Goal: Task Accomplishment & Management: Complete application form

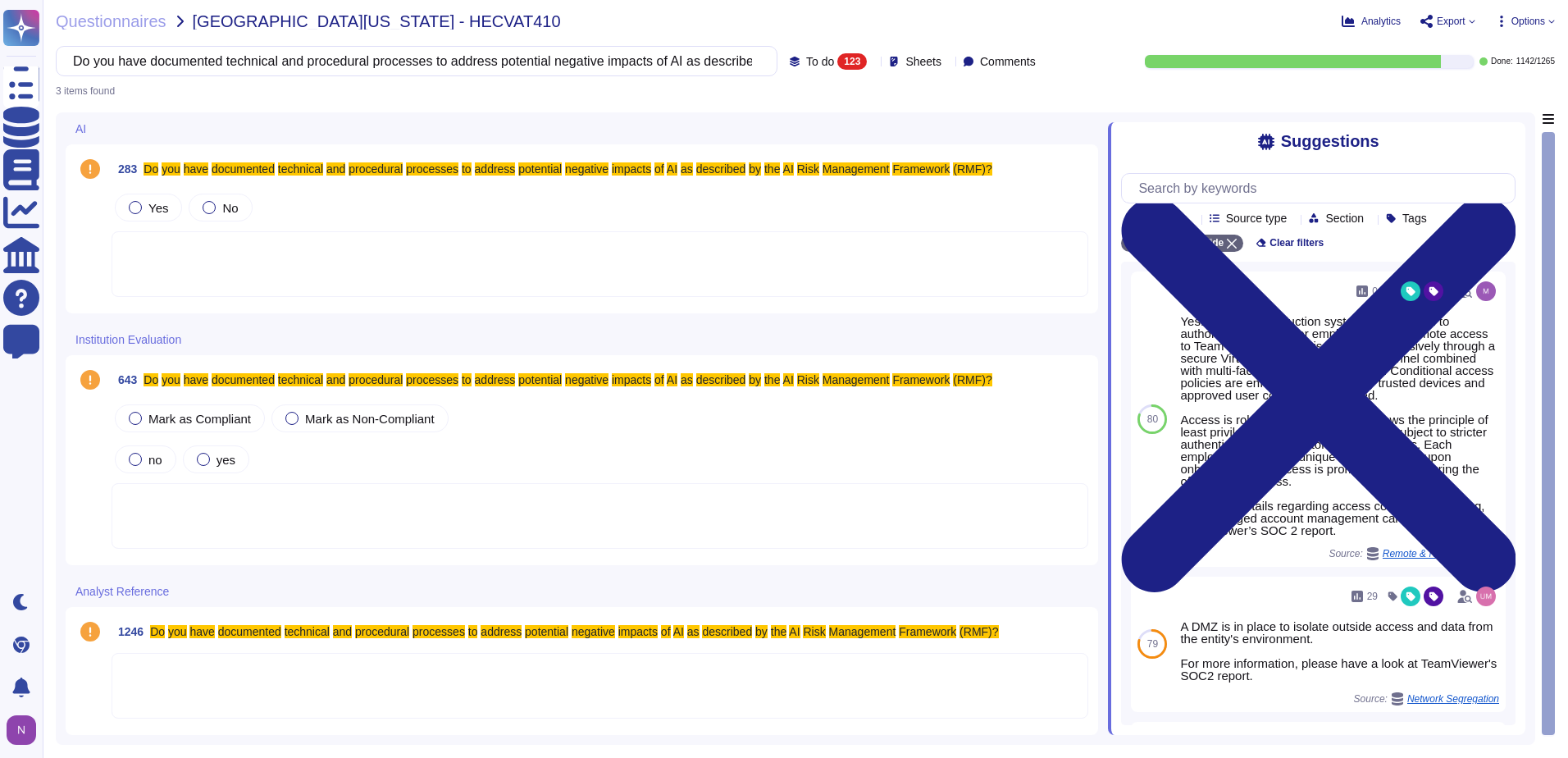
click at [600, 65] on input "Do you have documented technical and procedural processes to address potential …" at bounding box center [412, 61] width 695 height 28
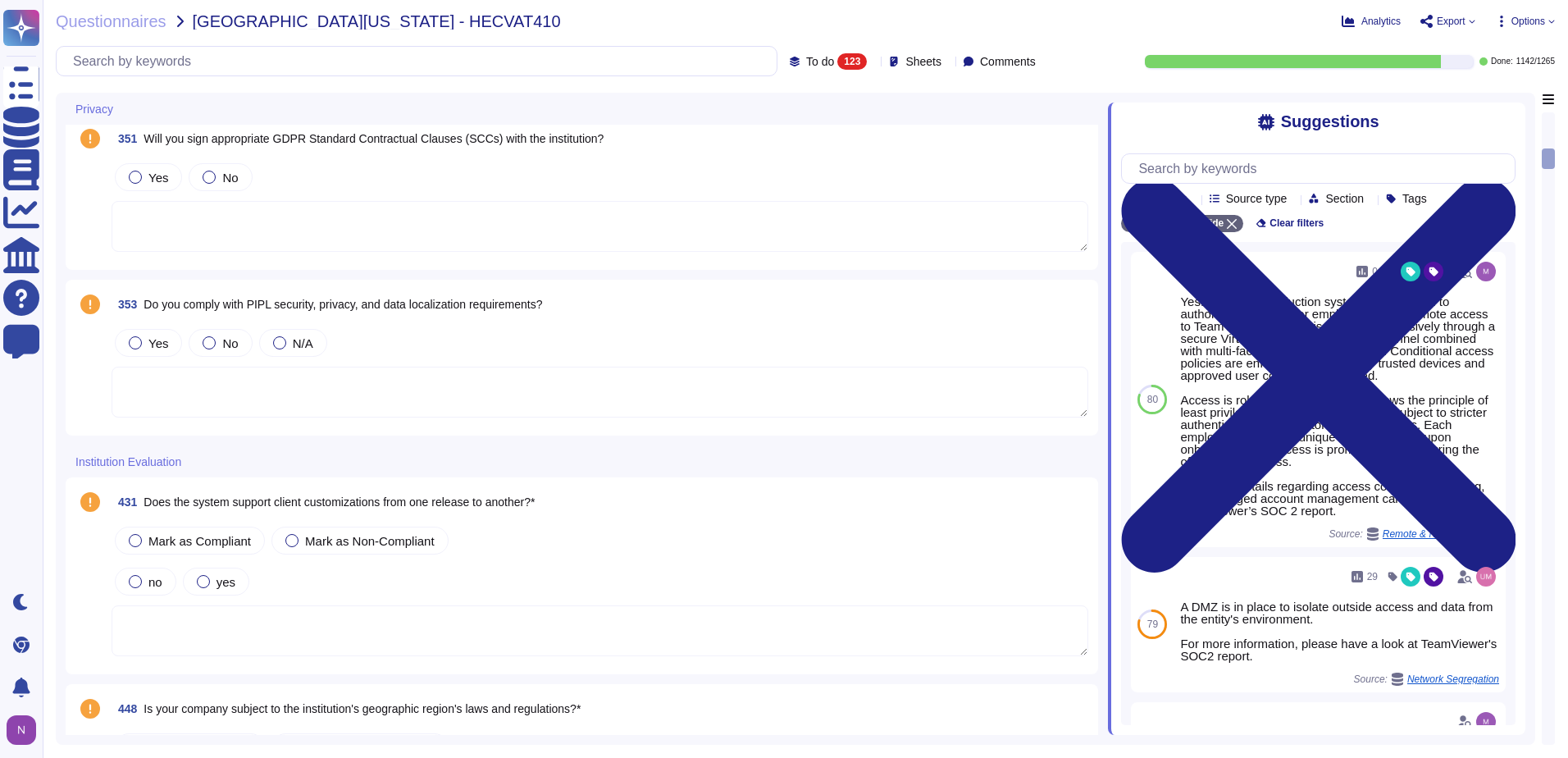
scroll to position [1312, 0]
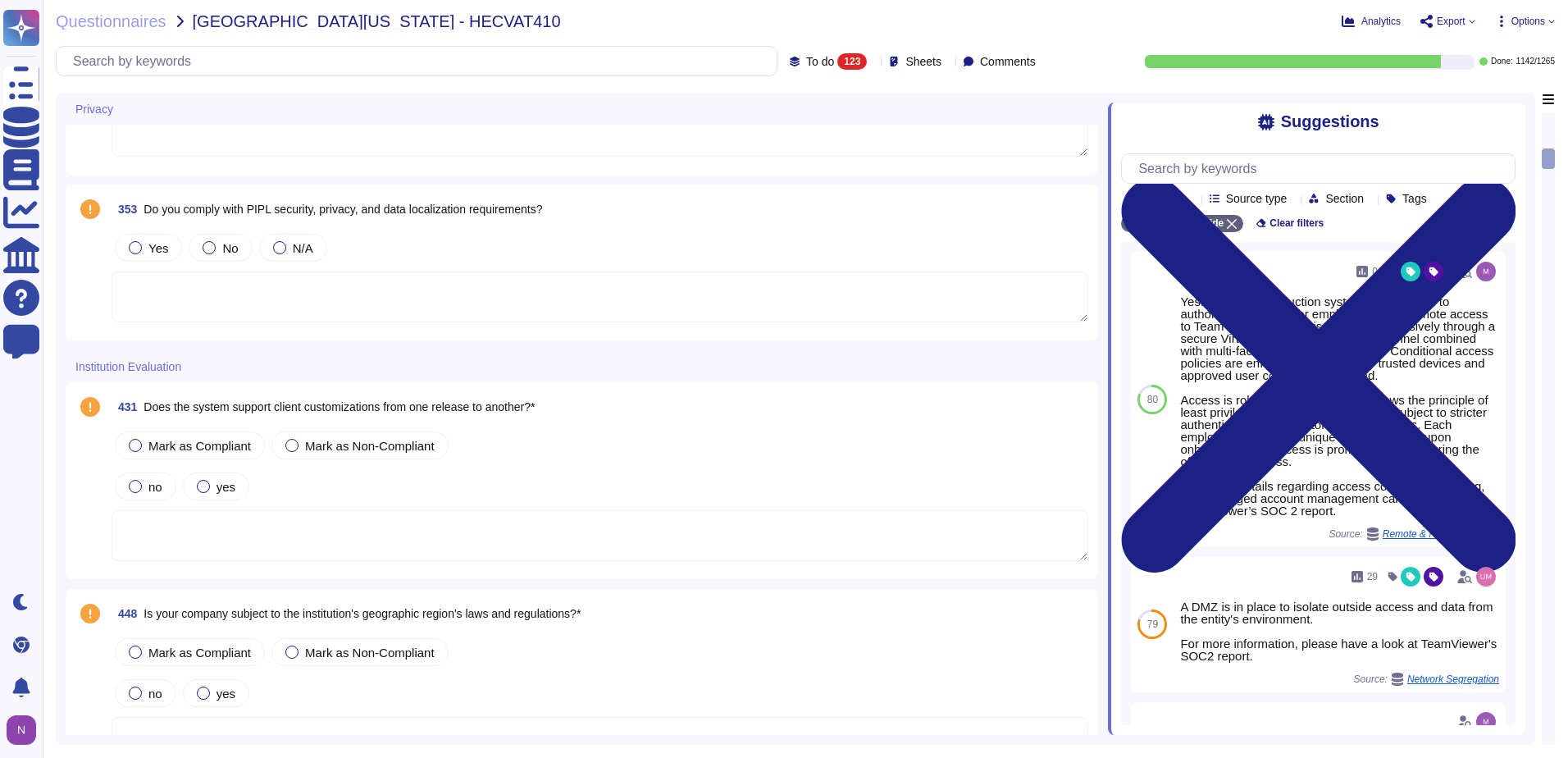
click at [560, 212] on div "353 Do you comply with PIPL security, privacy, and data localization requiremen…" at bounding box center [600, 209] width 977 height 29
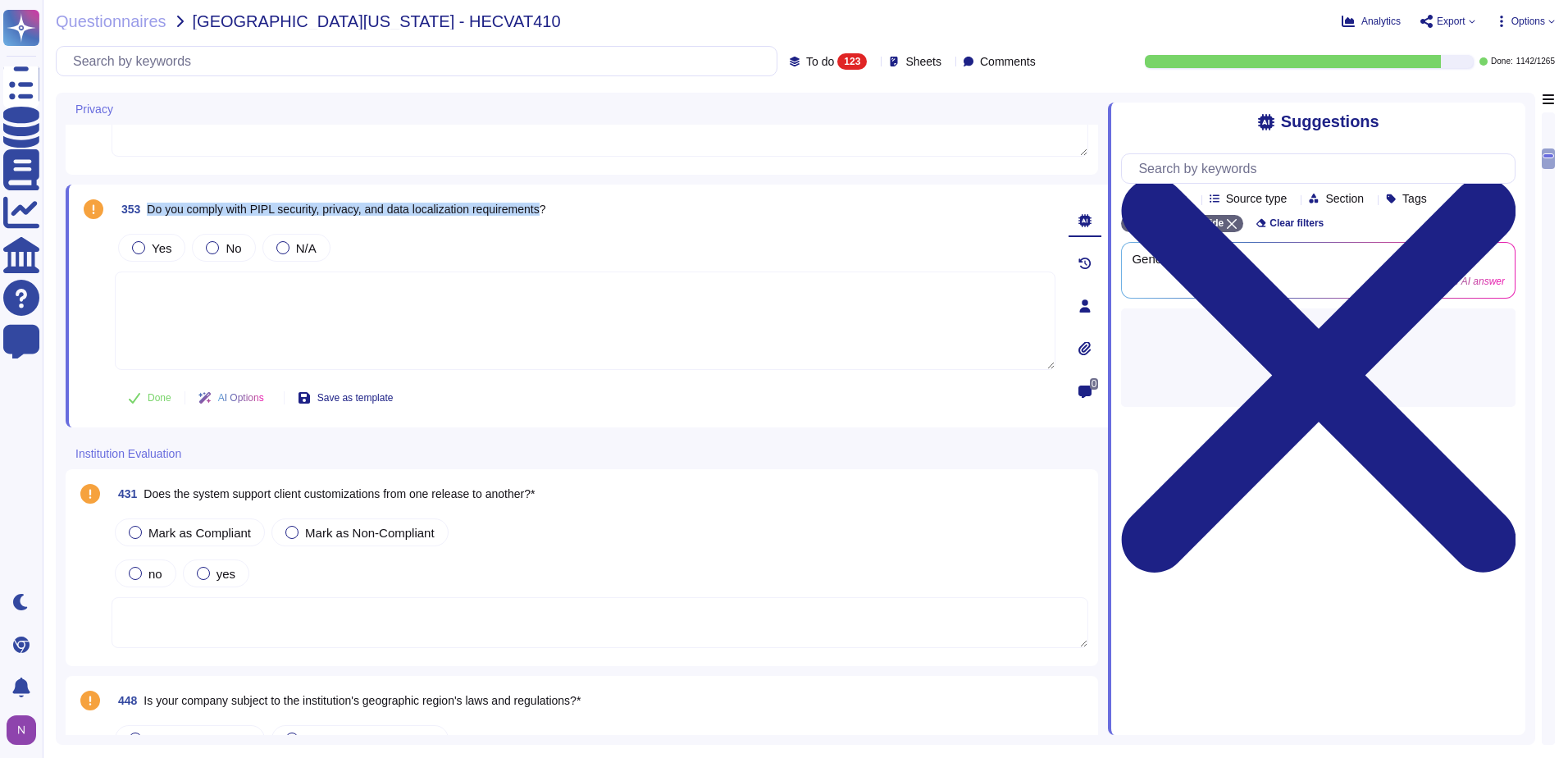
drag, startPoint x: 548, startPoint y: 207, endPoint x: 145, endPoint y: 203, distance: 403.0
click at [145, 203] on span "353 Do you comply with PIPL security, privacy, and data localization requiremen…" at bounding box center [330, 209] width 430 height 29
copy span "Do you comply with PIPL security, privacy, and data localization requirements"
click at [273, 65] on input "text" at bounding box center [420, 61] width 712 height 28
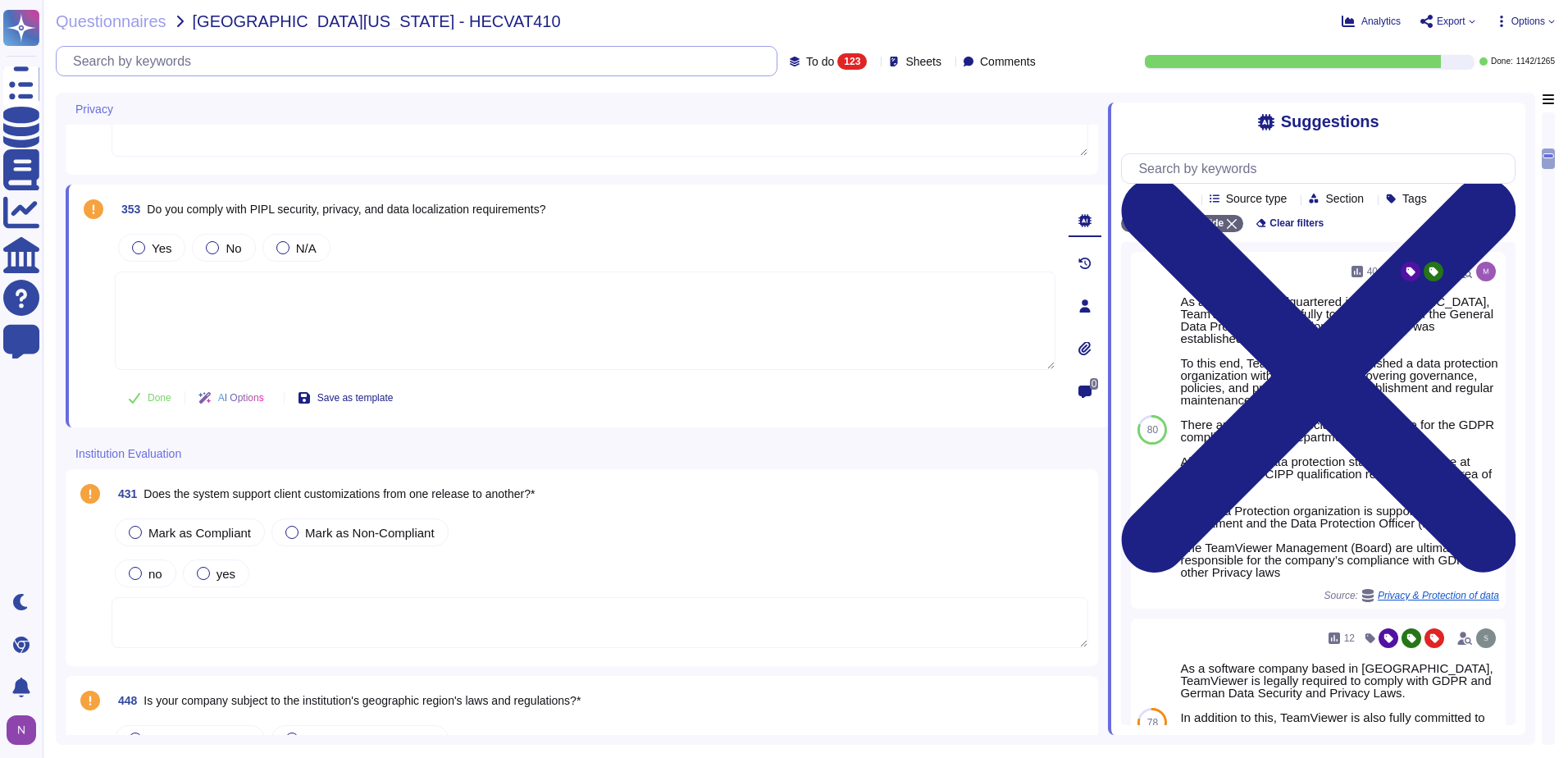
paste input "Do you comply with PIPL security, privacy, and data localization requirements"
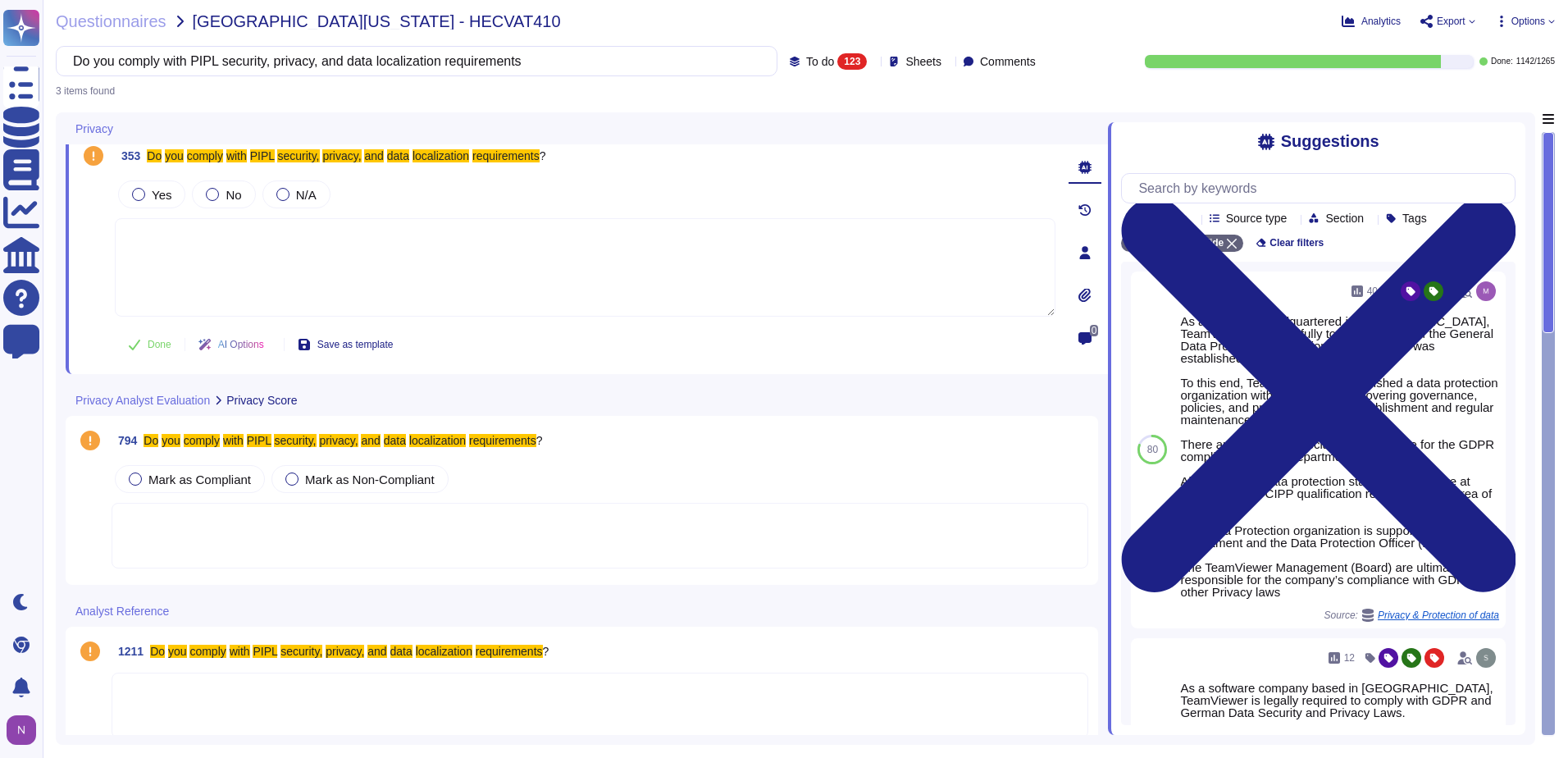
type input "Do you comply with PIPL security, privacy, and data localization requirements"
click at [511, 62] on input "Do you comply with PIPL security, privacy, and data localization requirements" at bounding box center [412, 61] width 695 height 28
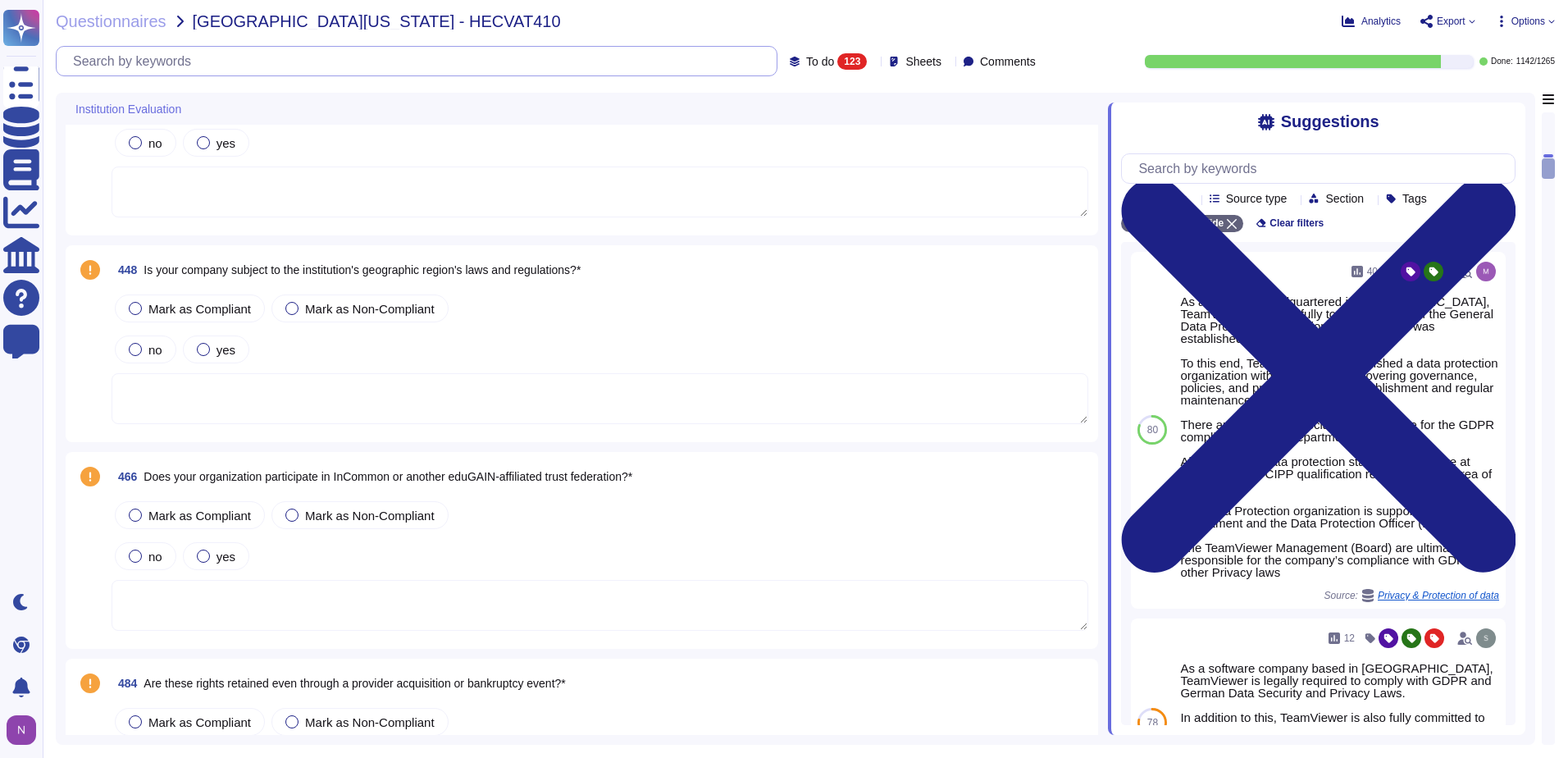
scroll to position [1735, 0]
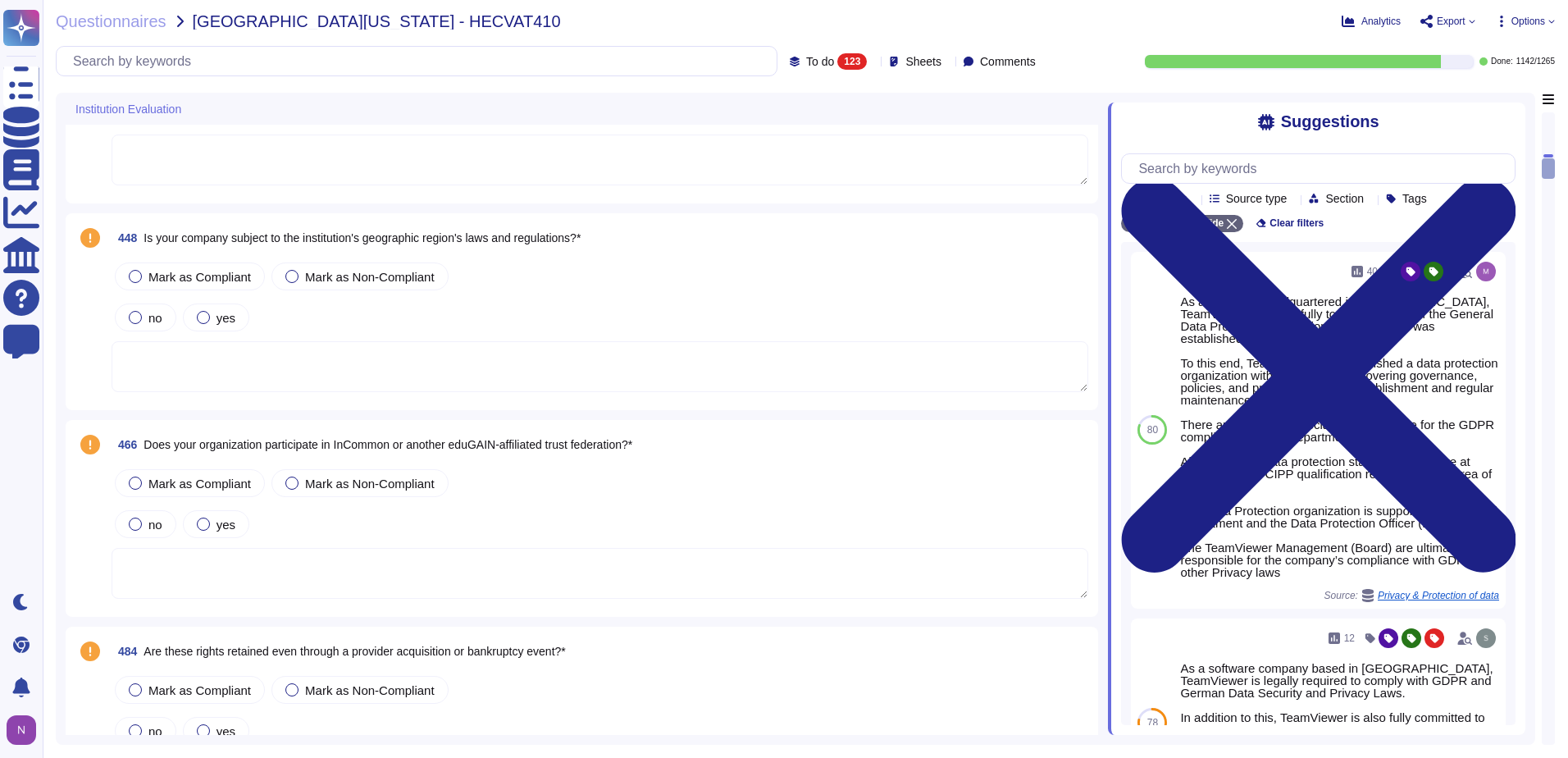
click at [516, 568] on textarea at bounding box center [600, 573] width 977 height 51
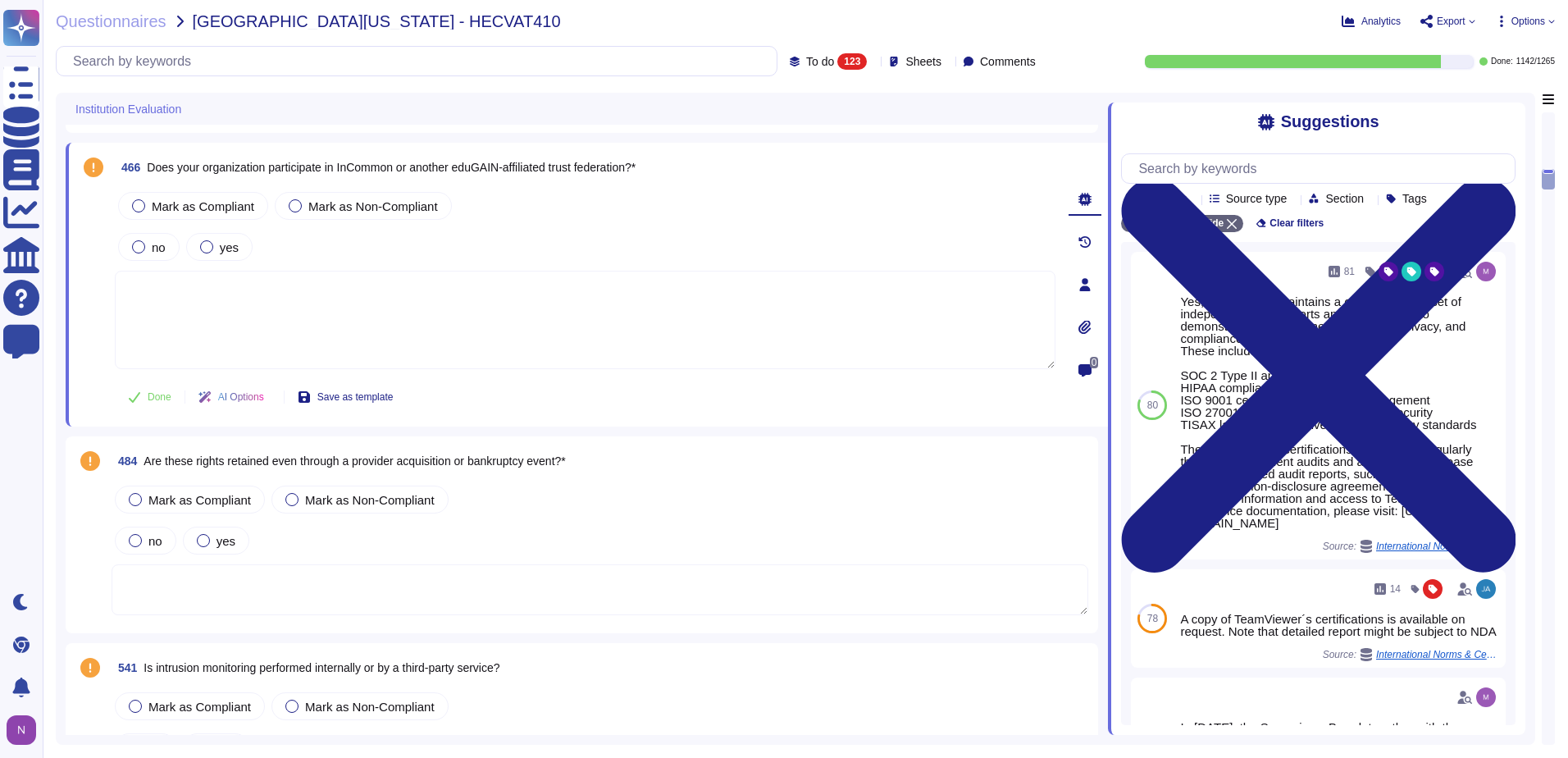
scroll to position [2144, 0]
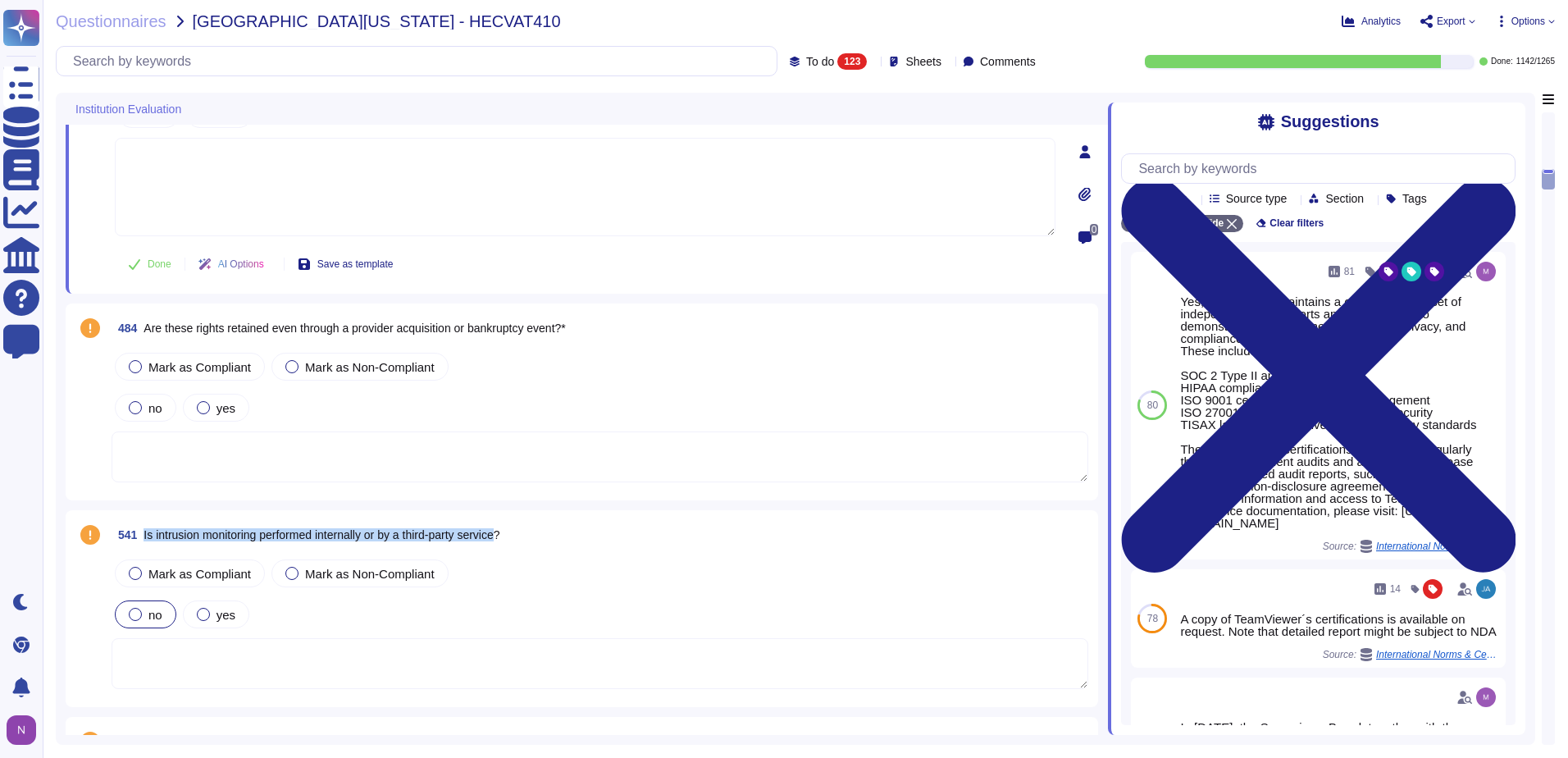
drag, startPoint x: 513, startPoint y: 534, endPoint x: 145, endPoint y: 539, distance: 368.0
click at [145, 539] on span "Is intrusion monitoring performed internally or by a third-party service?" at bounding box center [321, 534] width 355 height 13
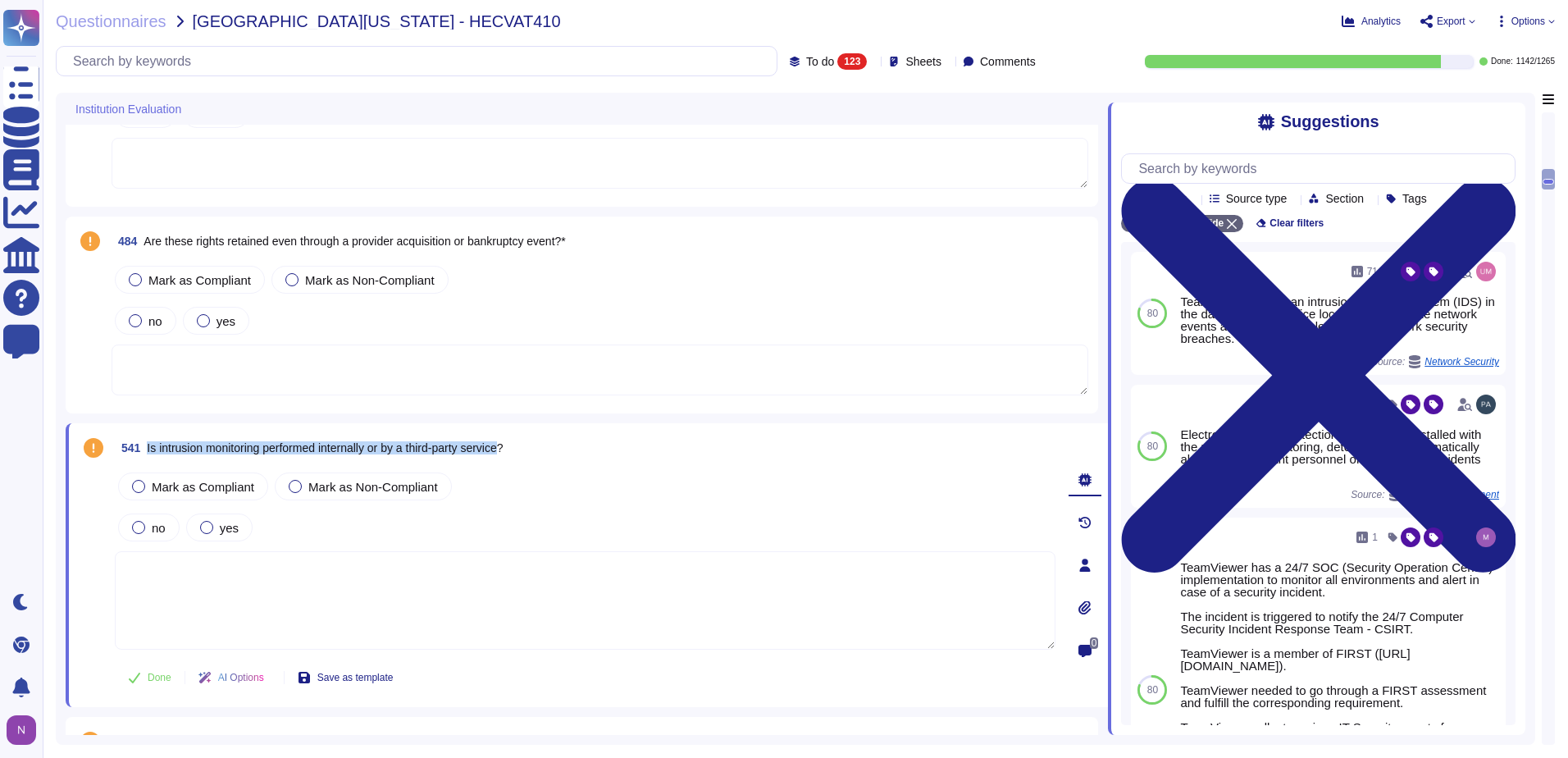
drag, startPoint x: 517, startPoint y: 450, endPoint x: 147, endPoint y: 455, distance: 370.0
click at [147, 455] on span "541 Is intrusion monitoring performed internally or by a third-party service?" at bounding box center [309, 448] width 389 height 29
copy span "Is intrusion monitoring performed internally or by a third-party service"
click at [345, 52] on input "text" at bounding box center [420, 61] width 712 height 28
paste input "Is intrusion monitoring performed internally or by a third-party service"
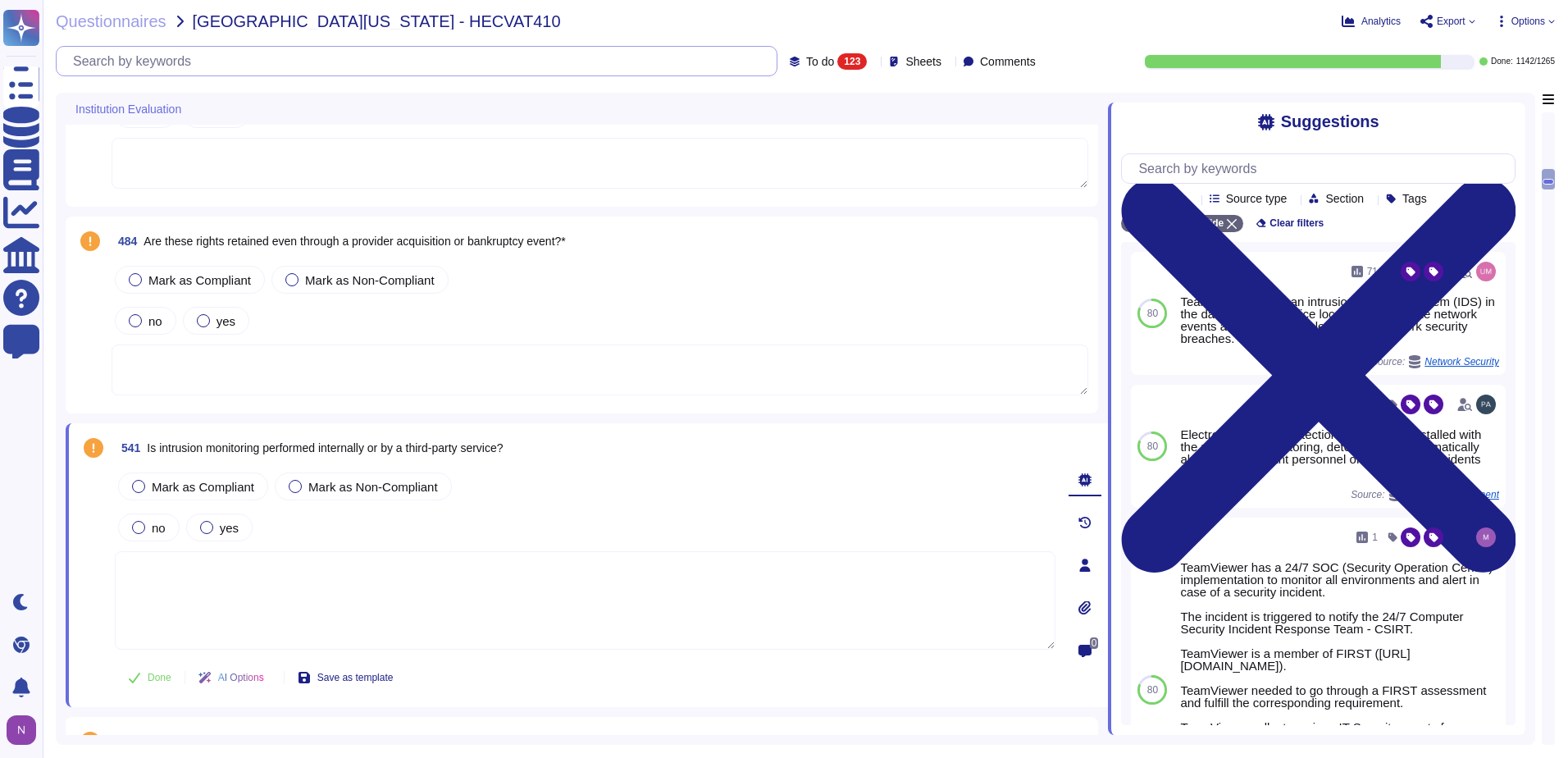
scroll to position [0, 0]
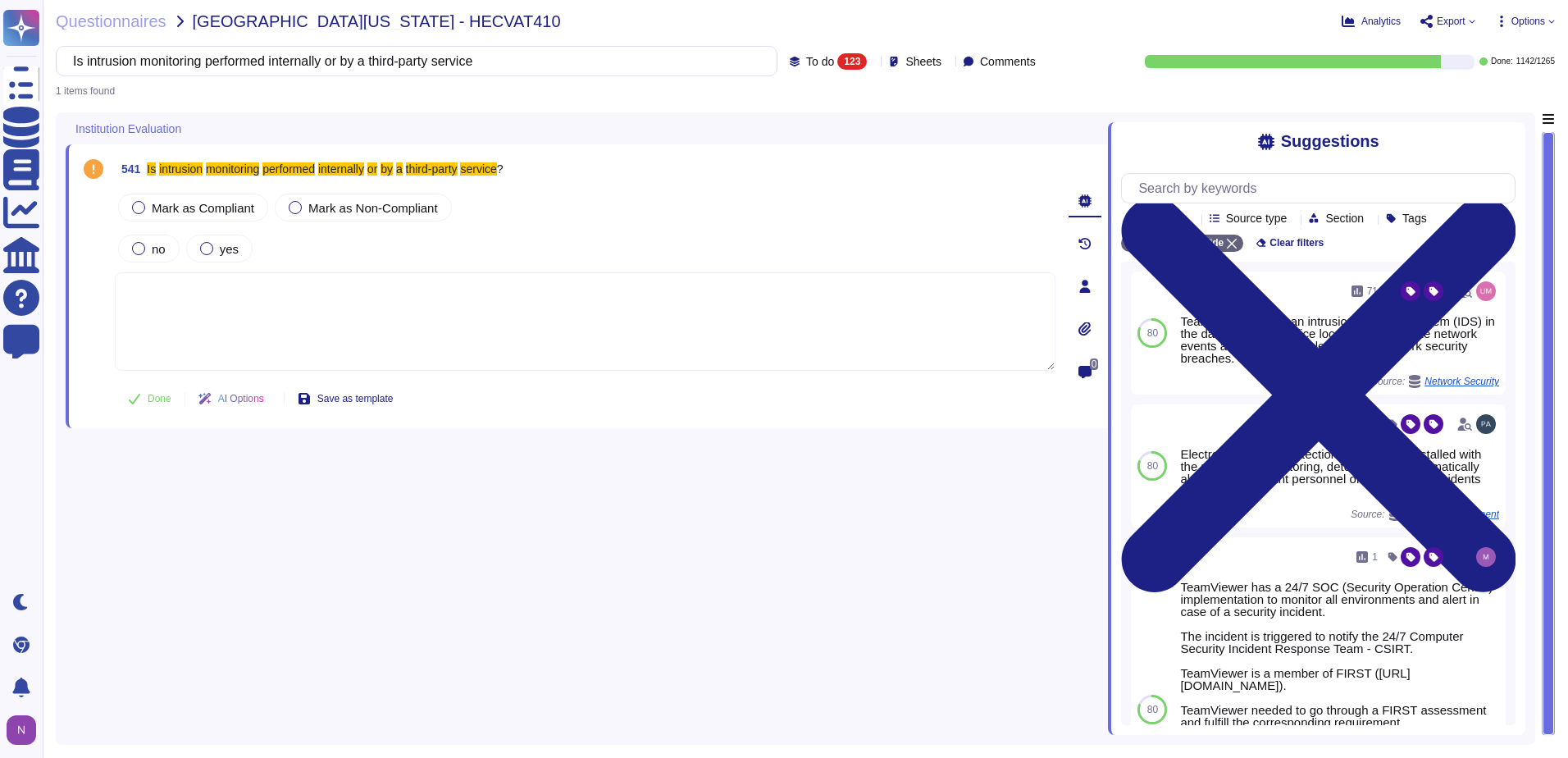
type input "Is intrusion monitoring performed internally or by a third-party service"
click at [582, 55] on input "Is intrusion monitoring performed internally or by a third-party service" at bounding box center [412, 61] width 695 height 28
click at [479, 59] on input "Is intrusion monitoring performed internally or by a third-party service" at bounding box center [412, 61] width 695 height 28
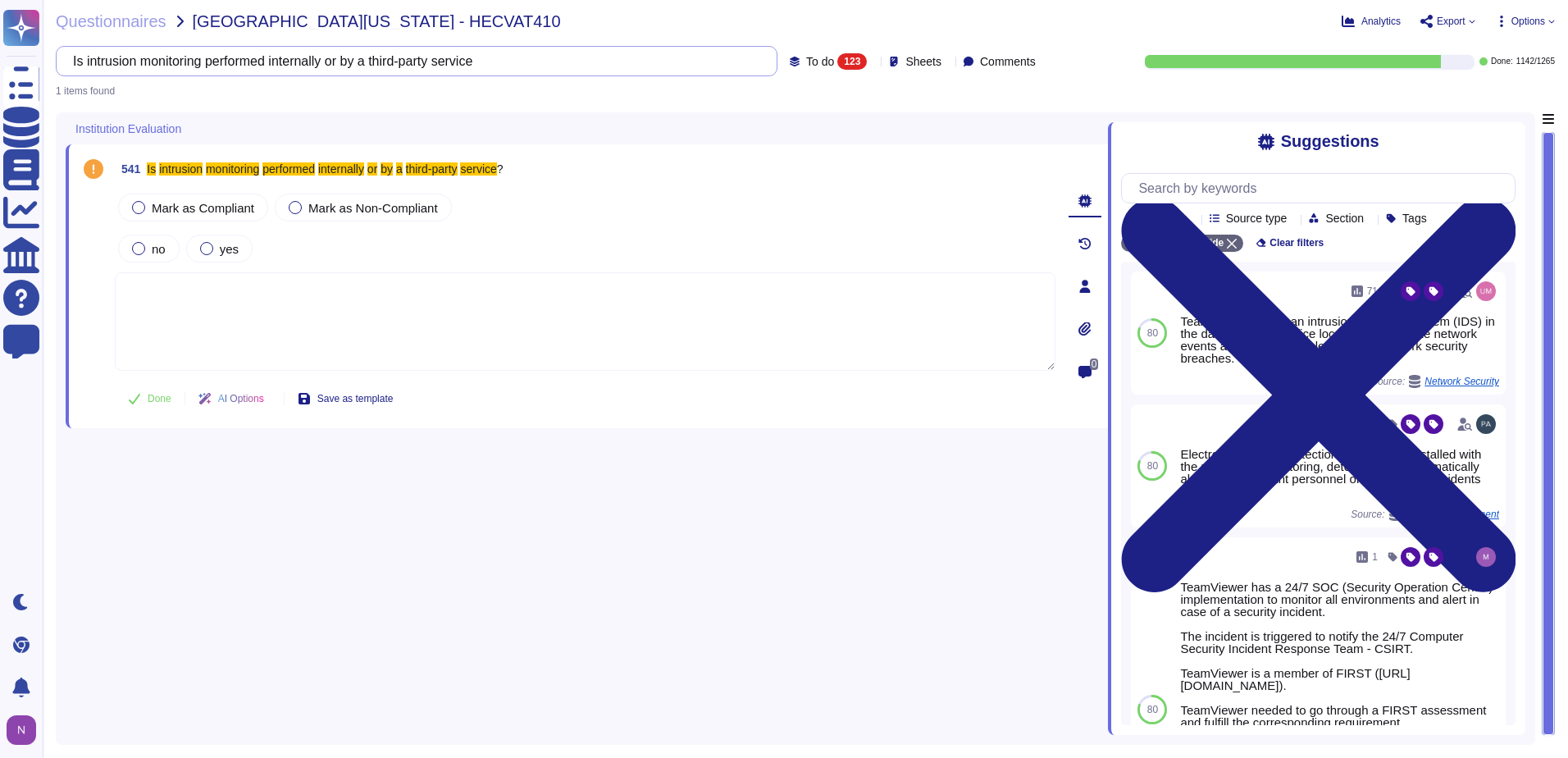
click at [479, 59] on input "Is intrusion monitoring performed internally or by a third-party service" at bounding box center [412, 61] width 695 height 28
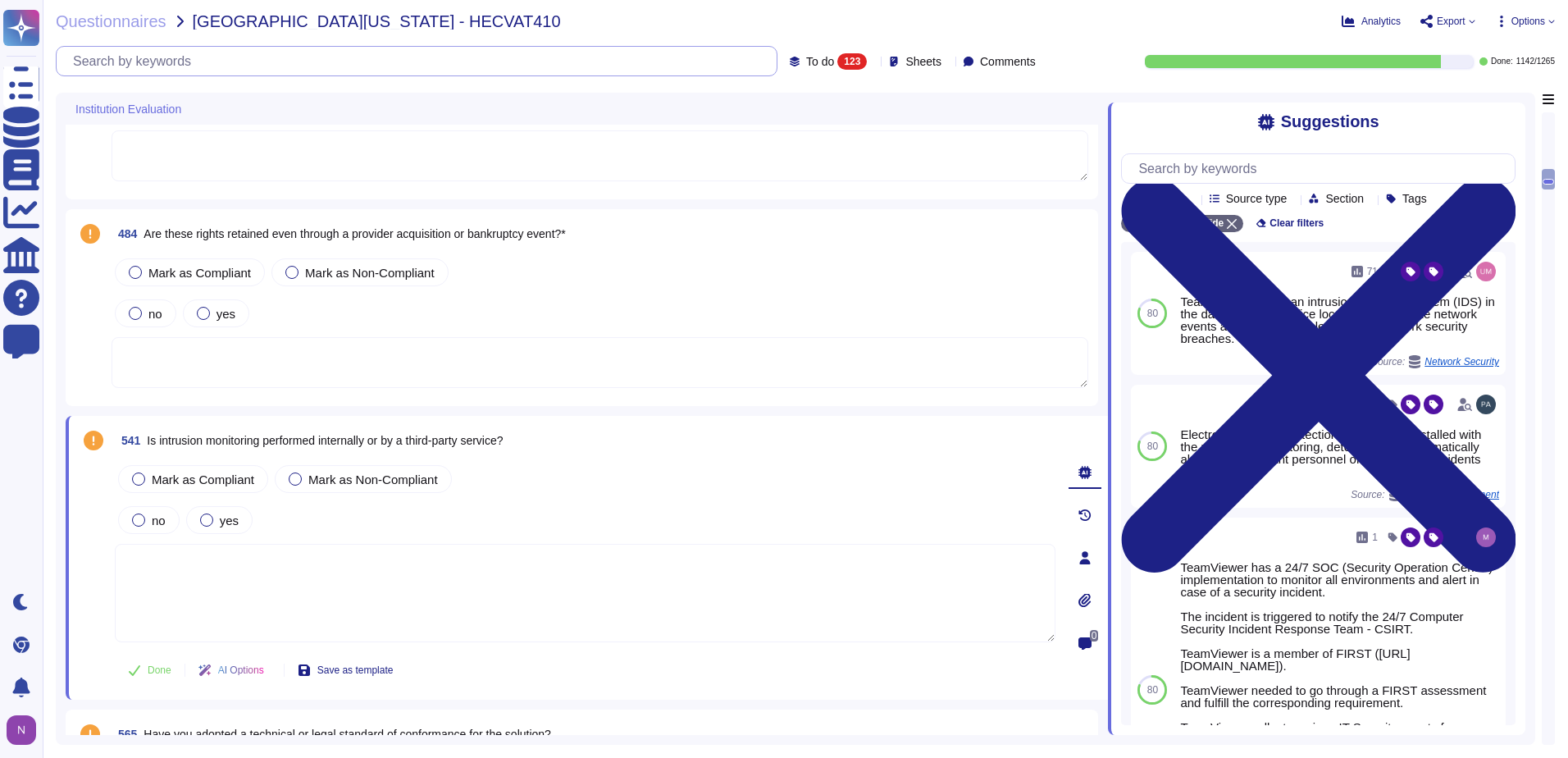
scroll to position [2214, 0]
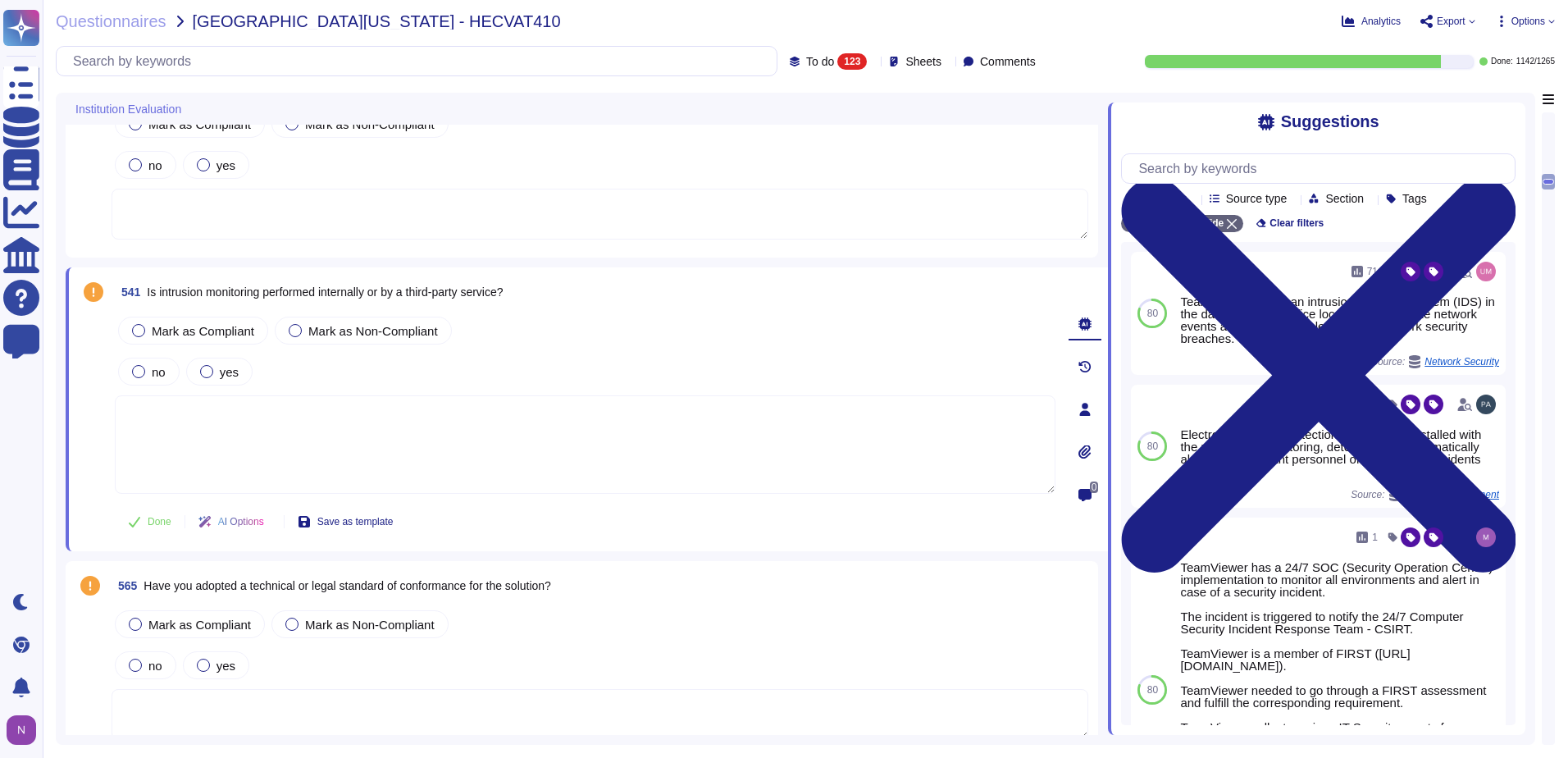
click at [339, 429] on textarea at bounding box center [585, 444] width 941 height 98
click at [351, 430] on textarea at bounding box center [585, 444] width 941 height 98
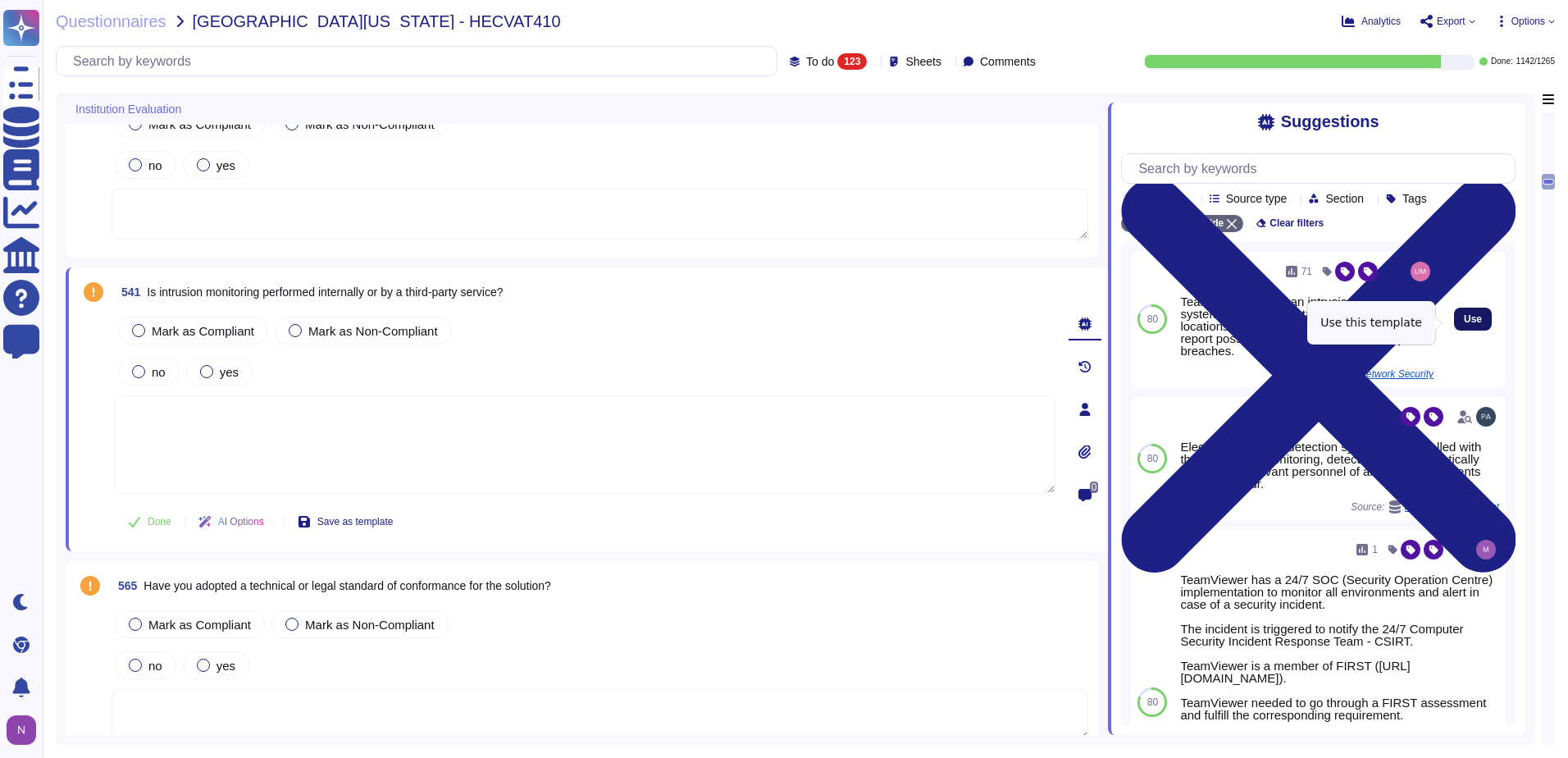
click at [1464, 323] on span "Use" at bounding box center [1473, 319] width 18 height 10
type textarea "Teamviewer utilizes an intrusion detection system (IDS) in the datacenter and o…"
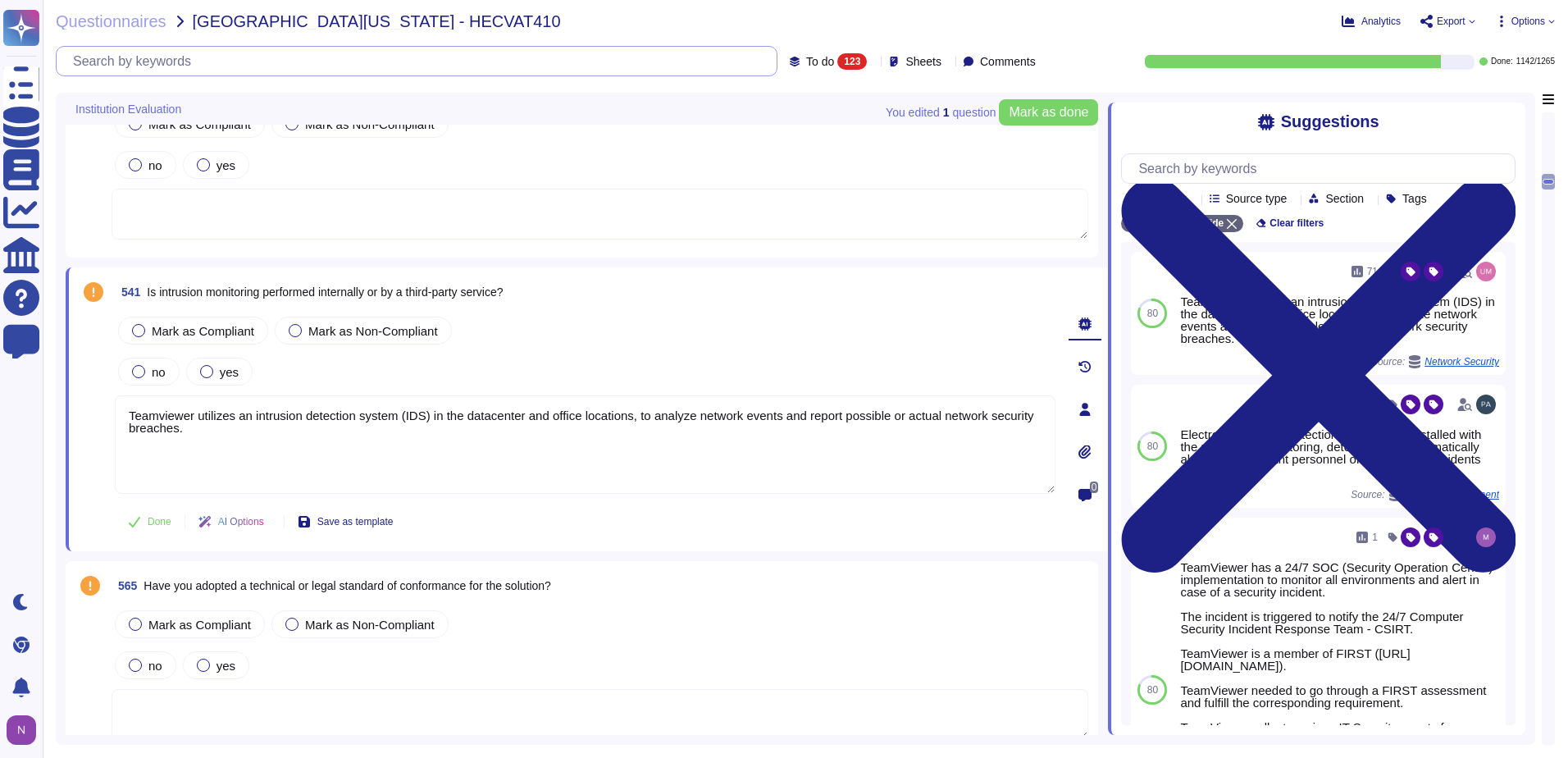
click at [307, 63] on input "text" at bounding box center [420, 61] width 712 height 28
paste input "Do you comply with PIPL security, privacy, and data localization requirements"
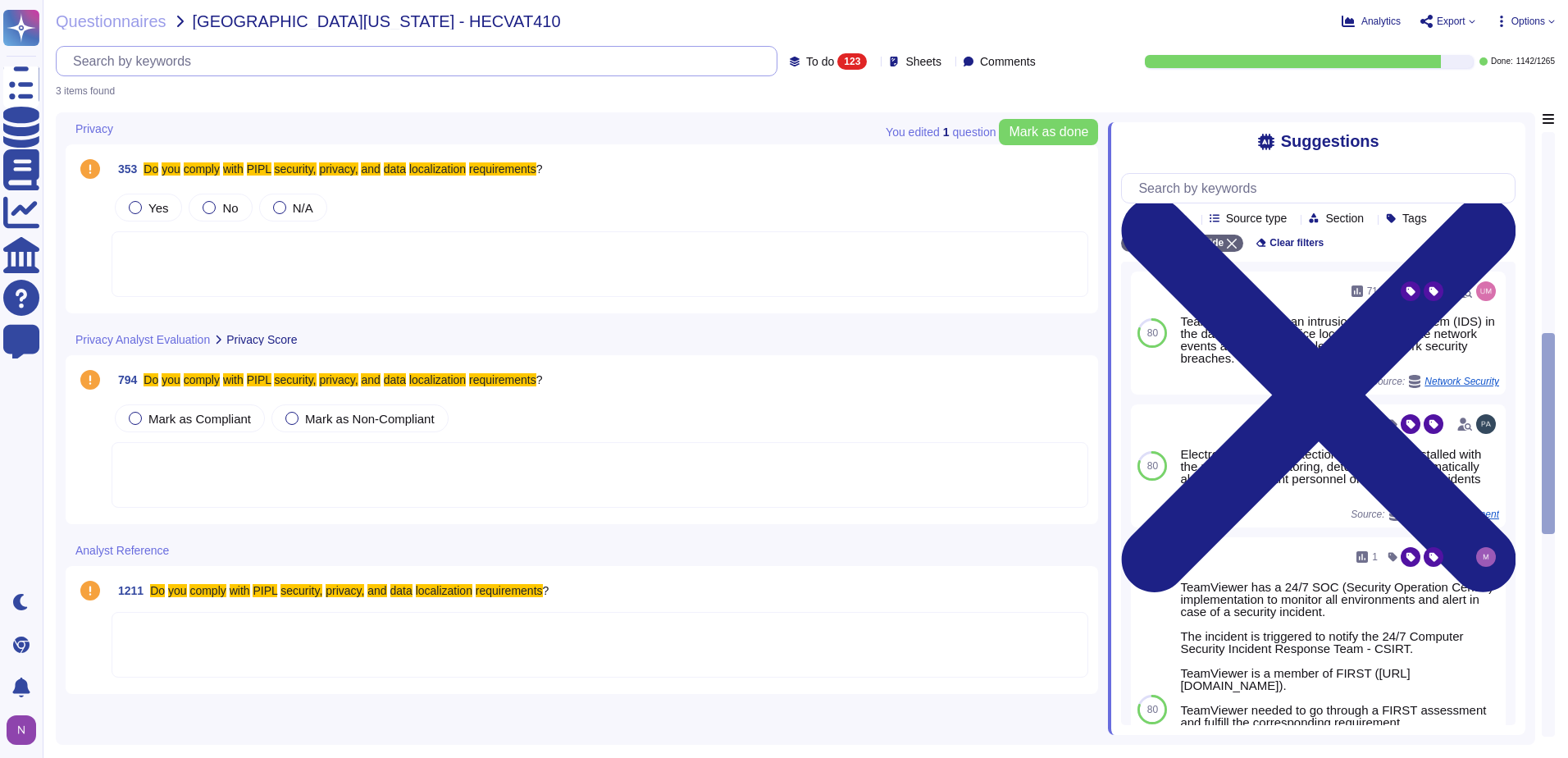
scroll to position [0, 0]
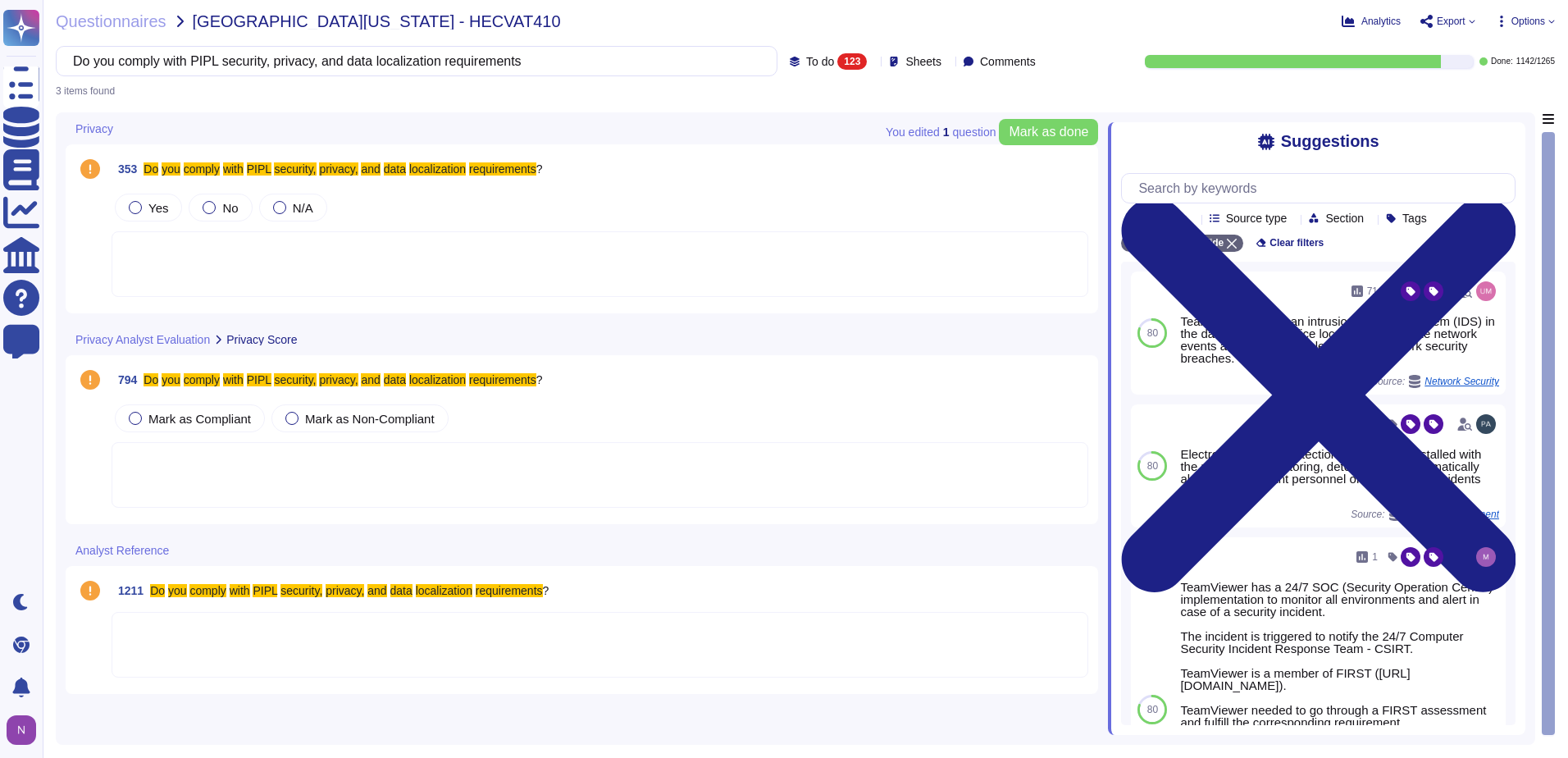
type input "Do you comply with PIPL security, privacy, and data localization requirements"
click at [186, 269] on div at bounding box center [600, 263] width 977 height 66
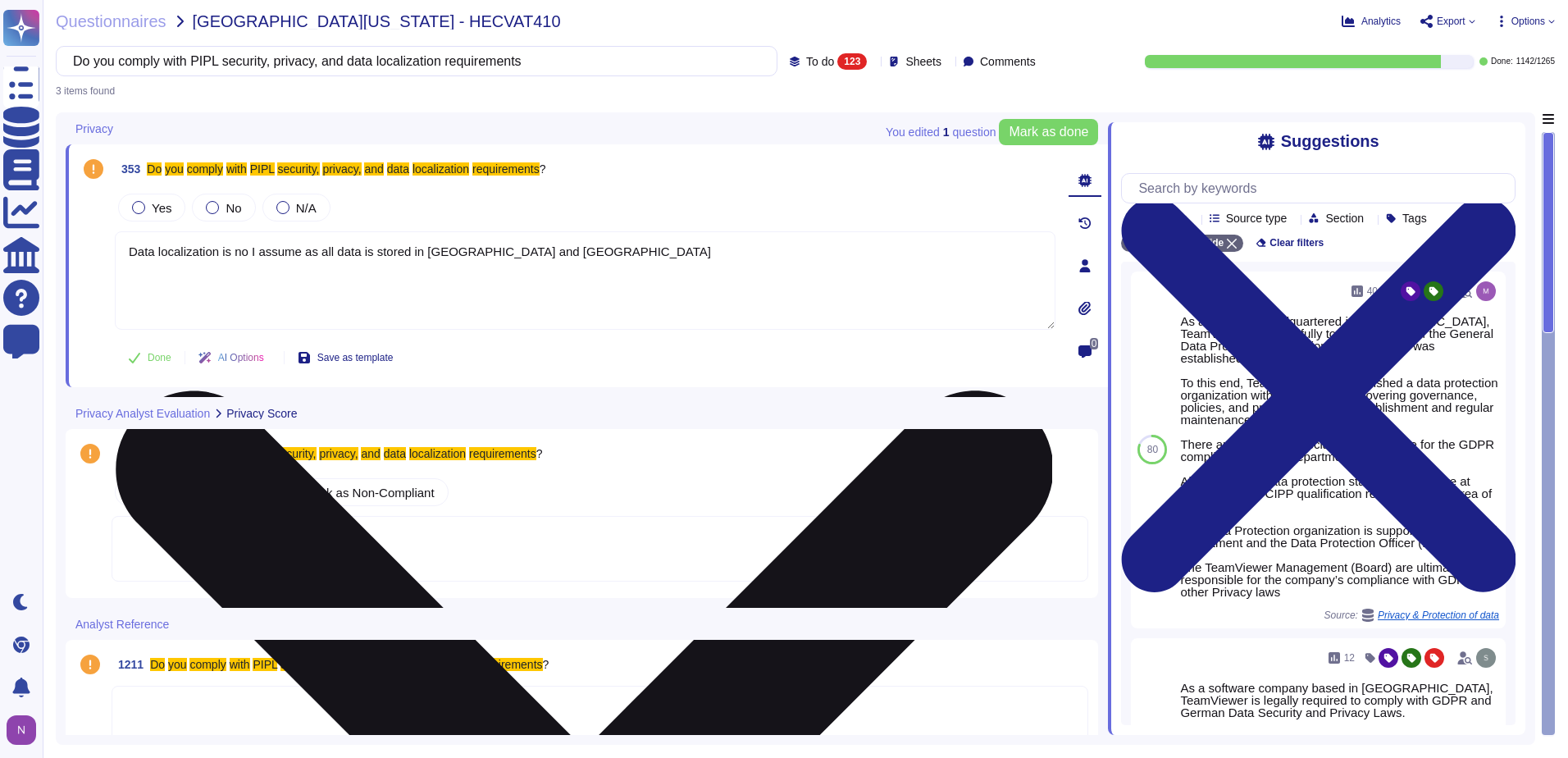
click at [245, 251] on textarea "Data localization is no I assume as all data is stored in [GEOGRAPHIC_DATA] and…" at bounding box center [585, 280] width 941 height 98
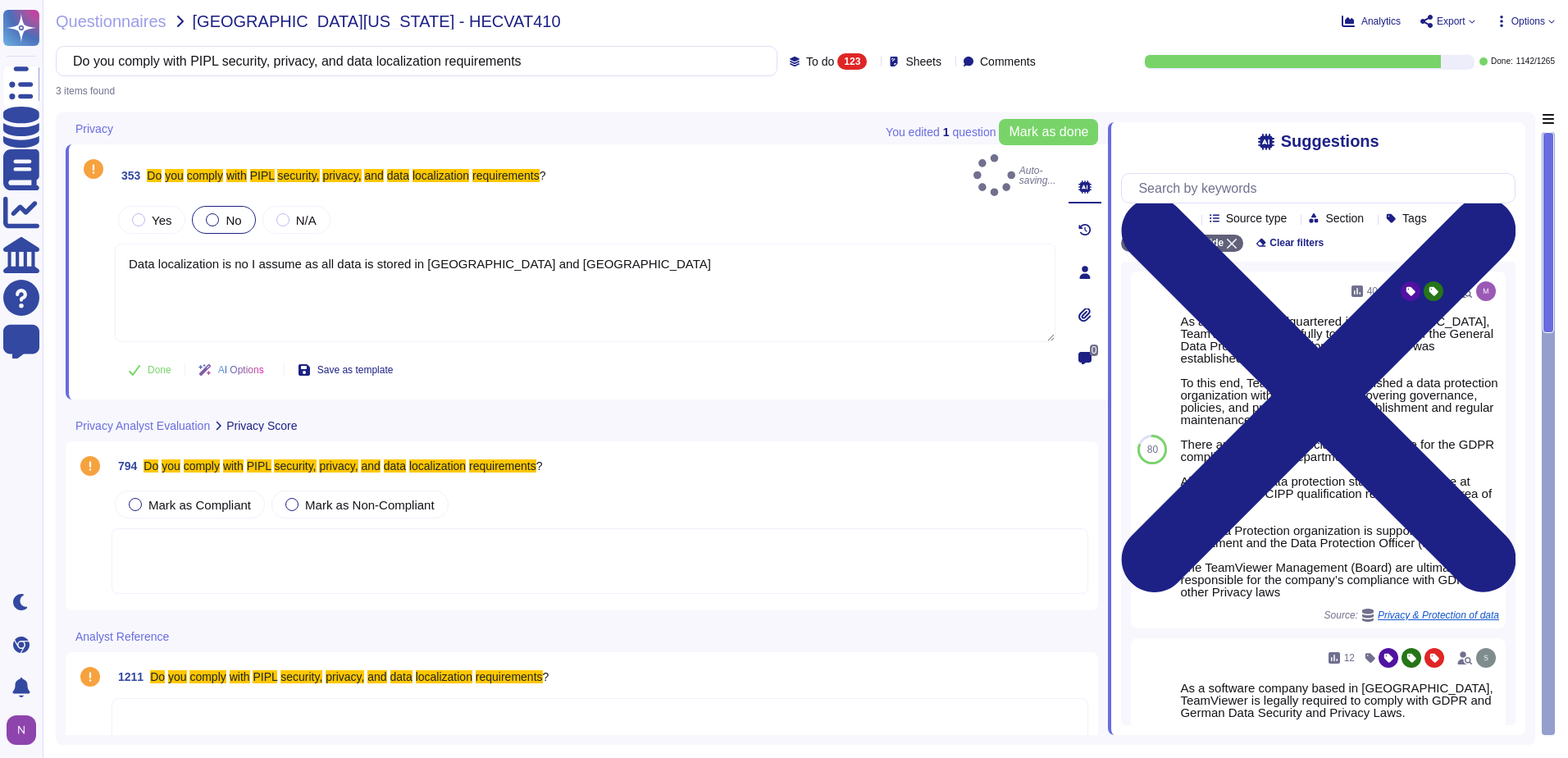
click at [211, 213] on div at bounding box center [212, 219] width 13 height 13
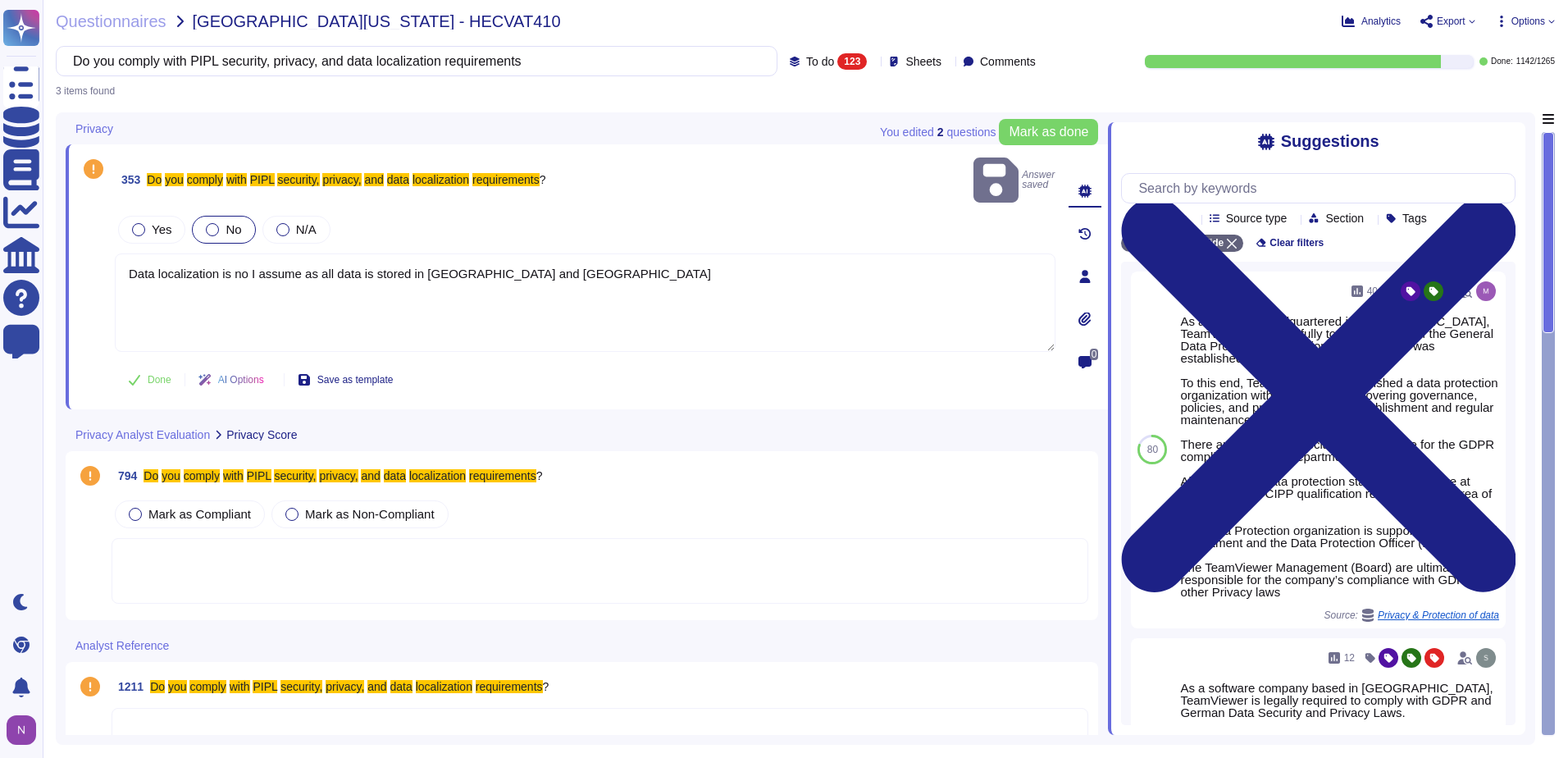
click at [211, 223] on div at bounding box center [212, 229] width 13 height 13
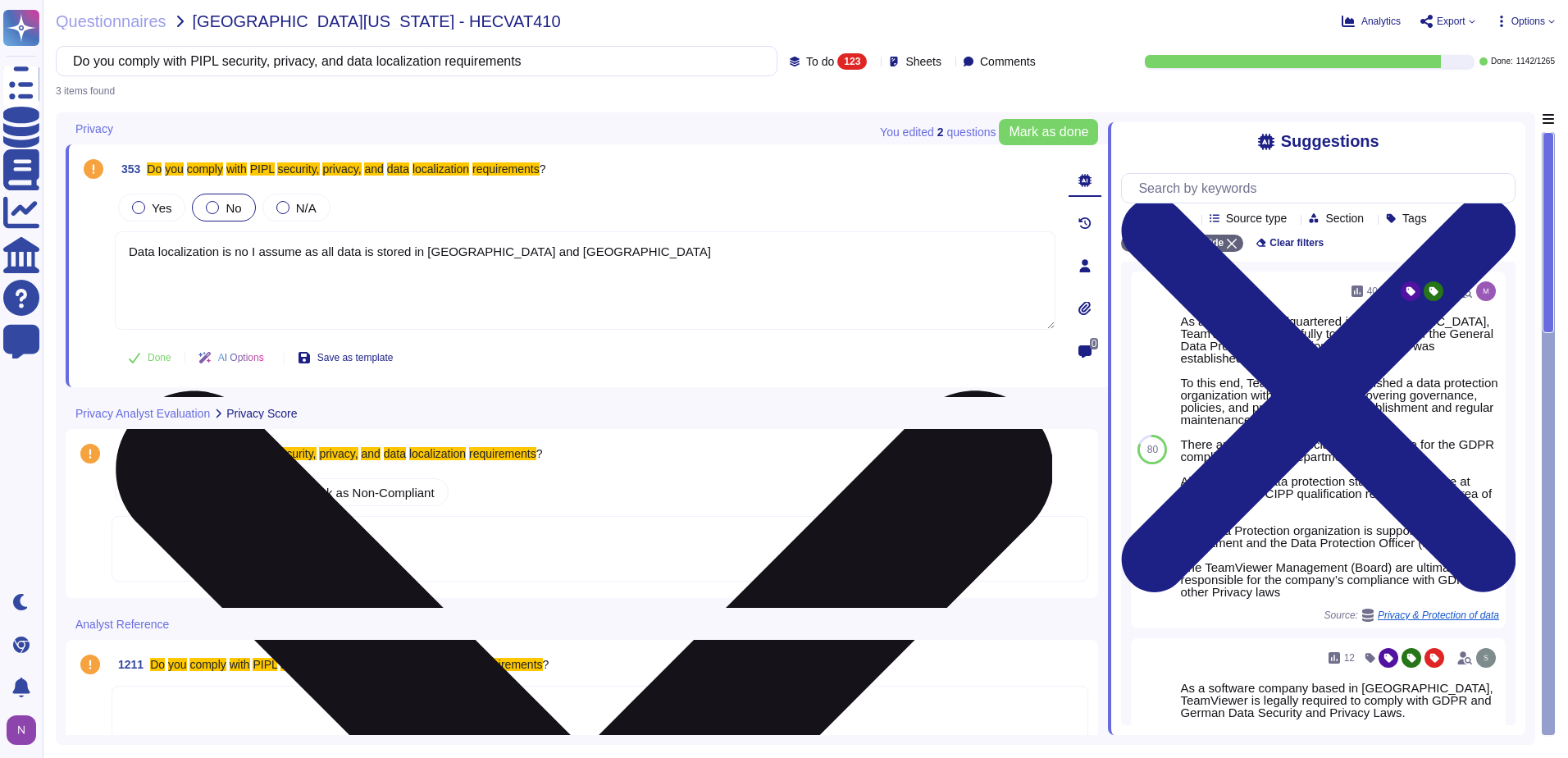
drag, startPoint x: 315, startPoint y: 250, endPoint x: 129, endPoint y: 253, distance: 186.0
click at [129, 253] on textarea "Data localization is no I assume as all data is stored in [GEOGRAPHIC_DATA] and…" at bounding box center [585, 280] width 941 height 98
click at [380, 256] on textarea "All data is stored in [GEOGRAPHIC_DATA] and [GEOGRAPHIC_DATA]" at bounding box center [585, 280] width 941 height 98
drag, startPoint x: 361, startPoint y: 250, endPoint x: 118, endPoint y: 253, distance: 243.0
click at [118, 253] on textarea "All data is stored in [GEOGRAPHIC_DATA] and [GEOGRAPHIC_DATA]." at bounding box center [585, 280] width 941 height 98
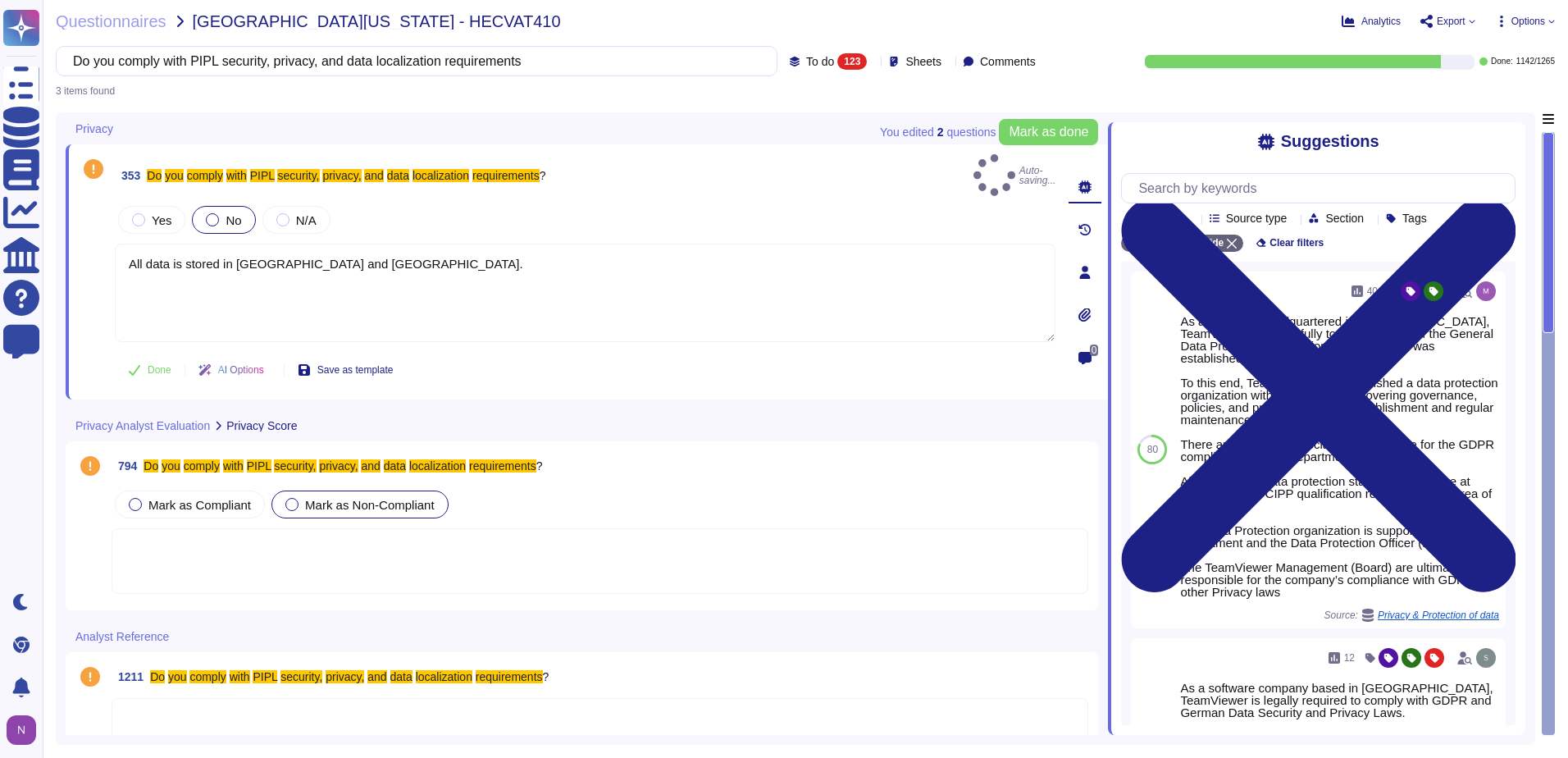
type textarea "All data is stored in [GEOGRAPHIC_DATA] and [GEOGRAPHIC_DATA]."
click at [335, 498] on span "Mark as Non-Compliant" at bounding box center [370, 505] width 130 height 14
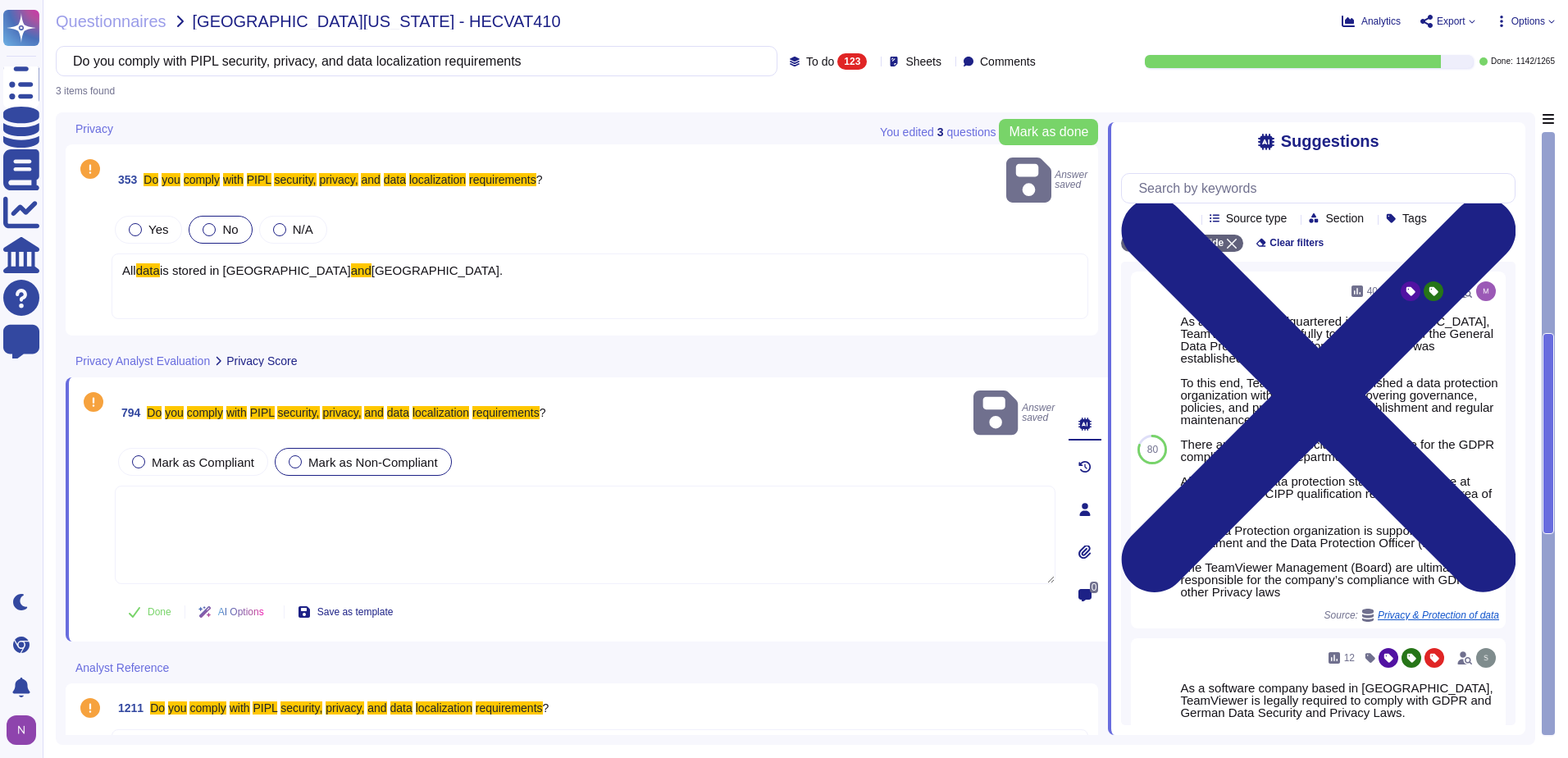
click at [242, 485] on textarea at bounding box center [585, 534] width 941 height 98
paste textarea "All data is stored in [GEOGRAPHIC_DATA] and [GEOGRAPHIC_DATA]."
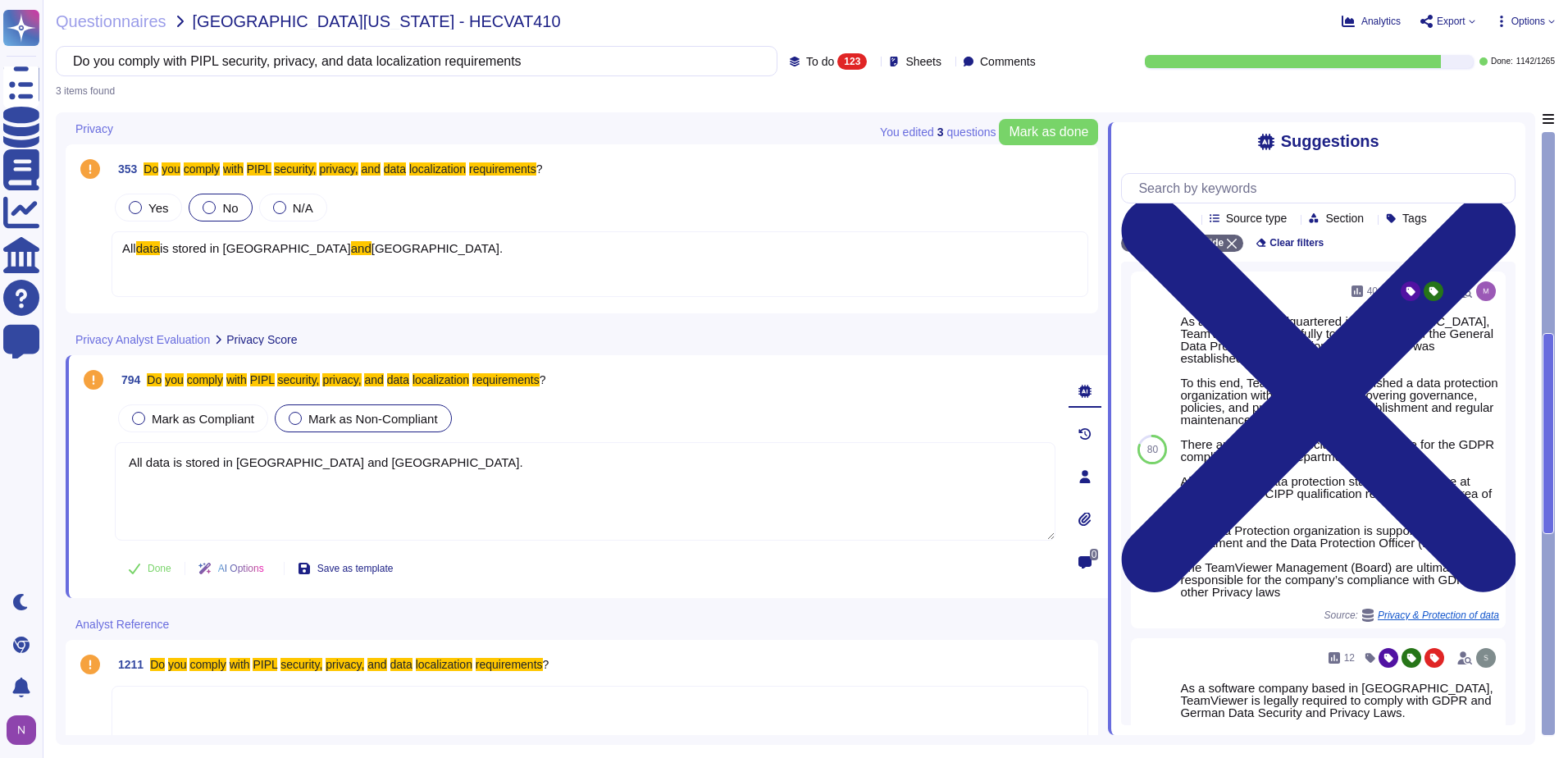
type textarea "All data is stored in [GEOGRAPHIC_DATA] and [GEOGRAPHIC_DATA]."
click at [318, 264] on div "All data is stored in [GEOGRAPHIC_DATA] and [GEOGRAPHIC_DATA]." at bounding box center [600, 263] width 977 height 66
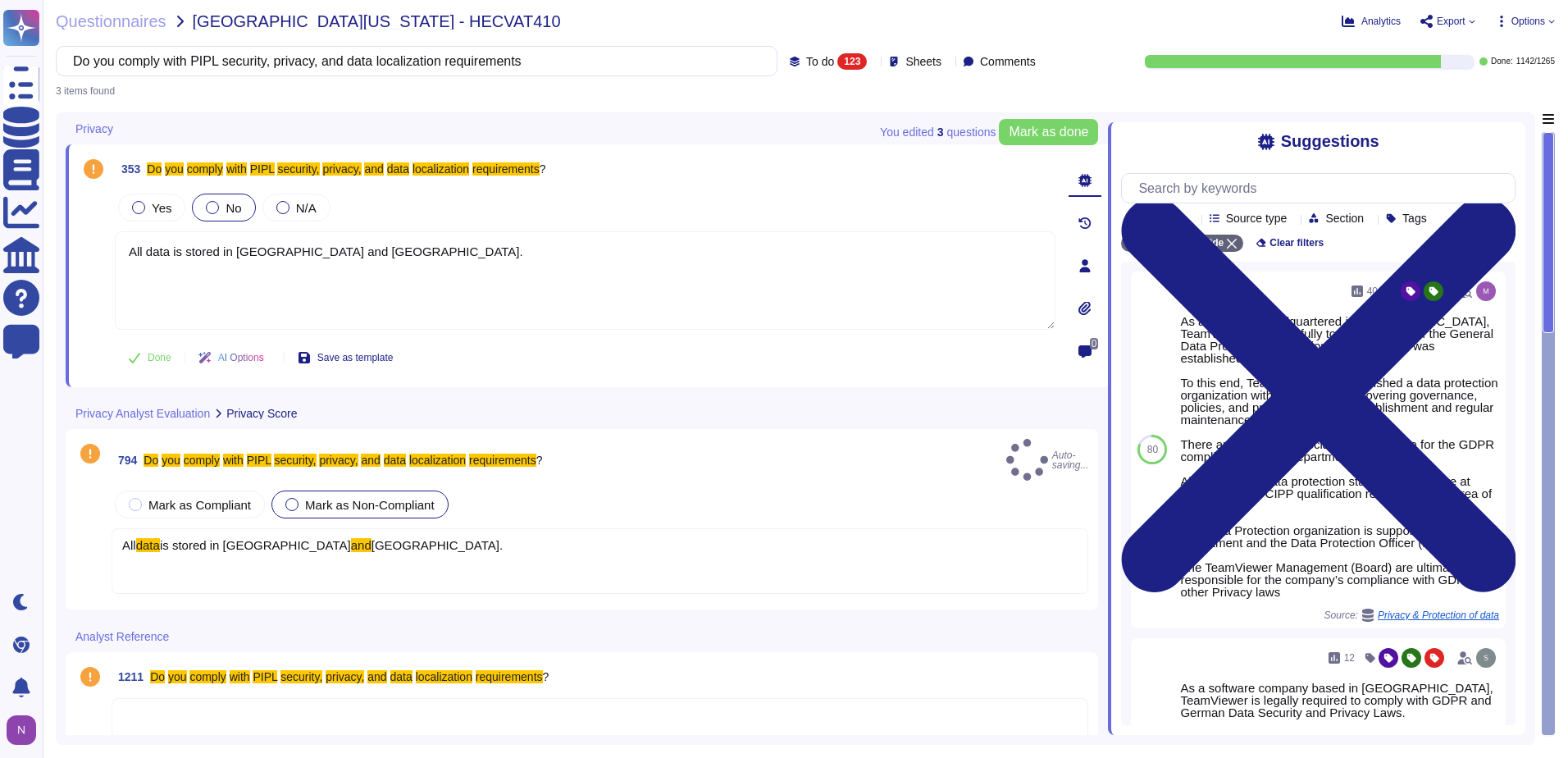
type textarea "All data is stored in [GEOGRAPHIC_DATA] and [GEOGRAPHIC_DATA]."
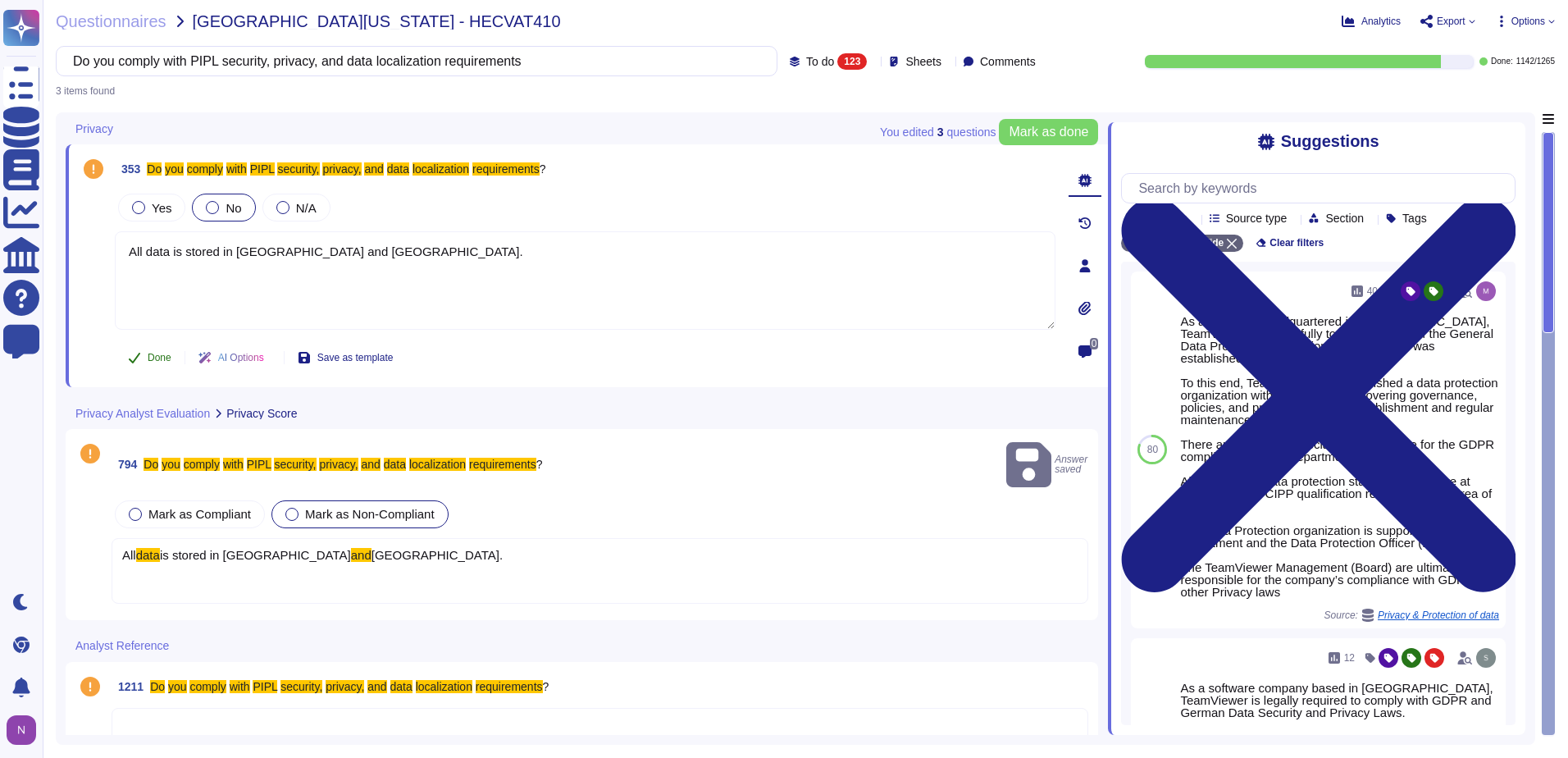
click at [146, 356] on button "Done" at bounding box center [149, 356] width 70 height 32
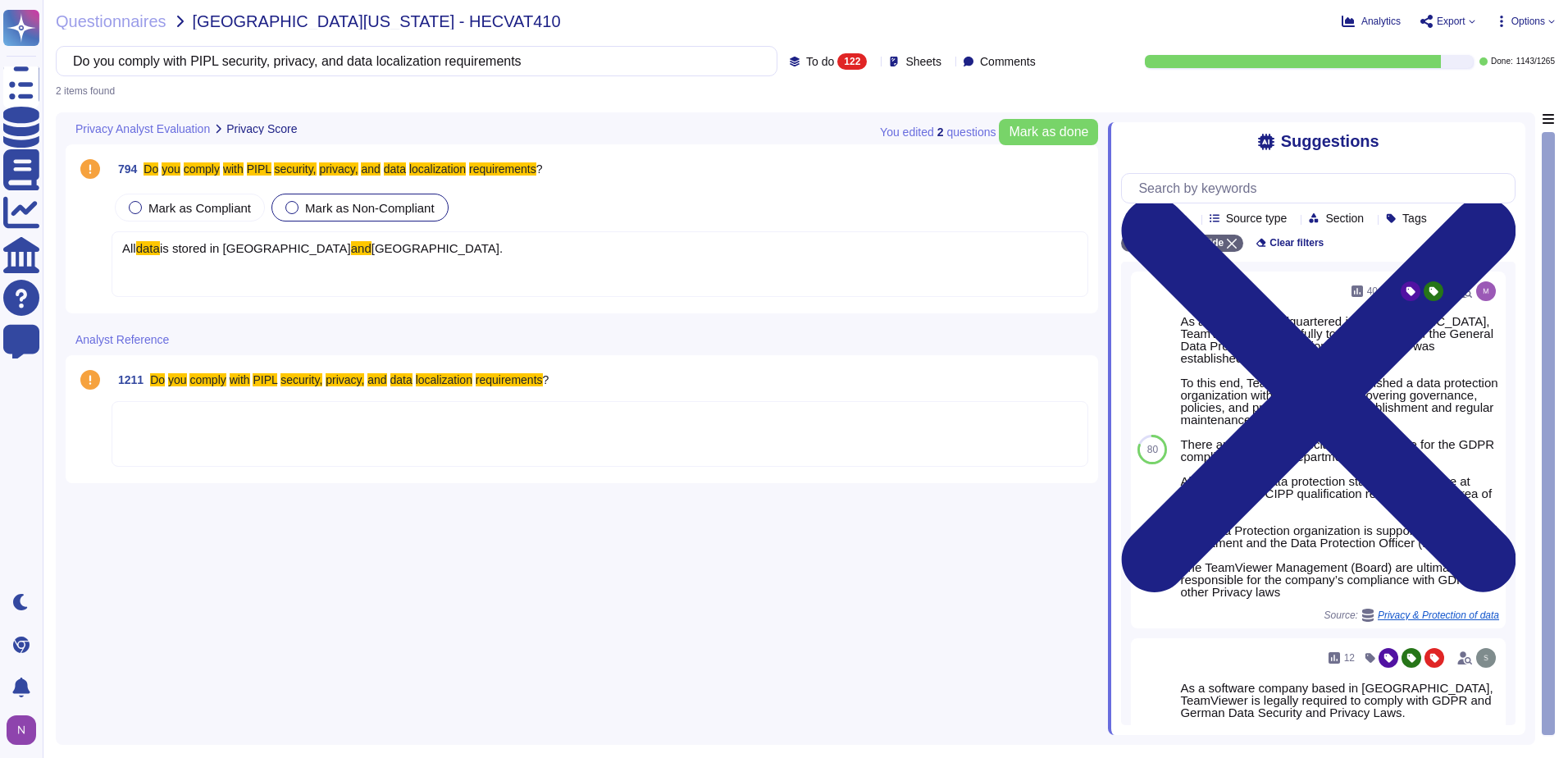
click at [178, 284] on div "All data is stored in [GEOGRAPHIC_DATA] and [GEOGRAPHIC_DATA]." at bounding box center [600, 263] width 977 height 66
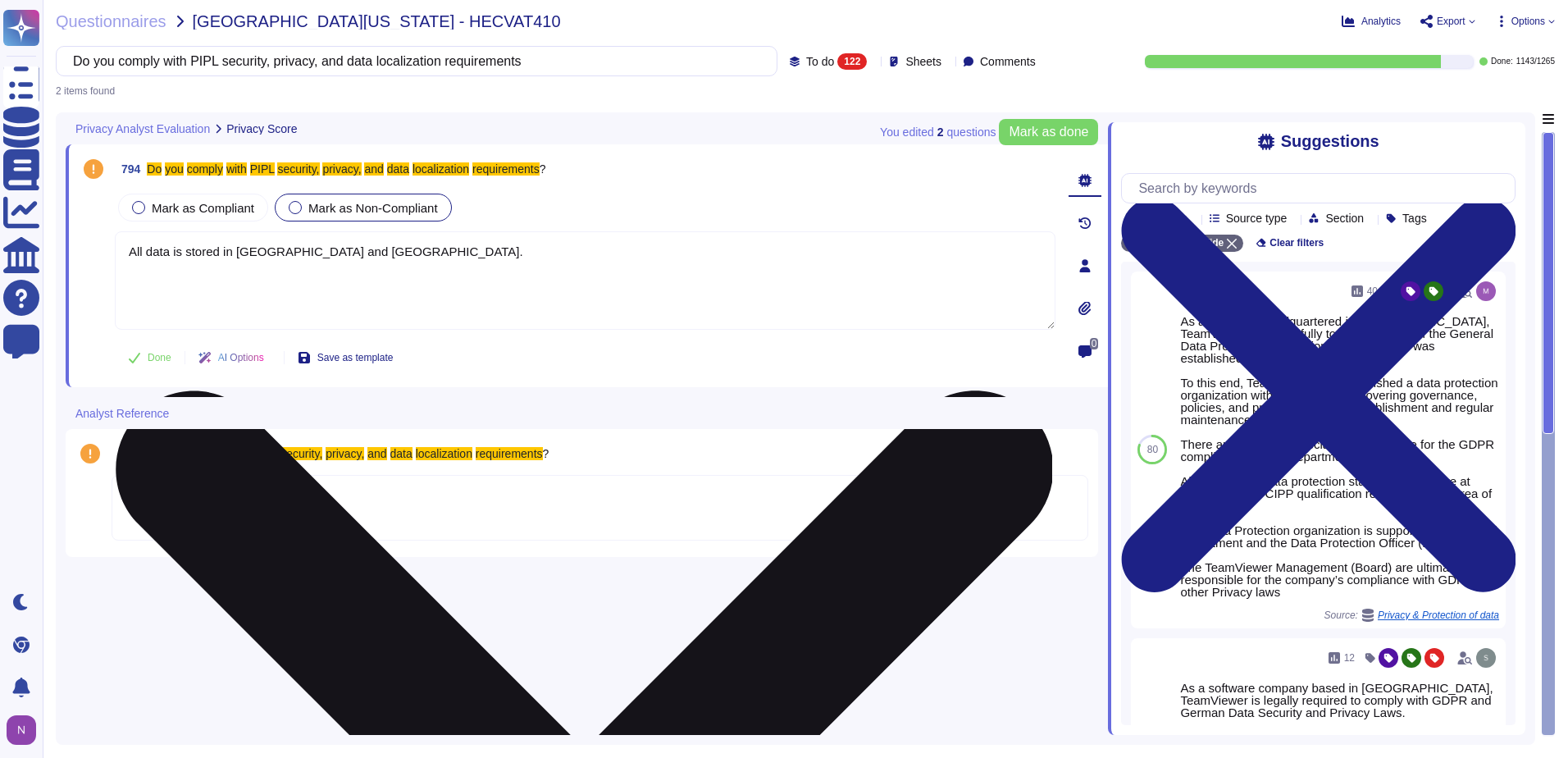
type textarea "All data is stored in [GEOGRAPHIC_DATA] and [GEOGRAPHIC_DATA]."
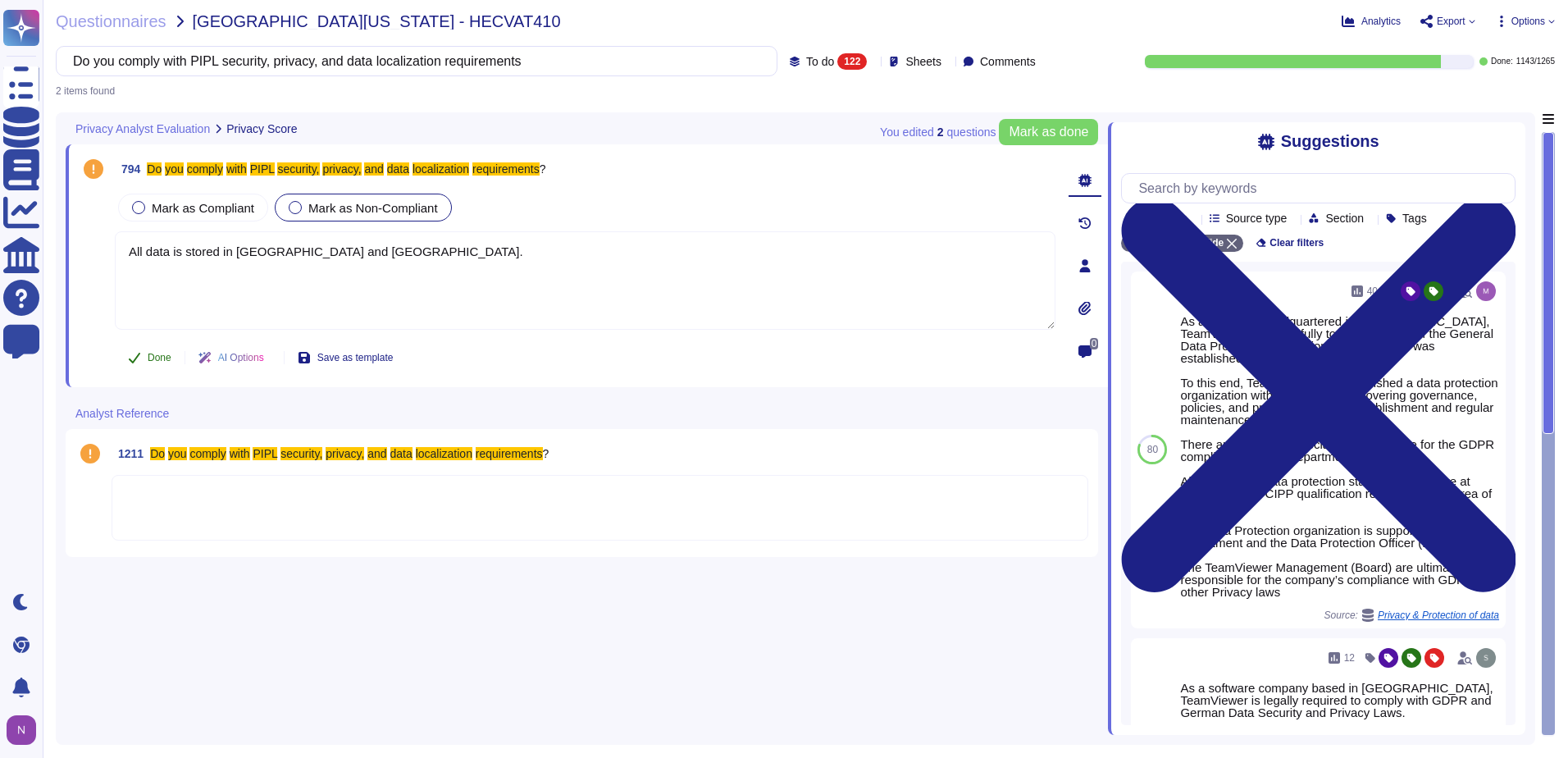
click at [156, 358] on span "Done" at bounding box center [159, 357] width 24 height 10
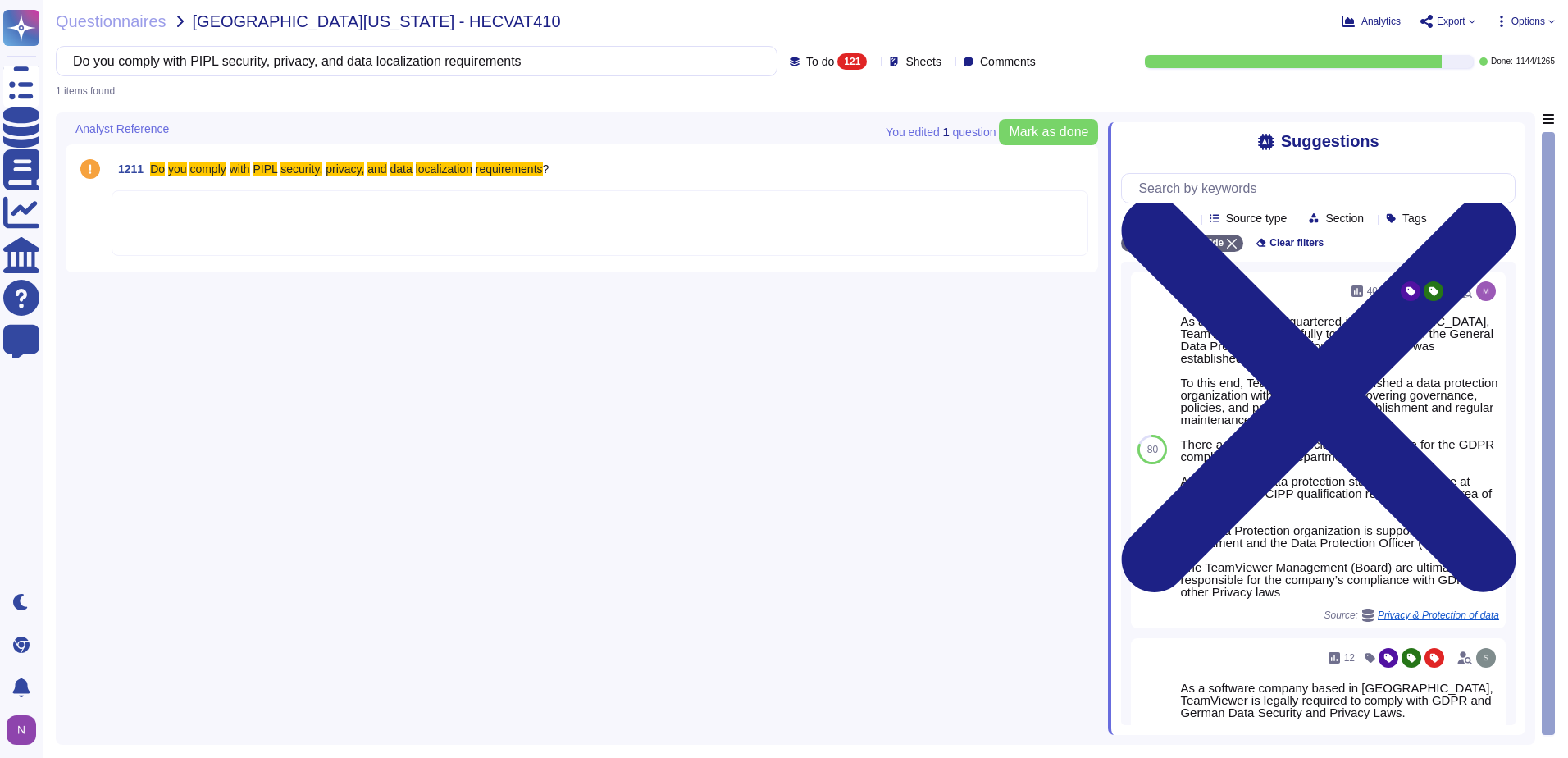
click at [208, 224] on div at bounding box center [600, 223] width 977 height 66
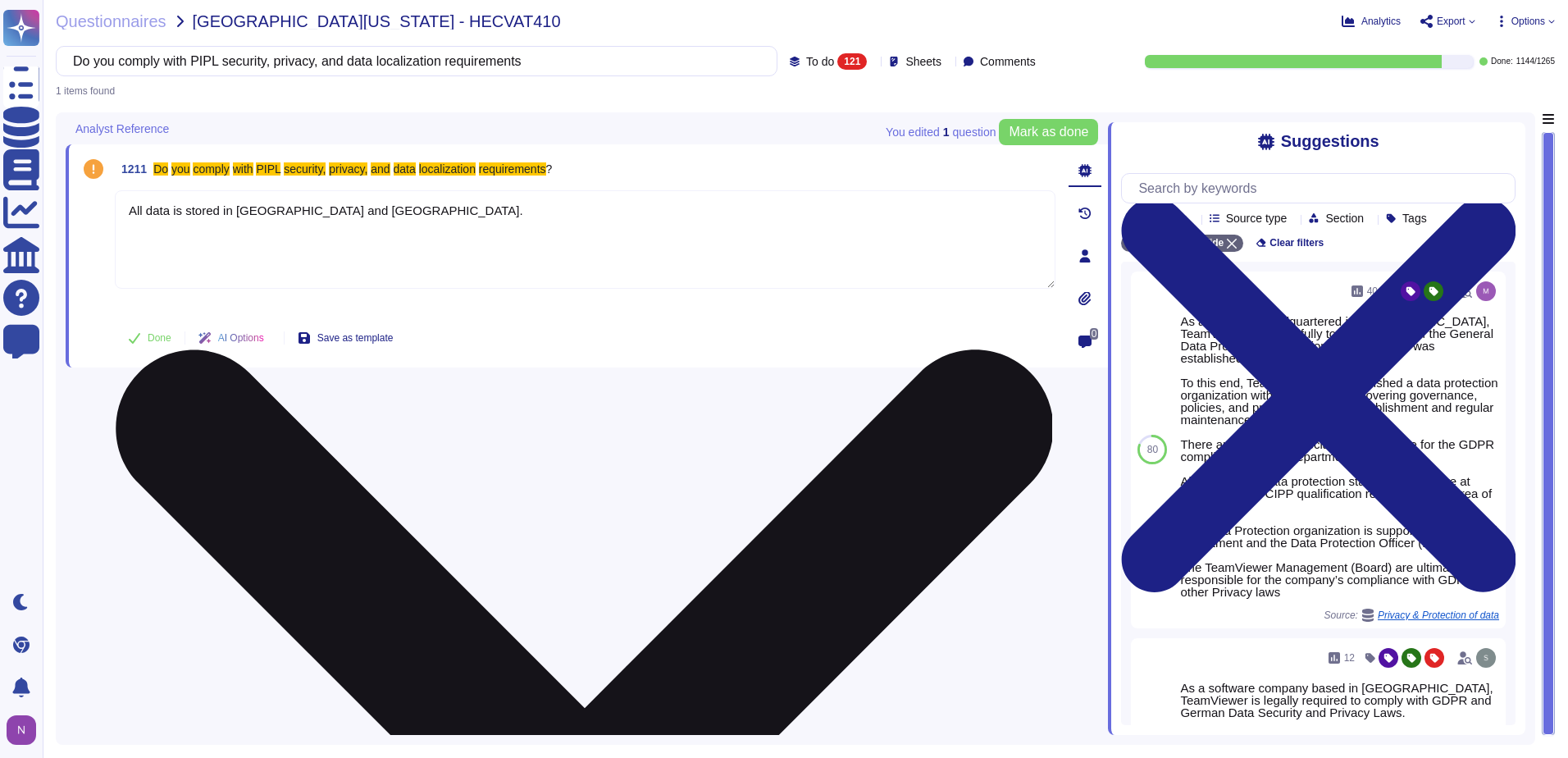
click at [130, 210] on textarea "All data is stored in [GEOGRAPHIC_DATA] and [GEOGRAPHIC_DATA]." at bounding box center [585, 240] width 941 height 98
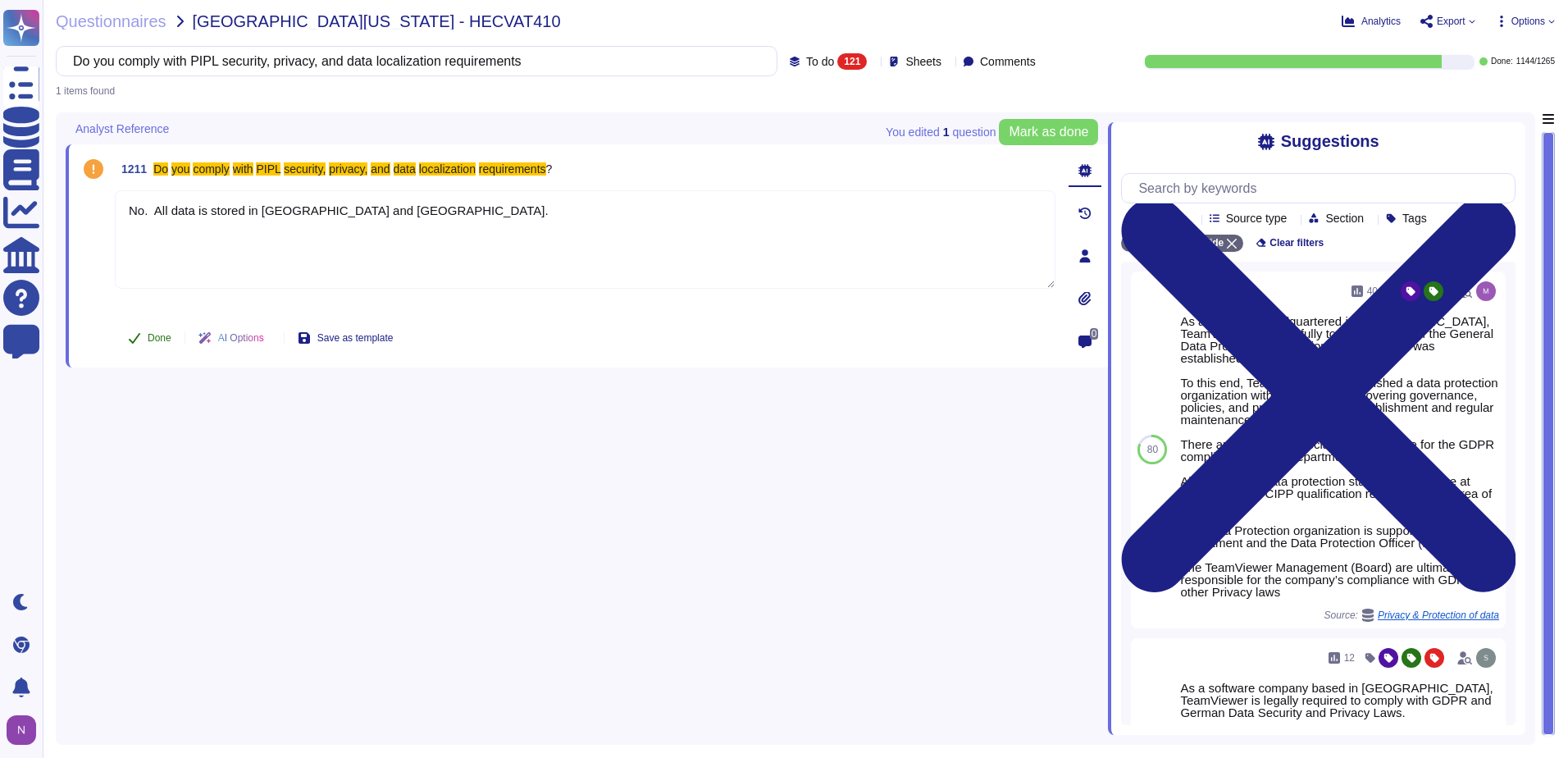
type textarea "No. All data is stored in [GEOGRAPHIC_DATA] and [GEOGRAPHIC_DATA]."
click at [158, 336] on span "Done" at bounding box center [159, 338] width 24 height 10
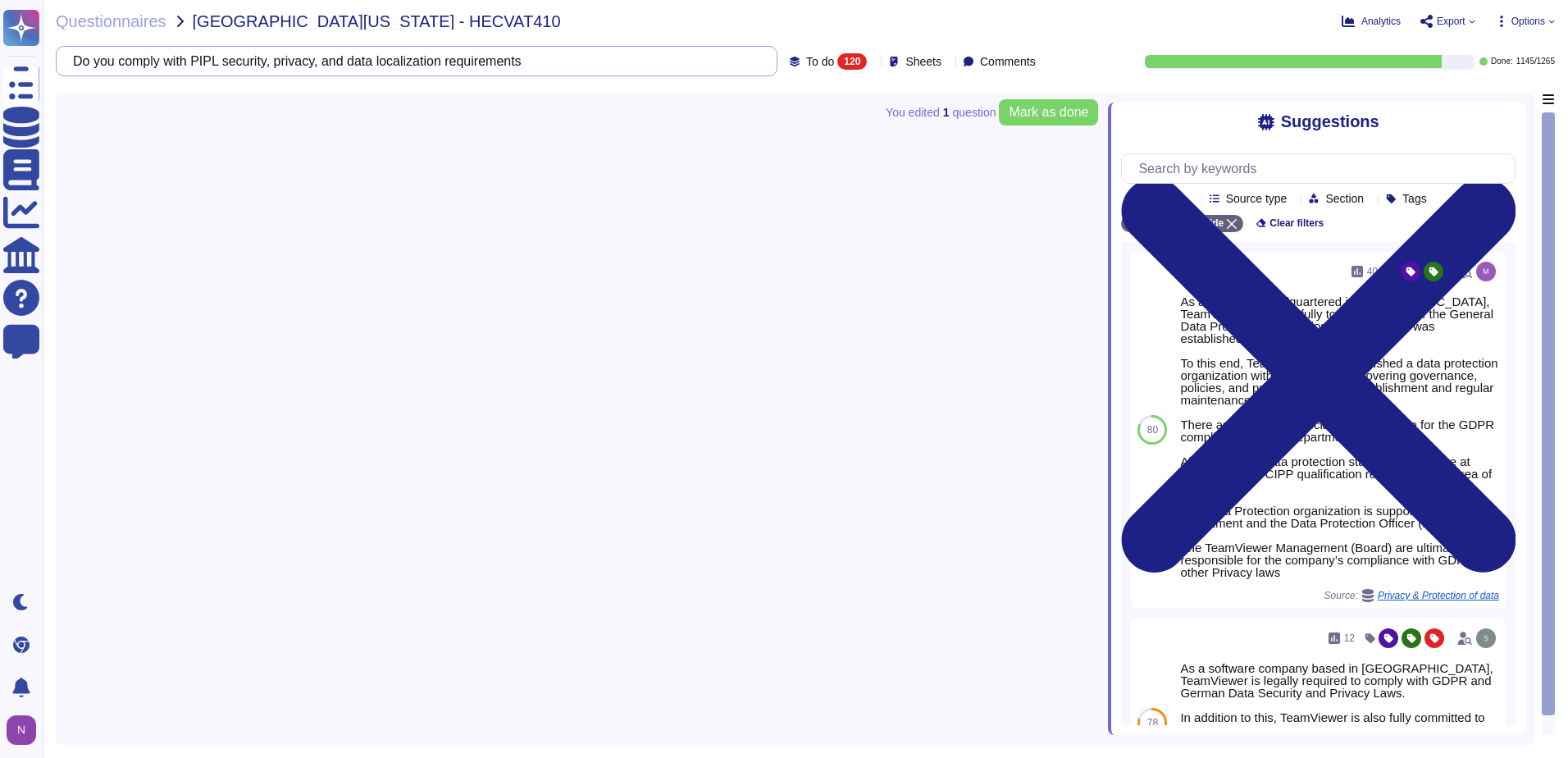
drag, startPoint x: 676, startPoint y: 63, endPoint x: -3, endPoint y: 78, distance: 679.2
click at [0, 78] on html "Questionnaires Knowledge Base Documents Analytics CAIQ / SIG Help Center Feedba…" at bounding box center [784, 379] width 1568 height 758
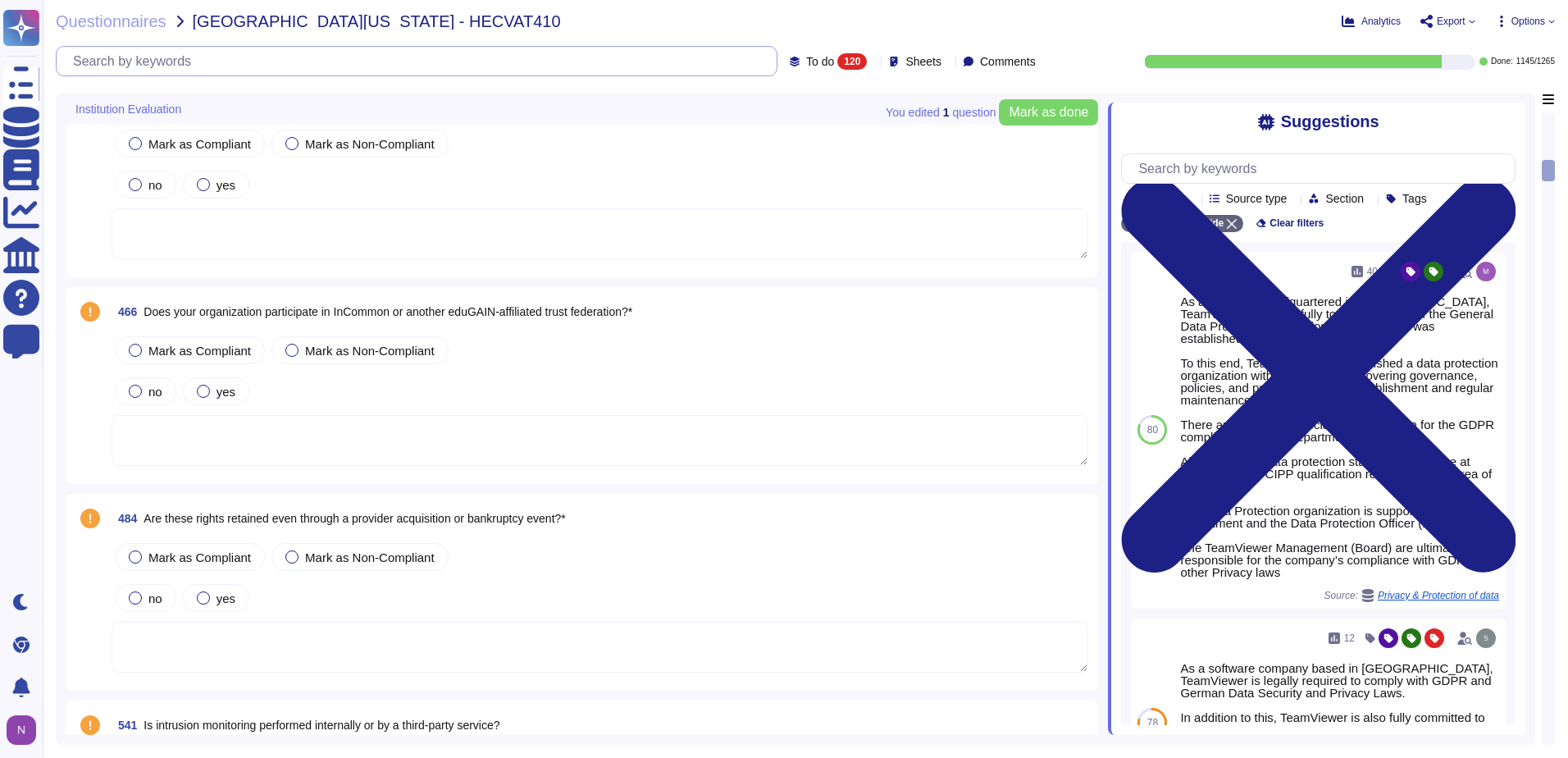
type textarea "Teamviewer utilizes an intrusion detection system (IDS) in the datacenter and o…"
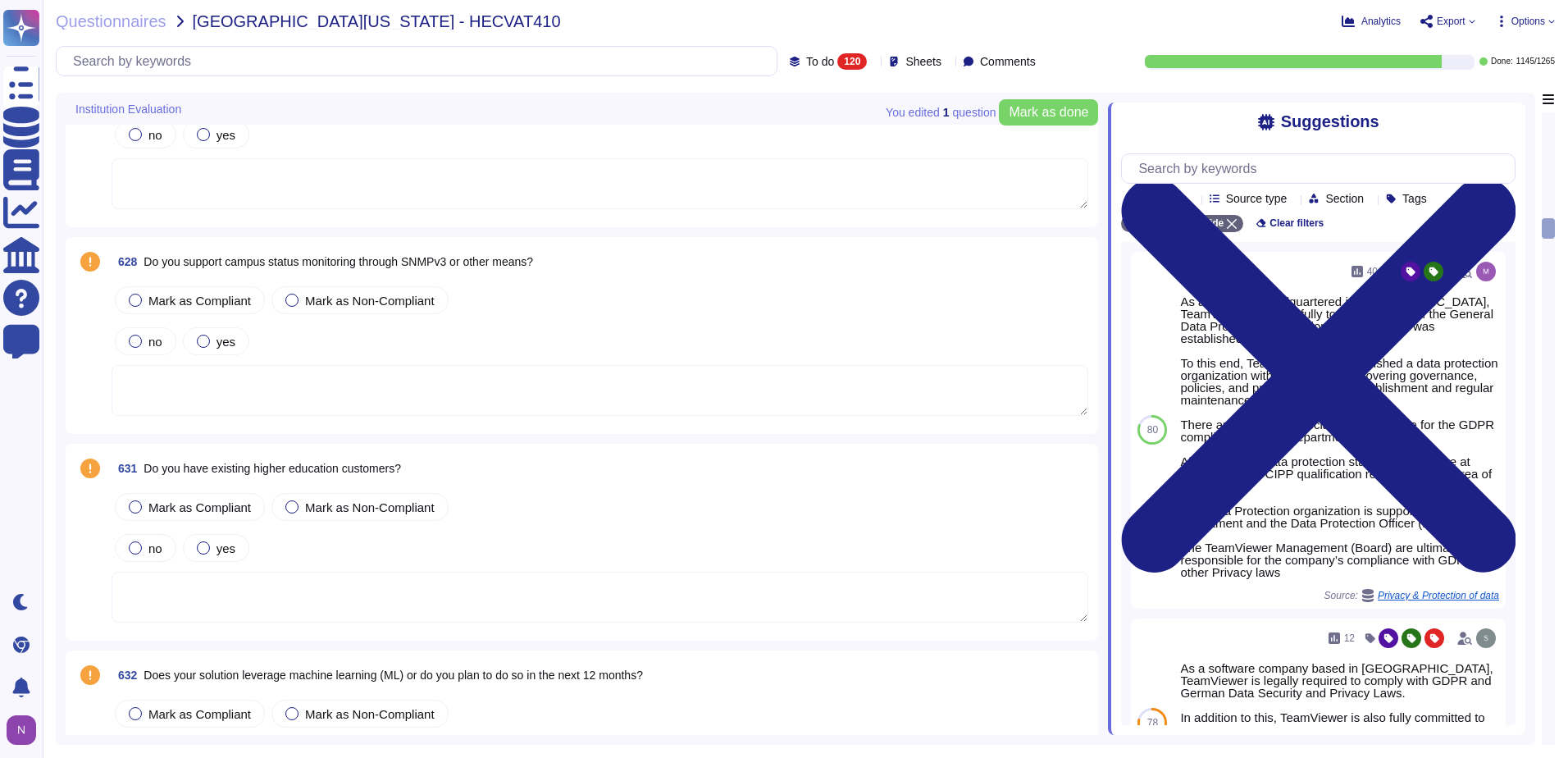
scroll to position [3854, 0]
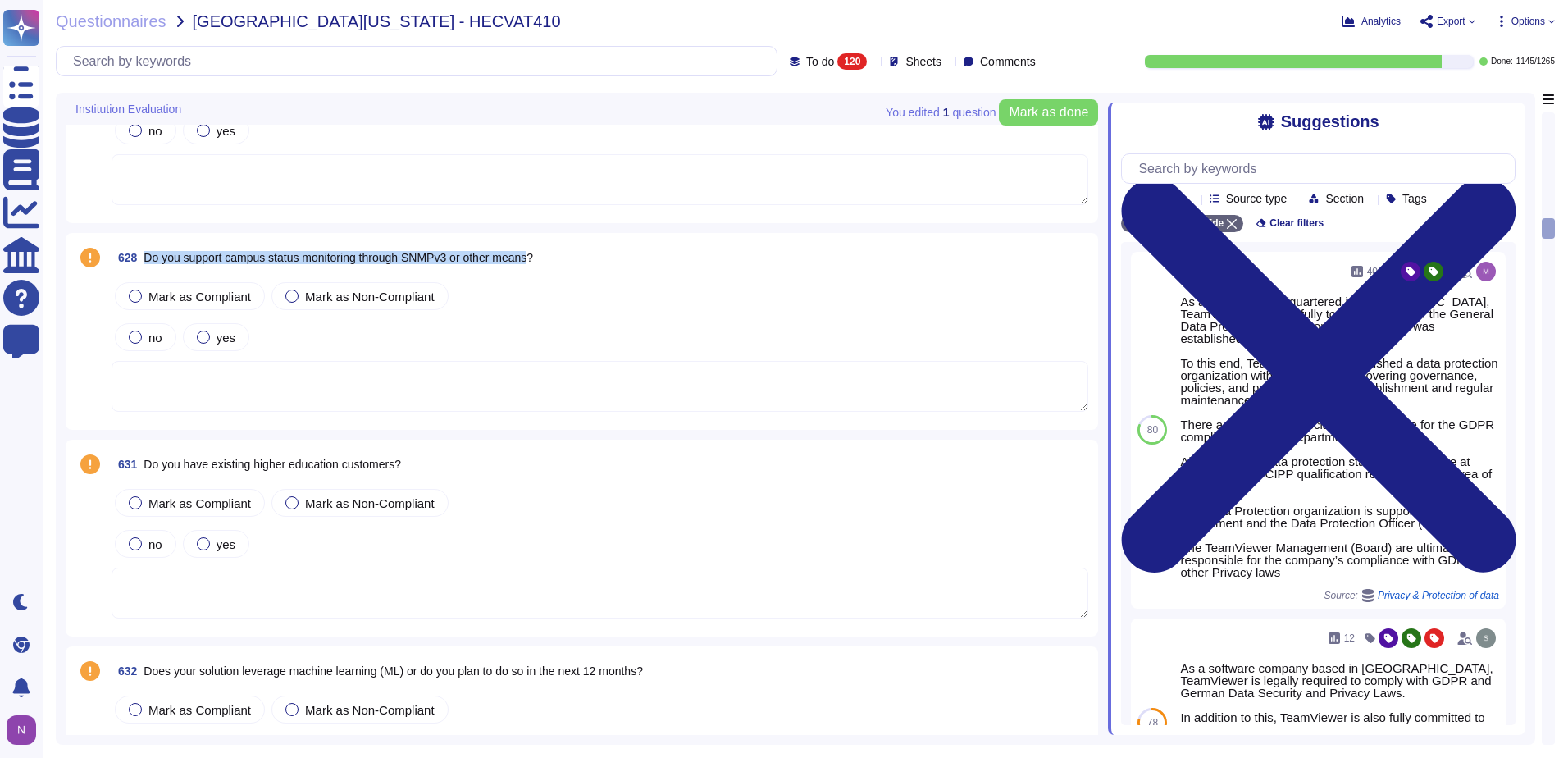
drag, startPoint x: 539, startPoint y: 257, endPoint x: 147, endPoint y: 263, distance: 392.0
click at [147, 263] on span "Do you support campus status monitoring through SNMPv3 or other means?" at bounding box center [338, 257] width 390 height 13
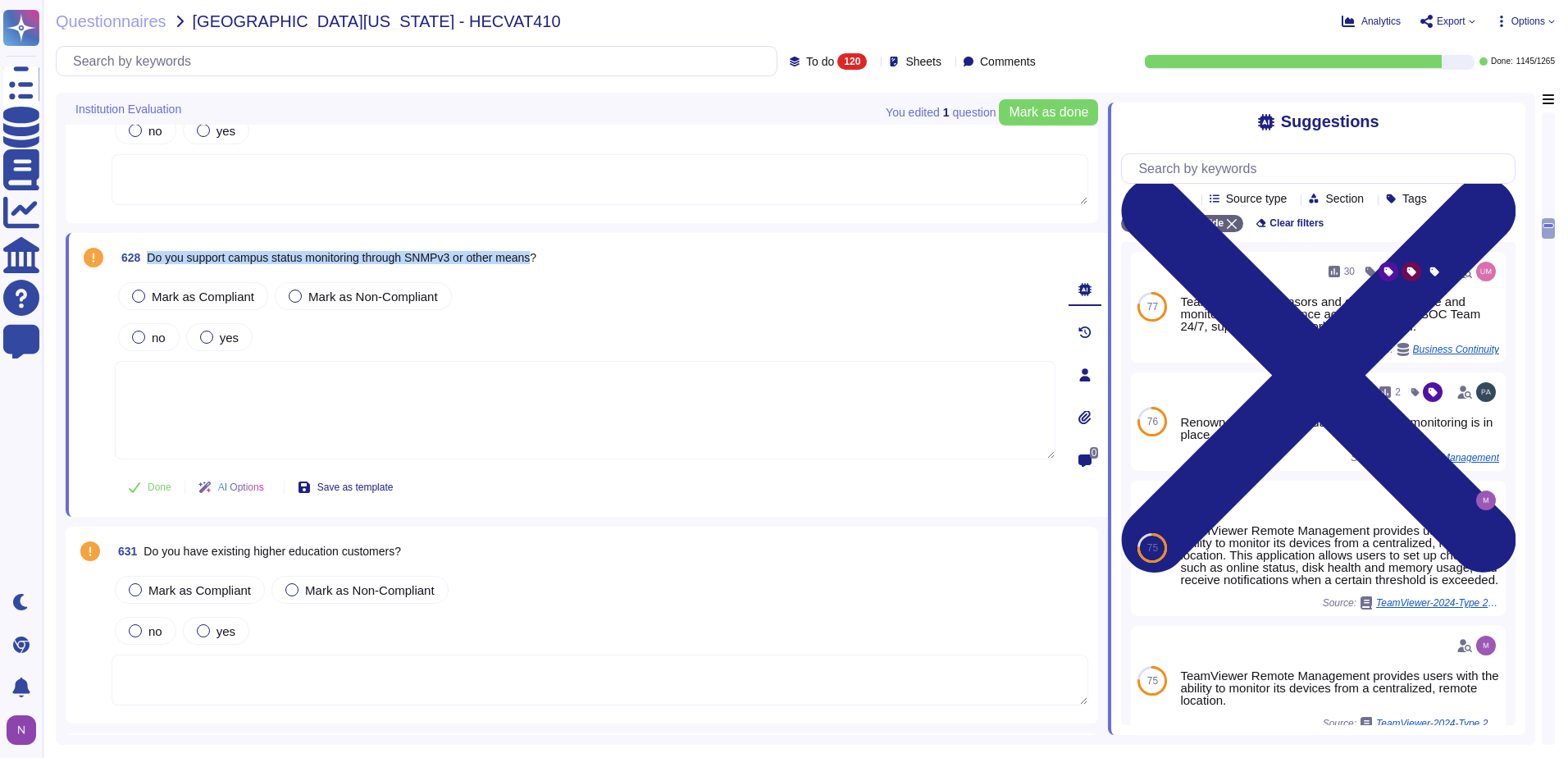
drag, startPoint x: 545, startPoint y: 259, endPoint x: 150, endPoint y: 265, distance: 395.0
click at [150, 265] on span "628 Do you support campus status monitoring through SNMPv3 or other means?" at bounding box center [325, 257] width 421 height 29
copy span "Do you support campus status monitoring through SNMPv3 or other means"
click at [231, 66] on input "text" at bounding box center [420, 61] width 712 height 28
paste input "Do you support campus status monitoring through SNMPv3 or other means"
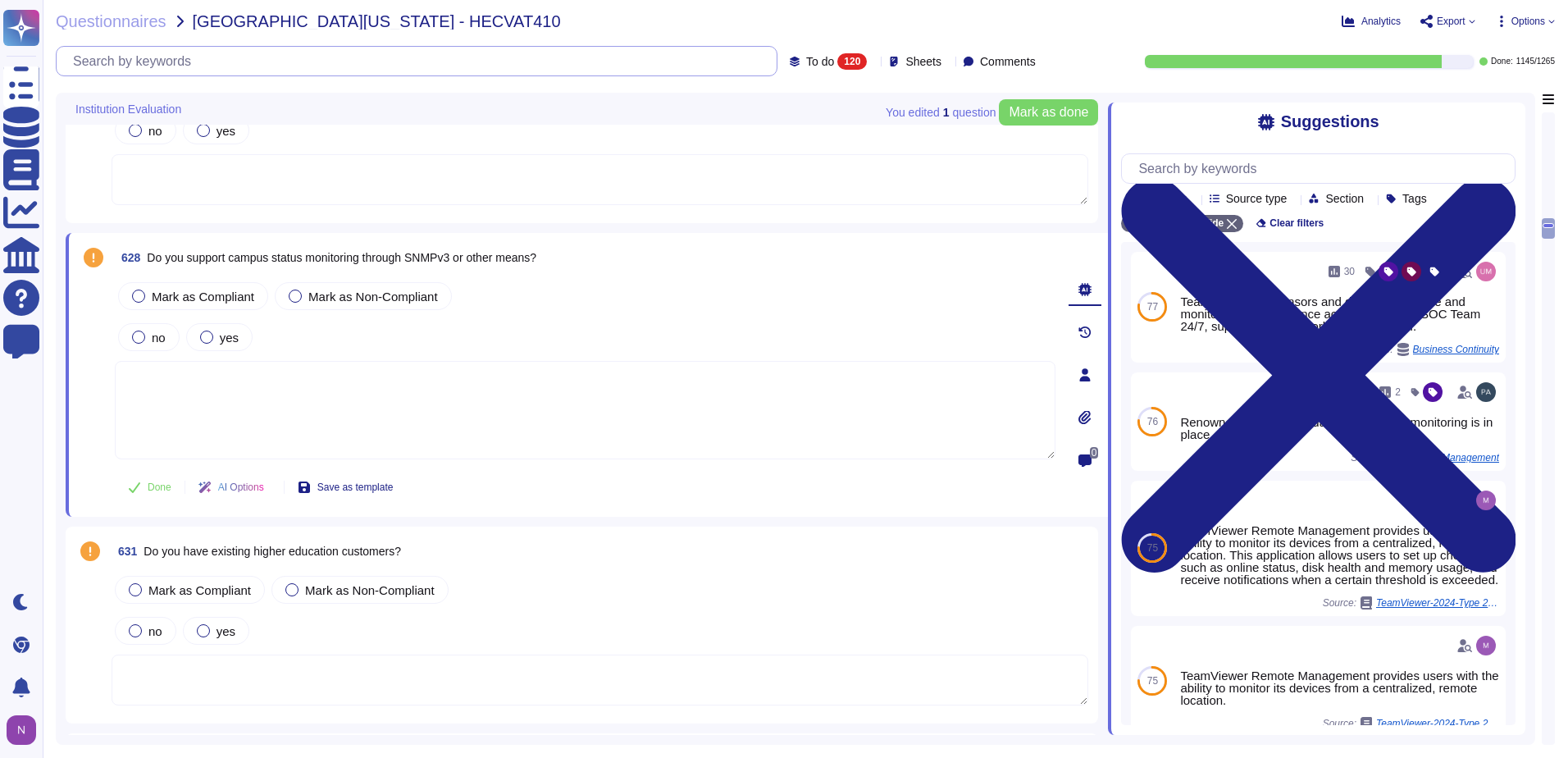
scroll to position [0, 0]
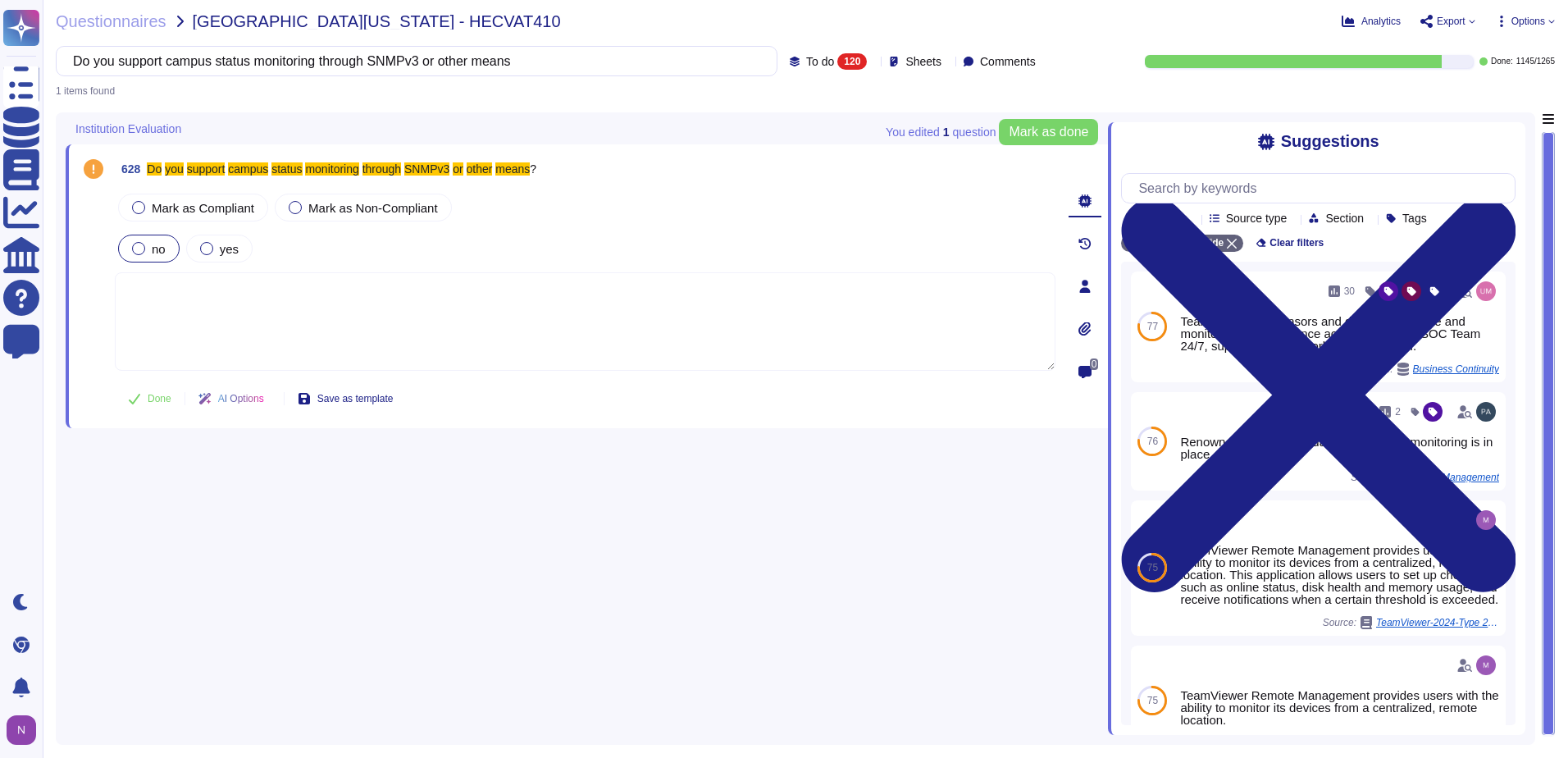
type input "Do you support campus status monitoring through SNMPv3 or other means"
click at [138, 246] on div at bounding box center [137, 247] width 13 height 13
click at [294, 206] on div at bounding box center [295, 207] width 13 height 13
click at [159, 399] on span "Done" at bounding box center [159, 399] width 24 height 10
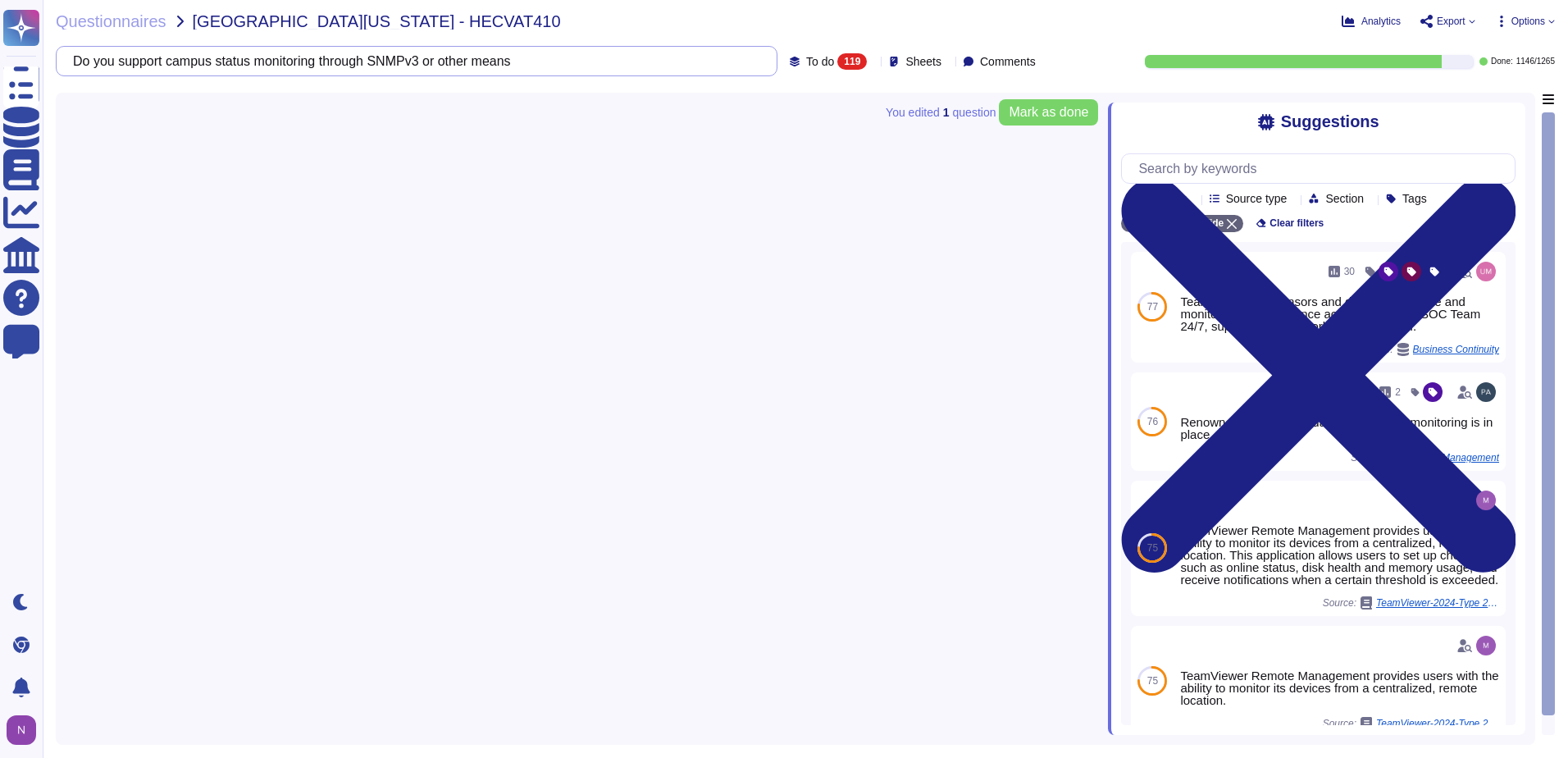
drag, startPoint x: 637, startPoint y: 62, endPoint x: 112, endPoint y: 102, distance: 526.5
click at [112, 102] on div "Questionnaires [GEOGRAPHIC_DATA][US_STATE] - HECVAT410 Analytics Export Options…" at bounding box center [804, 379] width 1525 height 758
click at [117, 107] on div at bounding box center [586, 413] width 1042 height 642
drag, startPoint x: 557, startPoint y: 65, endPoint x: 81, endPoint y: 82, distance: 476.3
click at [81, 82] on div "Questionnaires [GEOGRAPHIC_DATA][US_STATE] - HECVAT410 Analytics Export Options…" at bounding box center [804, 379] width 1525 height 758
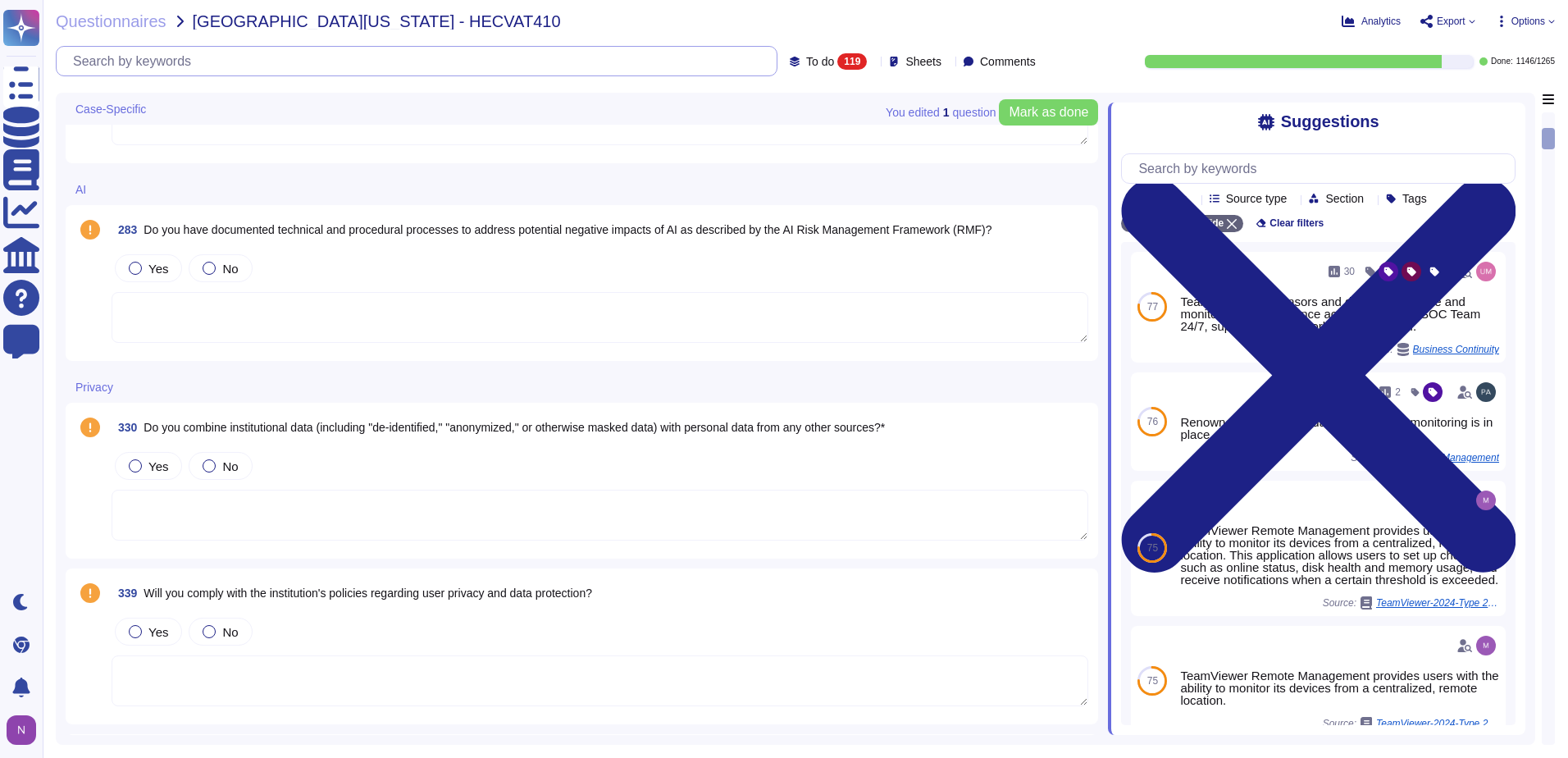
scroll to position [656, 0]
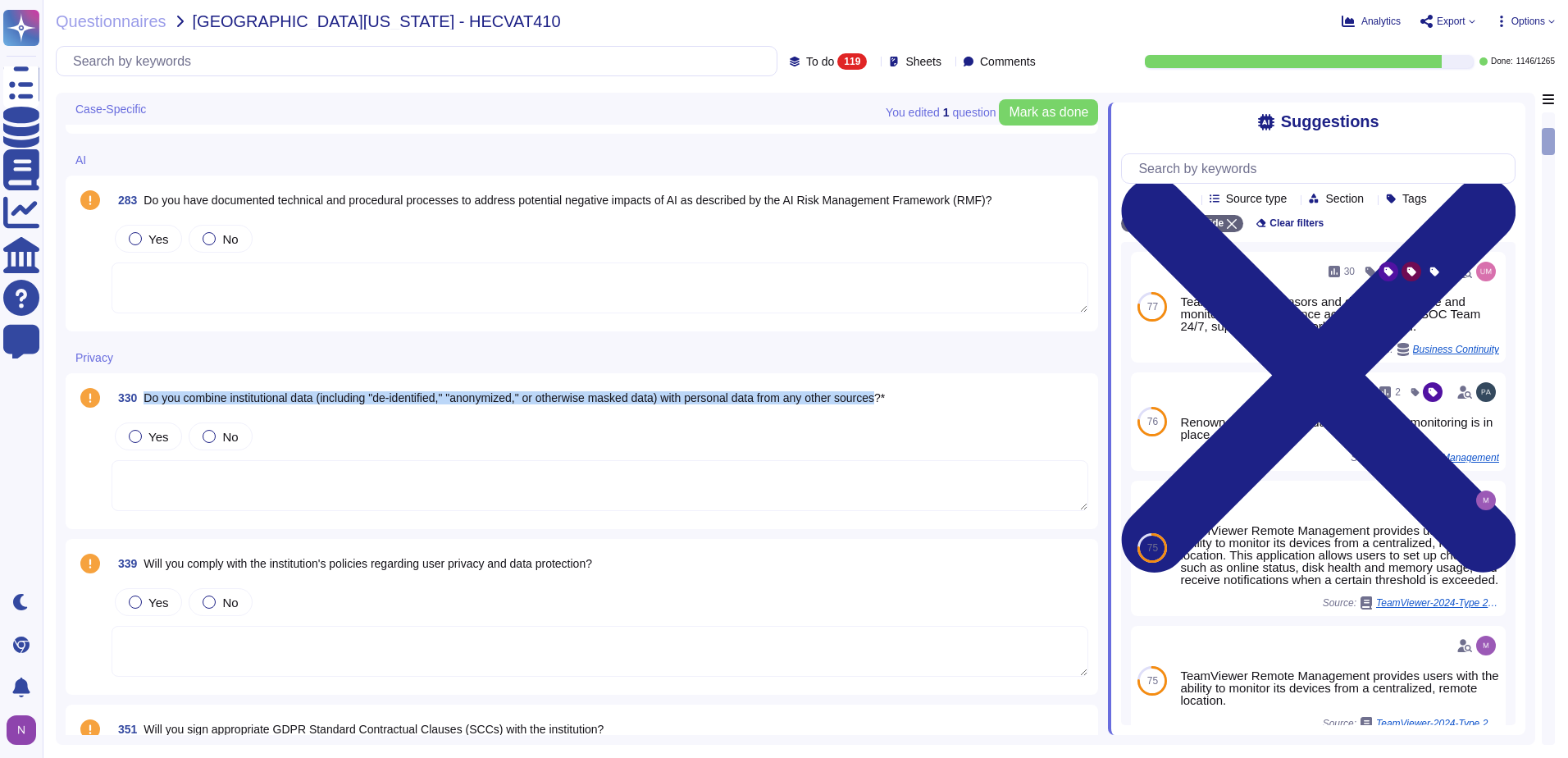
drag, startPoint x: 904, startPoint y: 396, endPoint x: 146, endPoint y: 403, distance: 758.0
click at [146, 403] on span "Do you combine institutional data (including "de-identified," "anonymized," or …" at bounding box center [514, 397] width 741 height 13
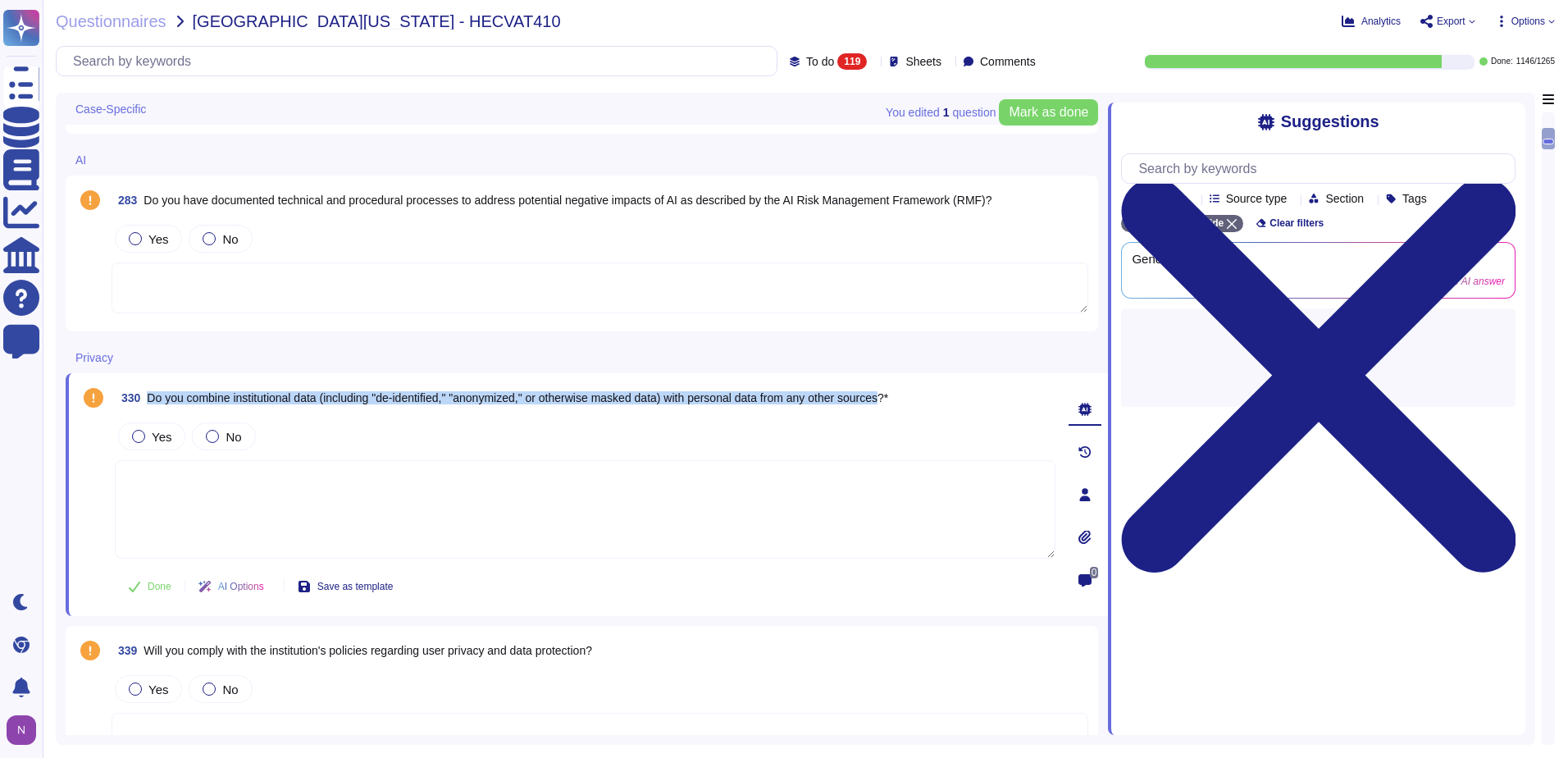
drag, startPoint x: 909, startPoint y: 400, endPoint x: 151, endPoint y: 406, distance: 758.0
click at [151, 406] on span "330 Do you combine institutional data (including "de-identified," "anonymized,"…" at bounding box center [501, 398] width 773 height 29
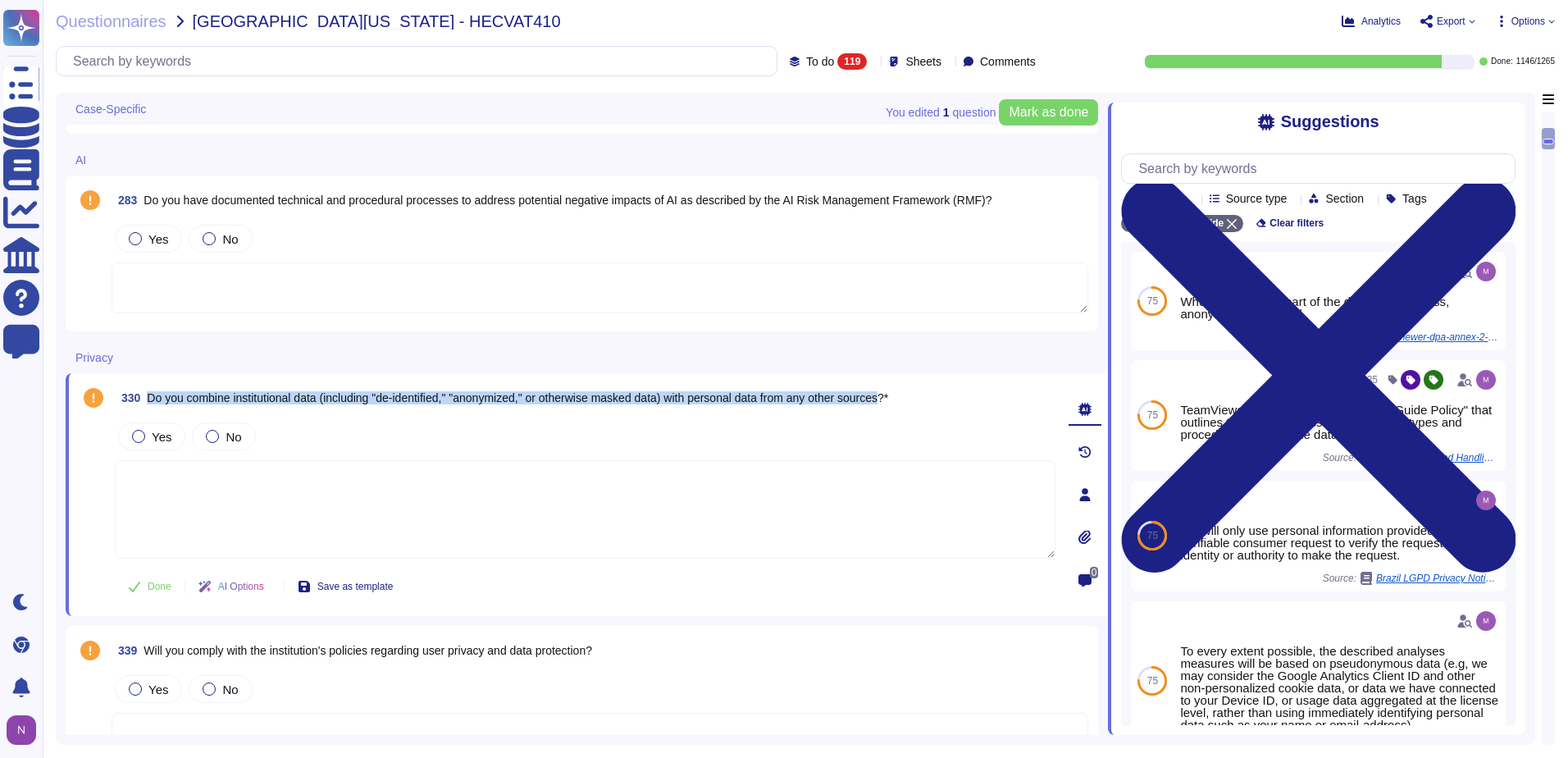
copy span "Do you combine institutional data (including "de-identified," "anonymized," or …"
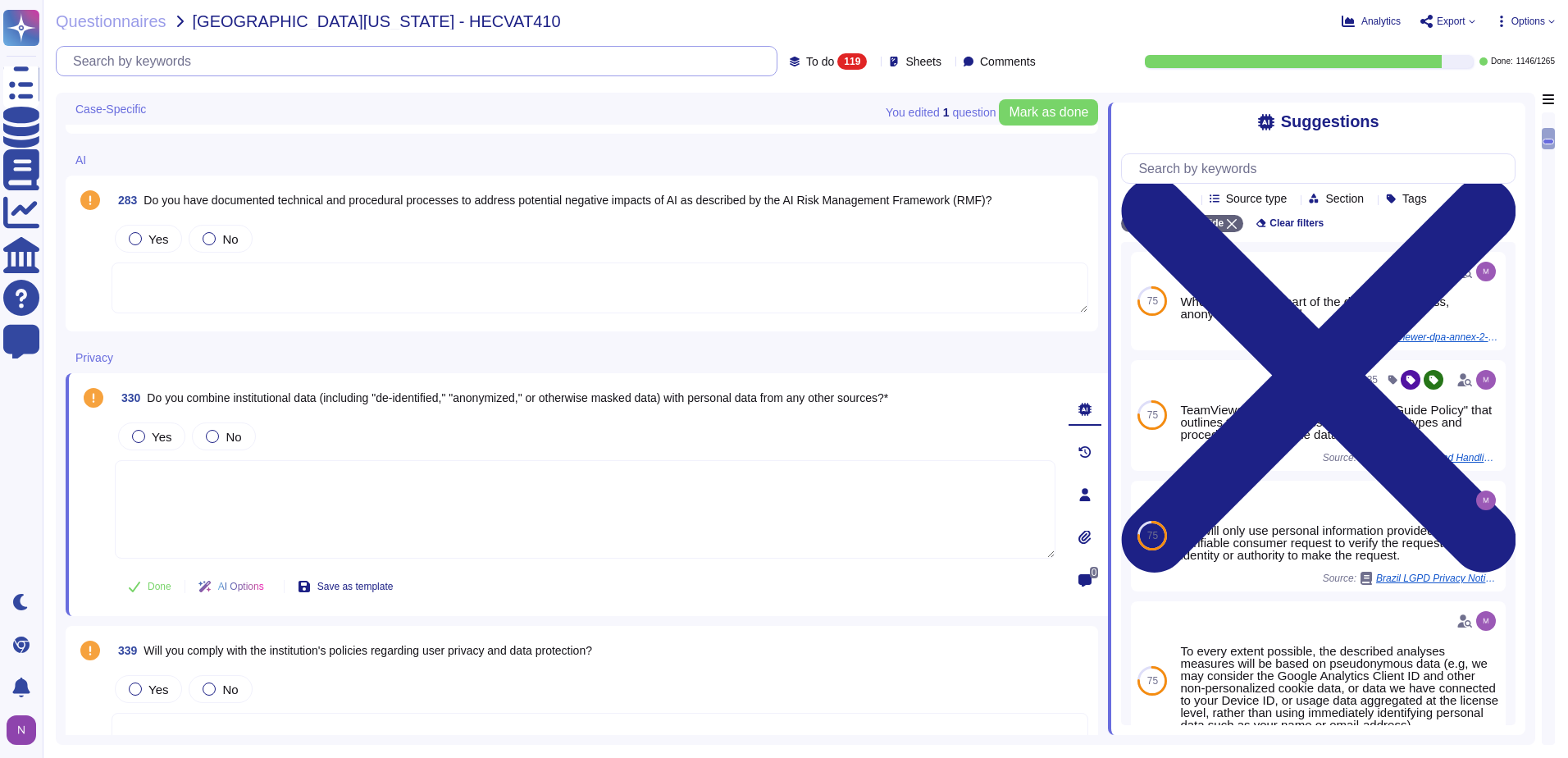
click at [385, 59] on input "text" at bounding box center [420, 61] width 712 height 28
paste input "Do you combine institutional data (including "de-identified," "anonymized," or …"
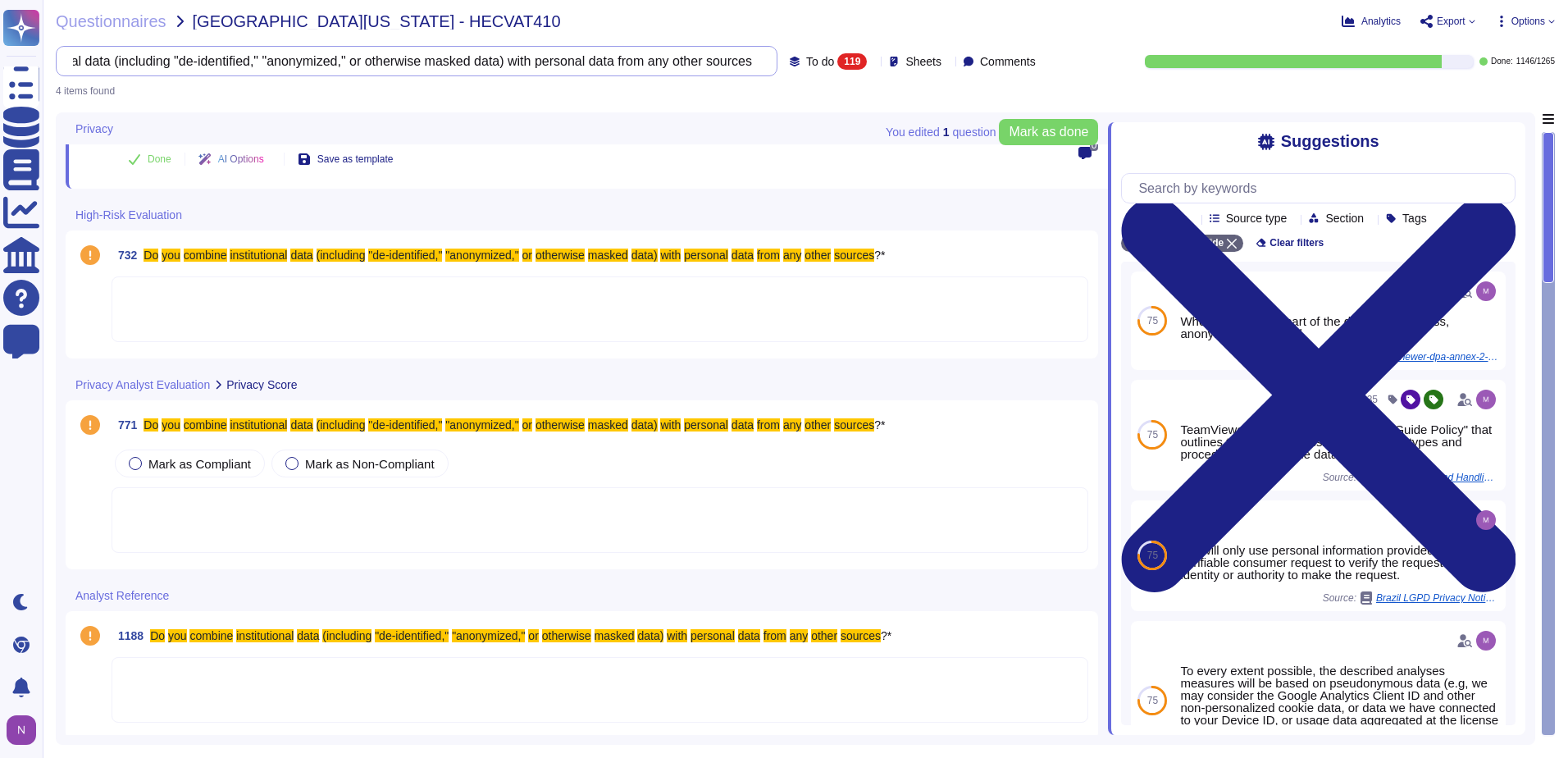
scroll to position [202, 0]
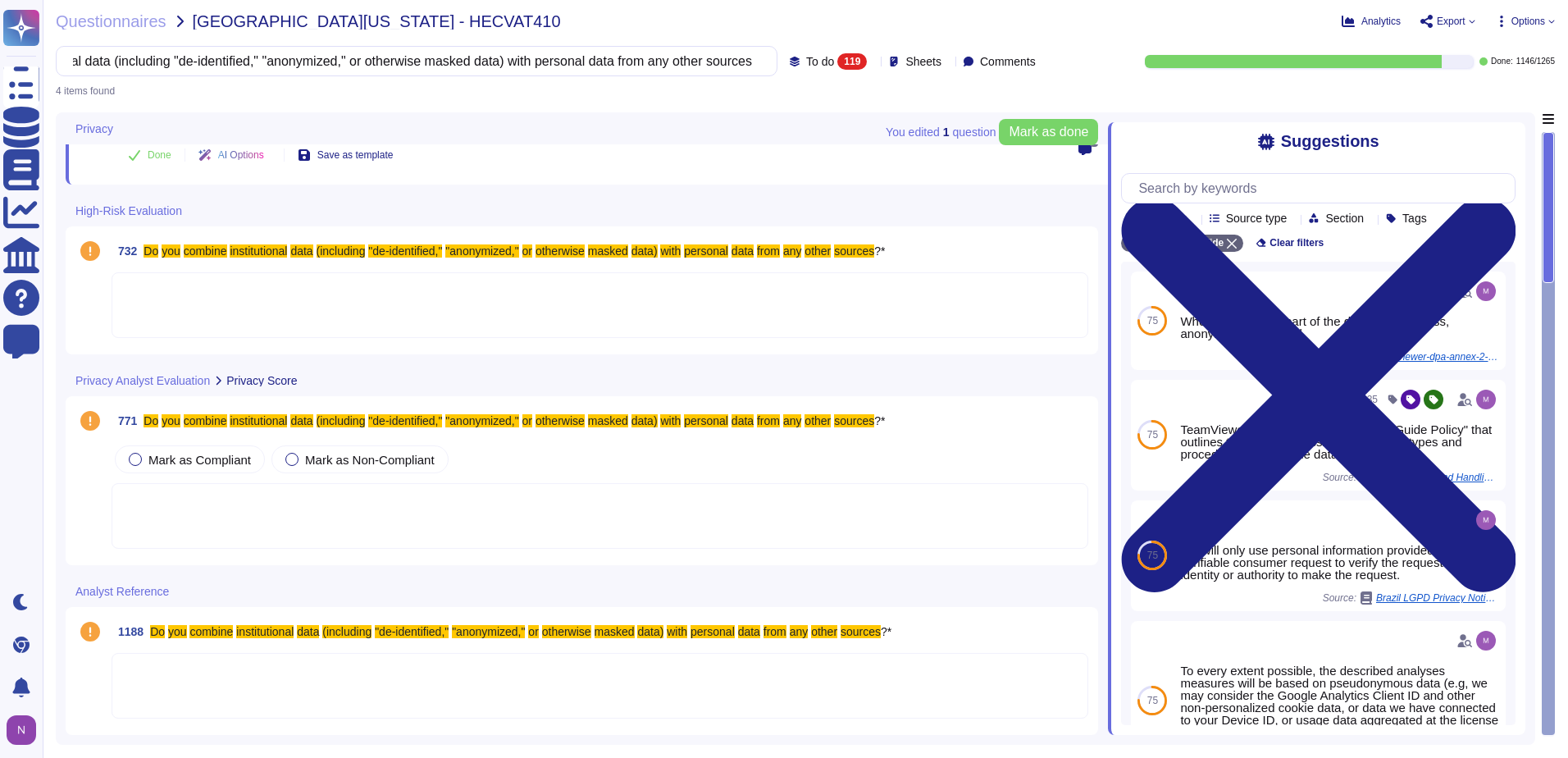
type input "Do you combine institutional data (including "de-identified," "anonymized," or …"
click at [295, 307] on div at bounding box center [600, 304] width 977 height 66
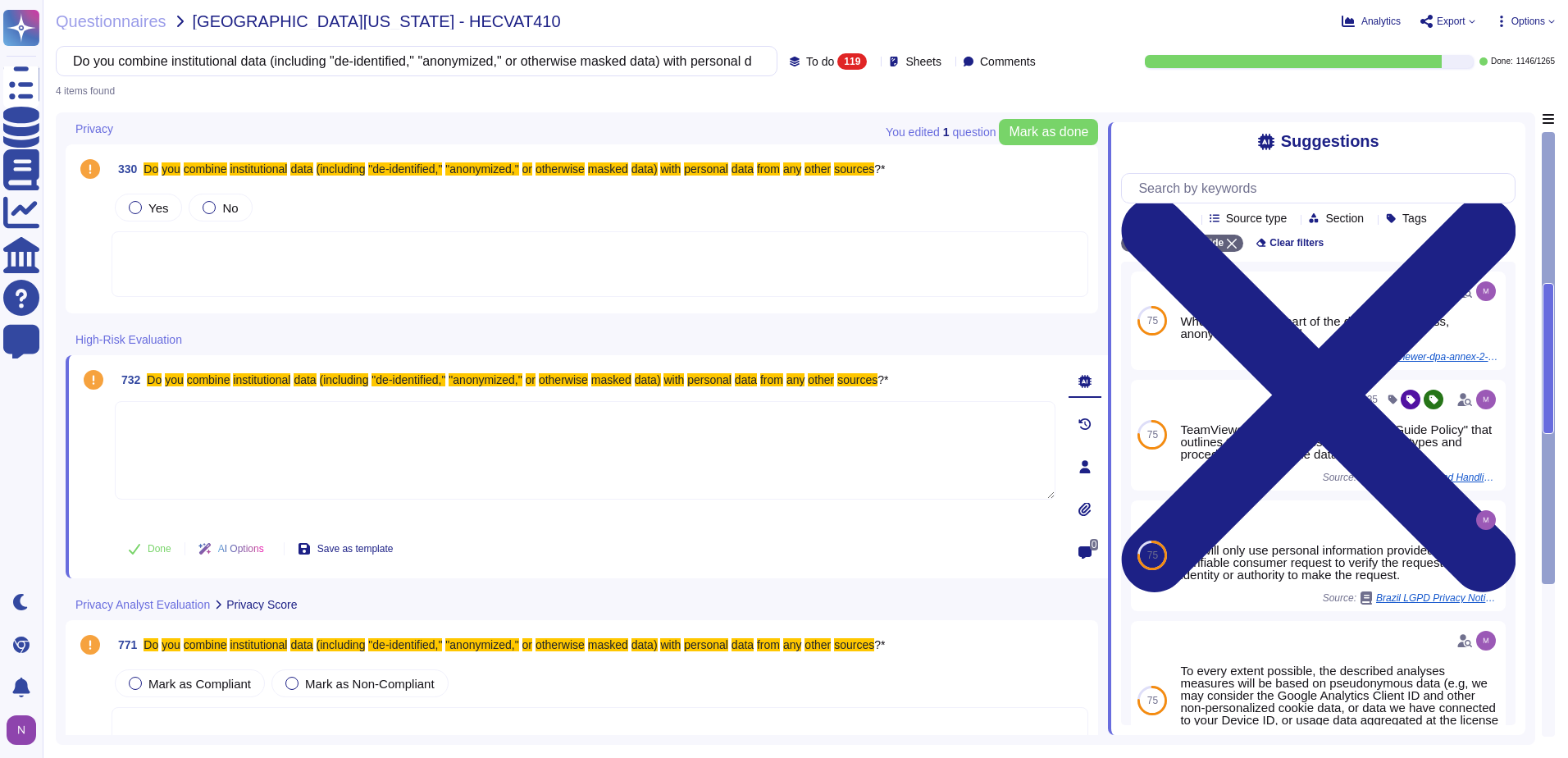
click at [201, 260] on div at bounding box center [600, 263] width 977 height 66
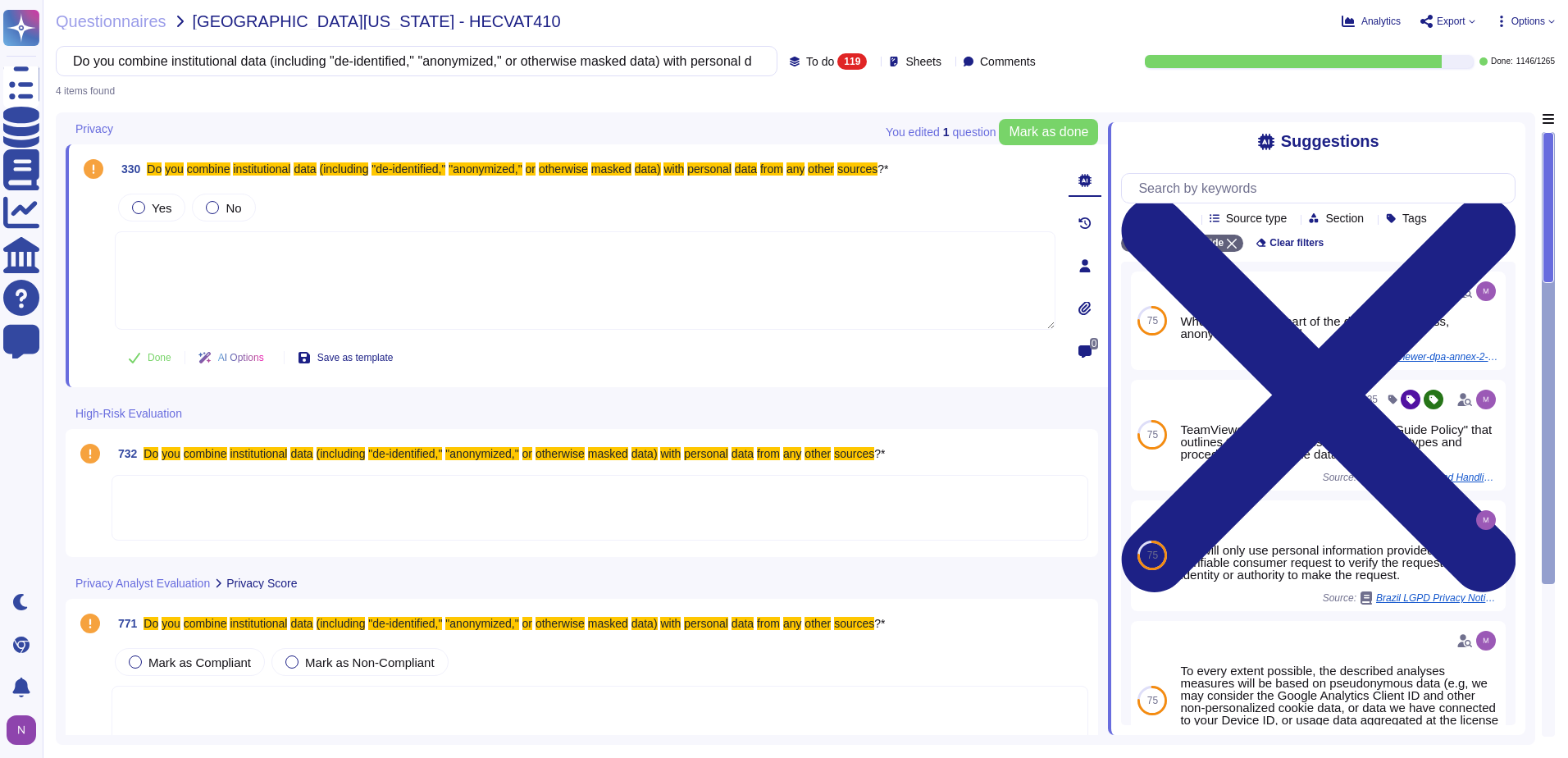
click at [217, 272] on textarea at bounding box center [585, 280] width 941 height 98
click at [218, 203] on label "No" at bounding box center [224, 207] width 35 height 13
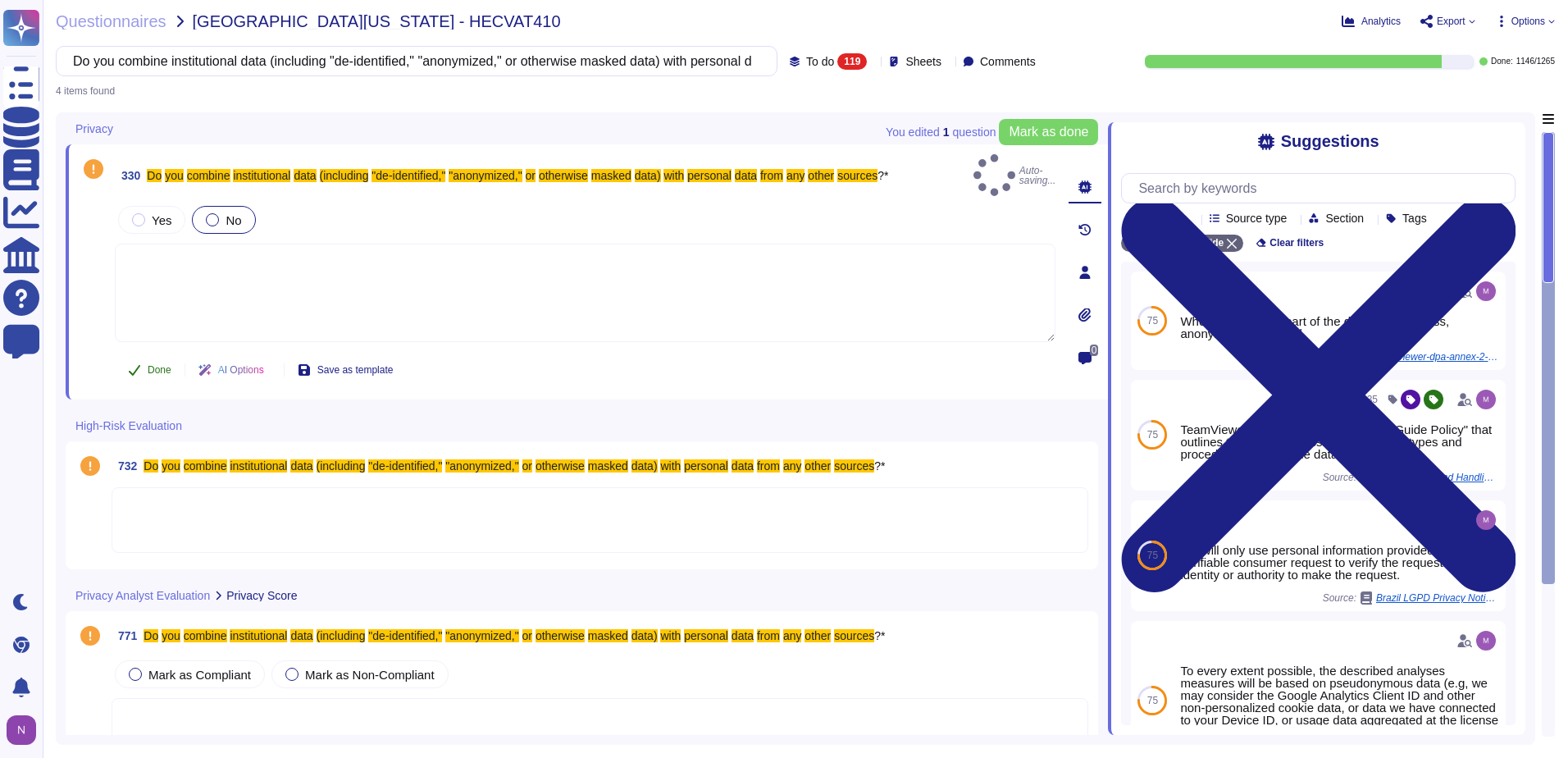
click at [150, 365] on span "Done" at bounding box center [159, 370] width 24 height 10
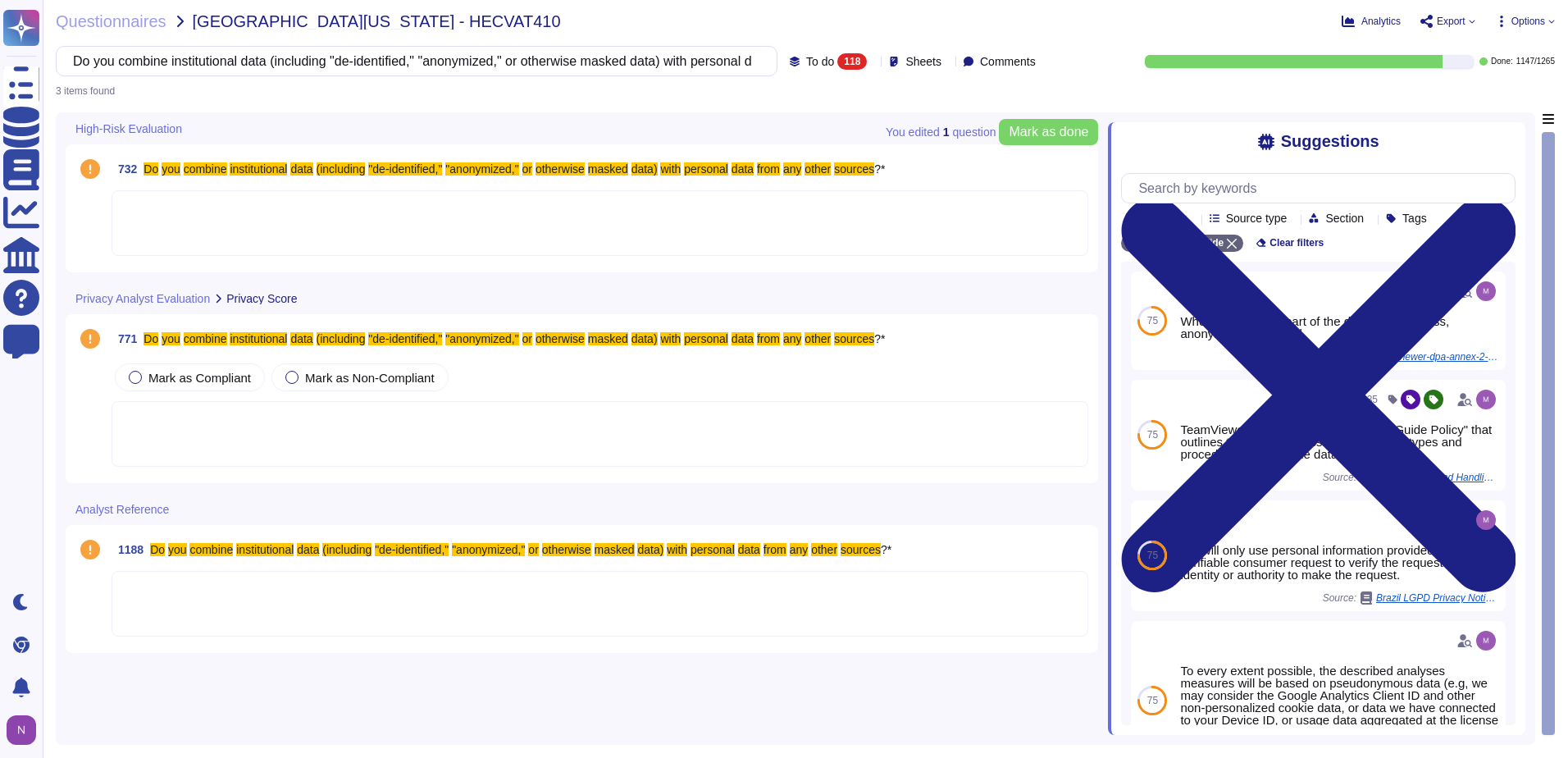
click at [214, 217] on div at bounding box center [600, 223] width 977 height 66
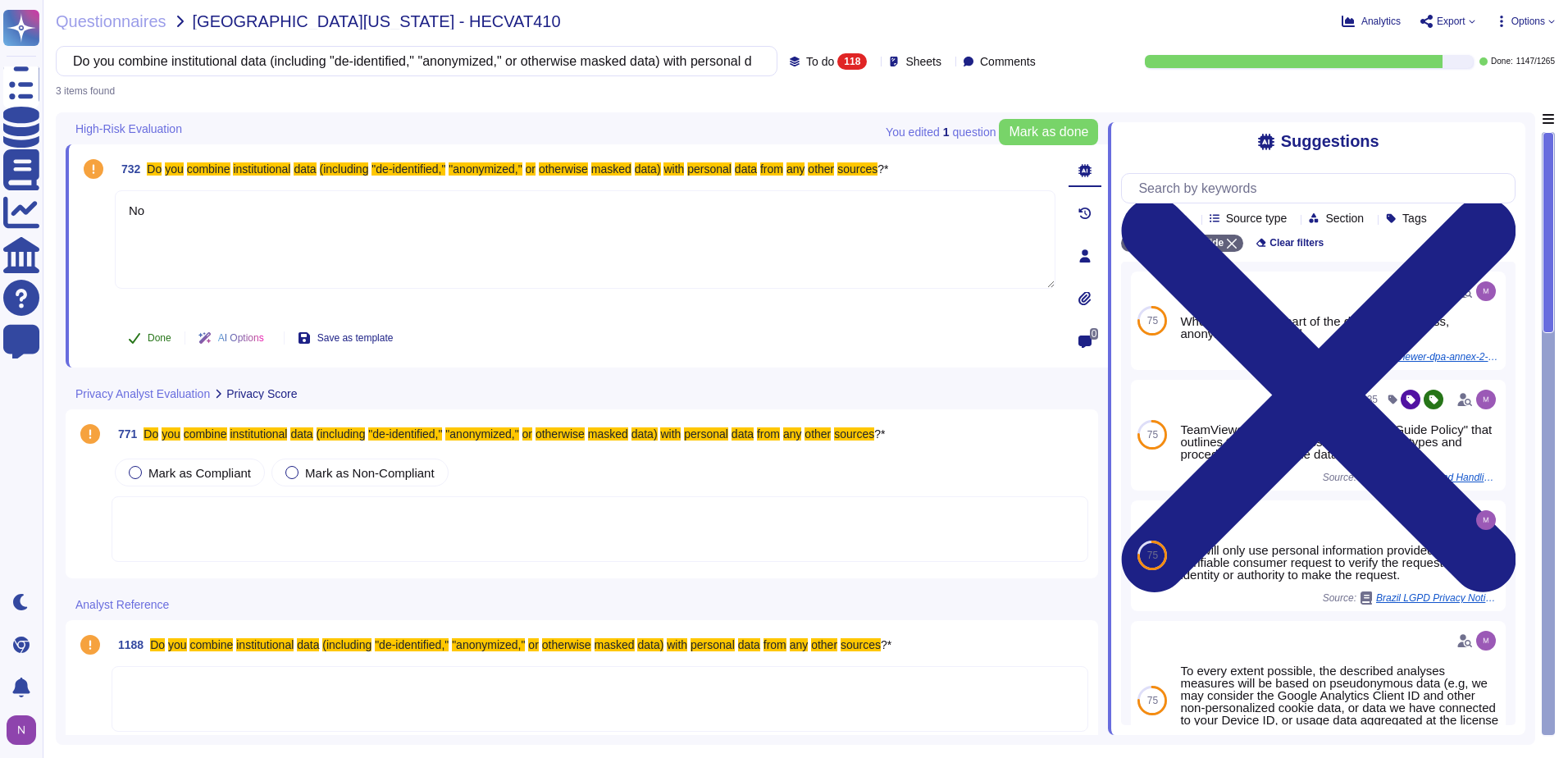
type textarea "No"
click at [155, 337] on span "Done" at bounding box center [159, 338] width 24 height 10
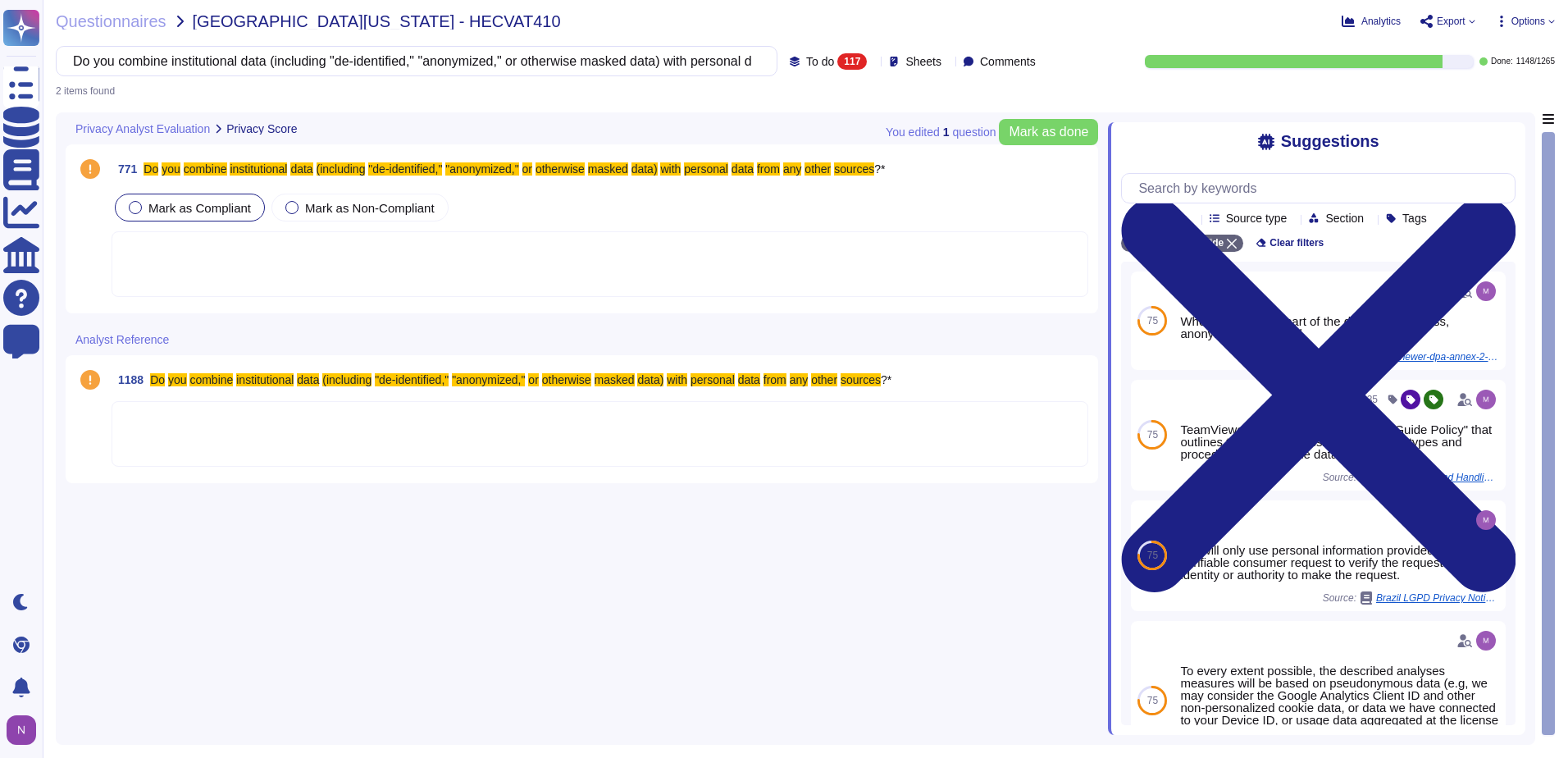
click at [136, 209] on div at bounding box center [135, 207] width 13 height 13
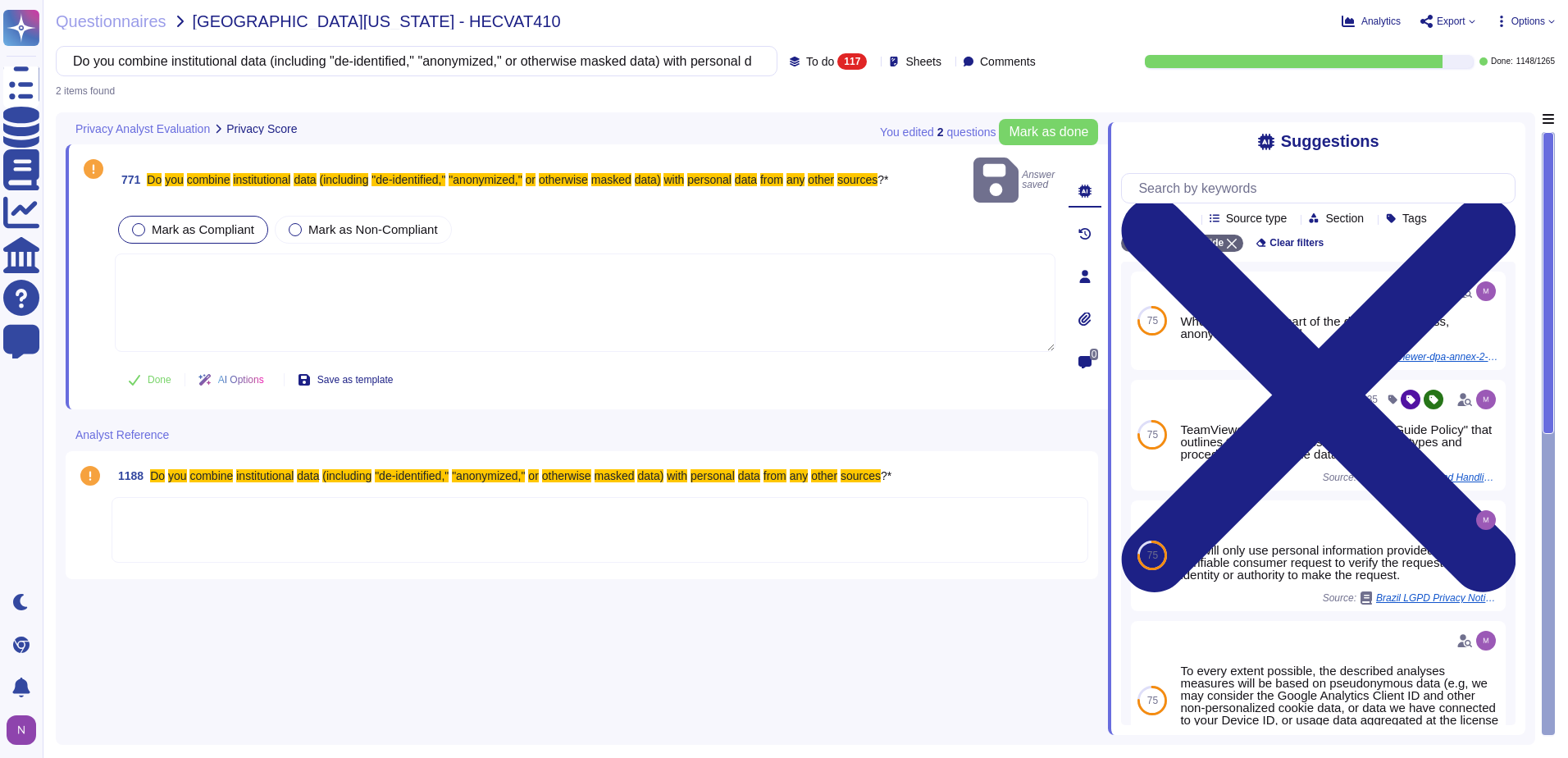
click at [149, 253] on textarea at bounding box center [585, 302] width 941 height 98
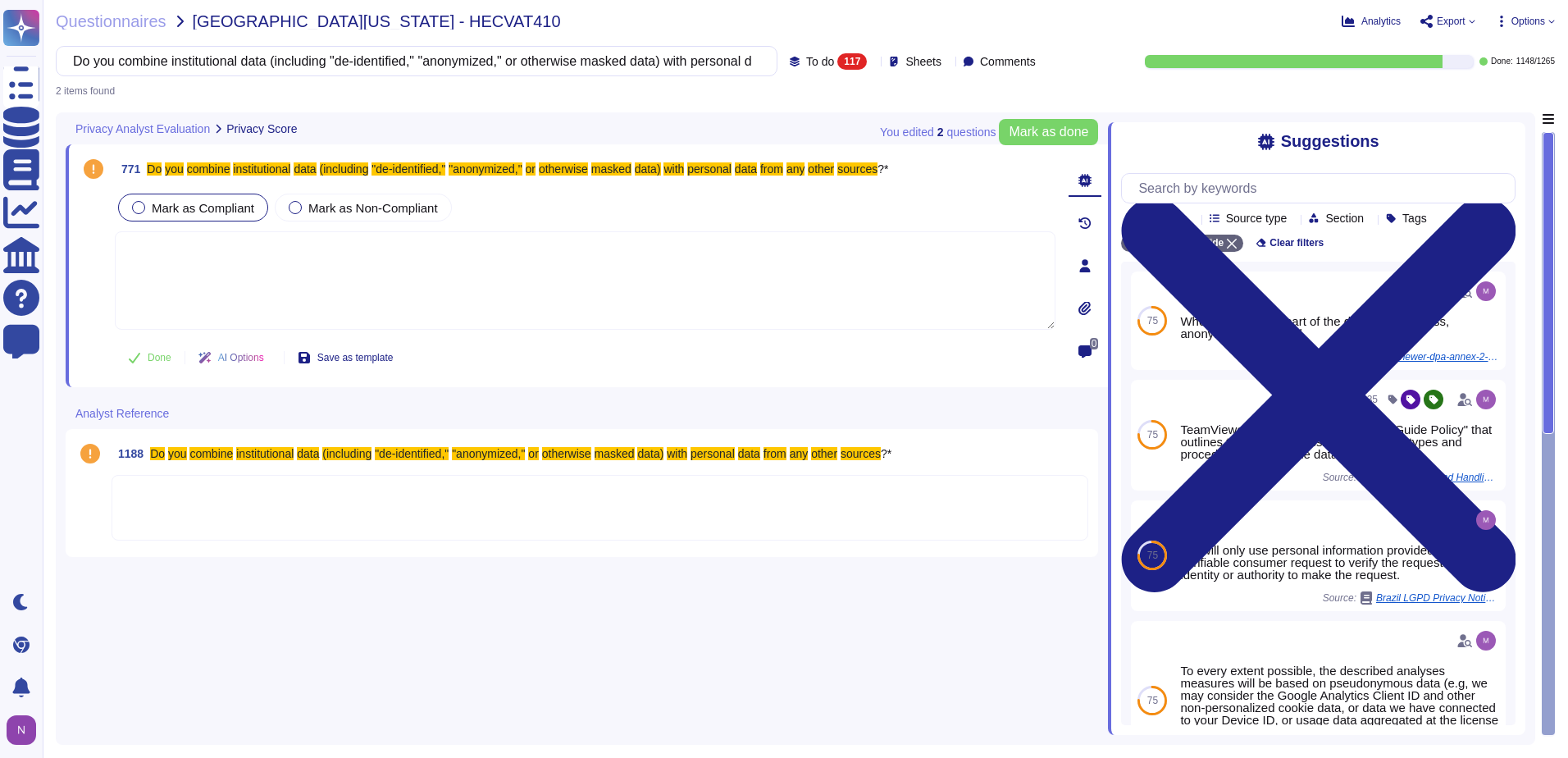
click at [209, 210] on span "Mark as Compliant" at bounding box center [202, 208] width 102 height 14
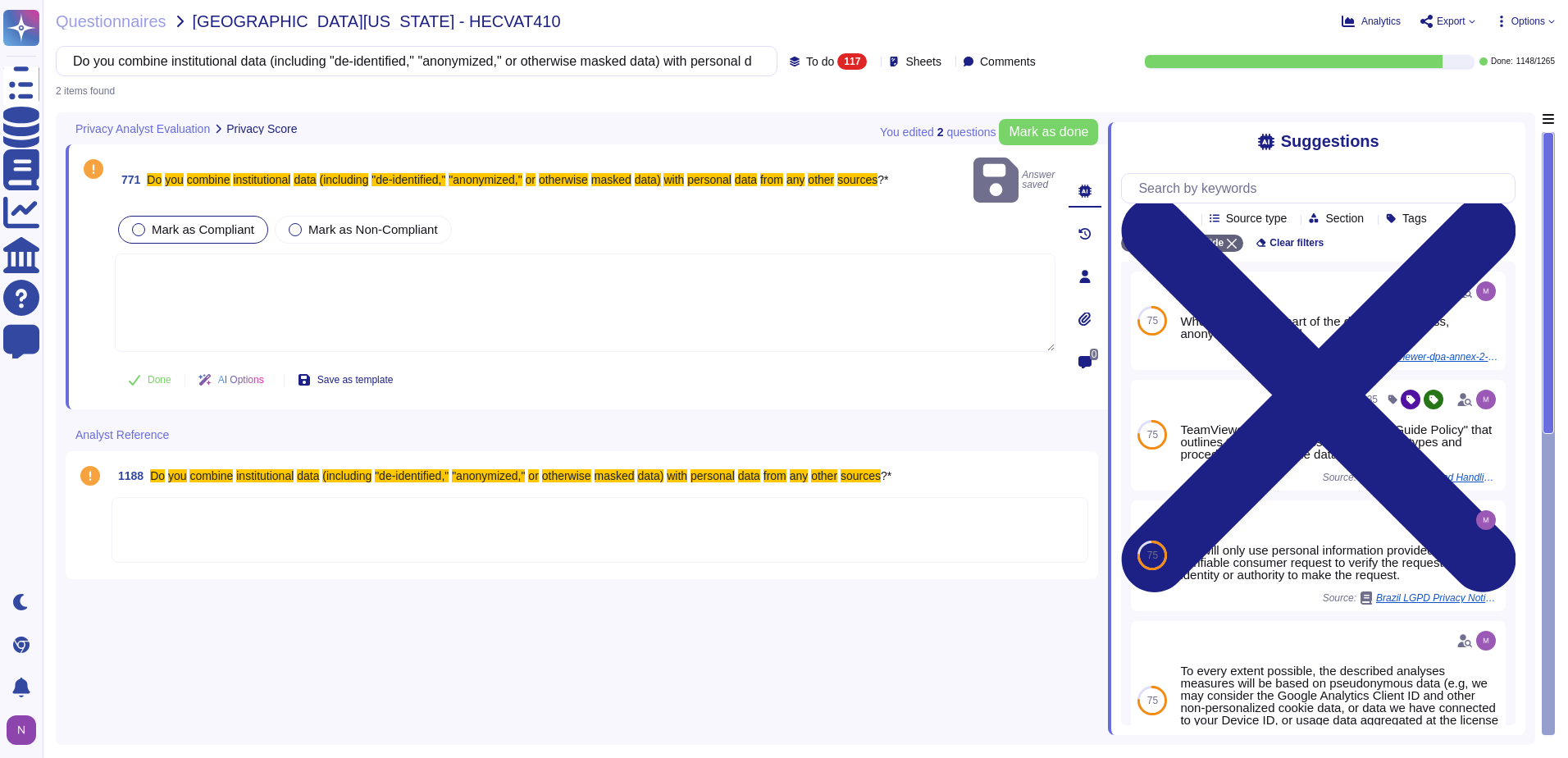
click at [159, 253] on textarea at bounding box center [585, 302] width 941 height 98
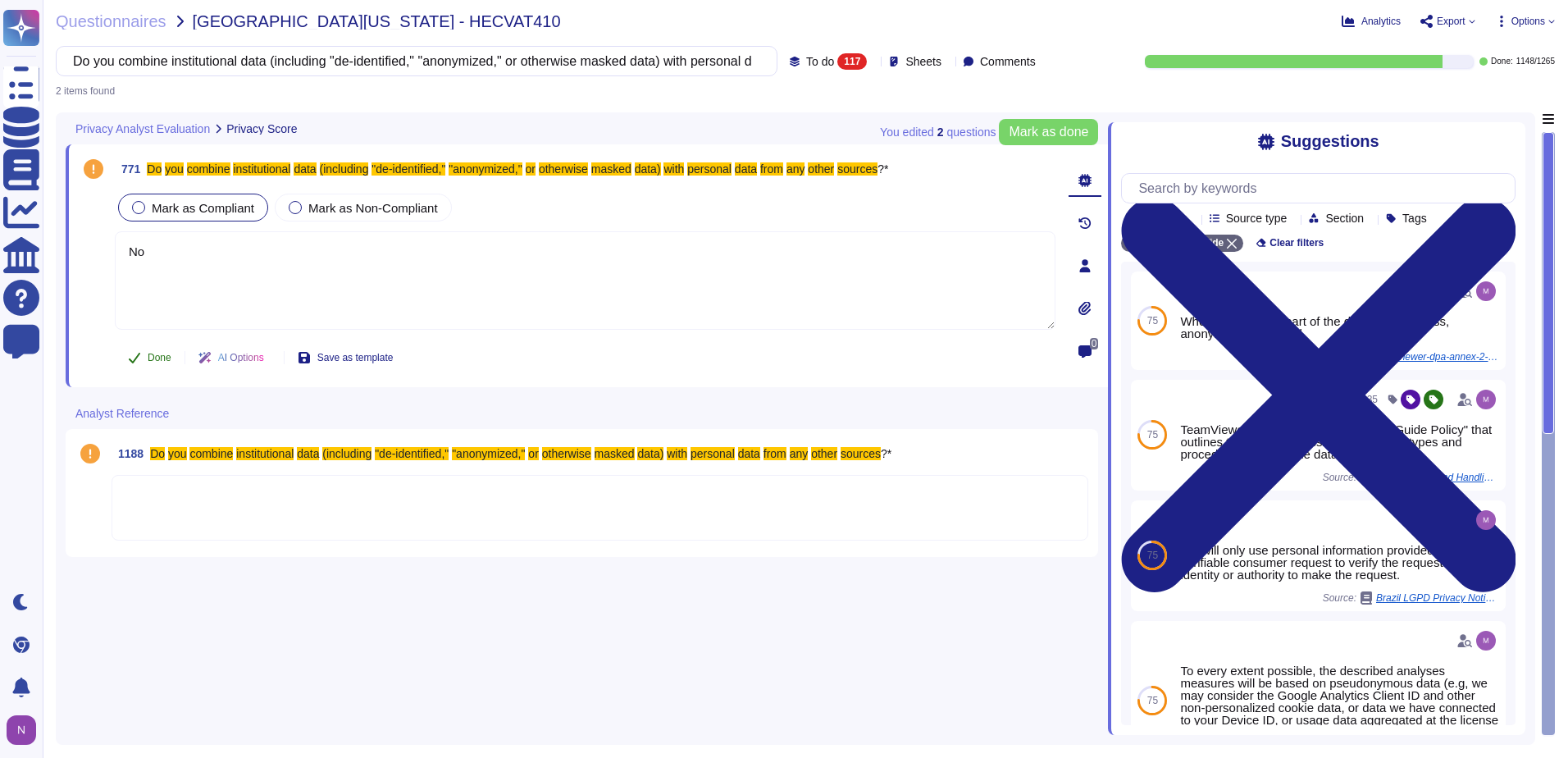
type textarea "No"
click at [151, 356] on span "Done" at bounding box center [159, 357] width 24 height 10
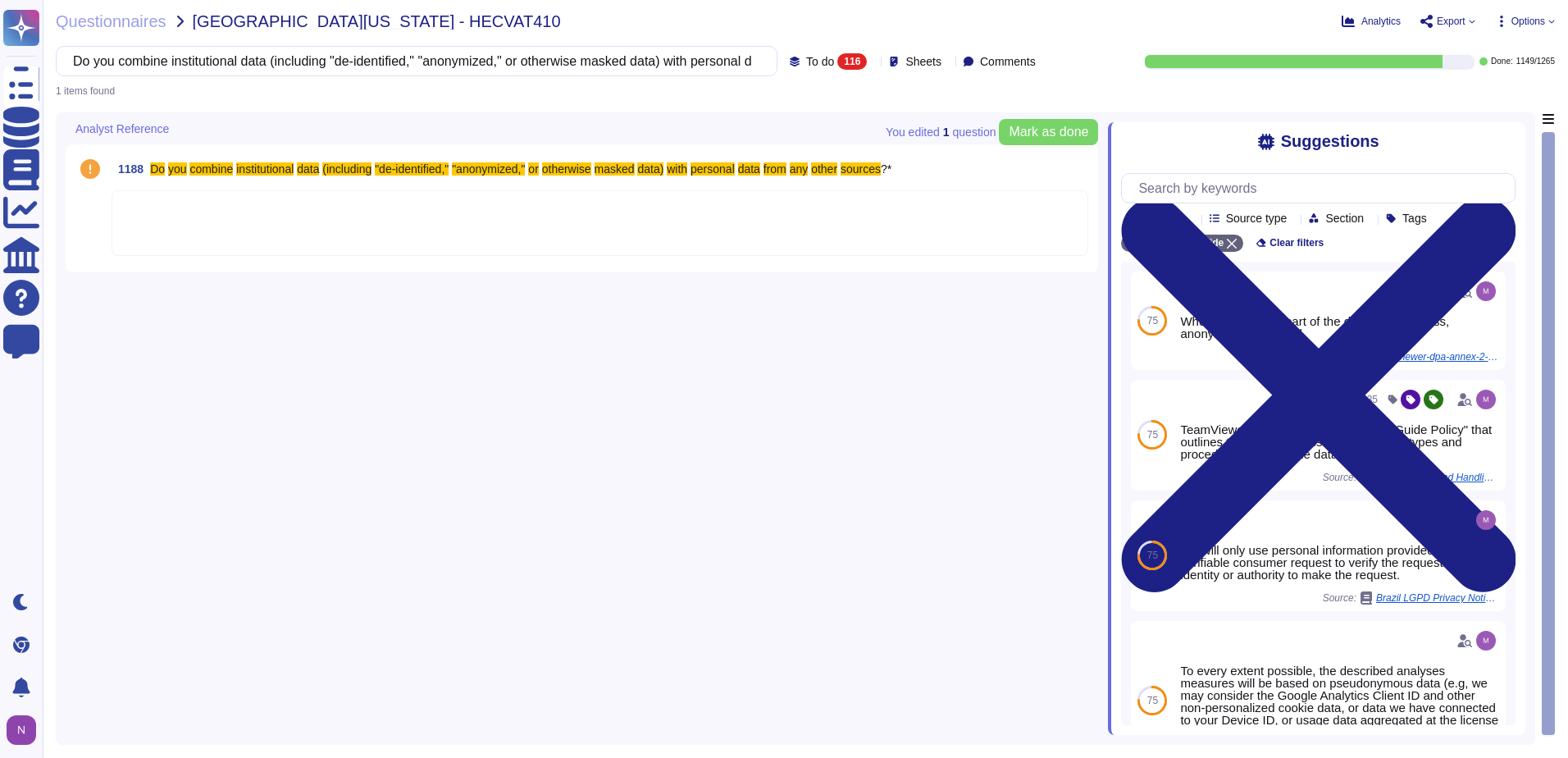
click at [222, 218] on div at bounding box center [600, 223] width 977 height 66
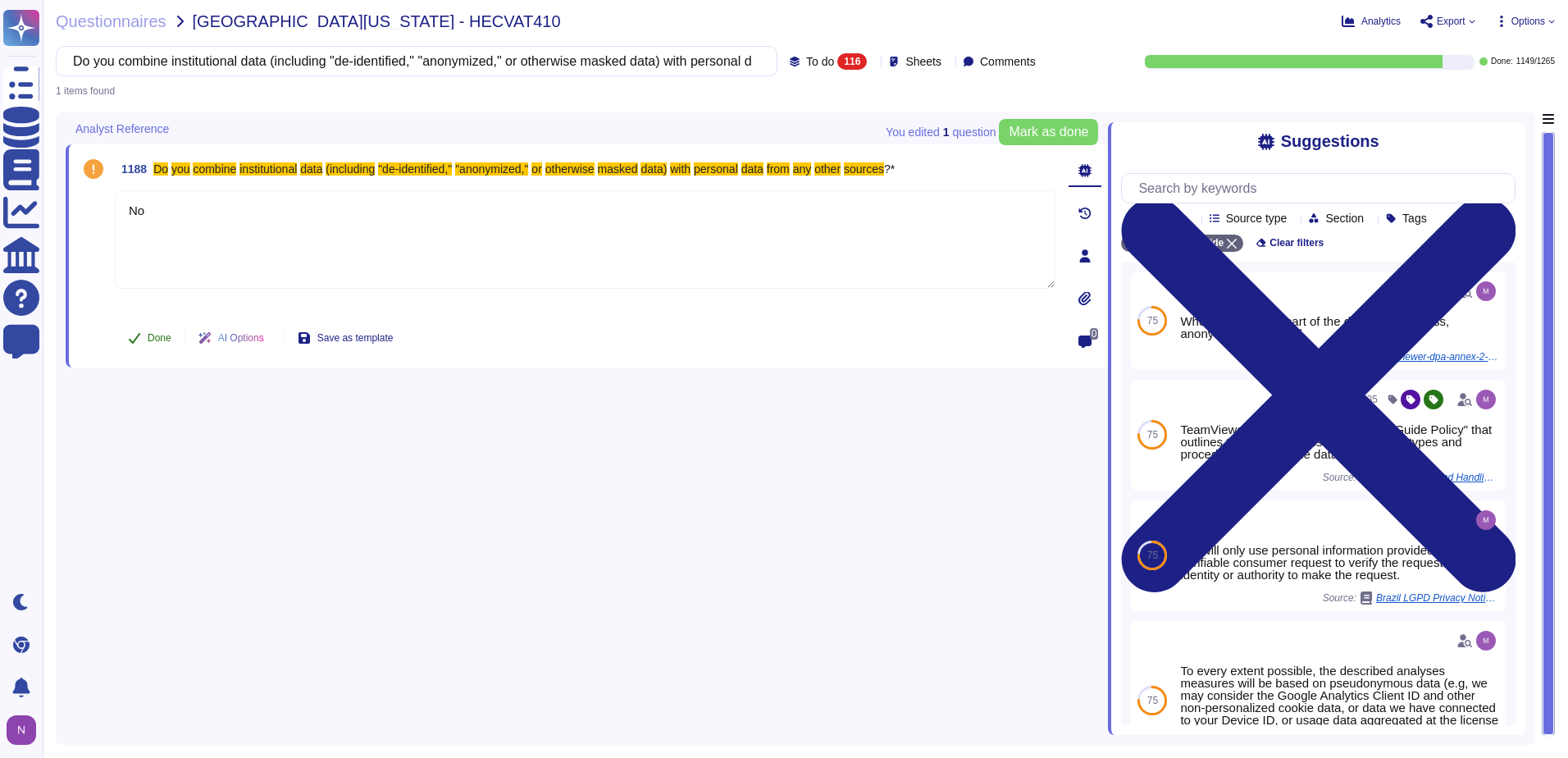
type textarea "No"
click at [144, 336] on button "Done" at bounding box center [149, 337] width 70 height 32
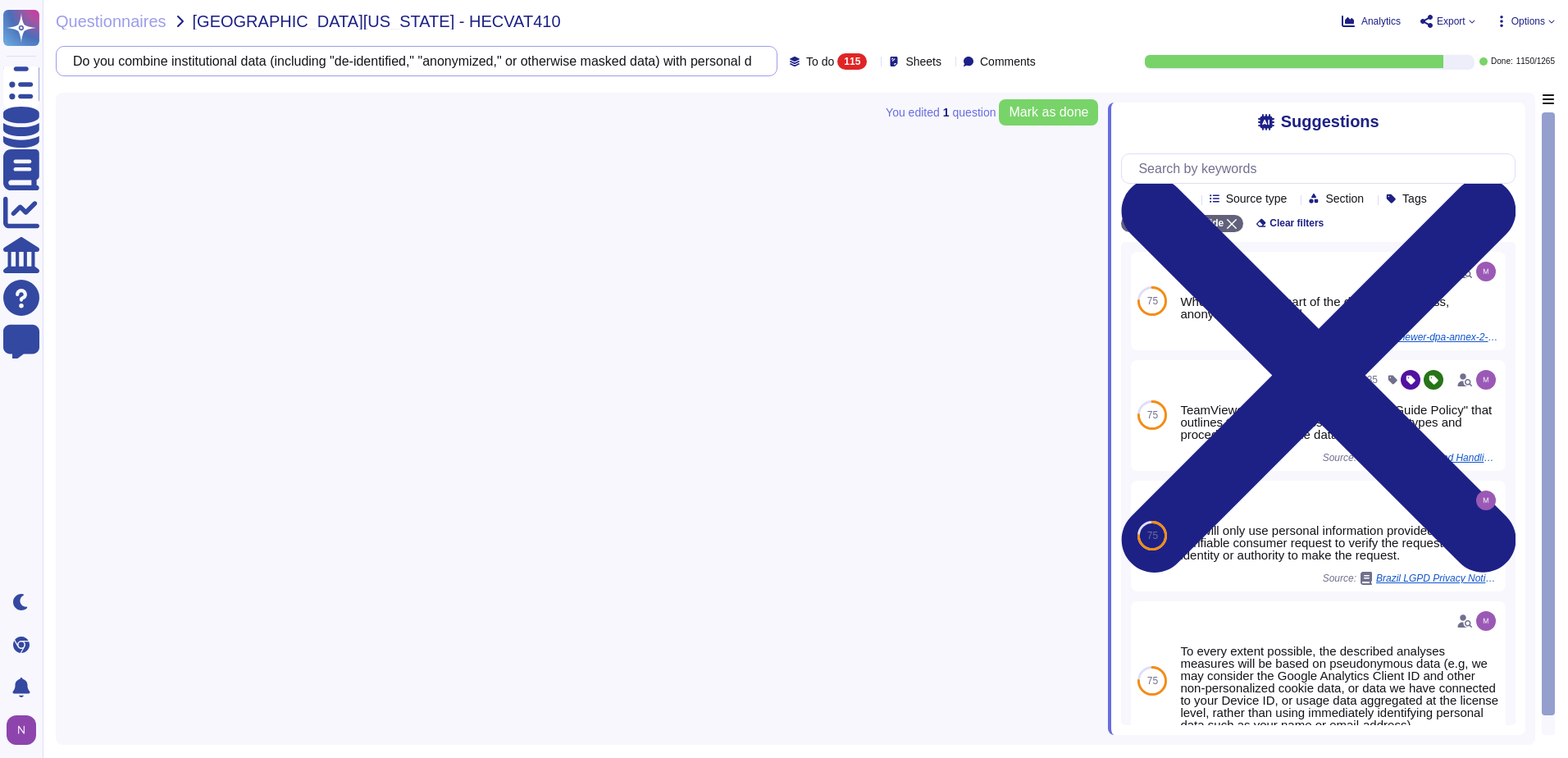
click at [633, 64] on input "Do you combine institutional data (including "de-identified," "anonymized," or …" at bounding box center [412, 61] width 695 height 28
click at [633, 63] on input "Do you combine institutional data (including "de-identified," "anonymized," or …" at bounding box center [412, 61] width 695 height 28
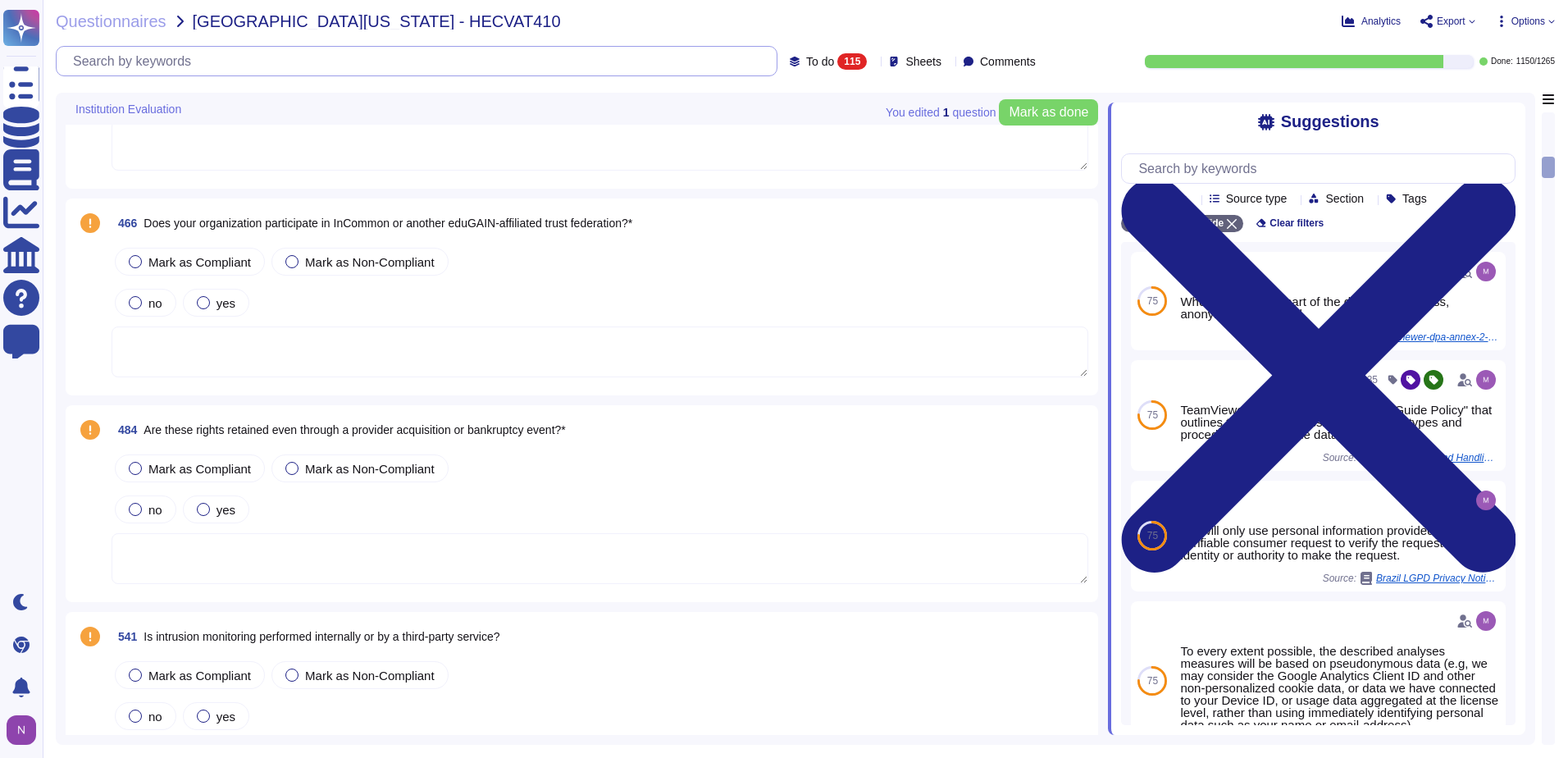
type textarea "Teamviewer utilizes an intrusion detection system (IDS) in the datacenter and o…"
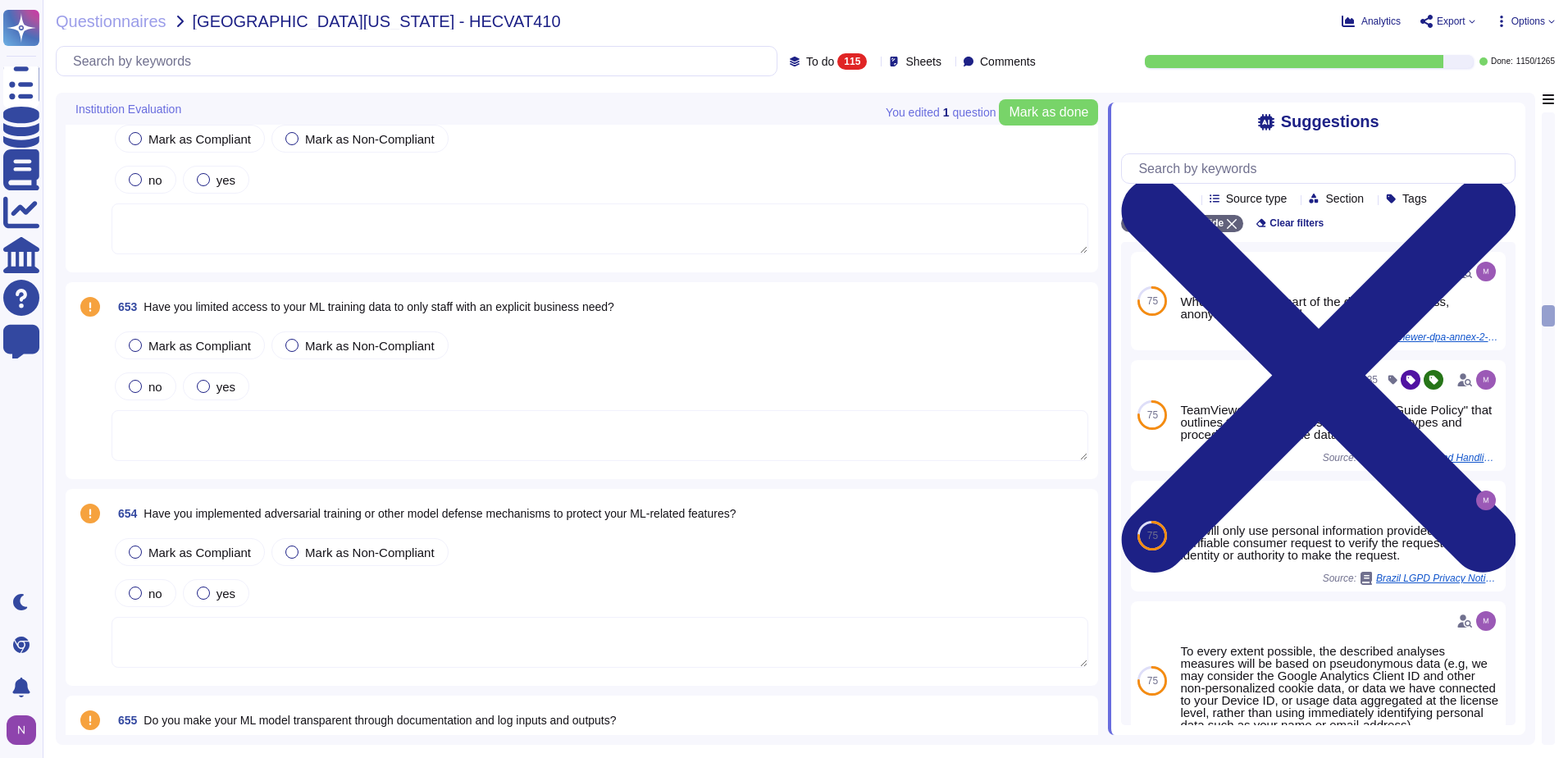
scroll to position [6805, 0]
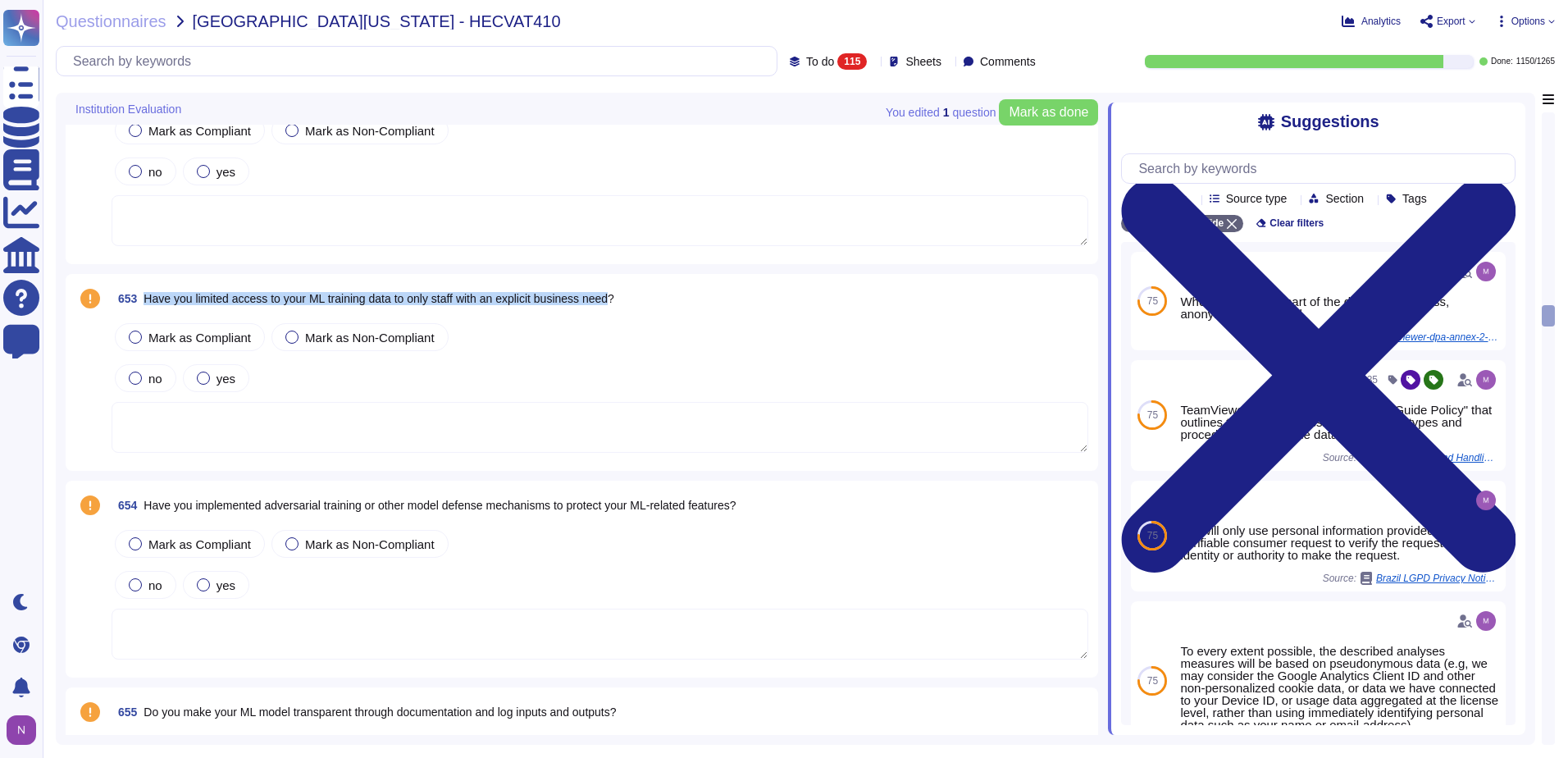
drag, startPoint x: 622, startPoint y: 298, endPoint x: 148, endPoint y: 301, distance: 474.0
click at [148, 301] on span "Have you limited access to your ML training data to only staff with an explicit…" at bounding box center [378, 298] width 470 height 13
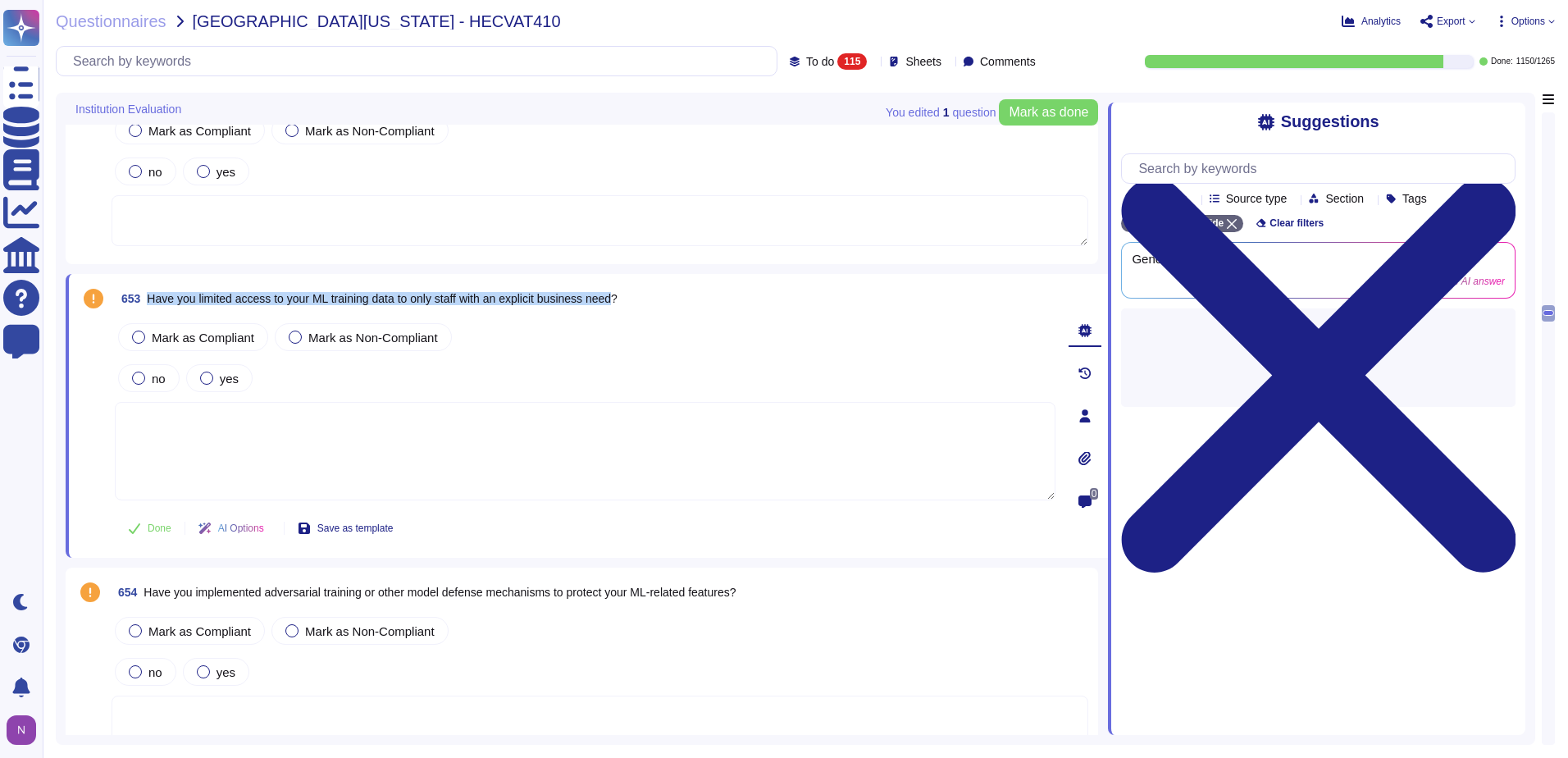
drag, startPoint x: 626, startPoint y: 299, endPoint x: 150, endPoint y: 292, distance: 476.1
click at [150, 292] on span "Have you limited access to your ML training data to only staff with an explicit…" at bounding box center [381, 298] width 470 height 13
copy span "Have you limited access to your ML training data to only staff with an explicit…"
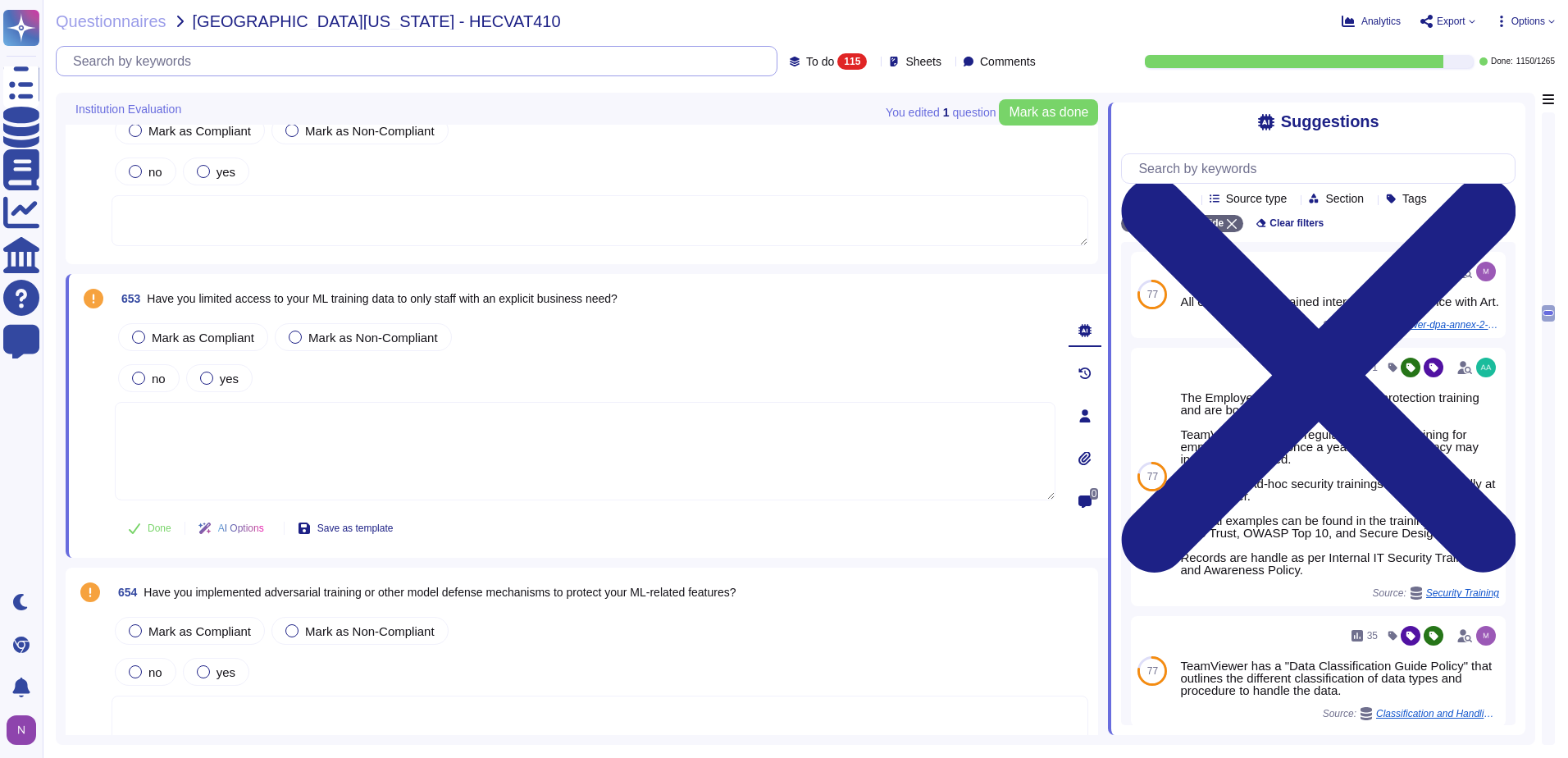
click at [607, 53] on input "text" at bounding box center [420, 61] width 712 height 28
paste input "Have you limited access to your ML training data to only staff with an explicit…"
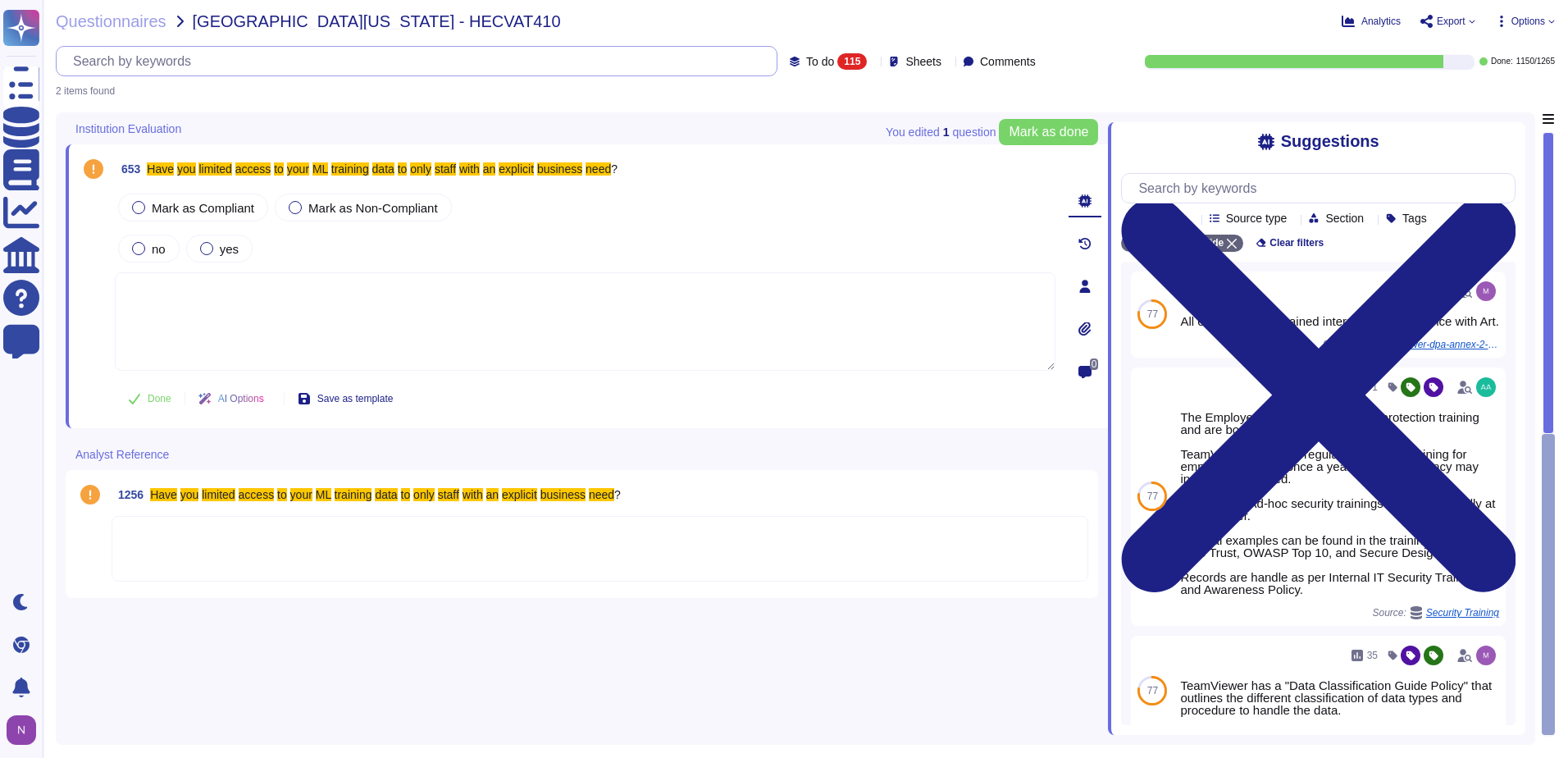
scroll to position [0, 0]
type input "Have you limited access to your ML training data to only staff with an explicit…"
click at [831, 52] on div "Have you limited access to your ML training data to only staff with an explicit…" at bounding box center [549, 61] width 987 height 30
click at [838, 65] on div "115" at bounding box center [852, 61] width 29 height 17
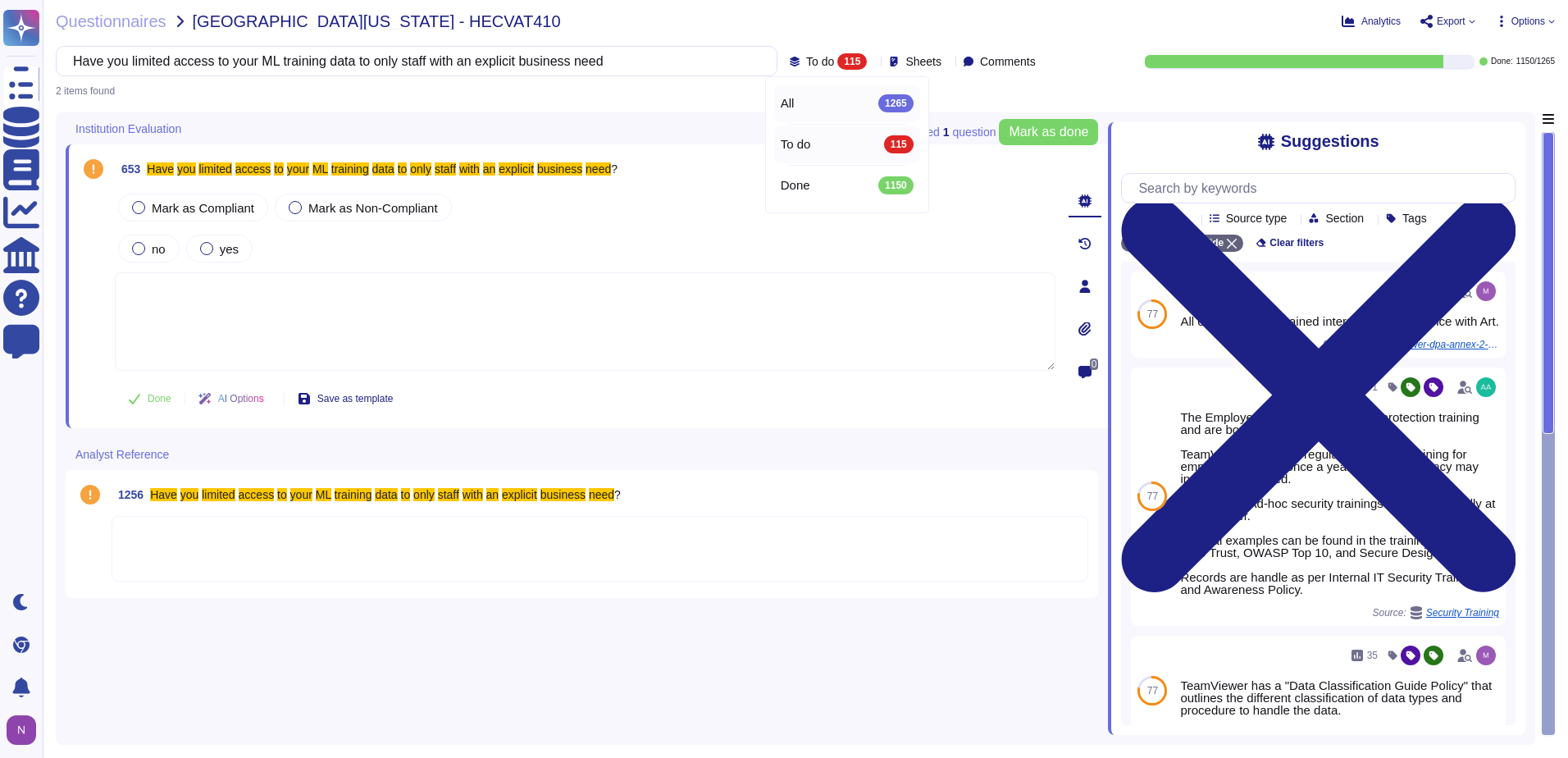
click at [818, 102] on div "All 1265" at bounding box center [846, 103] width 133 height 18
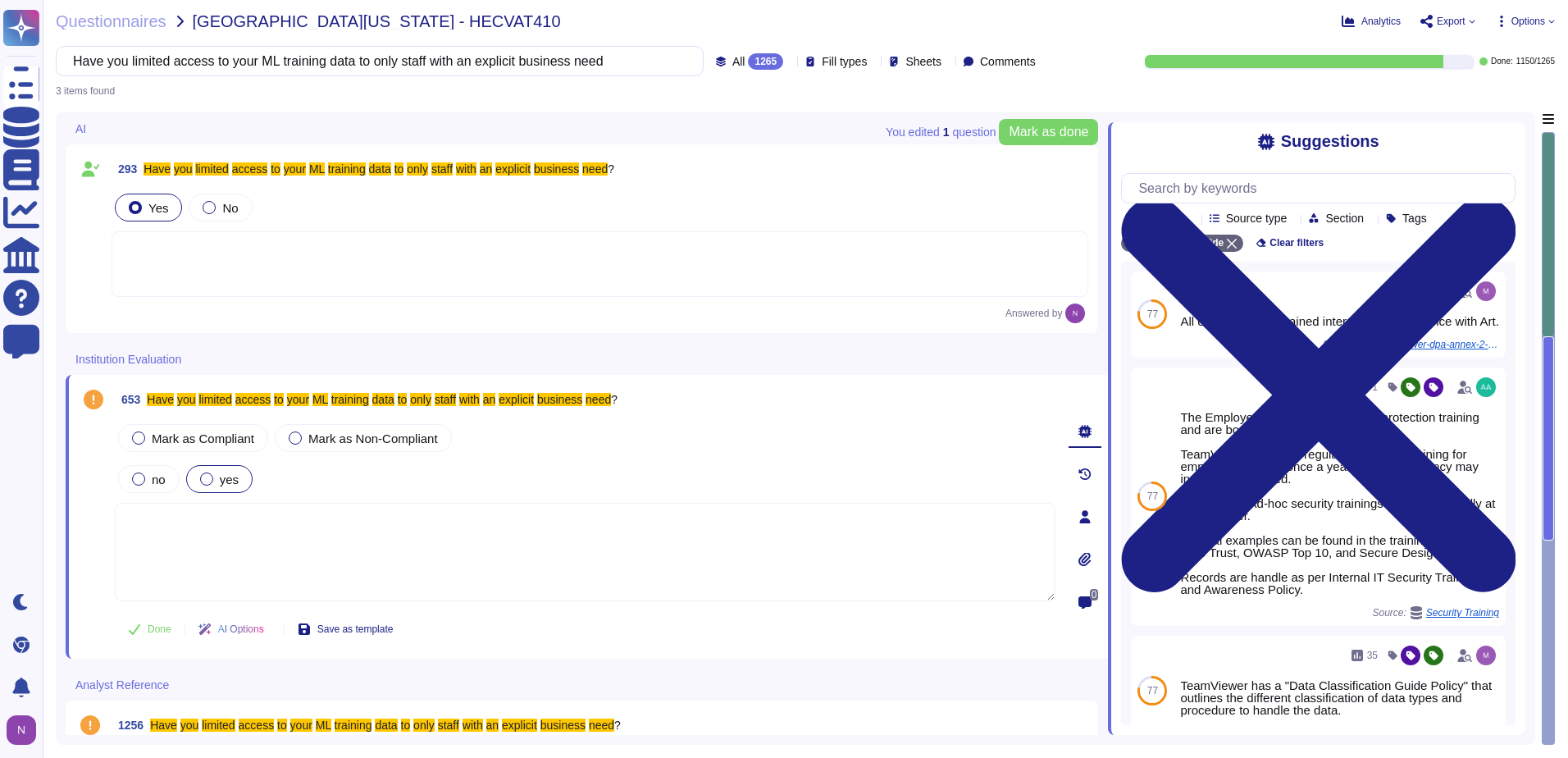
click at [206, 476] on div at bounding box center [206, 478] width 13 height 13
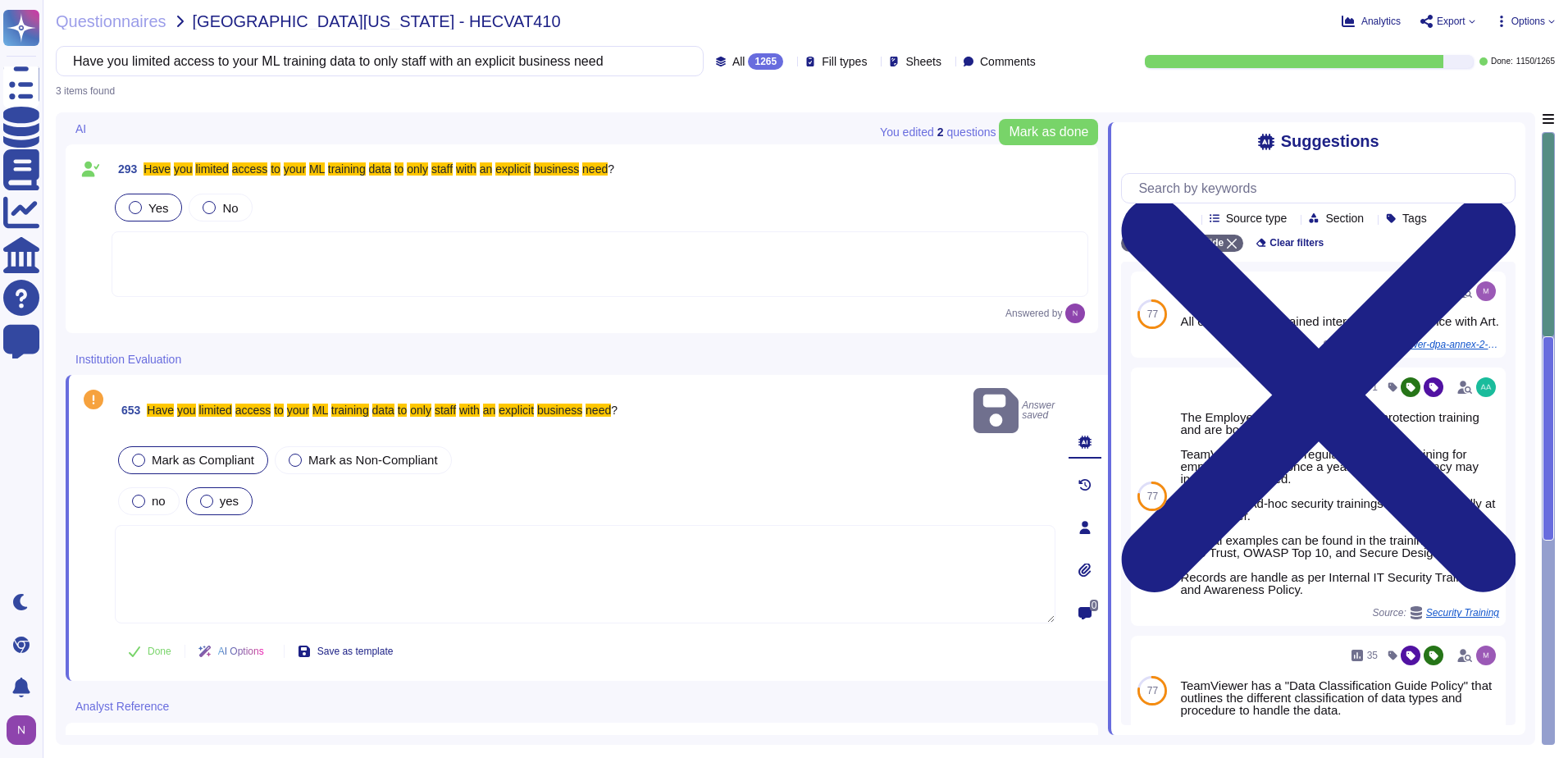
click at [141, 454] on div at bounding box center [137, 460] width 13 height 13
click at [160, 646] on span "Done" at bounding box center [159, 651] width 24 height 10
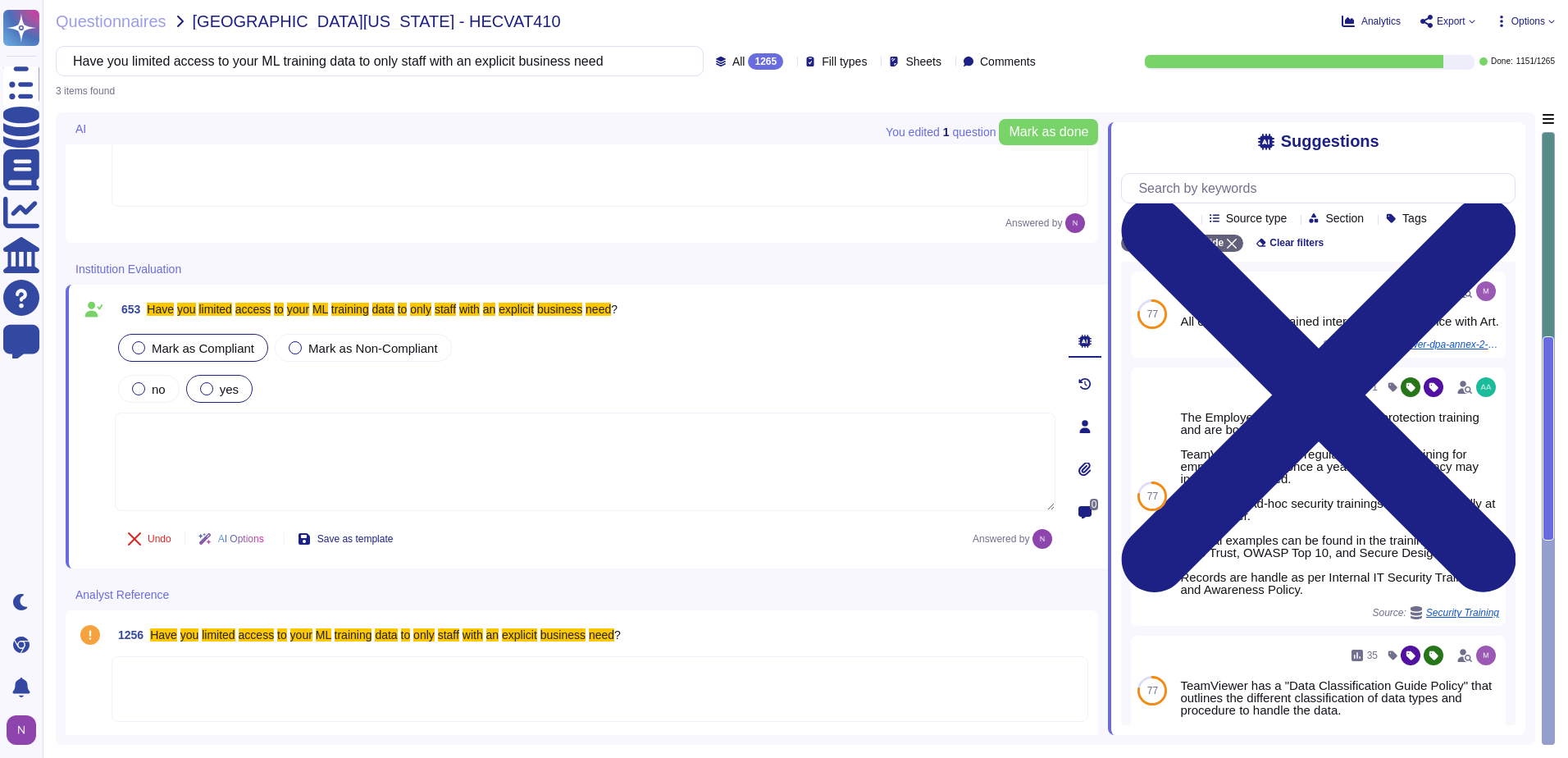
scroll to position [93, 0]
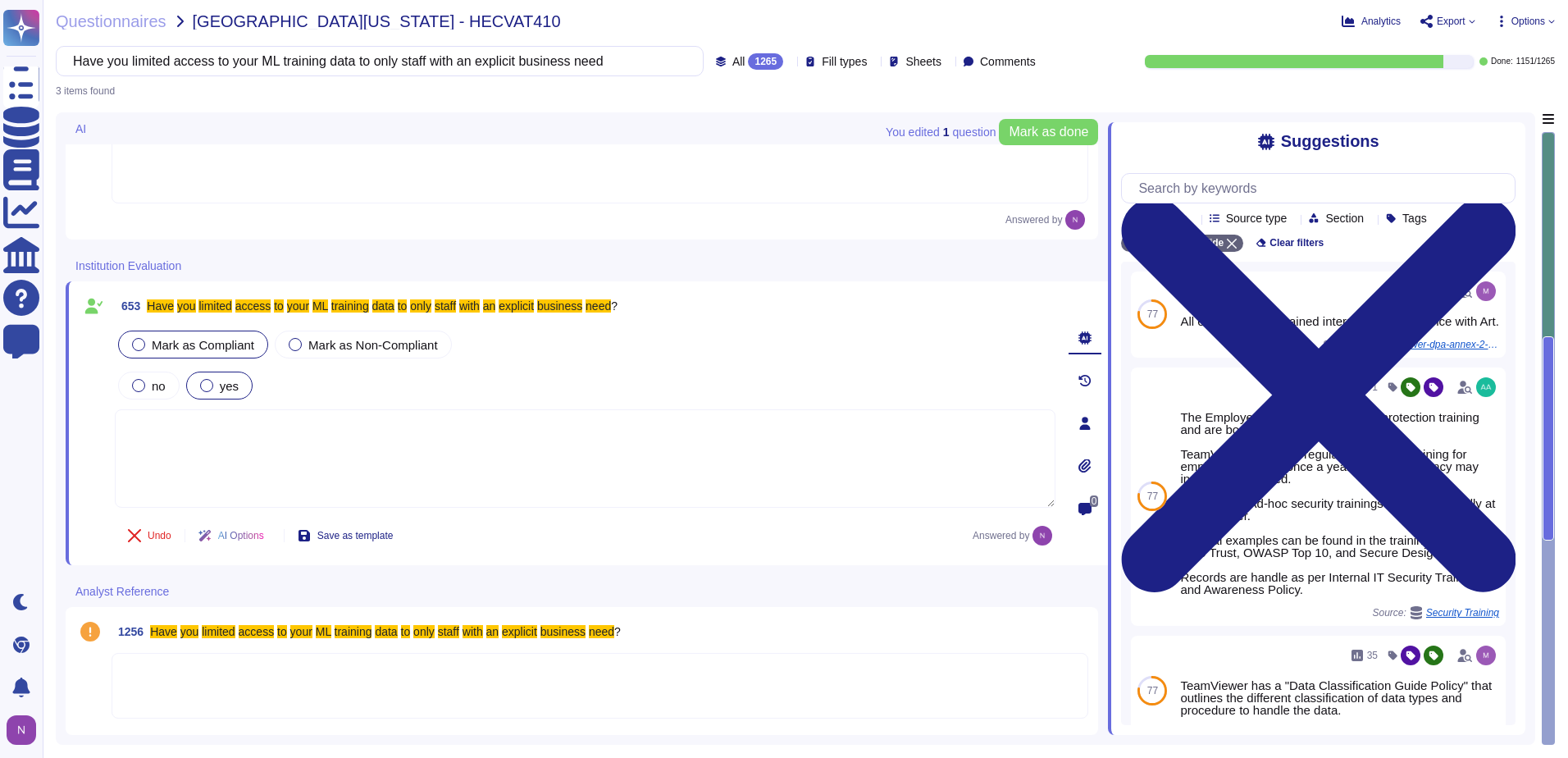
click at [211, 684] on div at bounding box center [600, 685] width 977 height 66
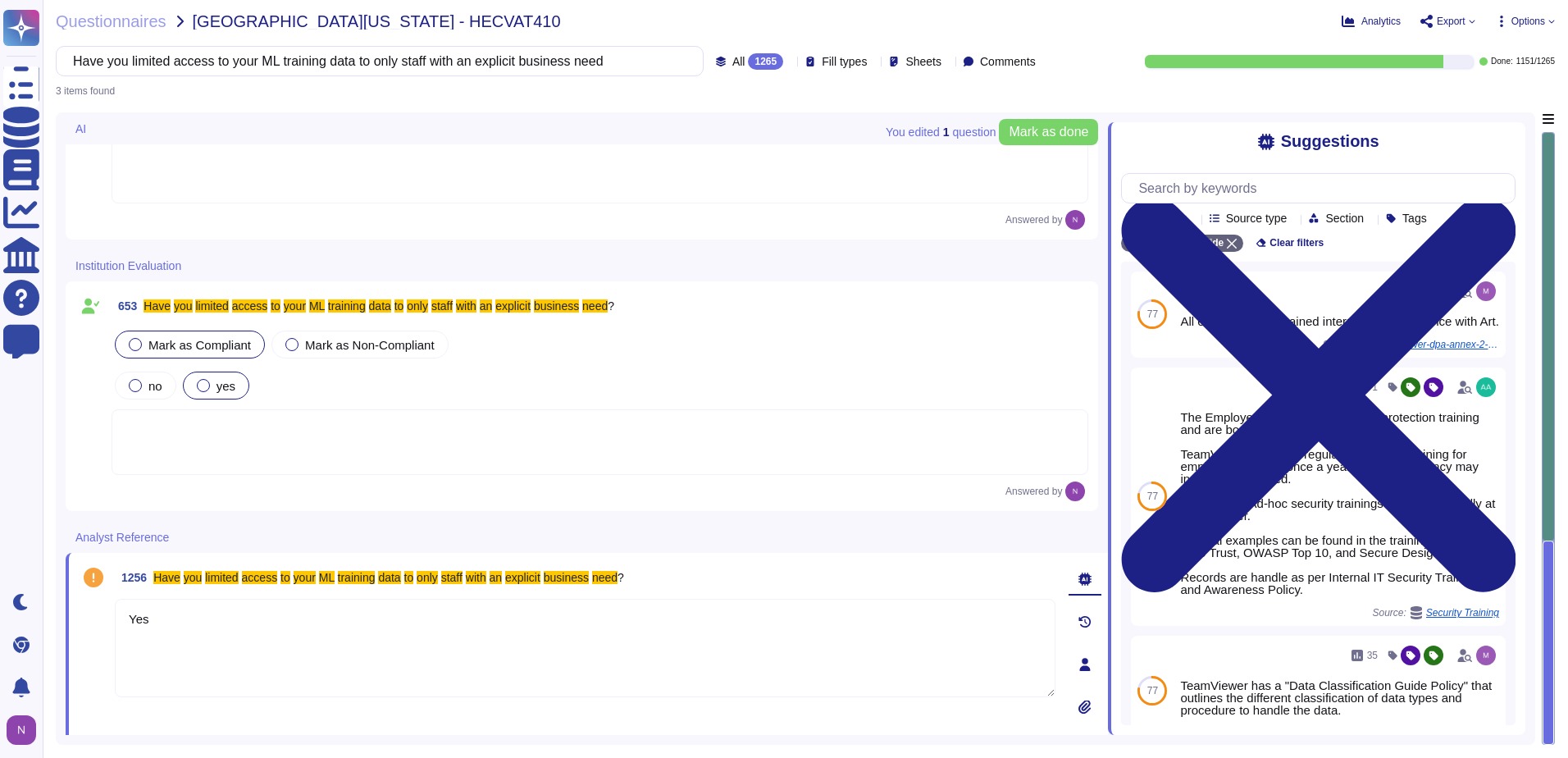
click at [291, 628] on textarea "Yes" at bounding box center [585, 648] width 941 height 98
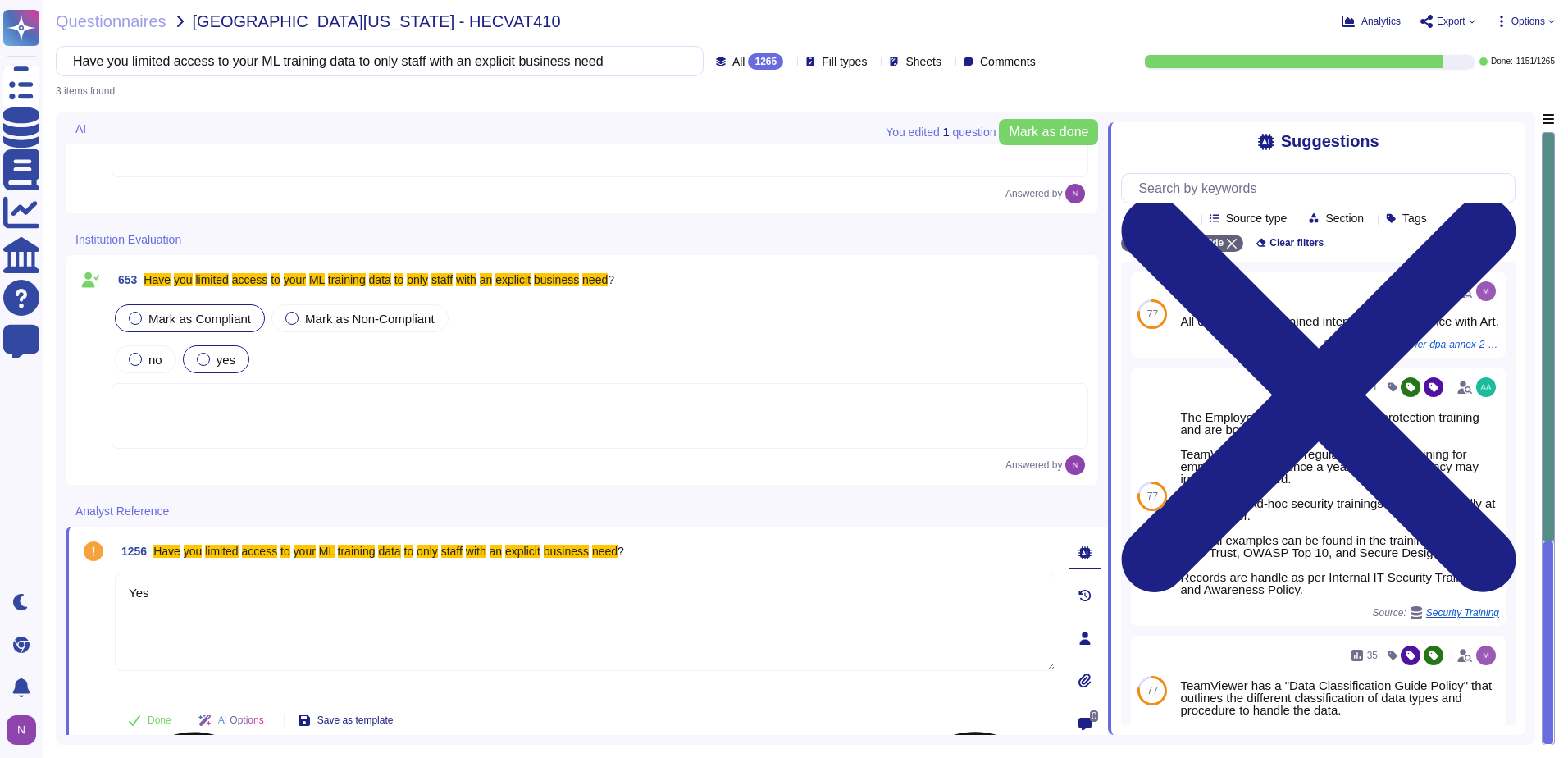
scroll to position [135, 0]
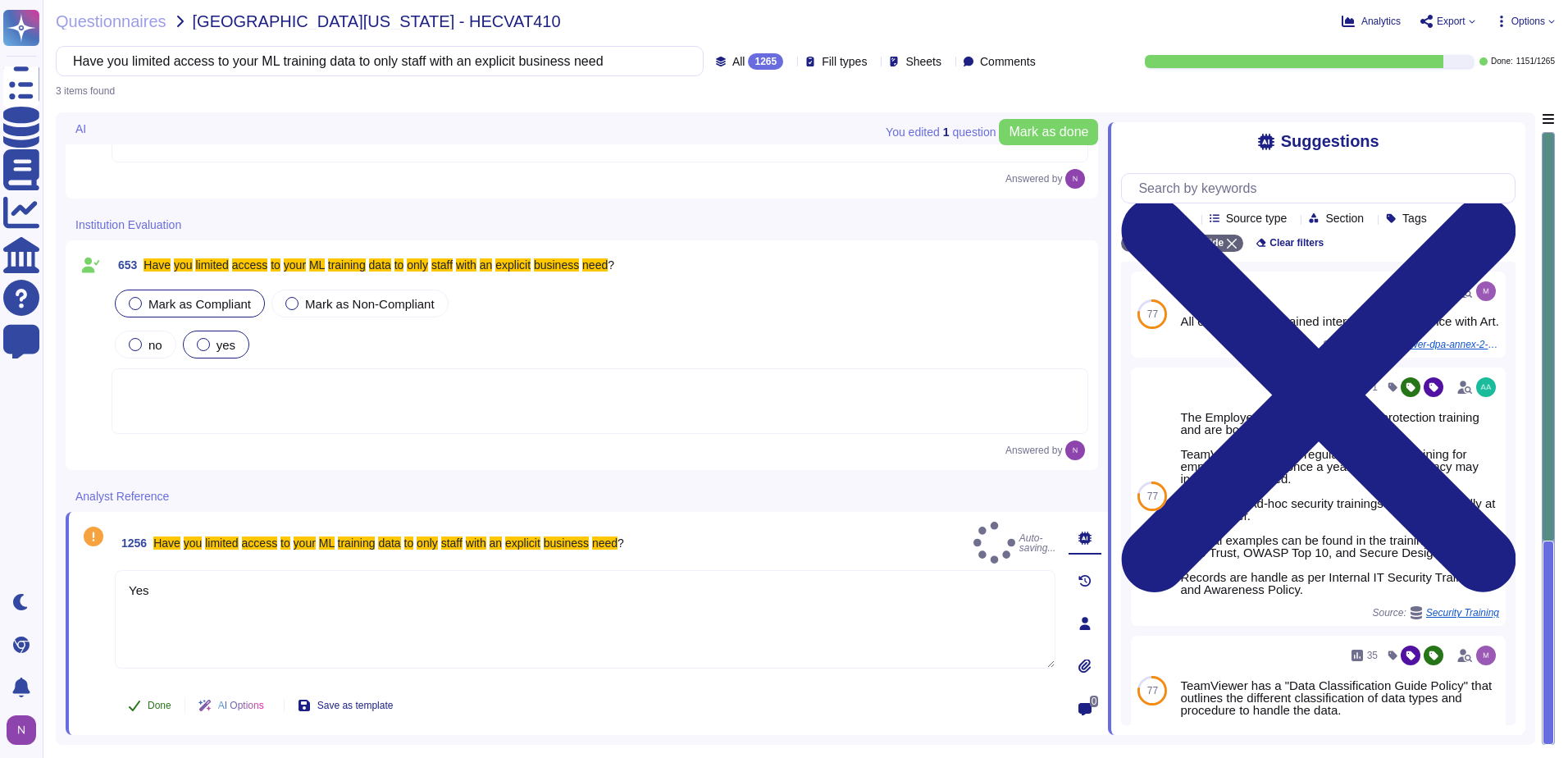
type textarea "Yes"
click at [146, 707] on button "Done" at bounding box center [149, 704] width 70 height 32
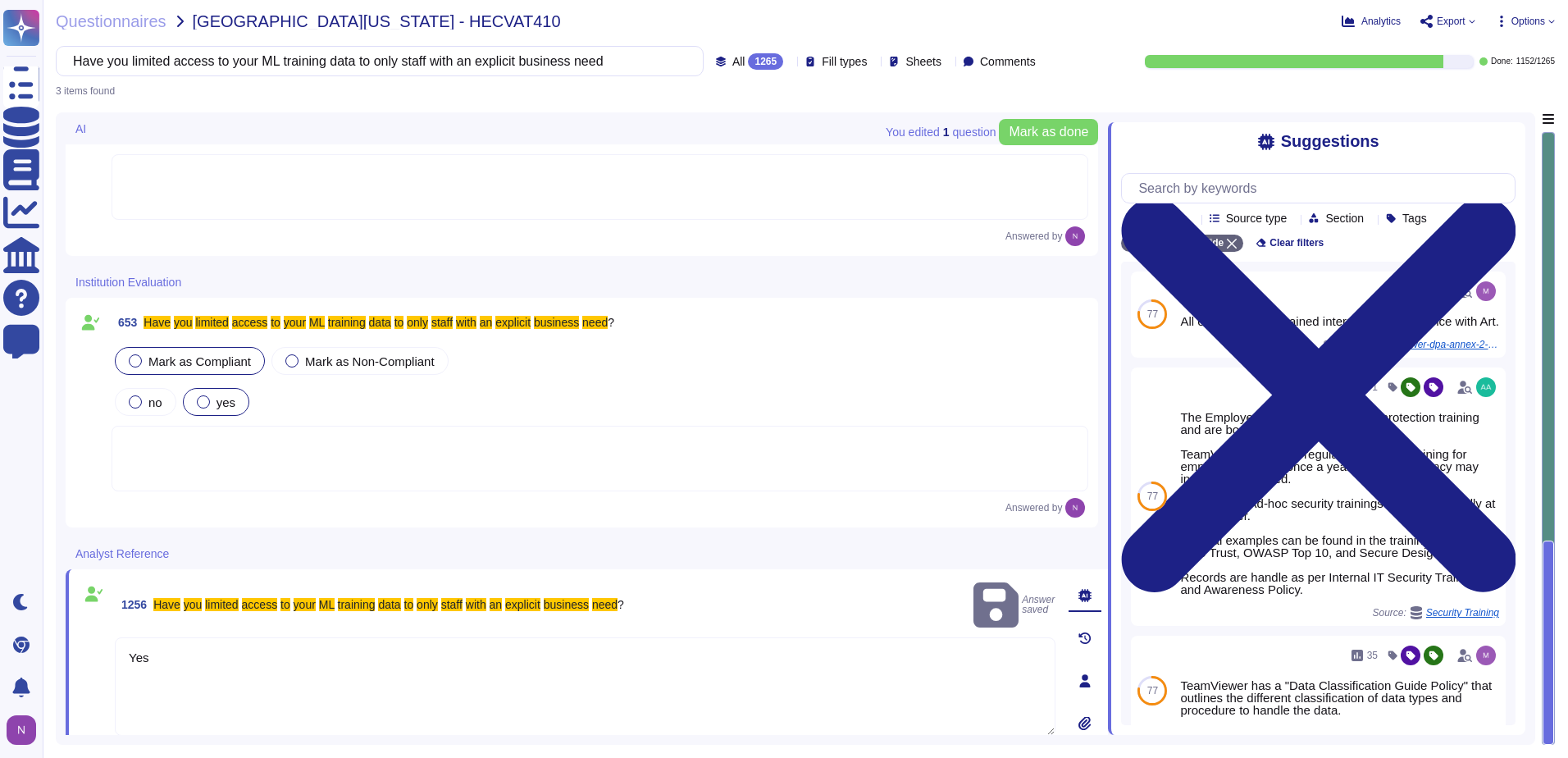
scroll to position [0, 0]
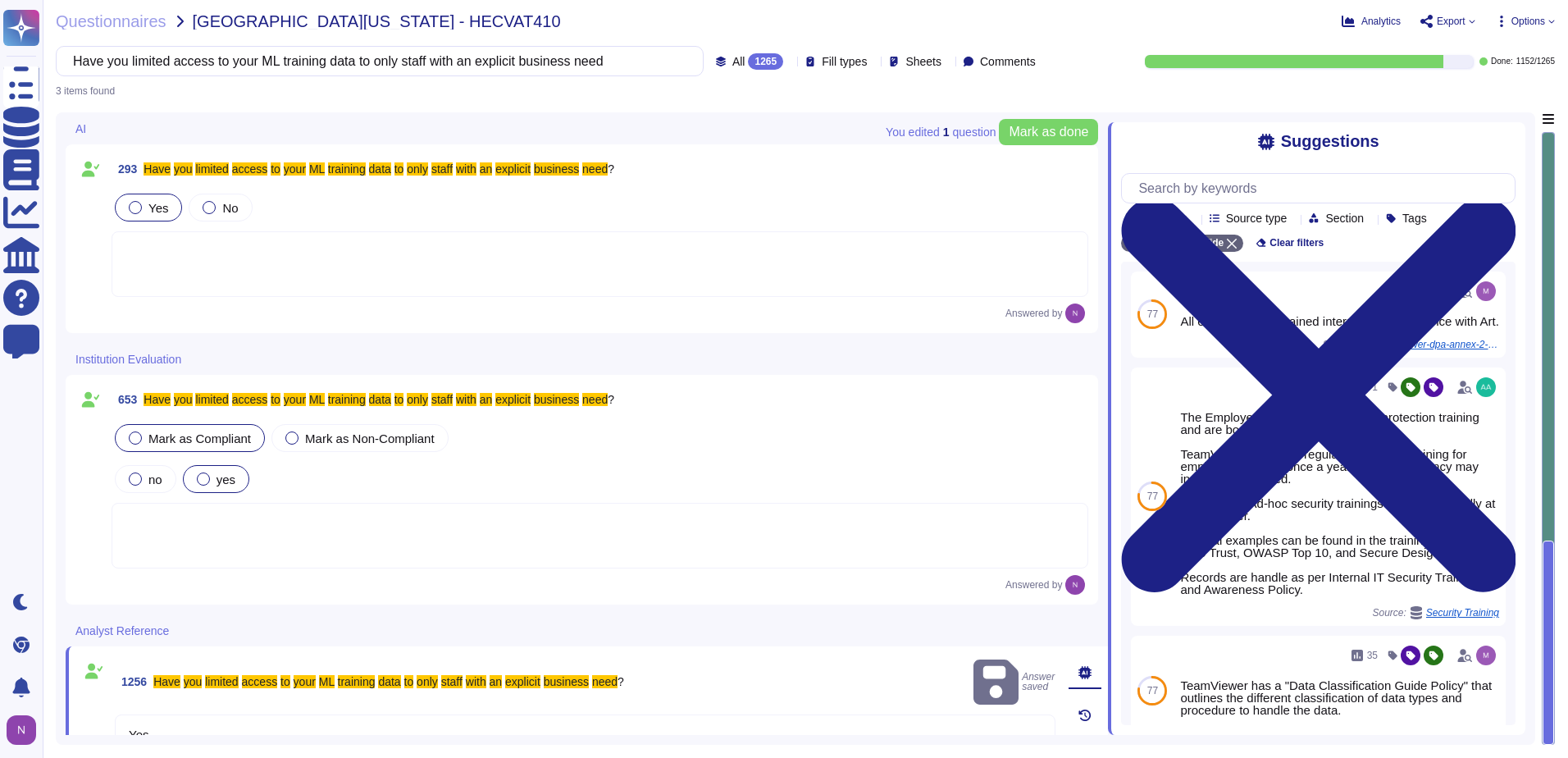
click at [292, 524] on div at bounding box center [600, 535] width 977 height 66
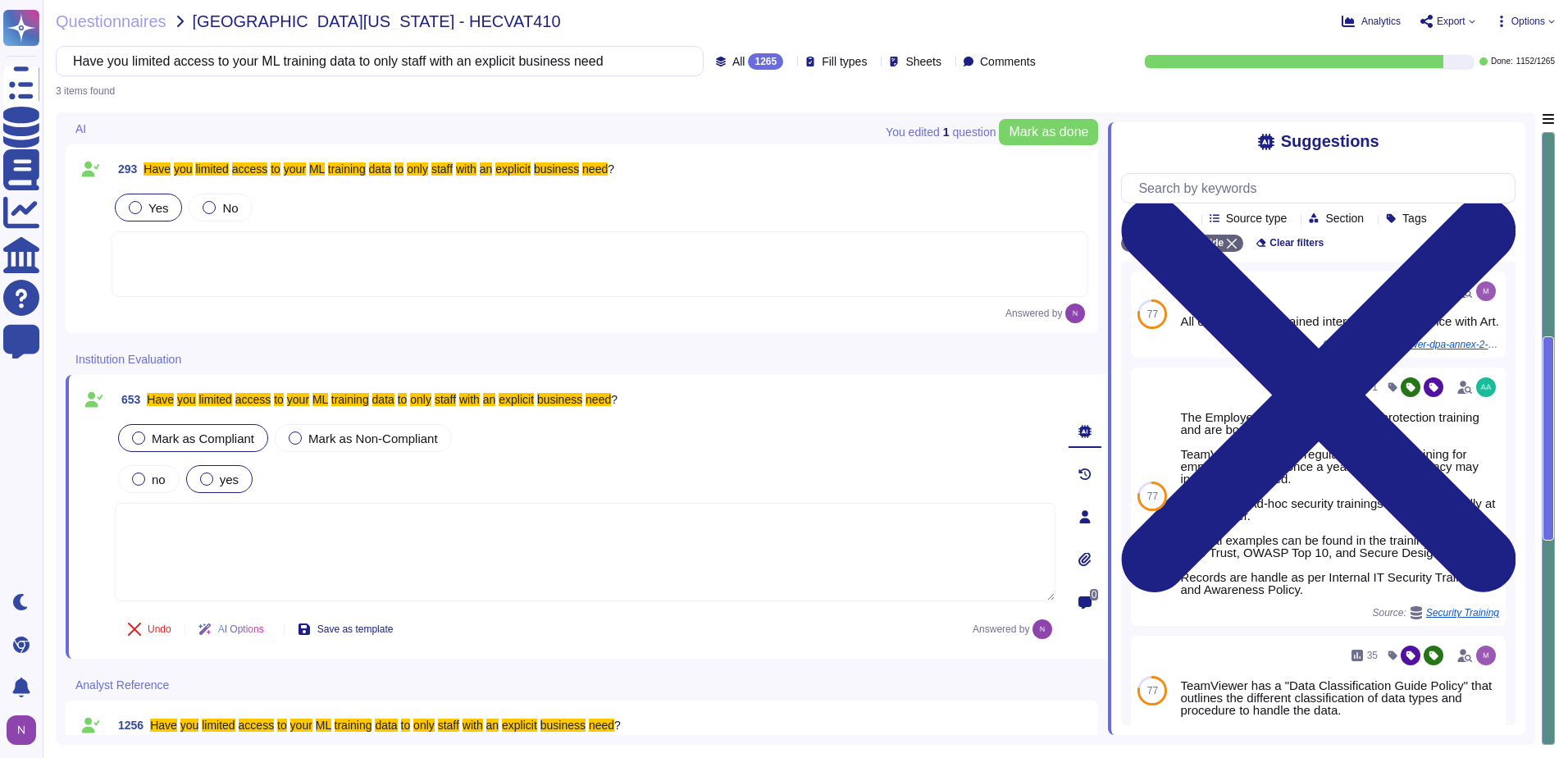
click at [256, 252] on div at bounding box center [600, 263] width 977 height 66
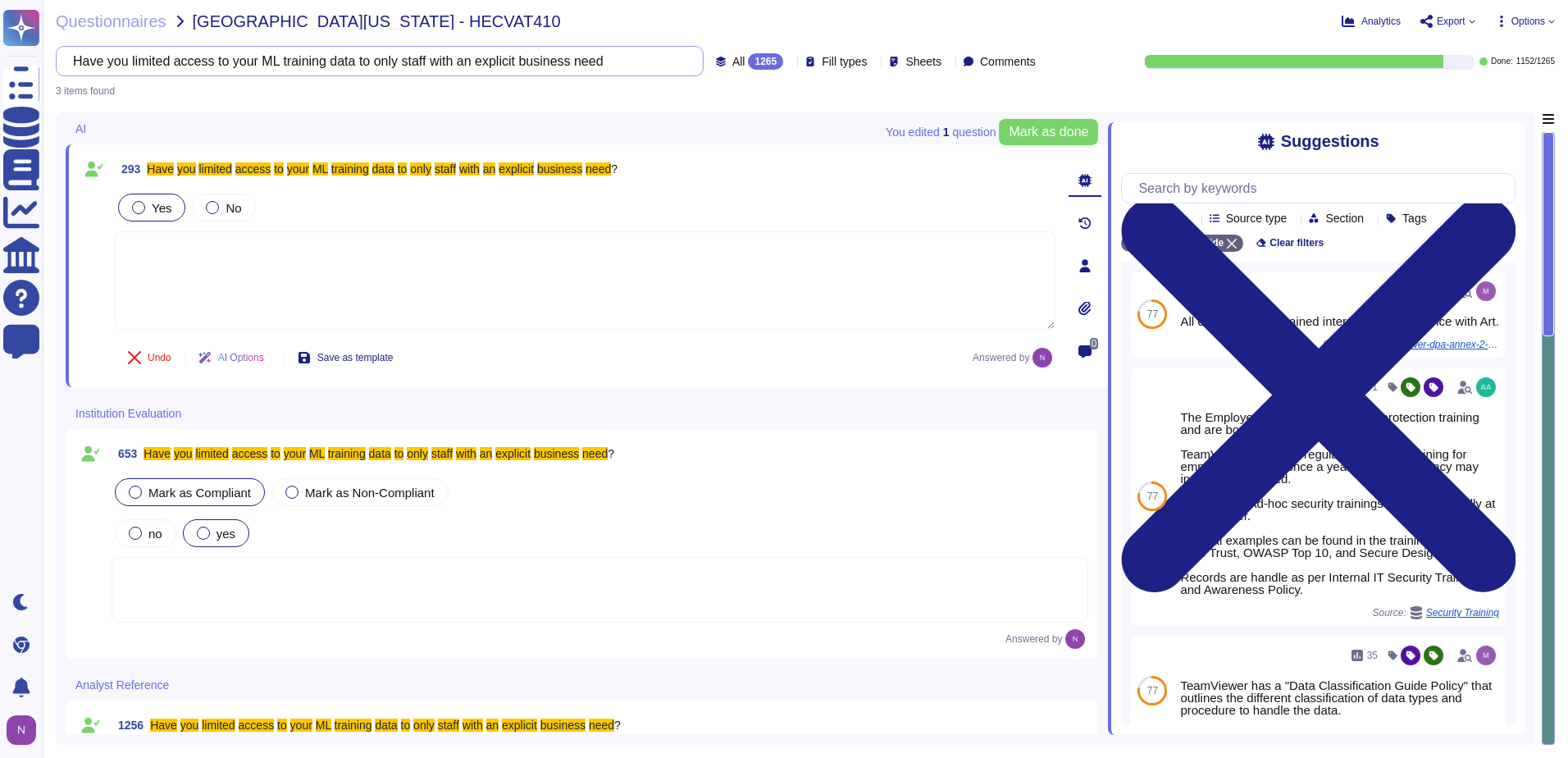
click at [623, 59] on input "Have you limited access to your ML training data to only staff with an explicit…" at bounding box center [375, 61] width 622 height 28
click at [595, 62] on input "Have you limited access to your ML training data to only staff with an explicit…" at bounding box center [375, 61] width 622 height 28
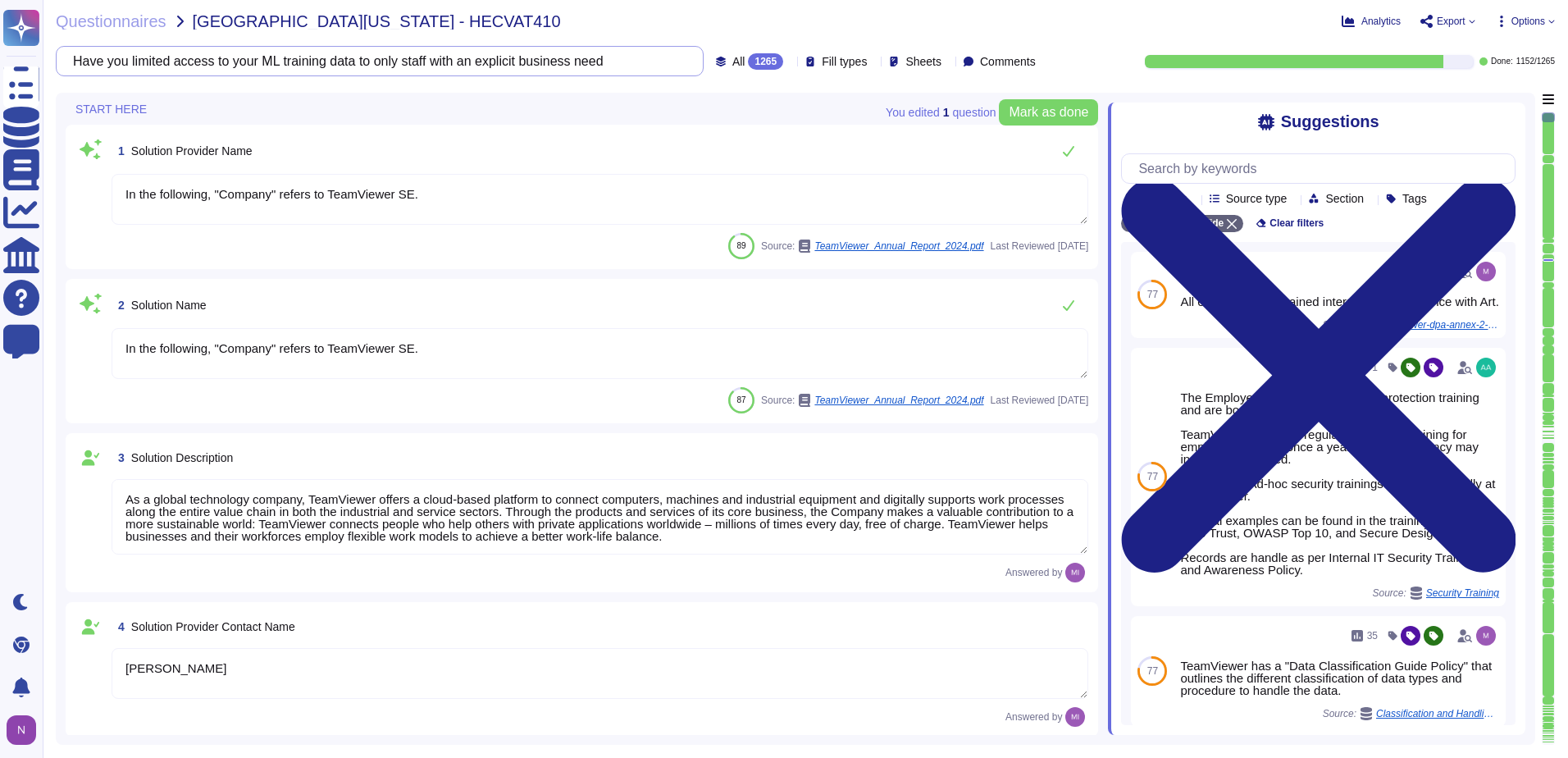
type textarea "[EMAIL_ADDRESS][DOMAIN_NAME]"
type textarea "1 727 647 3589"
type textarea "In the following, "Company" refers to TeamViewer SE."
type textarea "As a global technology company, TeamViewer offers a cloud-based platform to con…"
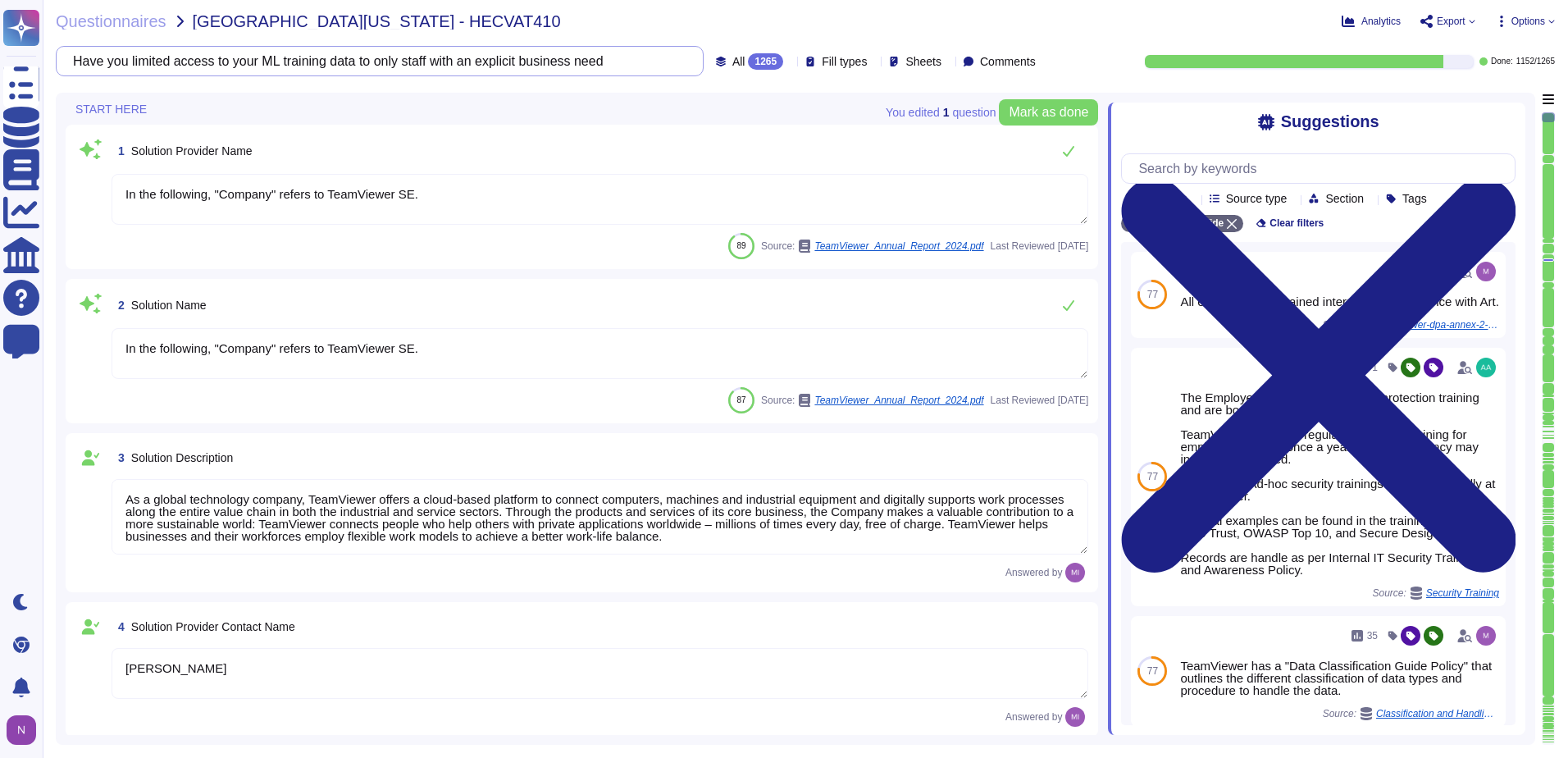
type textarea "[PERSON_NAME]"
type textarea "Account Executive"
click at [748, 63] on div "1265" at bounding box center [766, 61] width 35 height 17
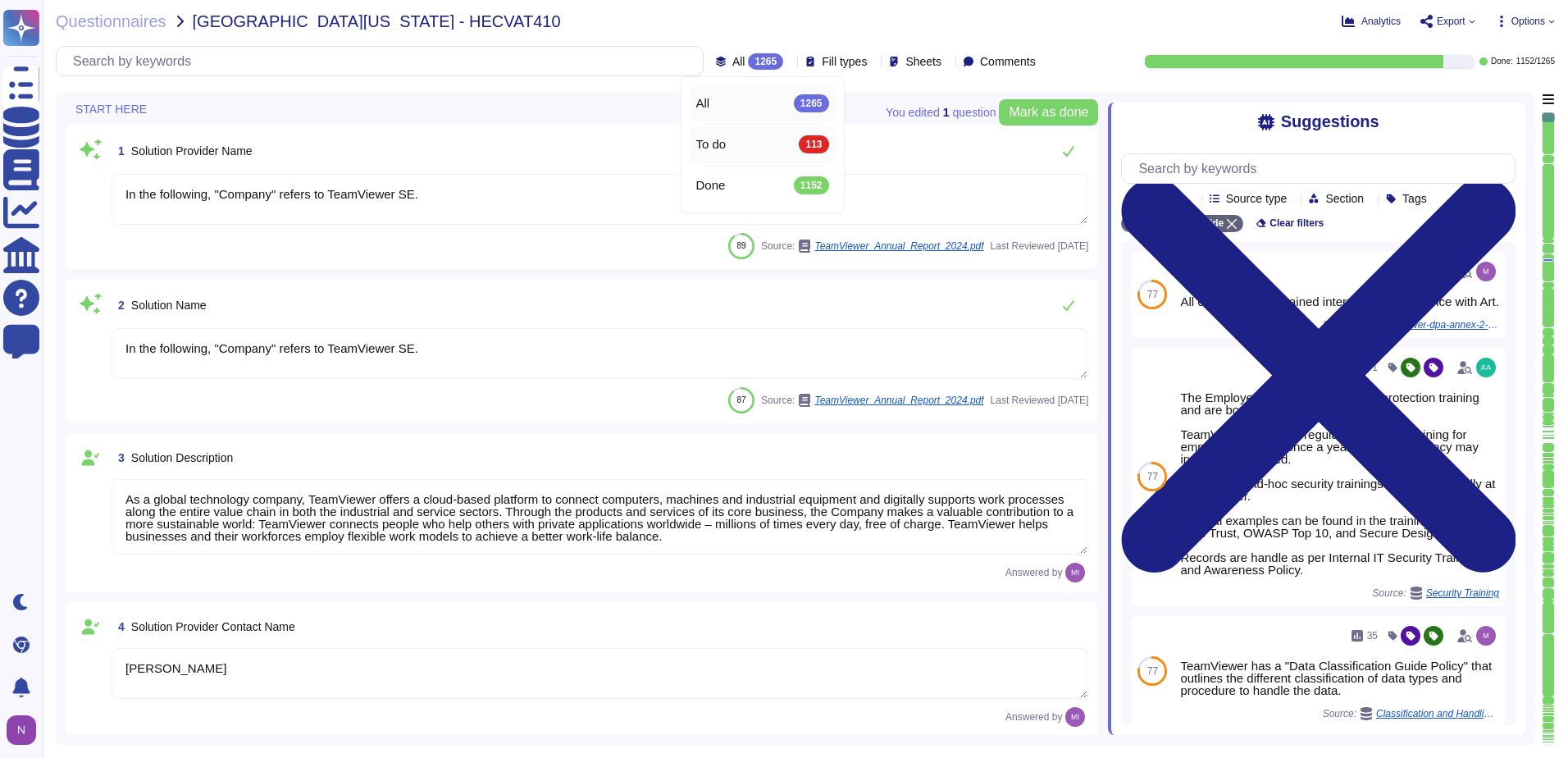
click at [720, 141] on span "To do" at bounding box center [711, 143] width 30 height 15
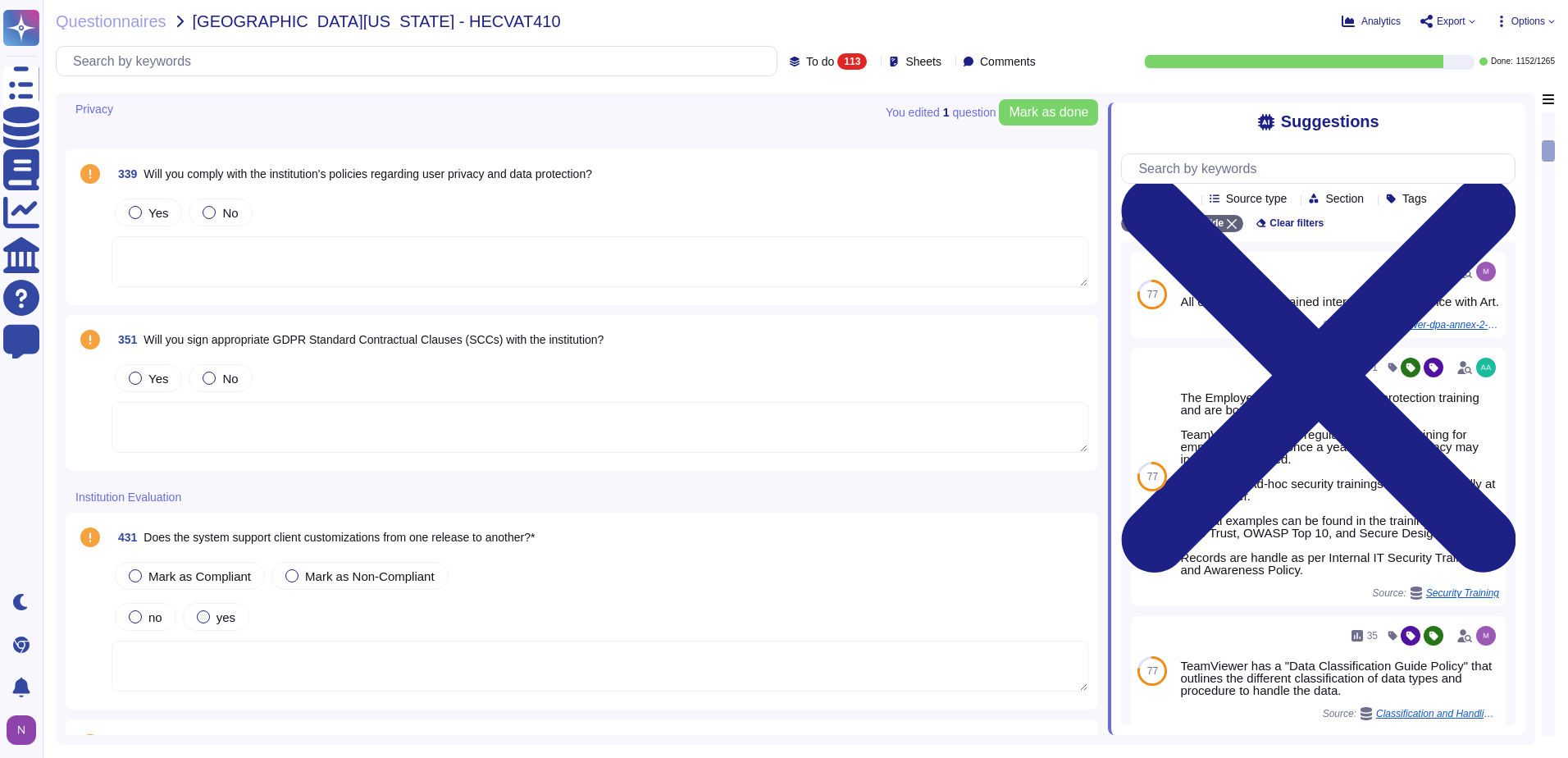
scroll to position [902, 0]
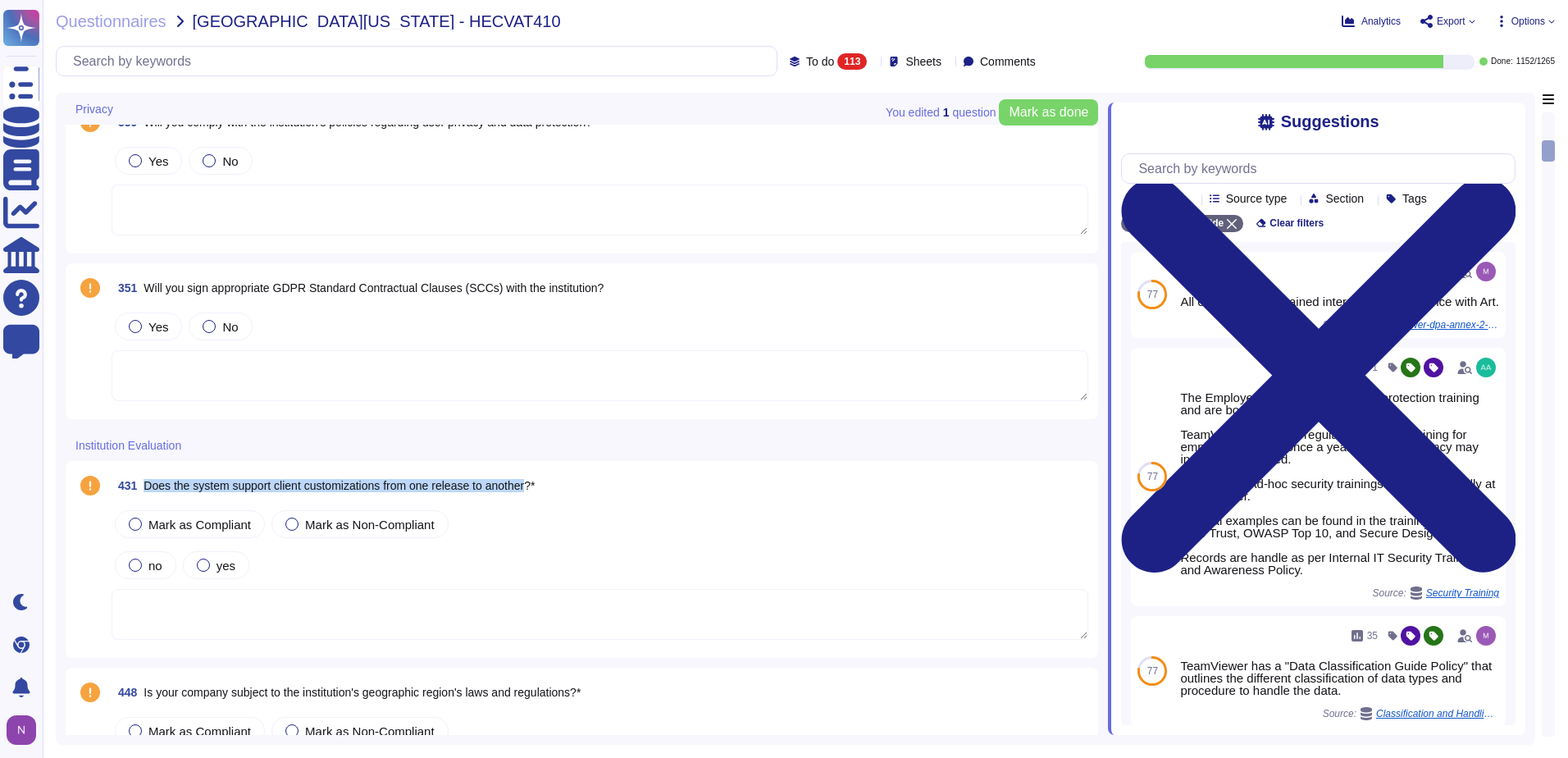
drag, startPoint x: 534, startPoint y: 484, endPoint x: 146, endPoint y: 489, distance: 388.0
click at [146, 489] on span "Does the system support client customizations from one release to another?*" at bounding box center [339, 485] width 391 height 13
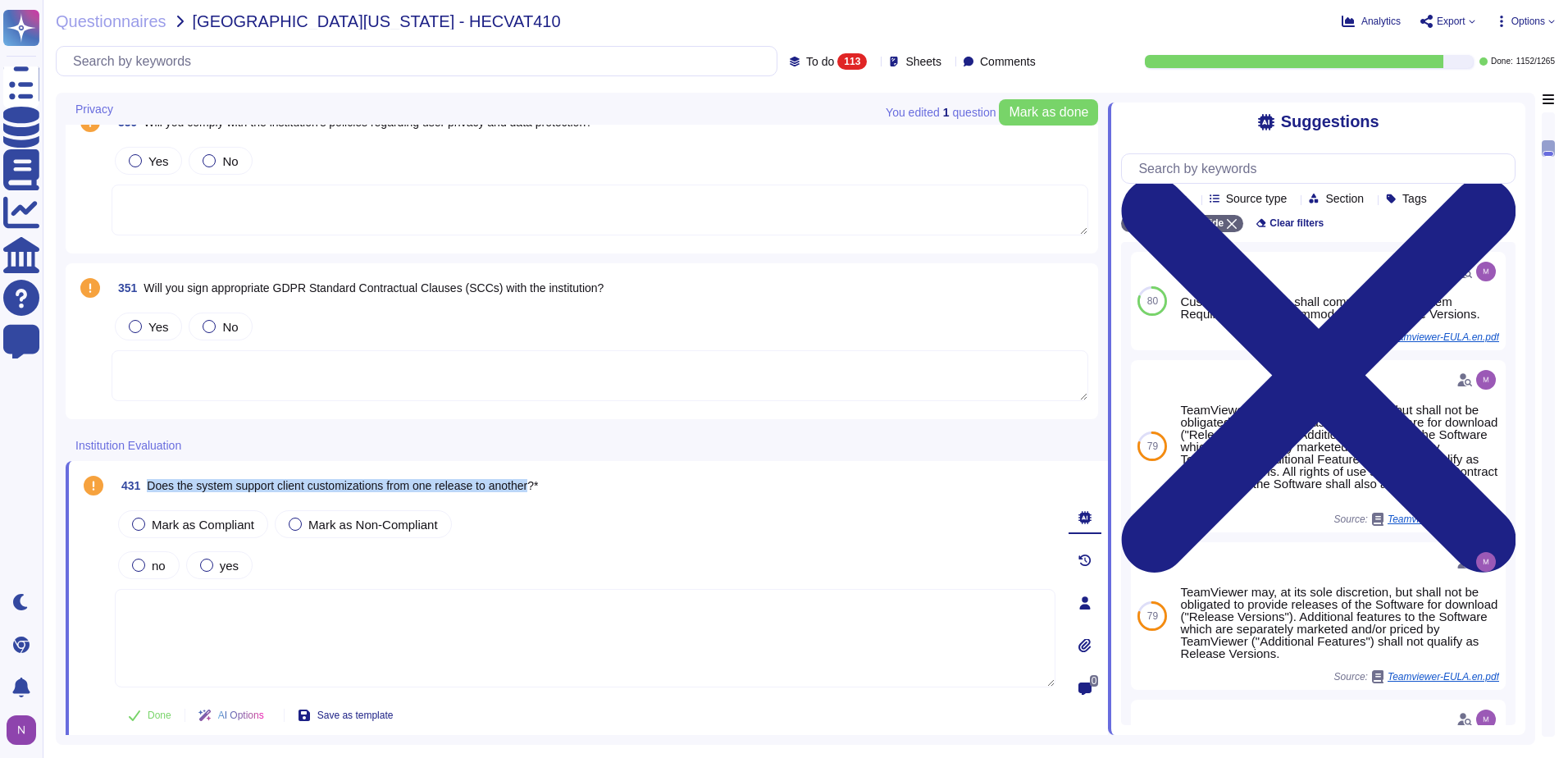
drag, startPoint x: 539, startPoint y: 484, endPoint x: 148, endPoint y: 489, distance: 391.0
click at [148, 489] on span "Does the system support client customizations from one release to another?*" at bounding box center [342, 485] width 391 height 13
copy span "Does the system support client customizations from one release to another"
click at [619, 62] on input "text" at bounding box center [420, 61] width 712 height 28
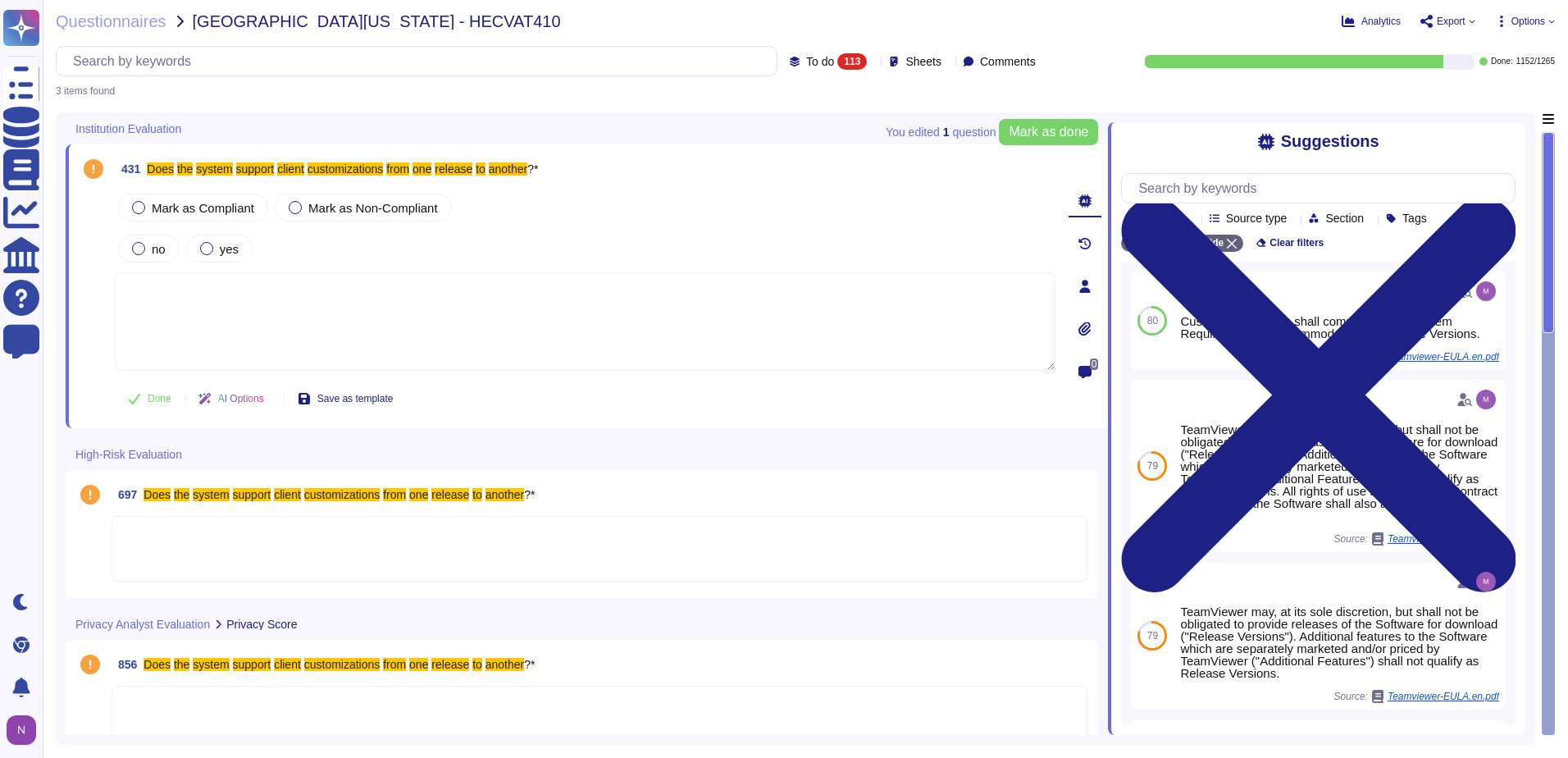
type input "Does the system support client customizations from one release to another"
click at [873, 62] on icon at bounding box center [873, 62] width 0 height 0
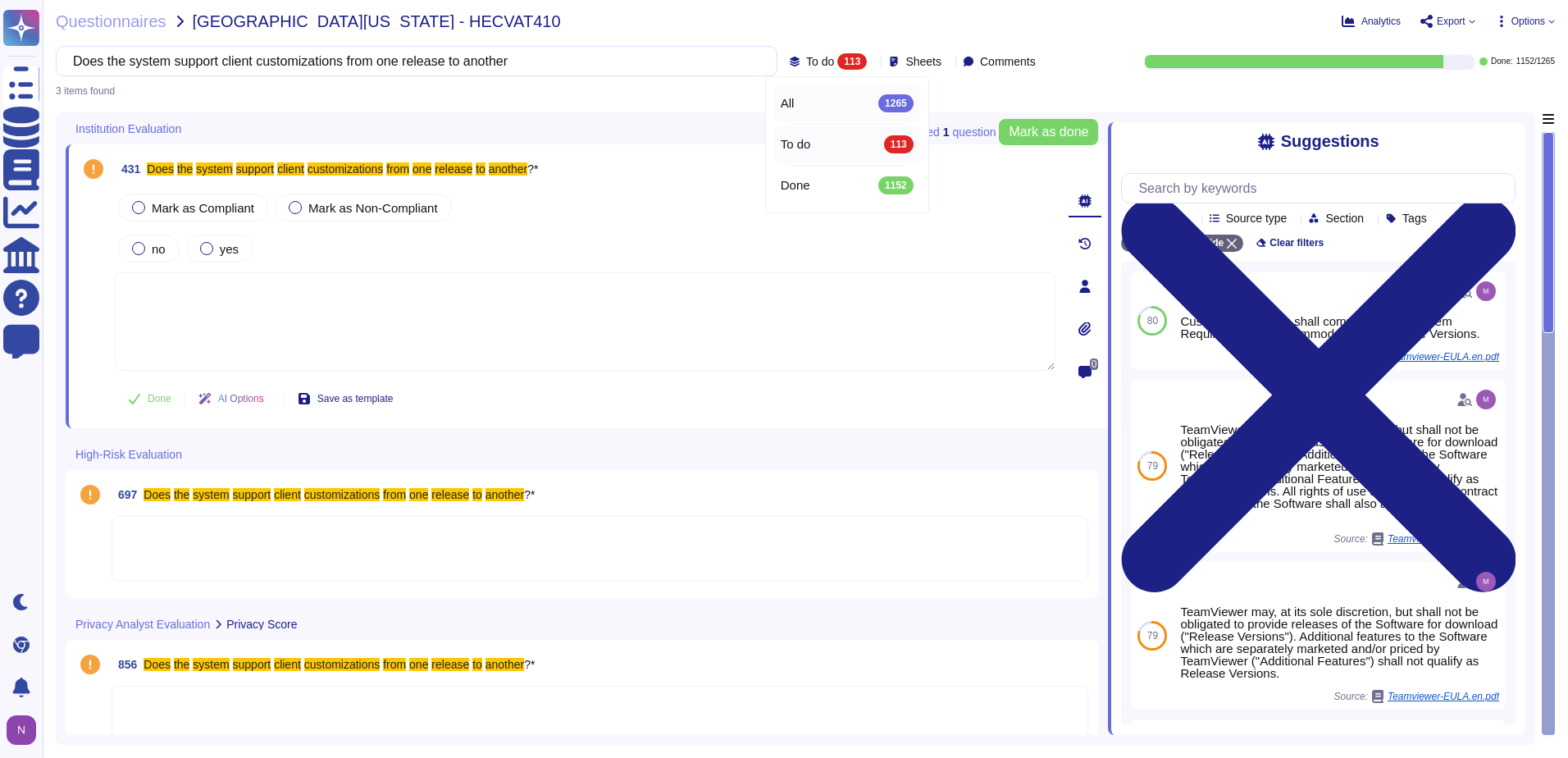
click at [790, 102] on span "All" at bounding box center [787, 103] width 14 height 15
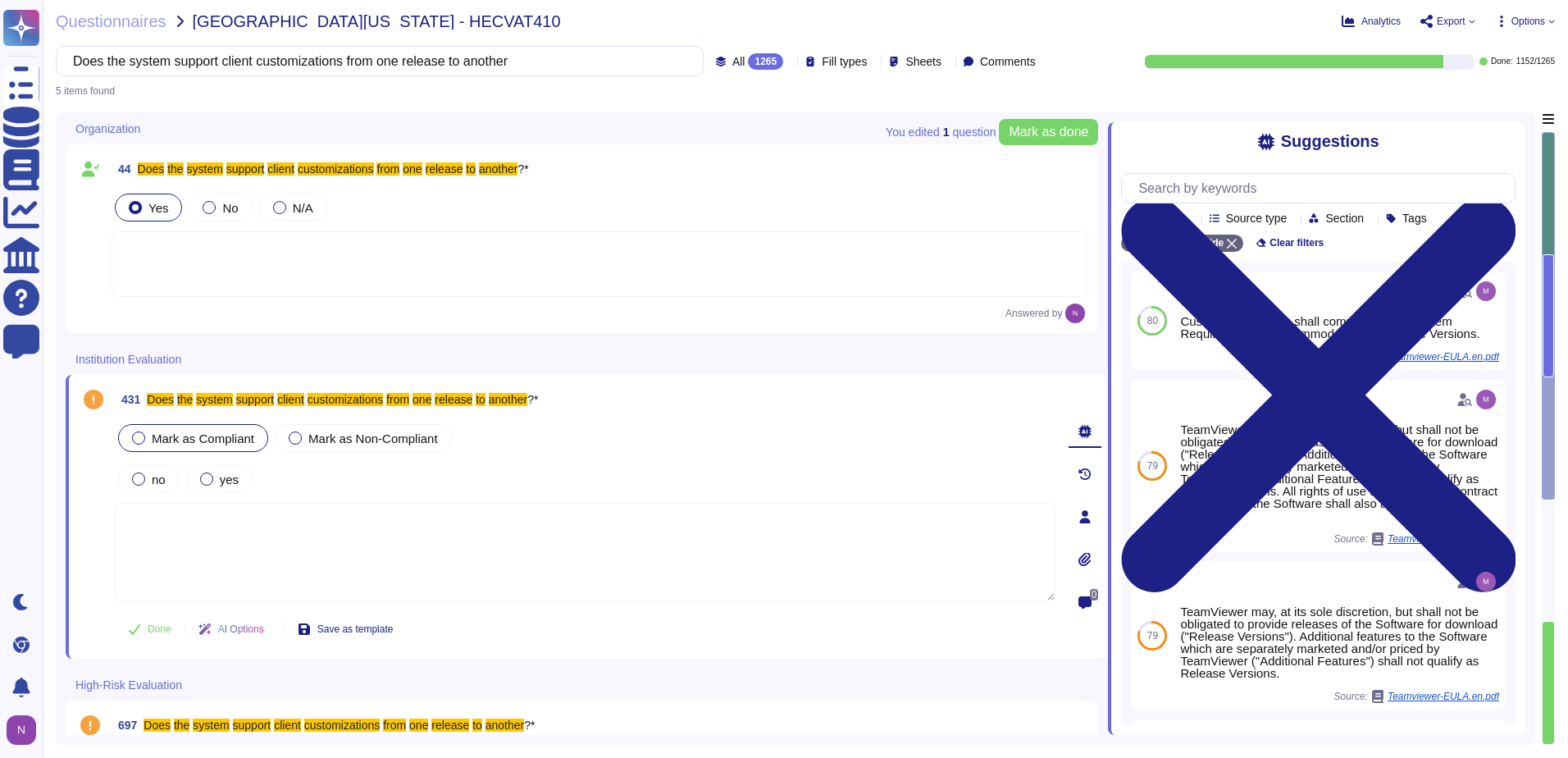
click at [137, 437] on div at bounding box center [137, 437] width 13 height 13
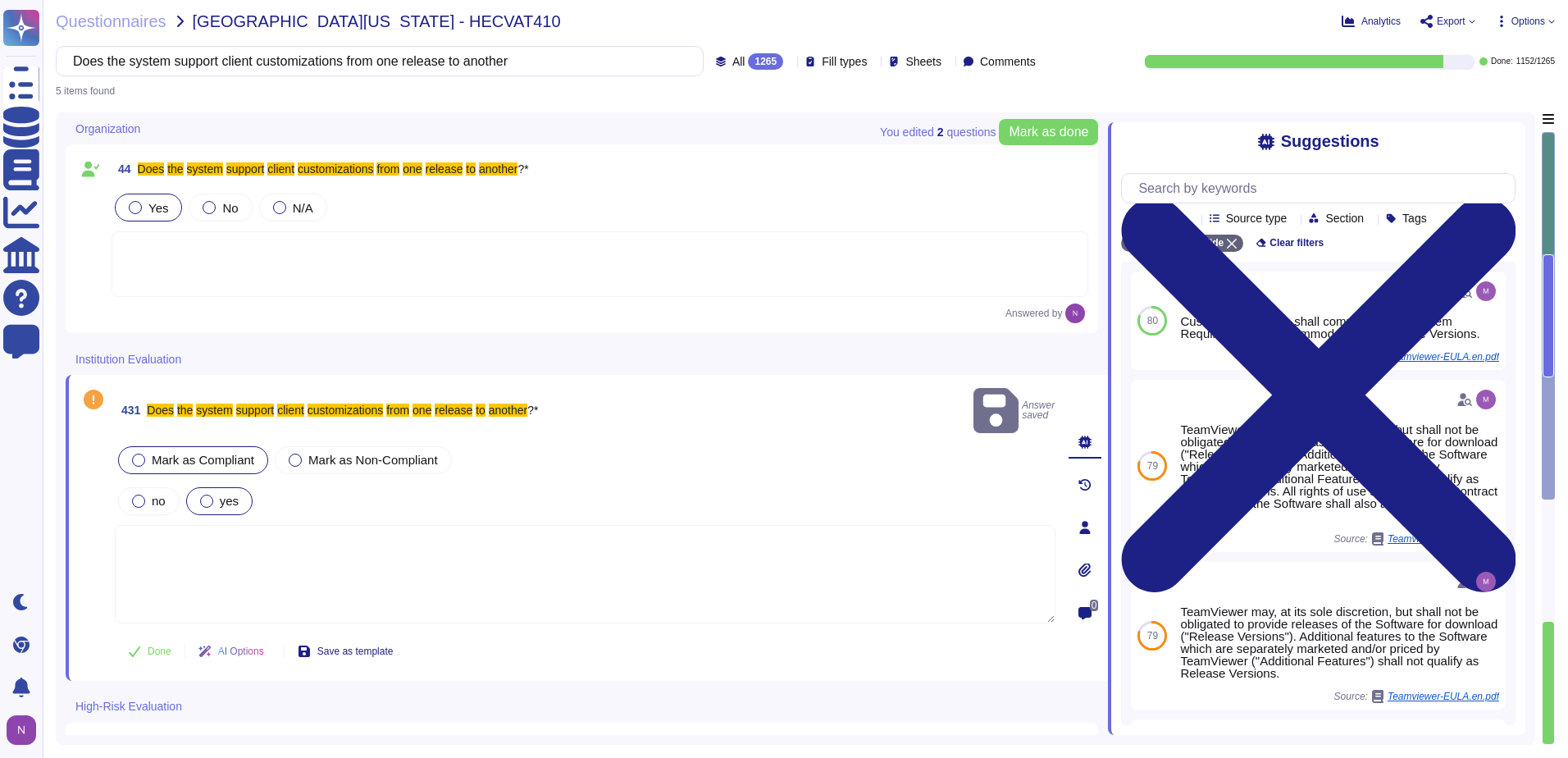
click at [207, 495] on div at bounding box center [206, 501] width 13 height 13
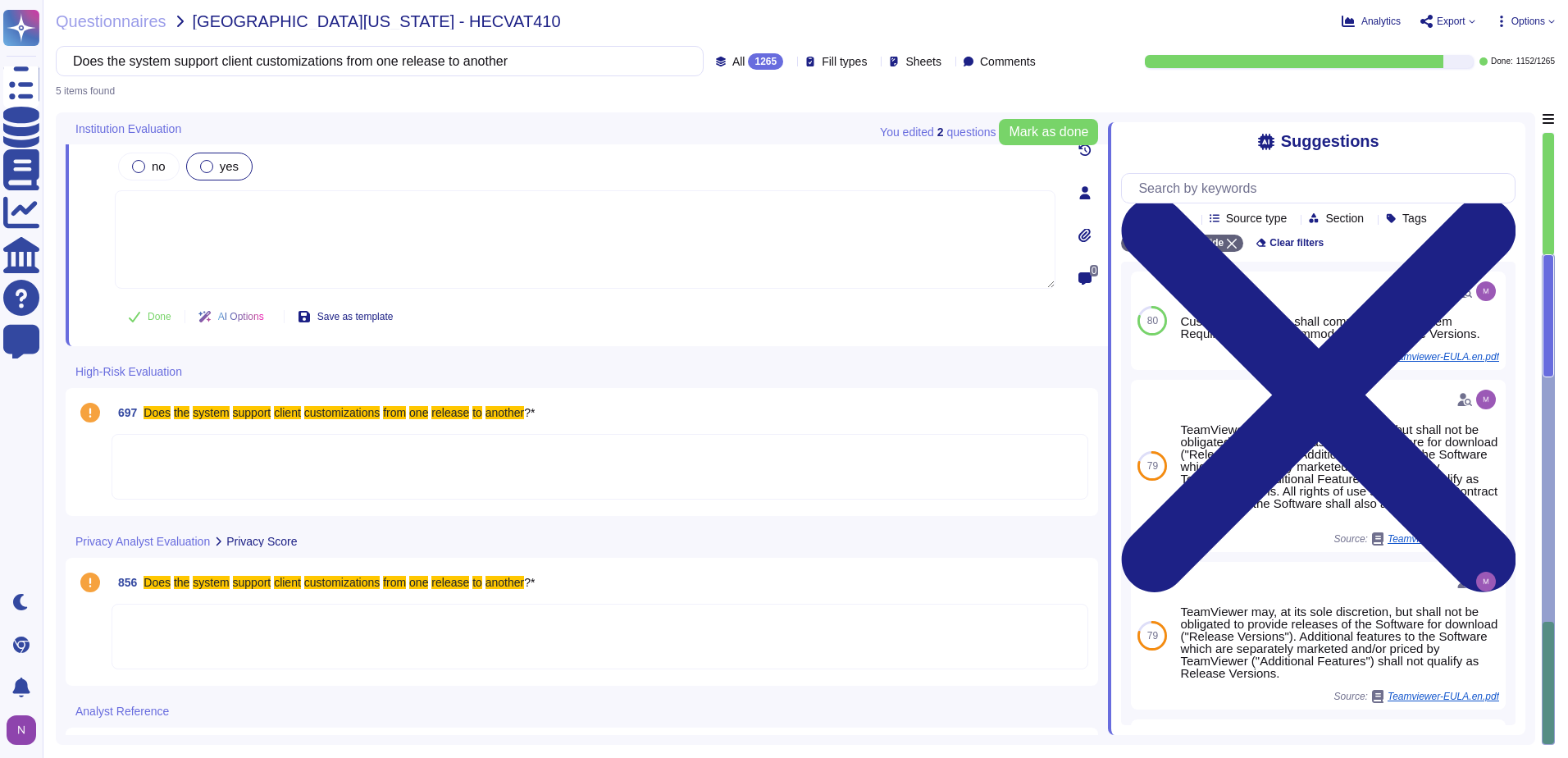
scroll to position [328, 0]
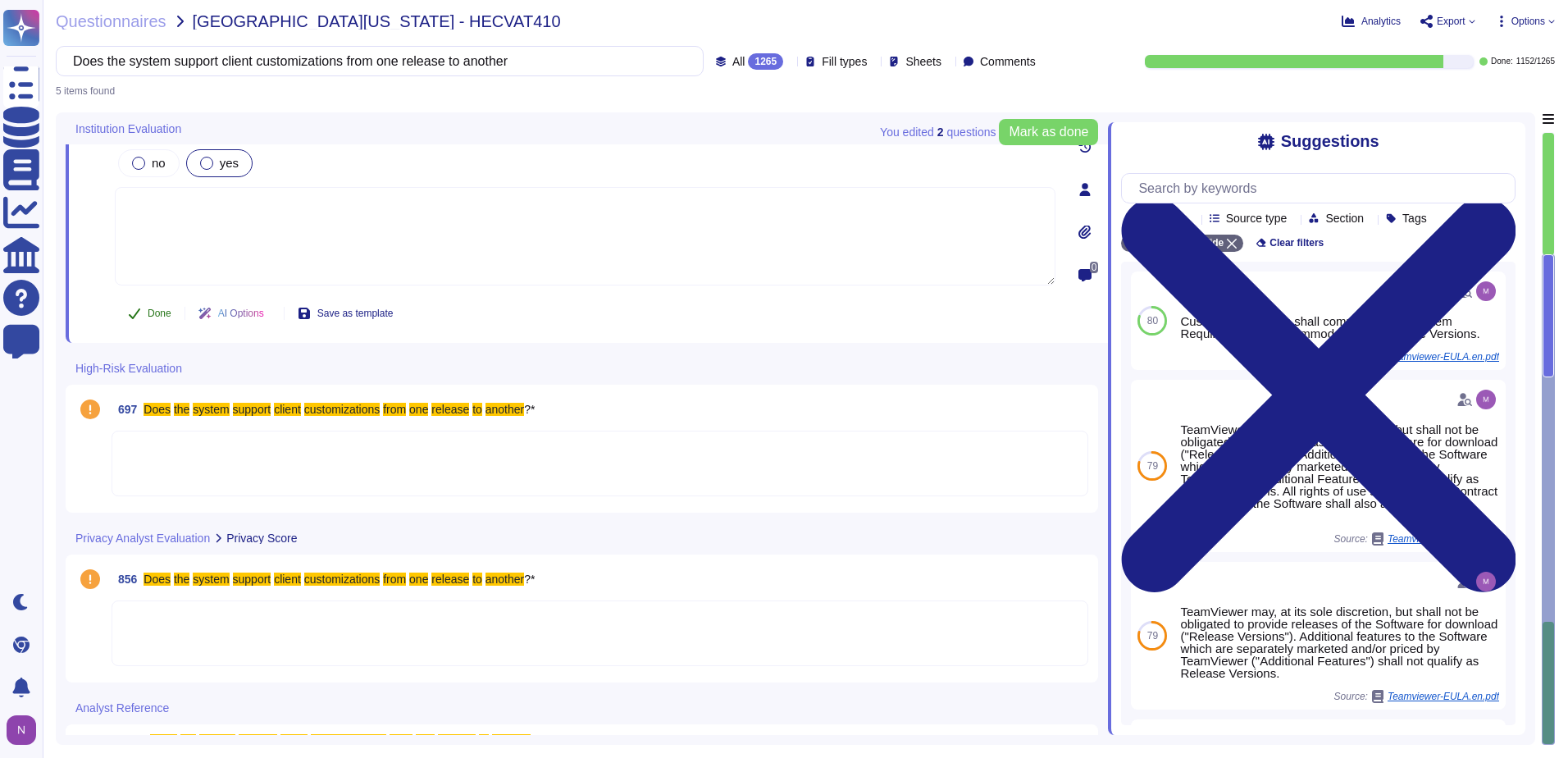
click at [155, 297] on button "Done" at bounding box center [149, 312] width 70 height 32
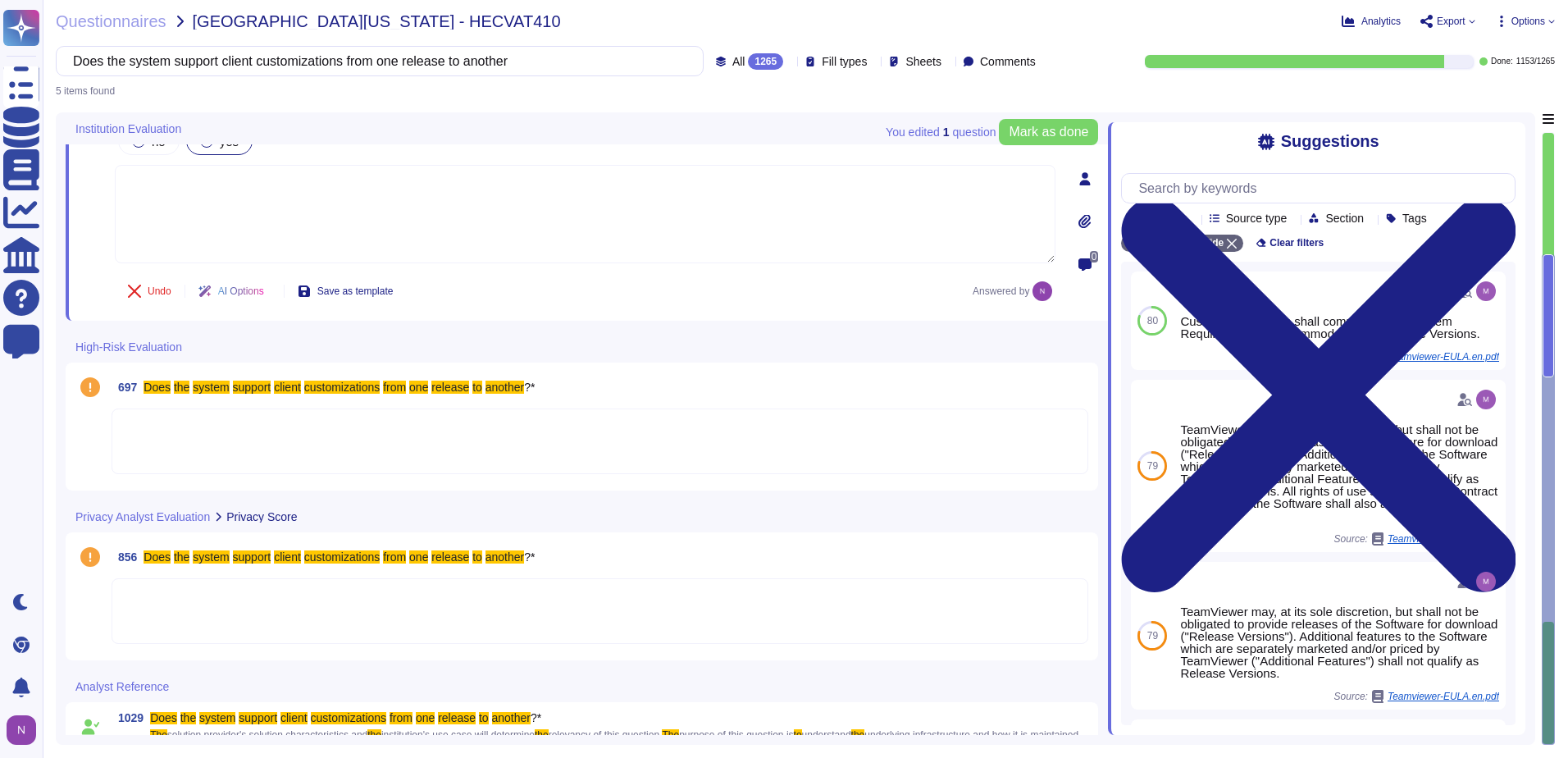
click at [218, 429] on div at bounding box center [600, 441] width 977 height 66
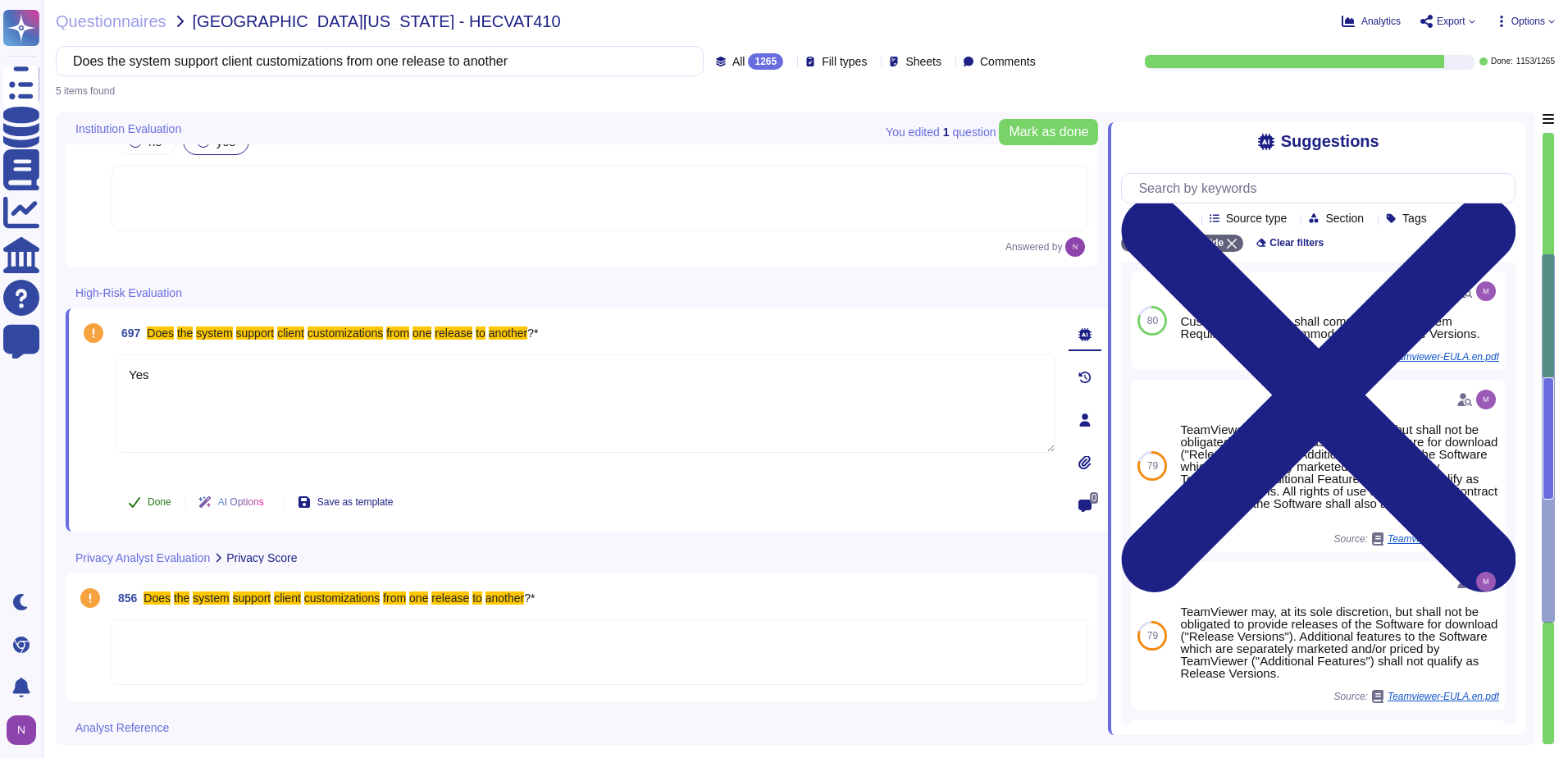
type textarea "Yes"
click at [155, 500] on span "Done" at bounding box center [159, 502] width 24 height 10
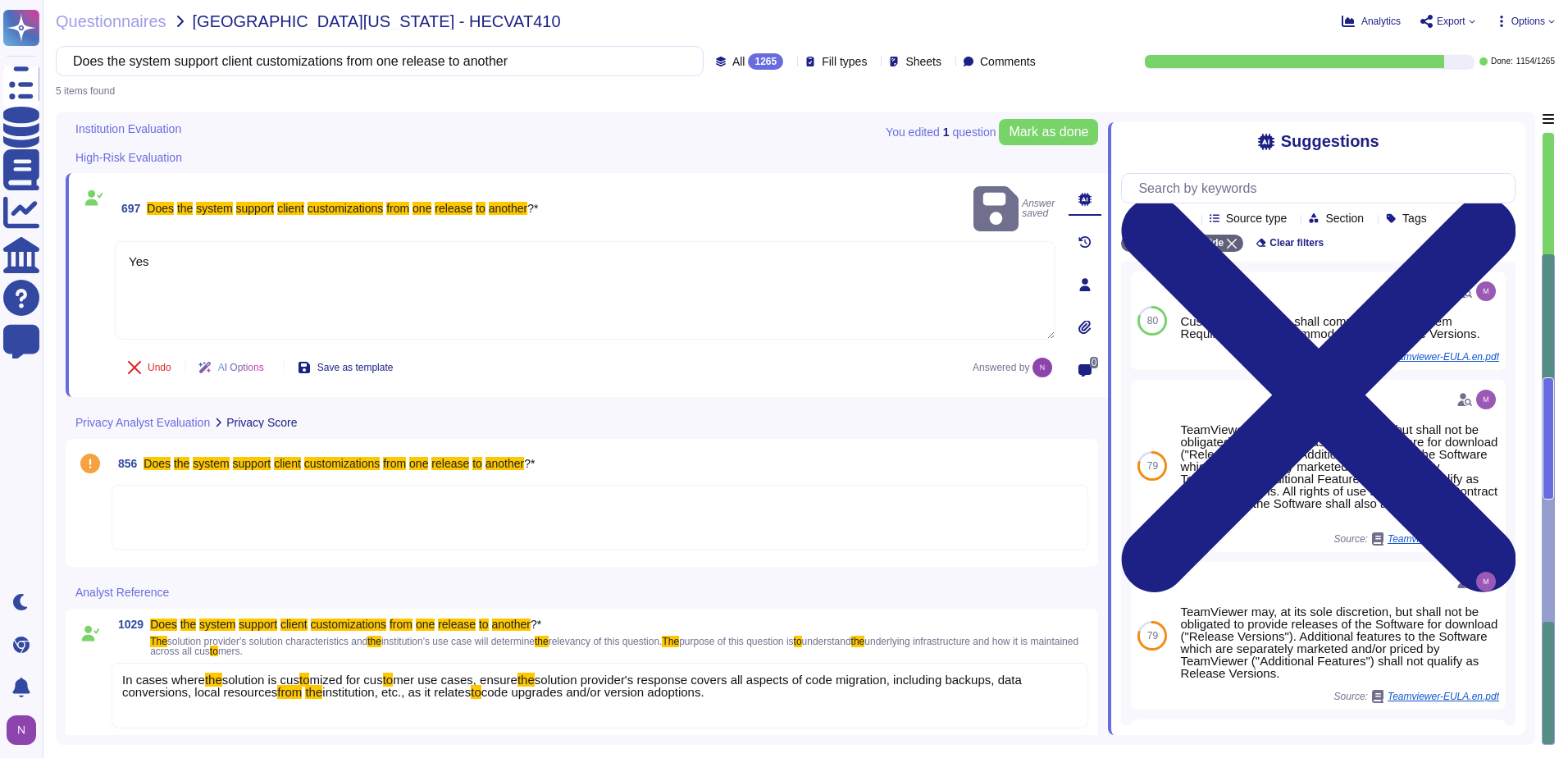
scroll to position [472, 0]
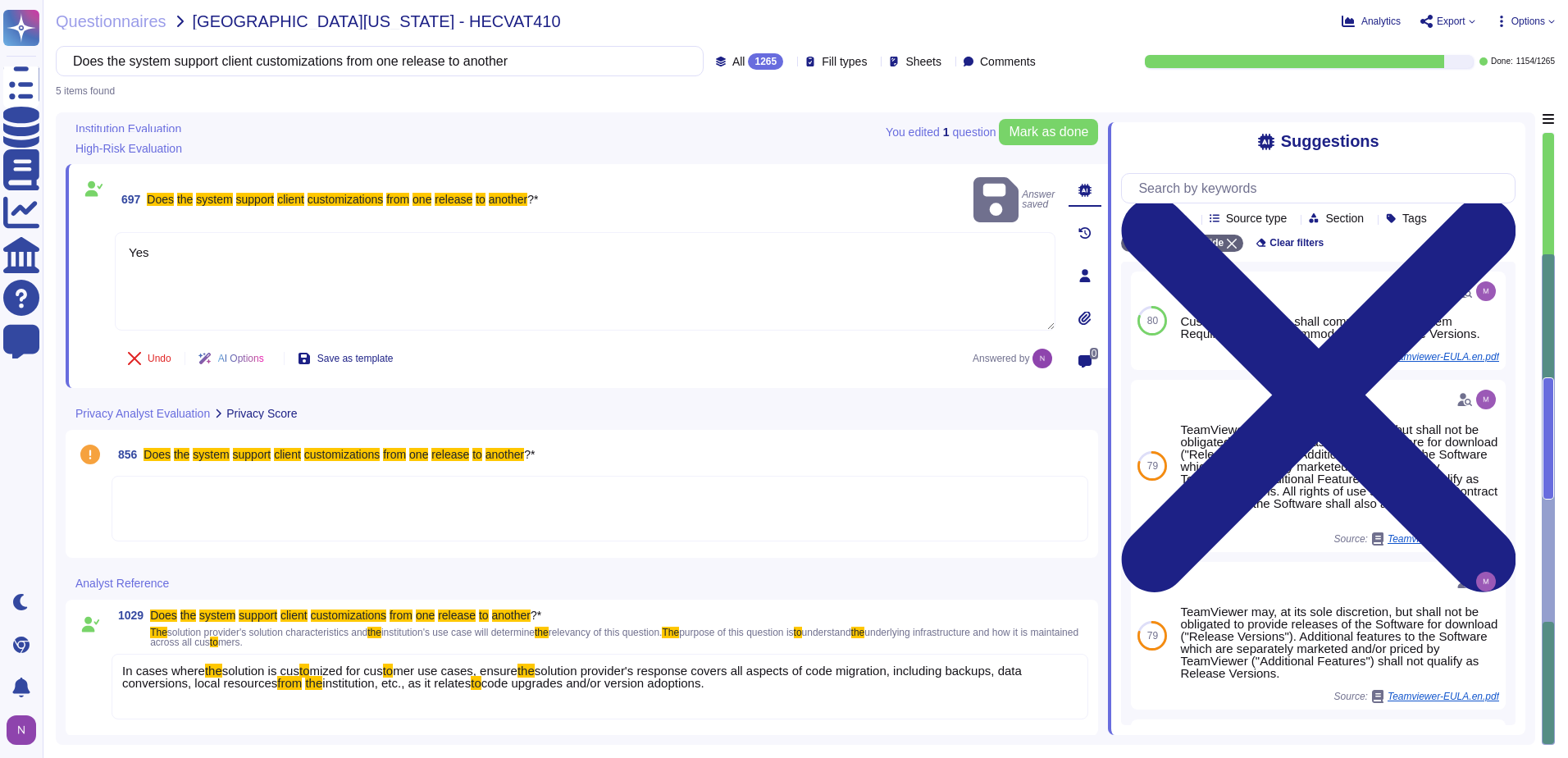
click at [194, 505] on div at bounding box center [600, 508] width 977 height 66
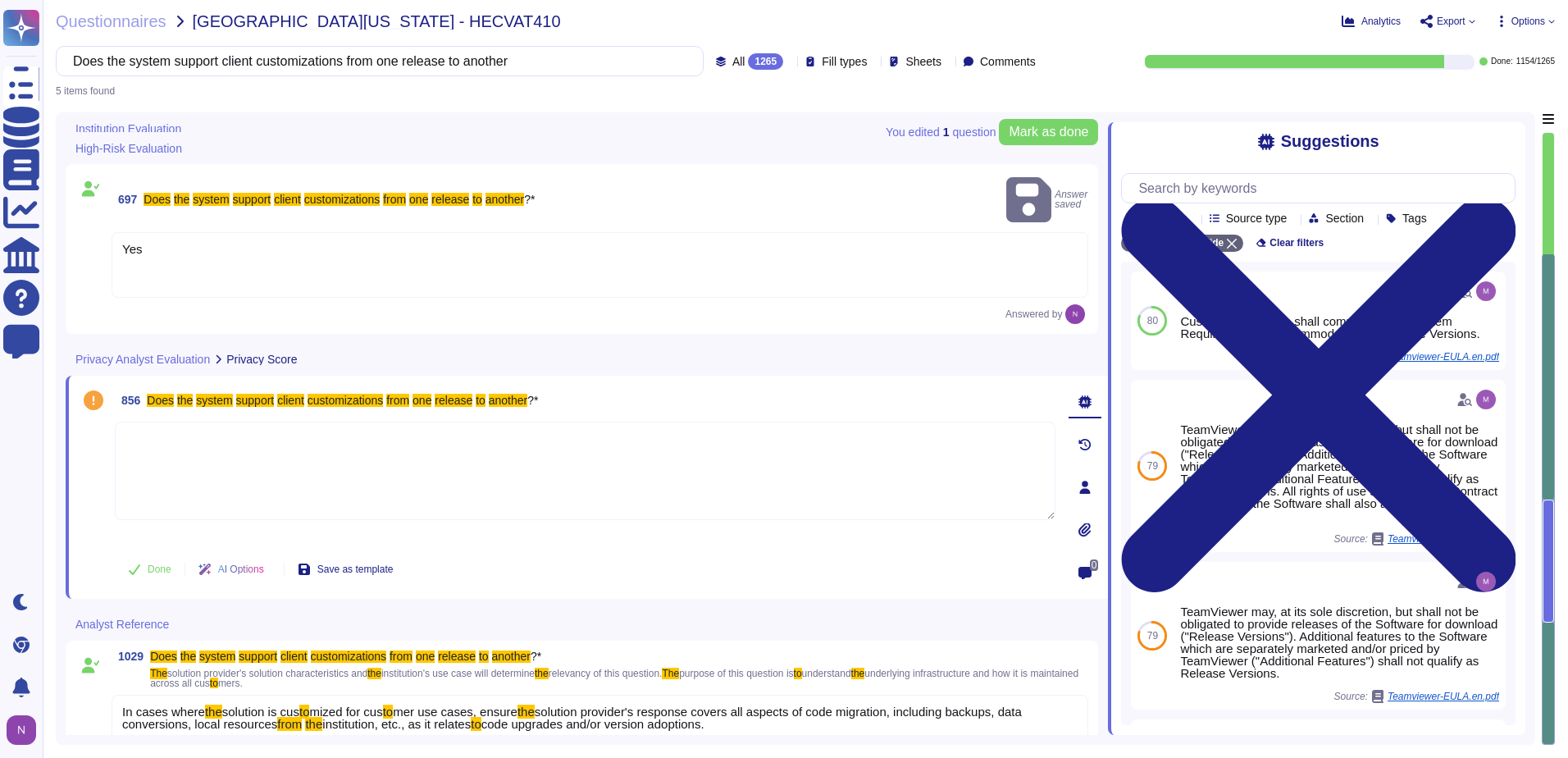
scroll to position [482, 0]
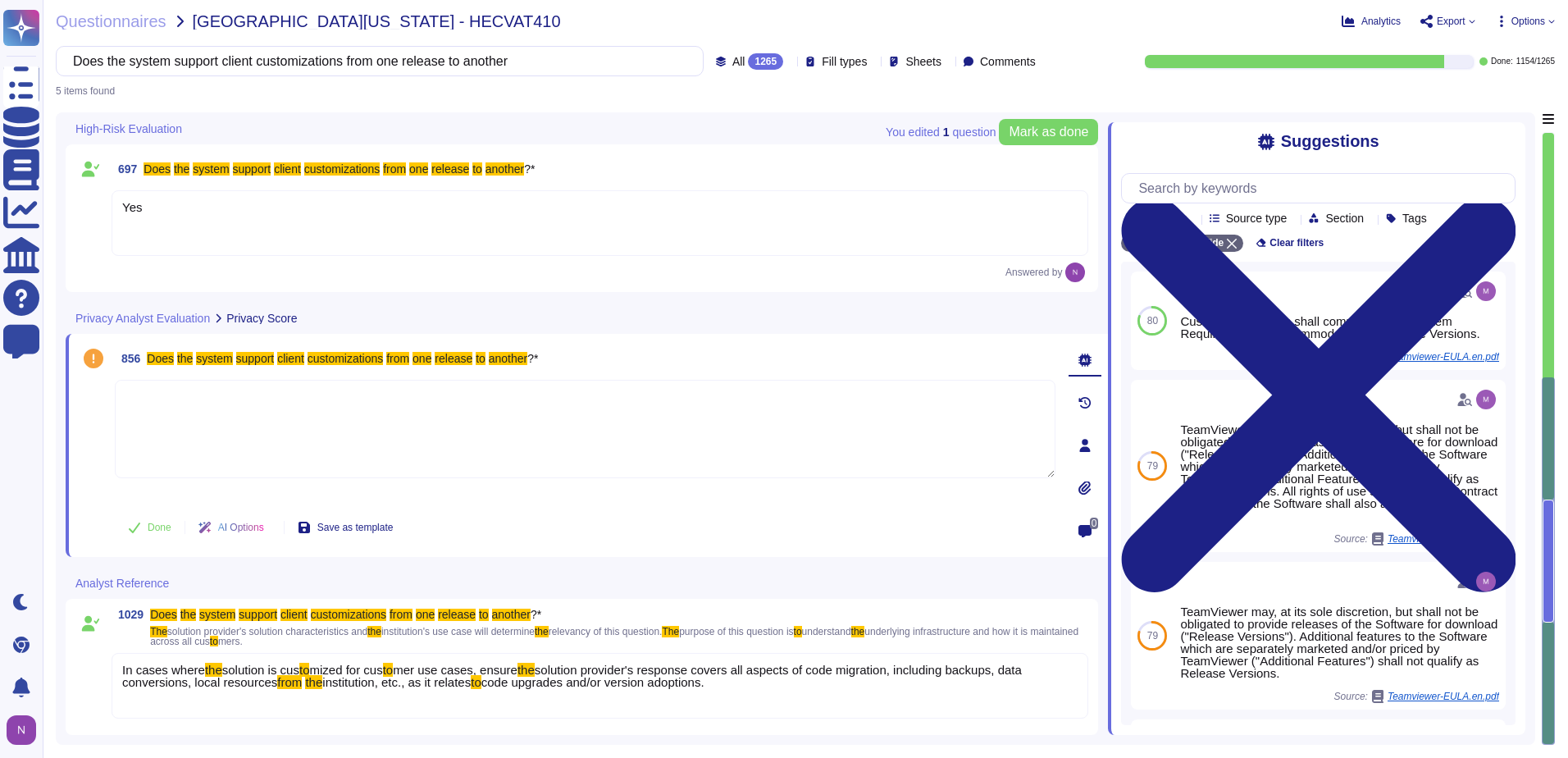
click at [187, 491] on div at bounding box center [585, 441] width 941 height 122
click at [209, 430] on textarea at bounding box center [585, 429] width 941 height 98
click at [199, 416] on textarea at bounding box center [585, 429] width 941 height 98
type textarea "Yes"
click at [160, 530] on span "Done" at bounding box center [159, 527] width 24 height 10
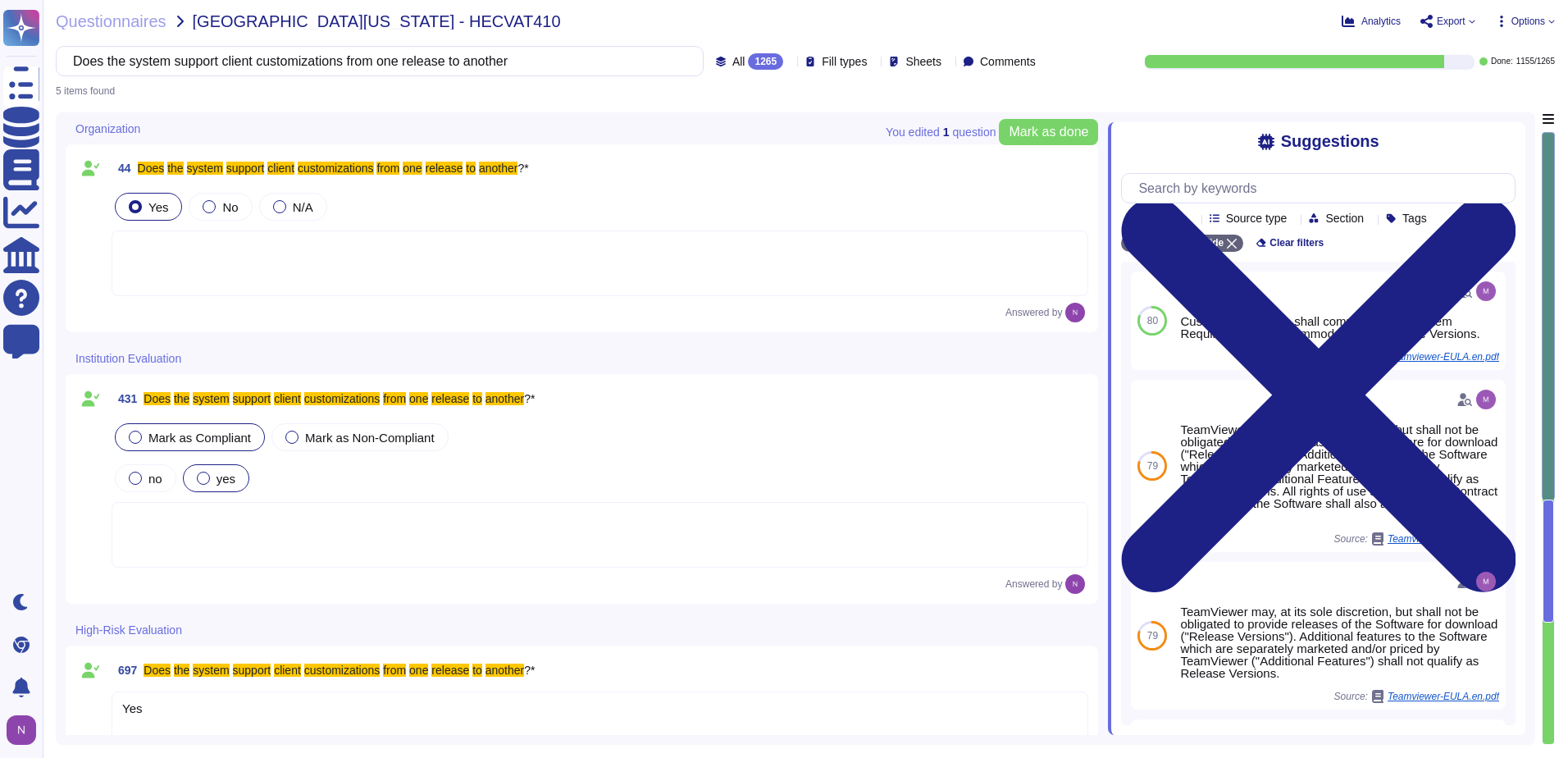
scroll to position [0, 0]
click at [503, 66] on input "Does the system support client customizations from one release to another" at bounding box center [375, 61] width 622 height 28
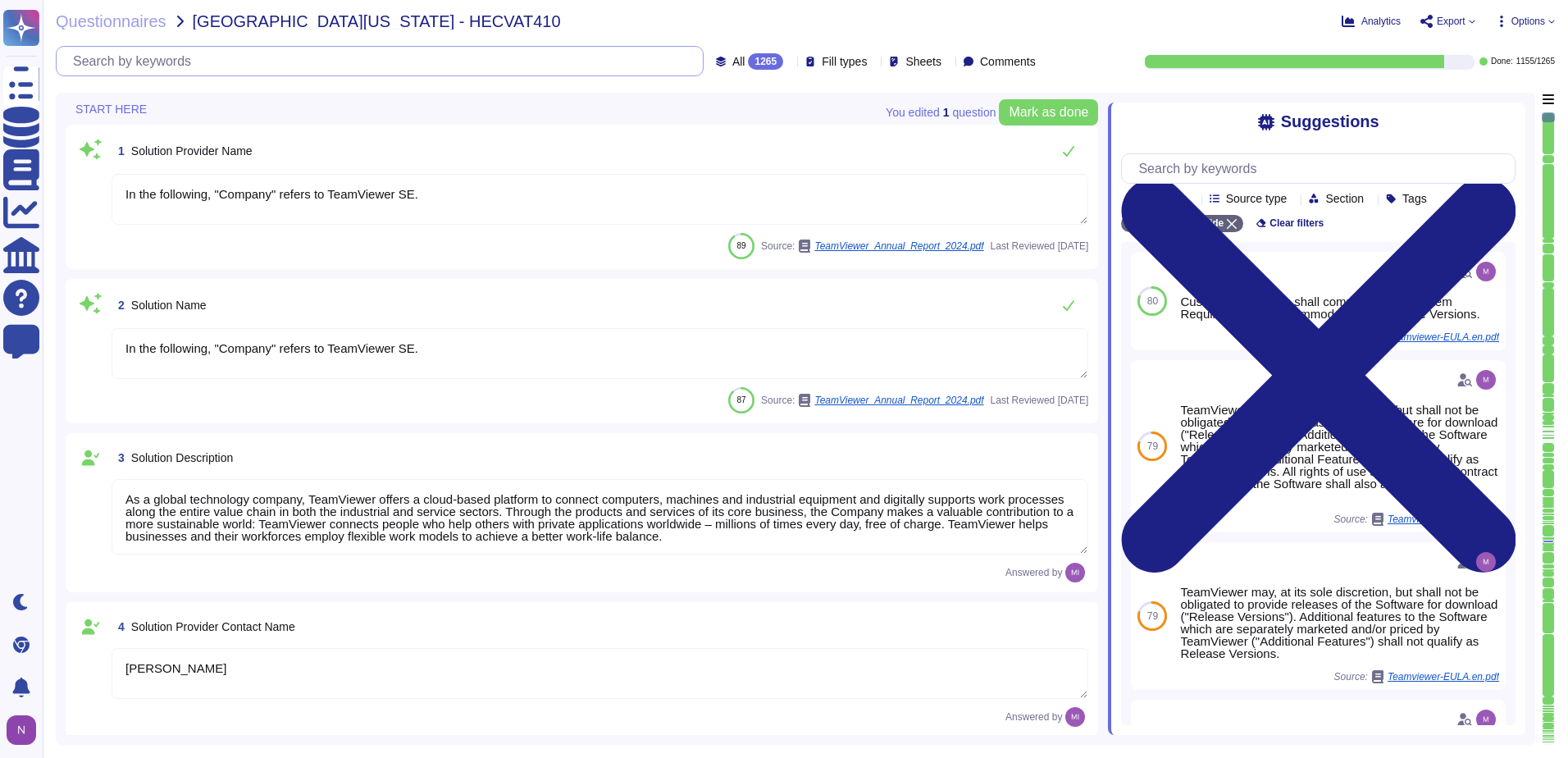
type textarea "Account Executive"
type textarea "[EMAIL_ADDRESS][DOMAIN_NAME]"
type textarea "1 727 647 3589"
type textarea "As a global technology company, TeamViewer offers a cloud-based platform to con…"
type textarea "[PERSON_NAME]"
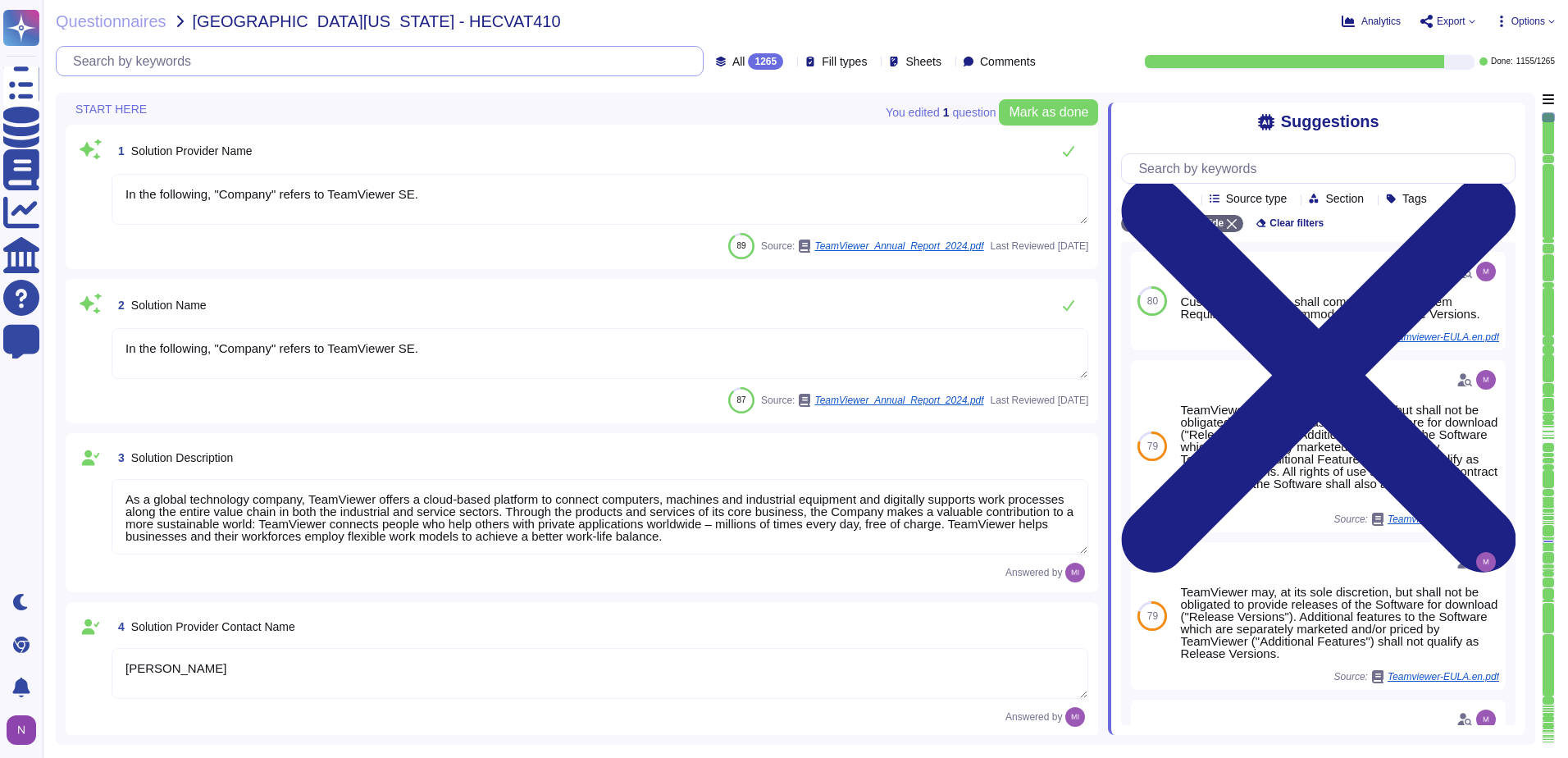
type textarea "In the following, "Company" refers to TeamViewer SE."
click at [748, 63] on div "1265" at bounding box center [766, 61] width 35 height 17
click at [725, 141] on span "To do" at bounding box center [711, 143] width 30 height 15
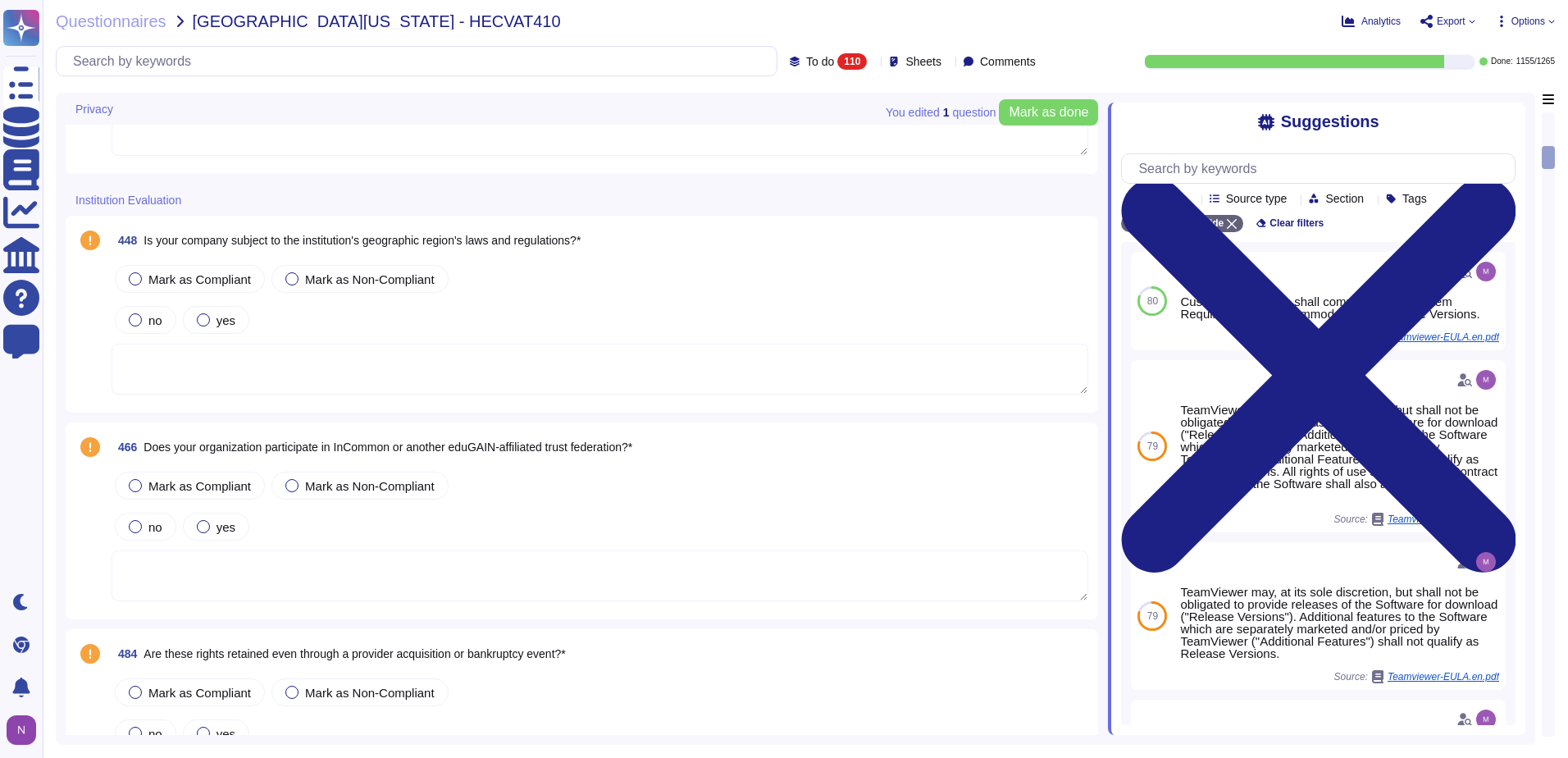
type textarea "Teamviewer utilizes an intrusion detection system (IDS) in the datacenter and o…"
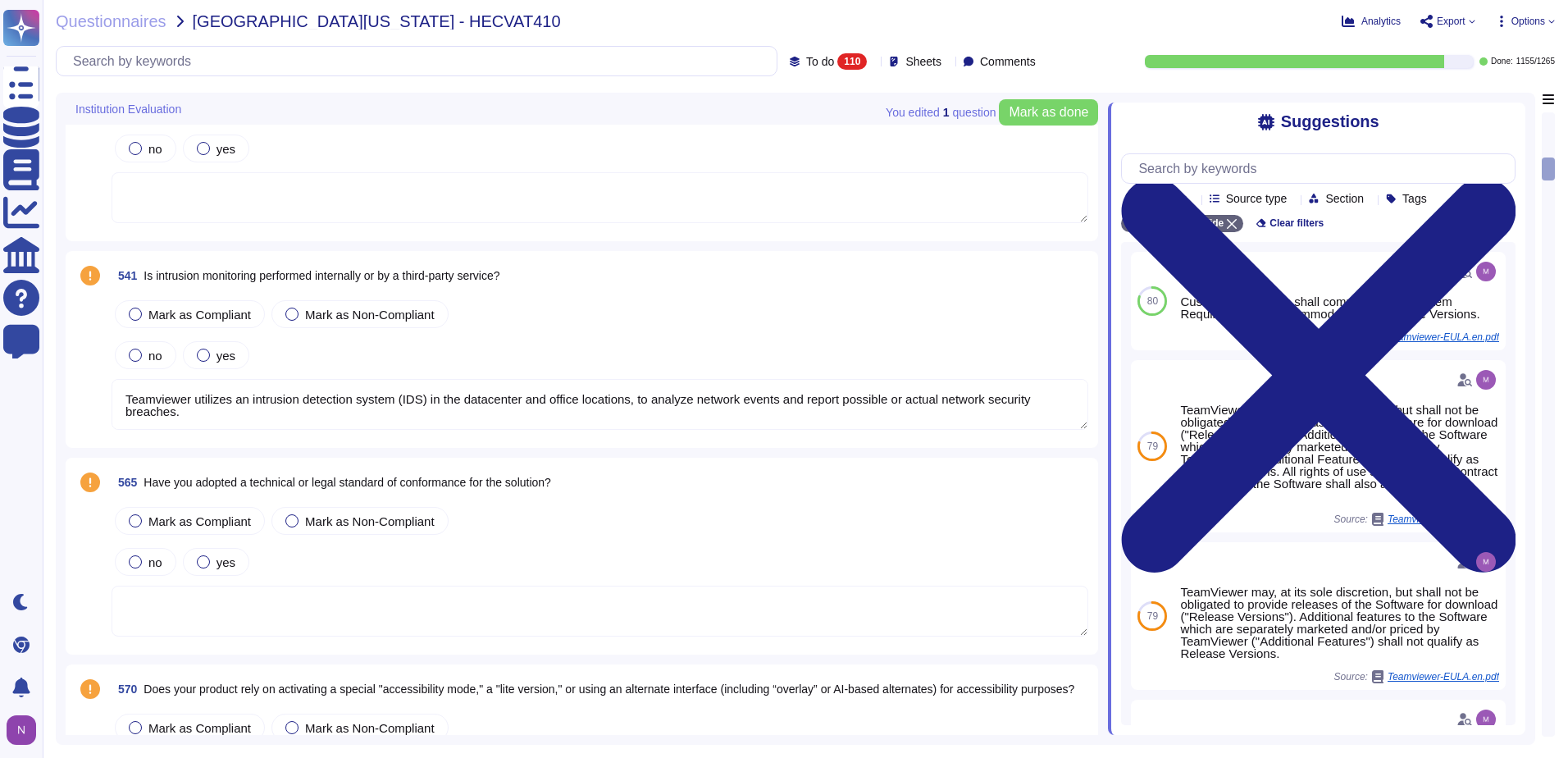
scroll to position [1804, 0]
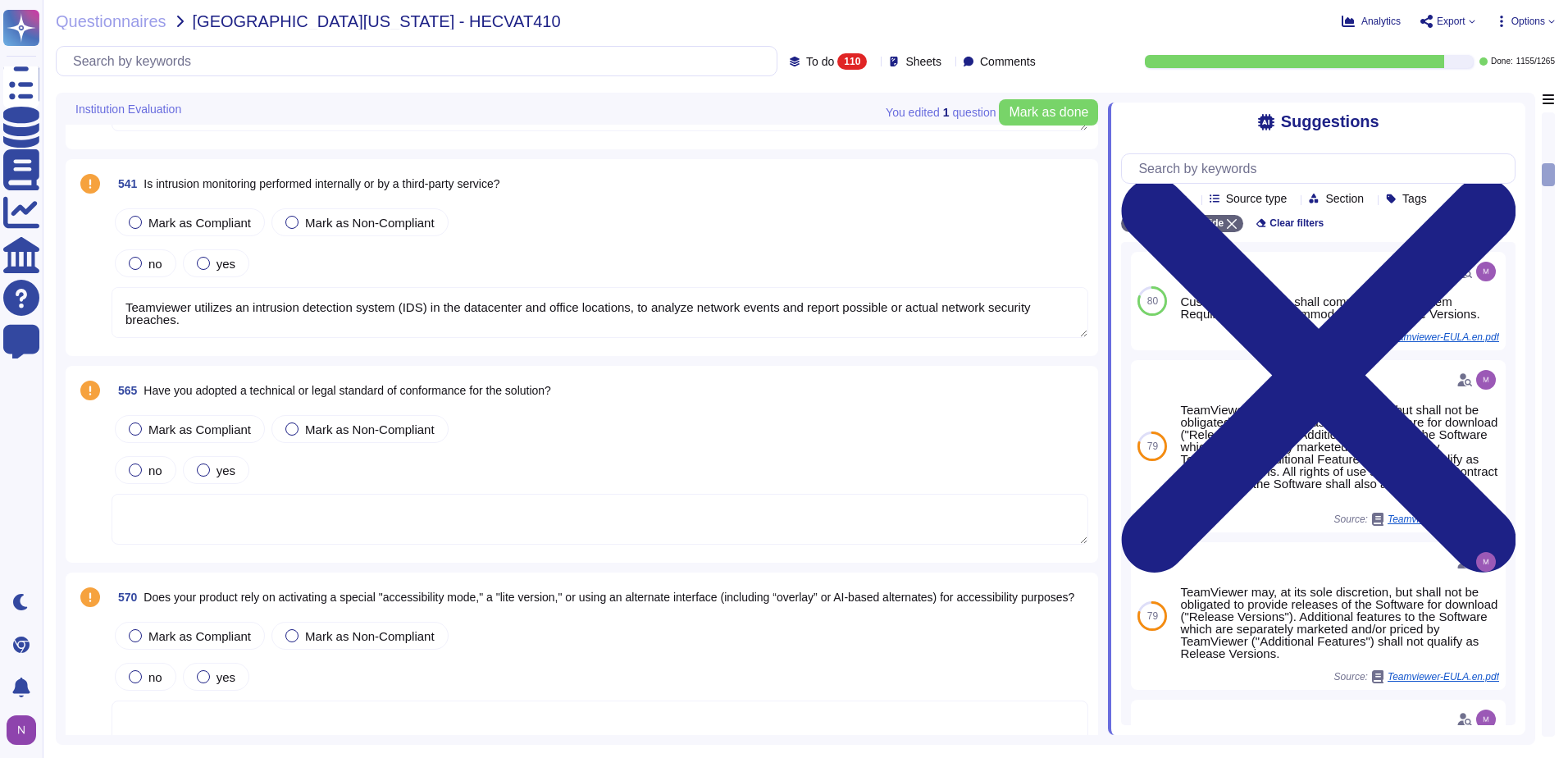
click at [563, 238] on div "Mark as Compliant [PERSON_NAME] as Non-Compliant" at bounding box center [600, 222] width 977 height 34
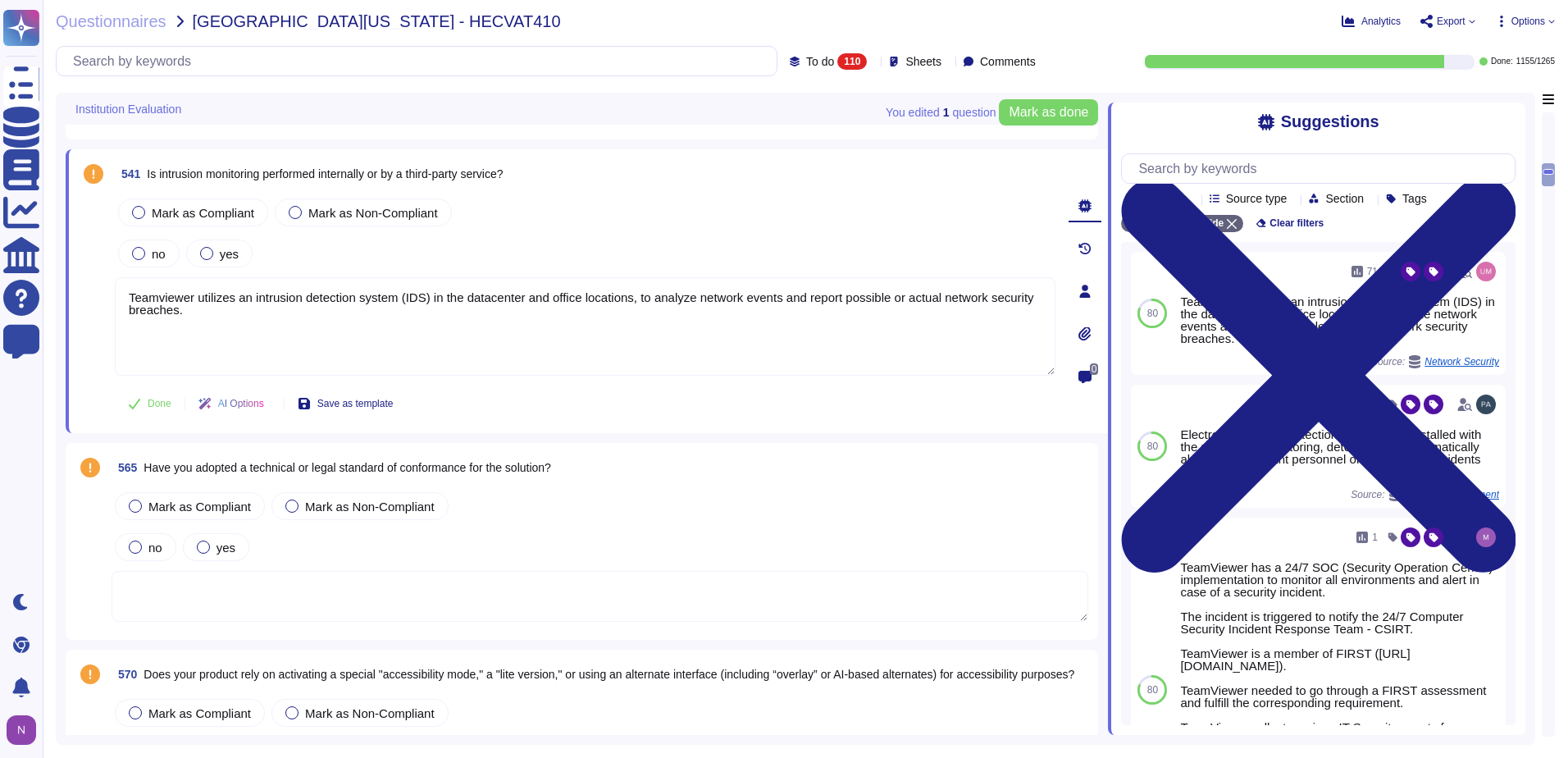
drag, startPoint x: 191, startPoint y: 321, endPoint x: 102, endPoint y: 291, distance: 93.9
click at [102, 291] on div "541 Is intrusion monitoring performed internally or by a third-party service? […" at bounding box center [567, 291] width 977 height 264
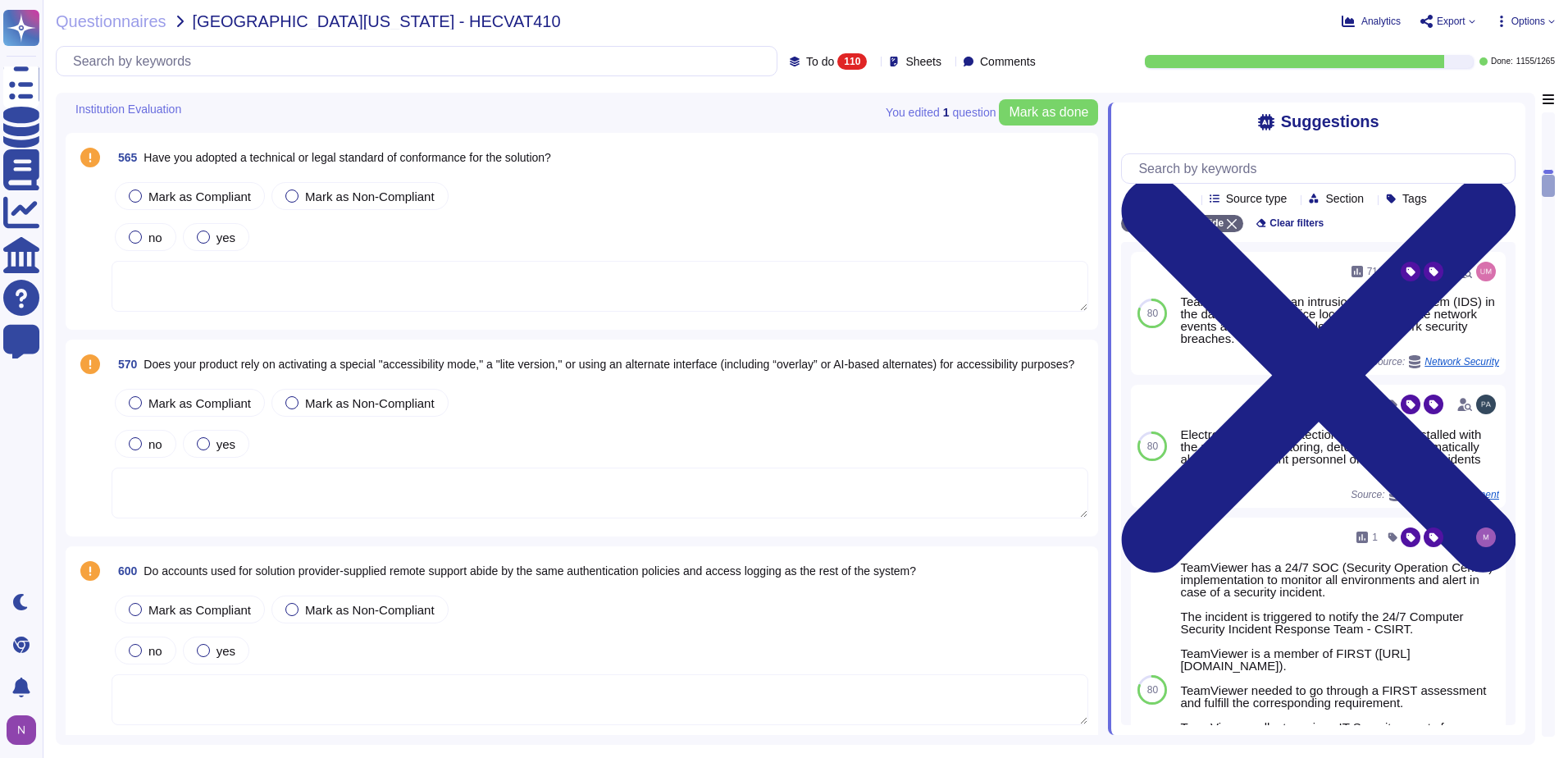
scroll to position [2214, 0]
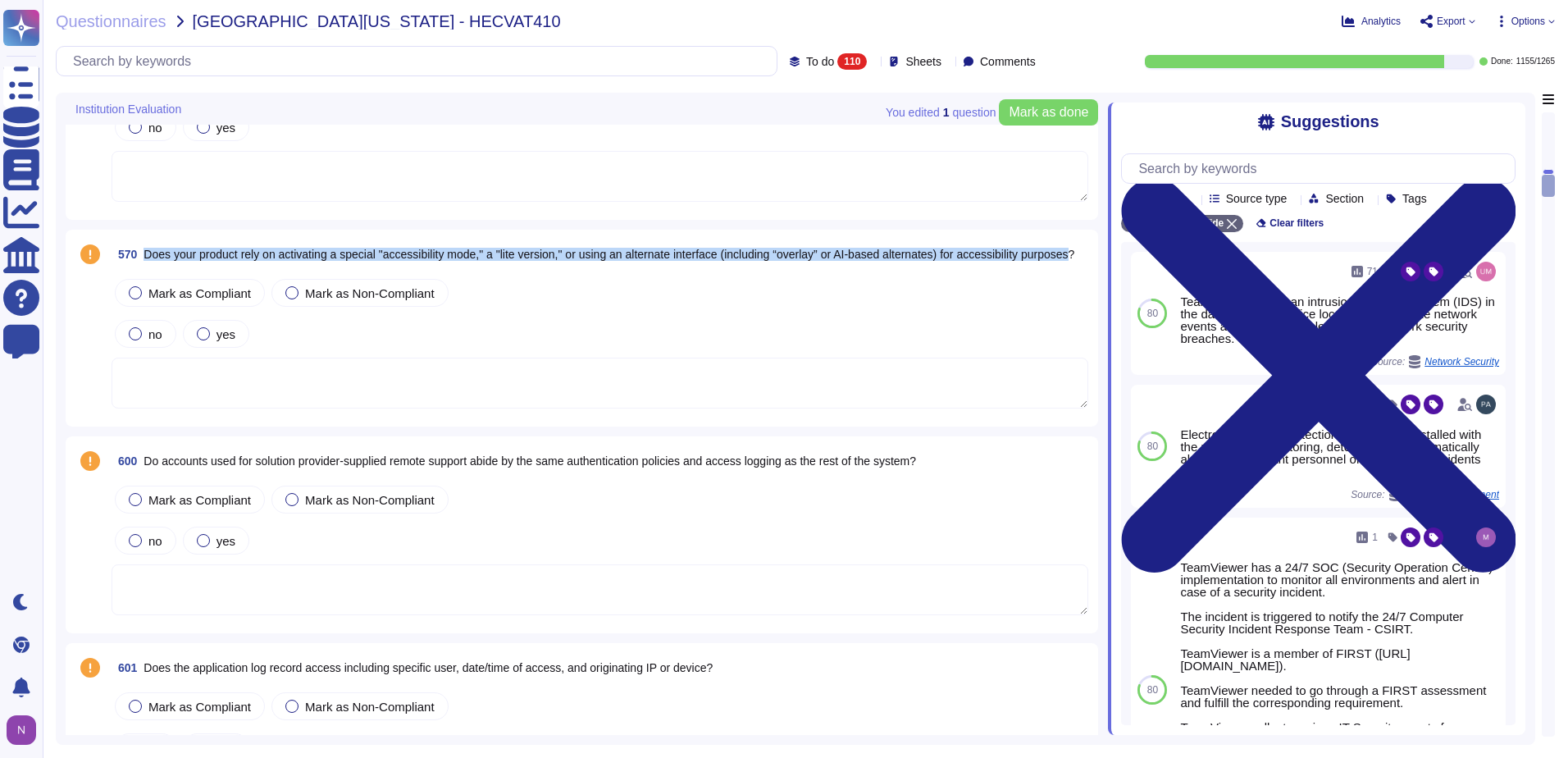
drag, startPoint x: 191, startPoint y: 261, endPoint x: 142, endPoint y: 252, distance: 49.8
click at [142, 252] on span "570 Does your product rely on activating a special "accessibility mode," a "lit…" at bounding box center [593, 254] width 962 height 29
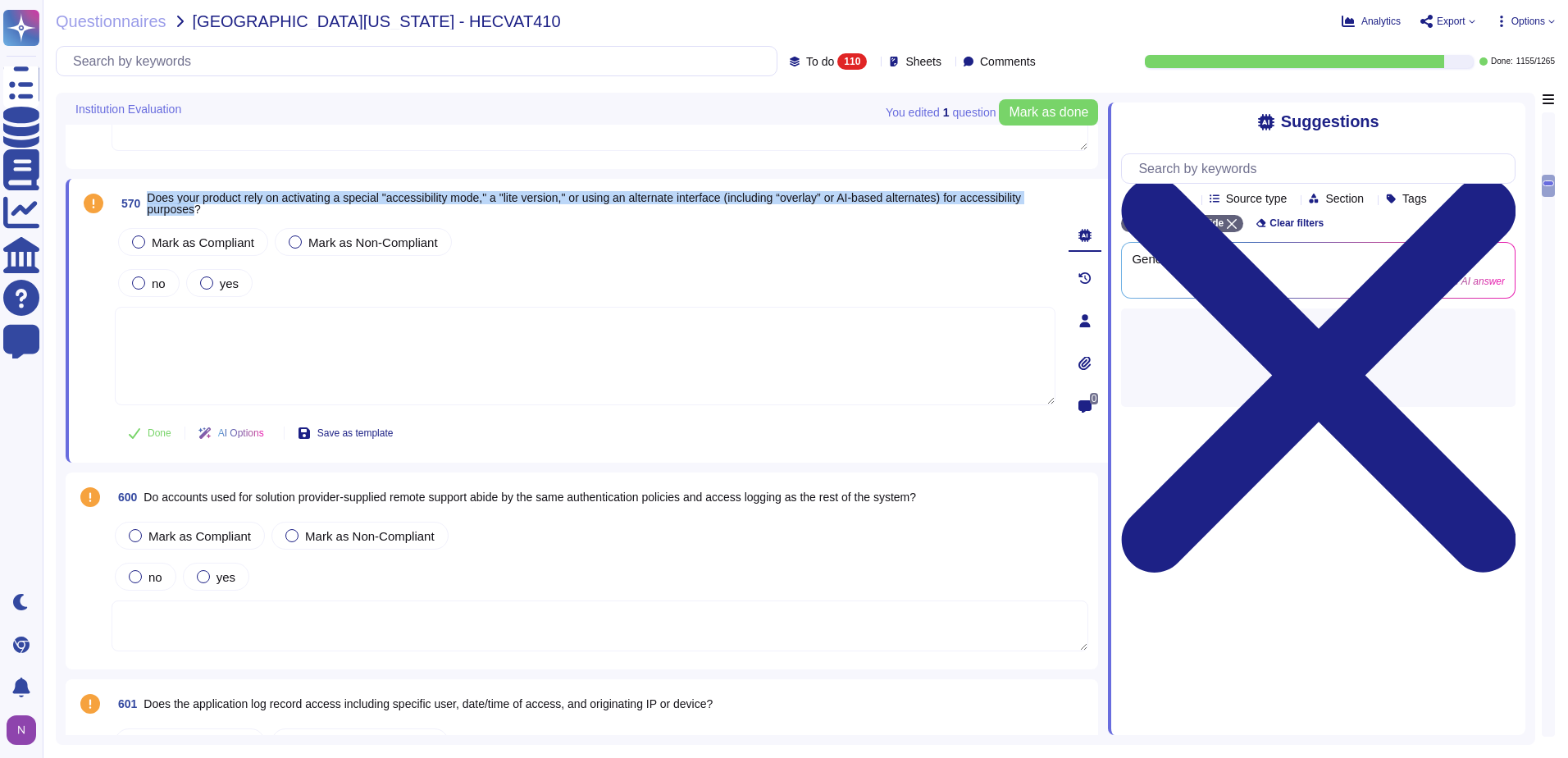
drag, startPoint x: 194, startPoint y: 207, endPoint x: 146, endPoint y: 199, distance: 48.7
click at [146, 199] on span "570 Does your product rely on activating a special "accessibility mode," a "lit…" at bounding box center [585, 203] width 941 height 29
copy span "Does your product rely on activating a special "accessibility mode," a "lite ve…"
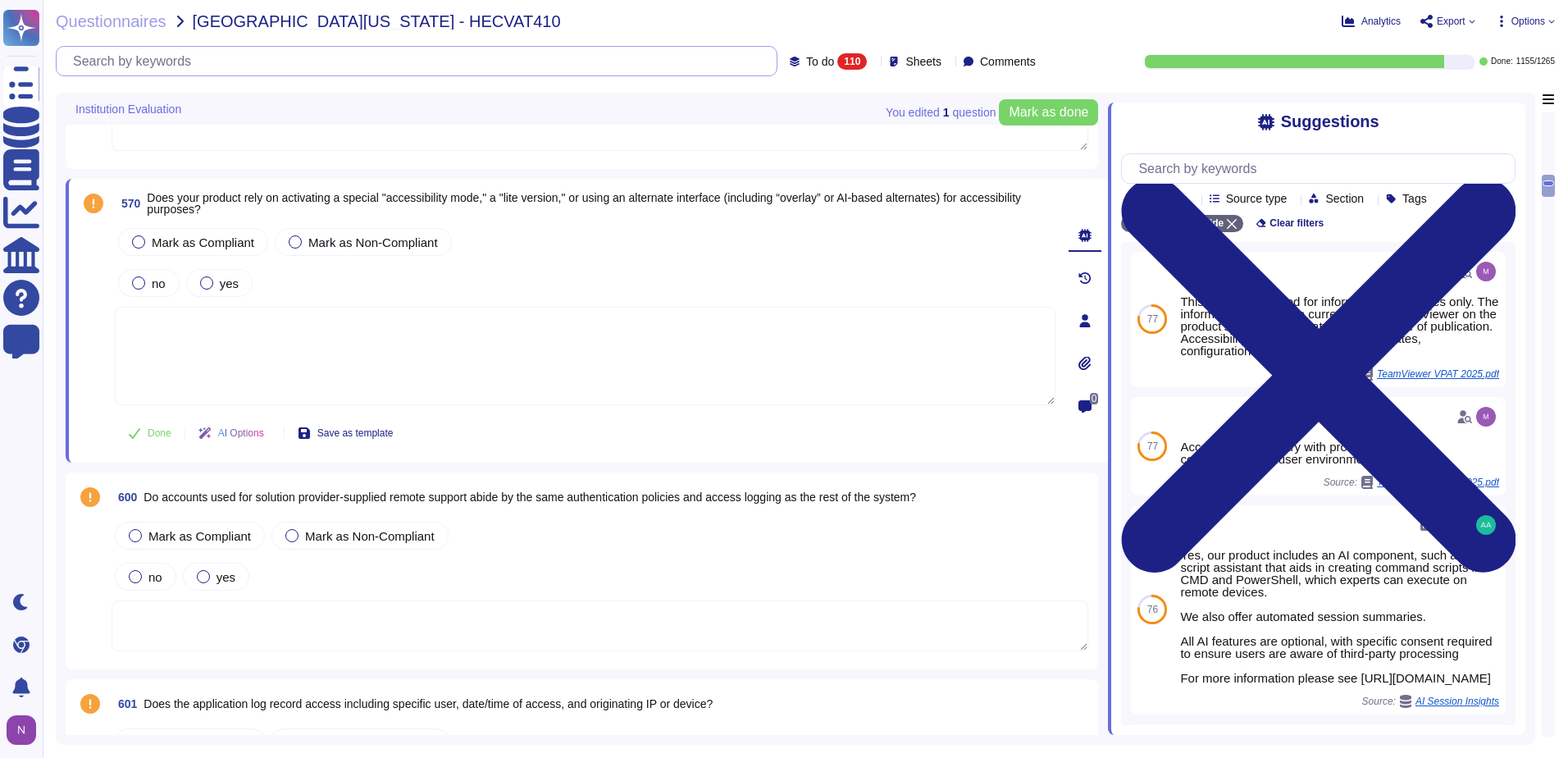
click at [539, 57] on input "text" at bounding box center [420, 61] width 712 height 28
paste input "Does your product rely on activating a special "accessibility mode," a "lite ve…"
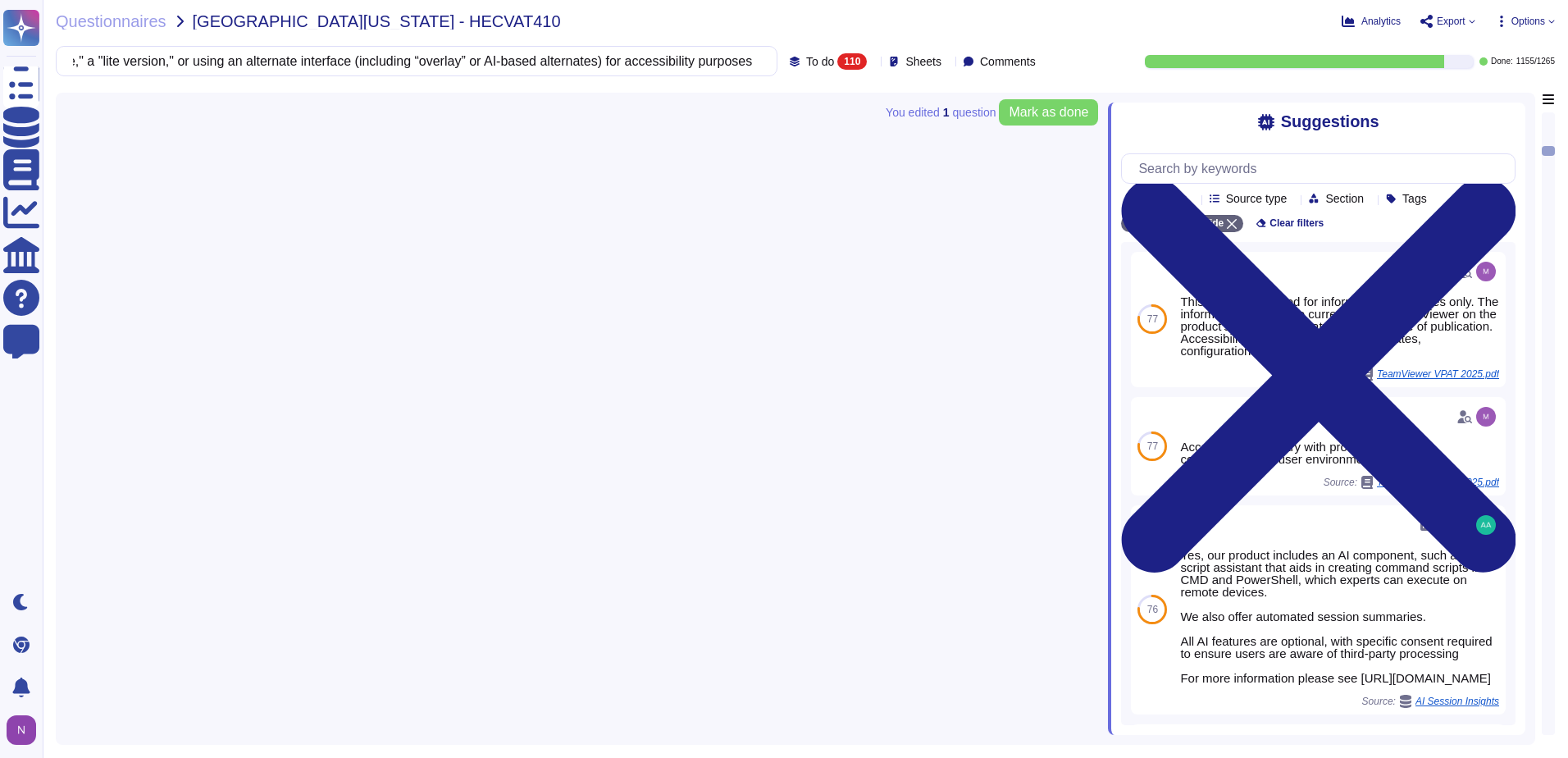
click at [806, 62] on span "To do" at bounding box center [820, 62] width 27 height 12
click at [795, 101] on div "All 1265" at bounding box center [846, 103] width 133 height 18
drag, startPoint x: 356, startPoint y: 60, endPoint x: 946, endPoint y: 67, distance: 590.0
click at [946, 67] on div "Does your product rely on activating a special "accessibility mode," a "lite ve…" at bounding box center [549, 61] width 987 height 30
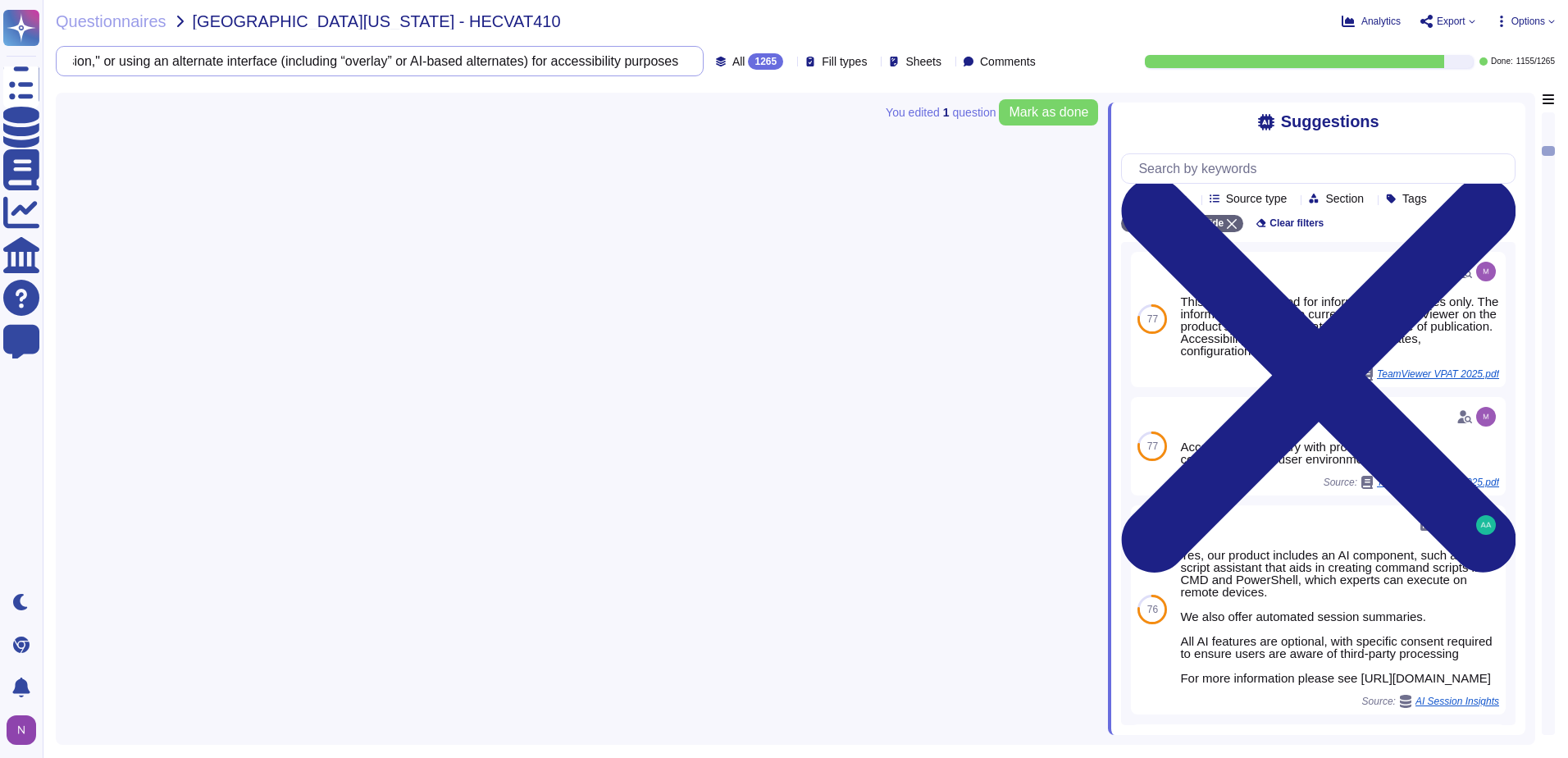
scroll to position [0, 0]
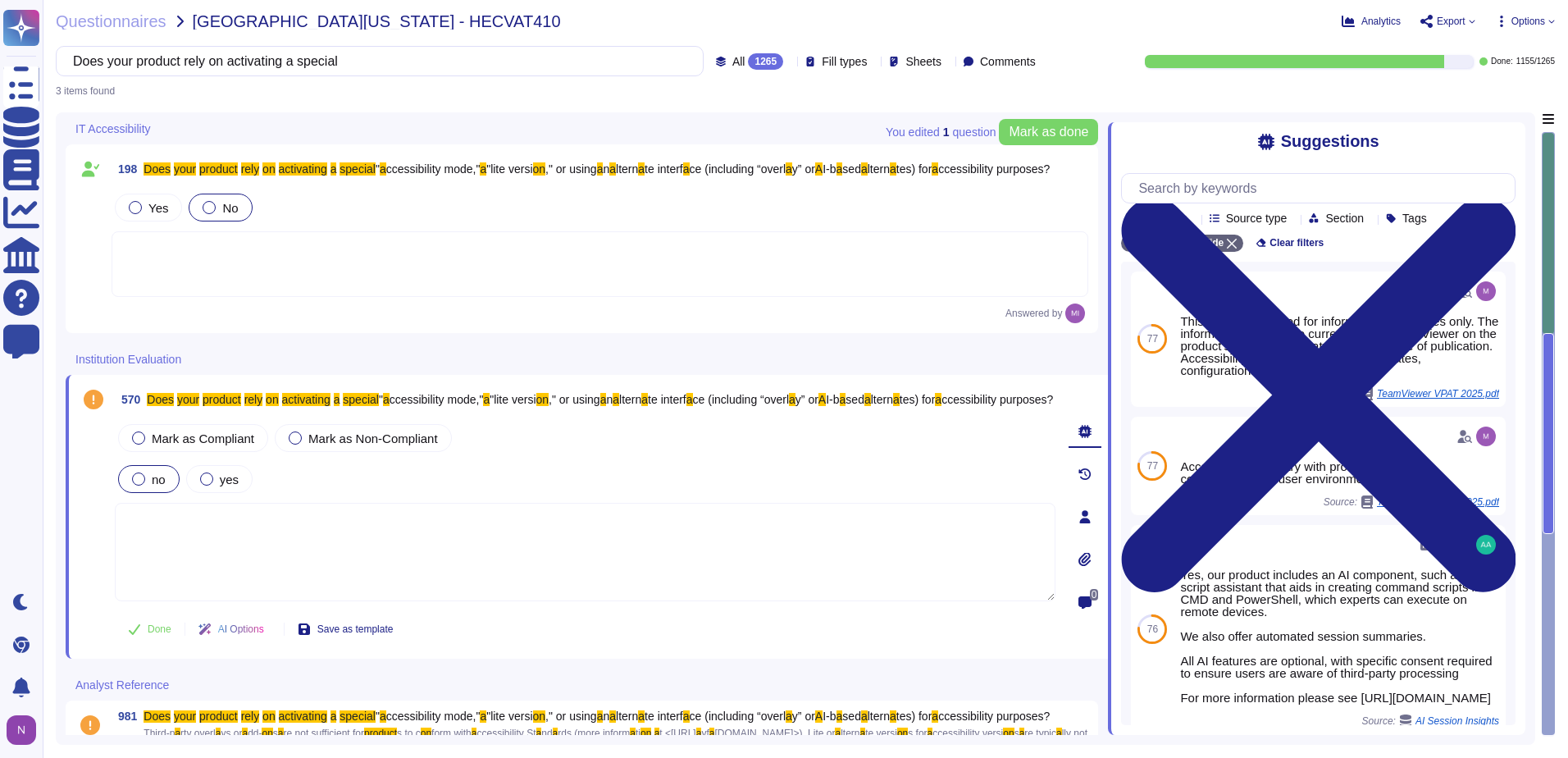
type input "Does your product rely on activating a special"
click at [140, 474] on div at bounding box center [137, 478] width 13 height 13
click at [194, 260] on div at bounding box center [600, 263] width 977 height 66
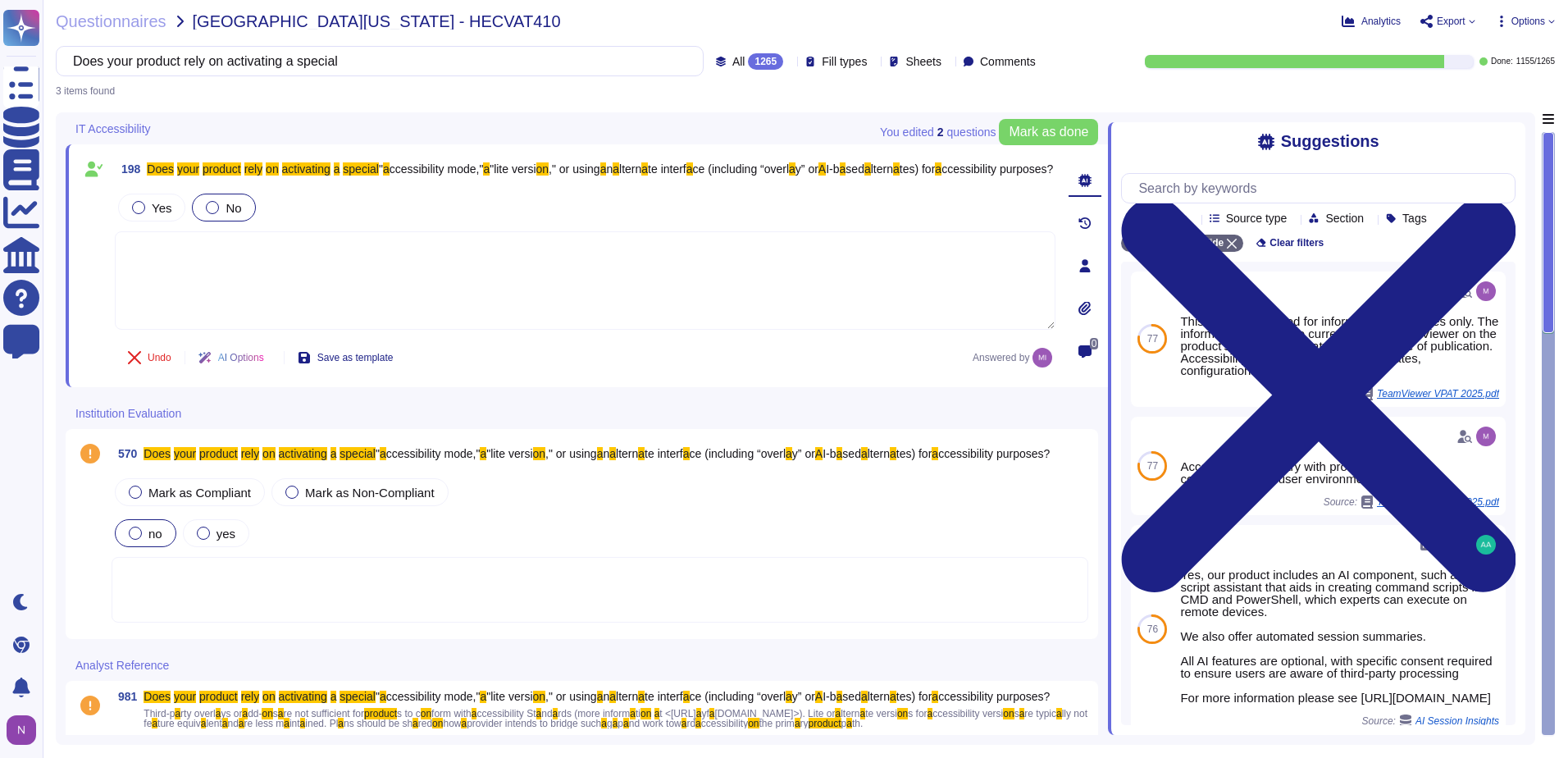
click at [192, 583] on div at bounding box center [600, 589] width 977 height 66
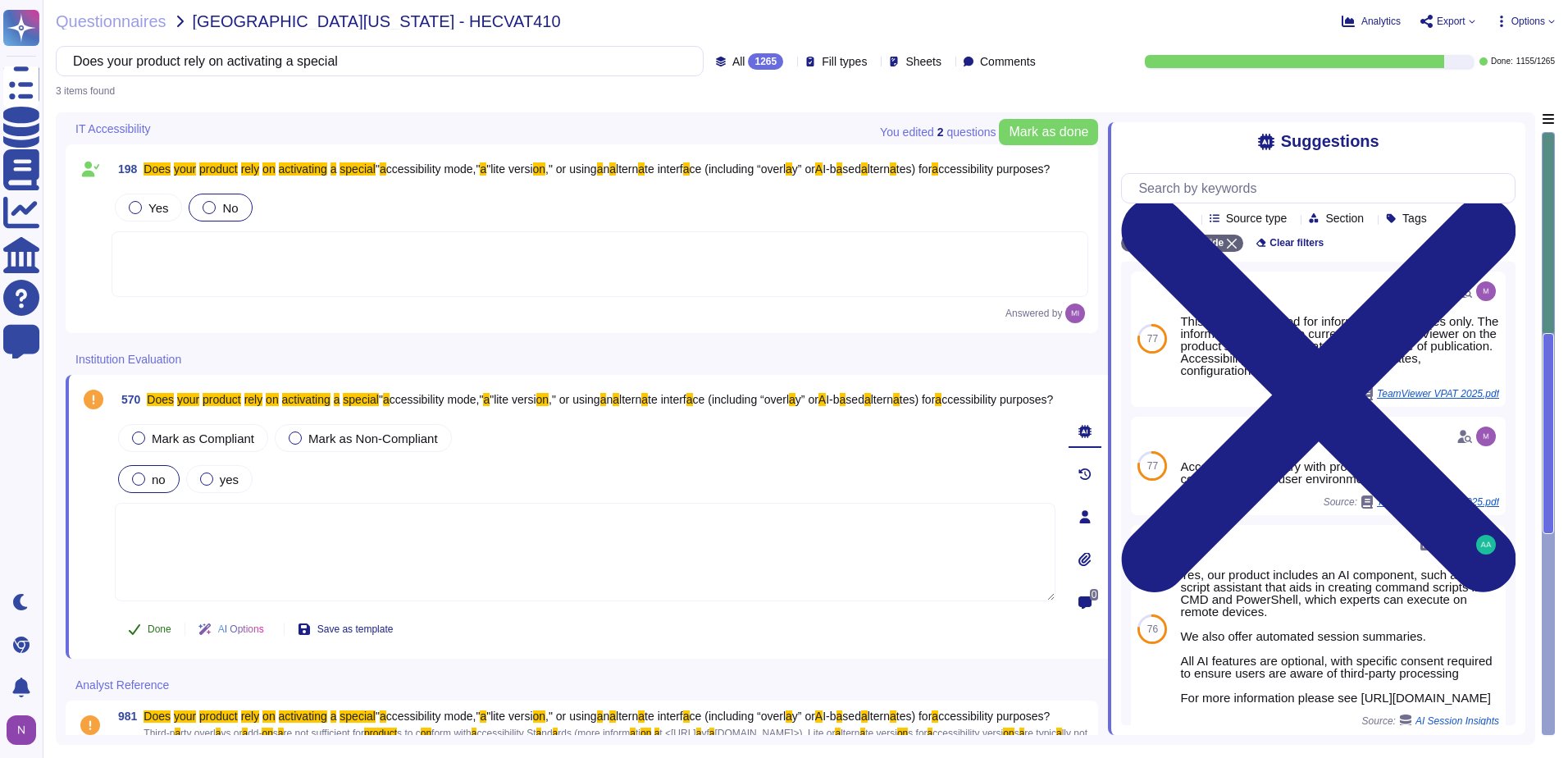
click at [164, 626] on span "Done" at bounding box center [159, 628] width 24 height 10
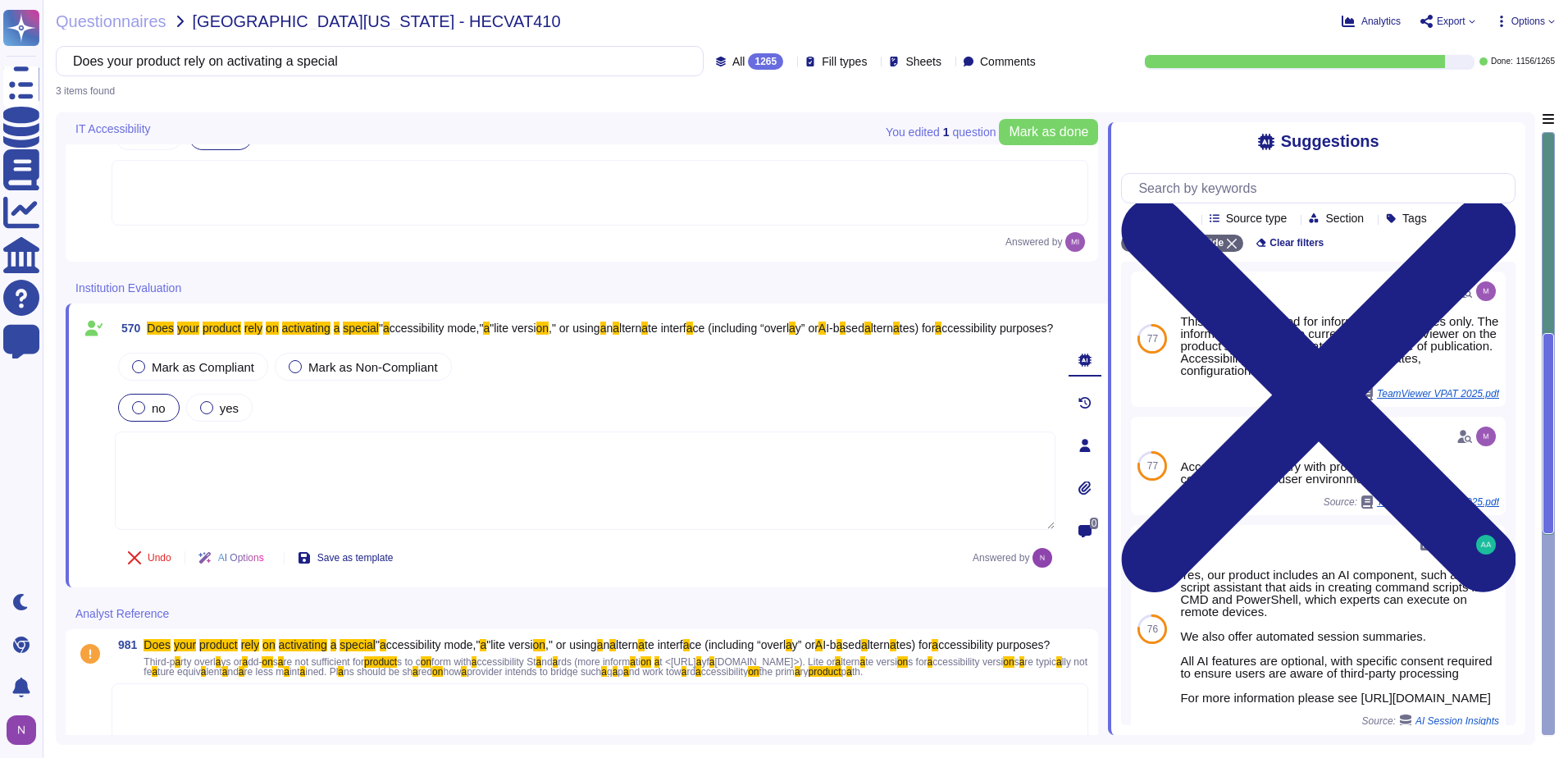
scroll to position [113, 0]
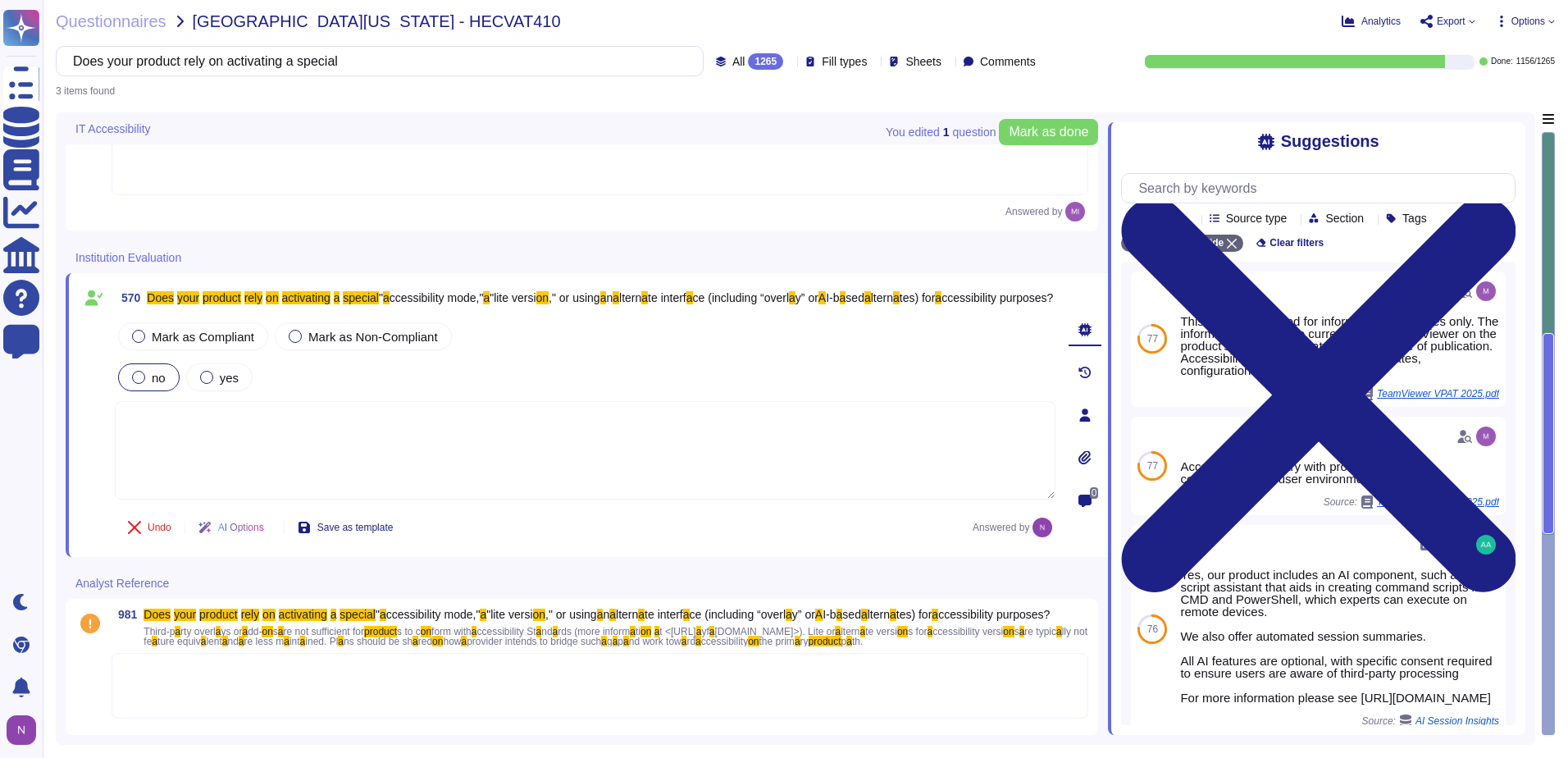
click at [180, 683] on div at bounding box center [600, 685] width 977 height 66
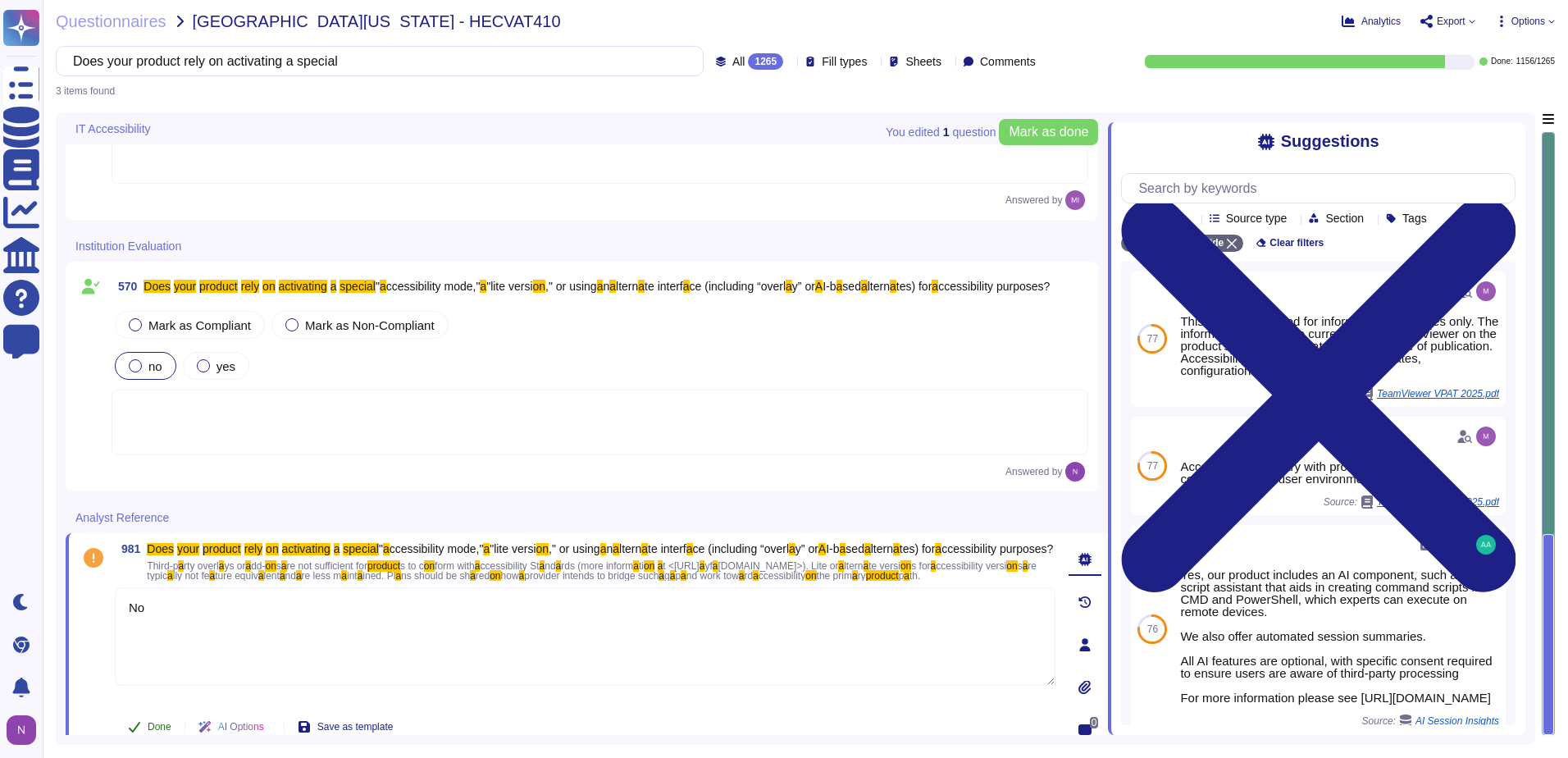
type textarea "No"
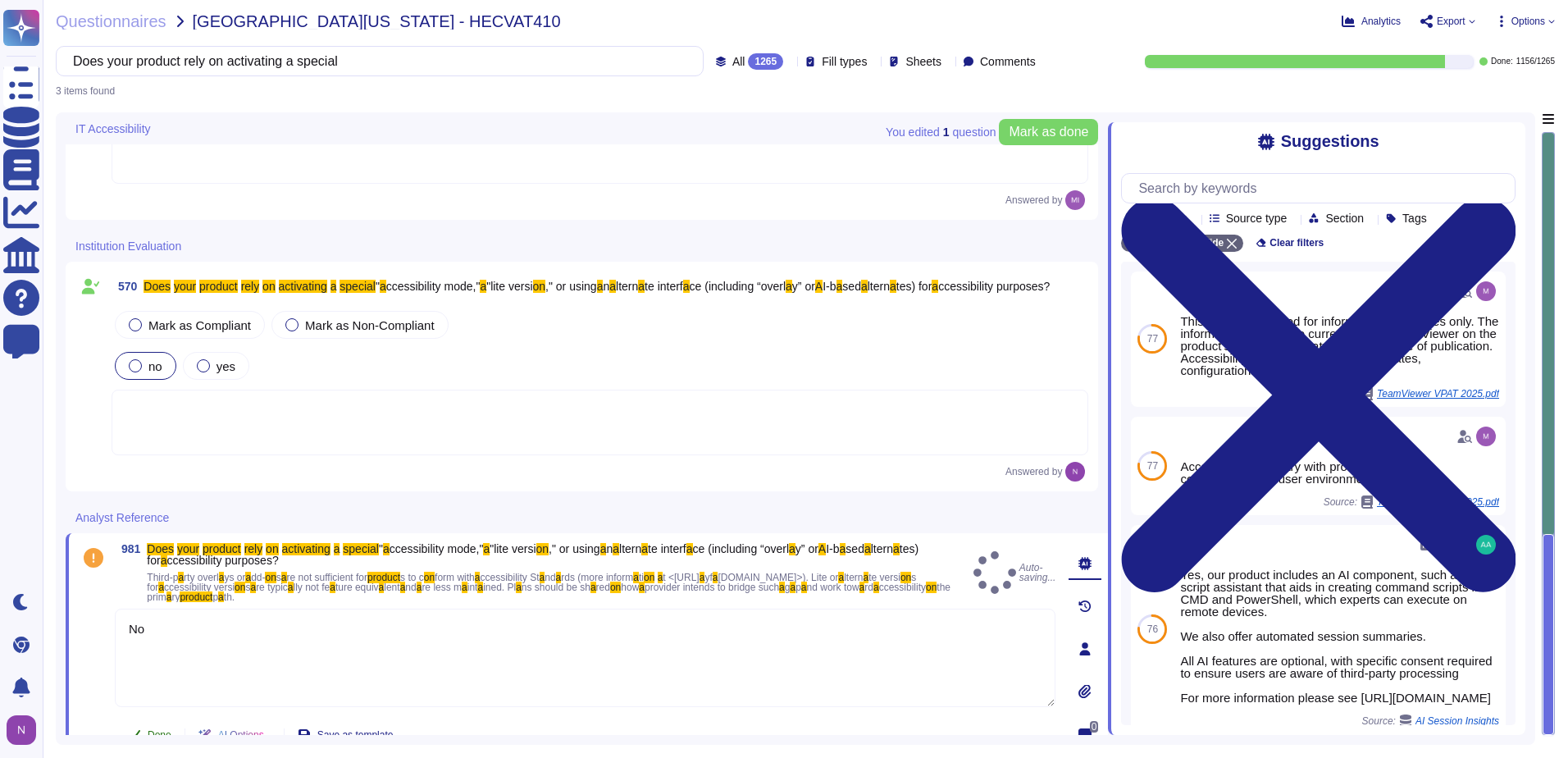
click at [153, 730] on span "Done" at bounding box center [159, 734] width 24 height 10
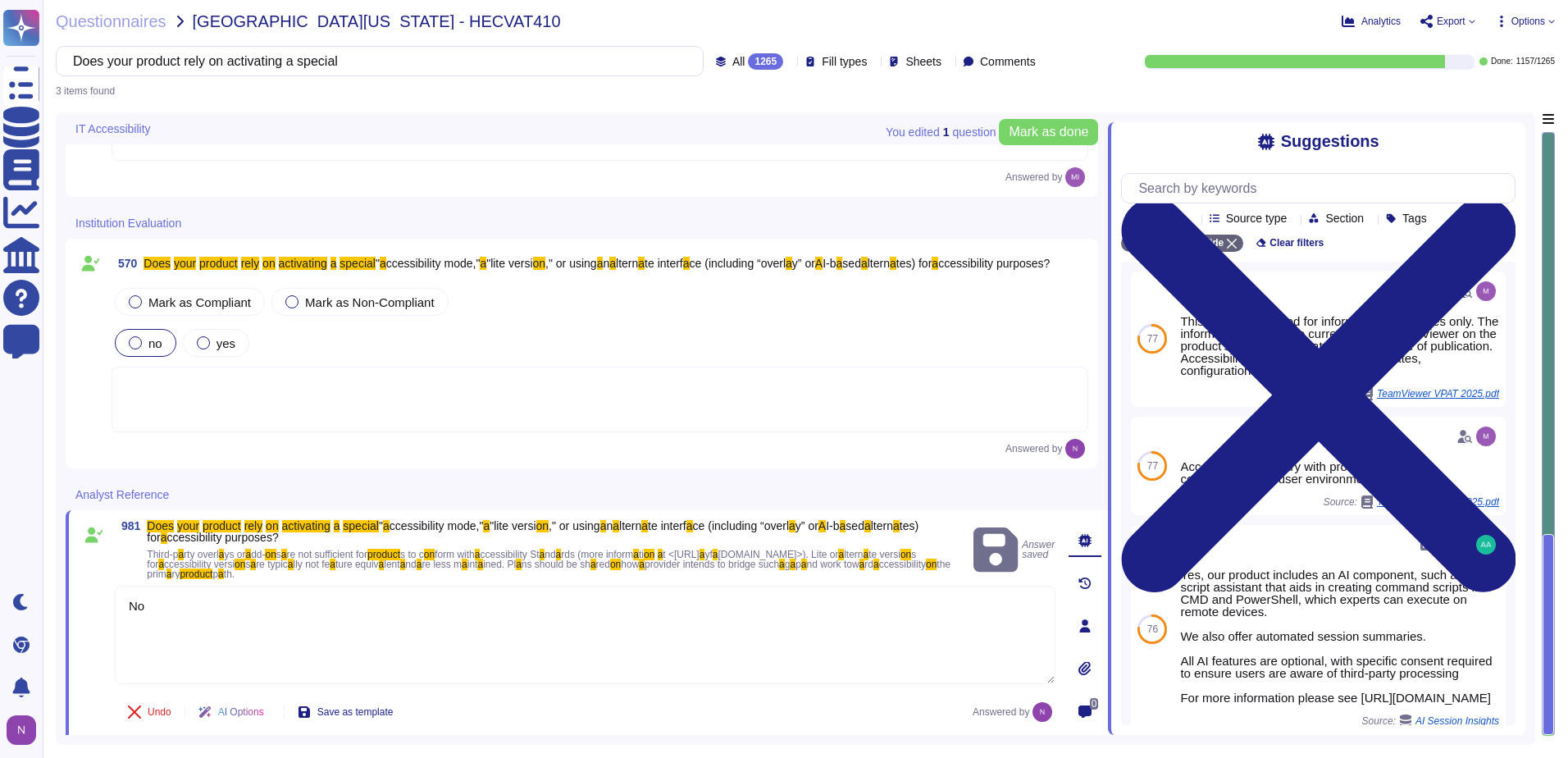
scroll to position [142, 0]
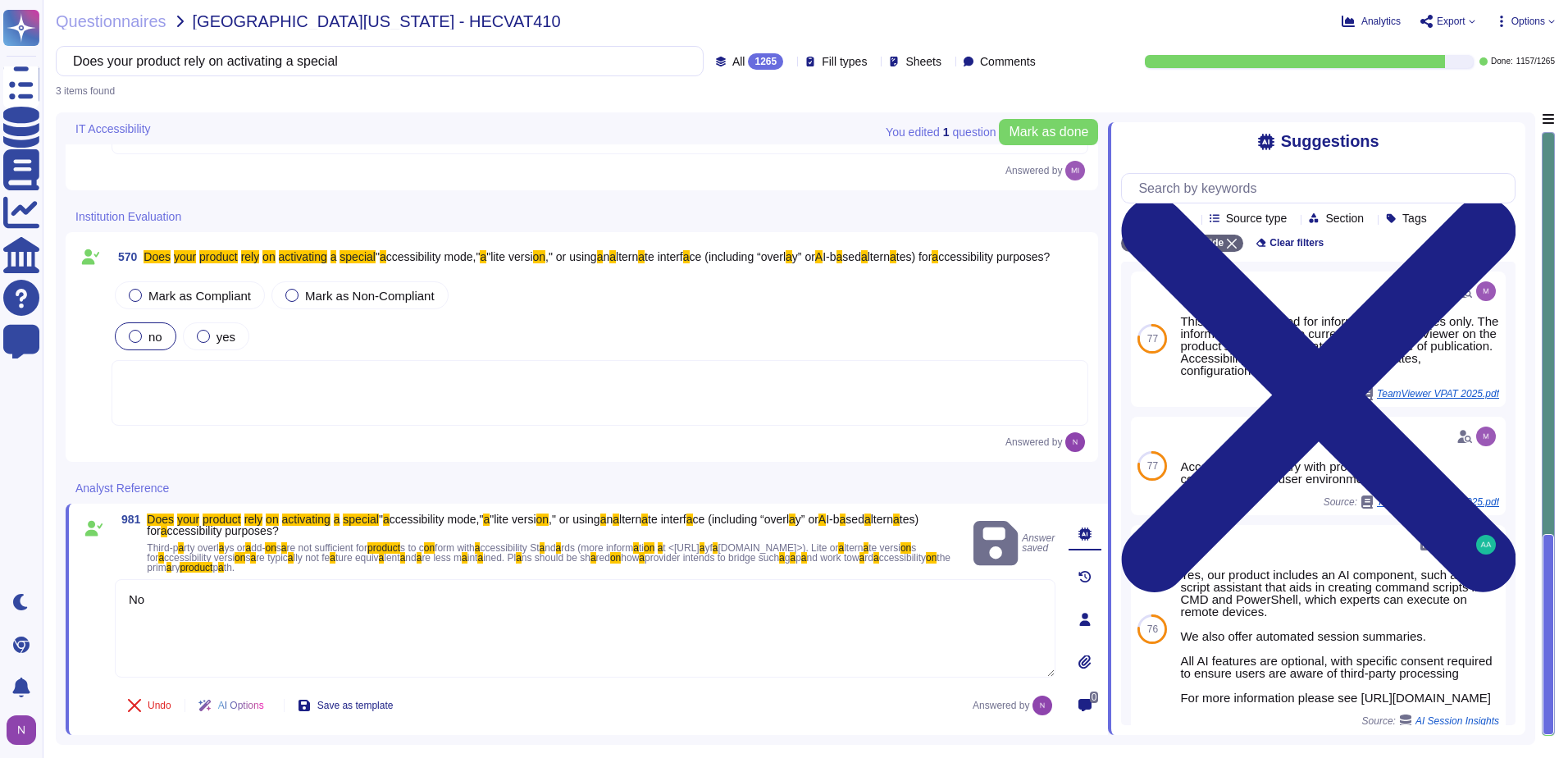
click at [192, 382] on div at bounding box center [600, 393] width 977 height 66
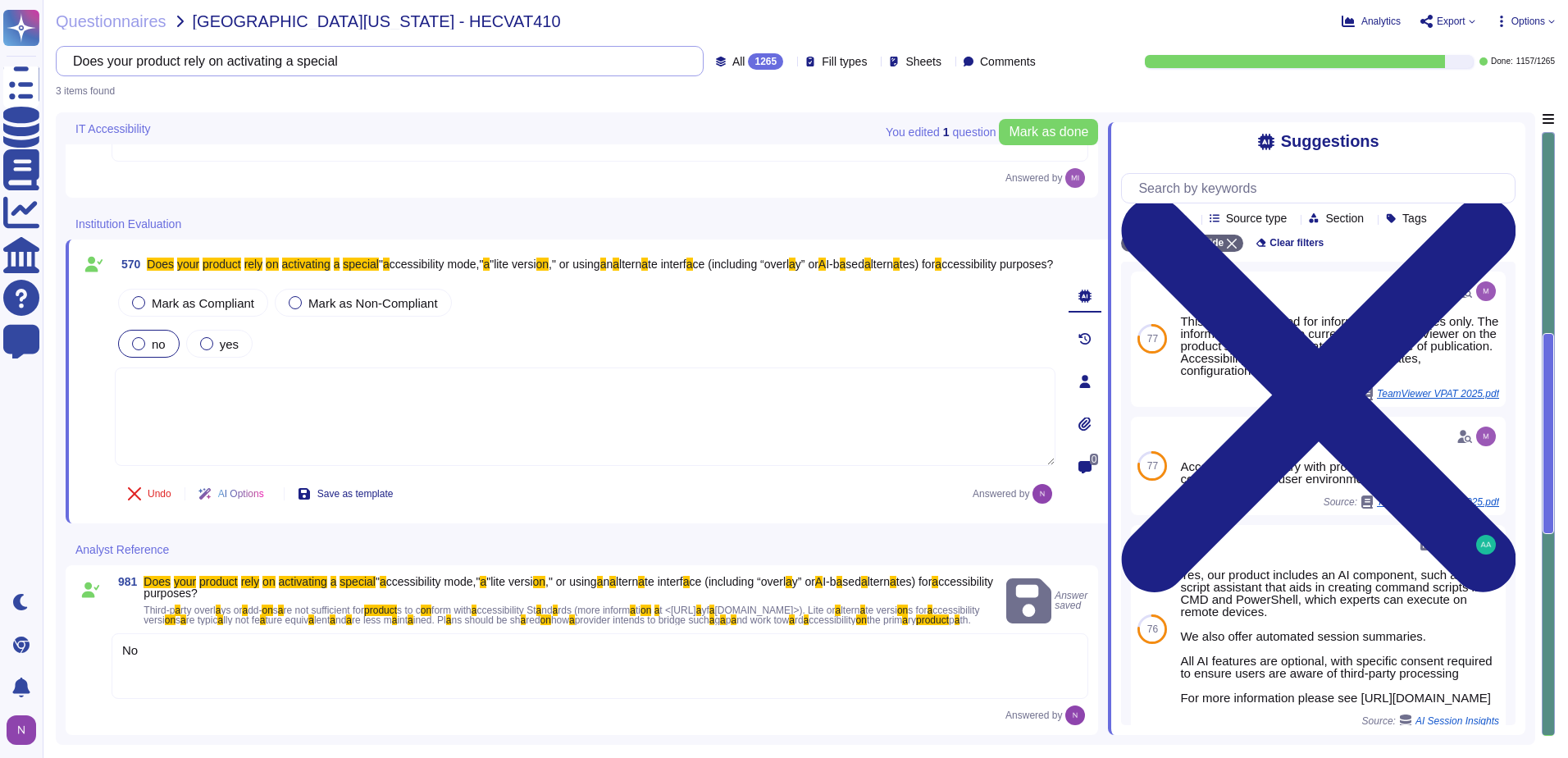
click at [611, 57] on input "Does your product rely on activating a special" at bounding box center [375, 61] width 622 height 28
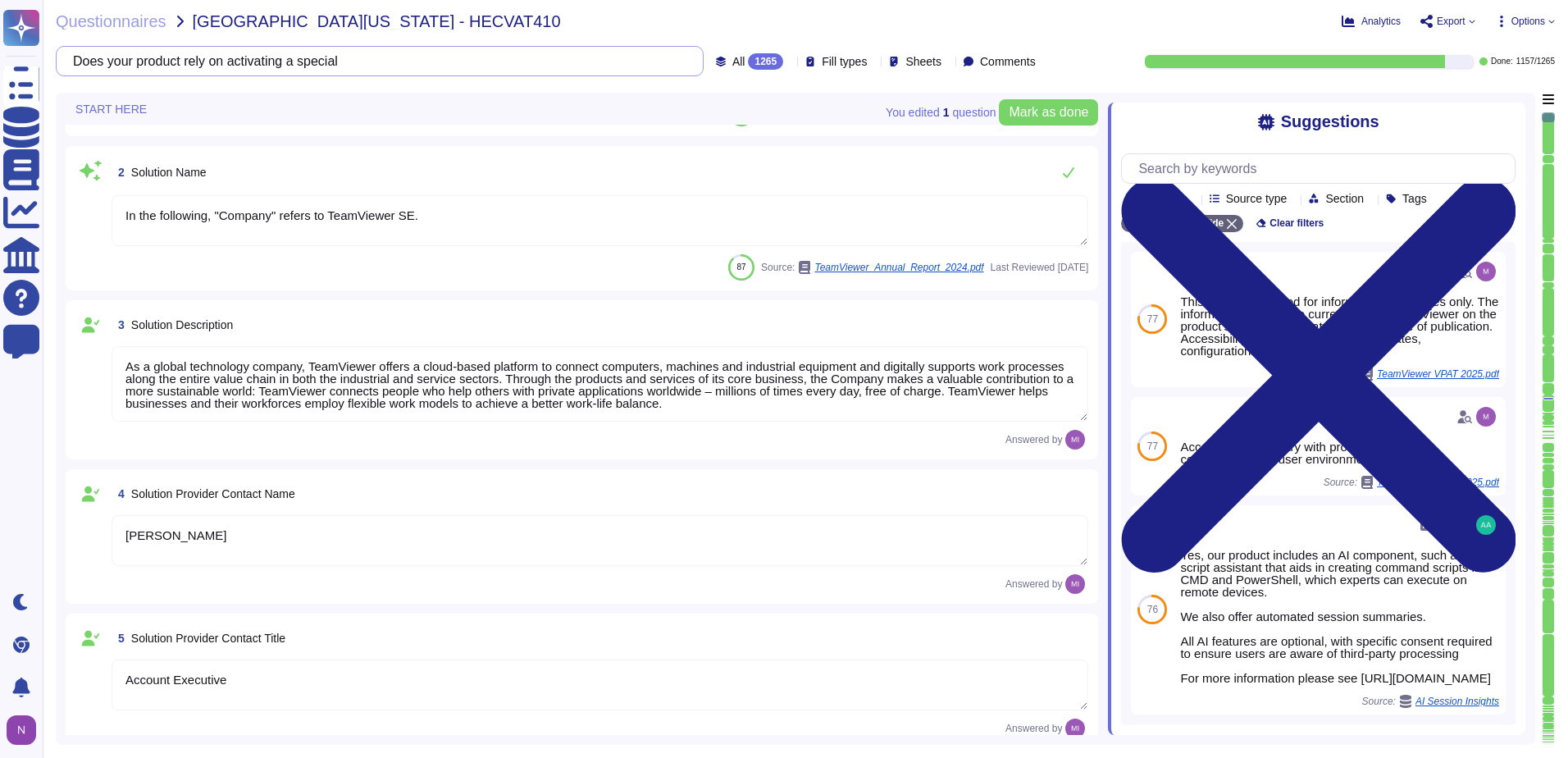
scroll to position [0, 0]
type textarea "[EMAIL_ADDRESS][DOMAIN_NAME]"
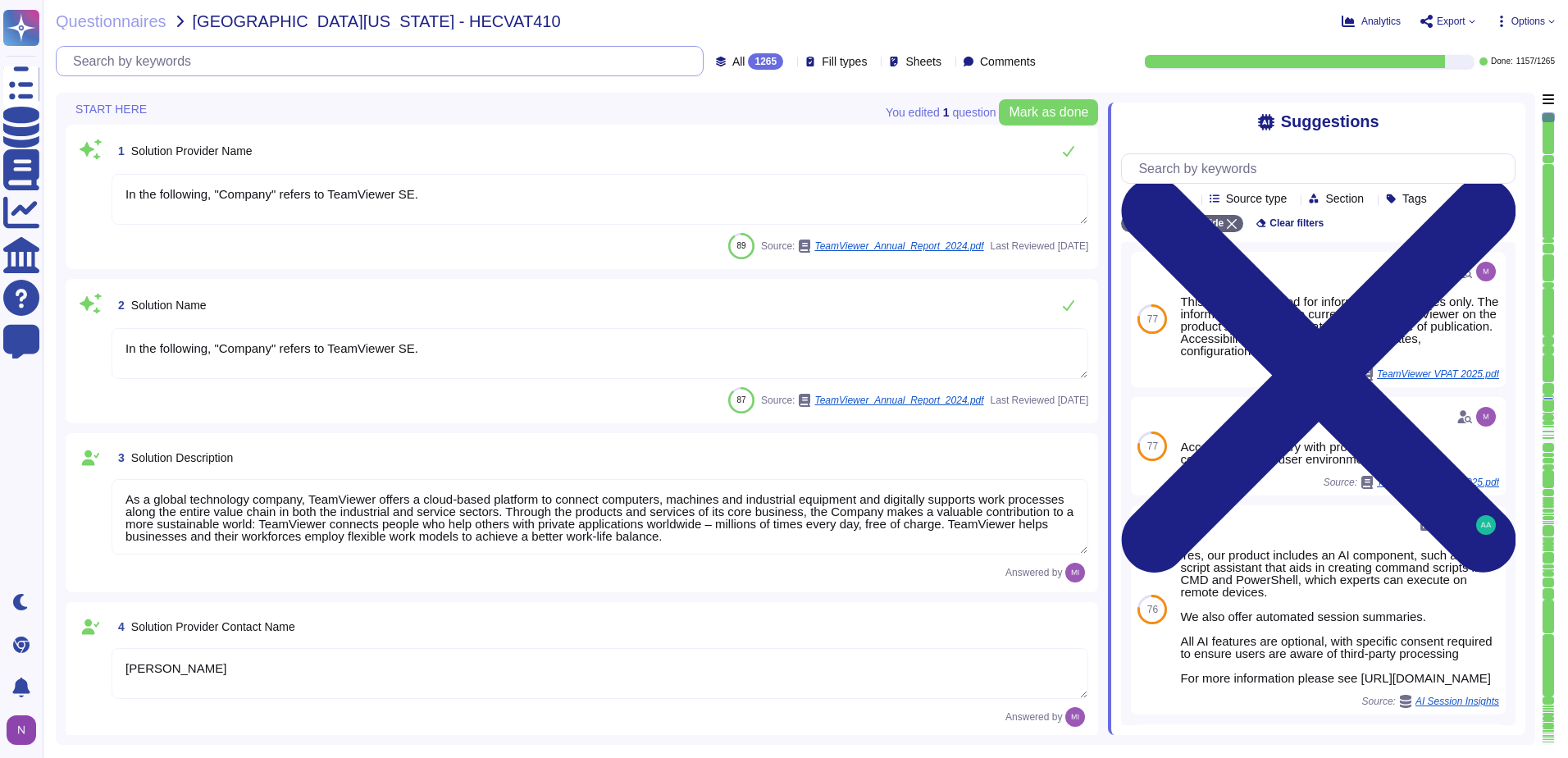
type textarea "1 727 647 3589"
type textarea "In the following, "Company" refers to TeamViewer SE."
type textarea "As a global technology company, TeamViewer offers a cloud-based platform to con…"
type textarea "[PERSON_NAME]"
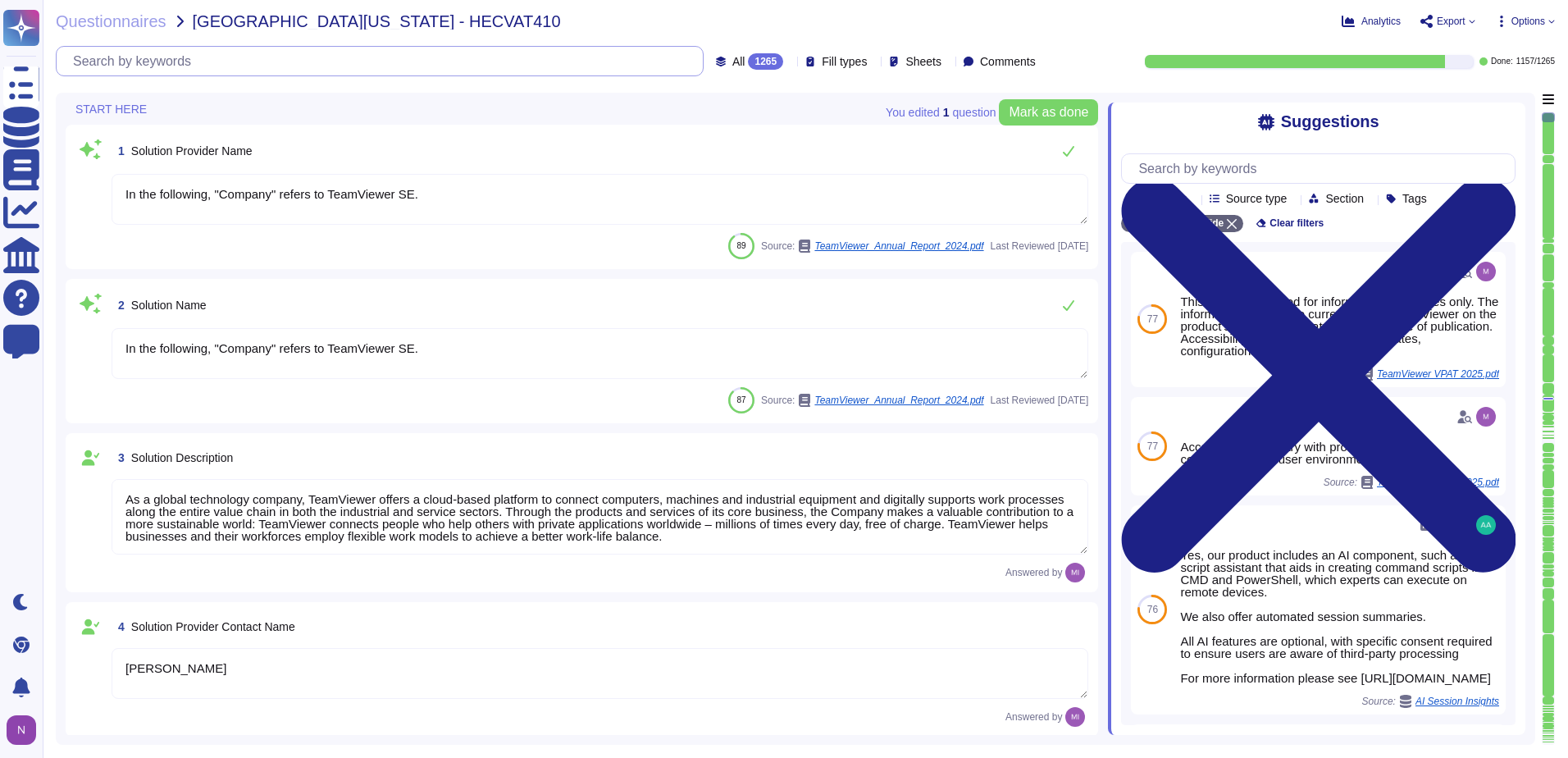
type textarea "Account Executive"
click at [748, 62] on div "1265" at bounding box center [766, 61] width 35 height 17
click at [708, 146] on span "To do" at bounding box center [711, 143] width 30 height 15
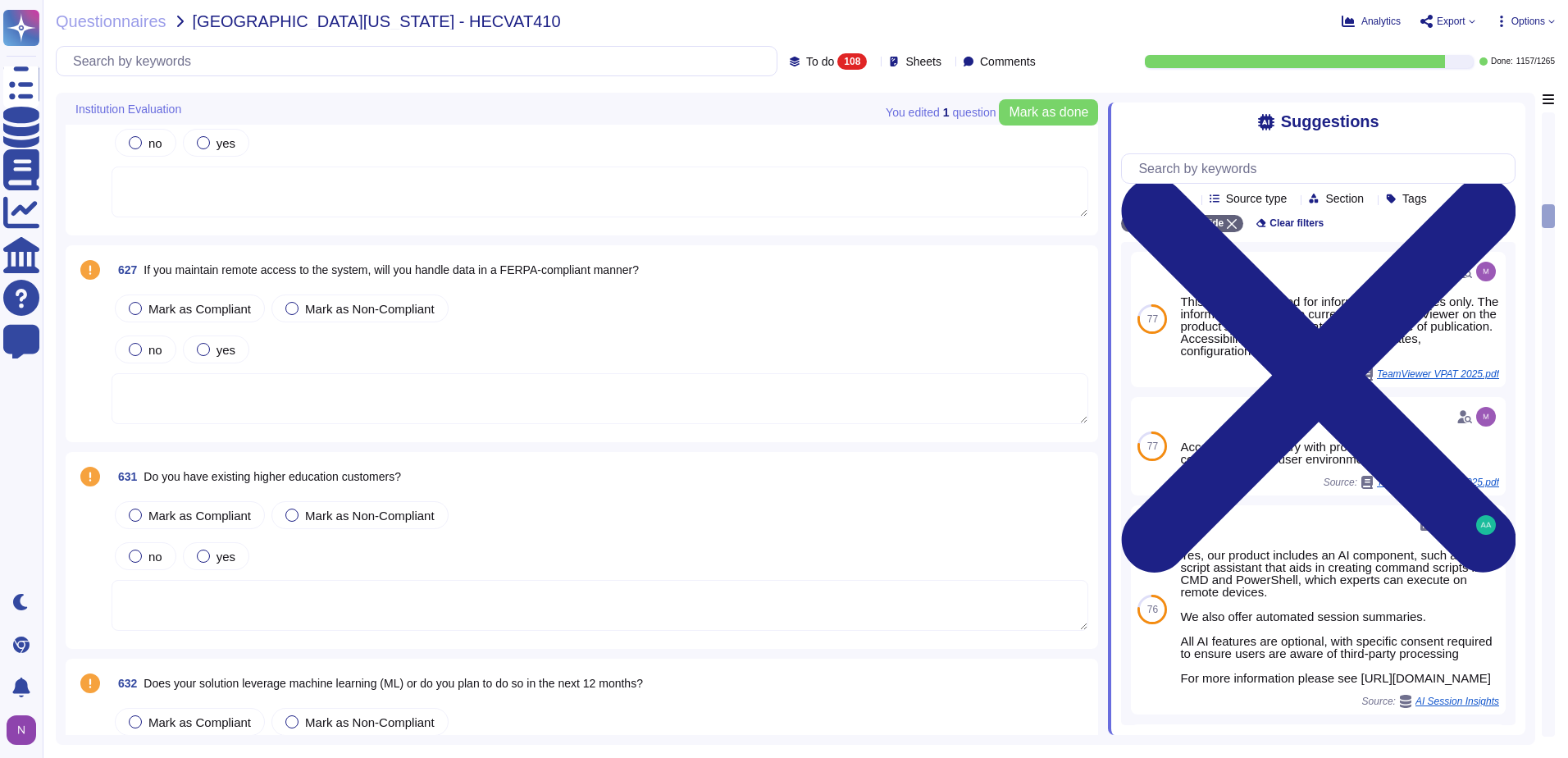
scroll to position [3115, 0]
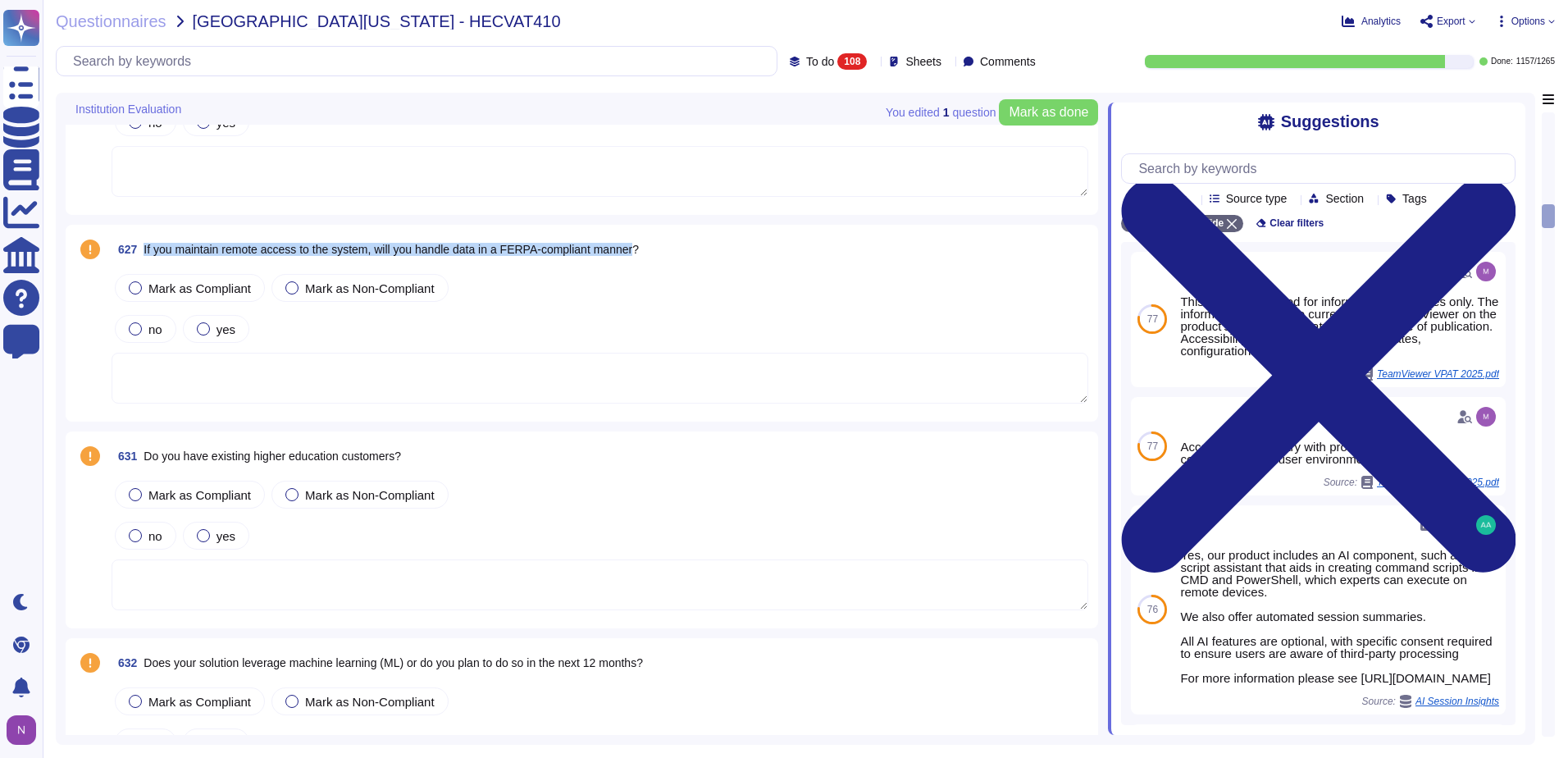
drag, startPoint x: 640, startPoint y: 246, endPoint x: 145, endPoint y: 242, distance: 495.0
click at [145, 243] on span "If you maintain remote access to the system, will you handle data in a FERPA-co…" at bounding box center [391, 248] width 495 height 13
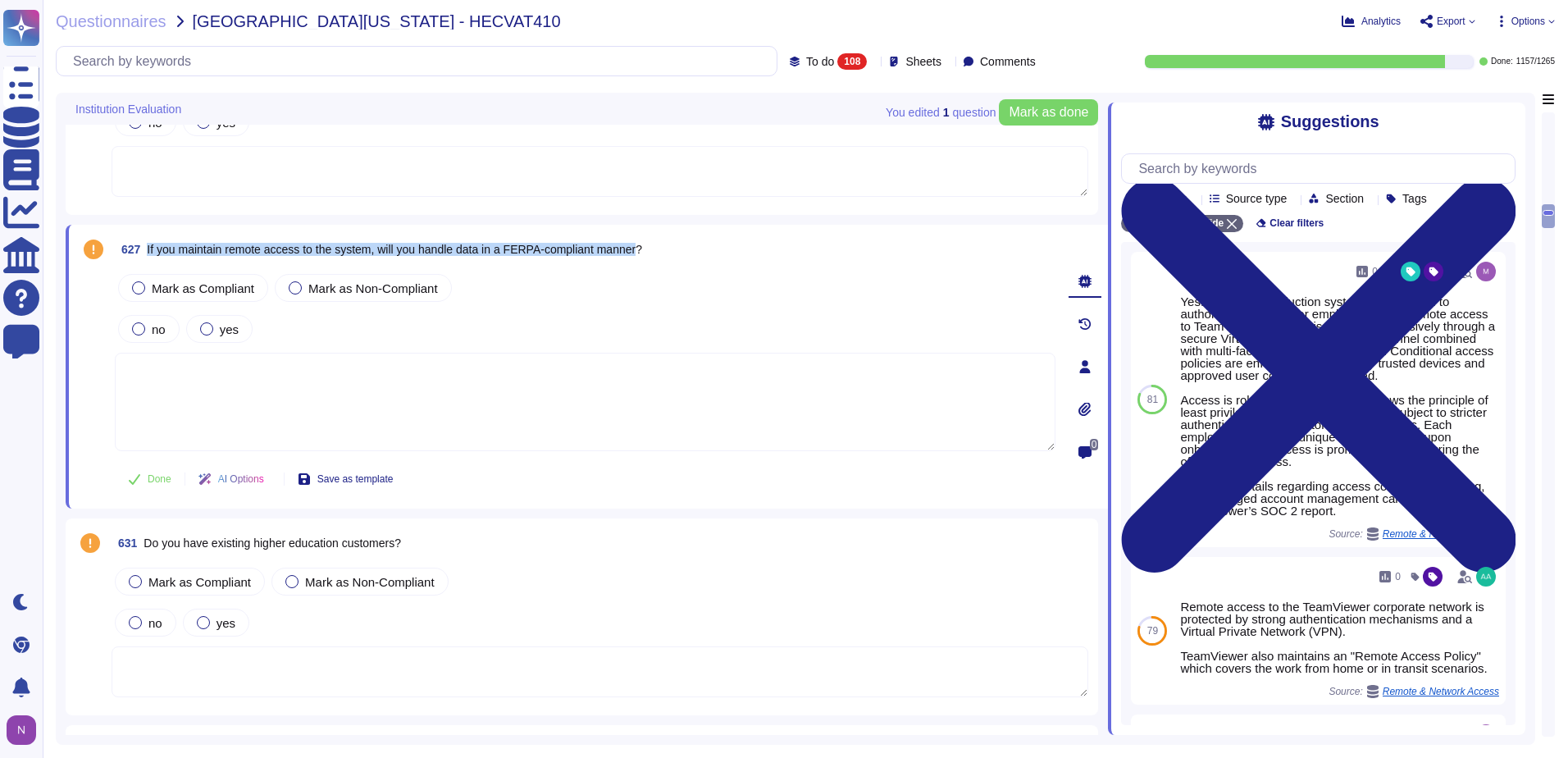
drag, startPoint x: 644, startPoint y: 247, endPoint x: 144, endPoint y: 255, distance: 500.1
click at [144, 255] on span "627 If you maintain remote access to the system, will you handle data in a FERP…" at bounding box center [378, 249] width 527 height 29
copy span "If you maintain remote access to the system, will you handle data in a FERPA-co…"
click at [201, 57] on input "text" at bounding box center [420, 61] width 712 height 28
paste input "If you maintain remote access to the system, will you handle data in a FERPA-co…"
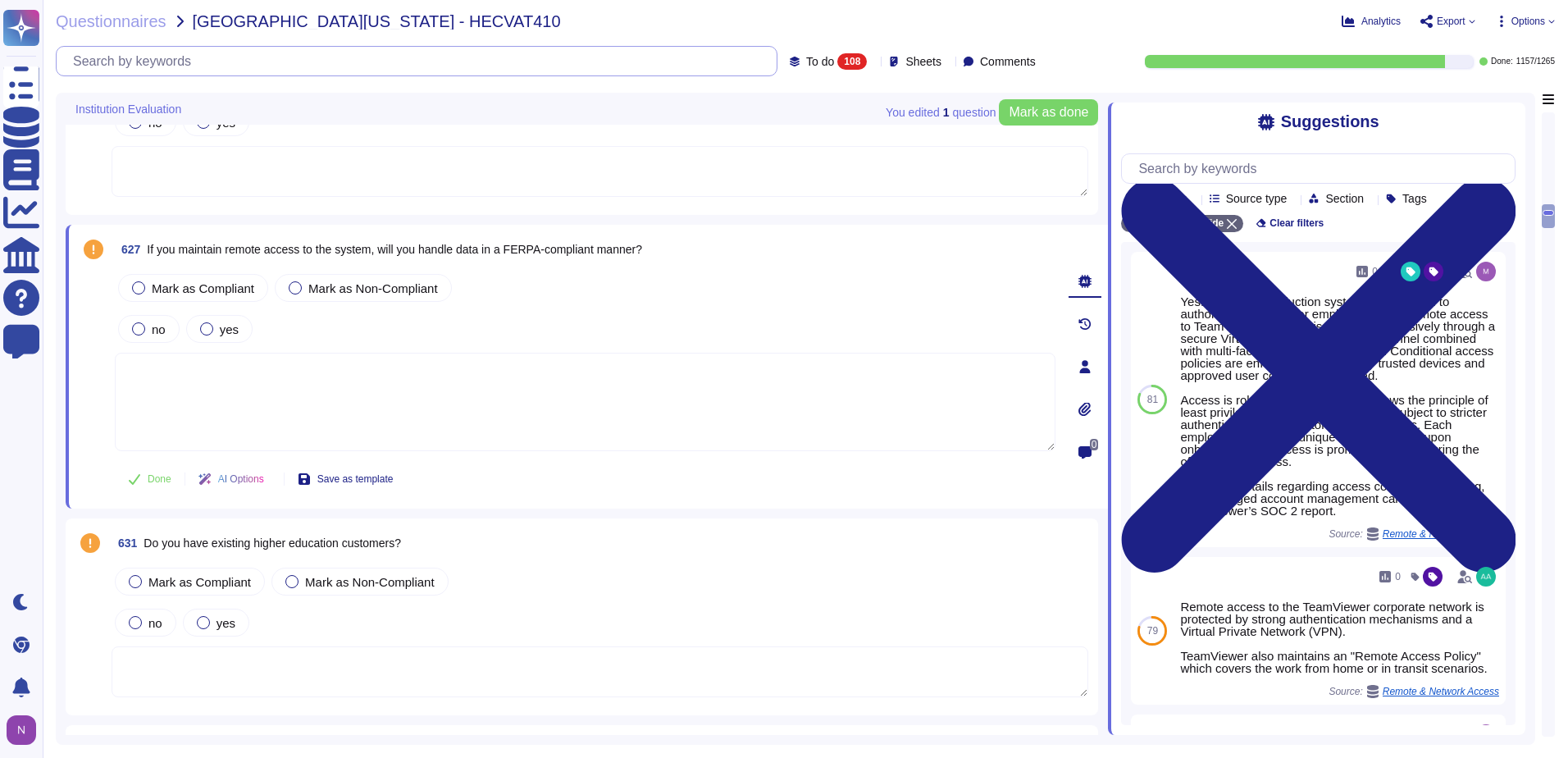
scroll to position [0, 0]
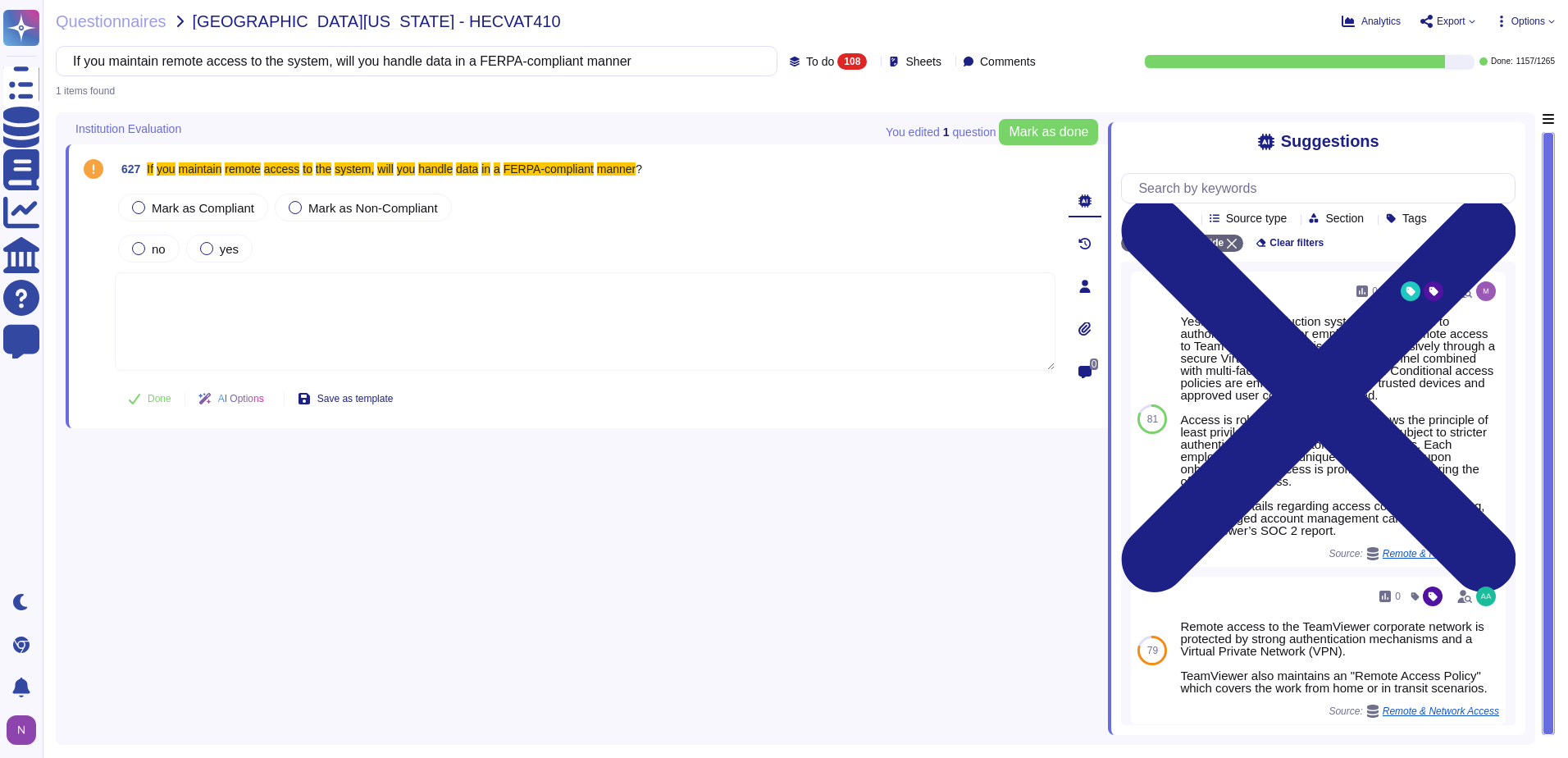
type input "If you maintain remote access to the system, will you handle data in a FERPA-co…"
click at [806, 61] on span "To do" at bounding box center [820, 62] width 27 height 12
click at [810, 99] on div "All 1265" at bounding box center [844, 103] width 133 height 18
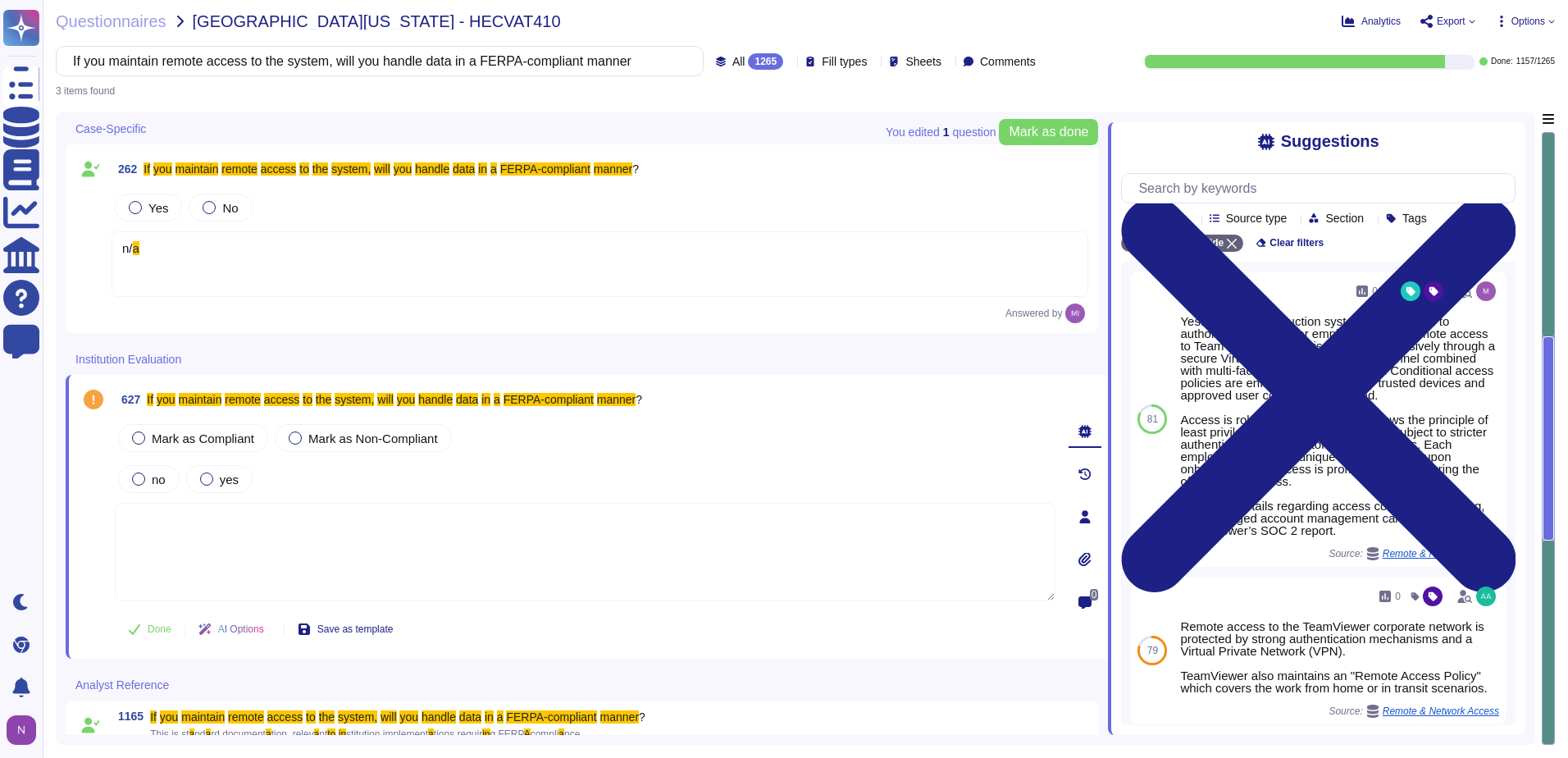
click at [226, 257] on div "n/ a" at bounding box center [600, 263] width 977 height 66
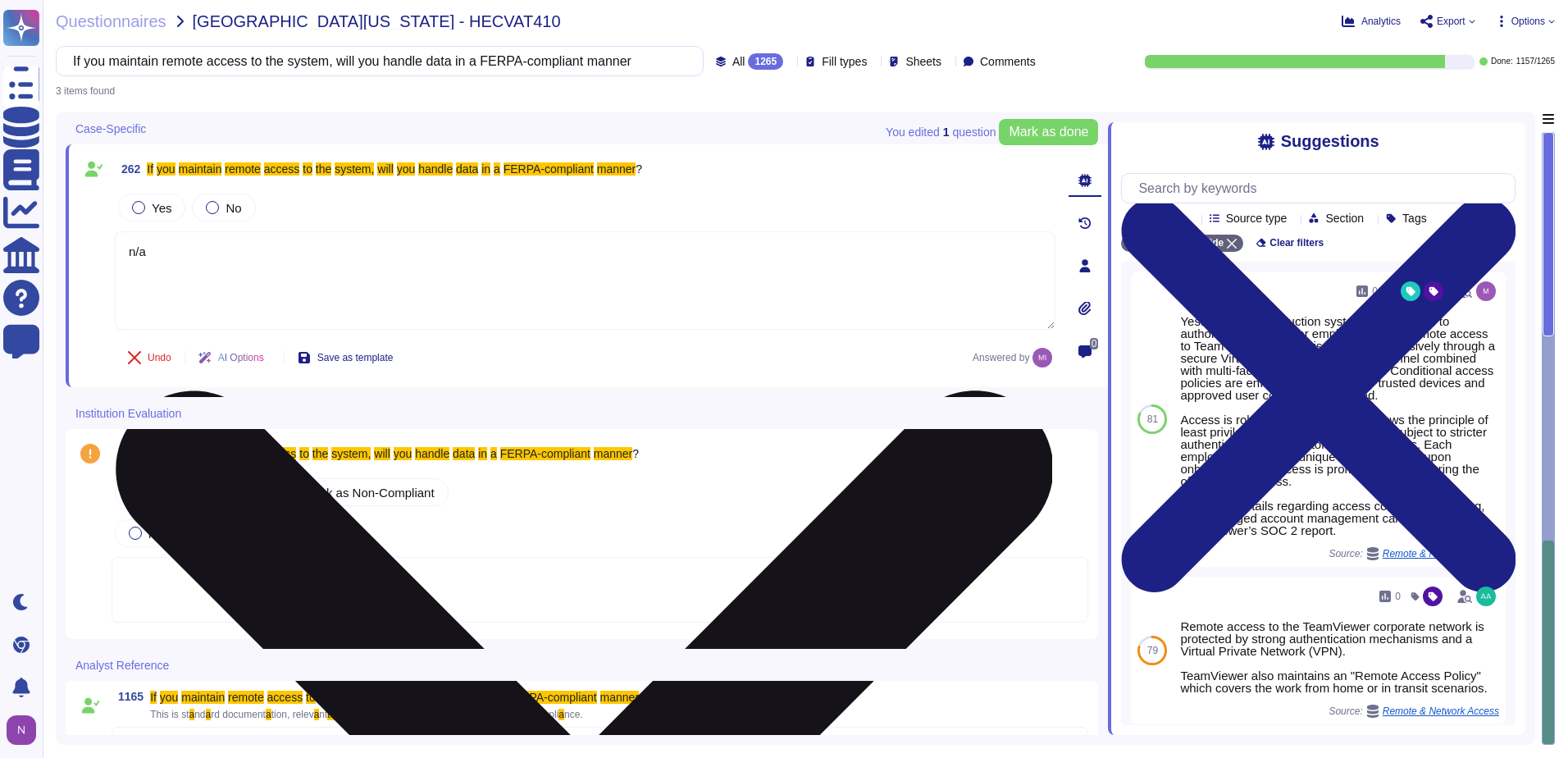
type textarea "n/a"
drag, startPoint x: 171, startPoint y: 250, endPoint x: 127, endPoint y: 257, distance: 44.6
click at [127, 257] on textarea "n/a" at bounding box center [585, 280] width 941 height 98
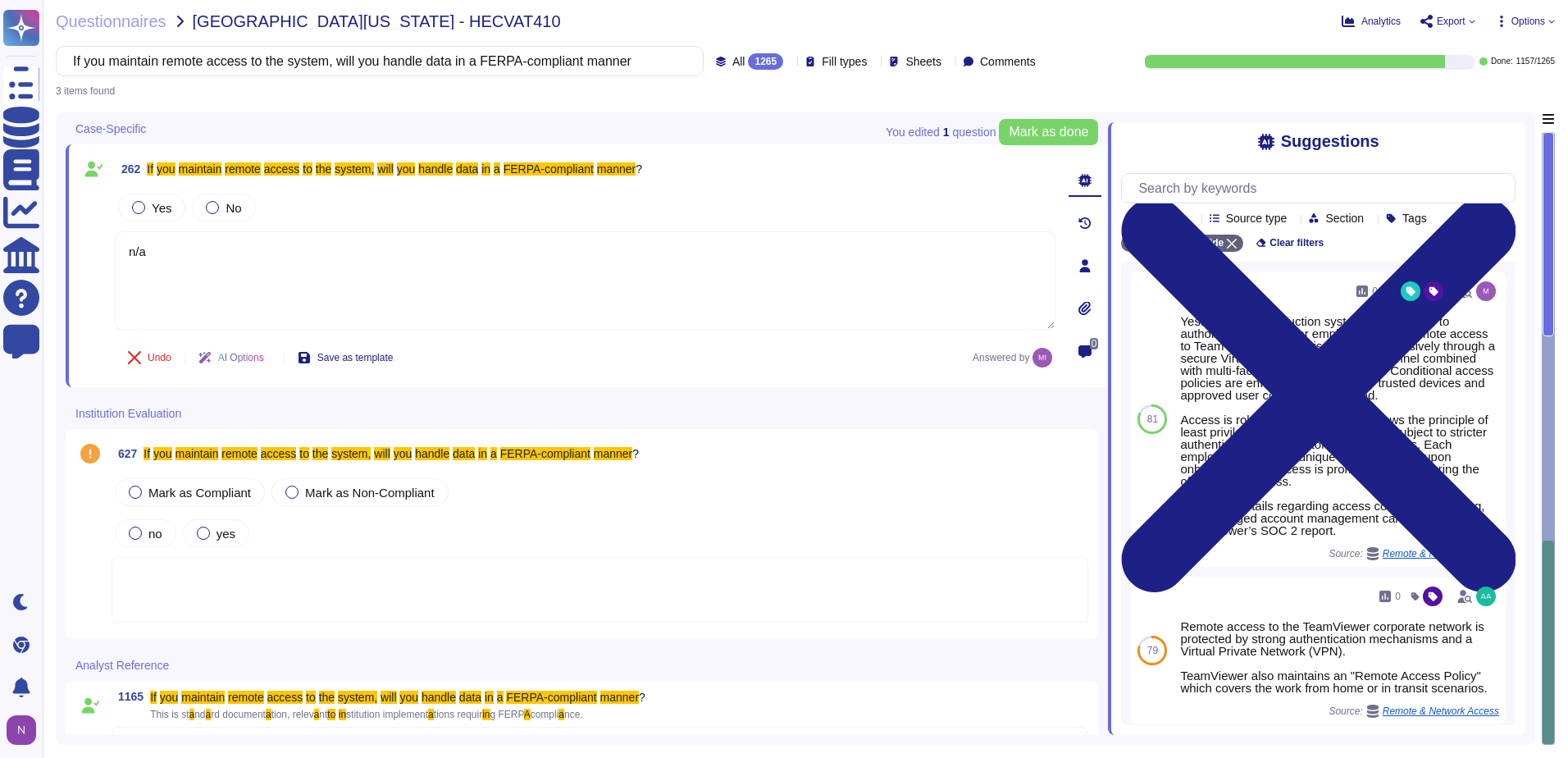
click at [225, 578] on div at bounding box center [600, 589] width 977 height 66
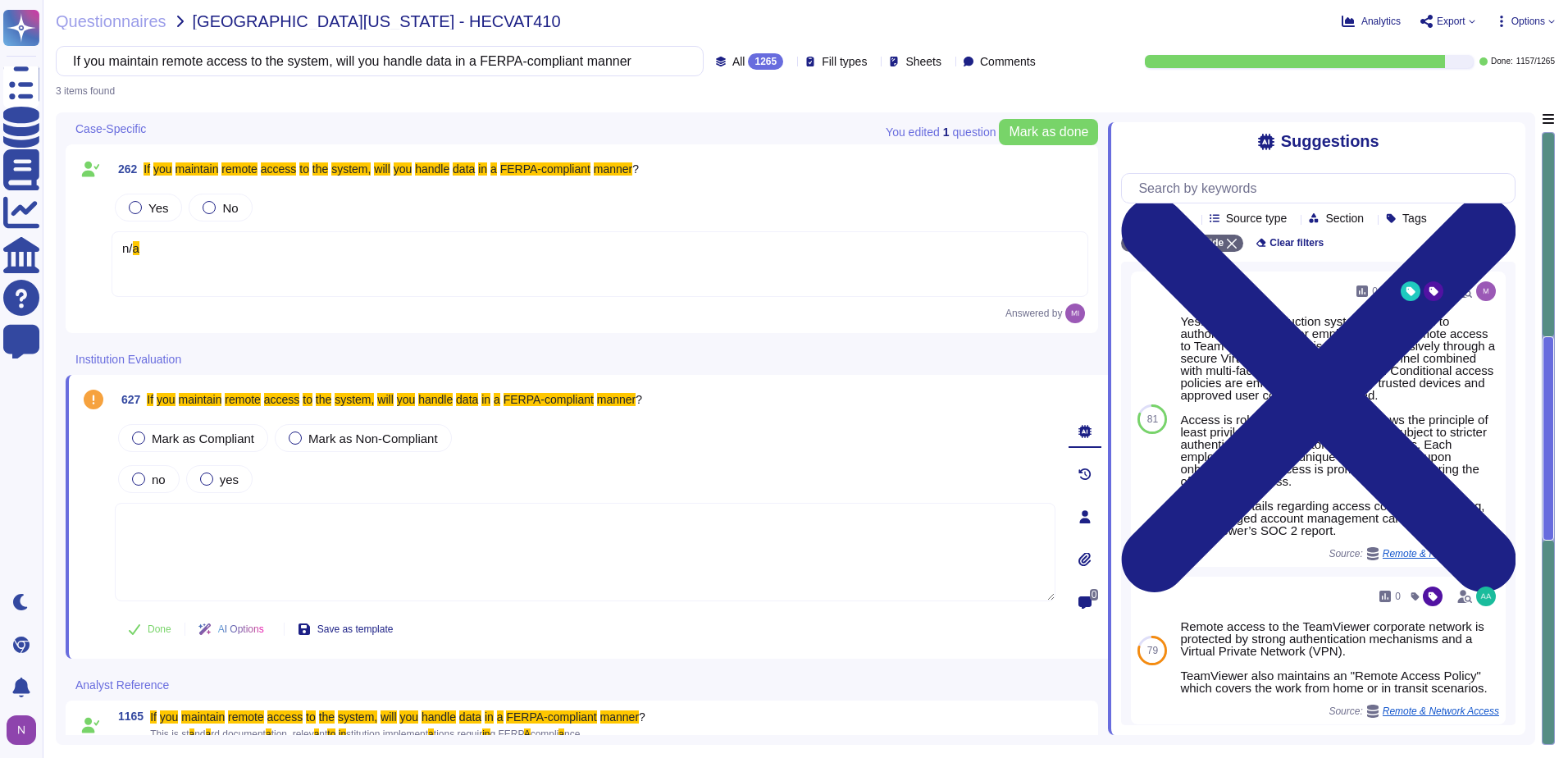
click at [189, 539] on textarea at bounding box center [585, 552] width 941 height 98
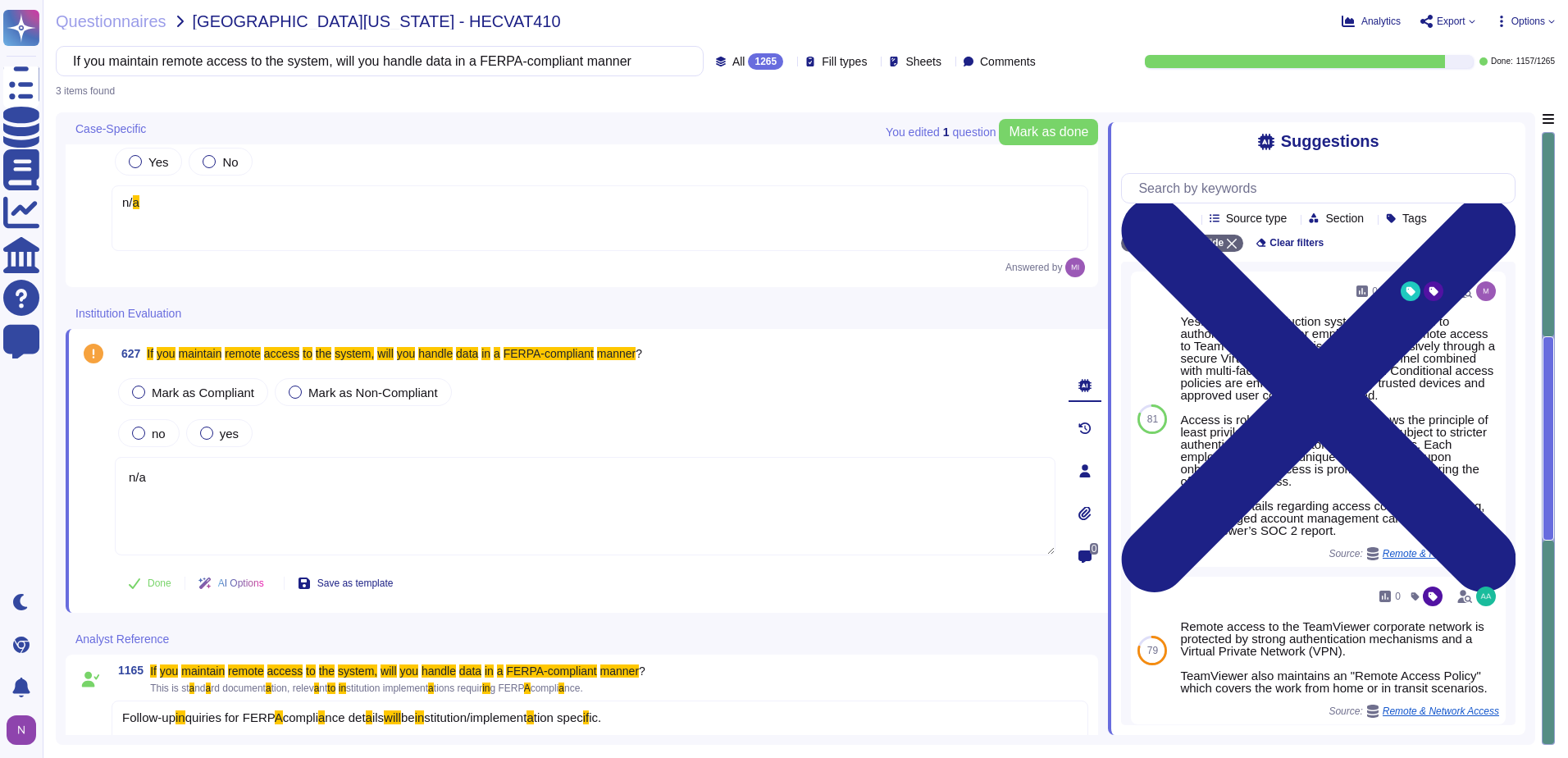
scroll to position [93, 0]
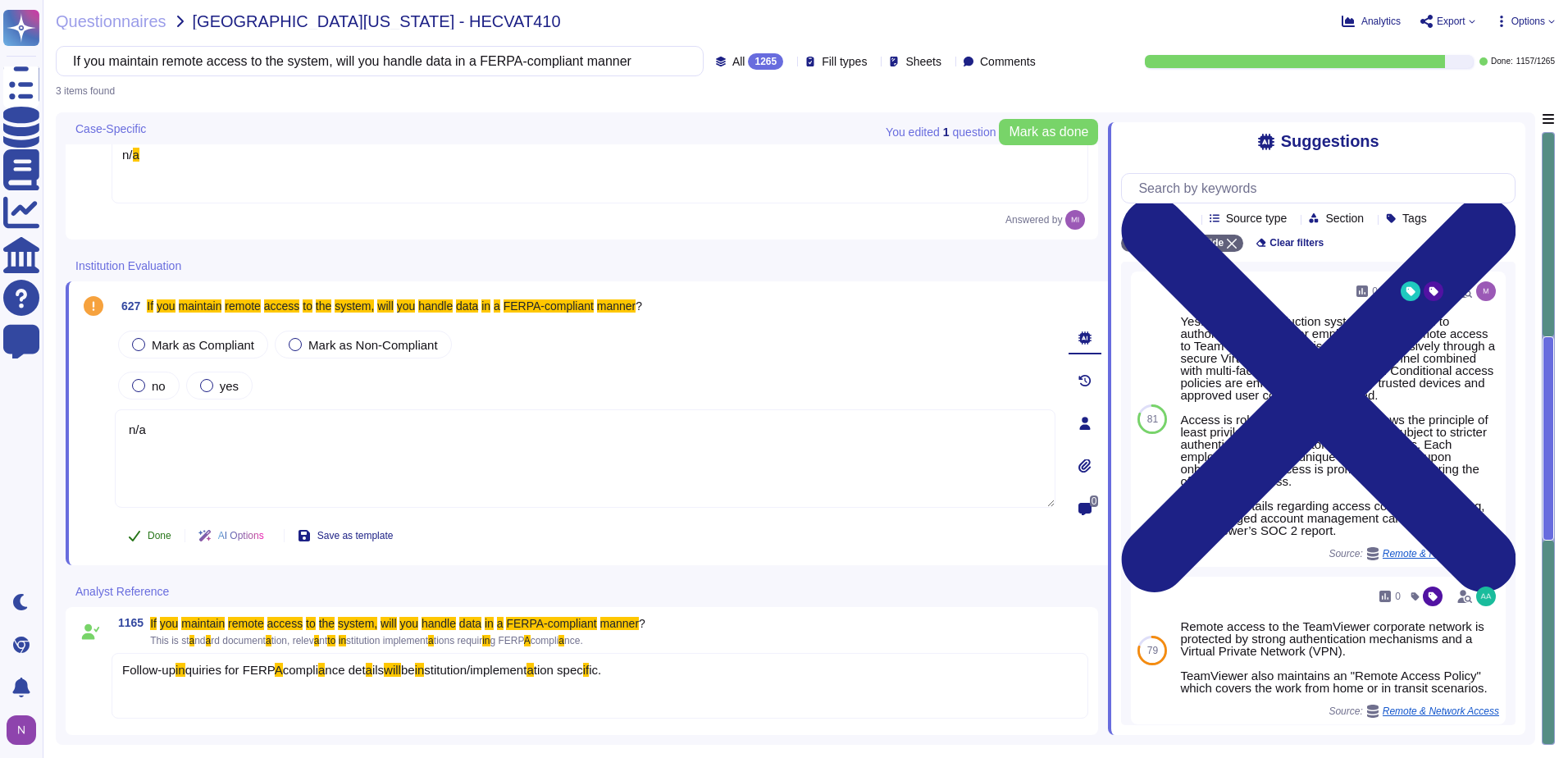
type textarea "n/a"
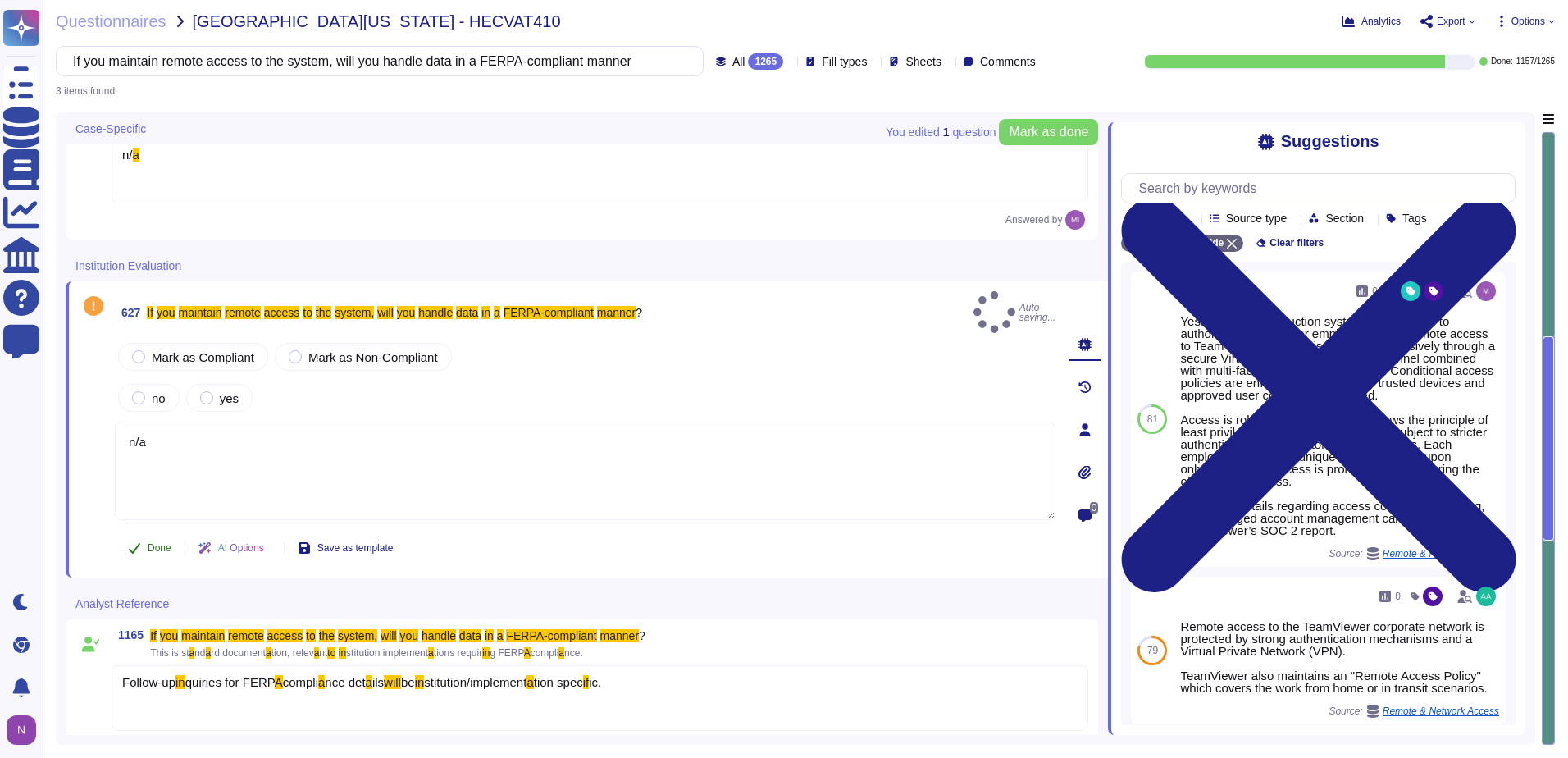
click at [158, 543] on span "Done" at bounding box center [159, 548] width 24 height 10
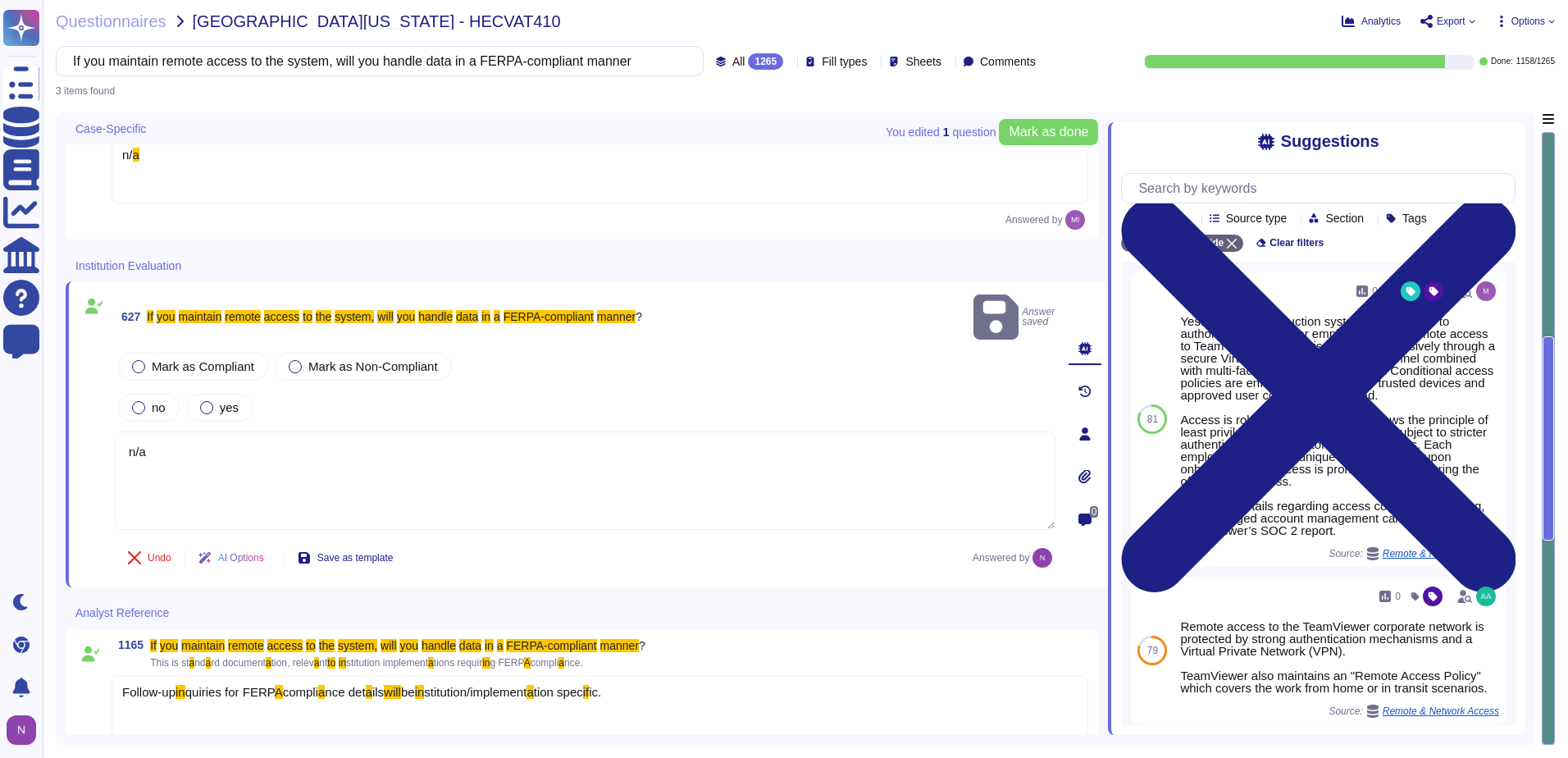
click at [200, 692] on div "Follow-up in quiries for FERP A compli a nce det a ils will be in stitution/imp…" at bounding box center [600, 707] width 977 height 66
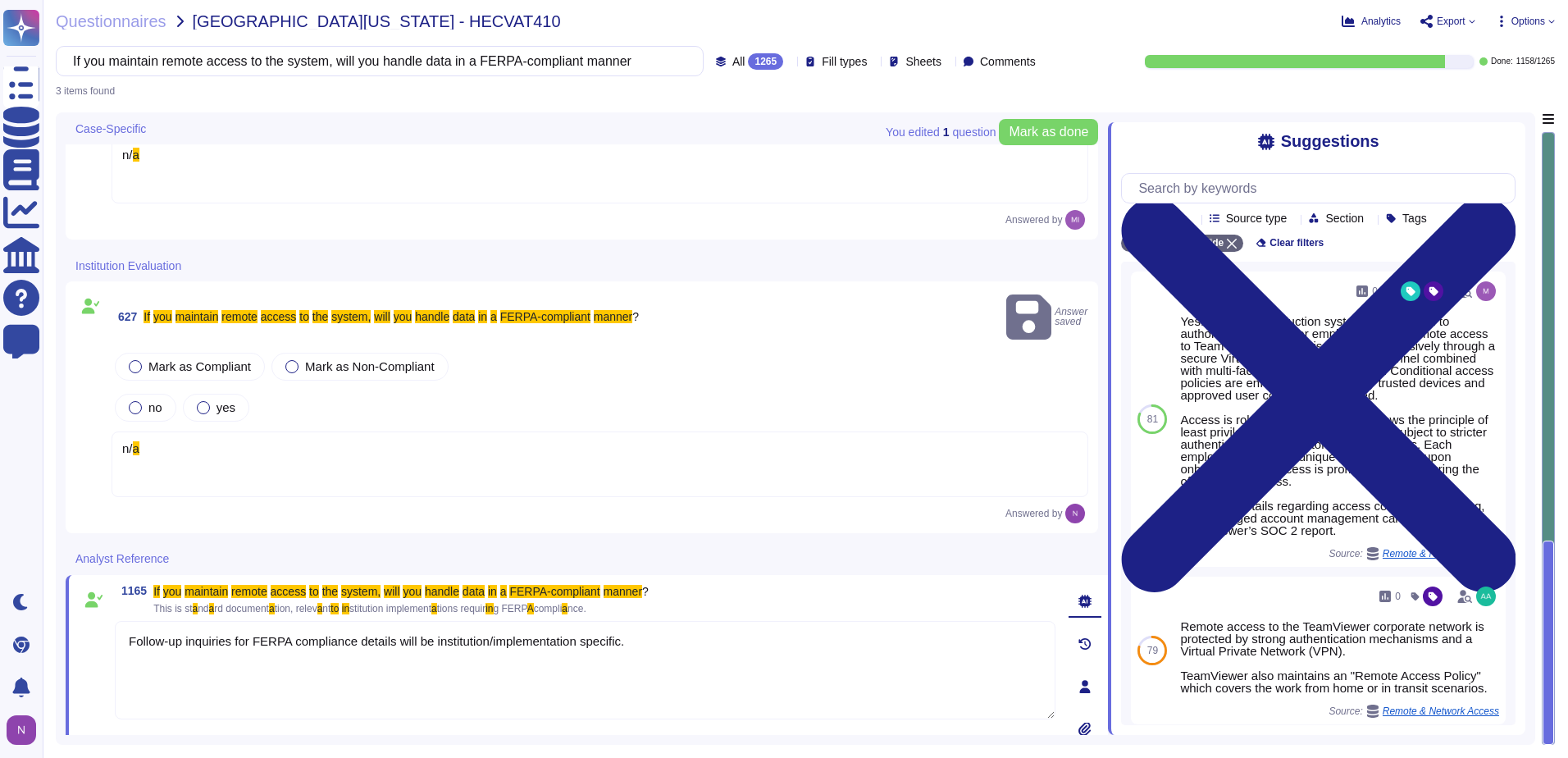
type textarea "Follow-up inquiries for FERPA compliance details will be institution/implementa…"
click at [281, 674] on textarea "Follow-up inquiries for FERPA compliance details will be institution/implementa…" at bounding box center [585, 670] width 941 height 98
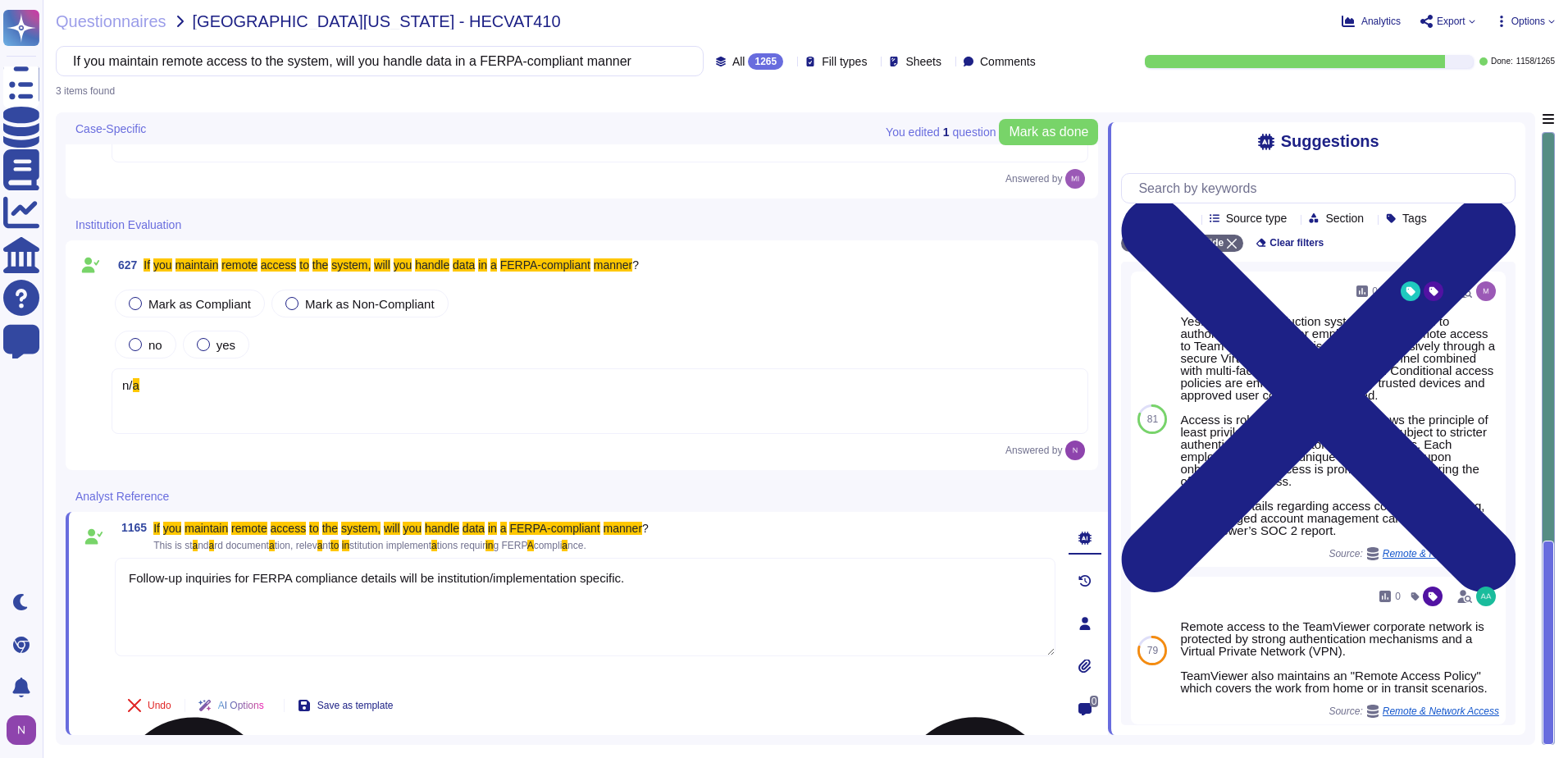
scroll to position [0, 0]
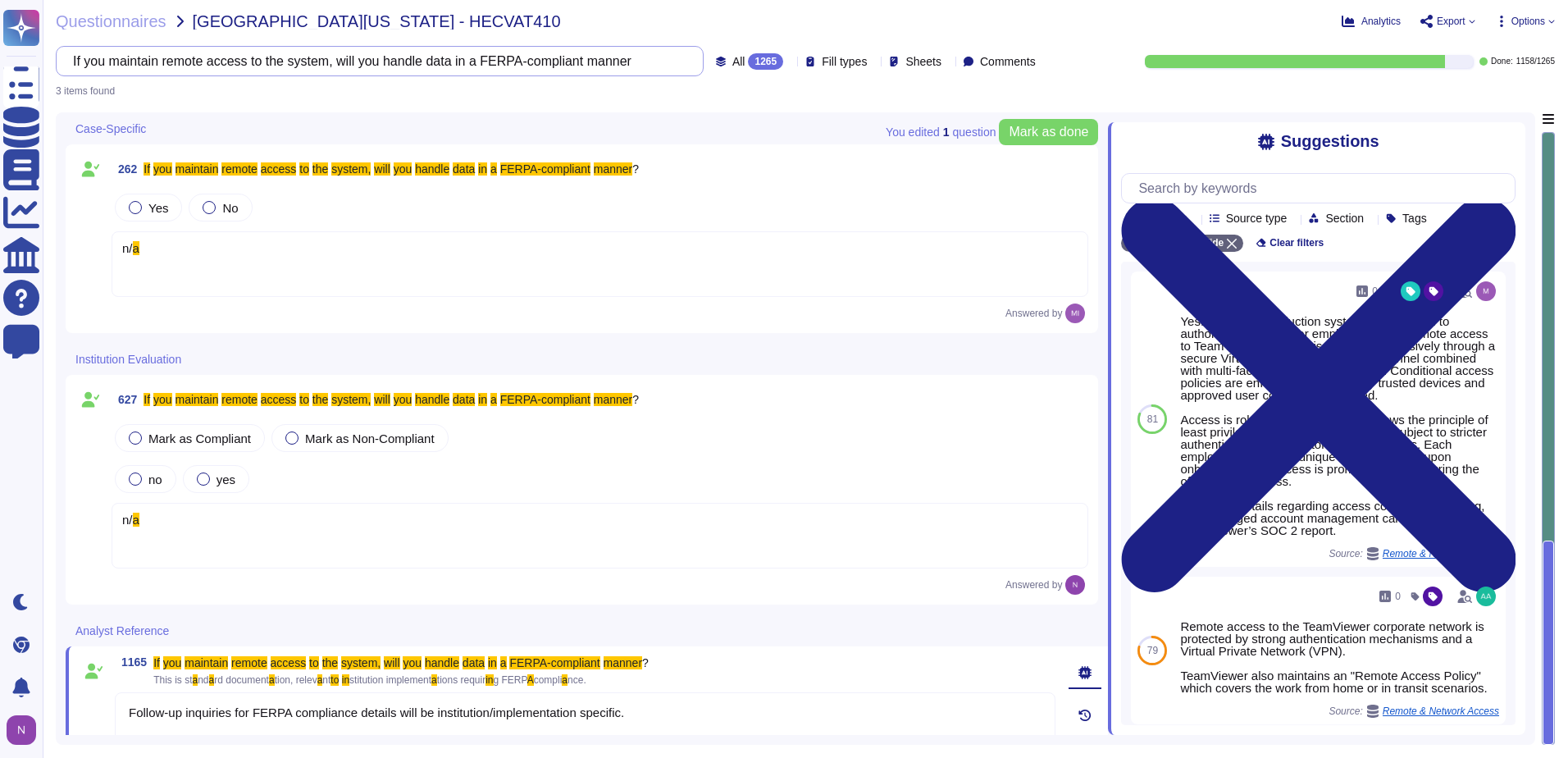
click at [623, 57] on input "If you maintain remote access to the system, will you handle data in a FERPA-co…" at bounding box center [375, 61] width 622 height 28
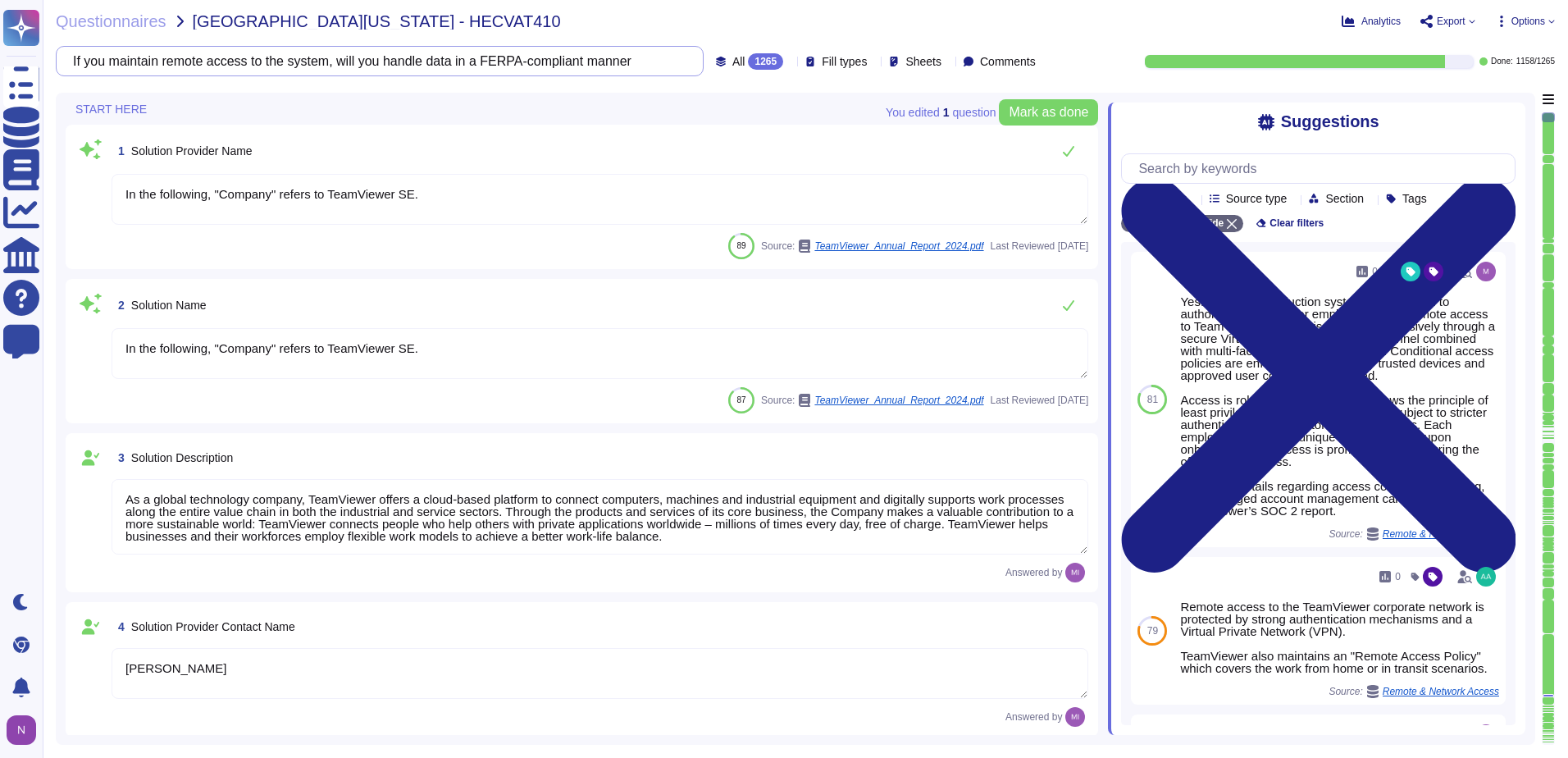
type textarea "[EMAIL_ADDRESS][DOMAIN_NAME]"
type textarea "1 727 647 3589"
type textarea "In the following, "Company" refers to TeamViewer SE."
type textarea "As a global technology company, TeamViewer offers a cloud-based platform to con…"
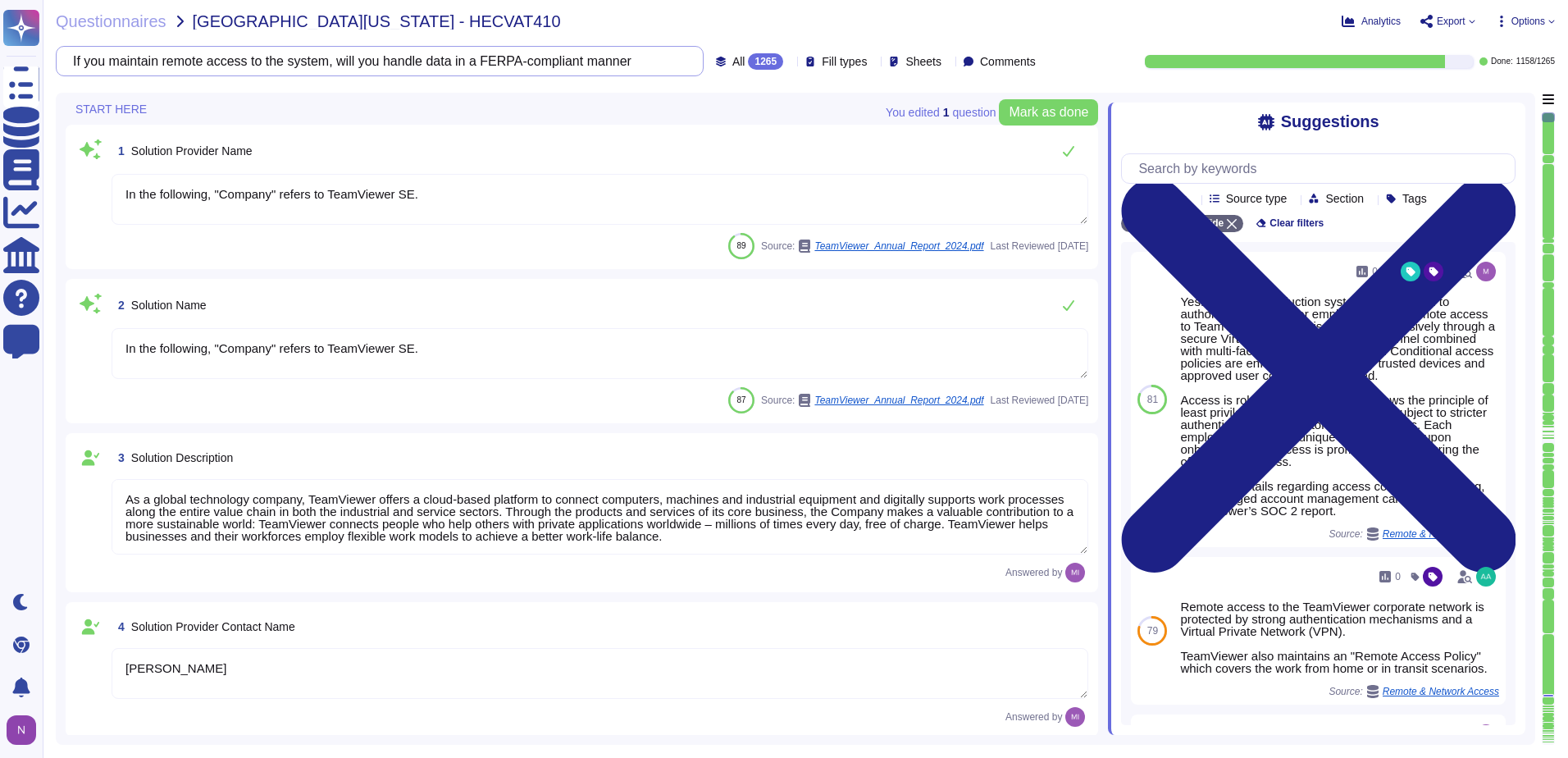
type textarea "[PERSON_NAME]"
type textarea "Account Executive"
click at [789, 62] on icon at bounding box center [789, 62] width 0 height 0
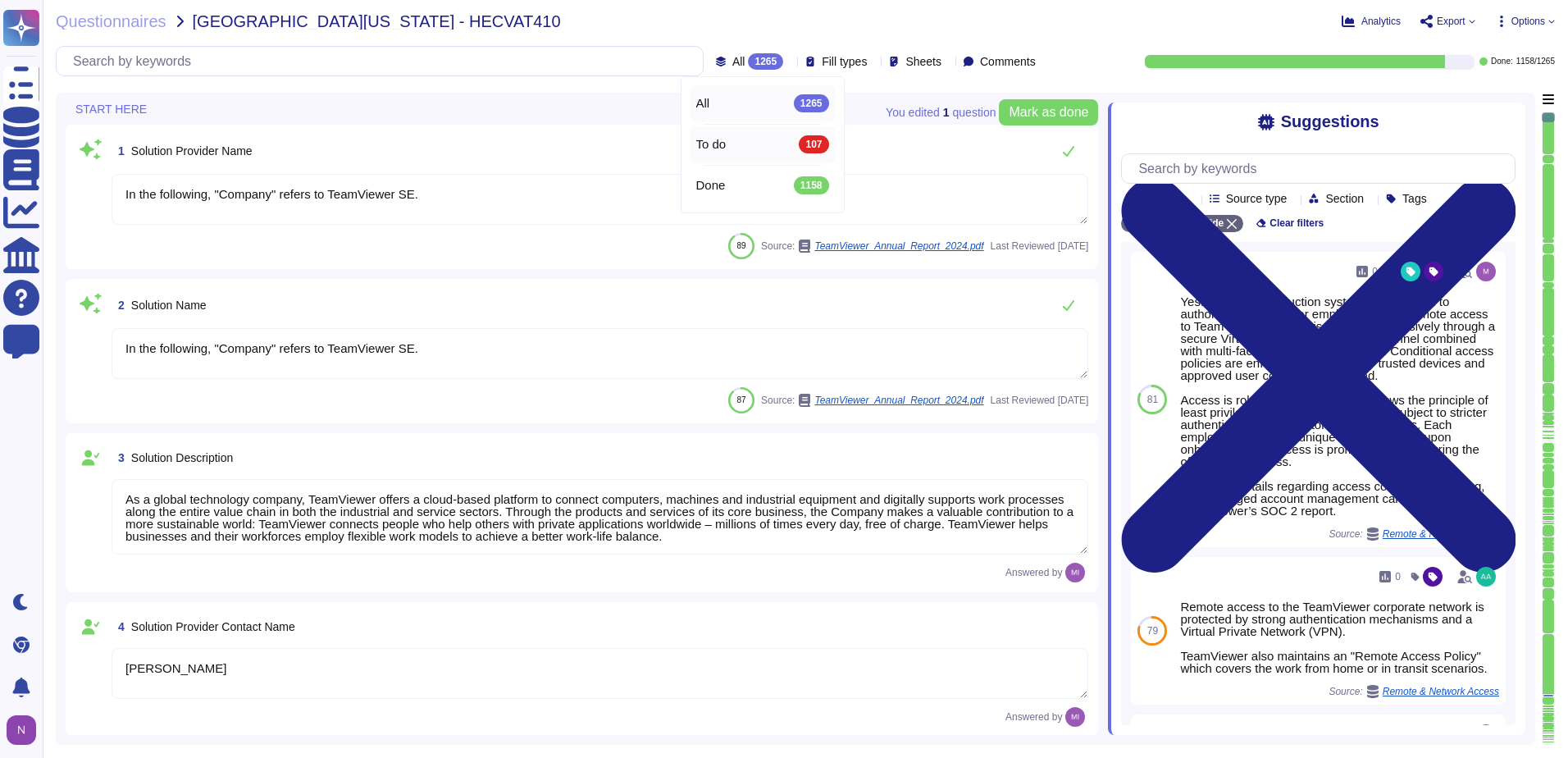
click at [699, 144] on span "To do" at bounding box center [711, 143] width 30 height 15
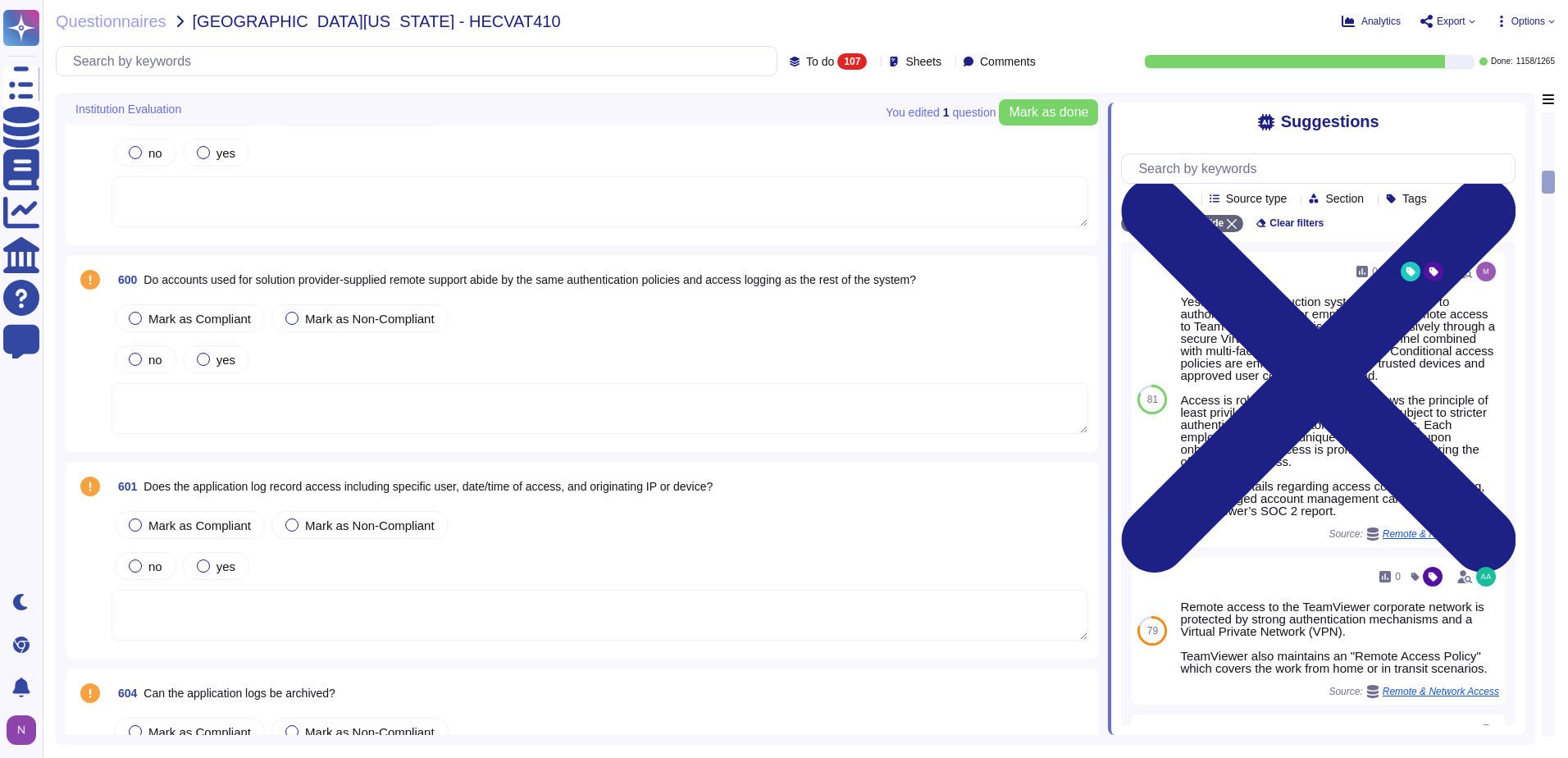
scroll to position [2378, 0]
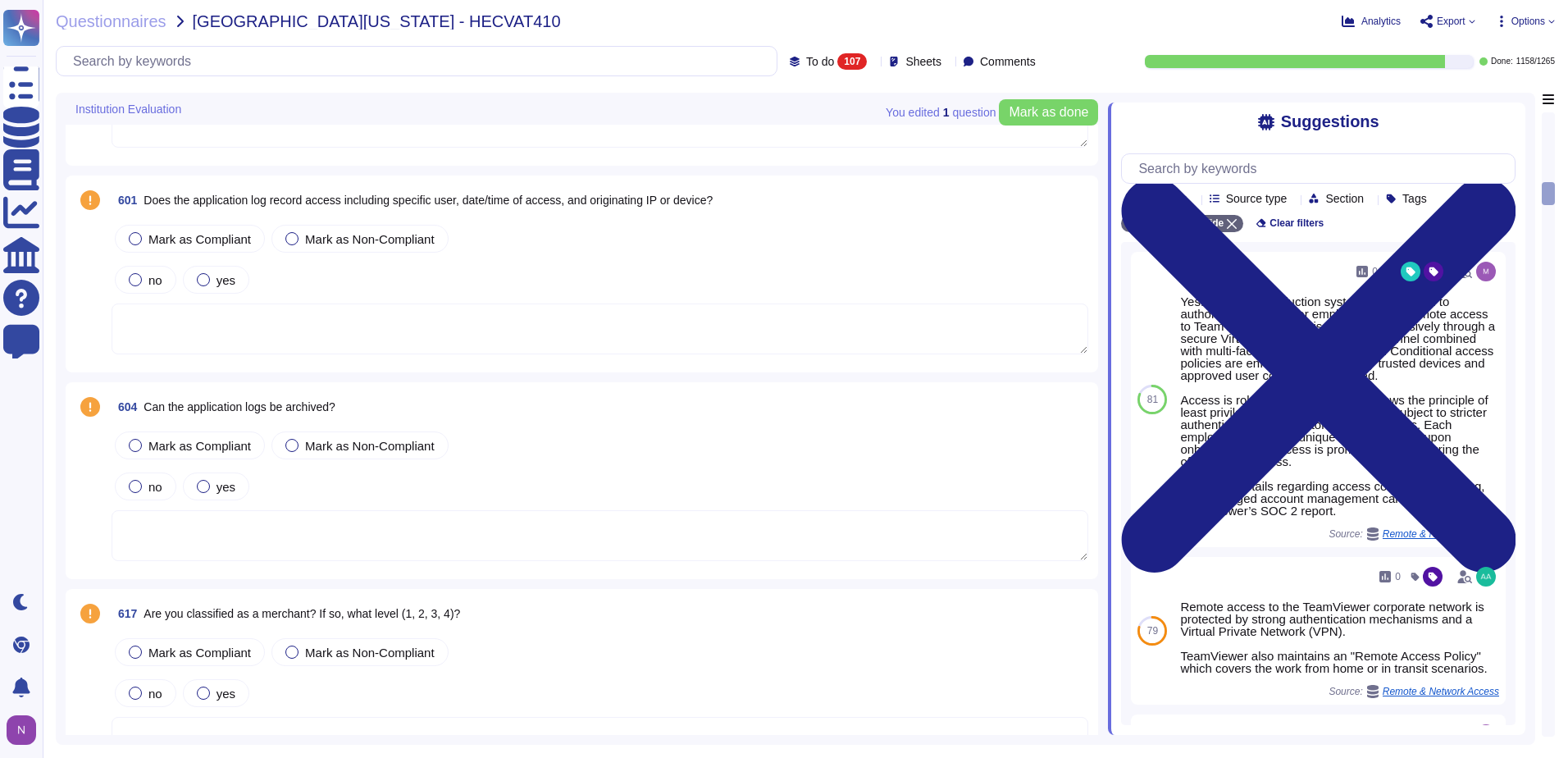
click at [333, 406] on span "Can the application logs be archived?" at bounding box center [239, 406] width 191 height 13
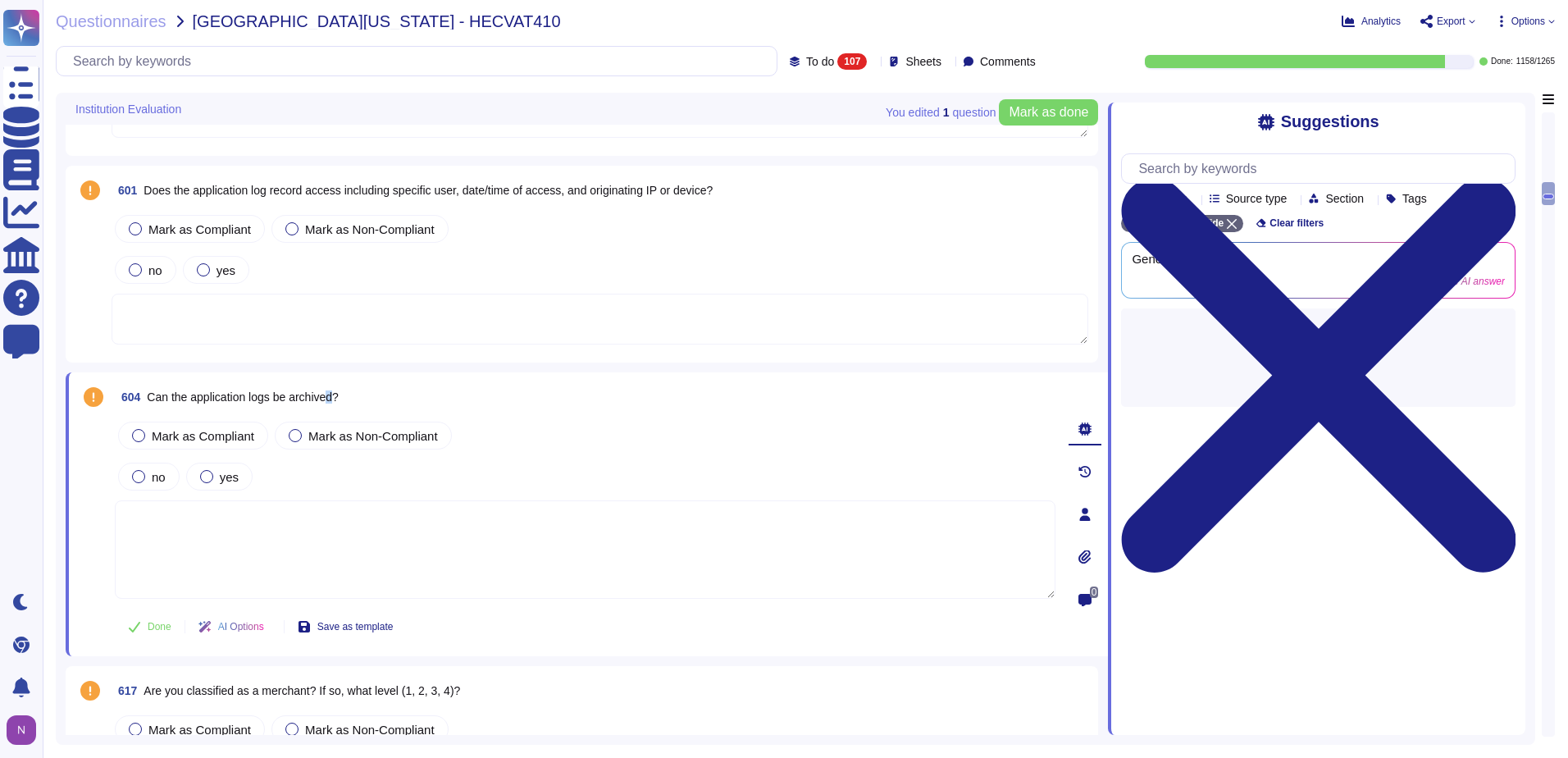
click at [334, 399] on span "Can the application logs be archived?" at bounding box center [242, 396] width 191 height 13
click at [336, 398] on span "Can the application logs be archived?" at bounding box center [242, 396] width 191 height 13
drag, startPoint x: 336, startPoint y: 396, endPoint x: 154, endPoint y: 404, distance: 182.2
click at [154, 404] on span "Can the application logs be archived?" at bounding box center [242, 396] width 191 height 13
click at [305, 63] on input "text" at bounding box center [420, 61] width 712 height 28
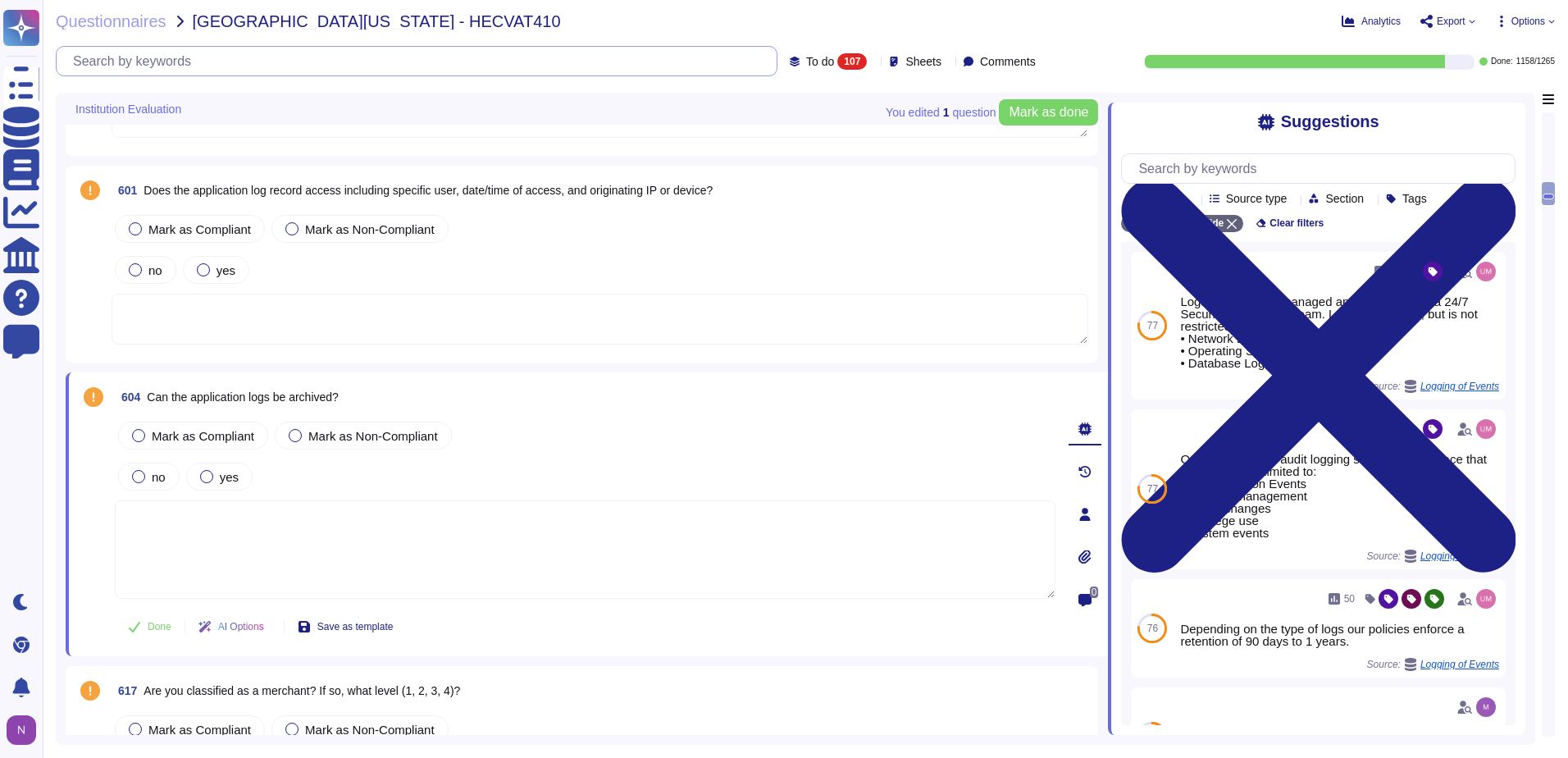
paste input "Can the application logs be archived?"
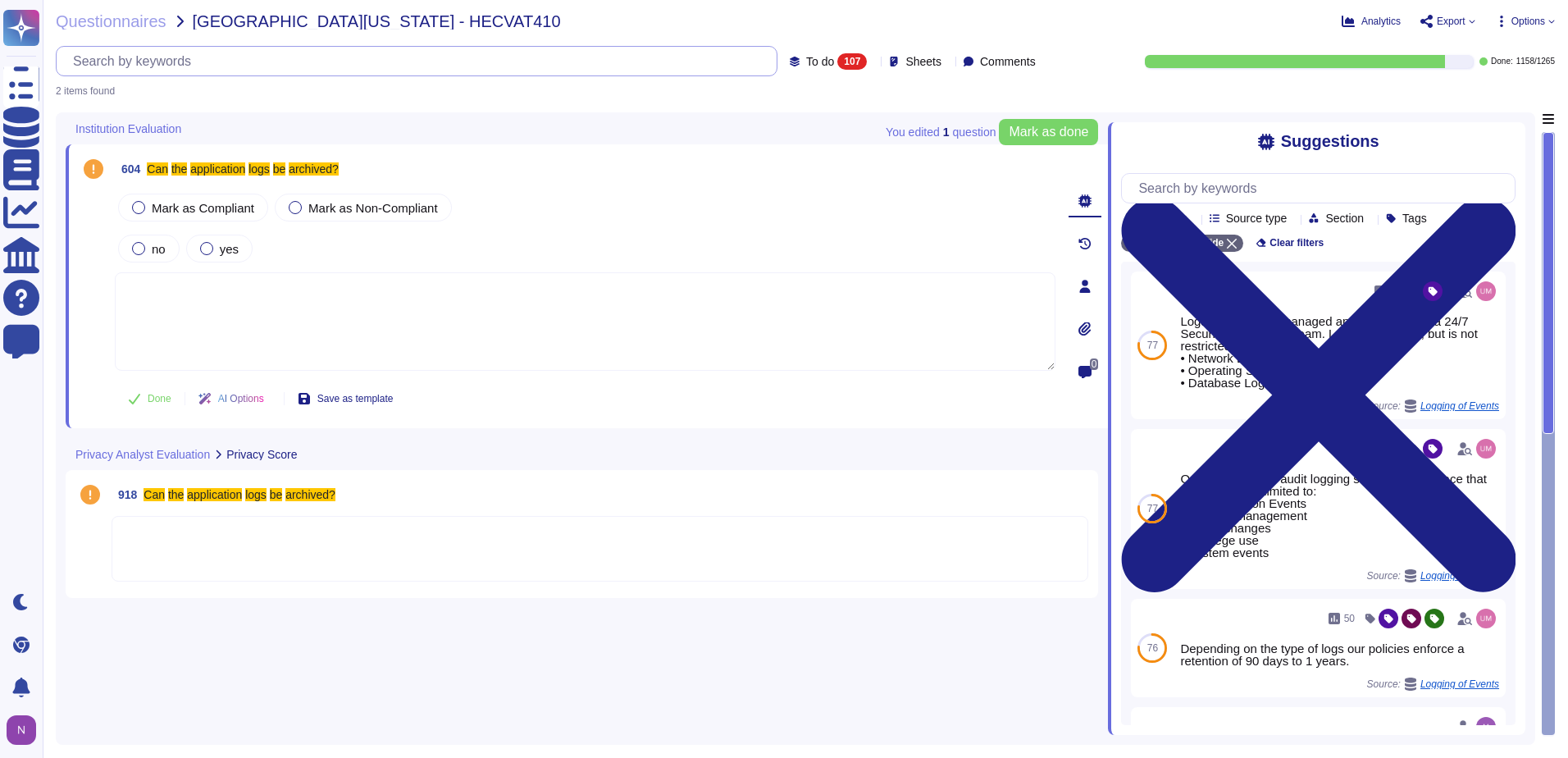
scroll to position [0, 0]
type input "Can the application logs be archived?"
click at [807, 62] on span "To do" at bounding box center [820, 62] width 27 height 12
click at [803, 107] on div "All 1265" at bounding box center [844, 103] width 133 height 18
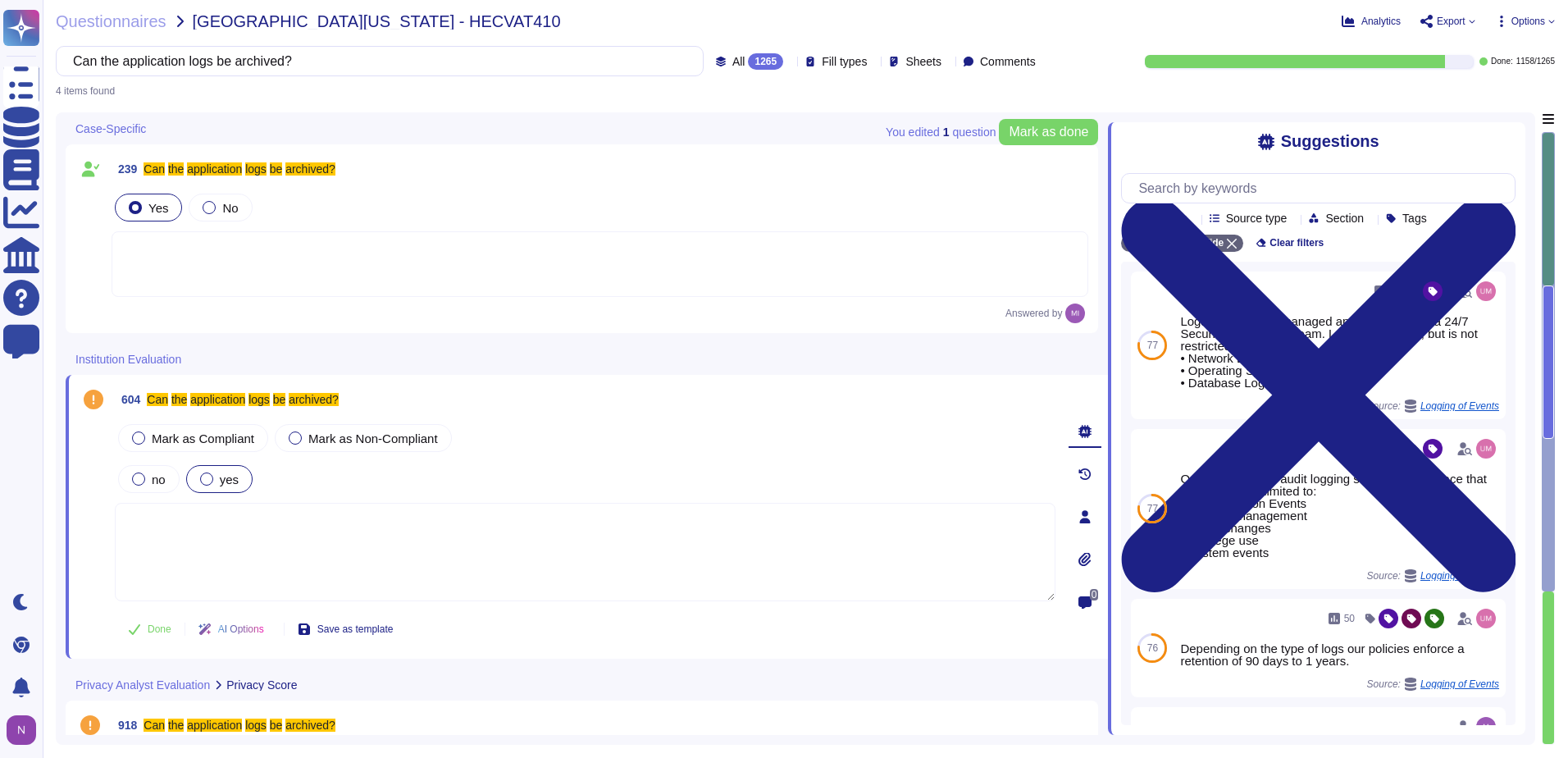
click at [206, 476] on div at bounding box center [206, 478] width 13 height 13
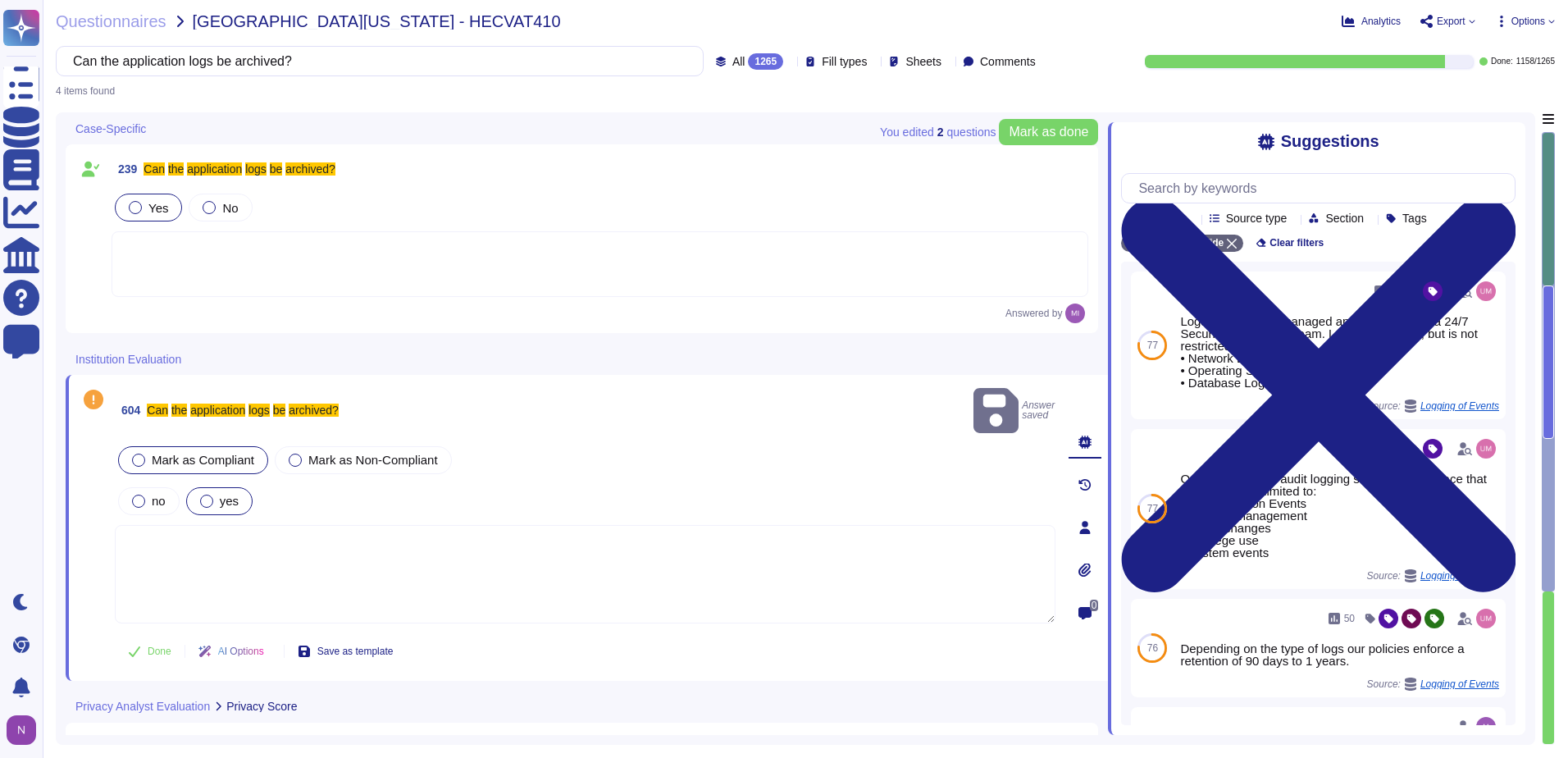
click at [134, 454] on label "Mark as Compliant" at bounding box center [192, 460] width 122 height 13
click at [154, 646] on span "Done" at bounding box center [159, 651] width 24 height 10
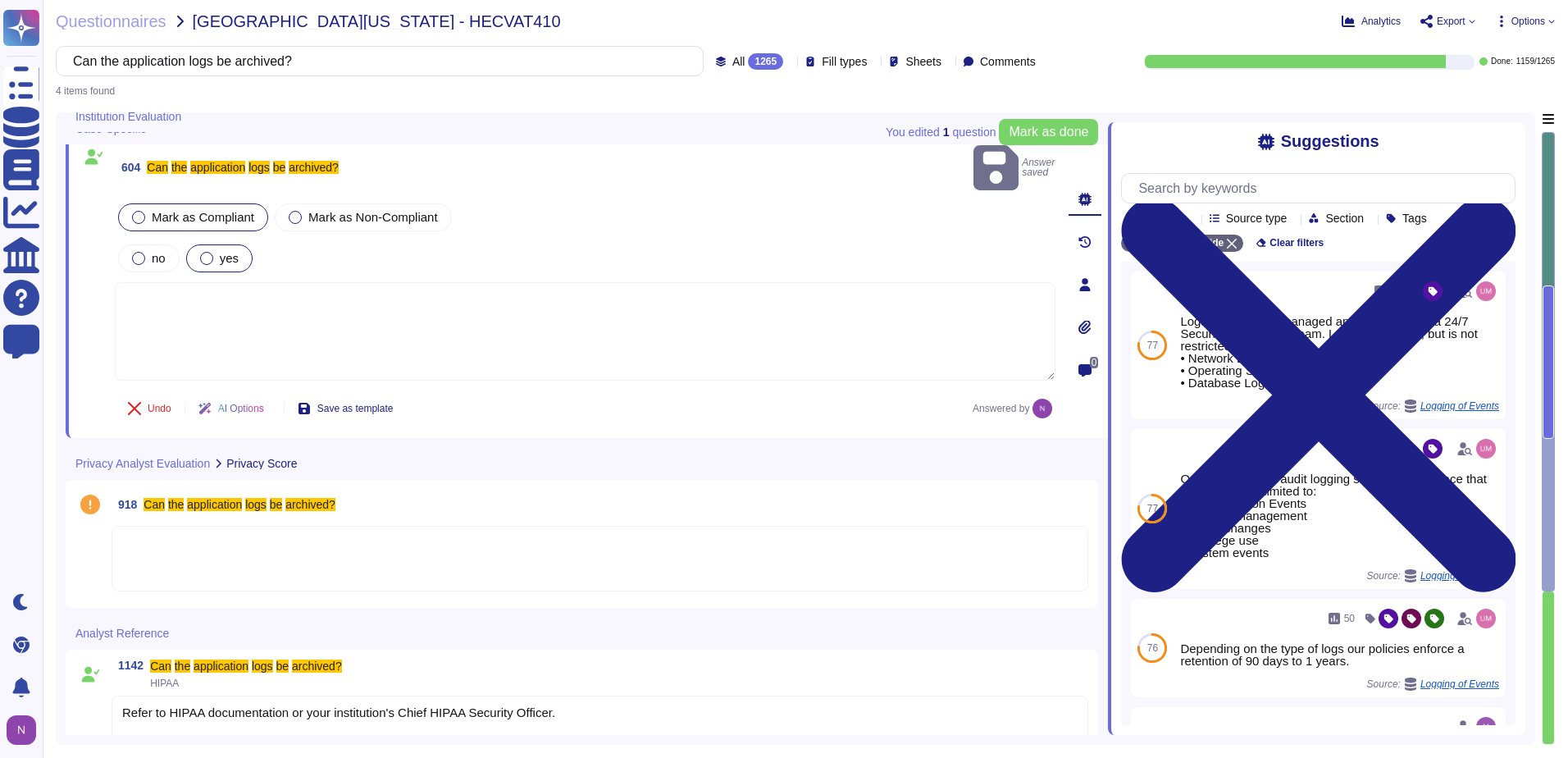
scroll to position [253, 0]
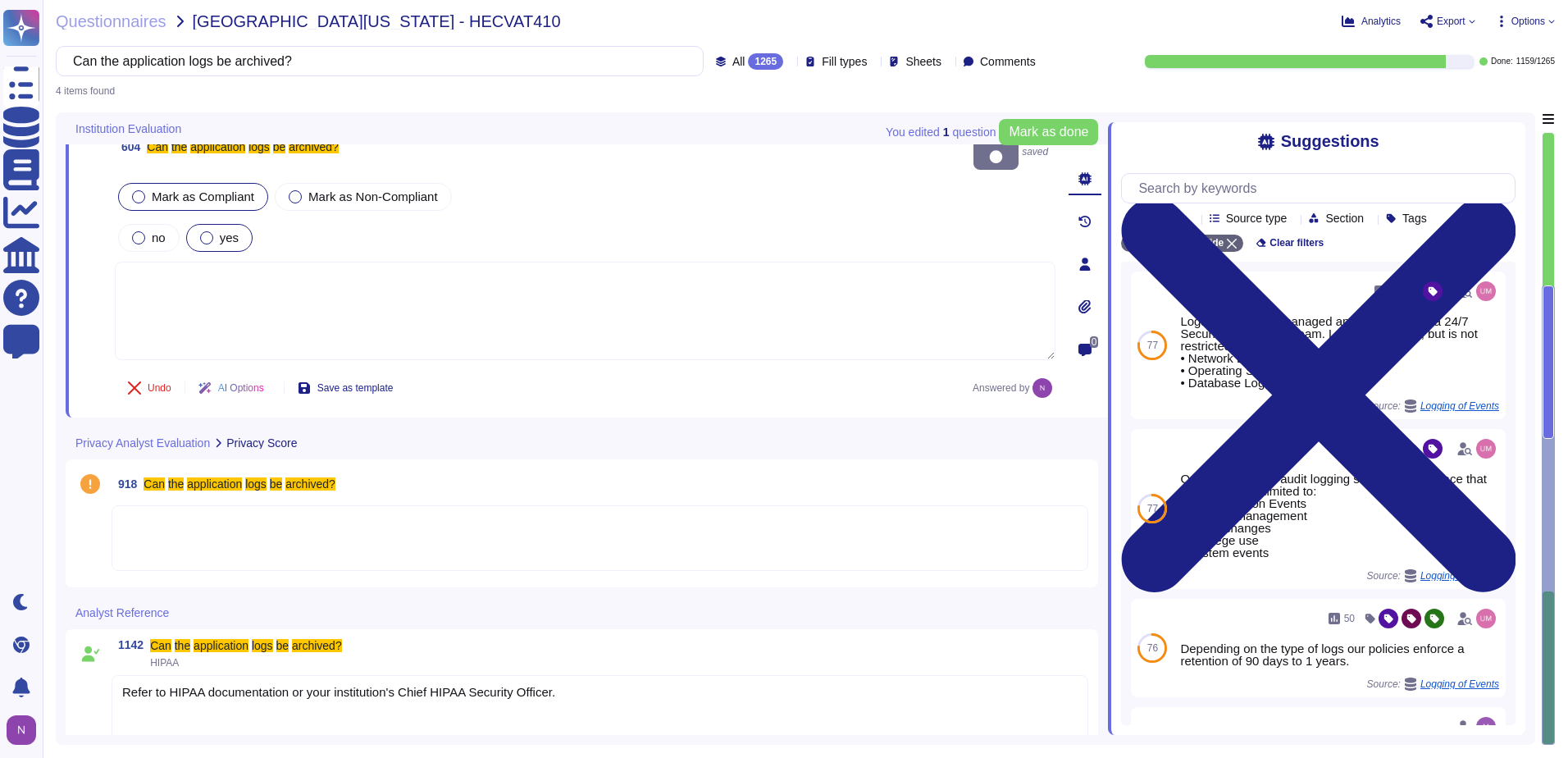
click at [180, 505] on div at bounding box center [600, 537] width 977 height 66
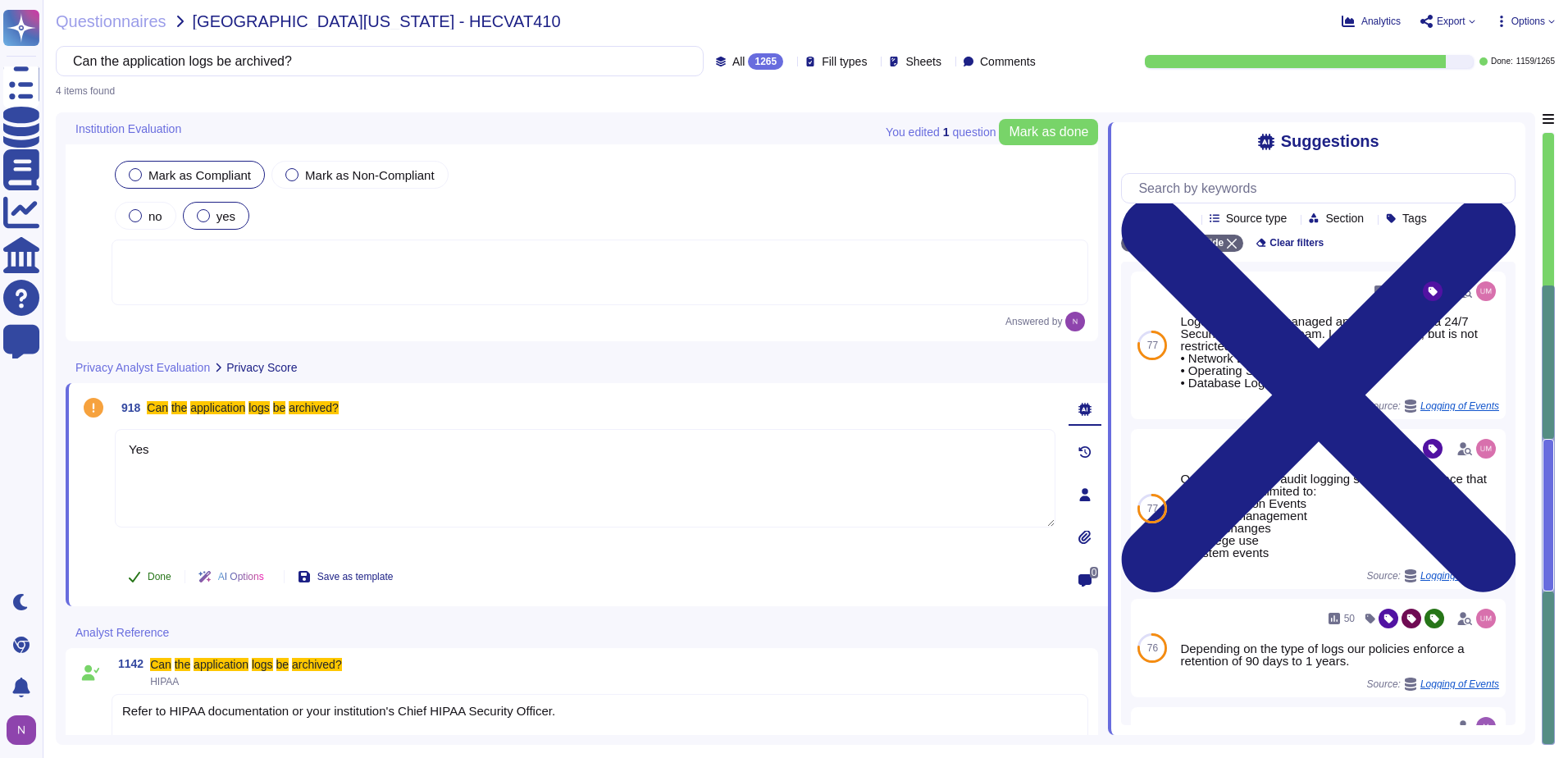
type textarea "Yes"
click at [156, 571] on span "Done" at bounding box center [159, 576] width 24 height 10
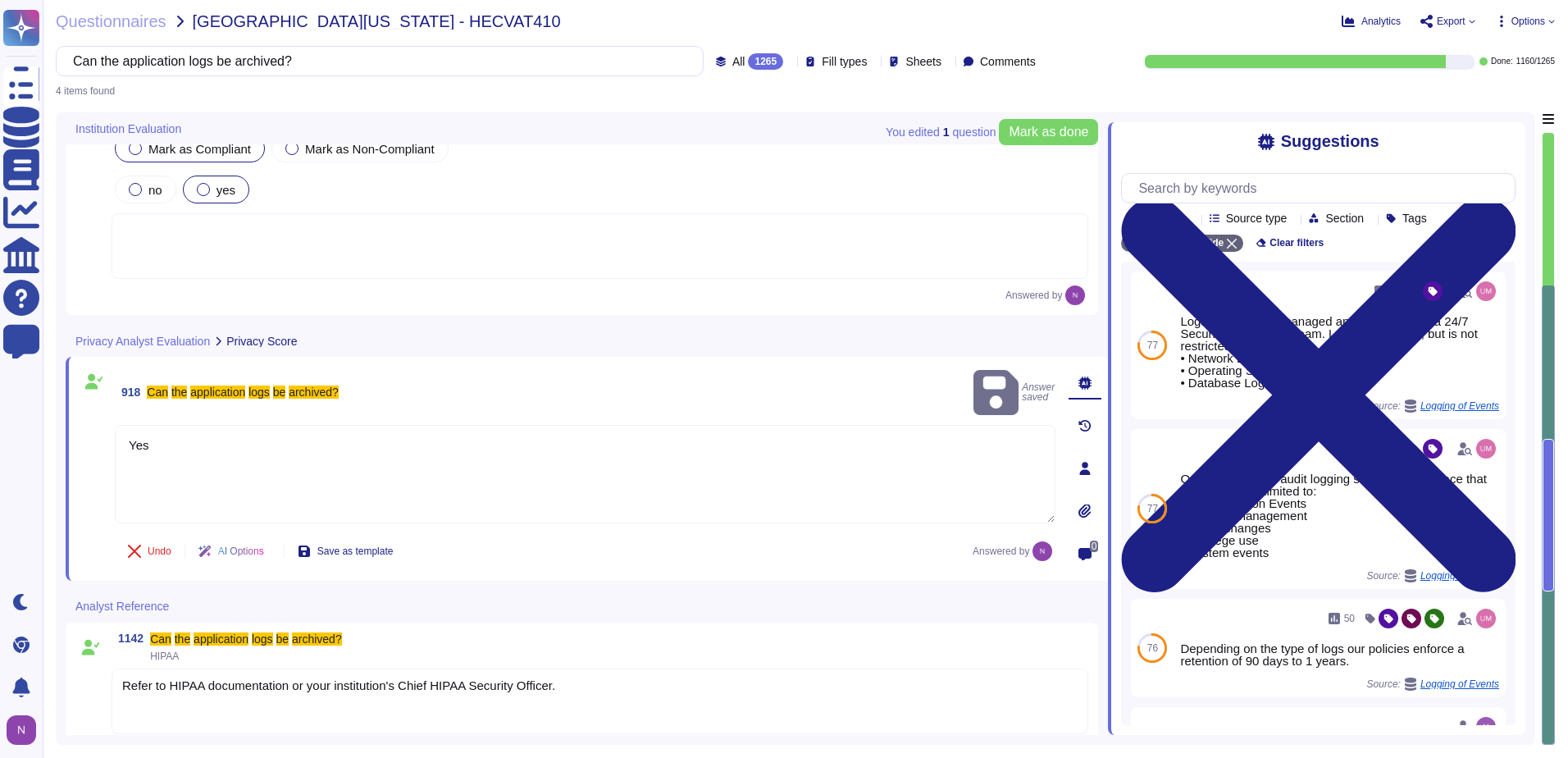
scroll to position [295, 0]
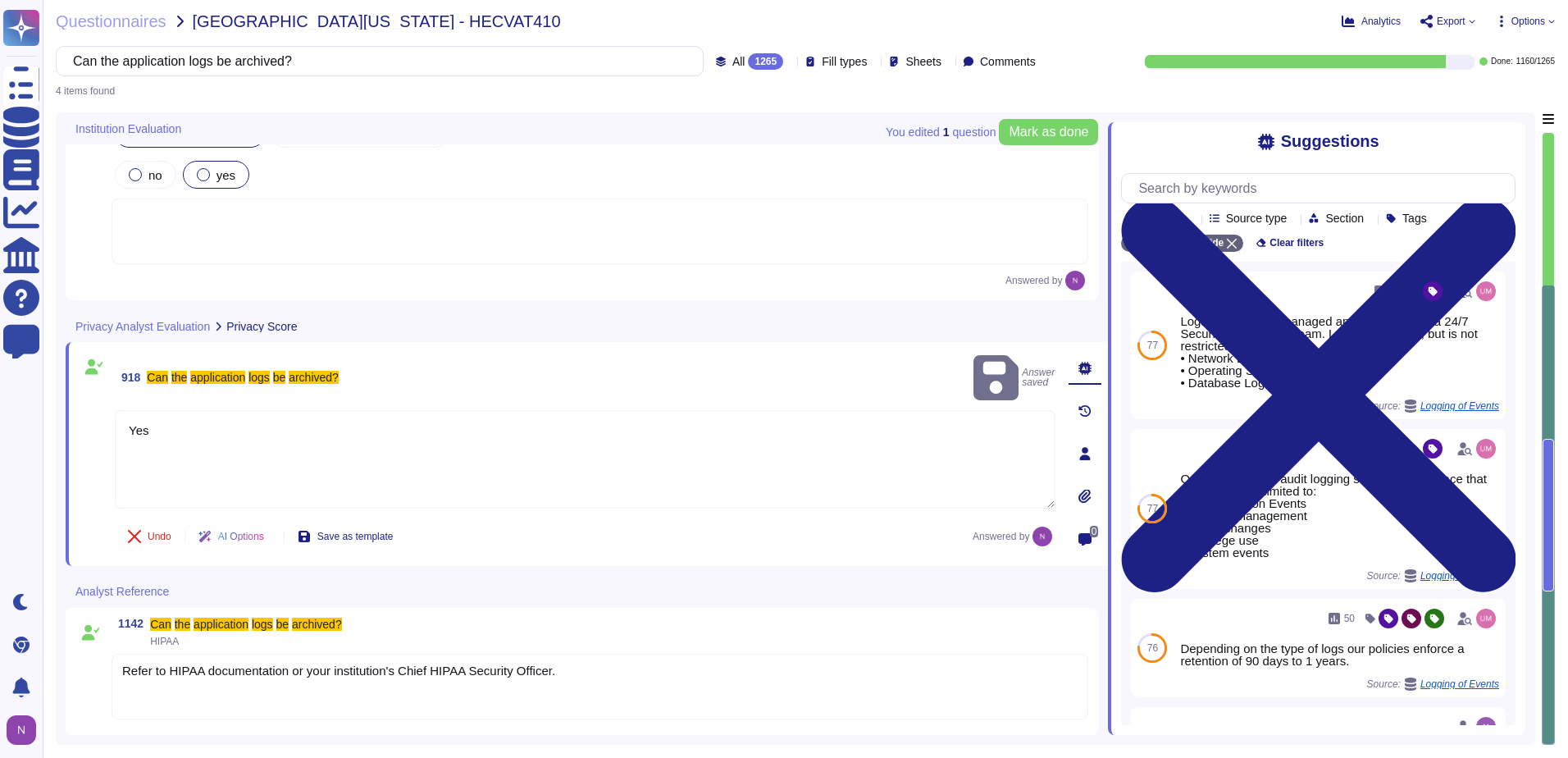
click at [571, 669] on div "Refer to HIPAA documentation or your institution's Chief HIPAA Security Officer." at bounding box center [600, 686] width 977 height 66
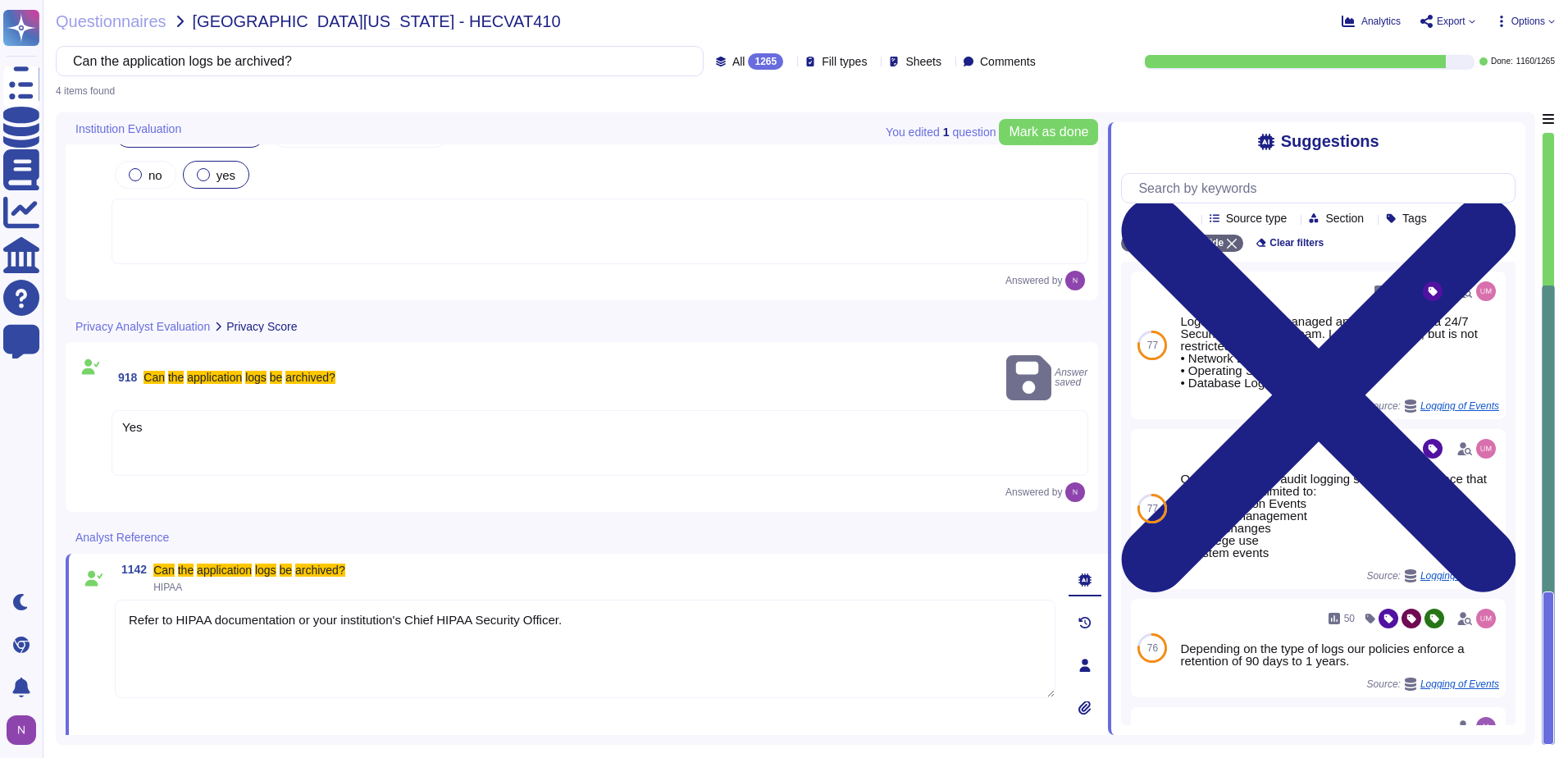
type textarea "Refer to HIPAA documentation or your institution's Chief HIPAA Security Officer."
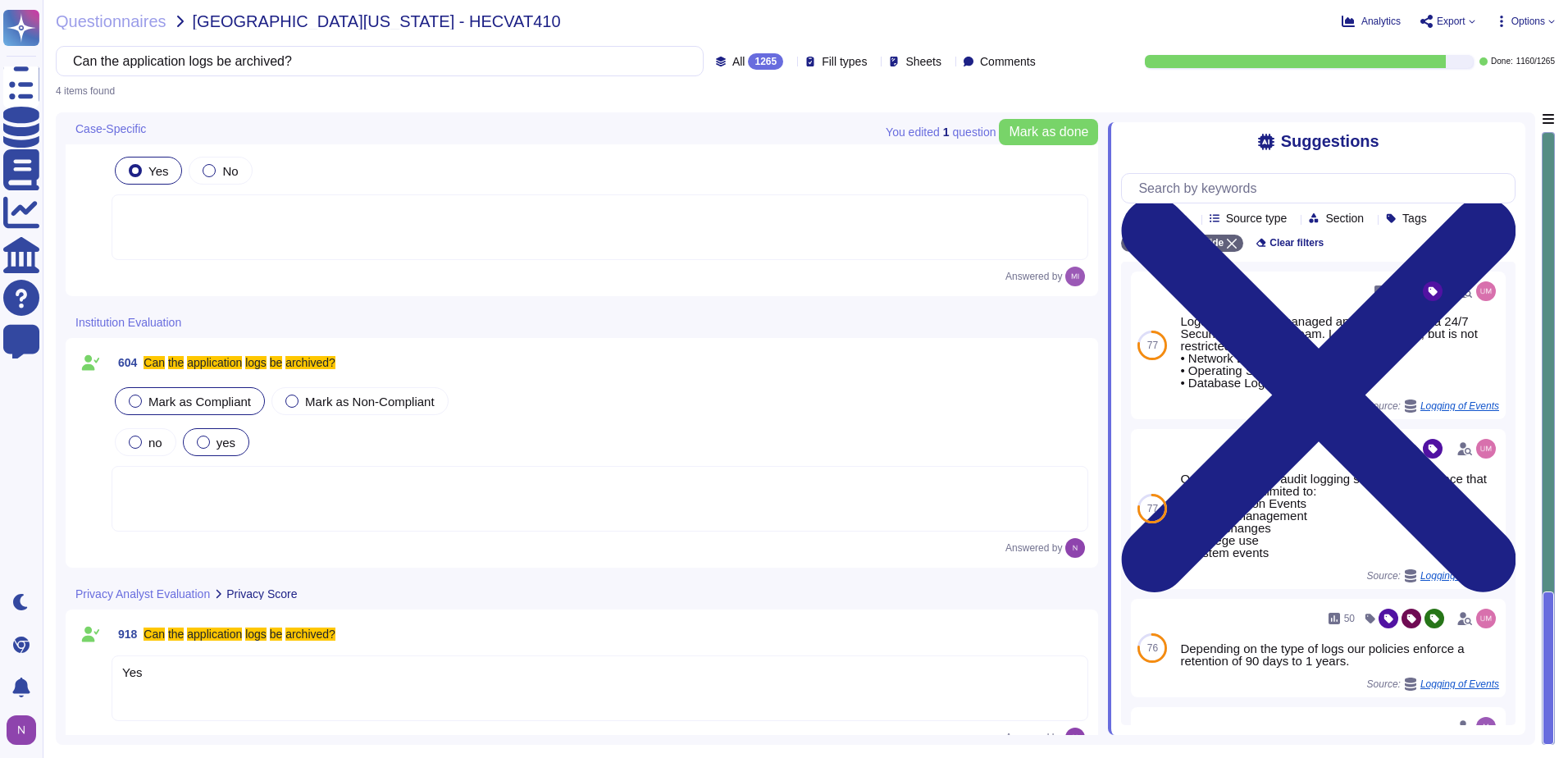
scroll to position [0, 0]
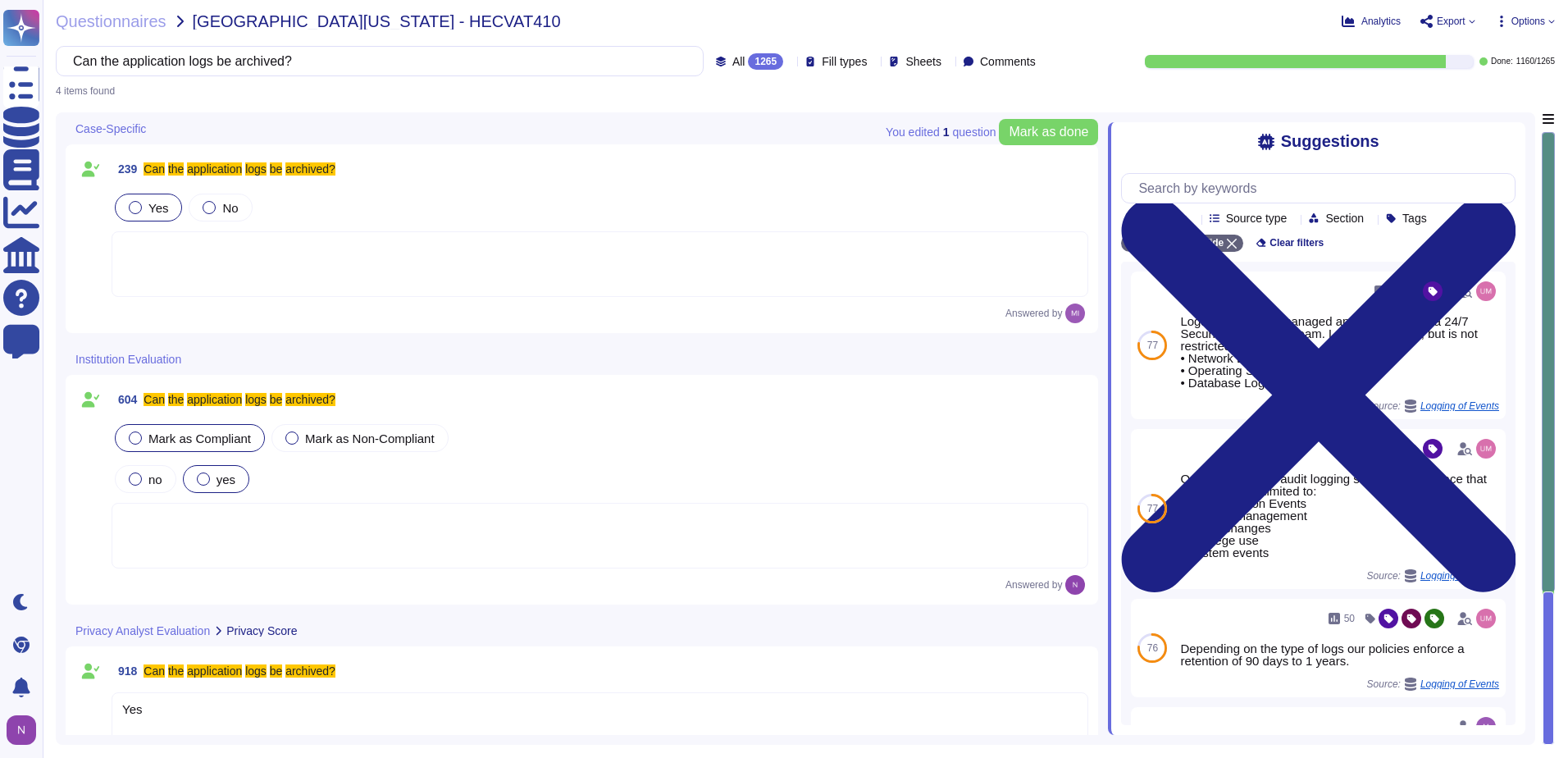
click at [295, 545] on div at bounding box center [600, 535] width 977 height 66
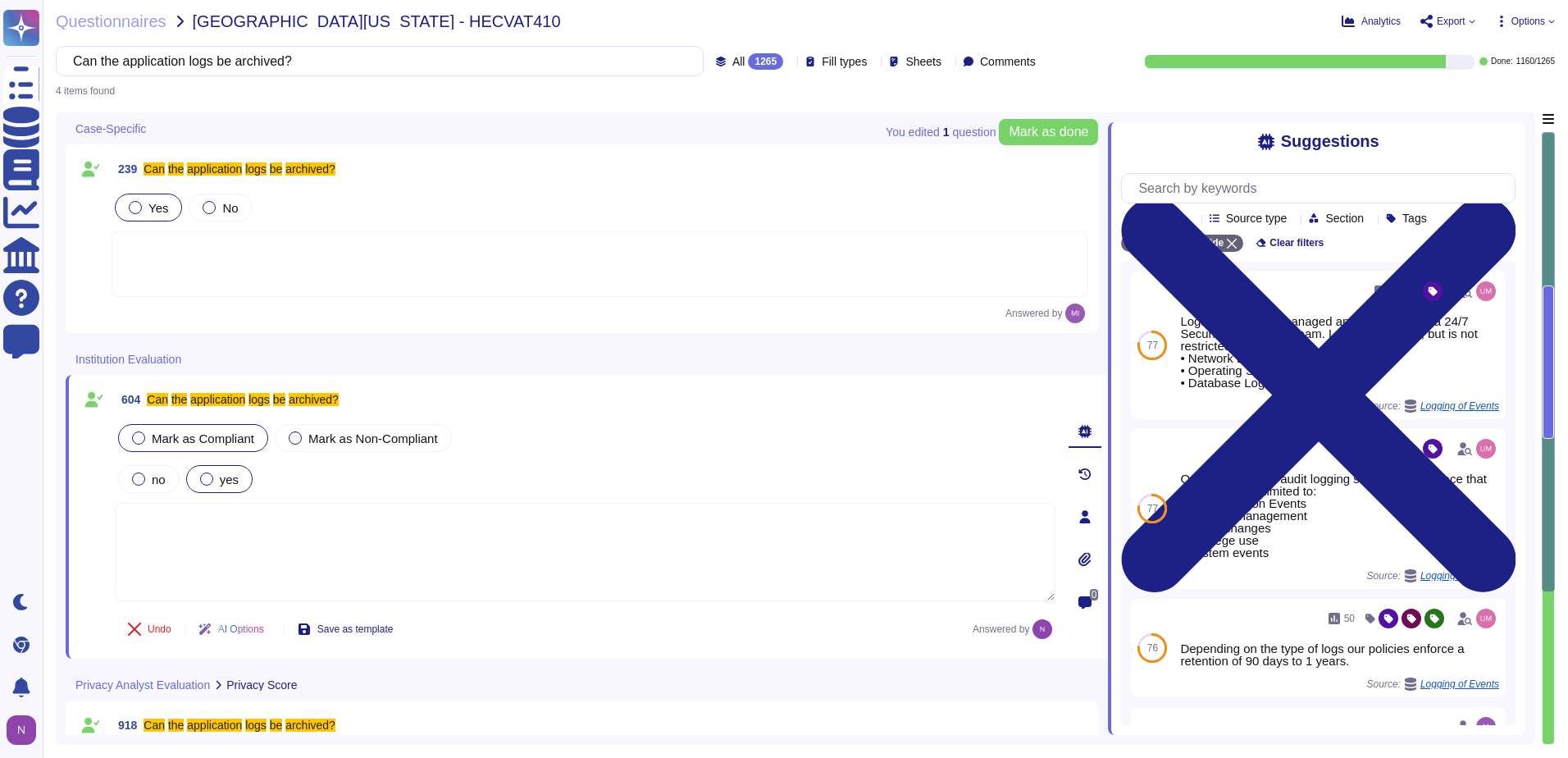
click at [278, 268] on div at bounding box center [600, 263] width 977 height 66
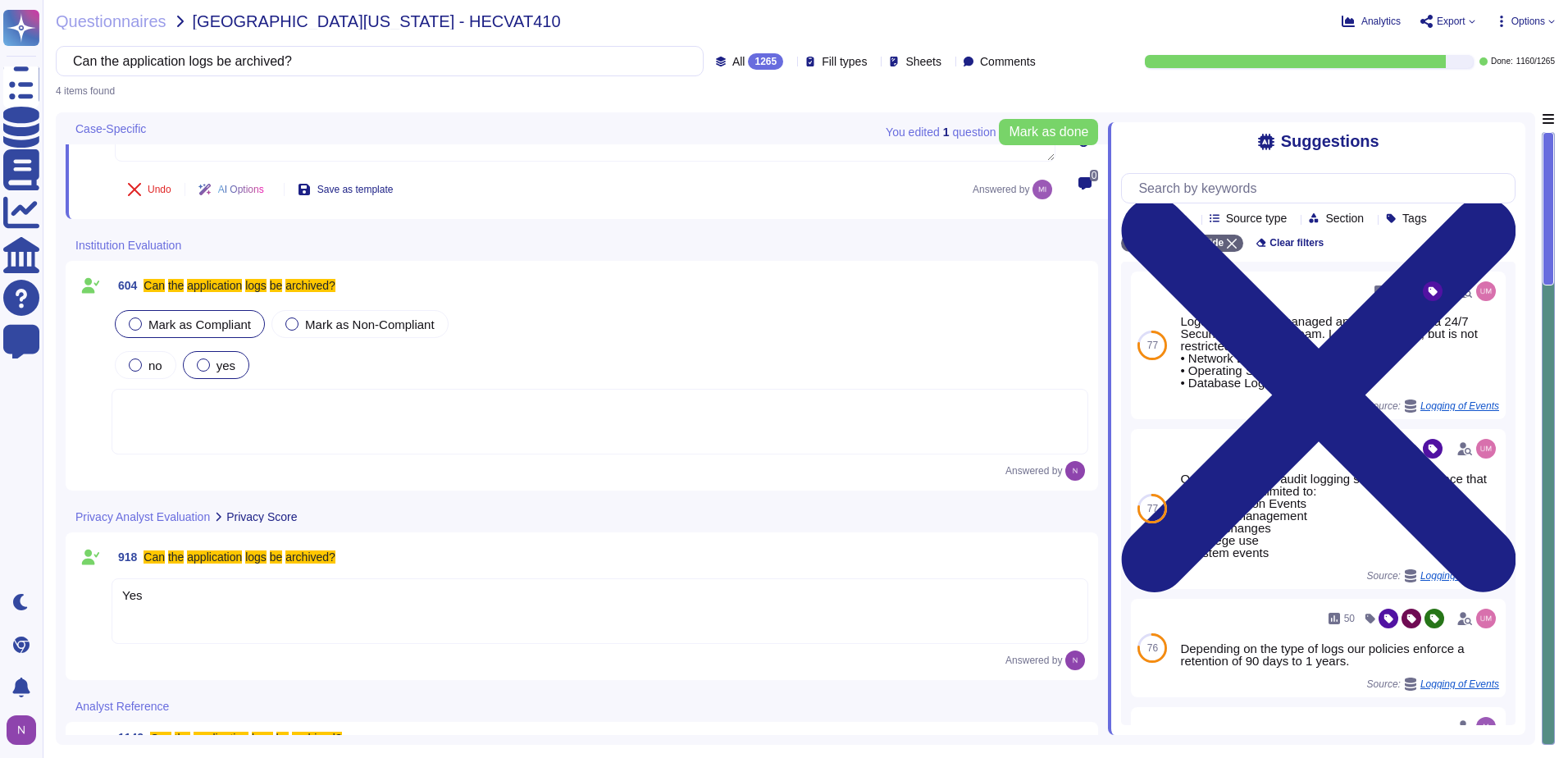
scroll to position [170, 0]
click at [338, 401] on div at bounding box center [600, 419] width 977 height 66
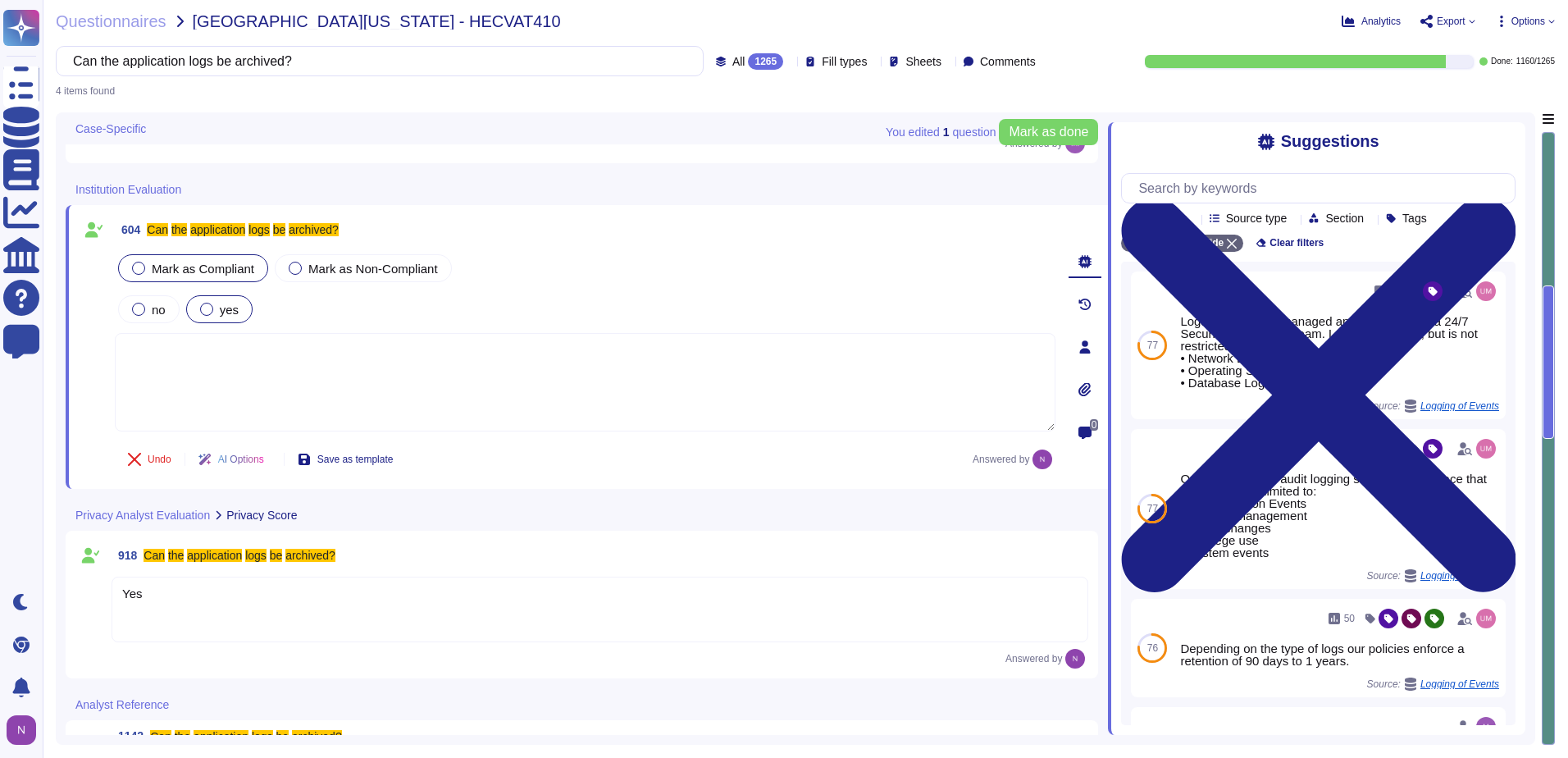
click at [291, 600] on div "Yes" at bounding box center [600, 609] width 977 height 66
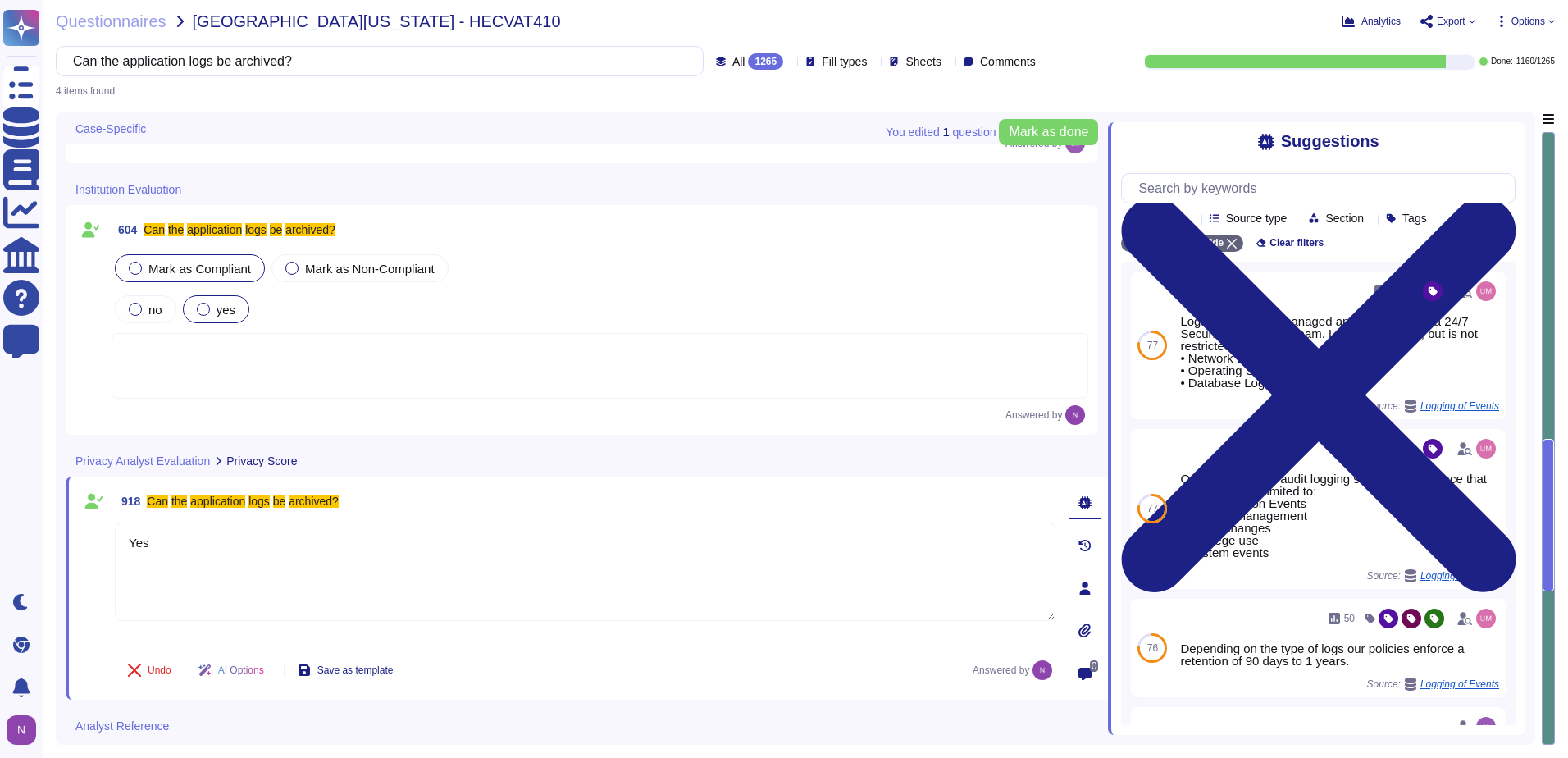
type textarea "Yes"
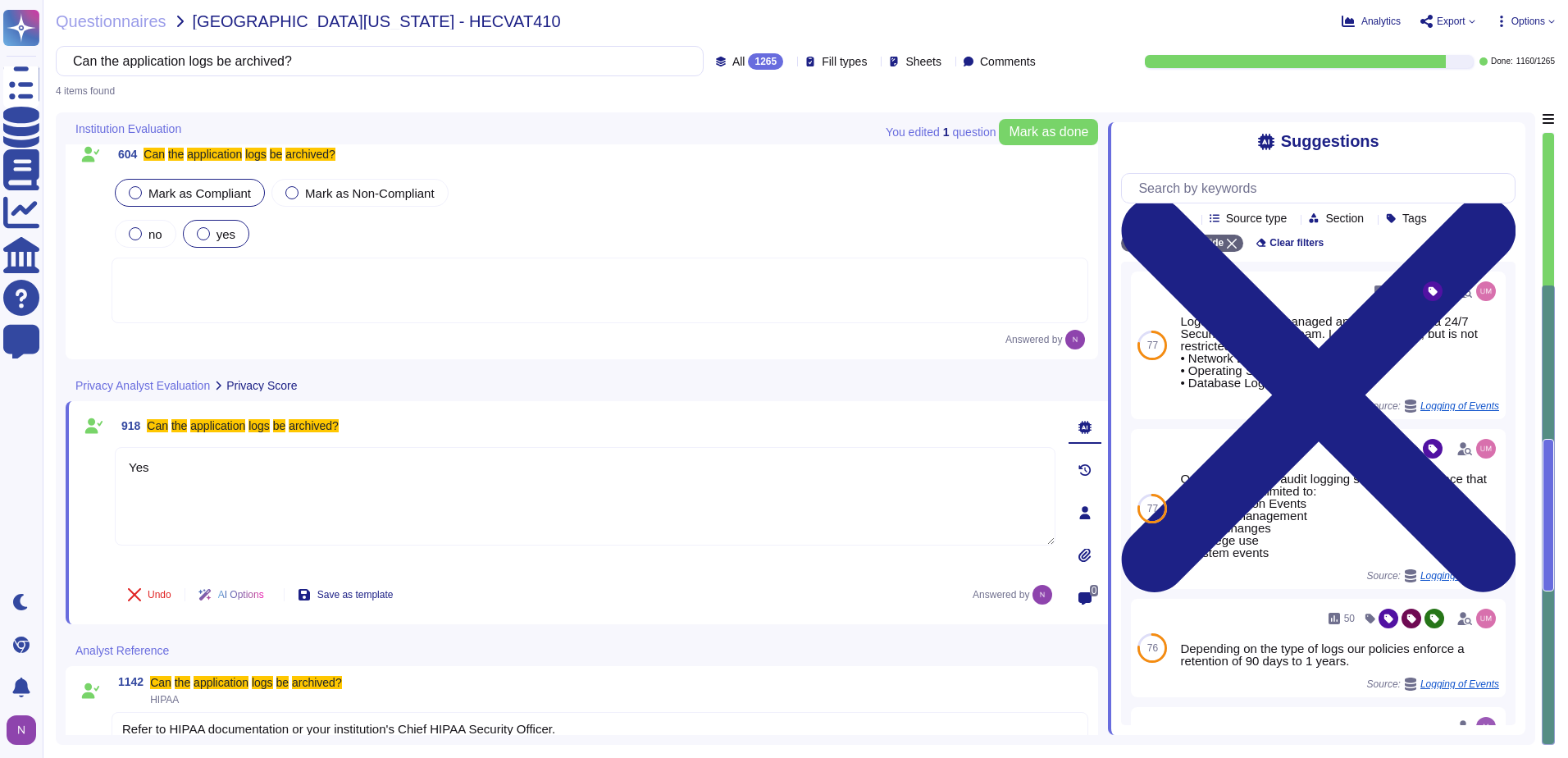
scroll to position [295, 0]
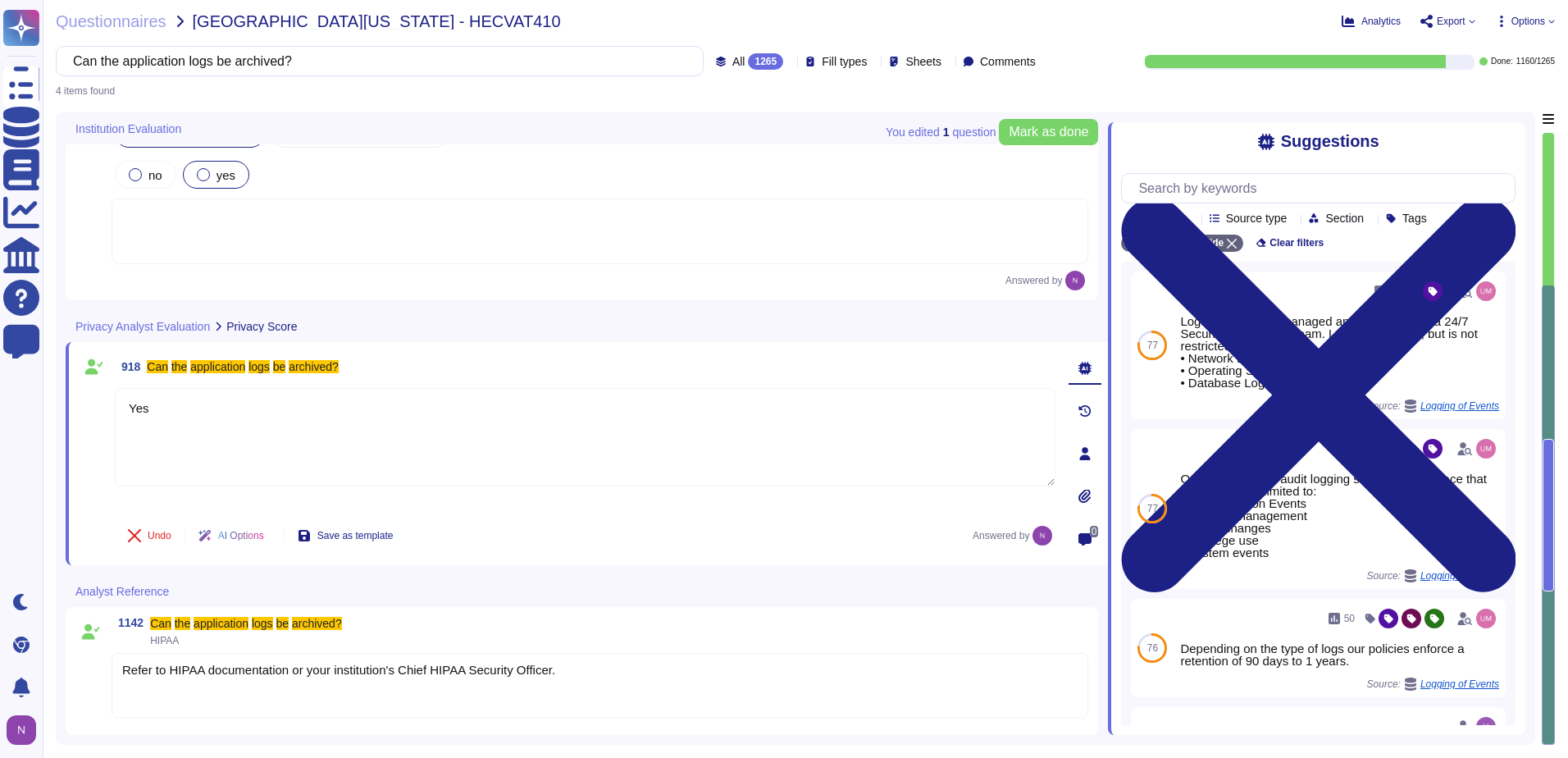
click at [339, 707] on div "Refer to HIPAA documentation or your institution's Chief HIPAA Security Officer." at bounding box center [600, 685] width 977 height 66
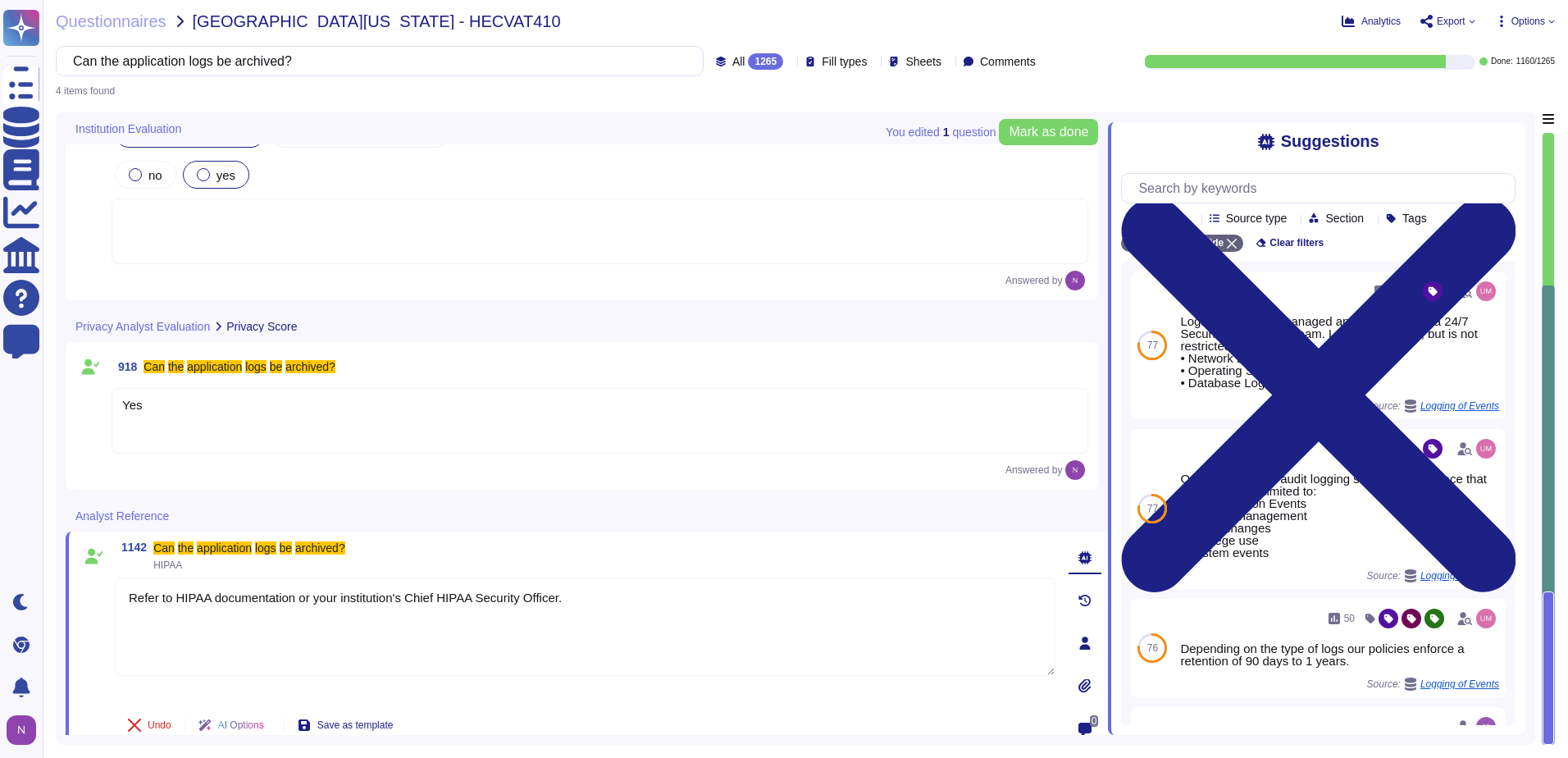
type textarea "Refer to HIPAA documentation or your institution's Chief HIPAA Security Officer."
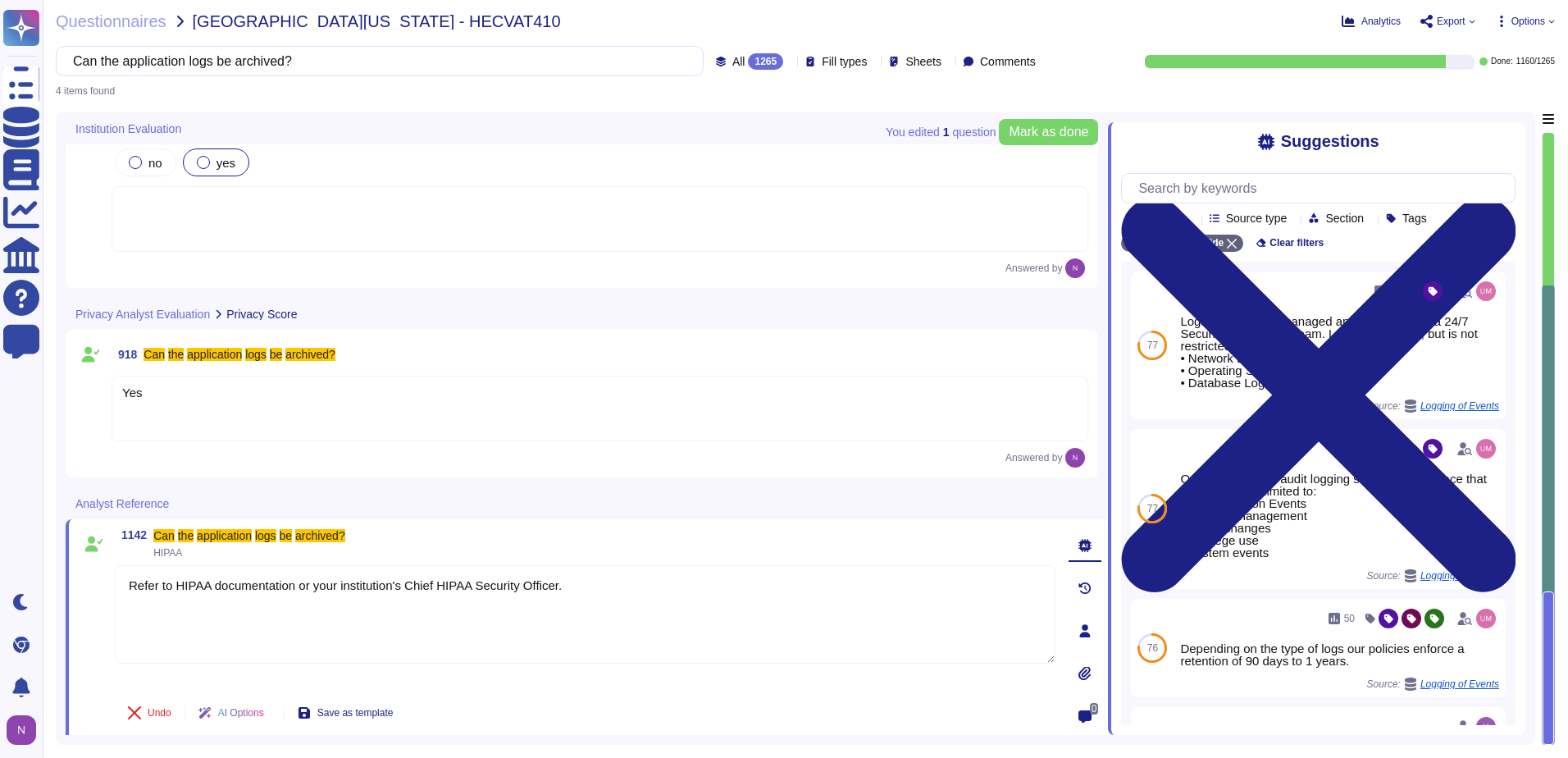
scroll to position [314, 0]
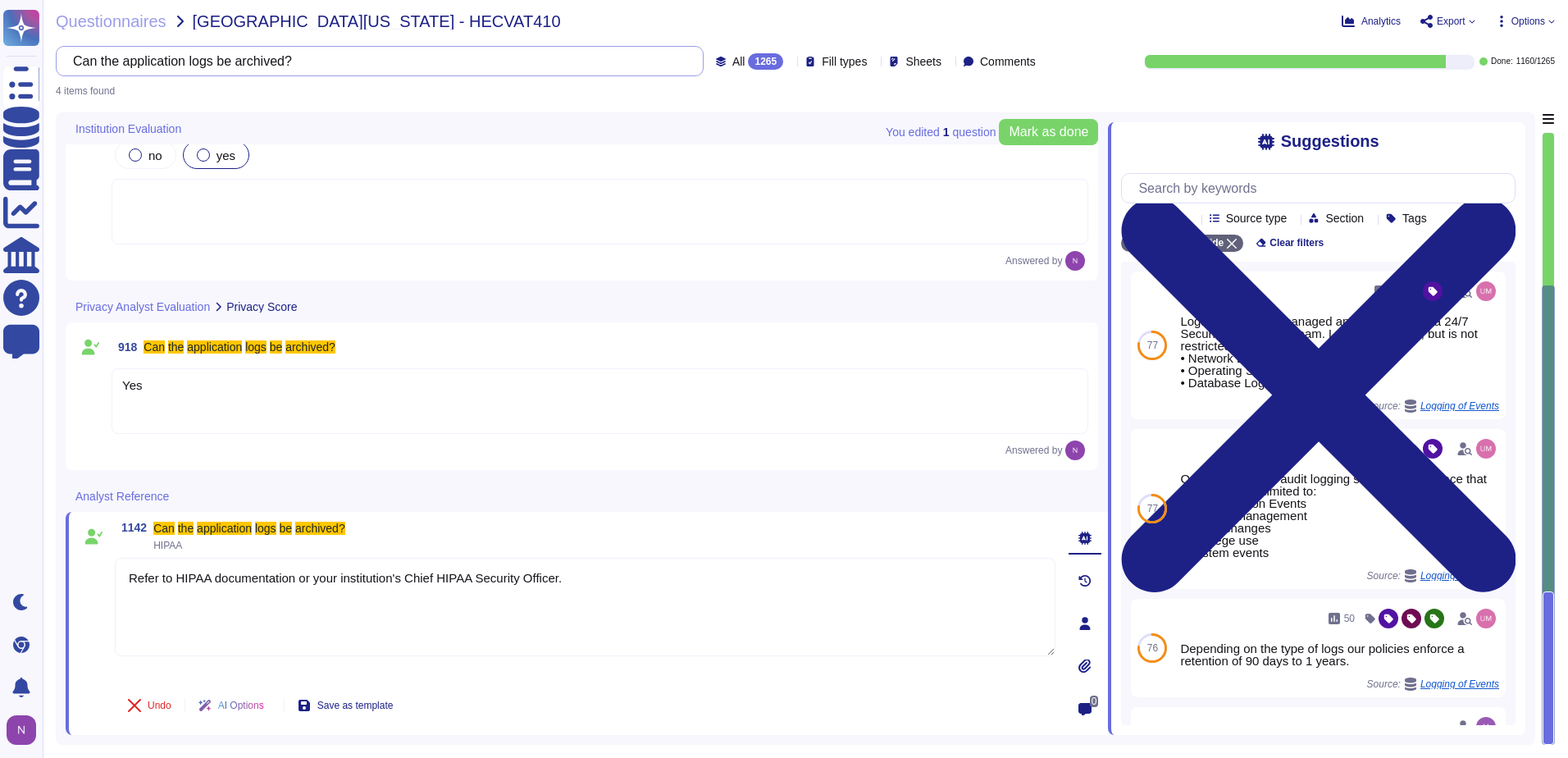
click at [455, 53] on input "Can the application logs be archived?" at bounding box center [375, 61] width 622 height 28
click at [424, 65] on input "Can the application logs be archived?" at bounding box center [375, 61] width 622 height 28
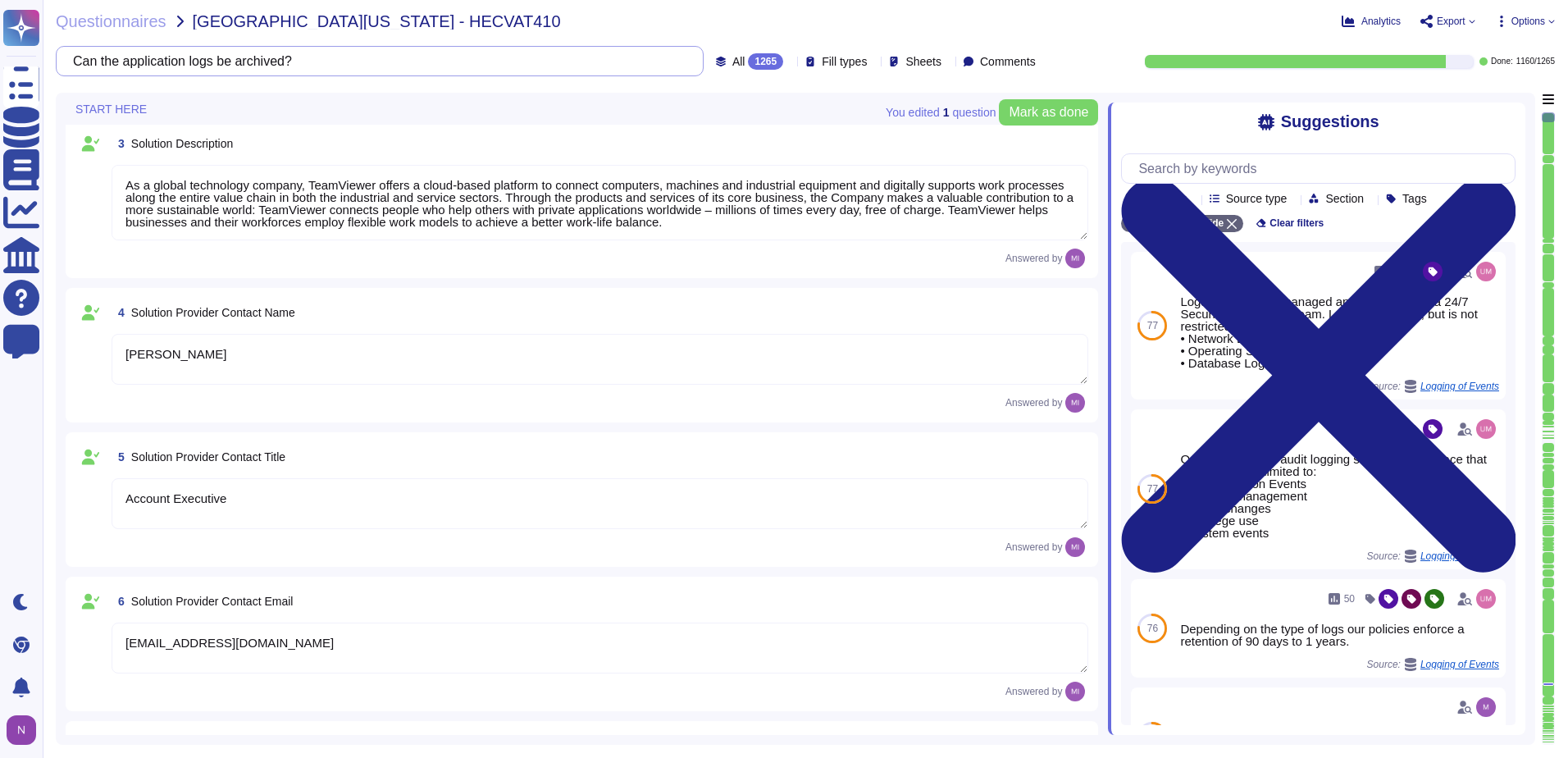
type textarea "In the following, "Company" refers to TeamViewer SE."
type textarea "TeamViewer US. Inc. * [STREET_ADDRESS]"
type textarea "TeamViewer Group has offices located around the globe."
type textarea "As a global technology company, TeamViewer offers a cloud-based platform to con…"
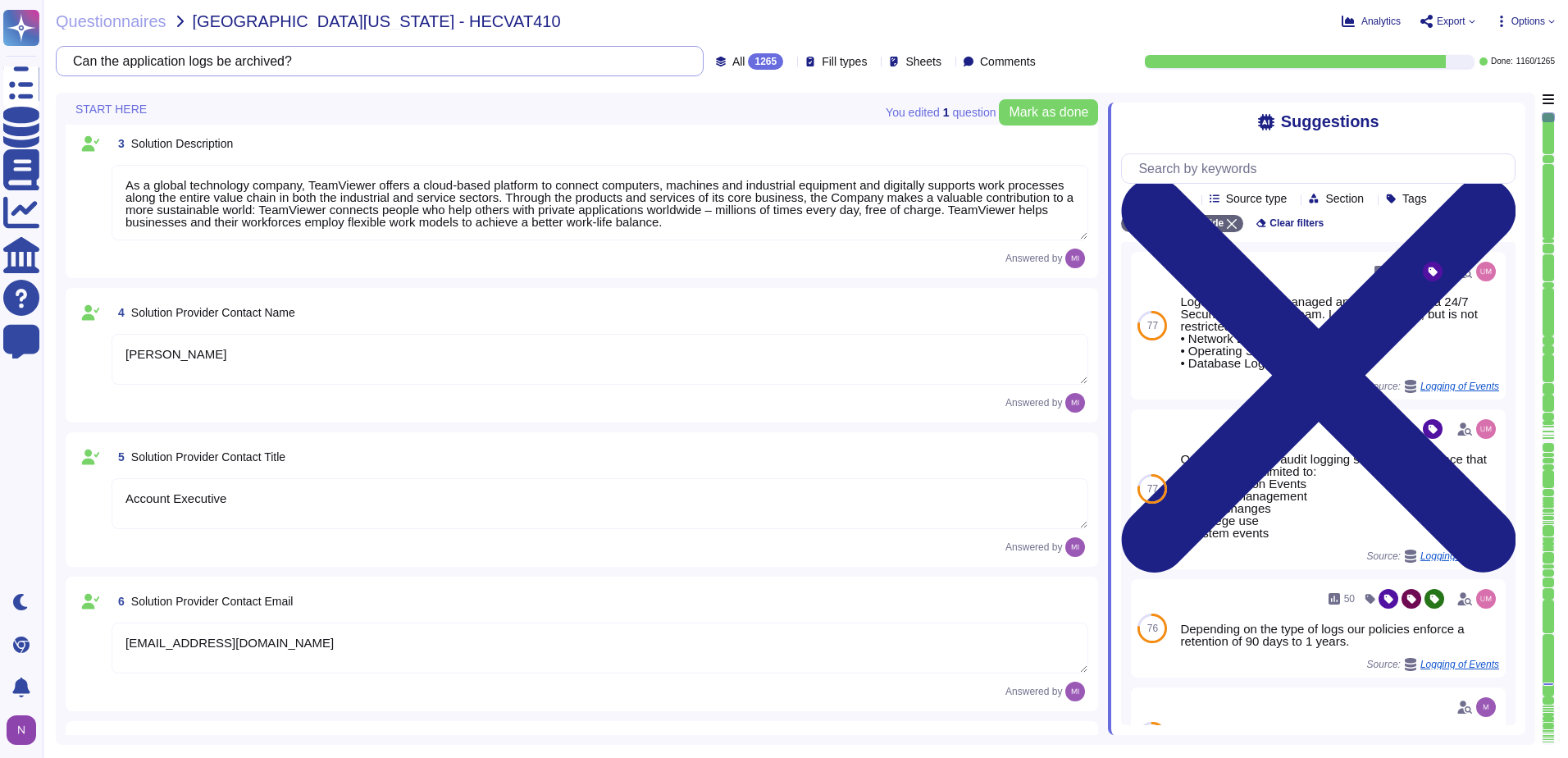
type textarea "[PERSON_NAME]"
type textarea "Account Executive"
type textarea "[EMAIL_ADDRESS][DOMAIN_NAME]"
type textarea "1 727 647 3589"
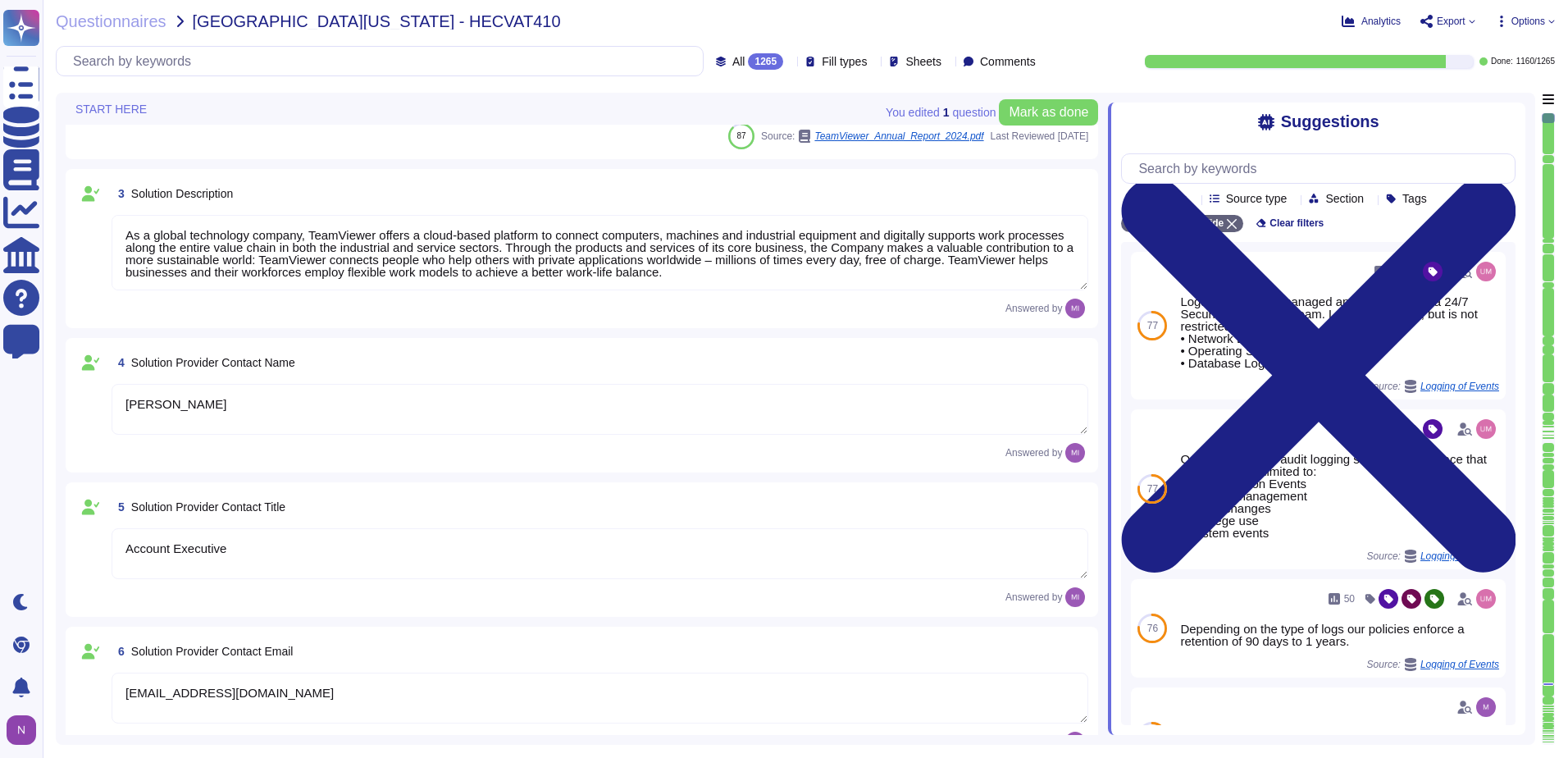
click at [748, 58] on div "1265" at bounding box center [766, 61] width 35 height 17
click at [703, 147] on span "To do" at bounding box center [711, 143] width 30 height 15
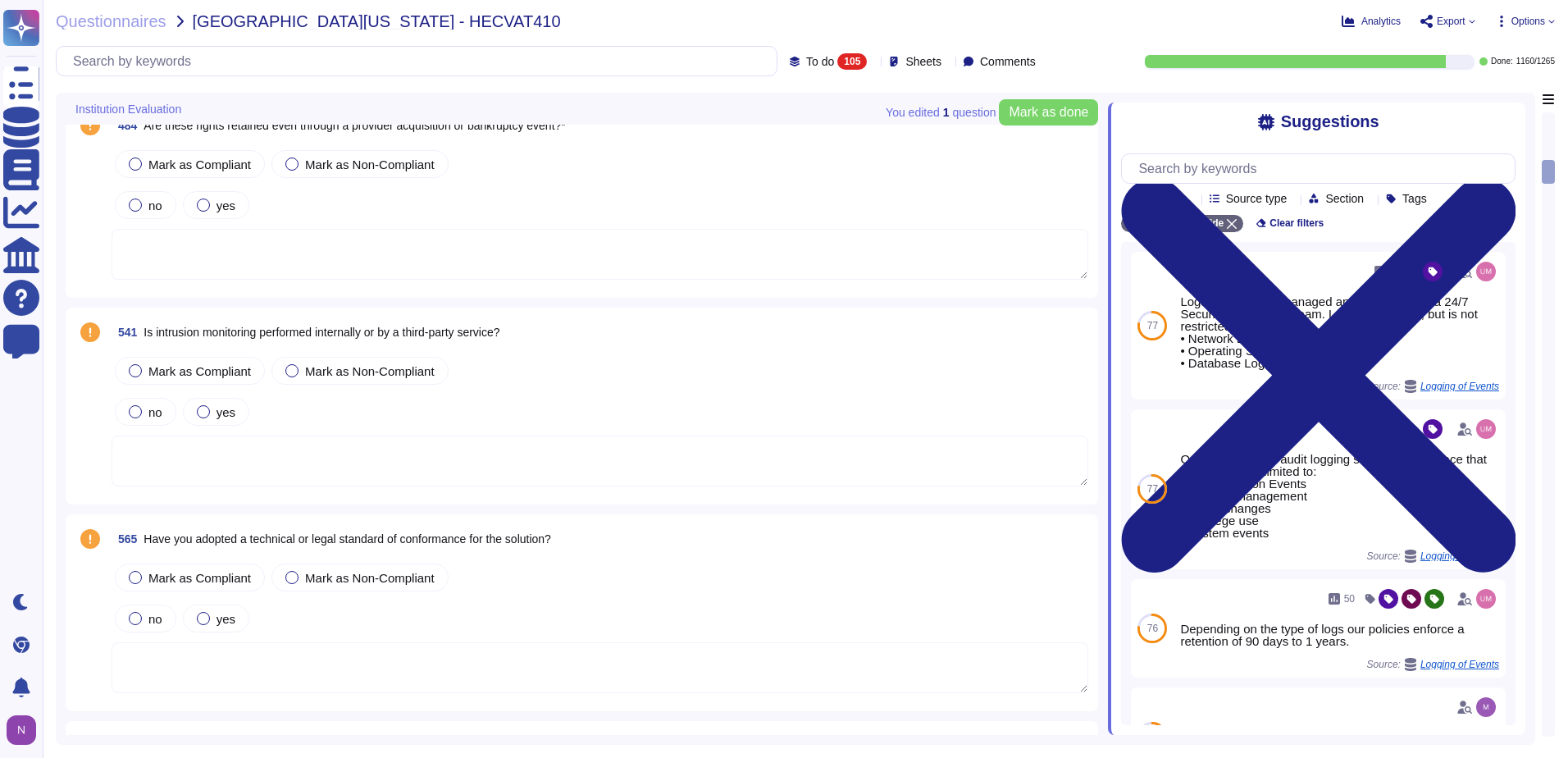
scroll to position [1657, 0]
click at [415, 446] on textarea at bounding box center [600, 459] width 977 height 51
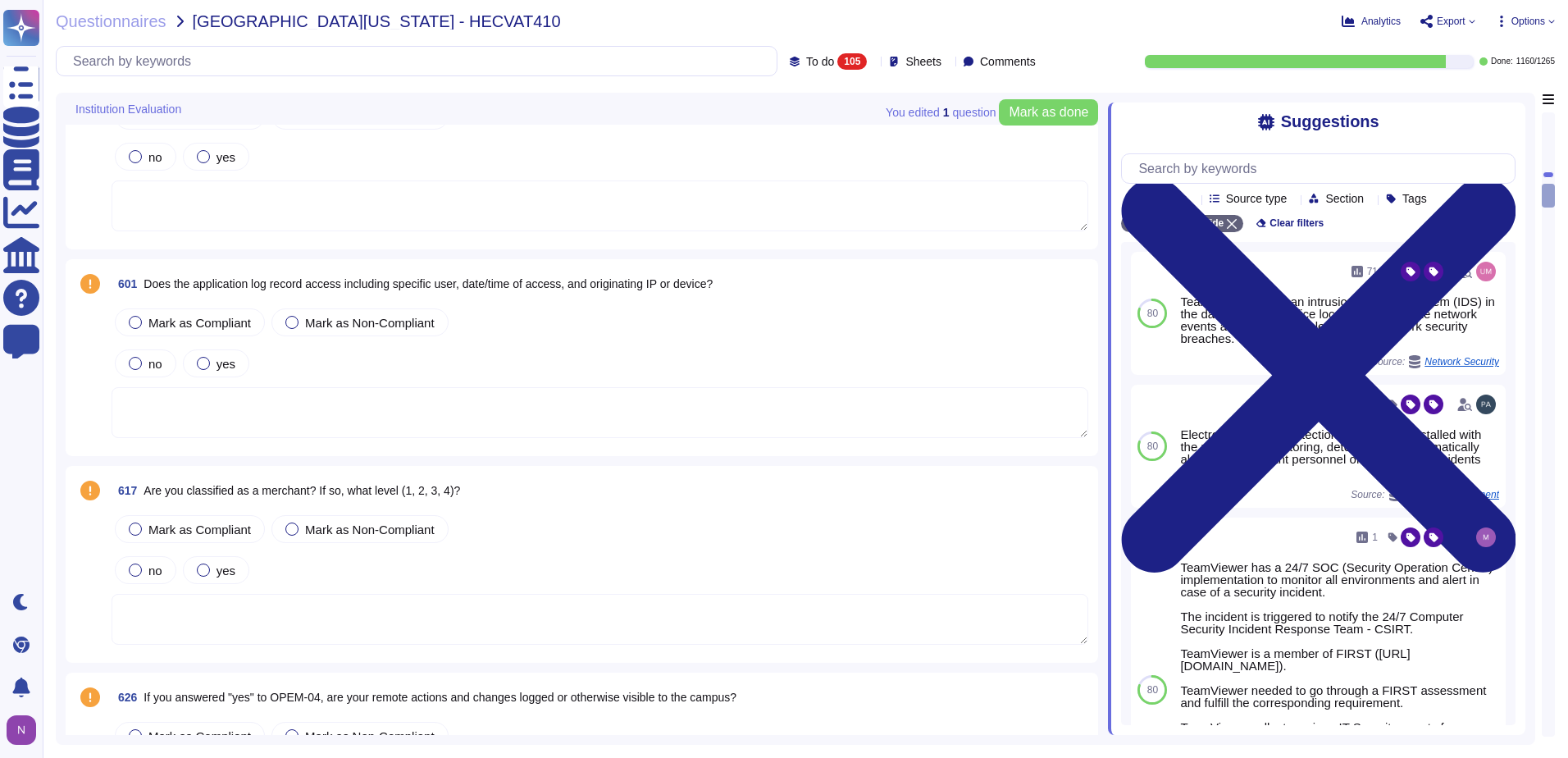
scroll to position [2396, 0]
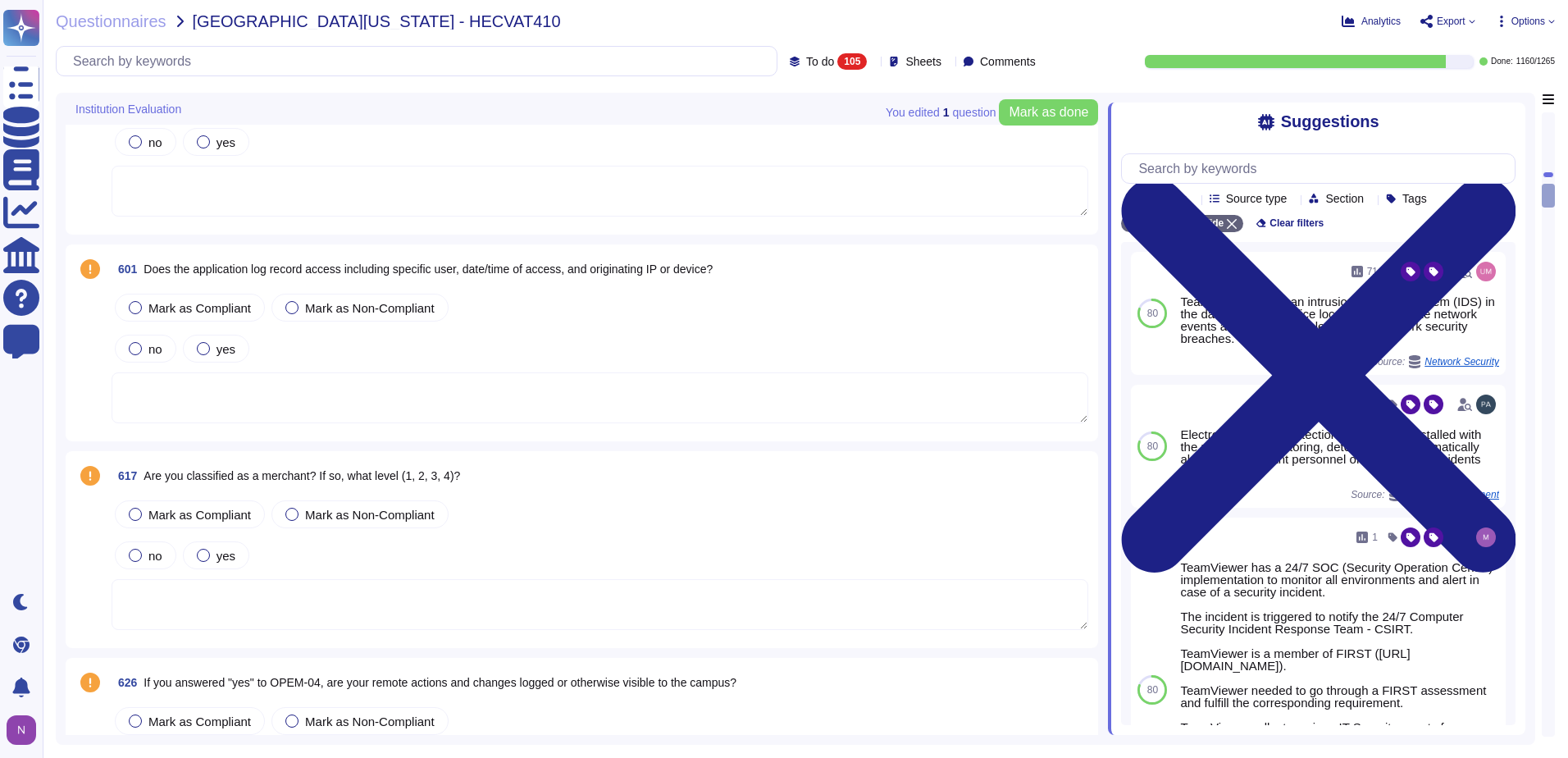
click at [557, 264] on span "Does the application log record access including specific user, date/time of ac…" at bounding box center [428, 268] width 569 height 13
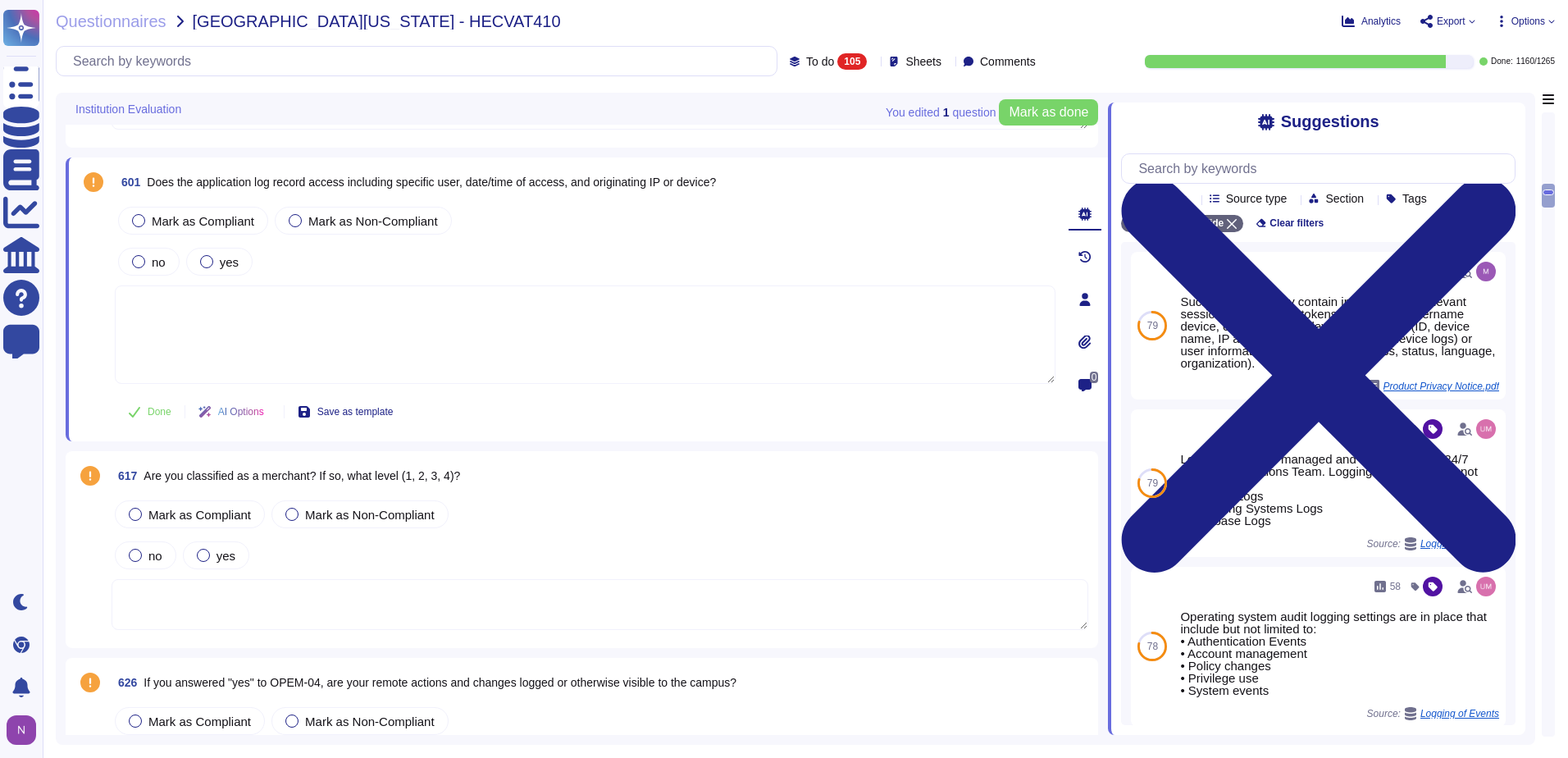
click at [714, 183] on span "Does the application log record access including specific user, date/time of ac…" at bounding box center [431, 182] width 569 height 13
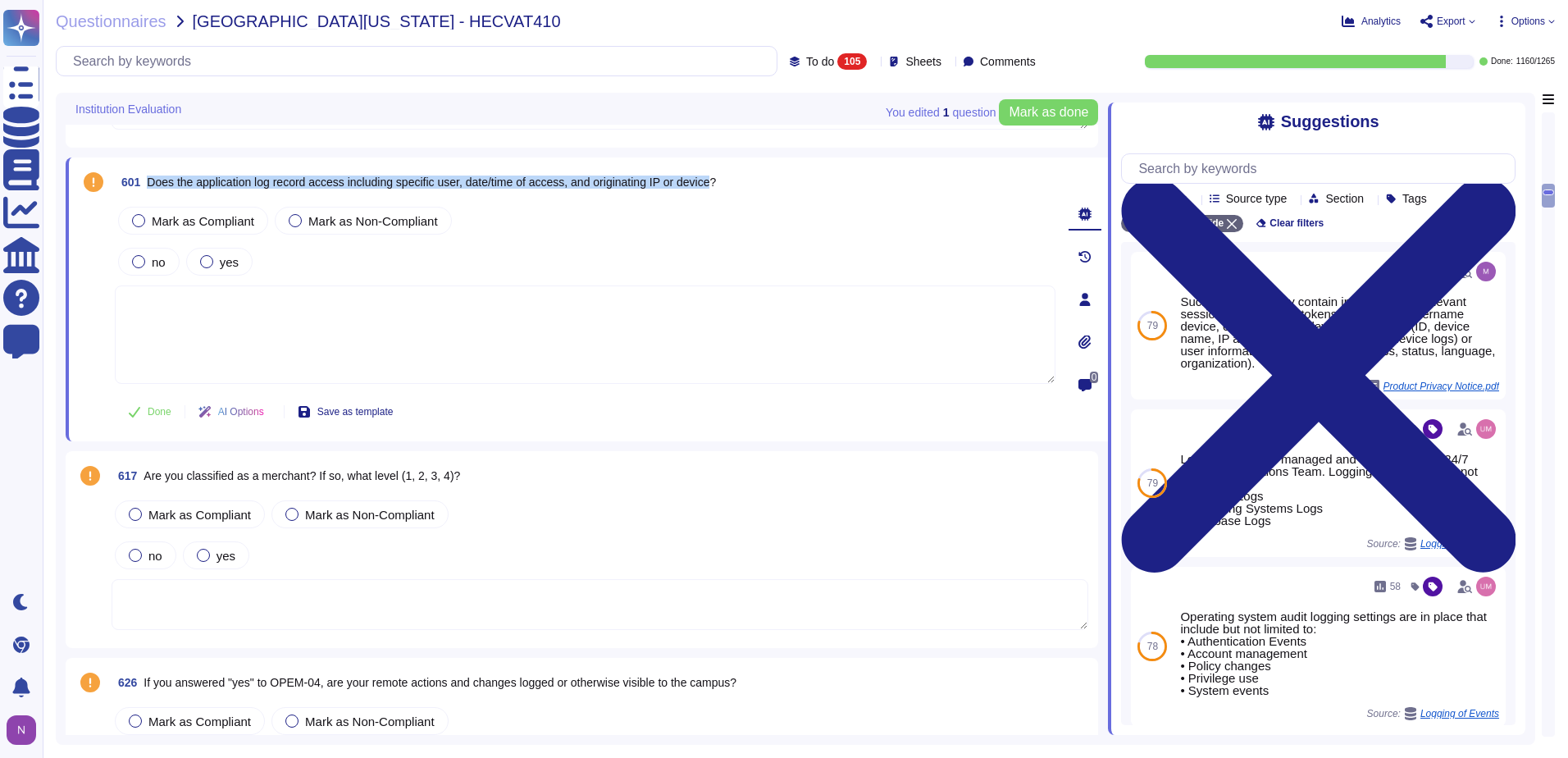
drag, startPoint x: 721, startPoint y: 183, endPoint x: 151, endPoint y: 187, distance: 570.0
click at [151, 187] on span "Does the application log record access including specific user, date/time of ac…" at bounding box center [431, 182] width 569 height 13
copy span "Does the application log record access including specific user, date/time of ac…"
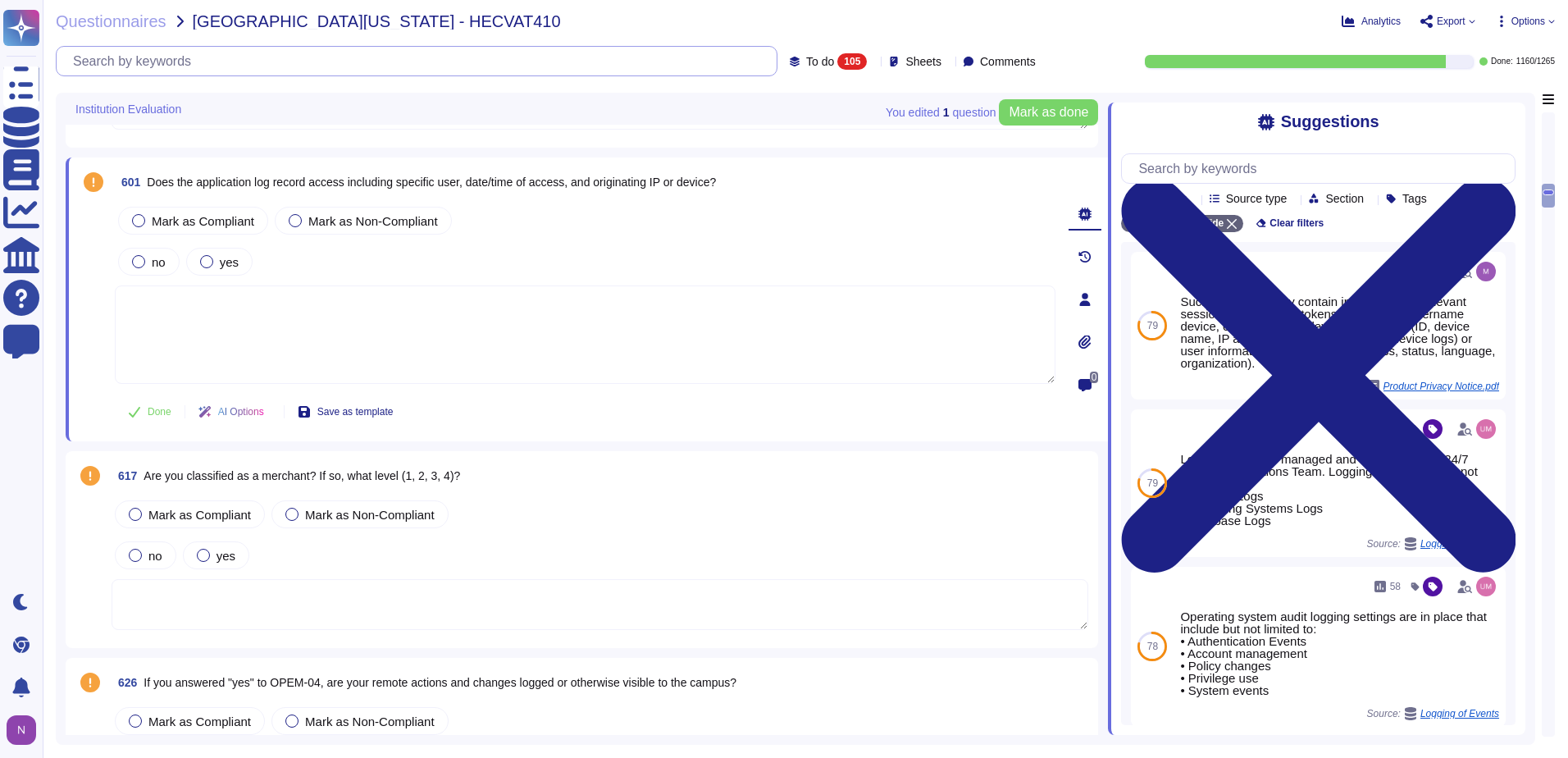
click at [464, 69] on input "text" at bounding box center [420, 61] width 712 height 28
paste input "Does the application log record access including specific user, date/time of ac…"
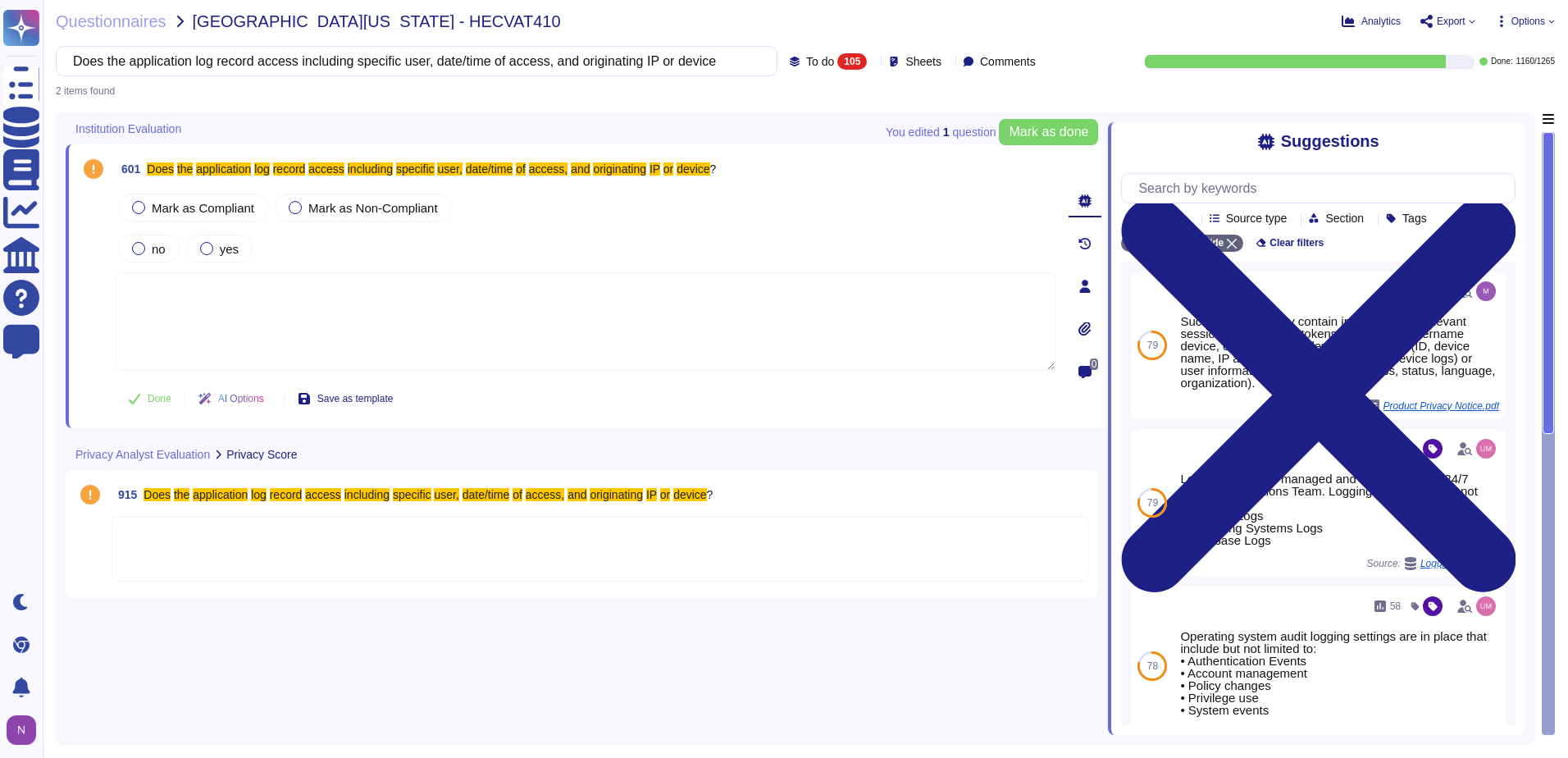
type input "Does the application log record access including specific user, date/time of ac…"
click at [838, 57] on div "105" at bounding box center [852, 61] width 29 height 17
click at [801, 98] on div "All 1265" at bounding box center [844, 103] width 133 height 18
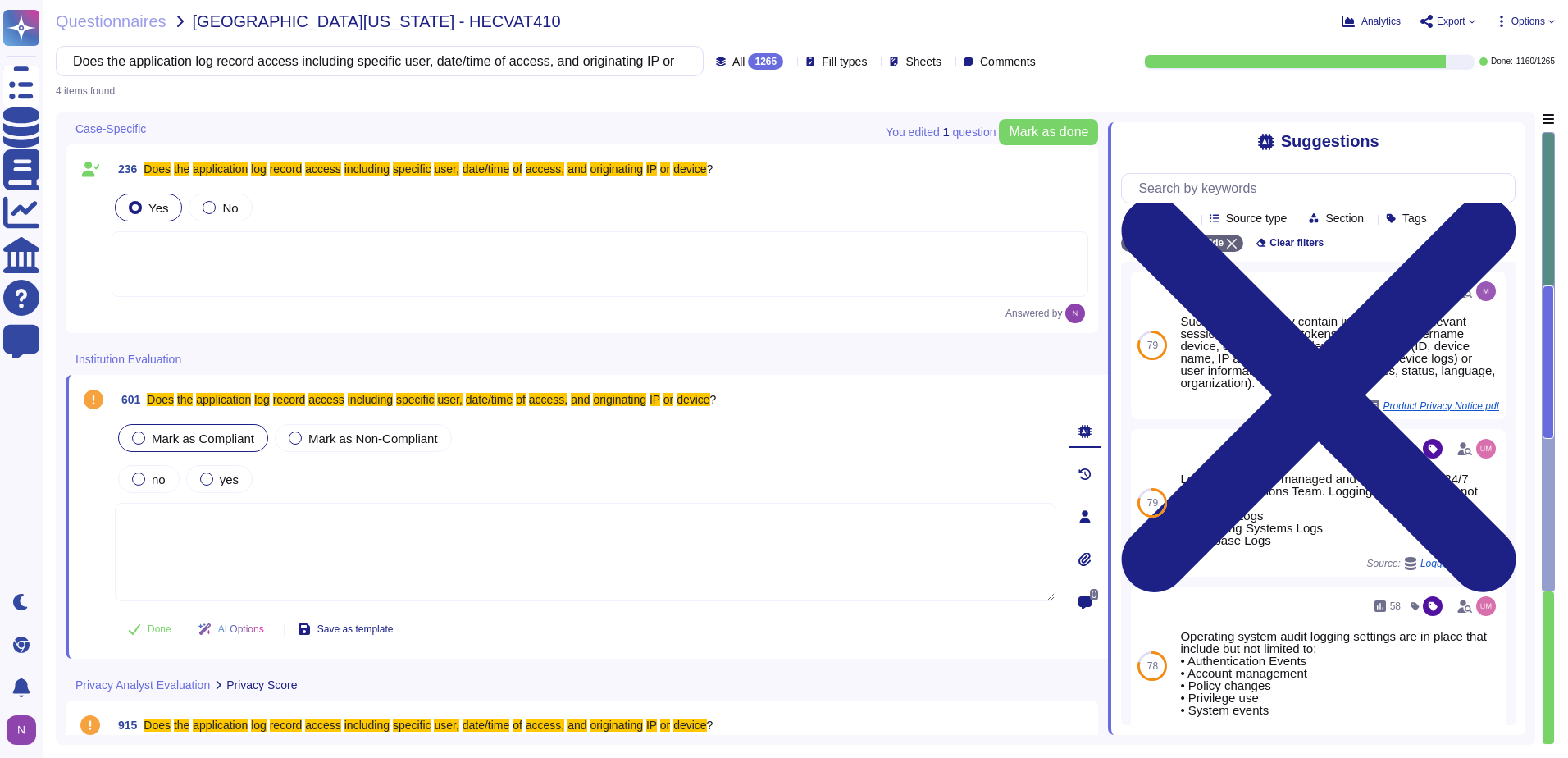
click at [144, 436] on div at bounding box center [137, 437] width 13 height 13
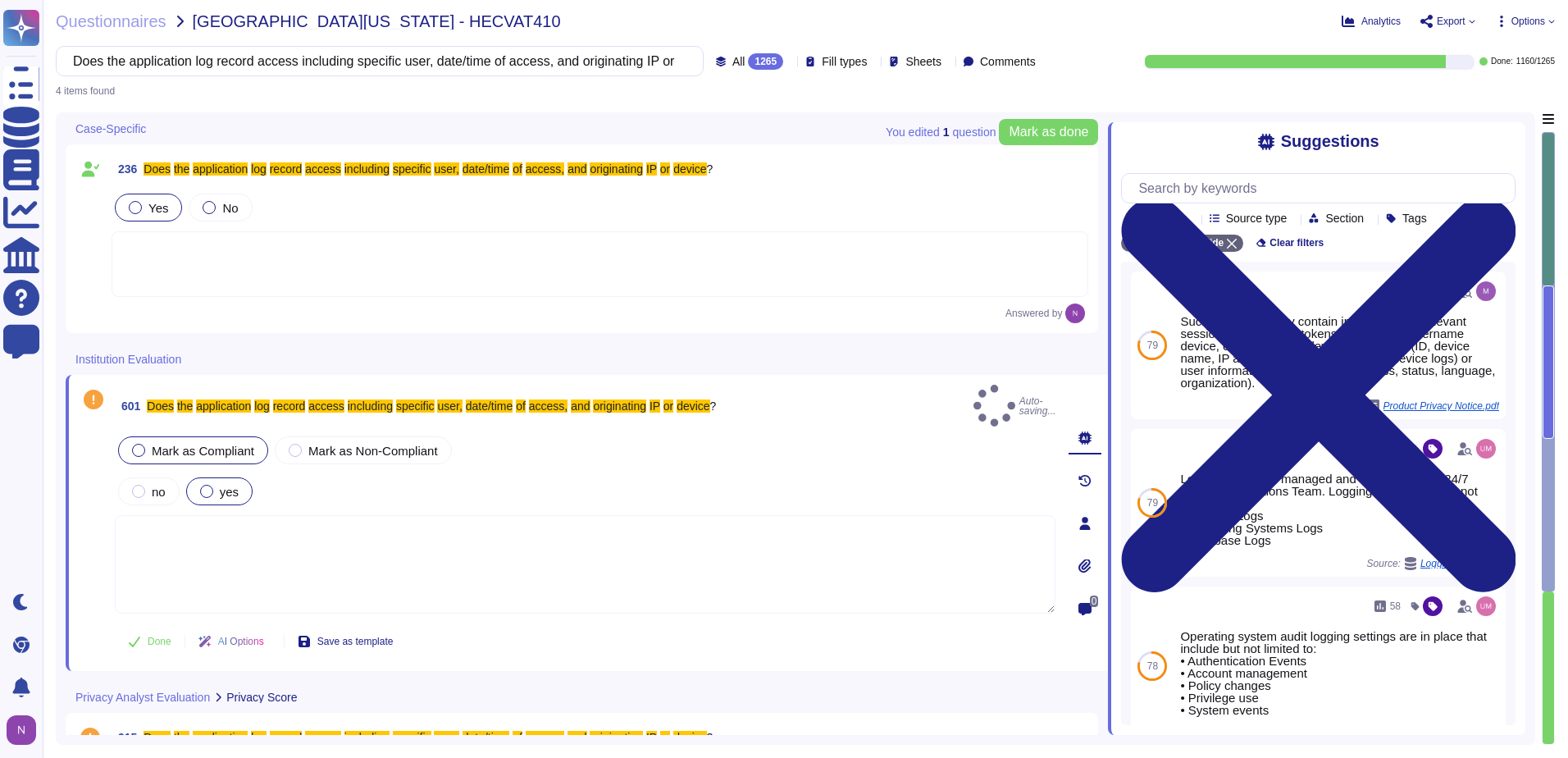
click at [210, 485] on div at bounding box center [206, 491] width 13 height 13
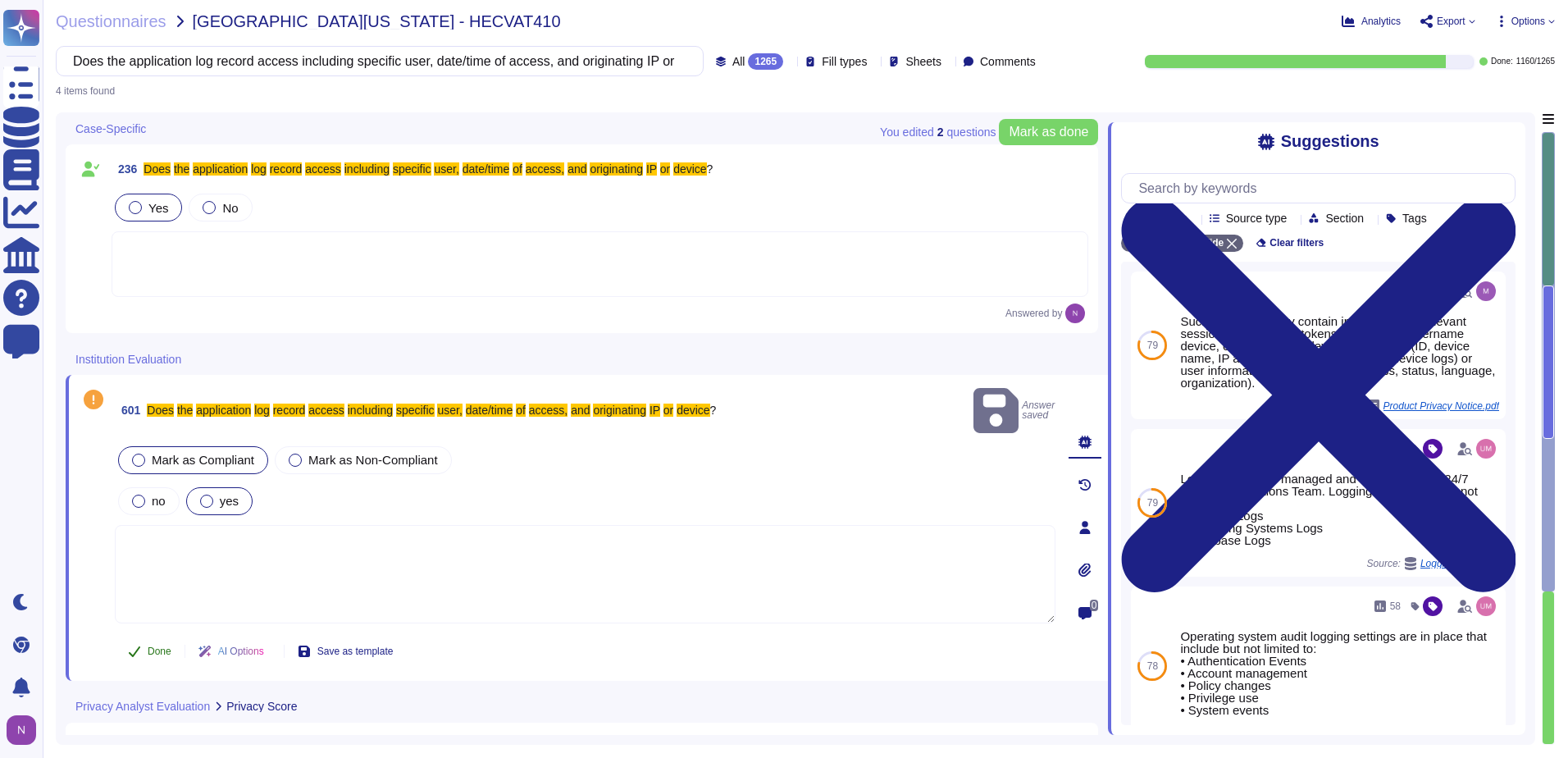
click at [162, 646] on span "Done" at bounding box center [159, 651] width 24 height 10
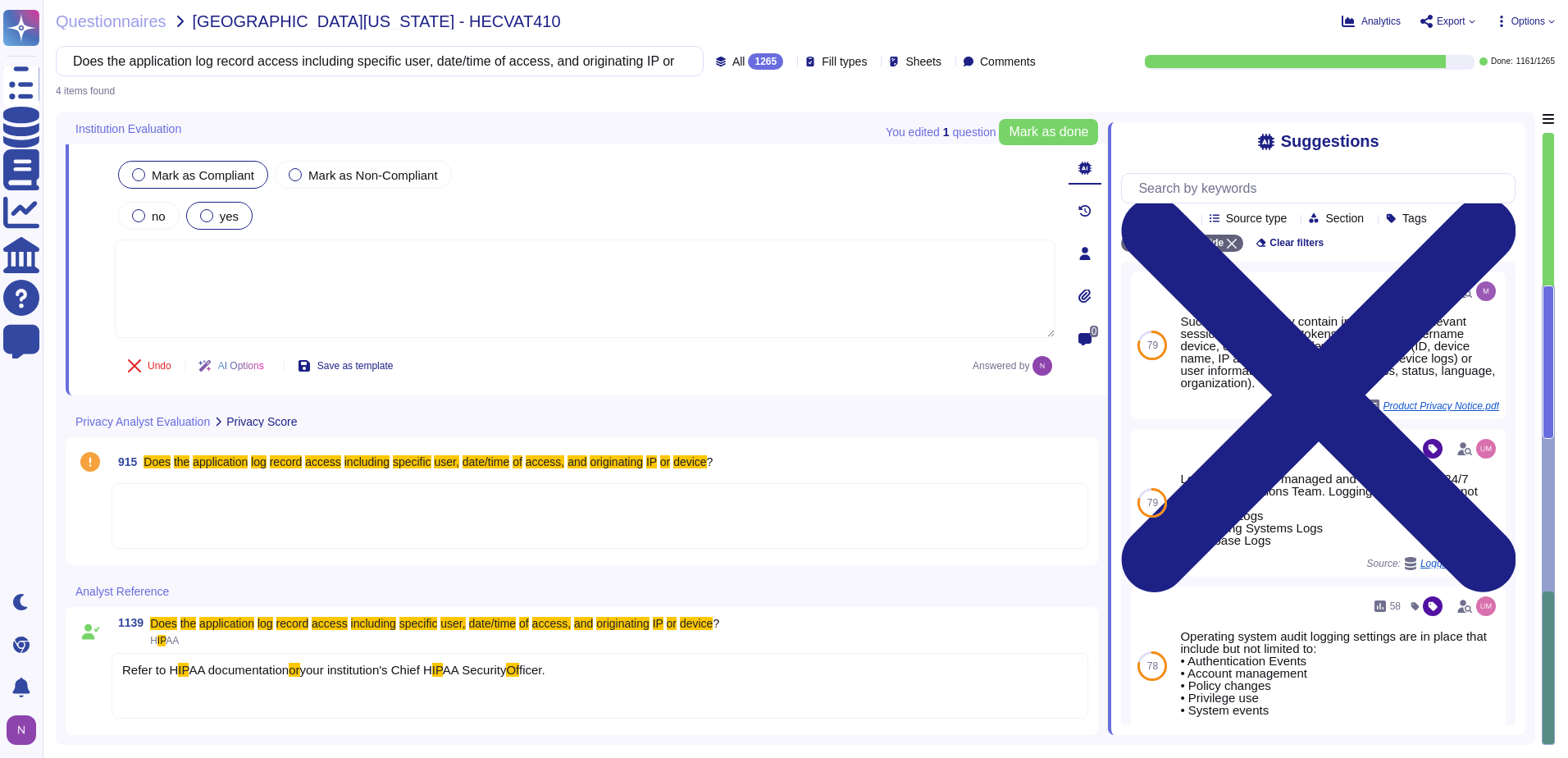
click at [146, 510] on div at bounding box center [600, 515] width 977 height 66
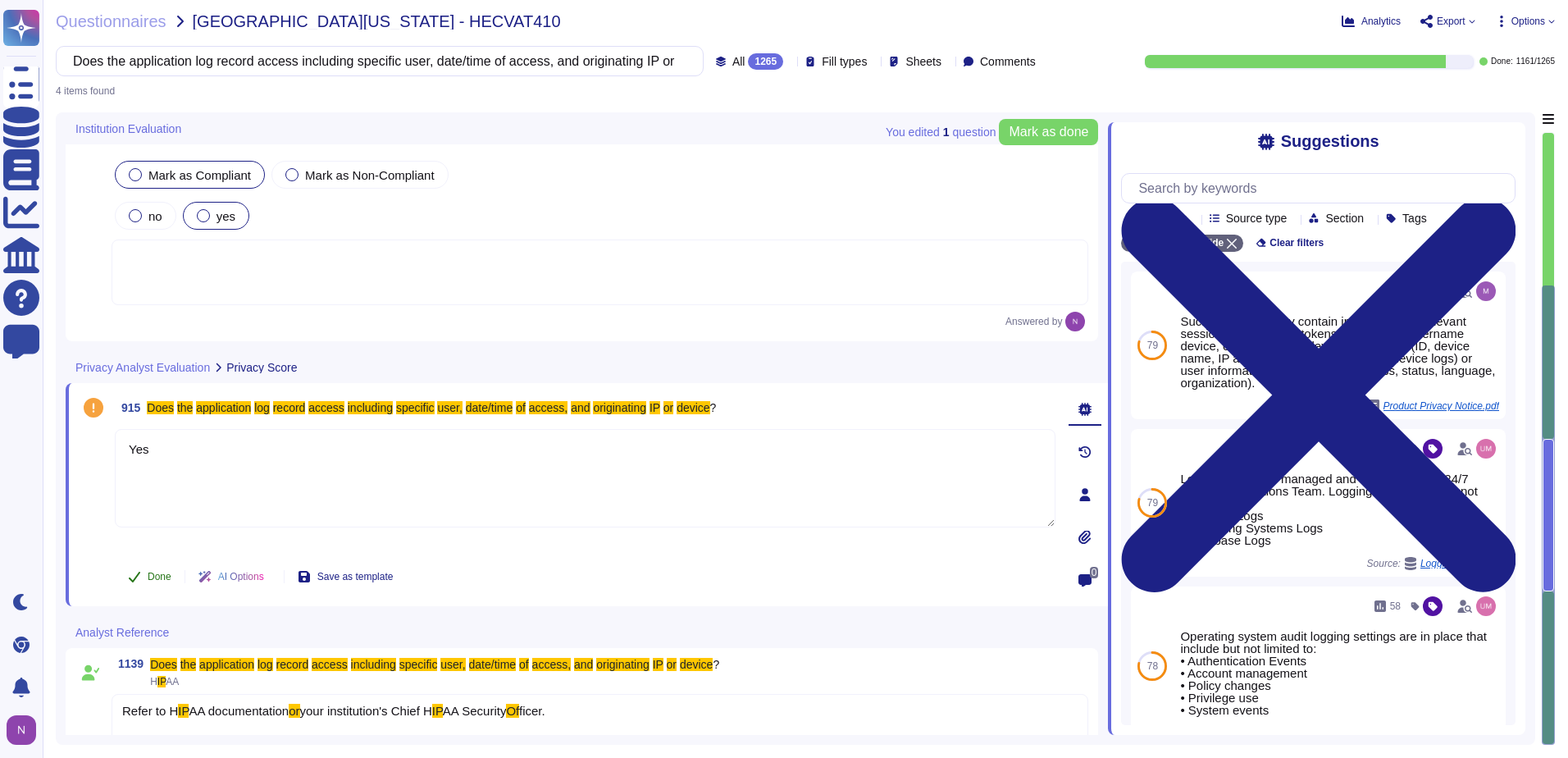
type textarea "Yes"
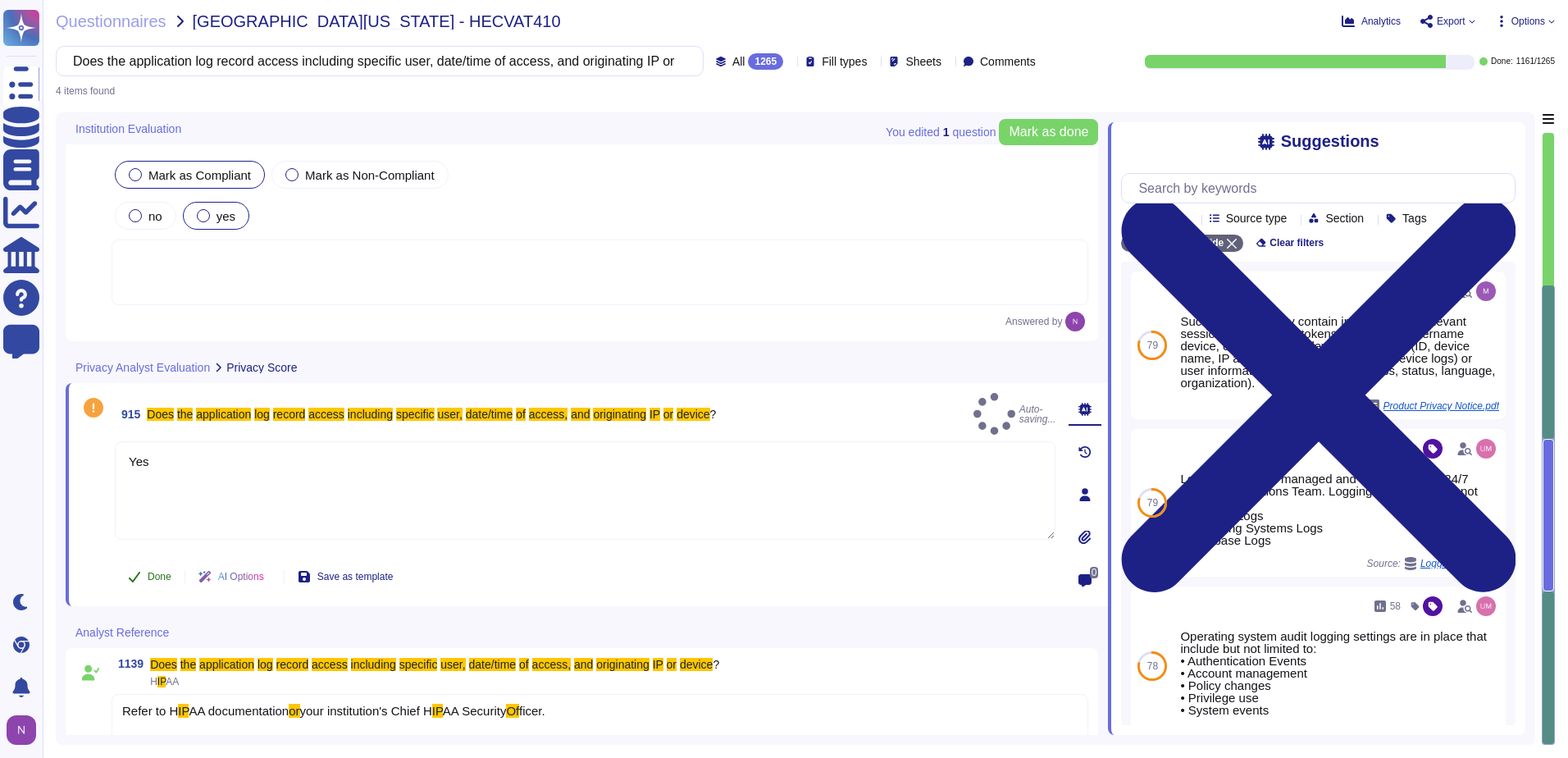
click at [161, 574] on span "Done" at bounding box center [159, 576] width 24 height 10
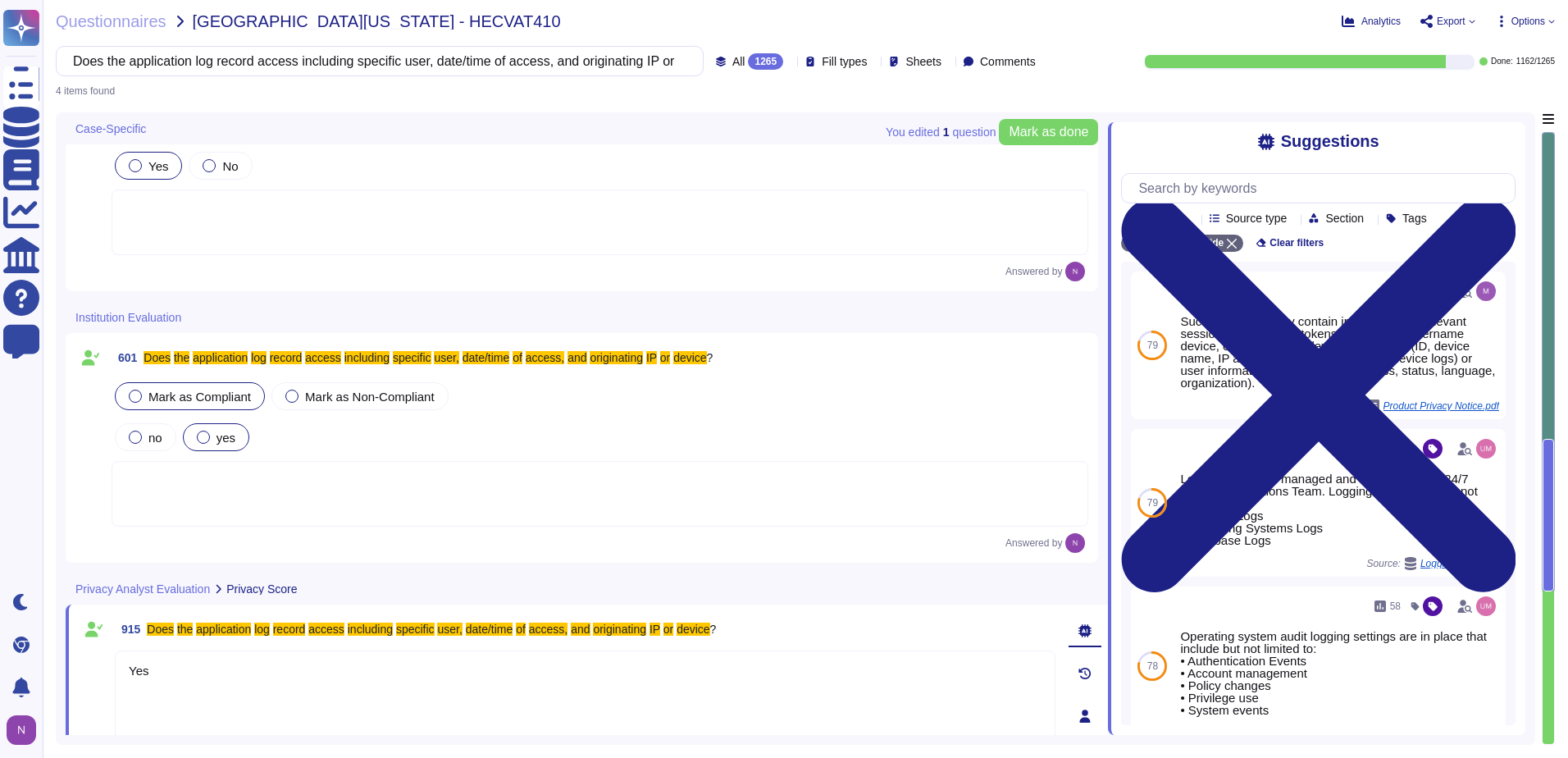
scroll to position [0, 0]
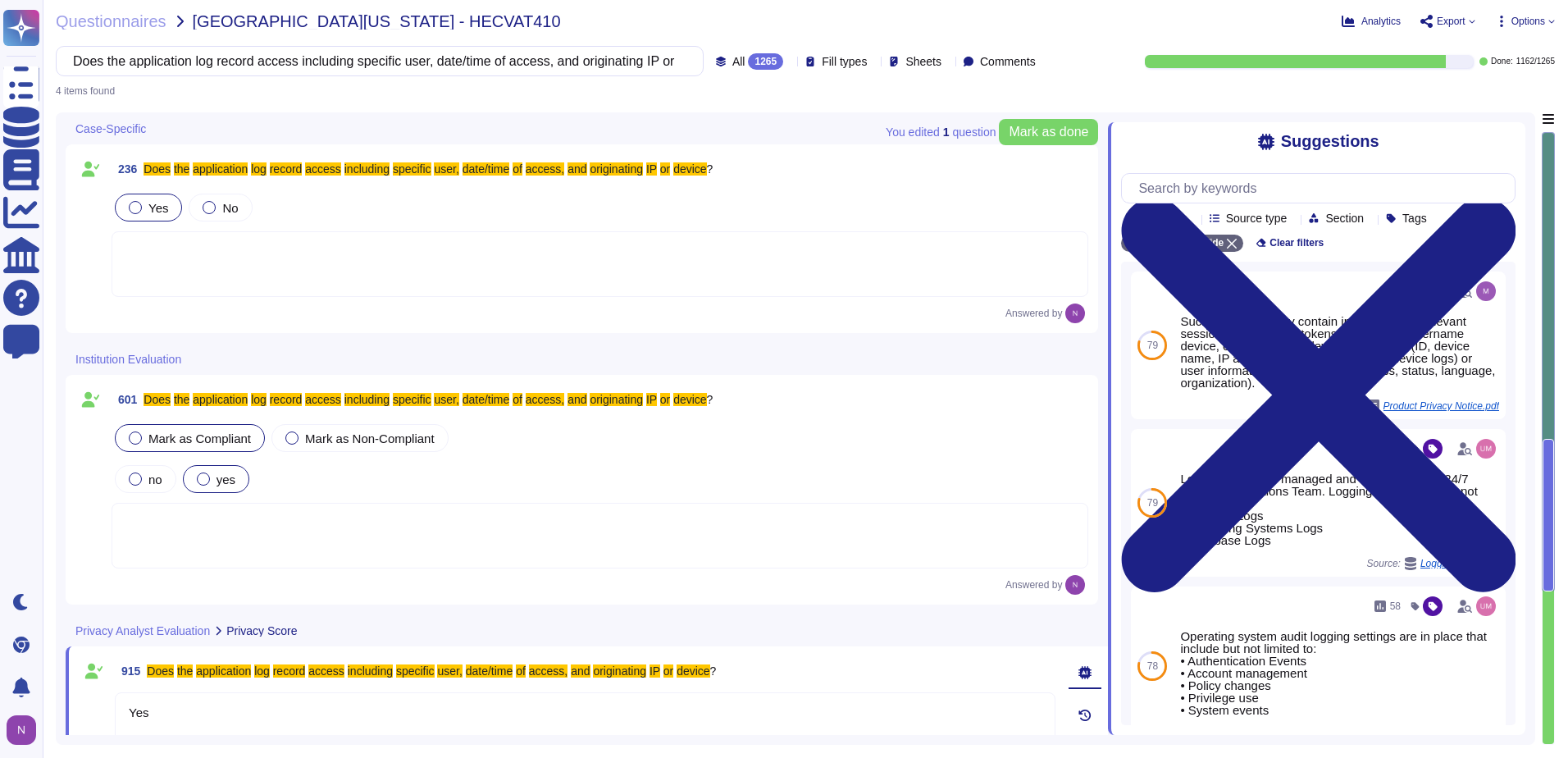
click at [226, 250] on div at bounding box center [600, 263] width 977 height 66
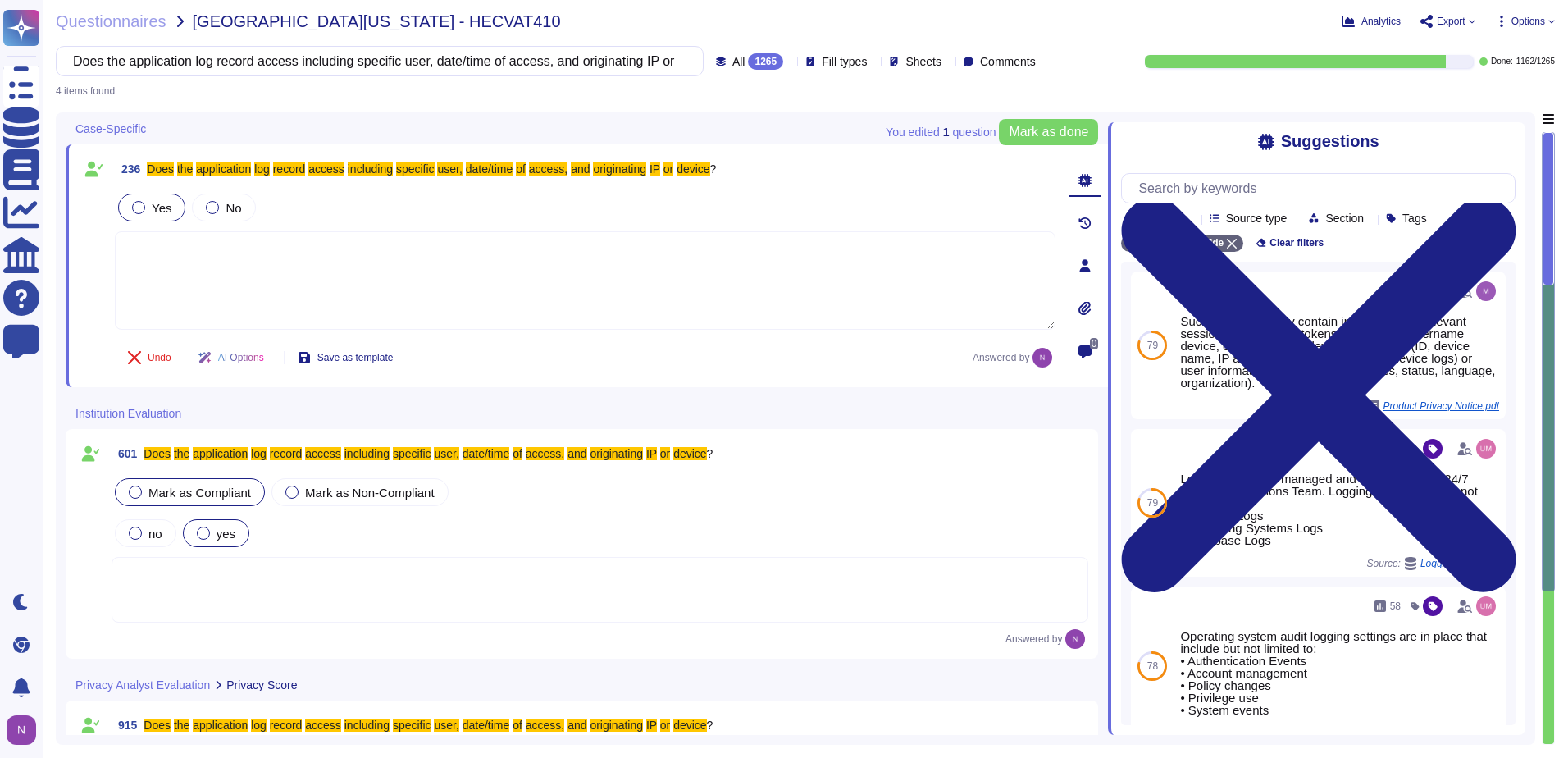
click at [308, 574] on div at bounding box center [600, 589] width 977 height 66
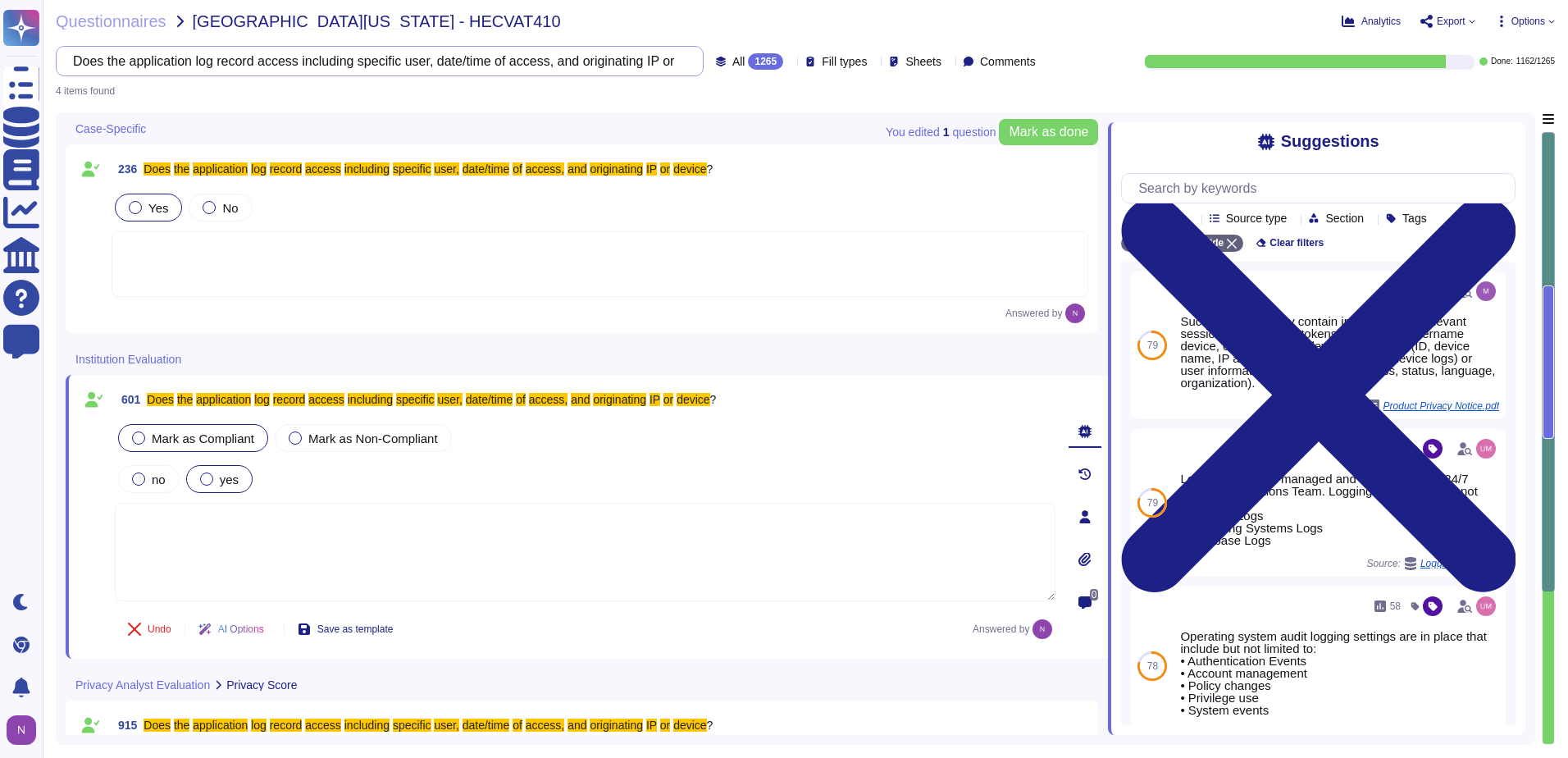
click at [604, 54] on input "Does the application log record access including specific user, date/time of ac…" at bounding box center [375, 61] width 622 height 28
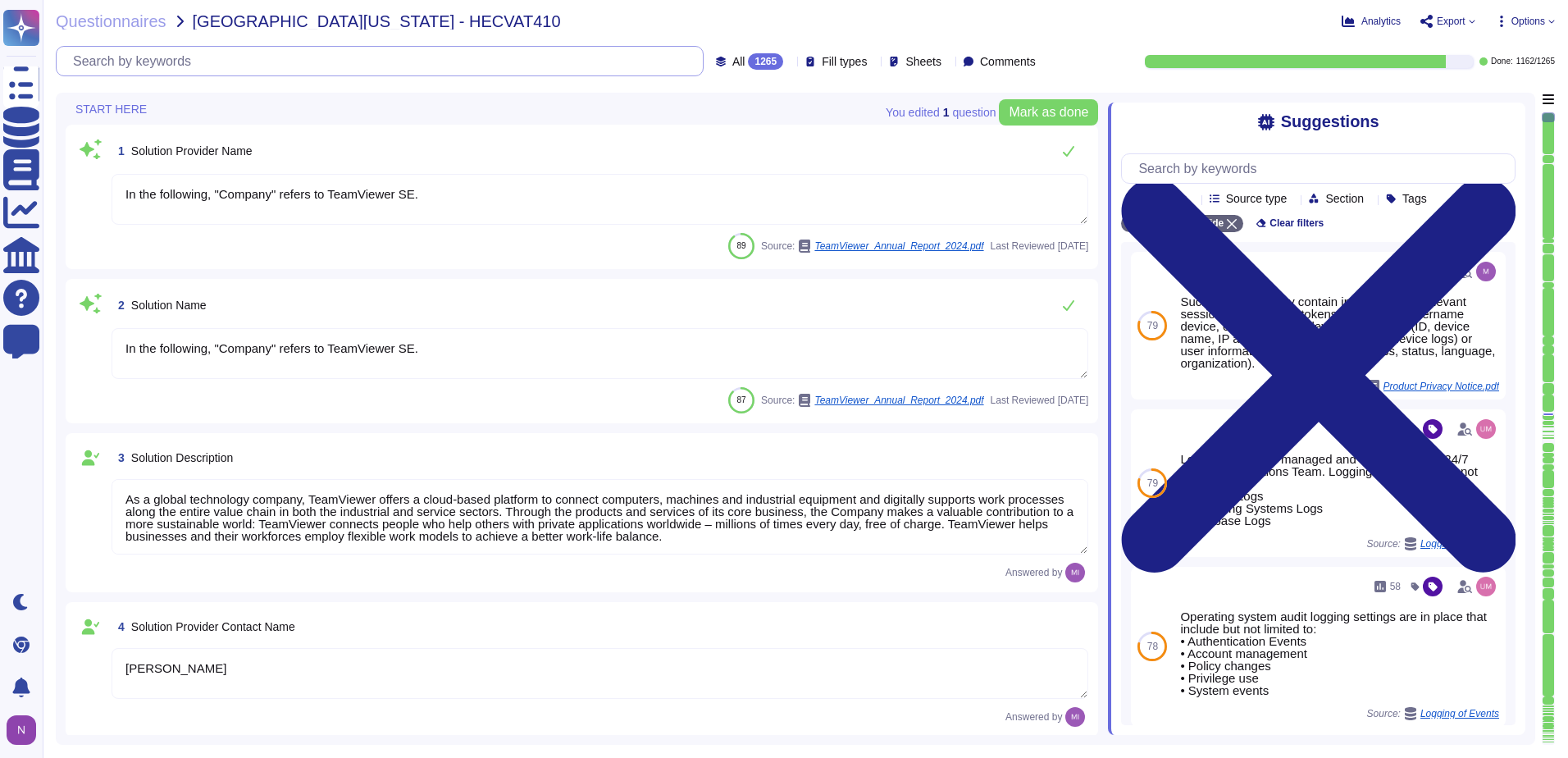
type textarea "As a global technology company, TeamViewer offers a cloud-based platform to con…"
type textarea "[PERSON_NAME]"
type textarea "Account Executive"
type textarea "[EMAIL_ADDRESS][DOMAIN_NAME]"
type textarea "1 727 647 3589"
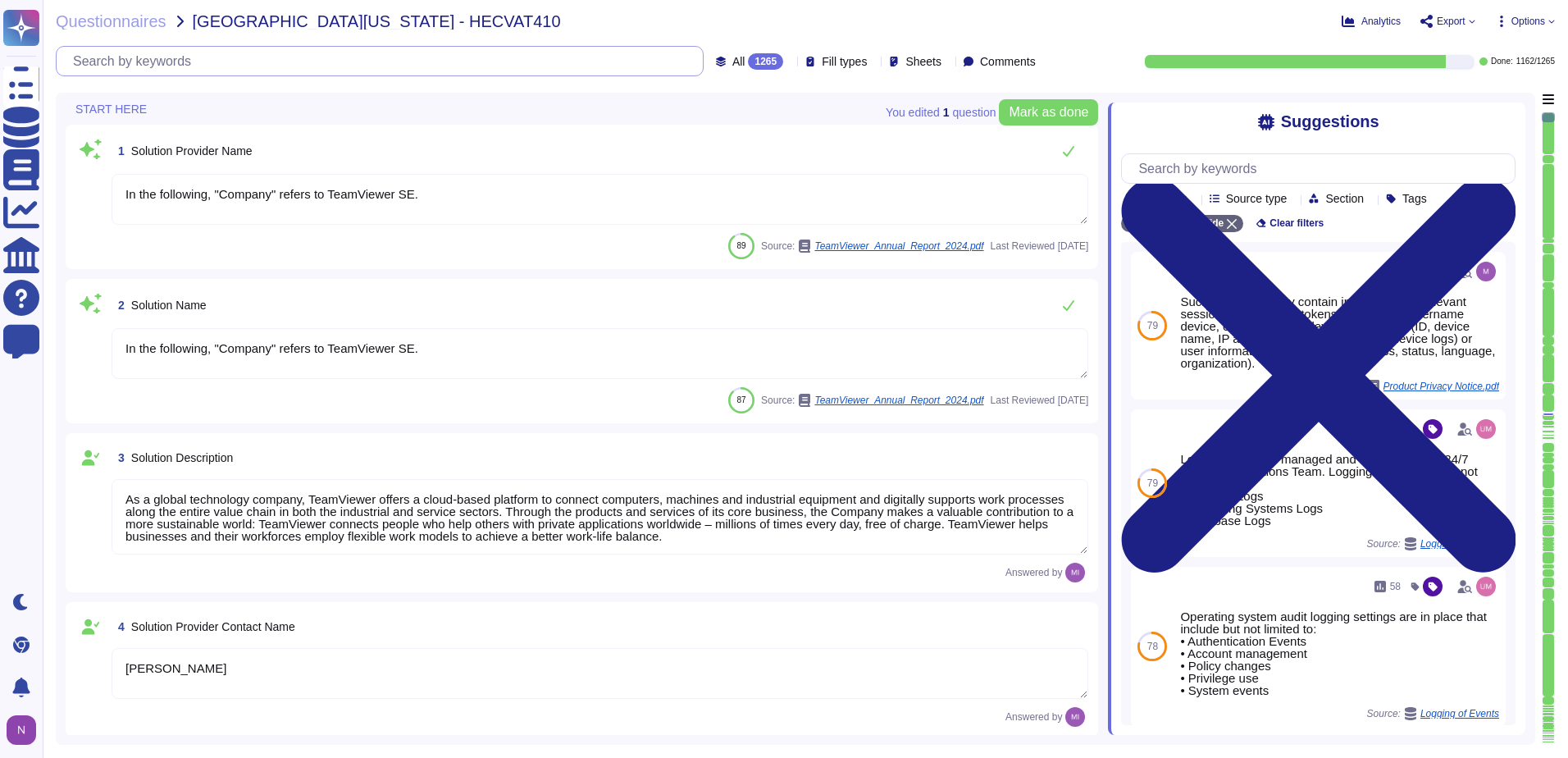
type textarea "In the following, "Company" refers to TeamViewer SE."
click at [748, 58] on div "1265" at bounding box center [766, 61] width 35 height 17
click at [723, 141] on span "To do" at bounding box center [711, 143] width 30 height 15
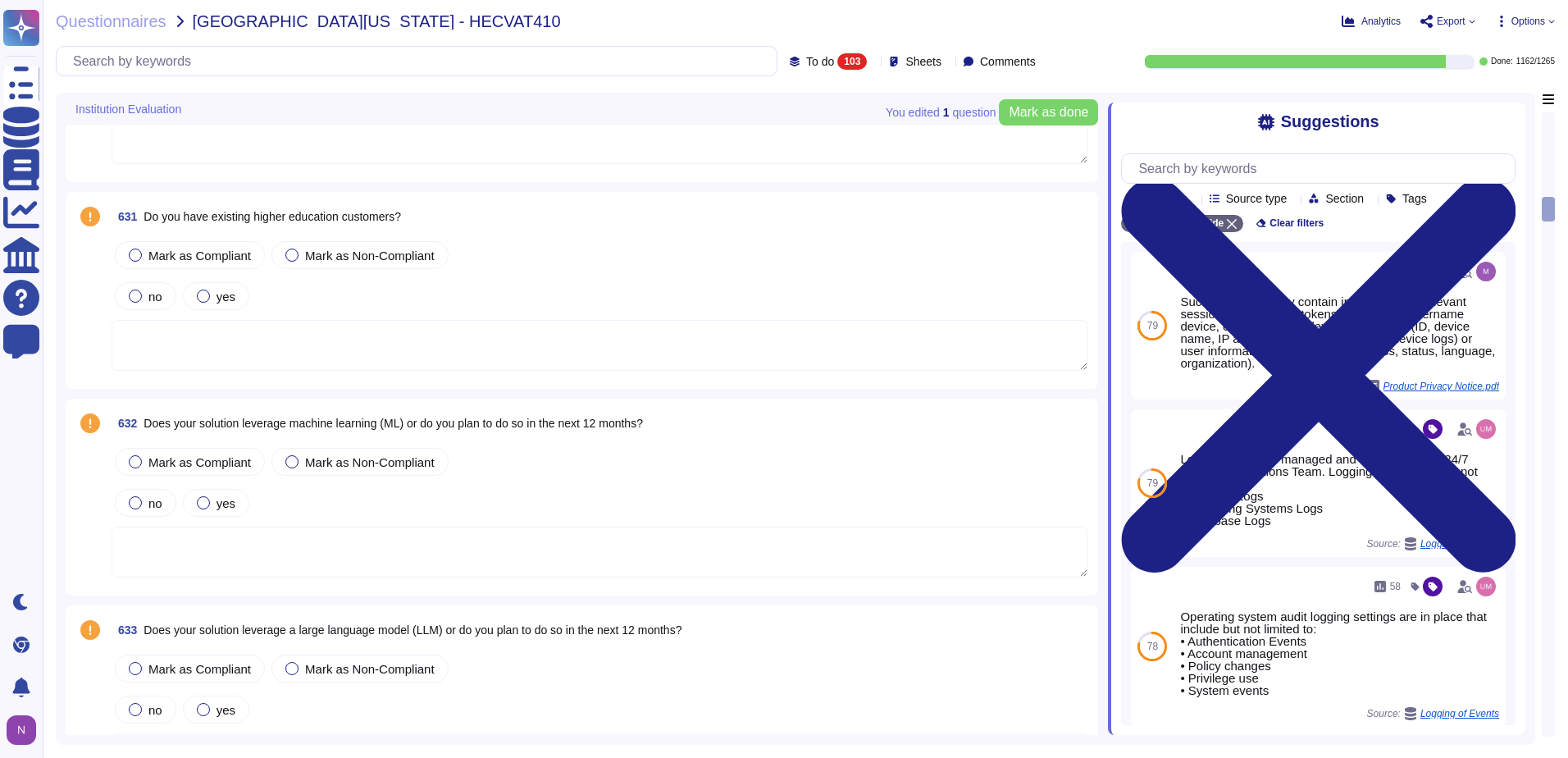
scroll to position [2706, 0]
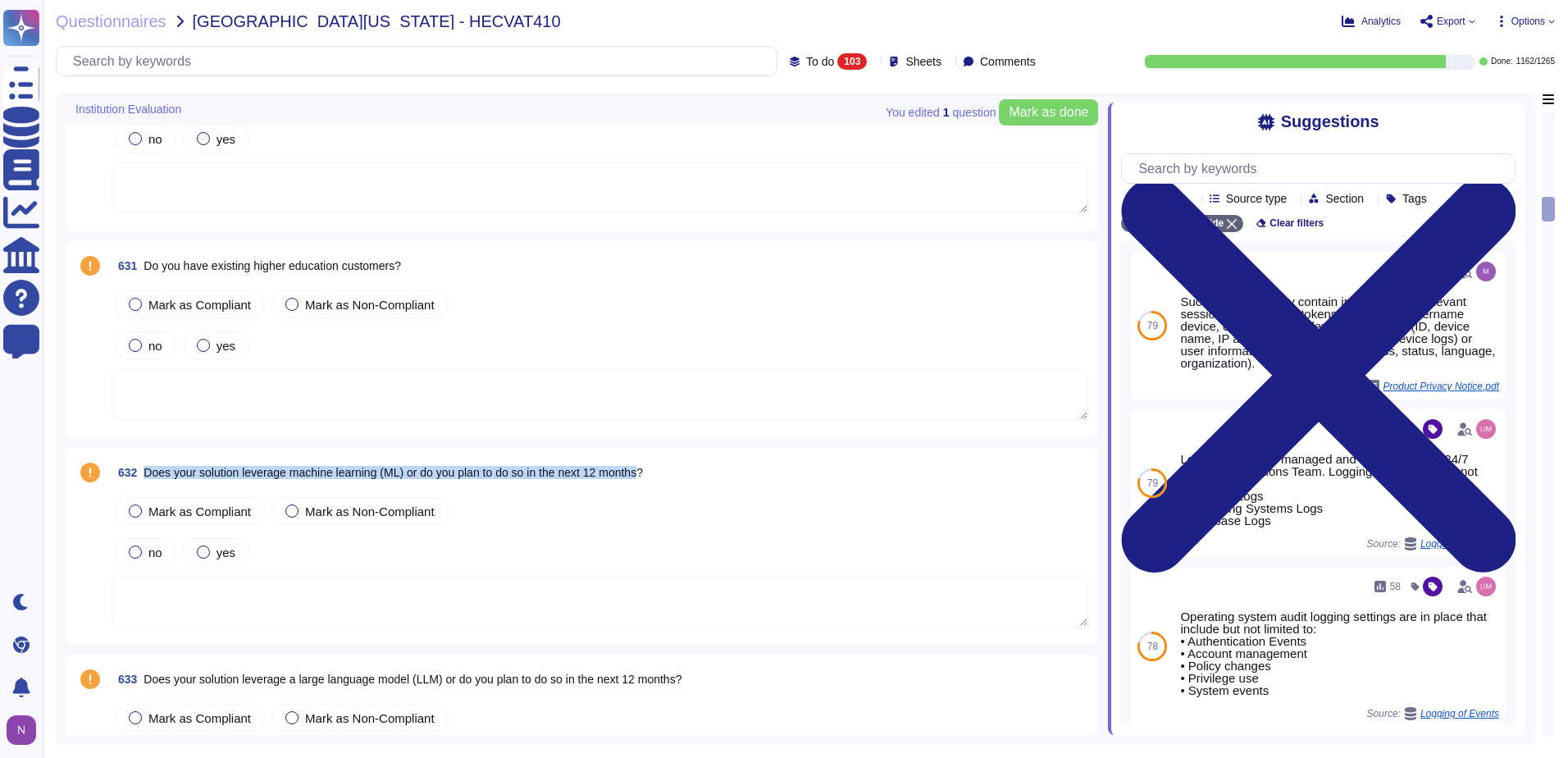
drag, startPoint x: 649, startPoint y: 471, endPoint x: 146, endPoint y: 460, distance: 503.1
click at [146, 460] on span "632 Does your solution leverage machine learning (ML) or do you plan to do so i…" at bounding box center [377, 472] width 531 height 29
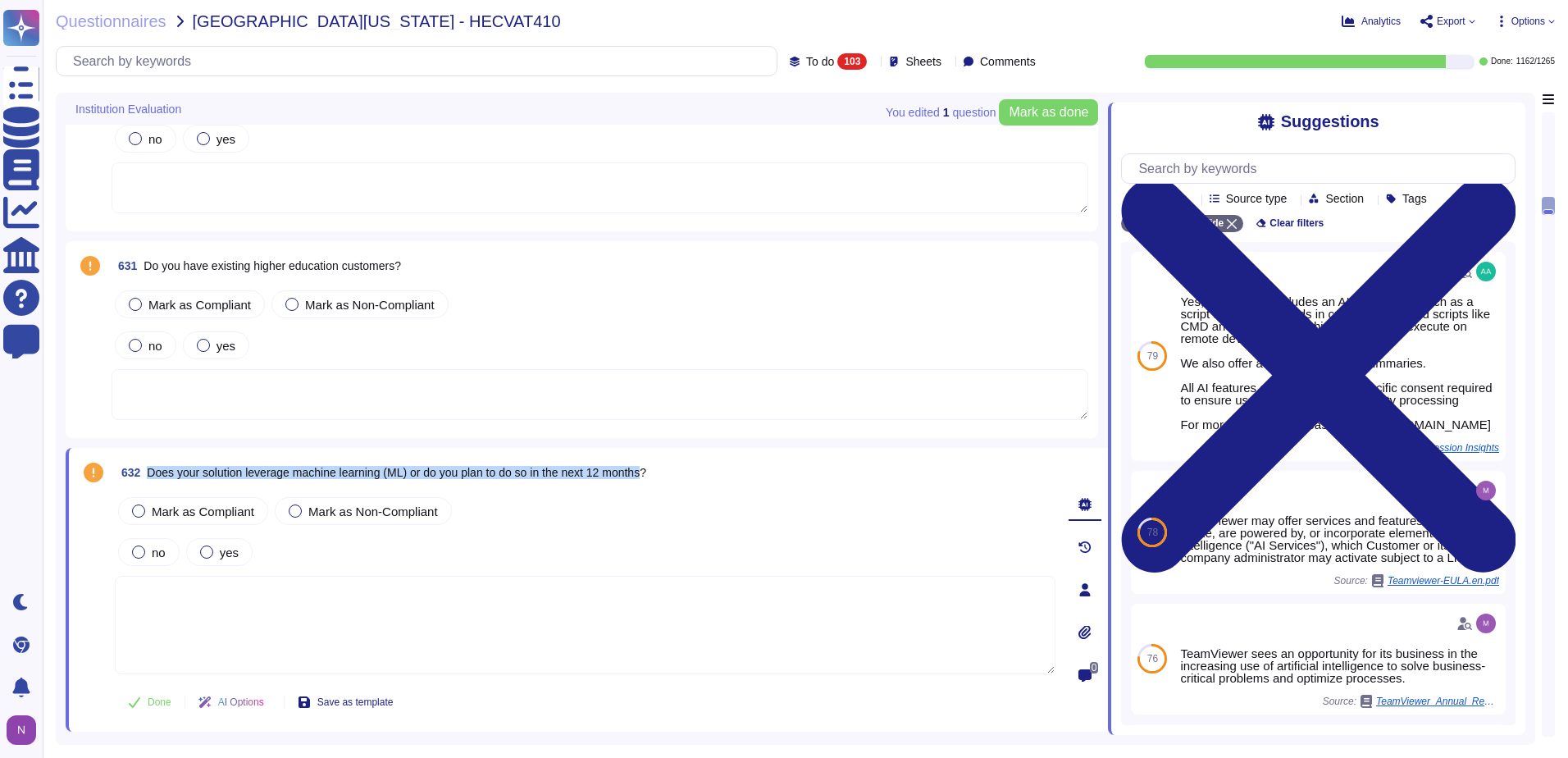
drag, startPoint x: 652, startPoint y: 472, endPoint x: 147, endPoint y: 476, distance: 505.0
click at [147, 476] on span "Does your solution leverage machine learning (ML) or do you plan to do so in th…" at bounding box center [396, 471] width 500 height 13
copy span "Does your solution leverage machine learning (ML) or do you plan to do so in th…"
click at [275, 61] on input "text" at bounding box center [420, 61] width 712 height 28
paste input "Does your solution leverage machine learning (ML) or do you plan to do so in th…"
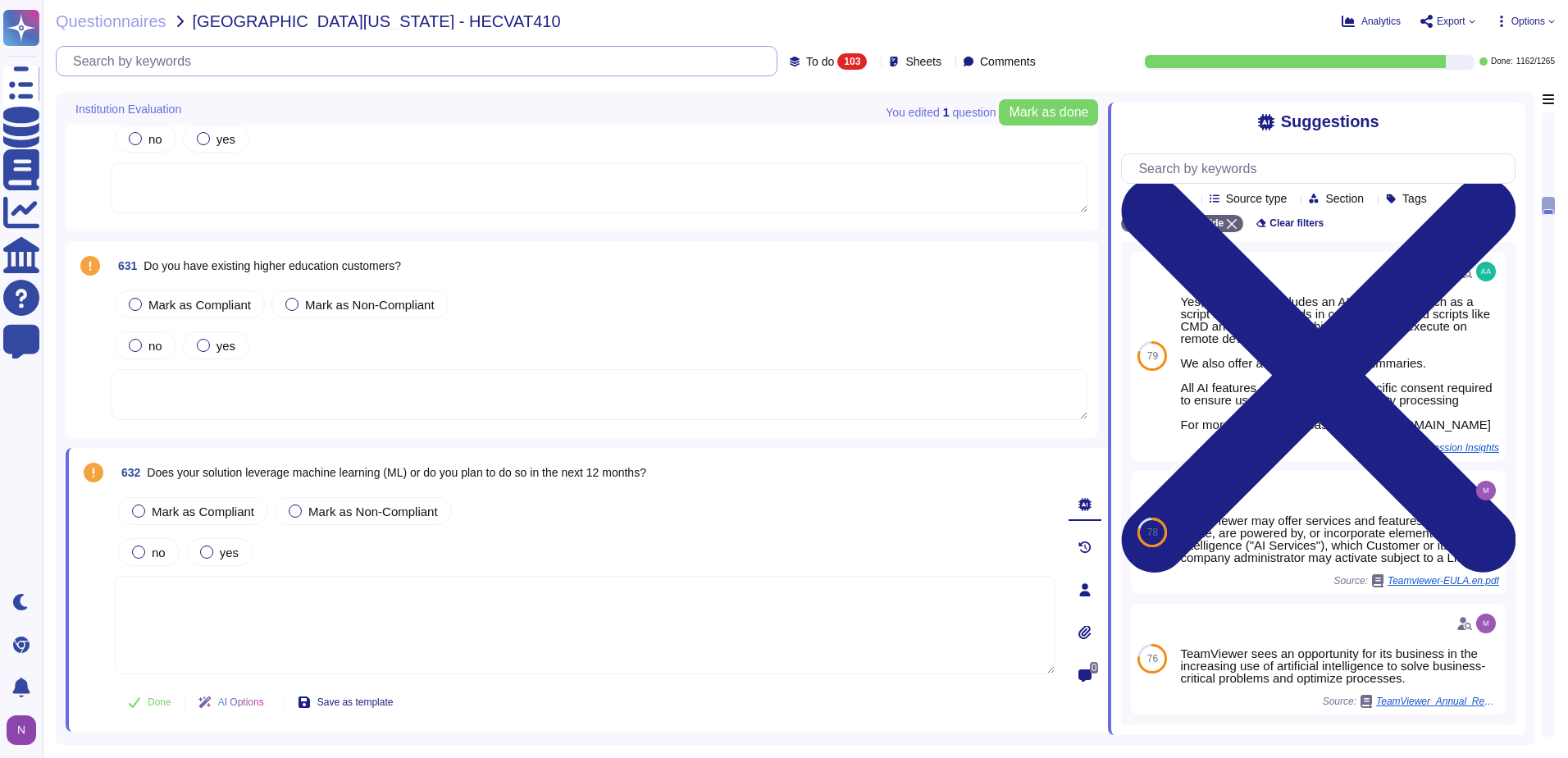
scroll to position [0, 0]
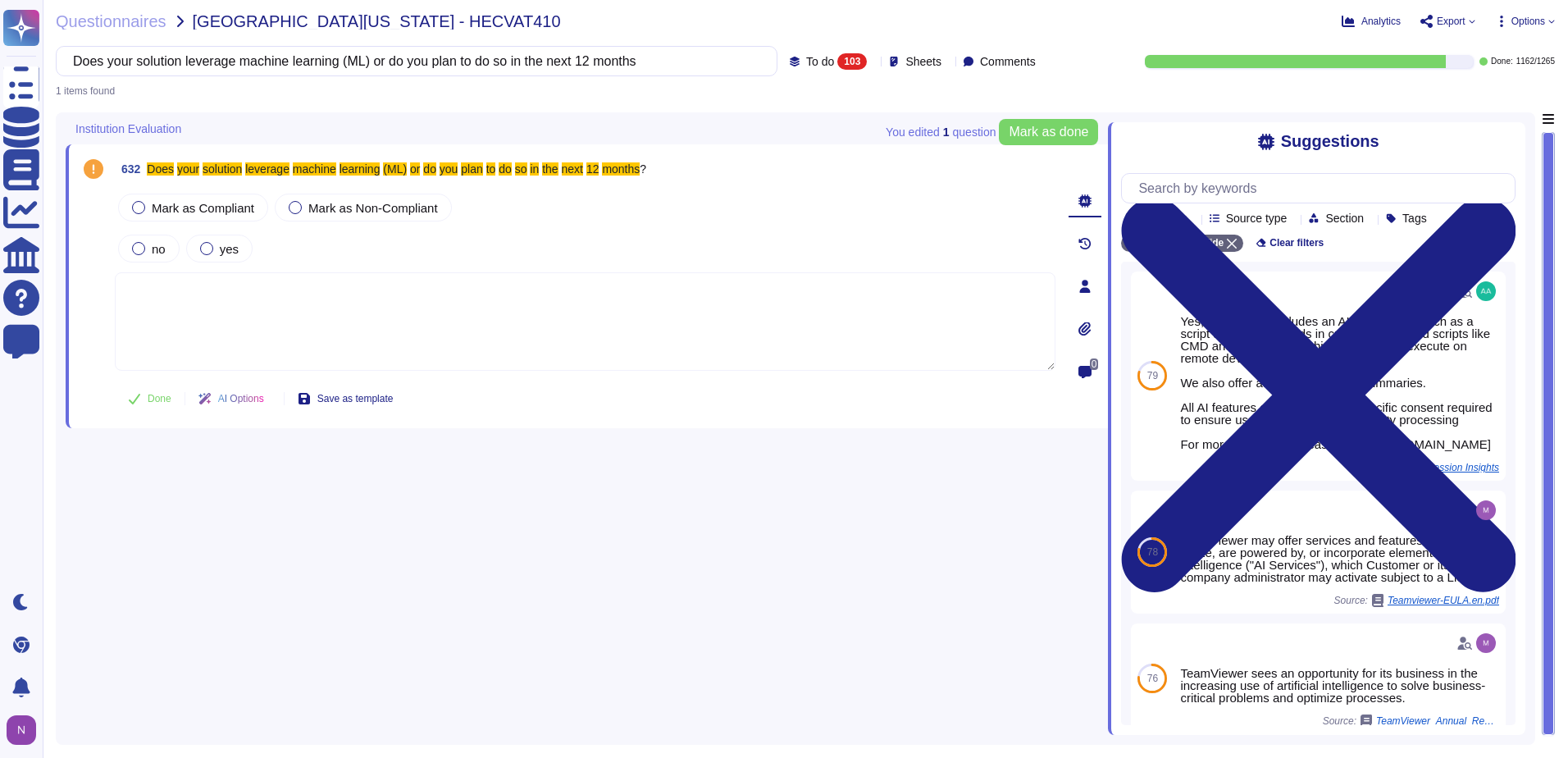
type input "Does your solution leverage machine learning (ML) or do you plan to do so in th…"
click at [806, 60] on span "To do" at bounding box center [820, 62] width 27 height 12
click at [805, 98] on div "All 1265" at bounding box center [844, 103] width 133 height 18
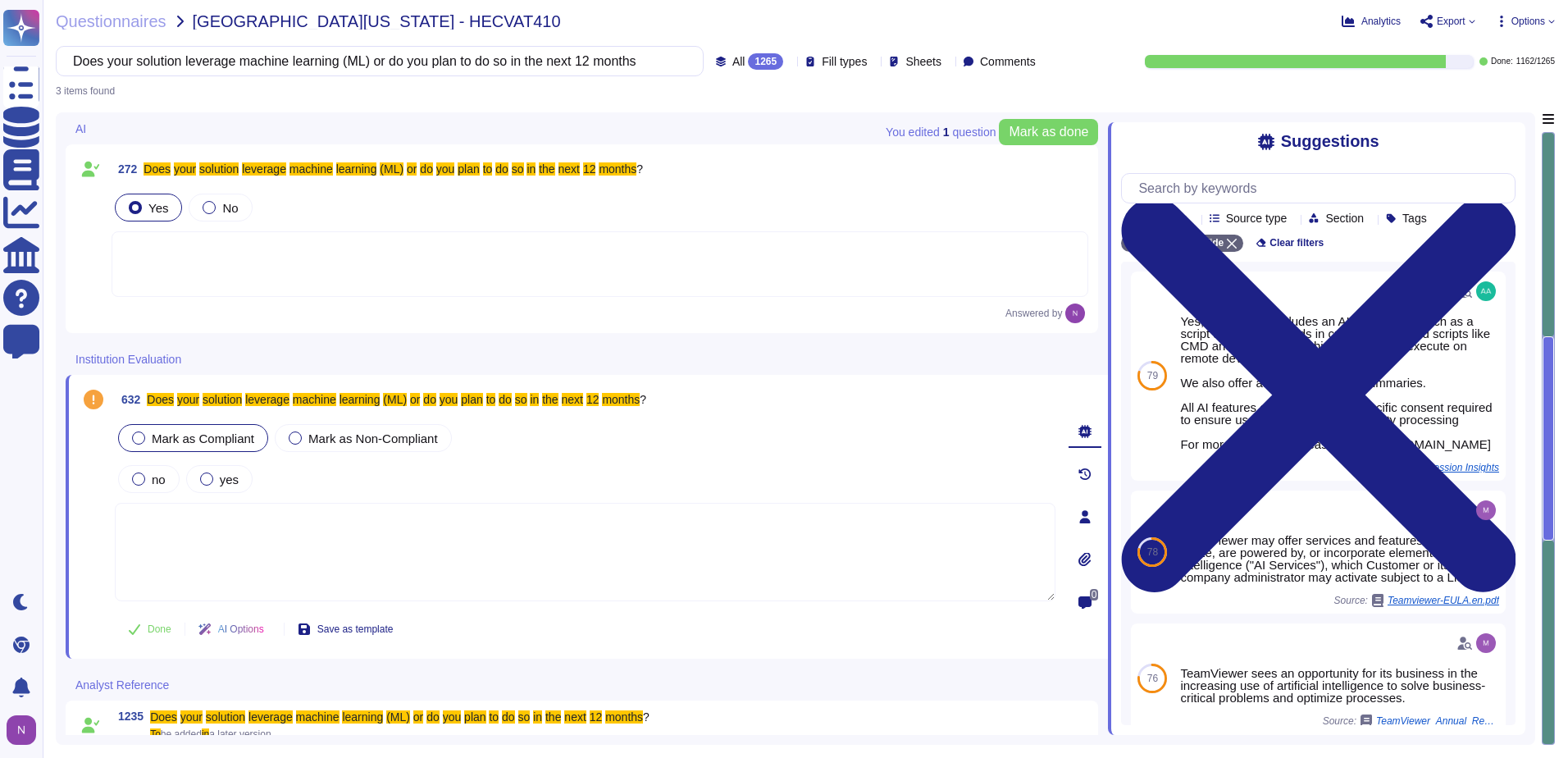
click at [141, 437] on div at bounding box center [137, 437] width 13 height 13
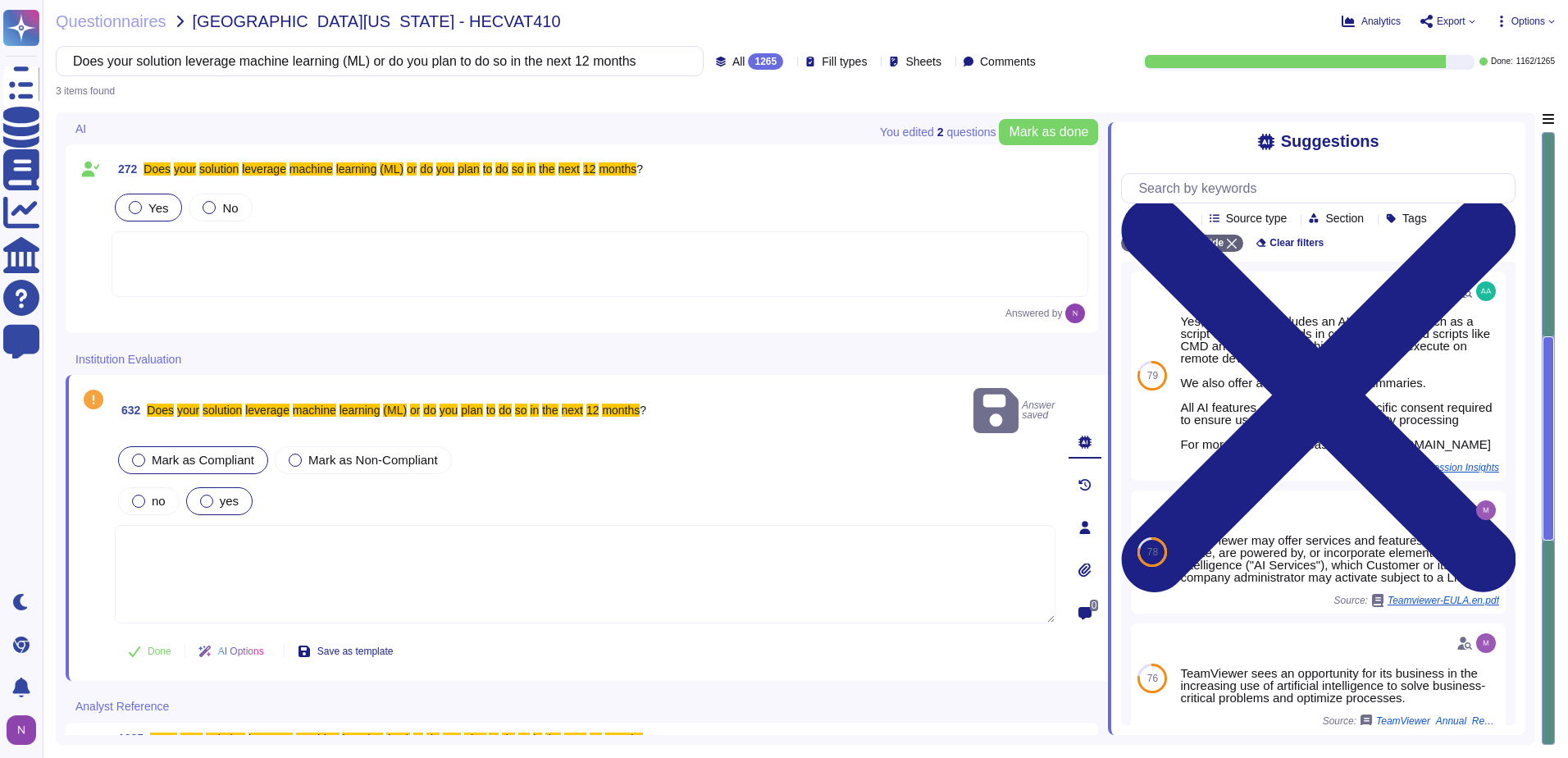
click at [208, 495] on div at bounding box center [206, 501] width 13 height 13
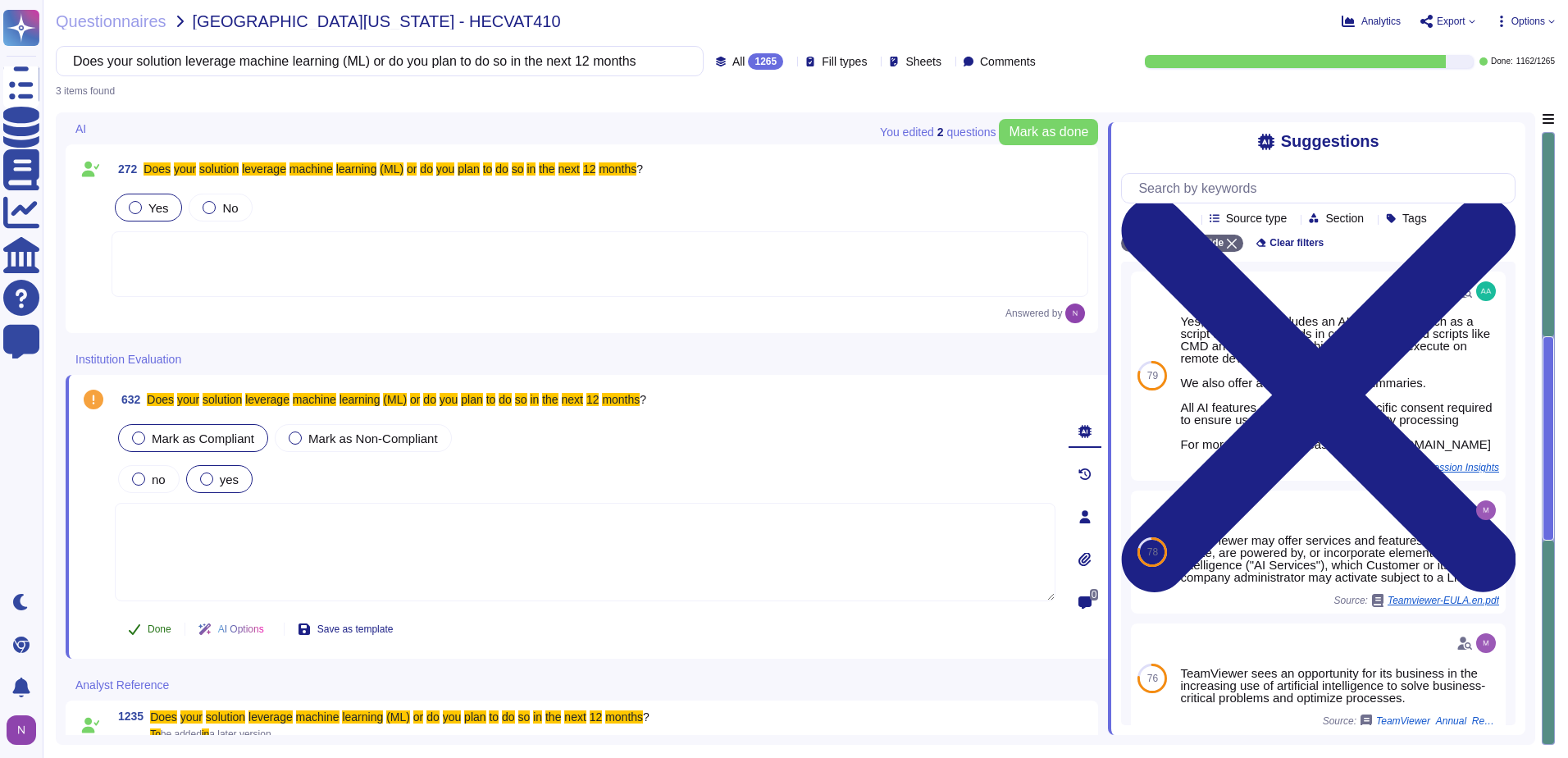
click at [152, 626] on span "Done" at bounding box center [159, 628] width 24 height 10
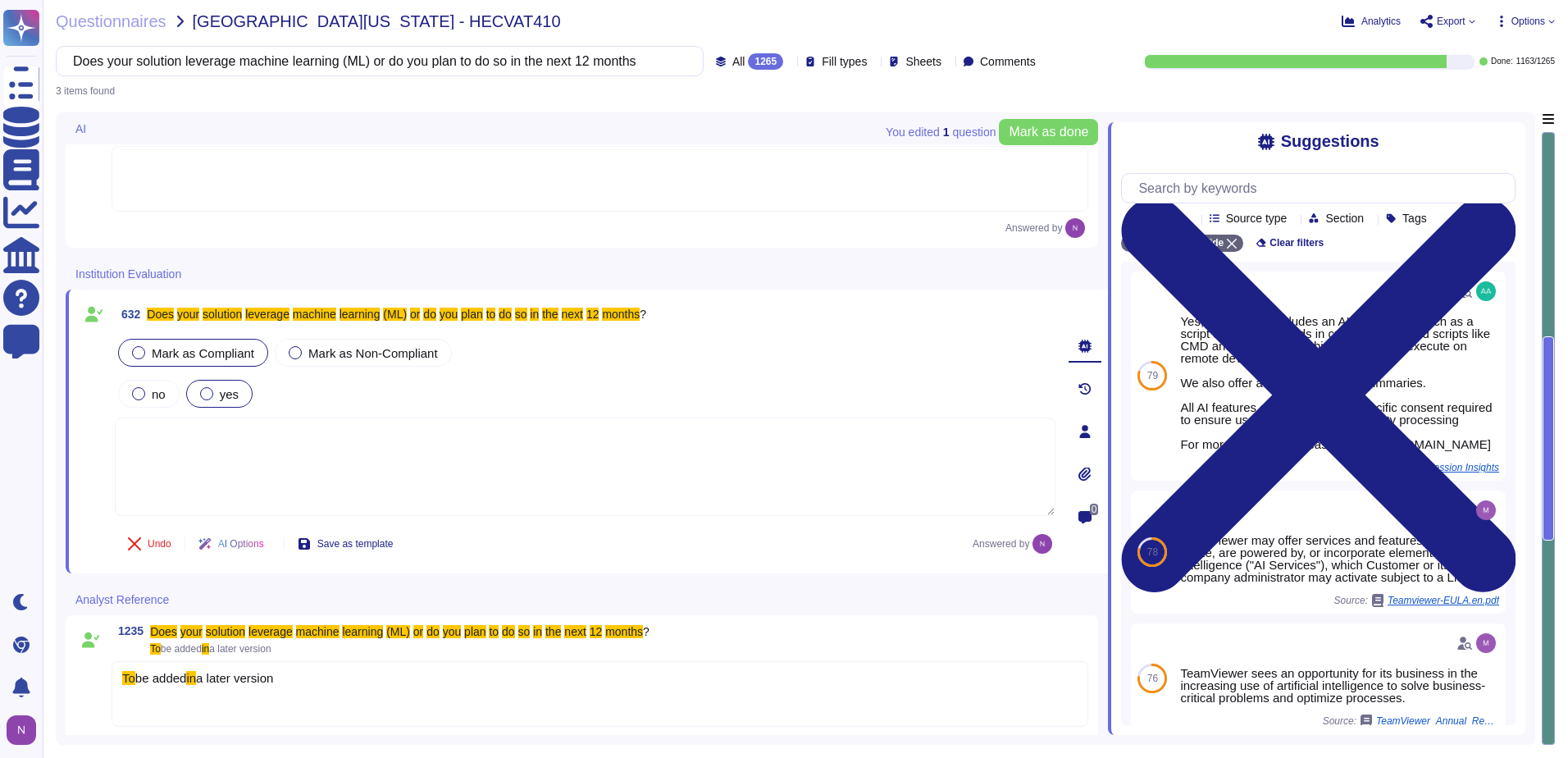
scroll to position [93, 0]
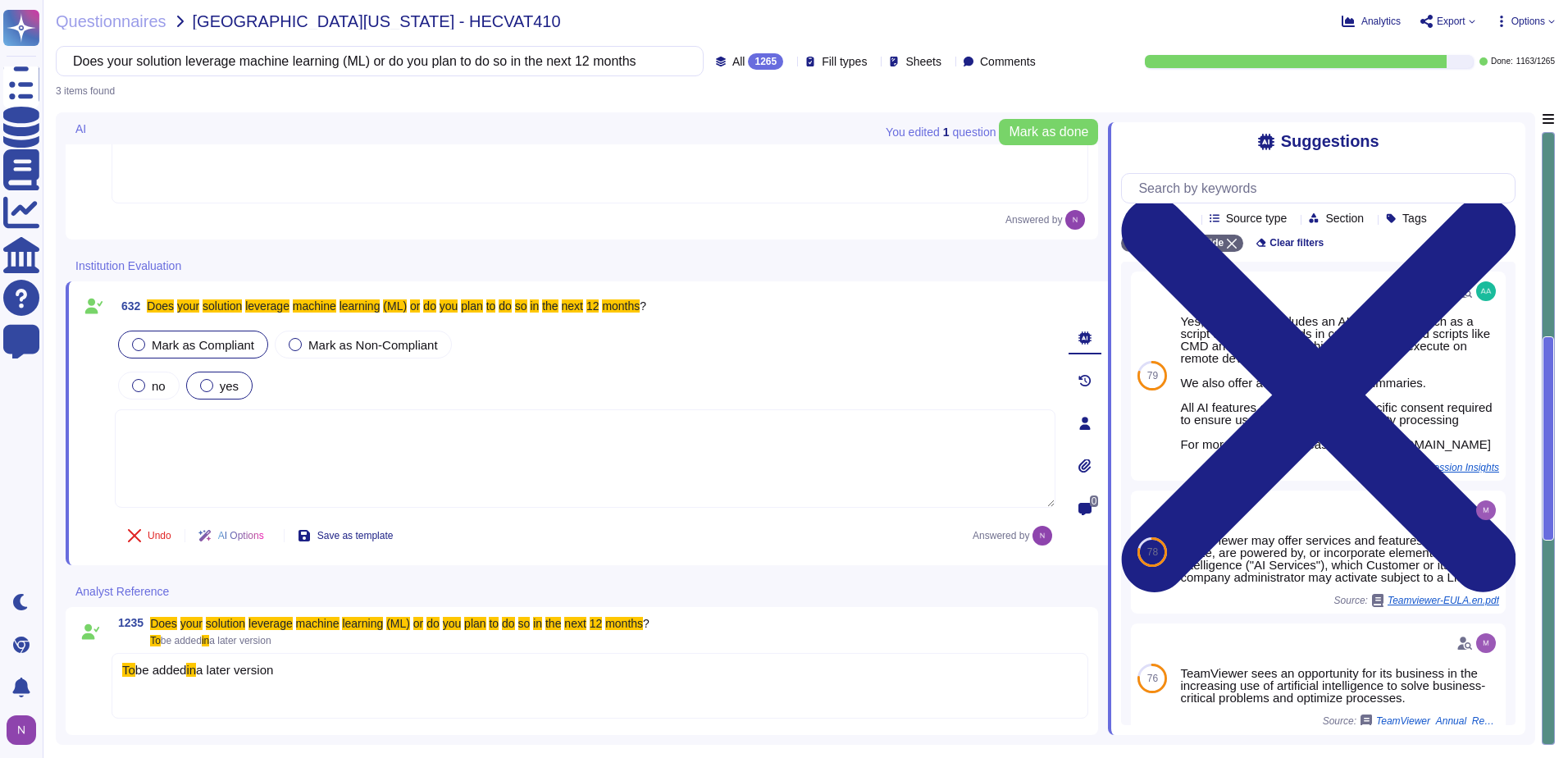
click at [315, 670] on div "To be added in a later version" at bounding box center [600, 685] width 977 height 66
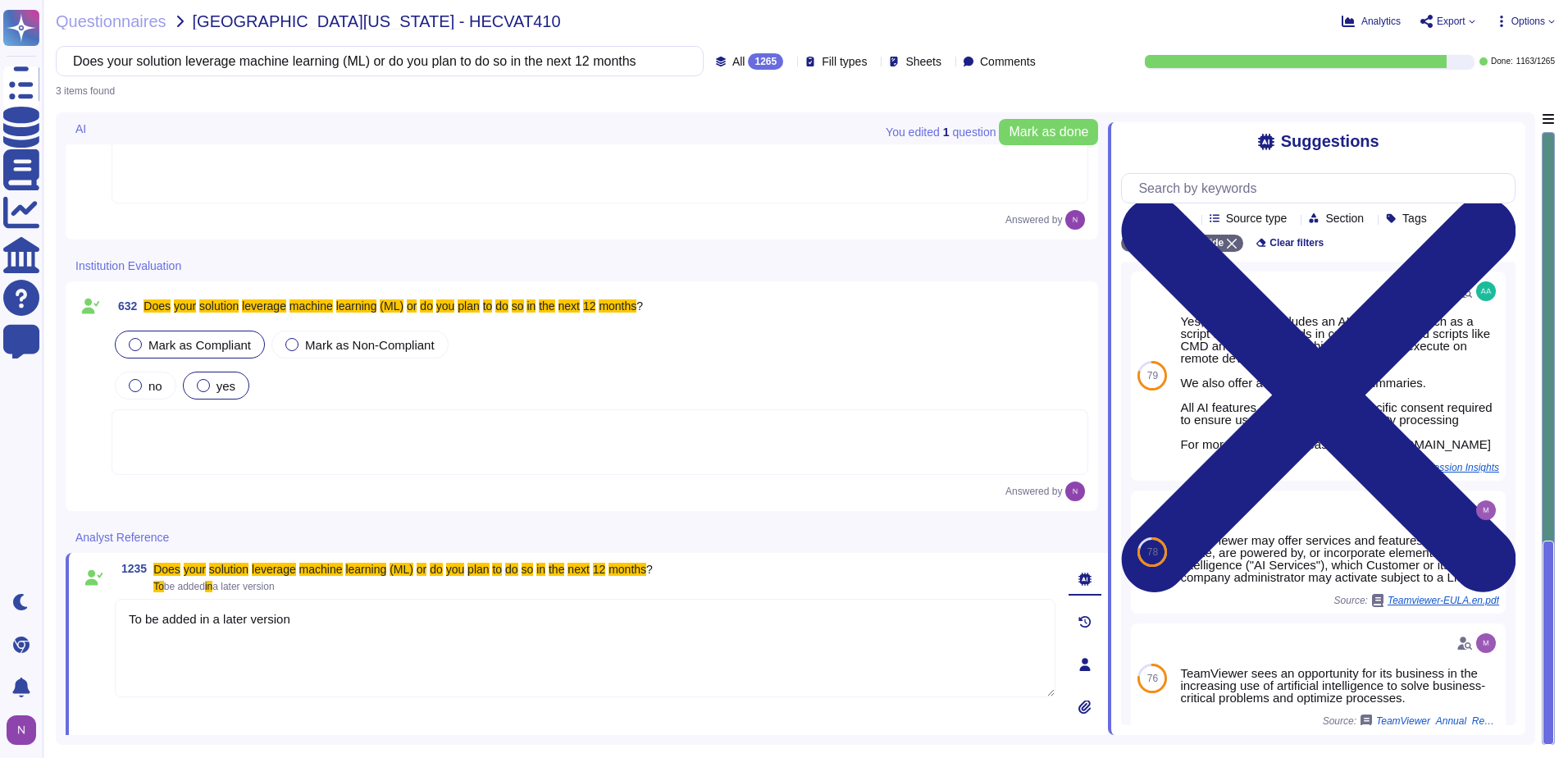
type textarea "To be added in a later version"
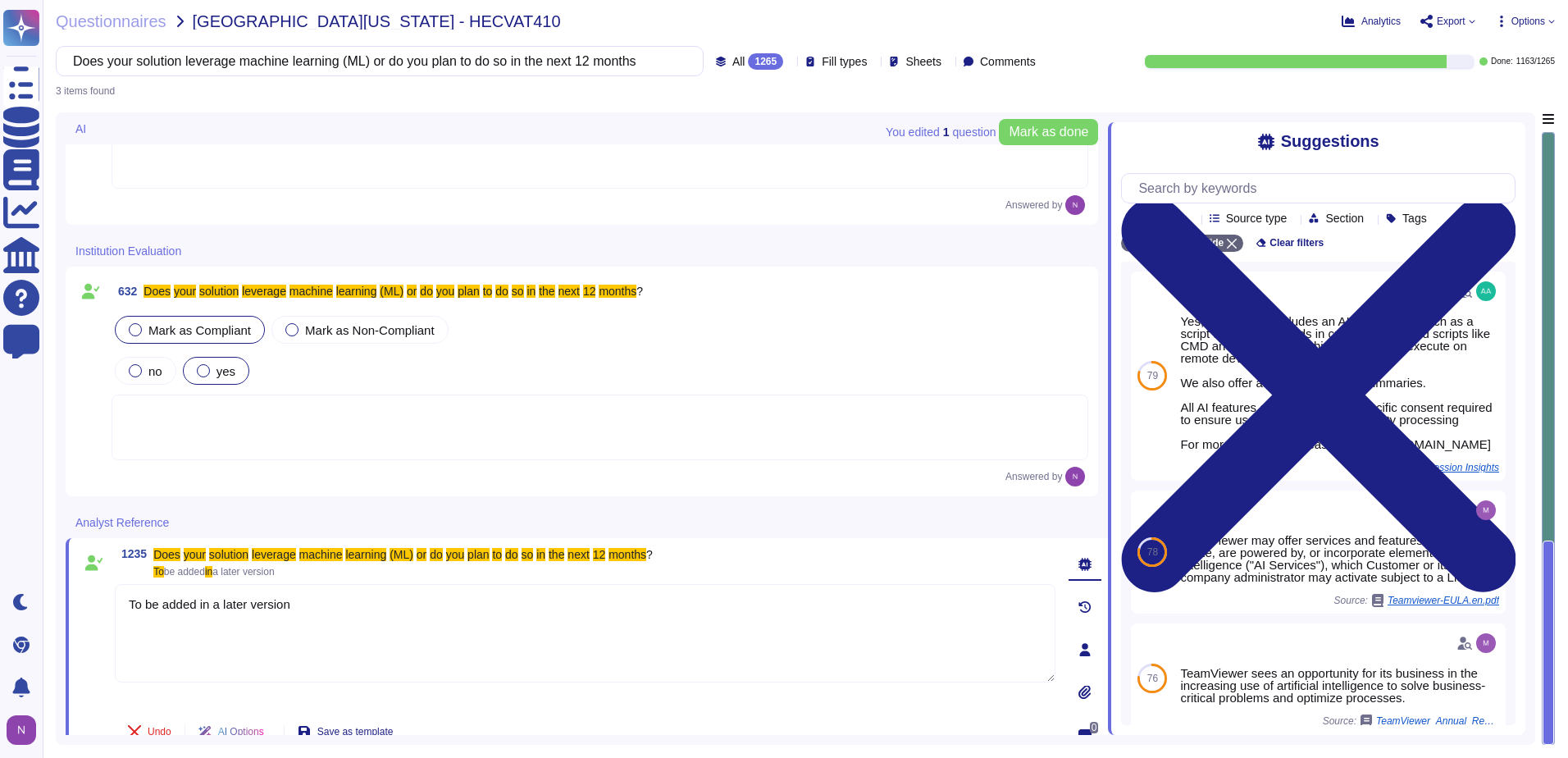
scroll to position [135, 0]
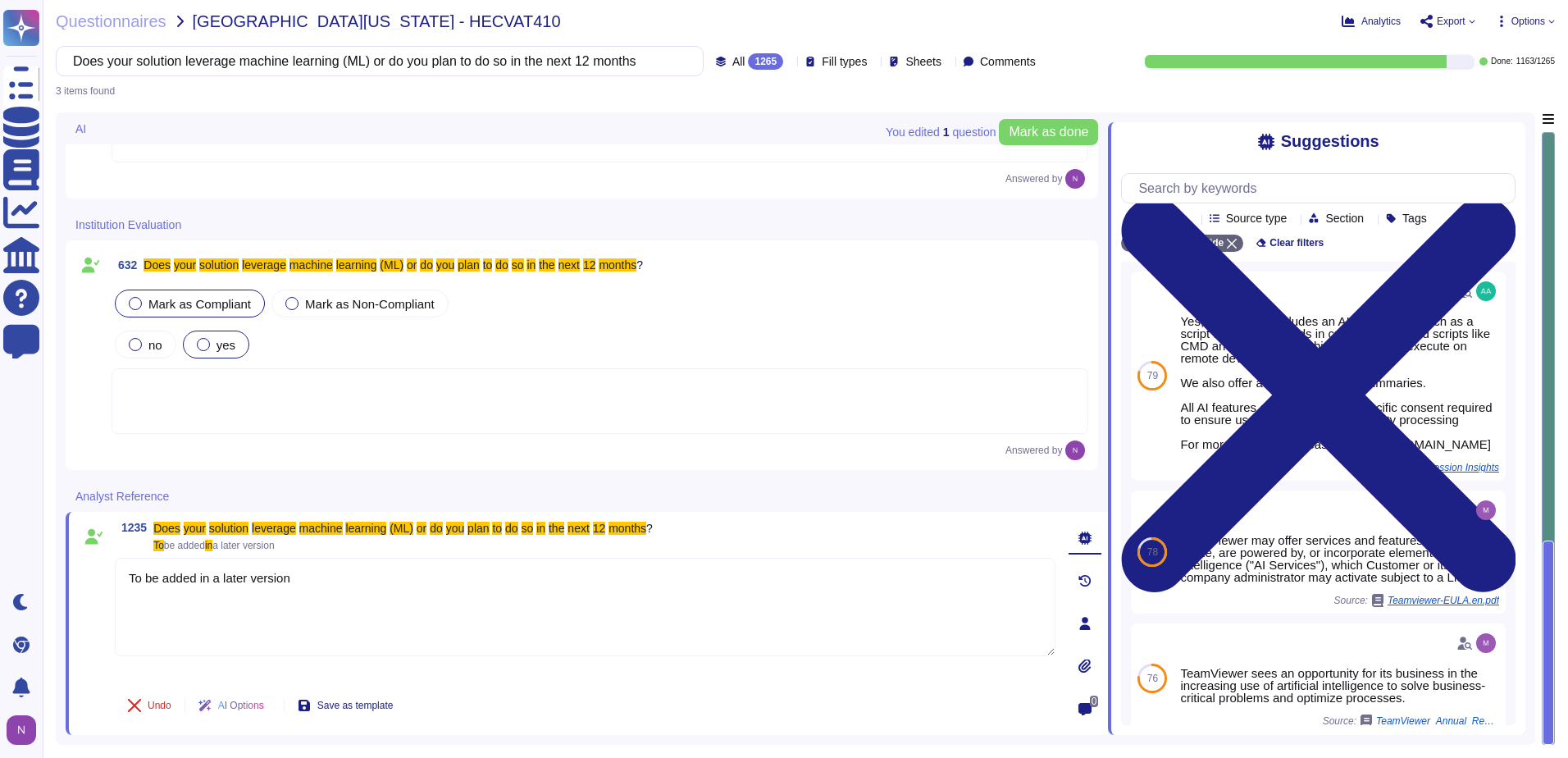
click at [941, 698] on div "Undo AI Options Save as template" at bounding box center [585, 705] width 941 height 39
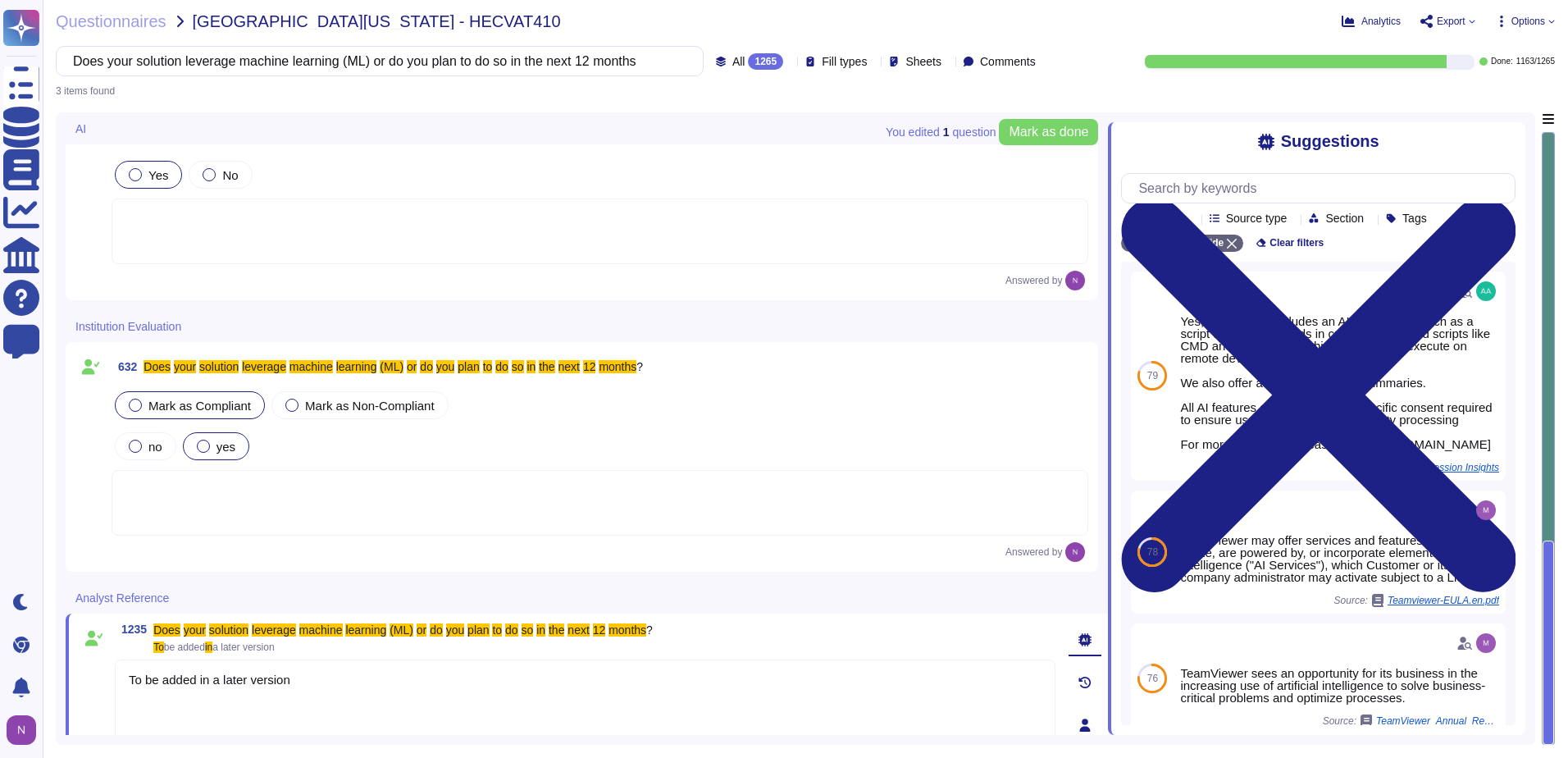
scroll to position [0, 0]
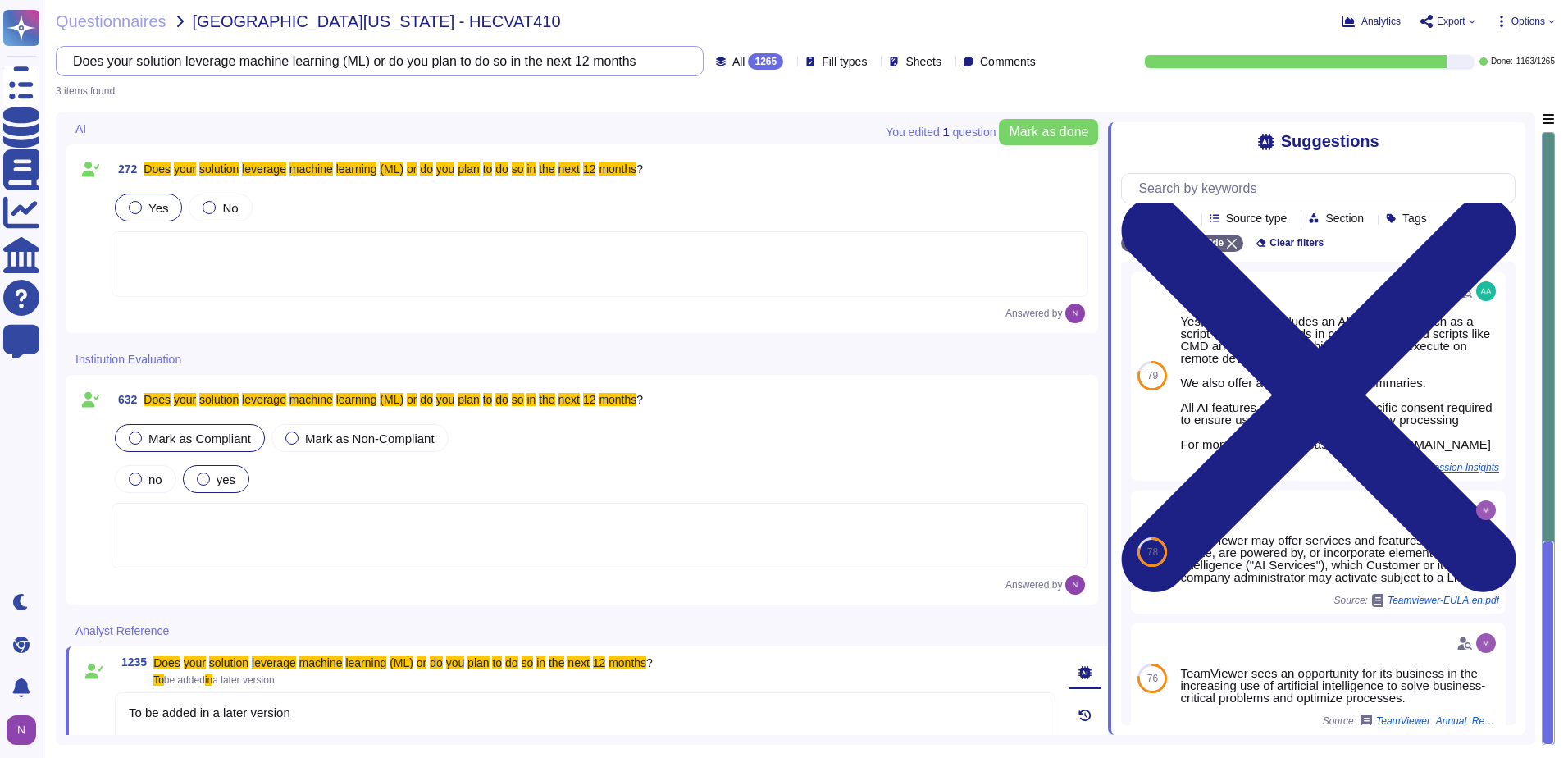
click at [544, 57] on input "Does your solution leverage machine learning (ML) or do you plan to do so in th…" at bounding box center [375, 61] width 622 height 28
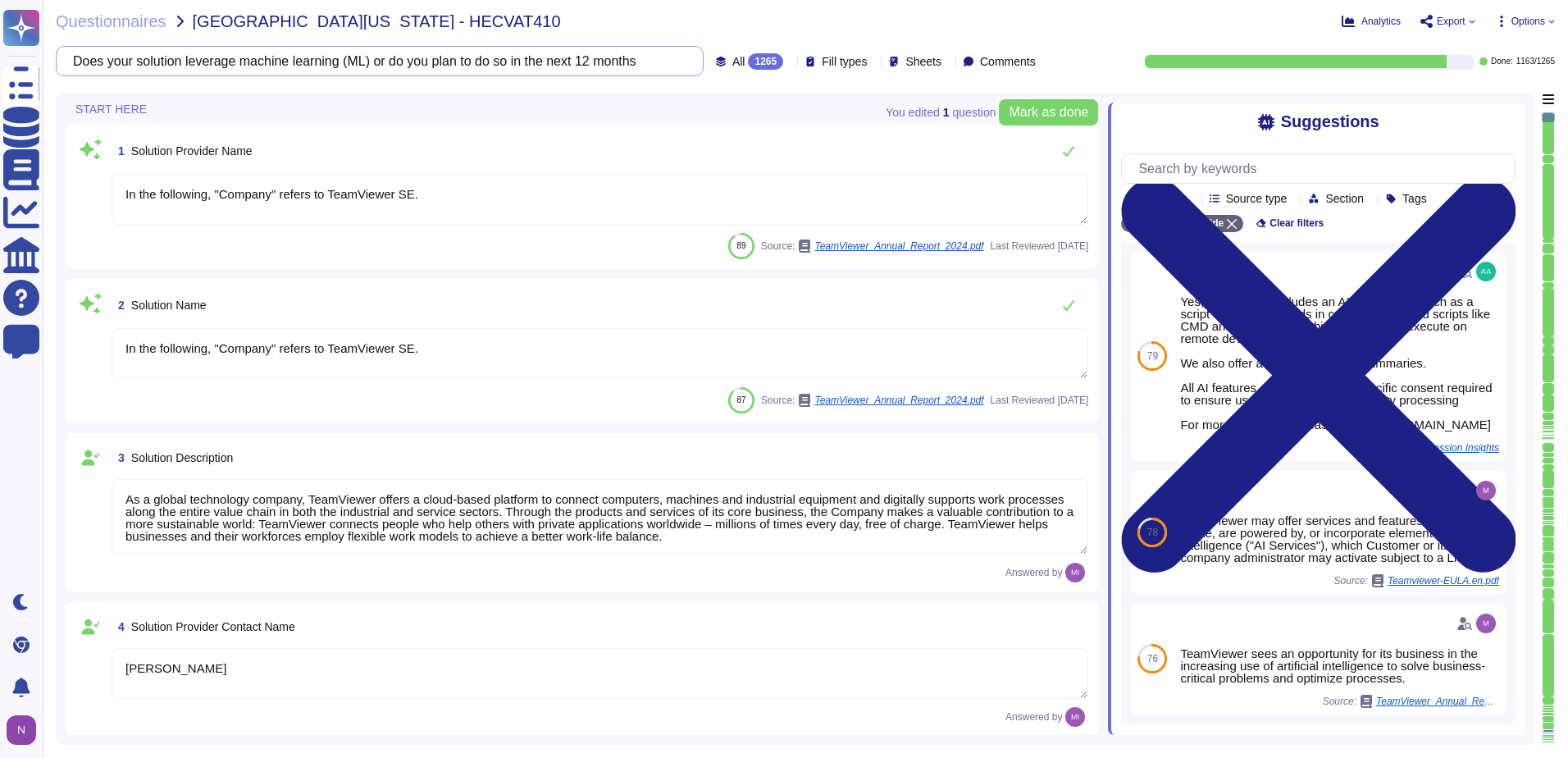
type textarea "[EMAIL_ADDRESS][DOMAIN_NAME]"
type textarea "1 727 647 3589"
type textarea "In the following, "Company" refers to TeamViewer SE."
type textarea "As a global technology company, TeamViewer offers a cloud-based platform to con…"
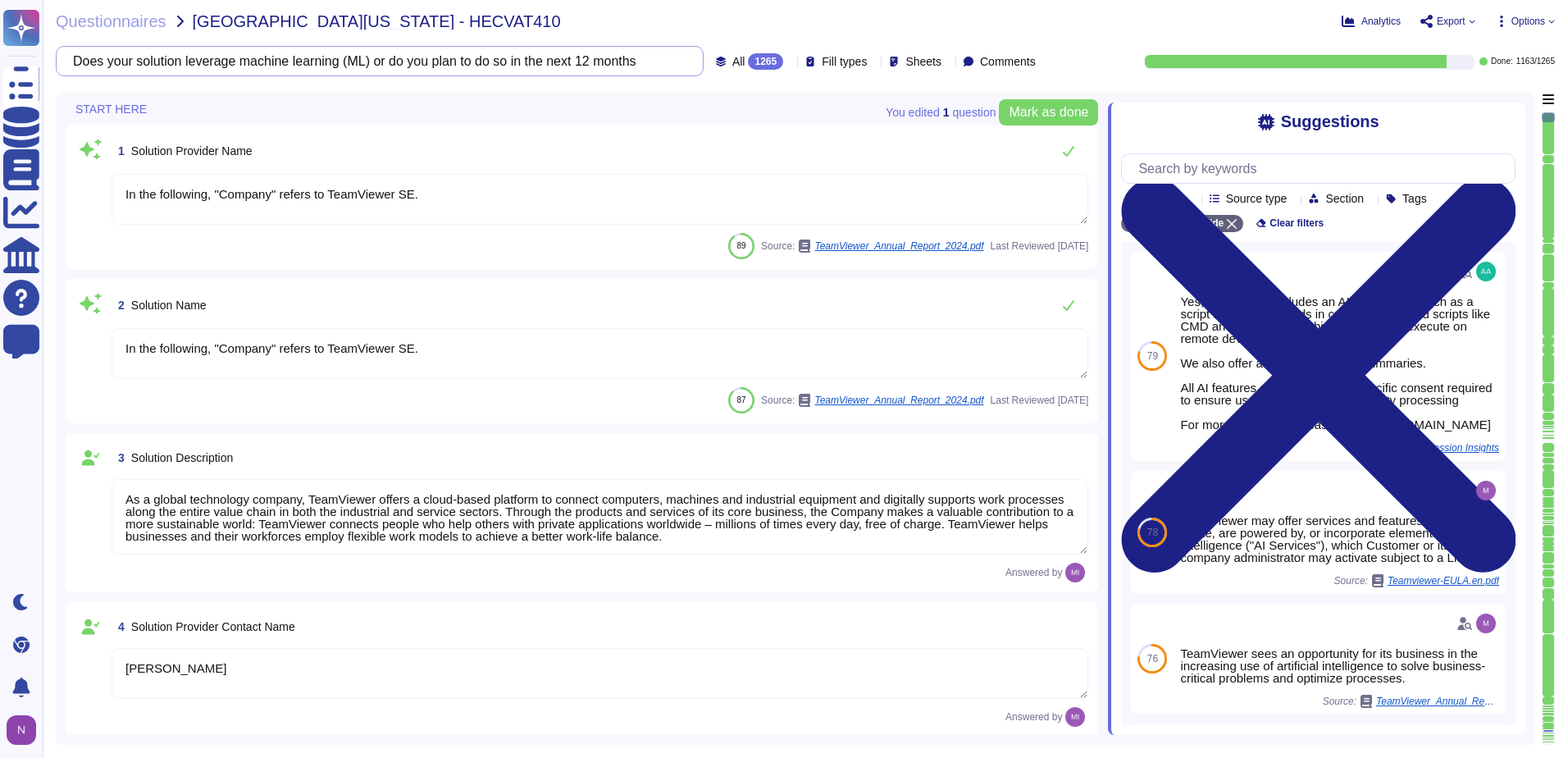
type textarea "[PERSON_NAME]"
type textarea "Account Executive"
click at [748, 59] on div "1265" at bounding box center [766, 61] width 35 height 17
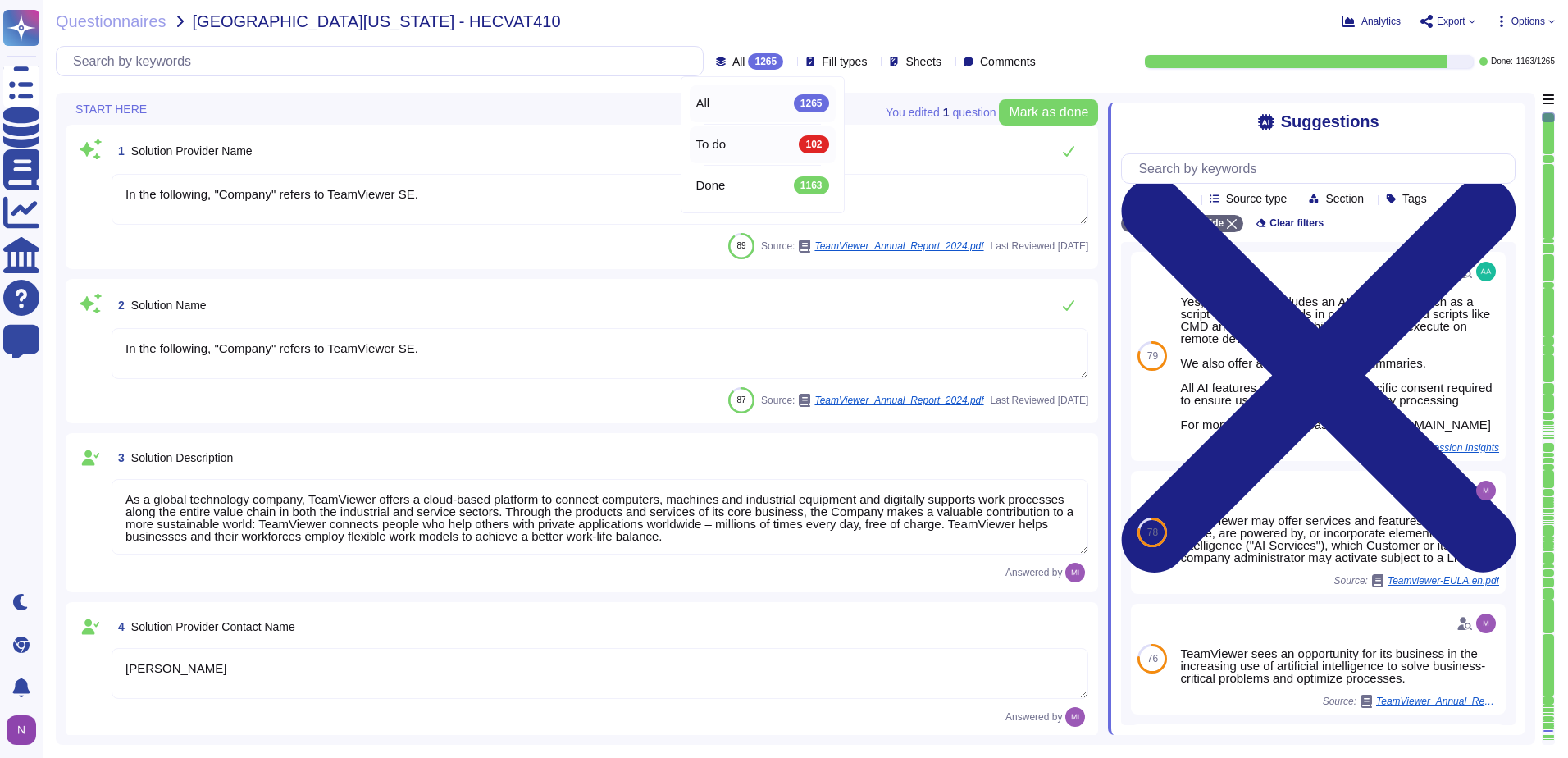
click at [717, 146] on span "To do" at bounding box center [711, 143] width 30 height 15
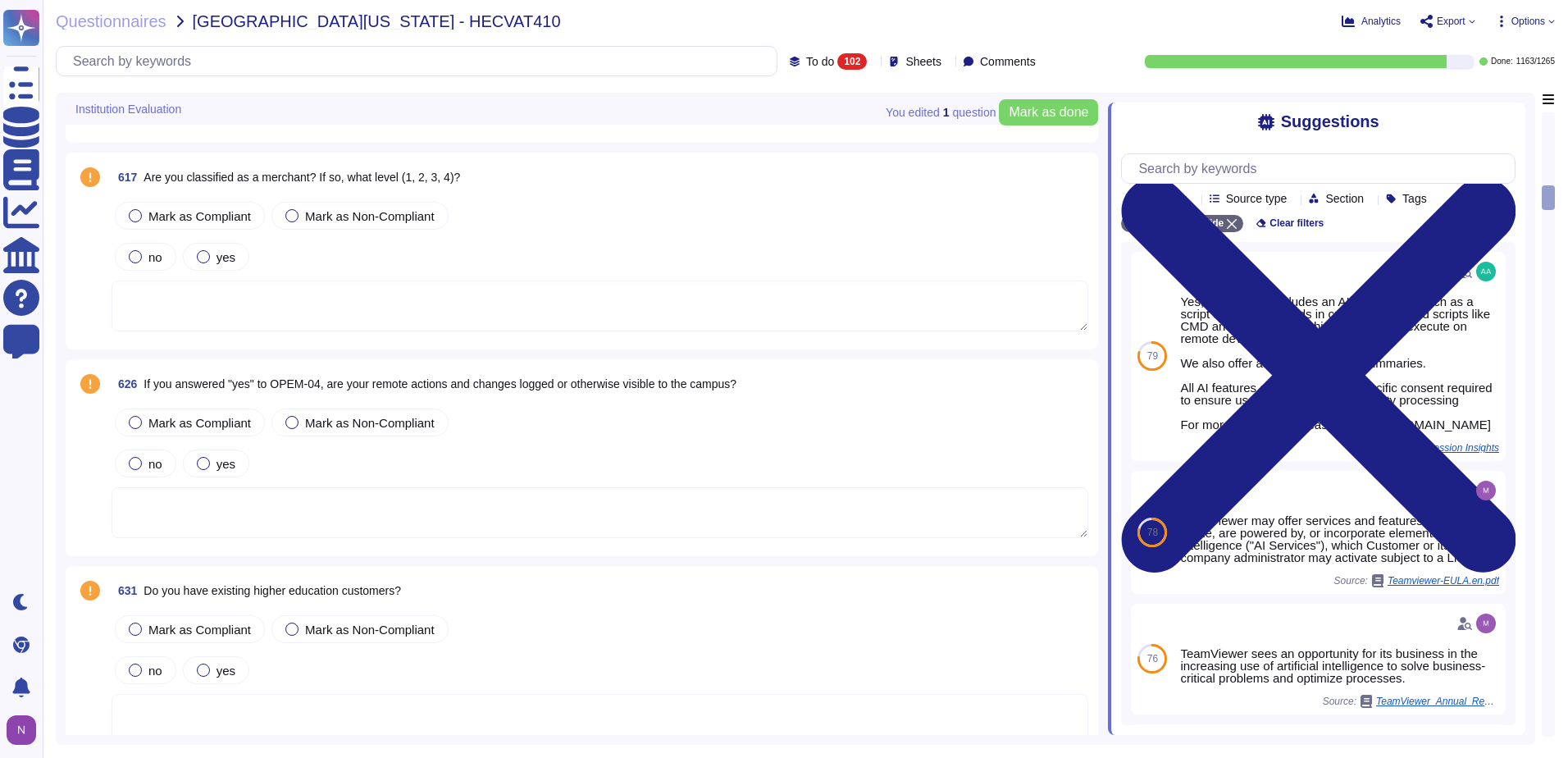
scroll to position [2706, 0]
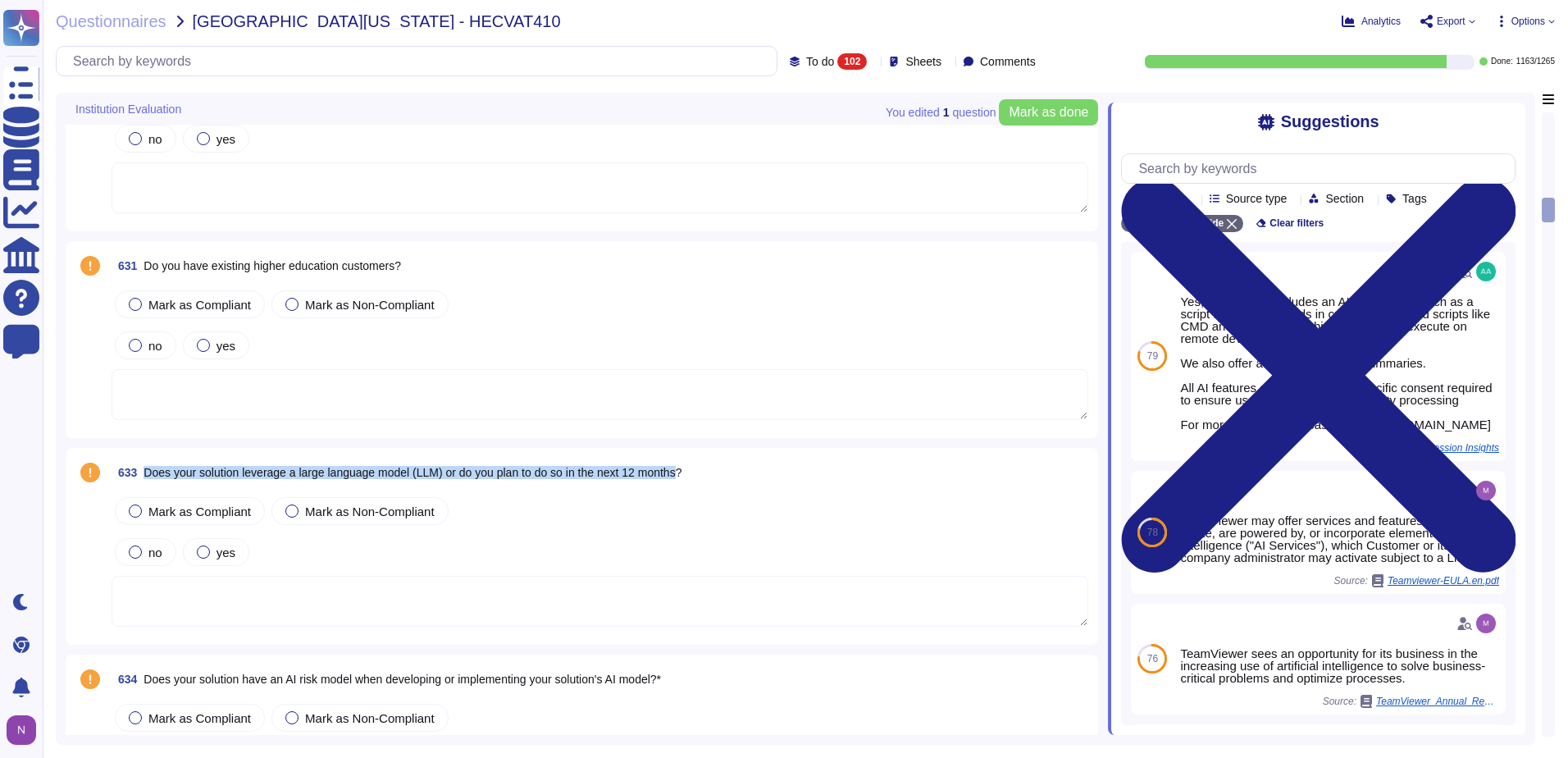
drag, startPoint x: 688, startPoint y: 473, endPoint x: 145, endPoint y: 476, distance: 543.0
click at [145, 476] on span "Does your solution leverage a large language model (LLM) or do you plan to do s…" at bounding box center [412, 471] width 538 height 13
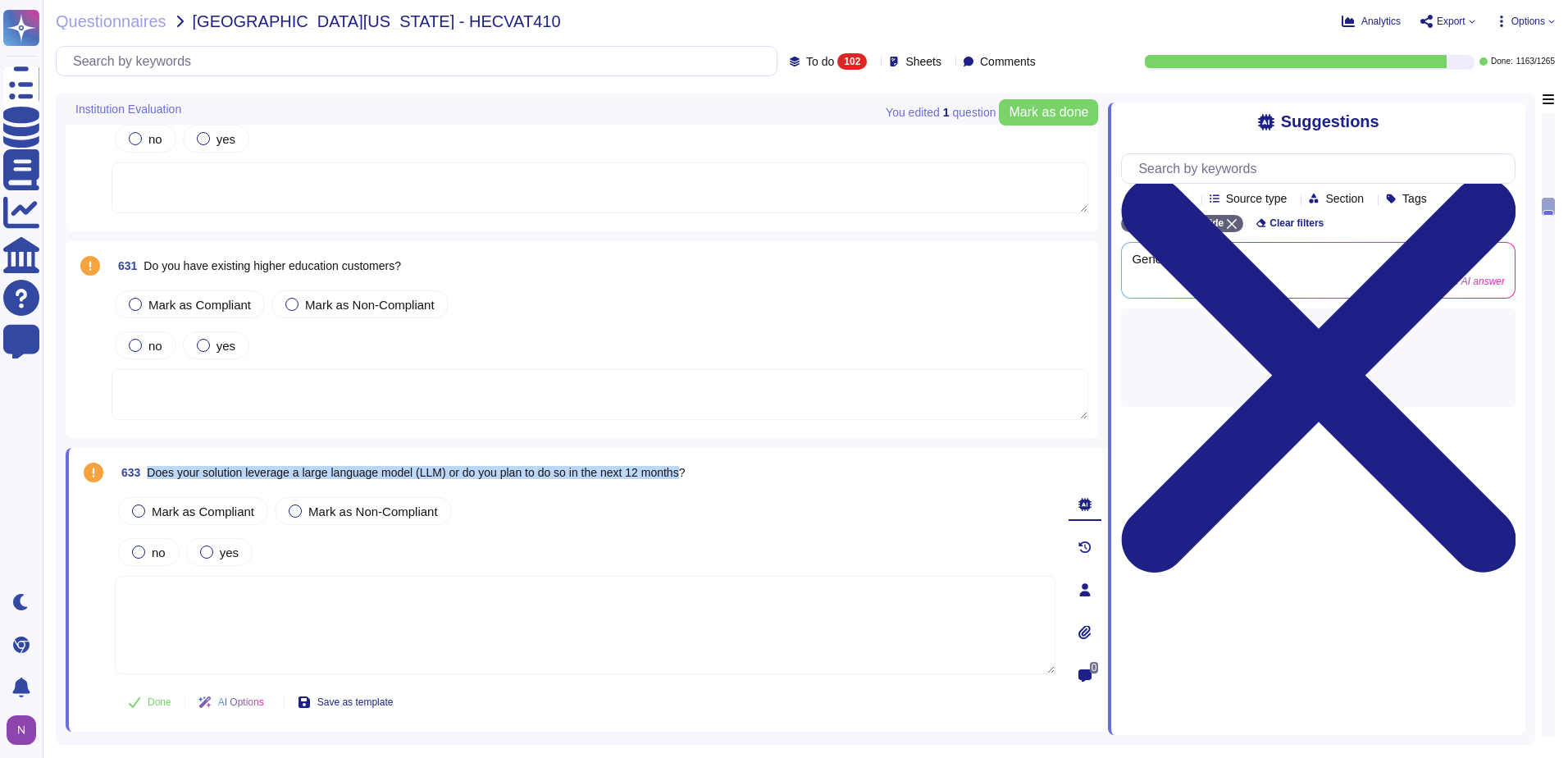
drag, startPoint x: 692, startPoint y: 472, endPoint x: 148, endPoint y: 477, distance: 544.0
click at [148, 477] on span "Does your solution leverage a large language model (LLM) or do you plan to do s…" at bounding box center [415, 471] width 538 height 13
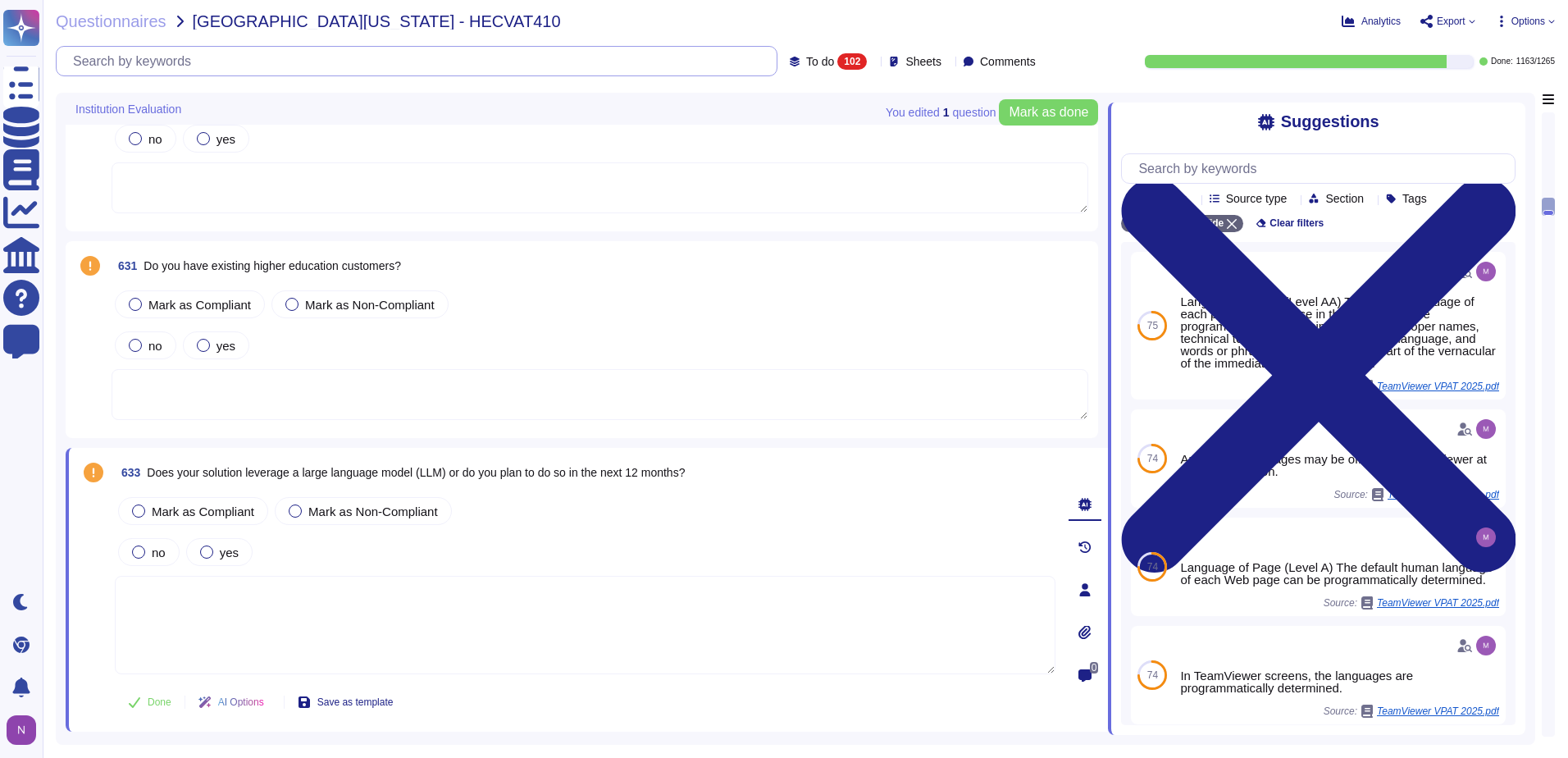
click at [383, 54] on input "text" at bounding box center [420, 61] width 712 height 28
paste input "Does your solution leverage a large language model (LLM) or do you plan to do s…"
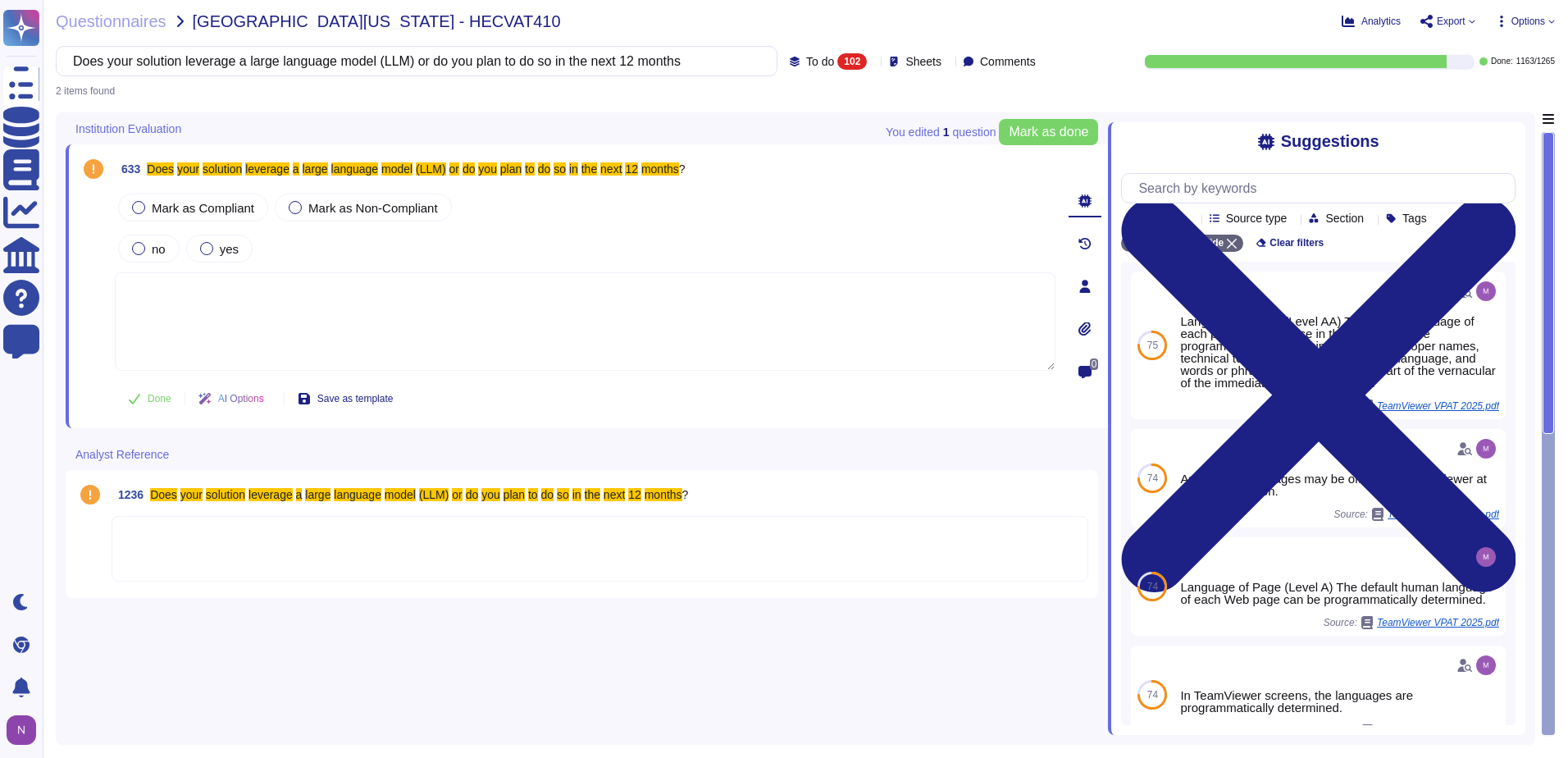
type input "Does your solution leverage a large language model (LLM) or do you plan to do s…"
click at [810, 60] on span "To do 102" at bounding box center [837, 61] width 61 height 17
click at [783, 107] on span "All" at bounding box center [785, 103] width 14 height 15
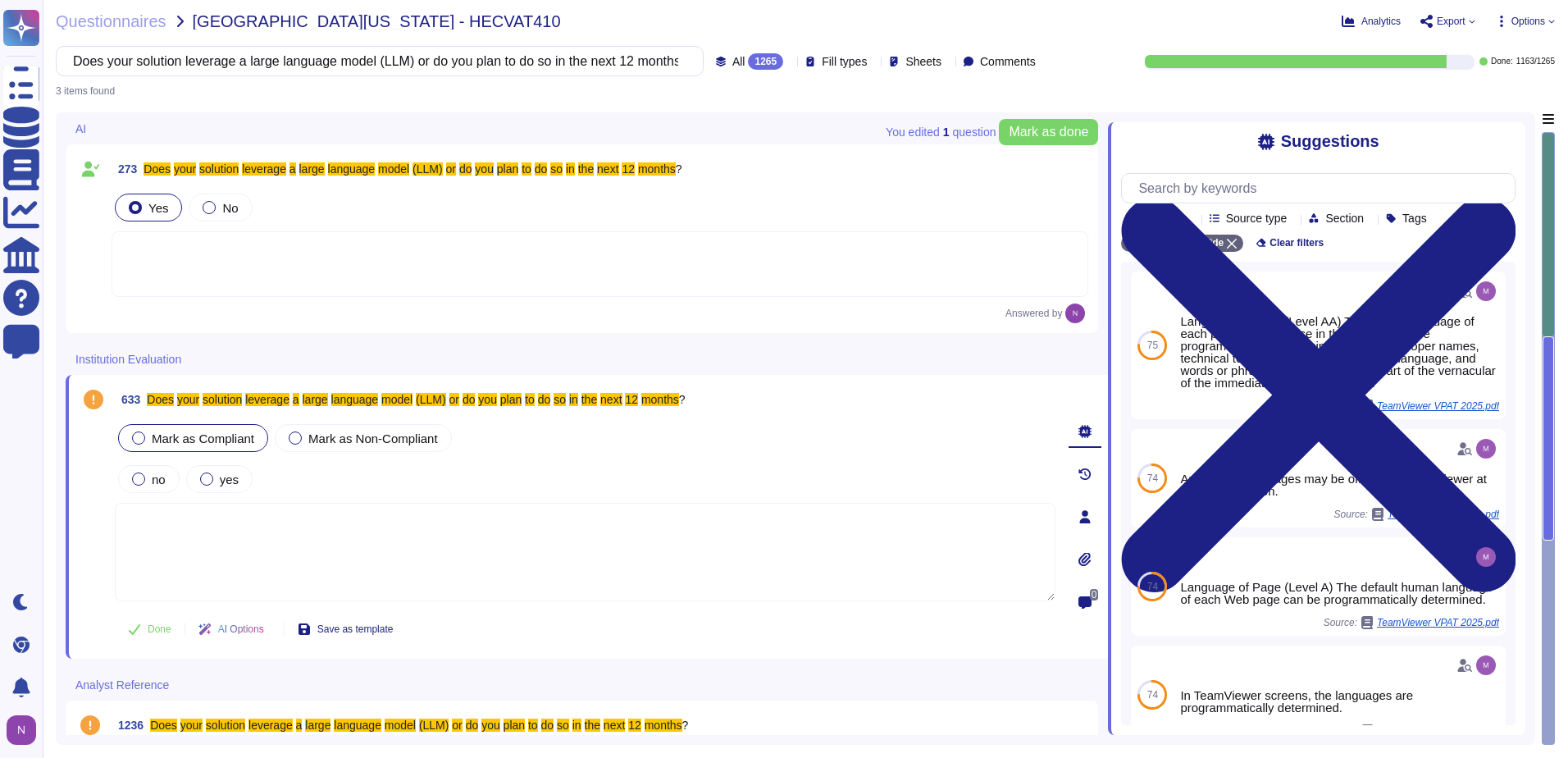
click at [156, 440] on span "Mark as Compliant" at bounding box center [202, 438] width 102 height 14
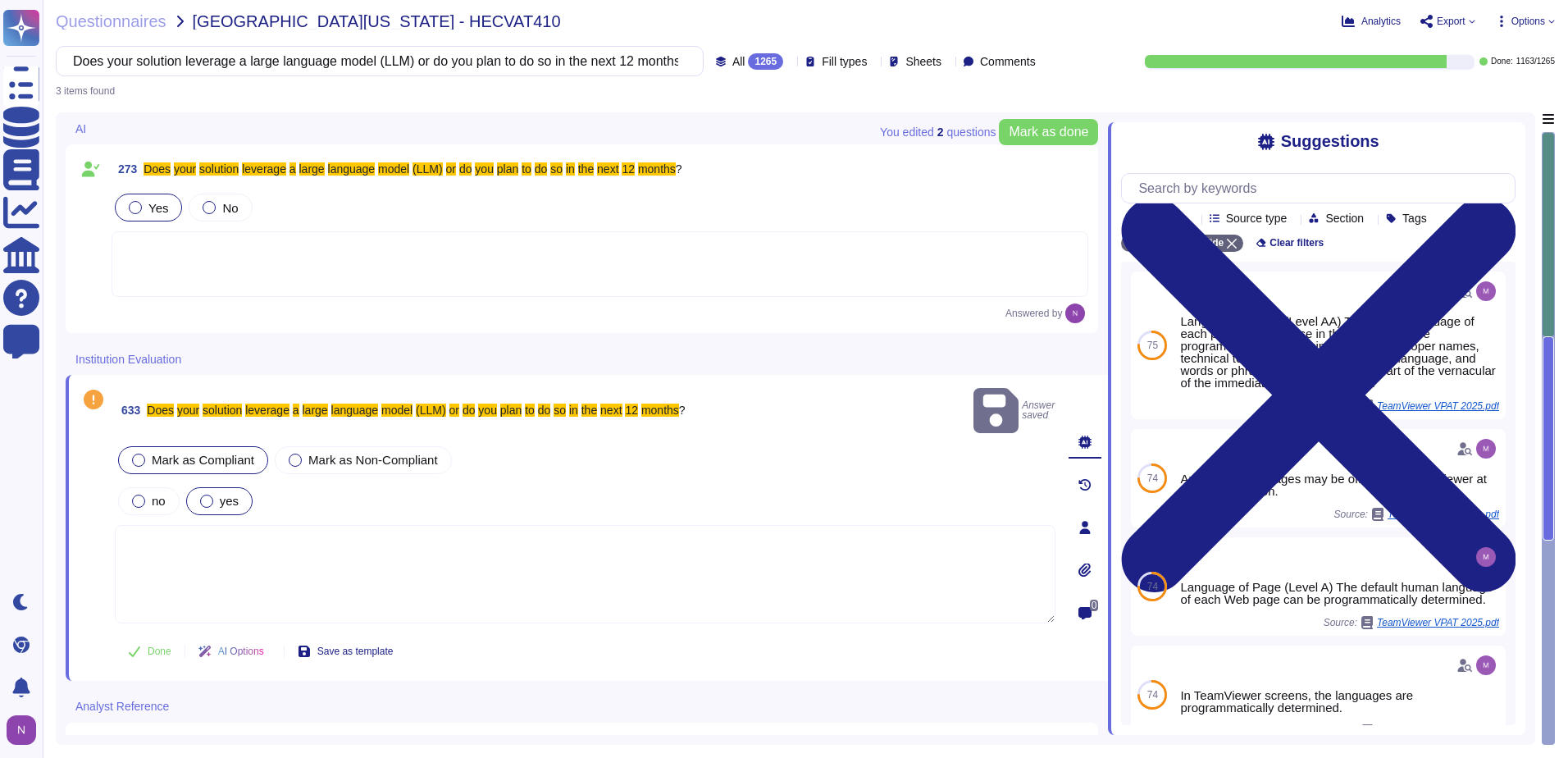
click at [205, 495] on div at bounding box center [206, 501] width 13 height 13
click at [158, 646] on span "Done" at bounding box center [159, 651] width 24 height 10
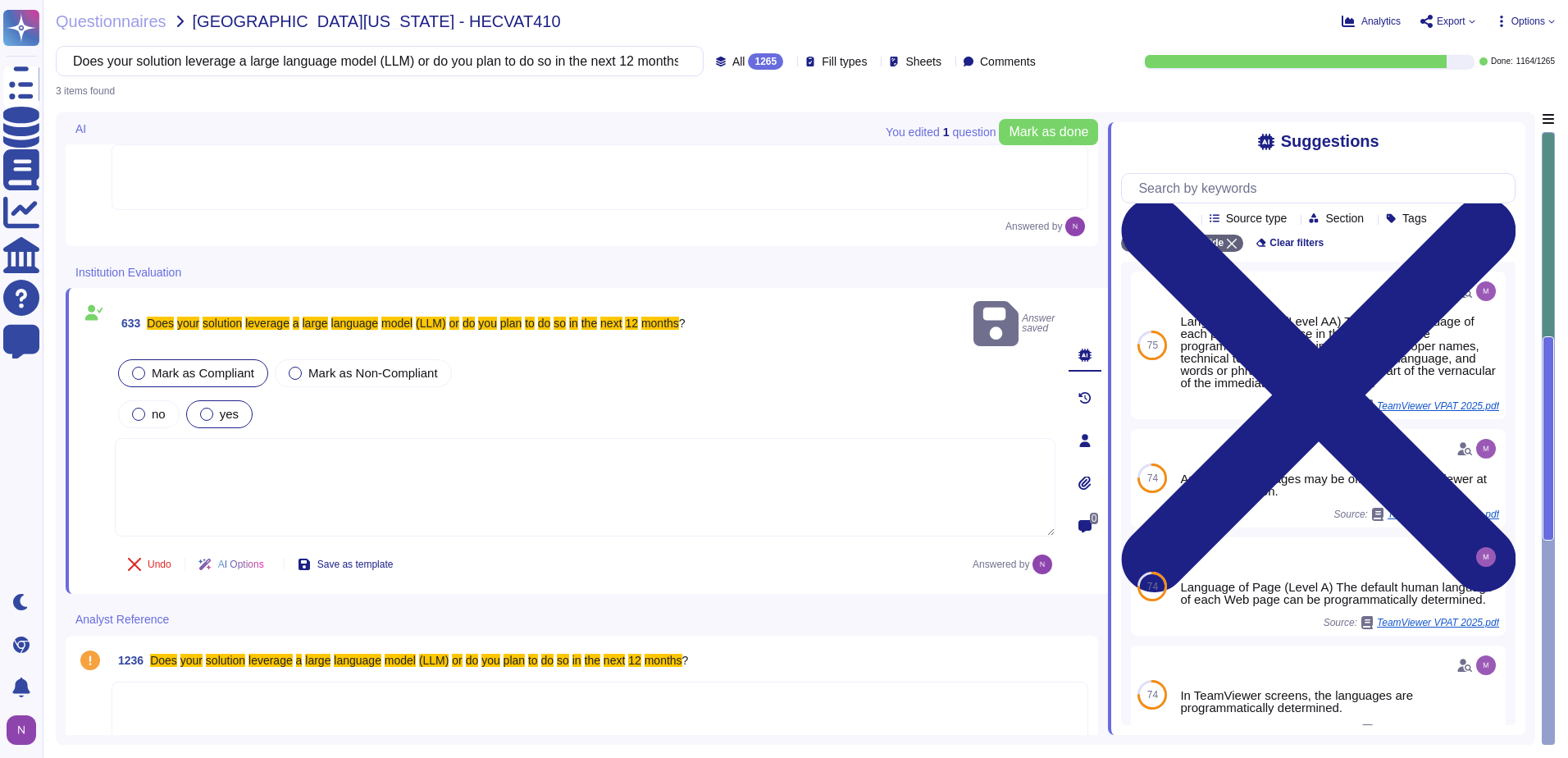
scroll to position [93, 0]
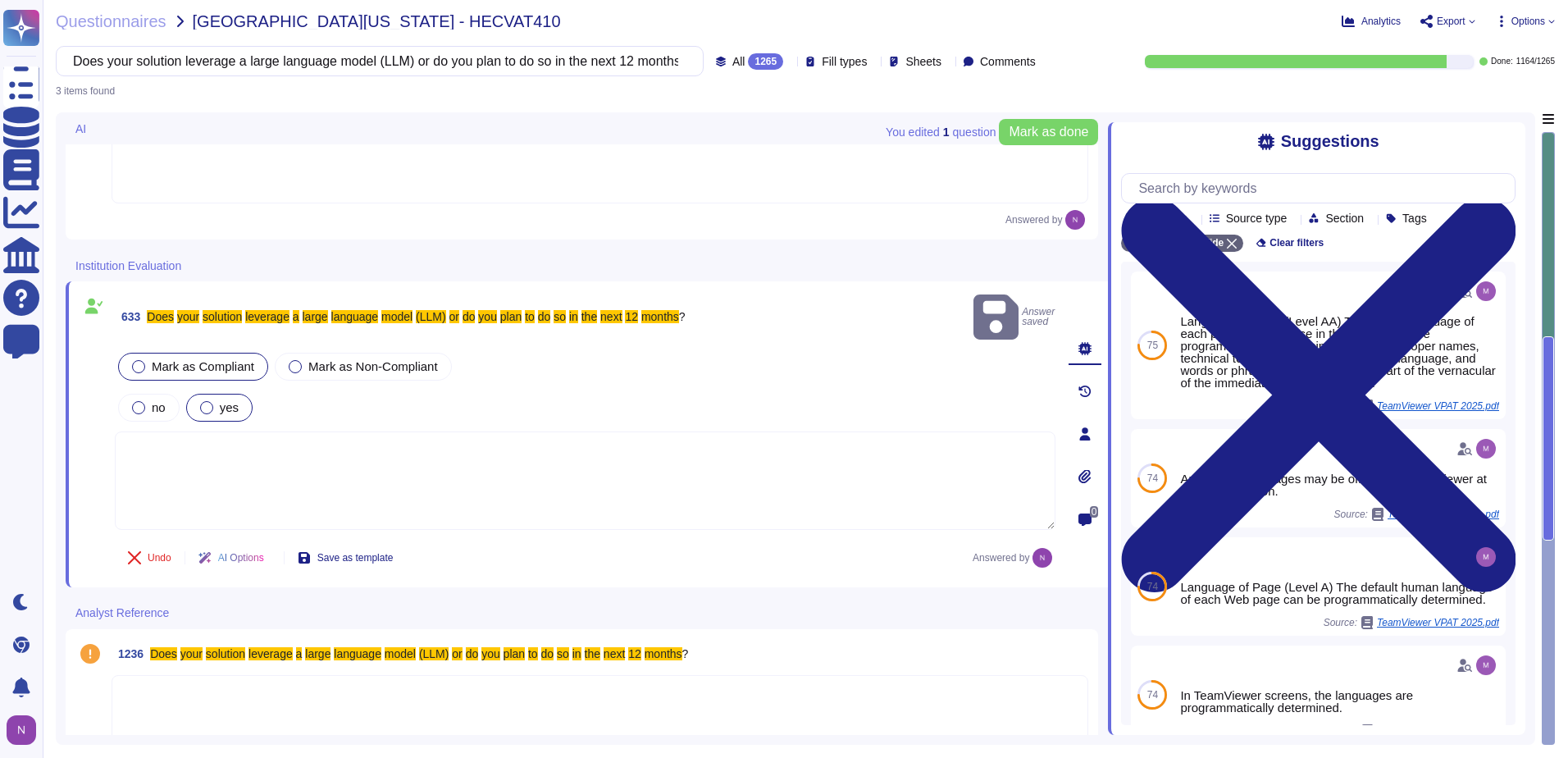
click at [216, 677] on div at bounding box center [600, 707] width 977 height 66
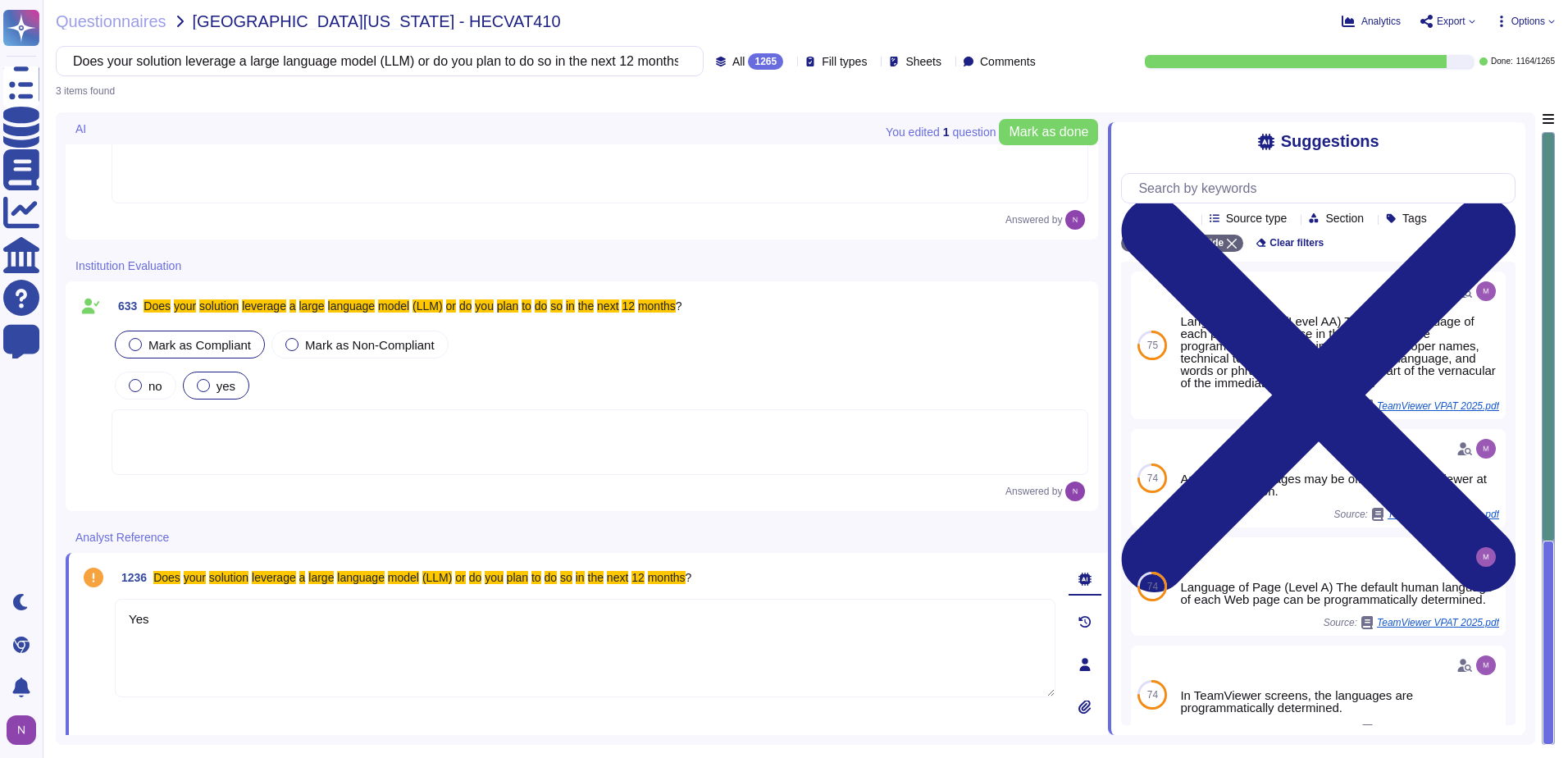
click at [207, 669] on textarea "Yes" at bounding box center [585, 648] width 941 height 98
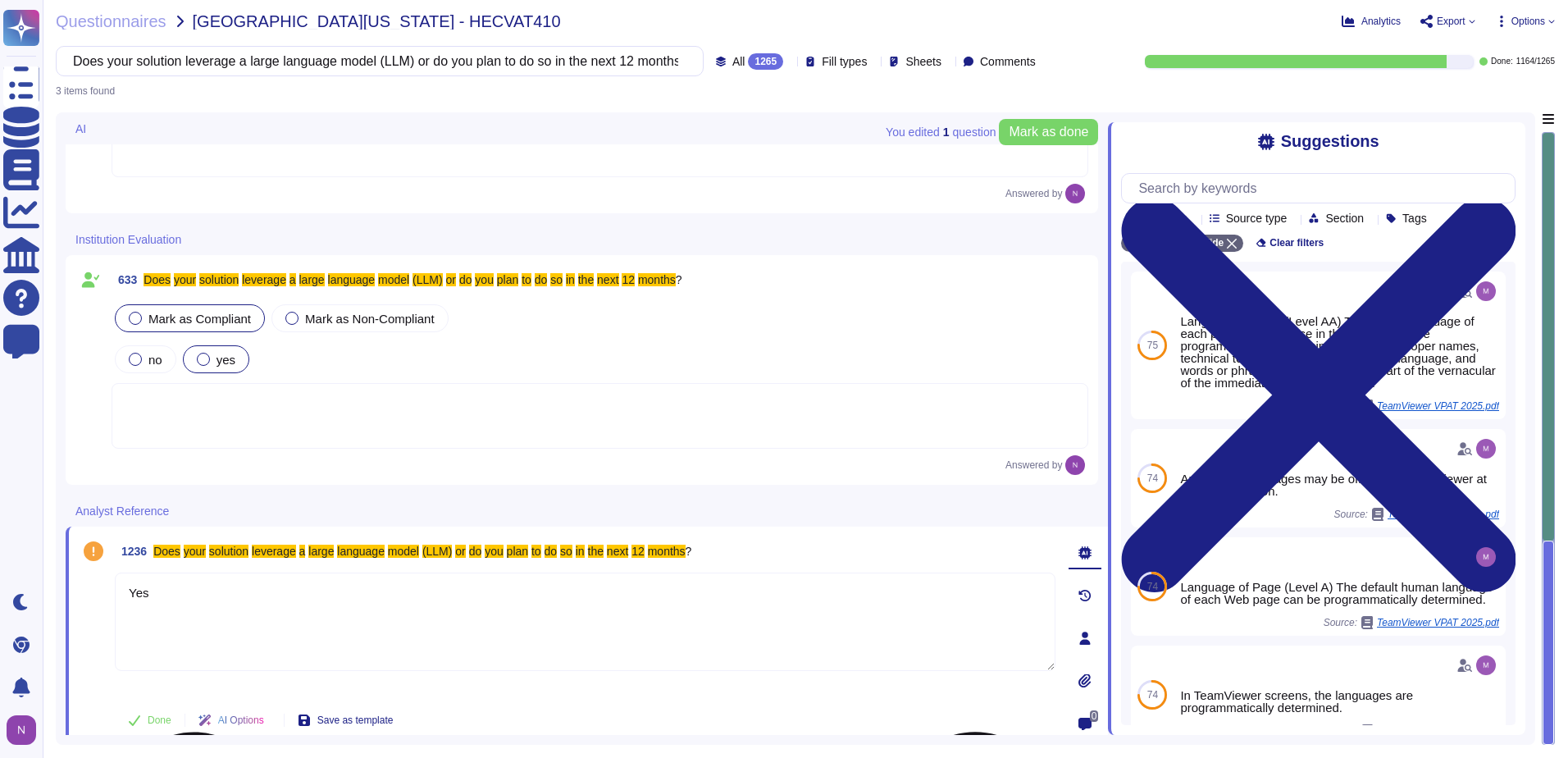
scroll to position [135, 0]
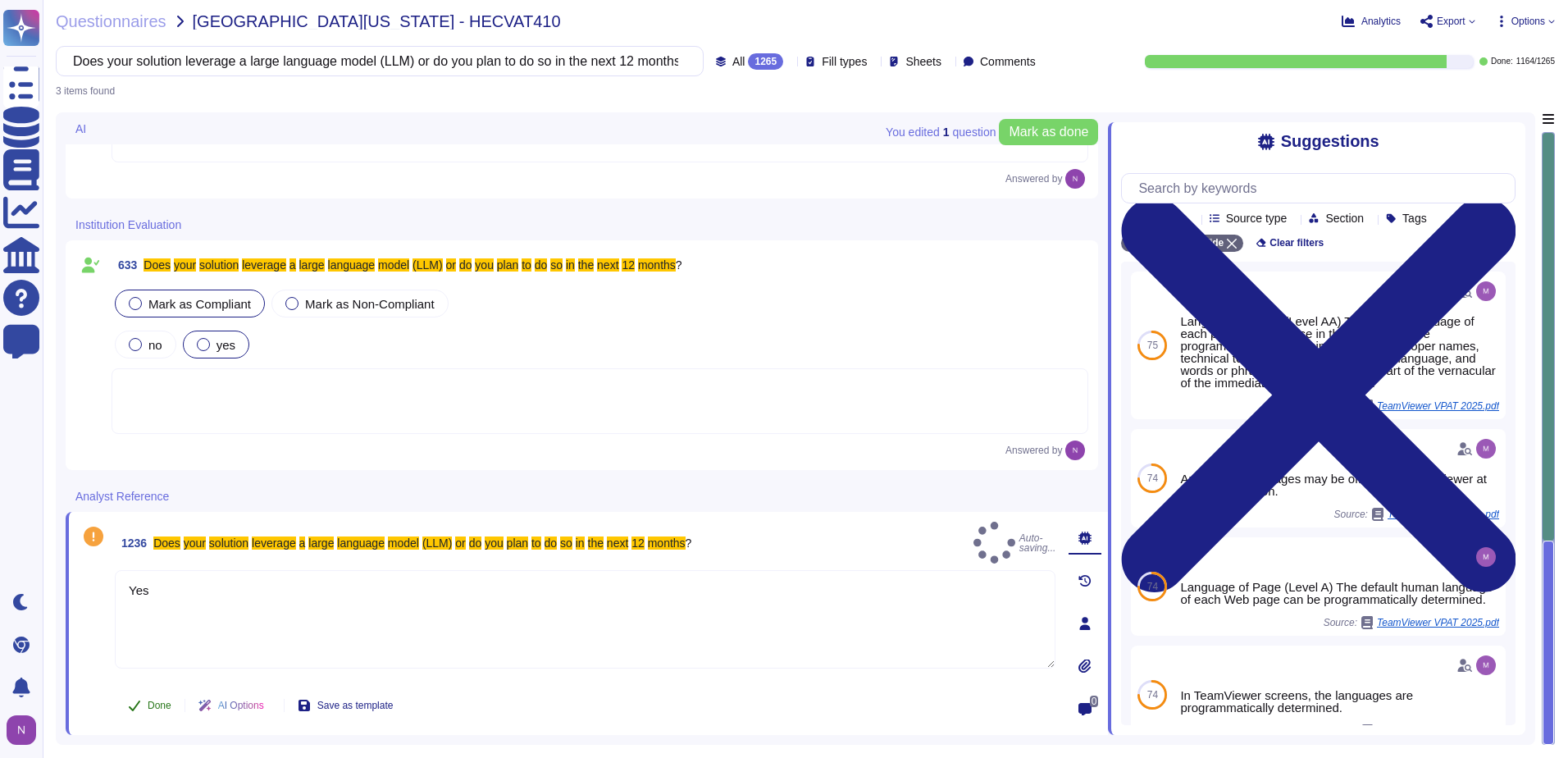
type textarea "Yes"
click at [163, 703] on span "Done" at bounding box center [159, 705] width 24 height 10
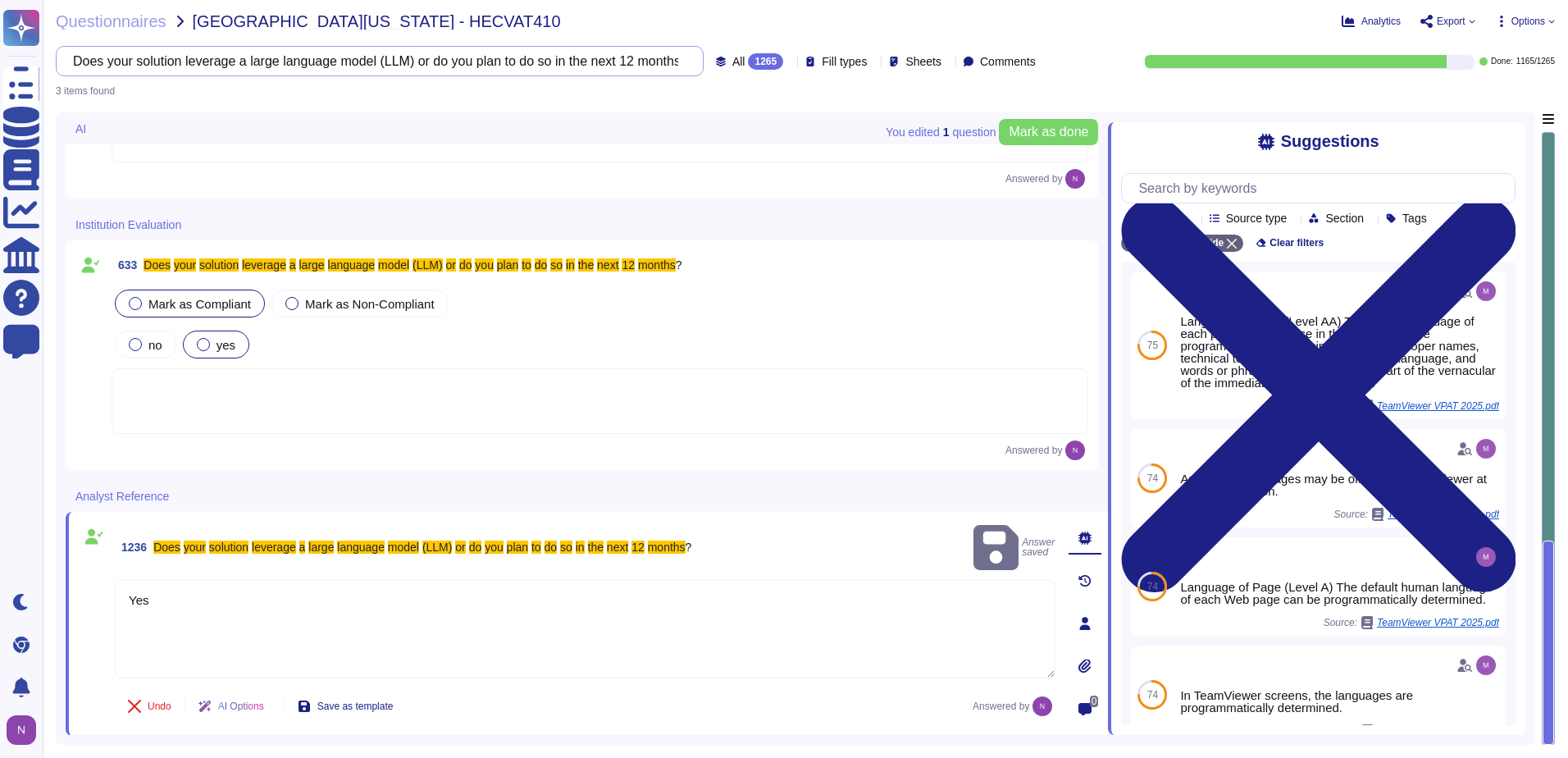
click at [619, 66] on input "Does your solution leverage a large language model (LLM) or do you plan to do s…" at bounding box center [375, 61] width 622 height 28
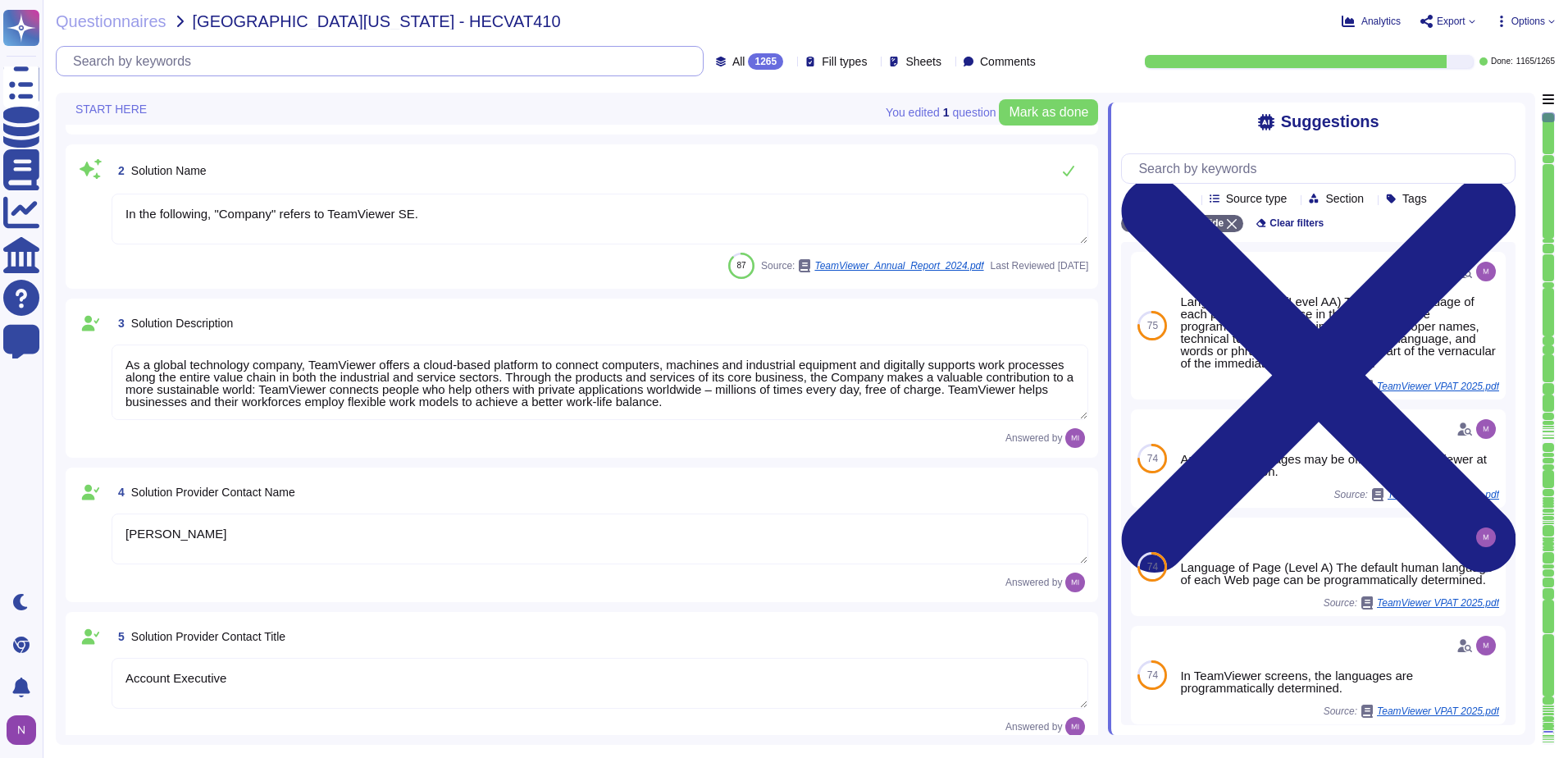
scroll to position [0, 0]
type textarea "[EMAIL_ADDRESS][DOMAIN_NAME]"
type textarea "1 727 647 3589"
type textarea "In the following, "Company" refers to TeamViewer SE."
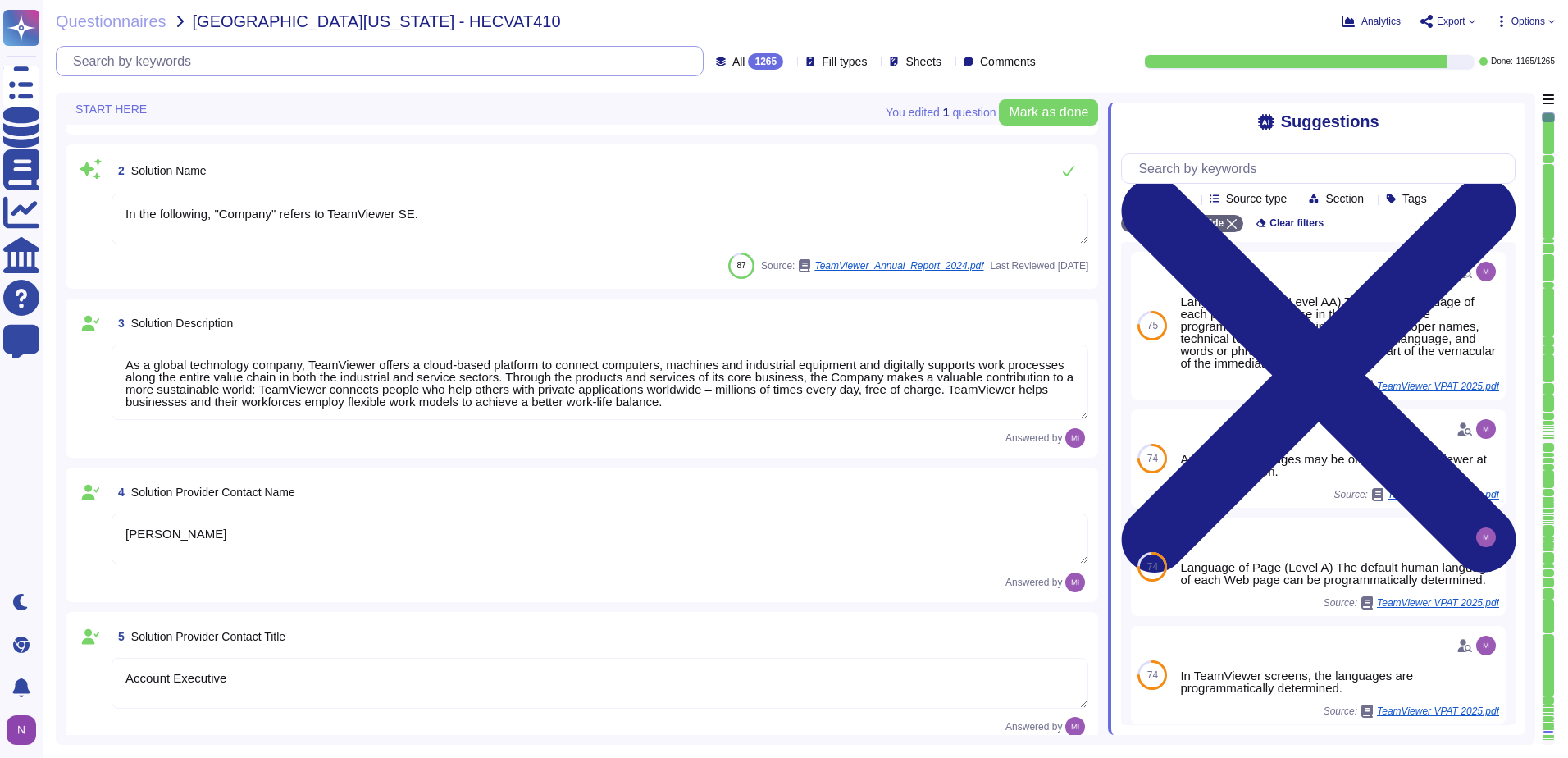
type textarea "As a global technology company, TeamViewer offers a cloud-based platform to con…"
type textarea "[PERSON_NAME]"
type textarea "Account Executive"
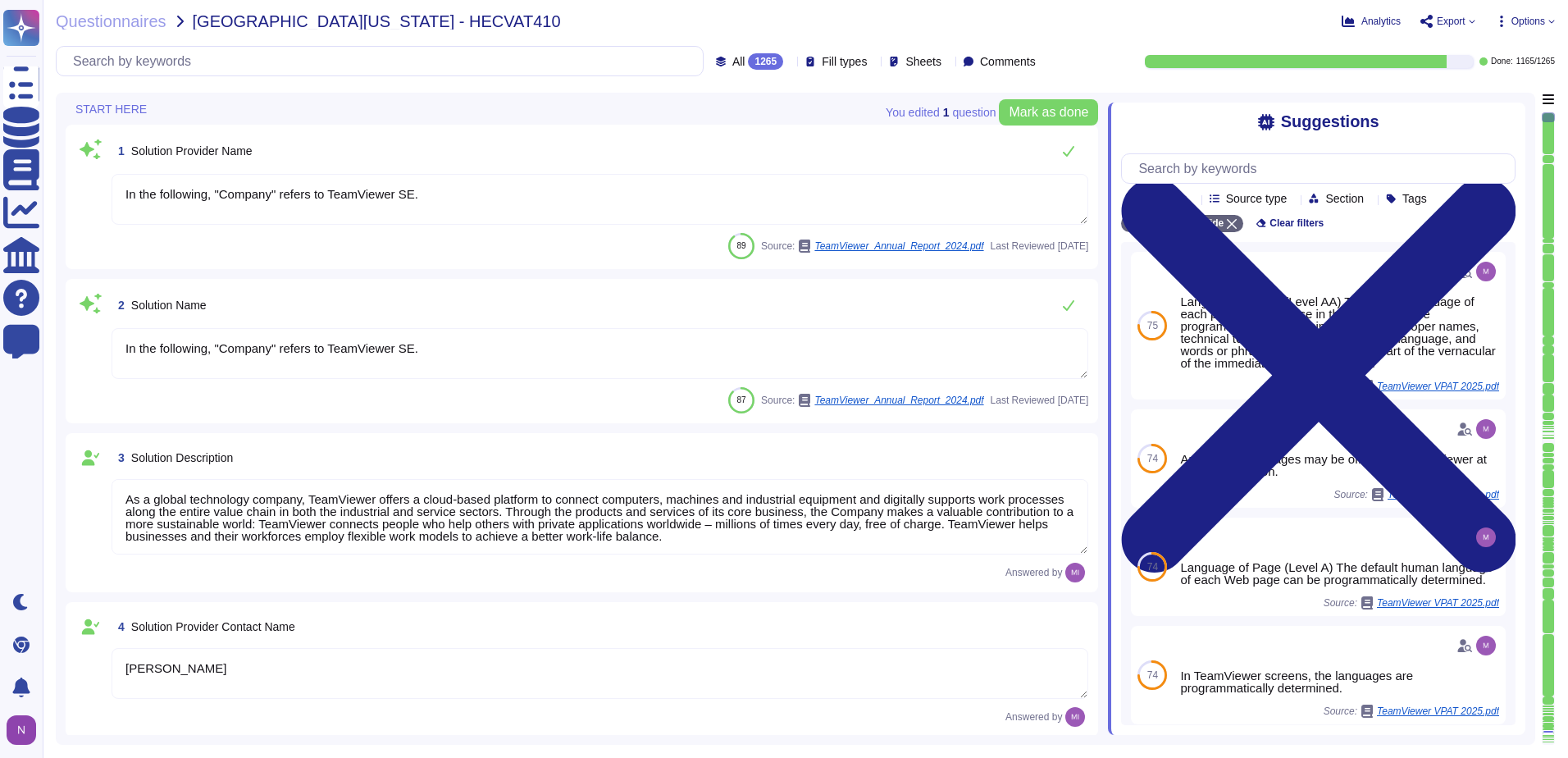
click at [748, 56] on div "1265" at bounding box center [766, 61] width 35 height 17
click at [707, 142] on span "To do" at bounding box center [711, 143] width 30 height 15
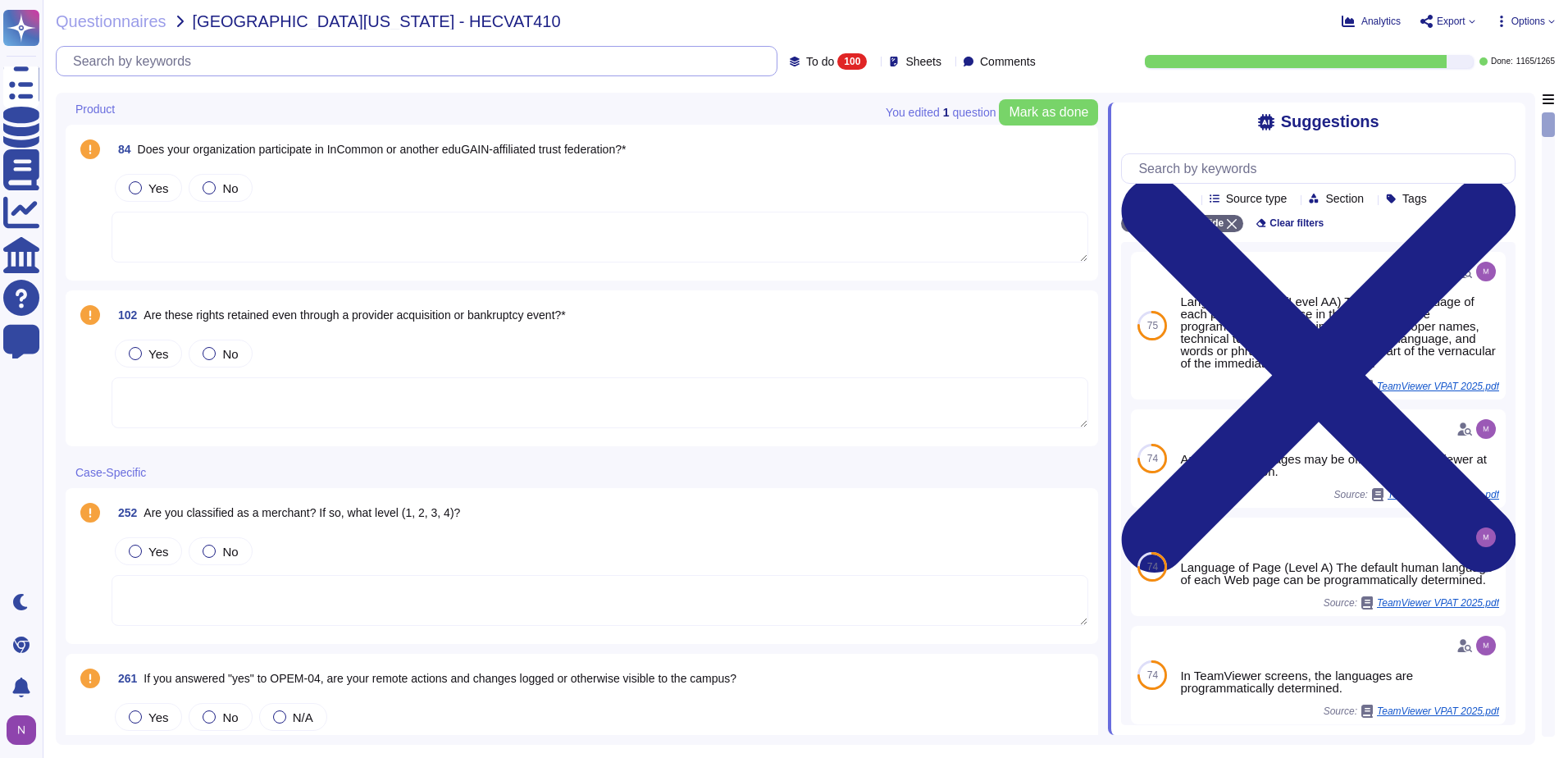
click at [272, 63] on input "text" at bounding box center [420, 61] width 712 height 28
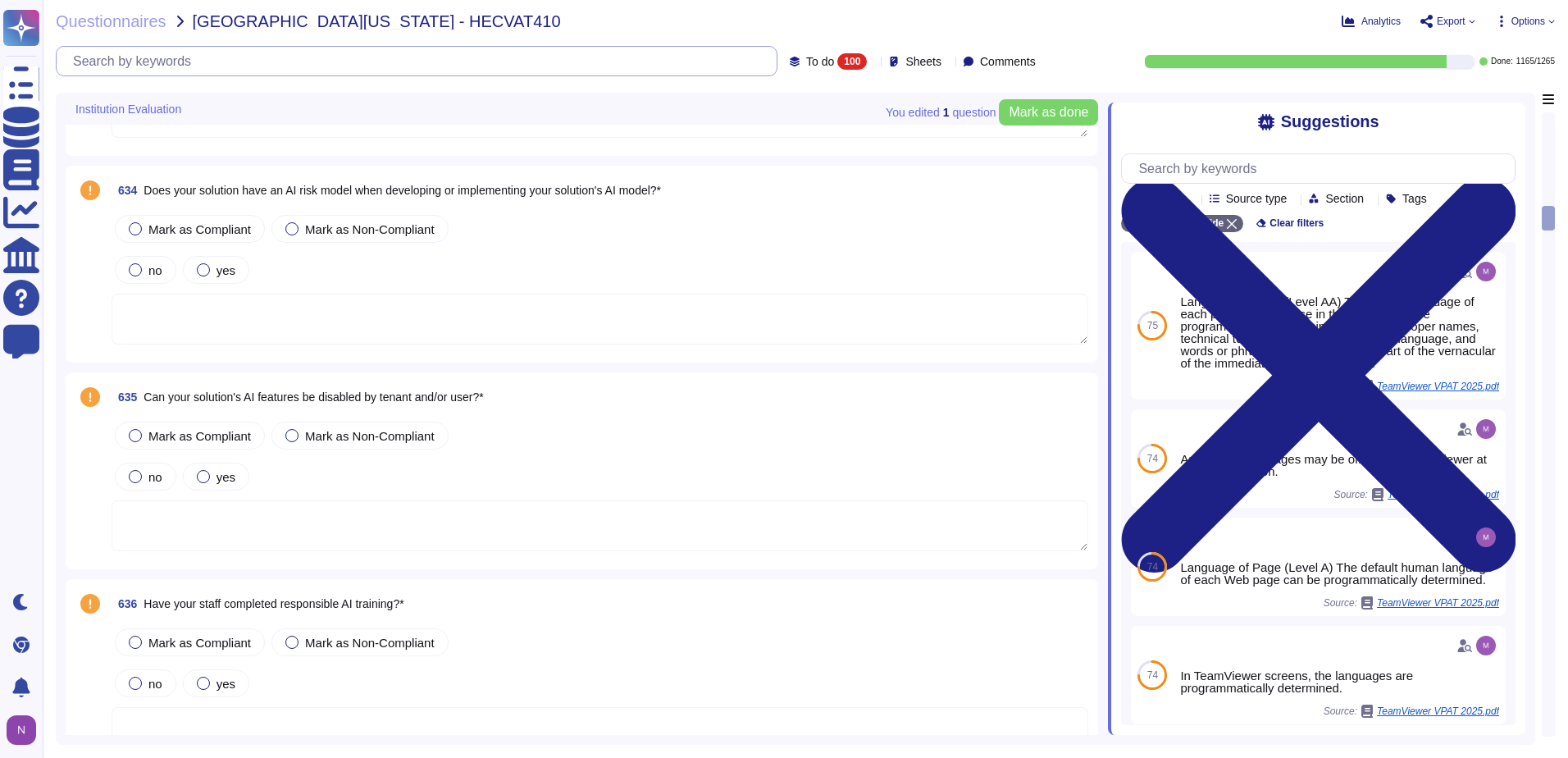
scroll to position [3034, 0]
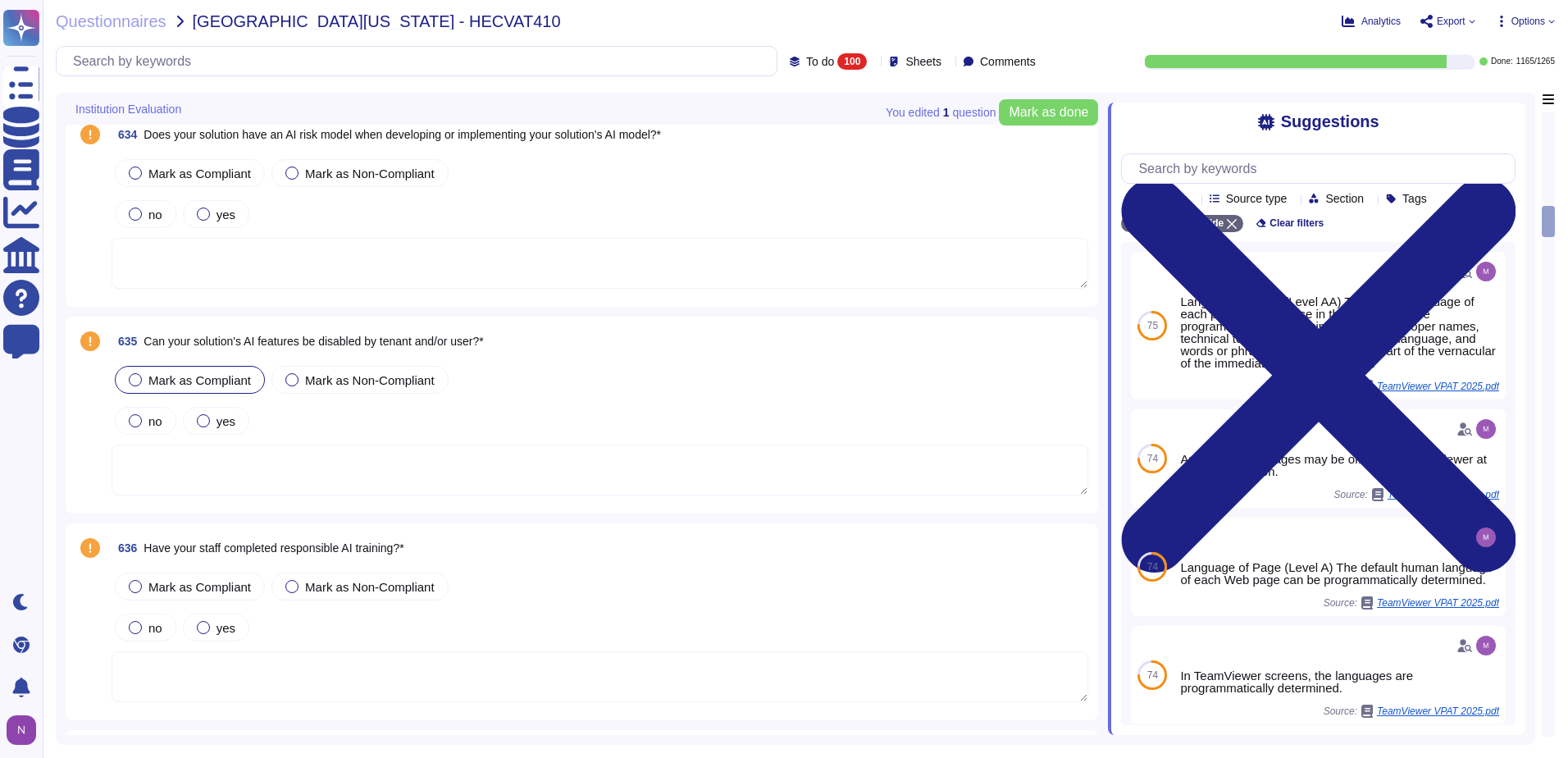
click at [141, 379] on label "Mark as Compliant" at bounding box center [189, 379] width 122 height 13
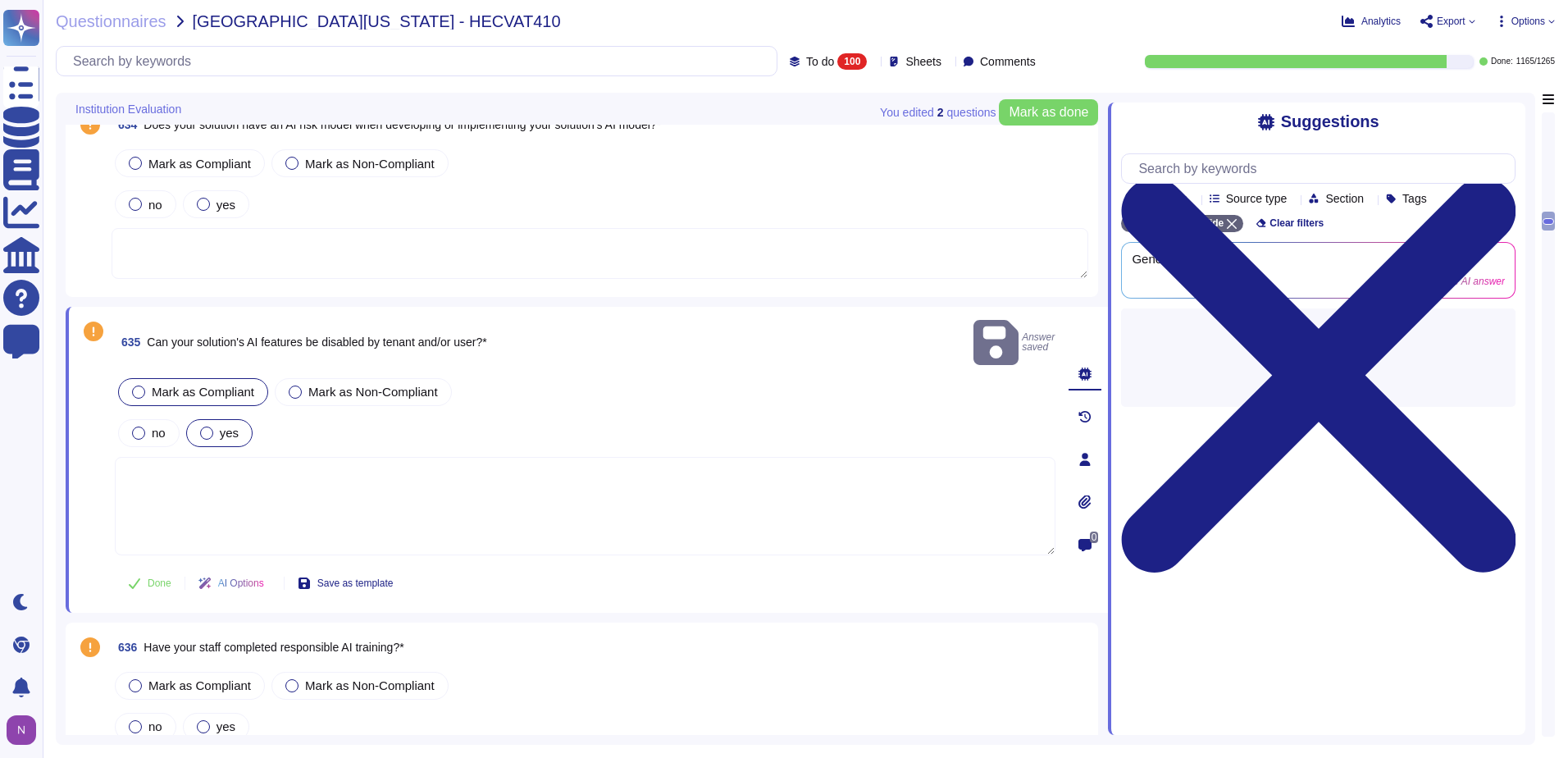
click at [211, 426] on div at bounding box center [206, 432] width 13 height 13
click at [151, 578] on span "Done" at bounding box center [159, 583] width 24 height 10
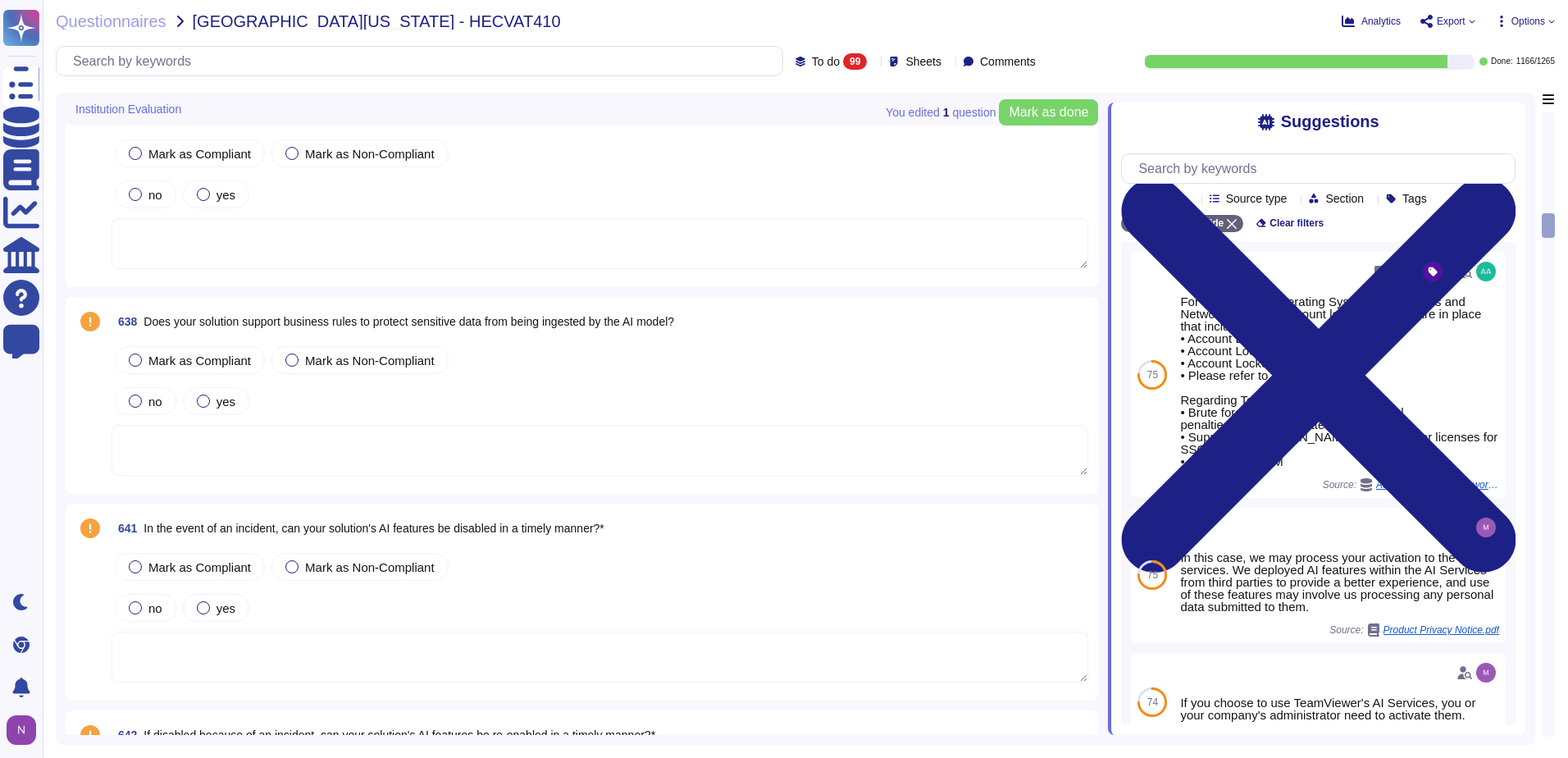
scroll to position [3279, 0]
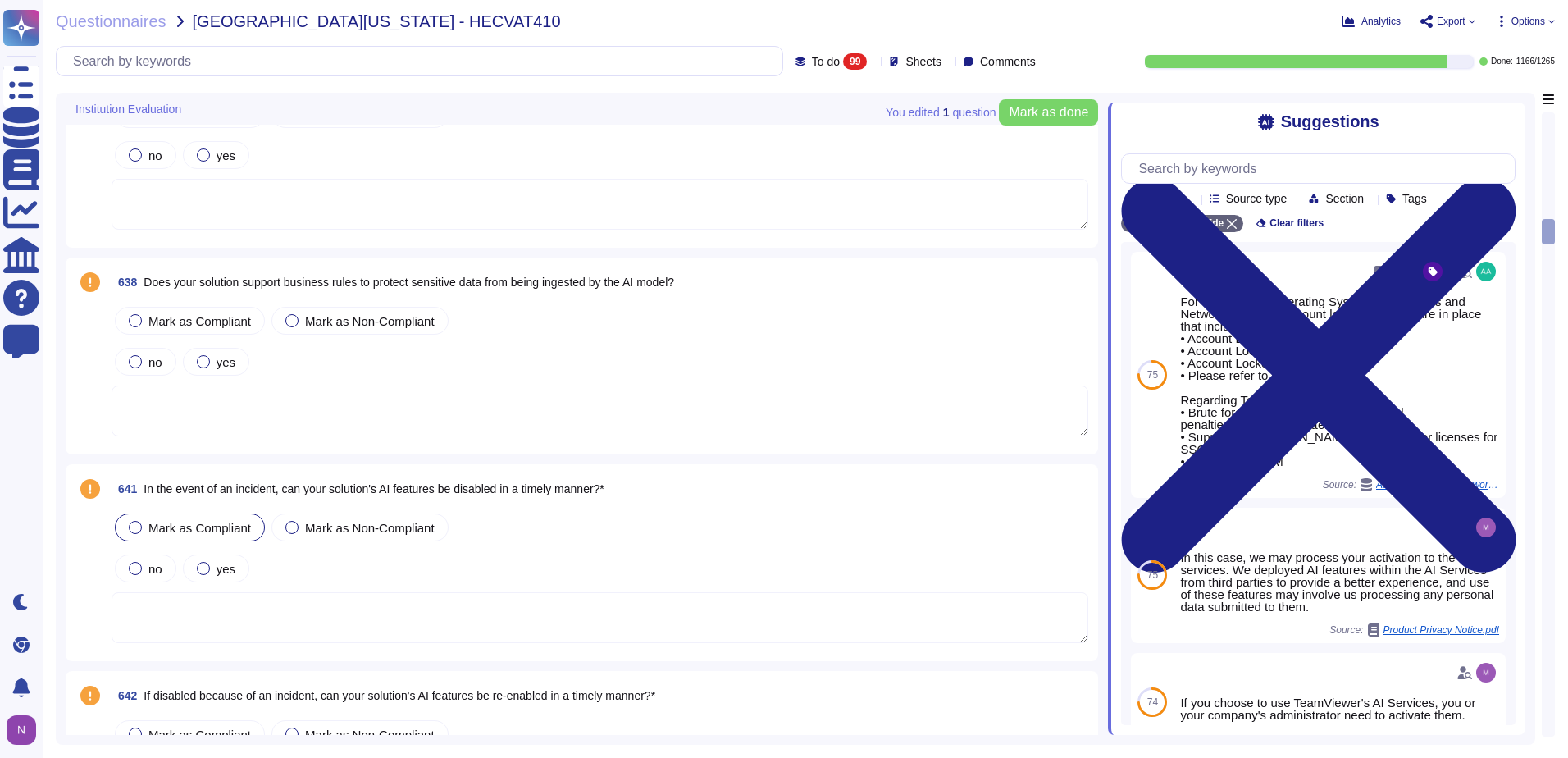
click at [137, 524] on div at bounding box center [135, 526] width 13 height 13
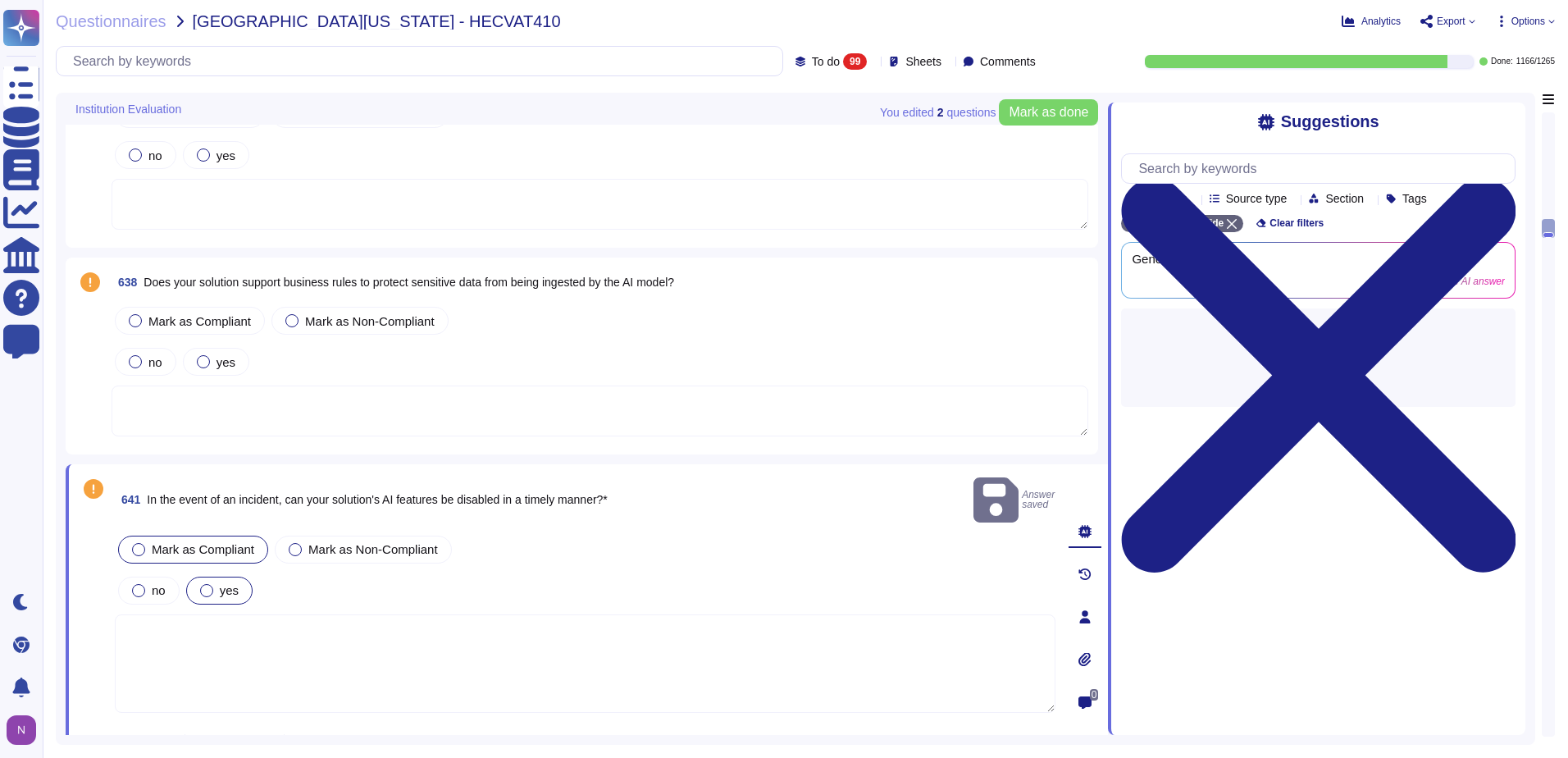
click at [216, 584] on label "yes" at bounding box center [219, 590] width 38 height 13
click at [149, 735] on span "Done" at bounding box center [159, 740] width 24 height 10
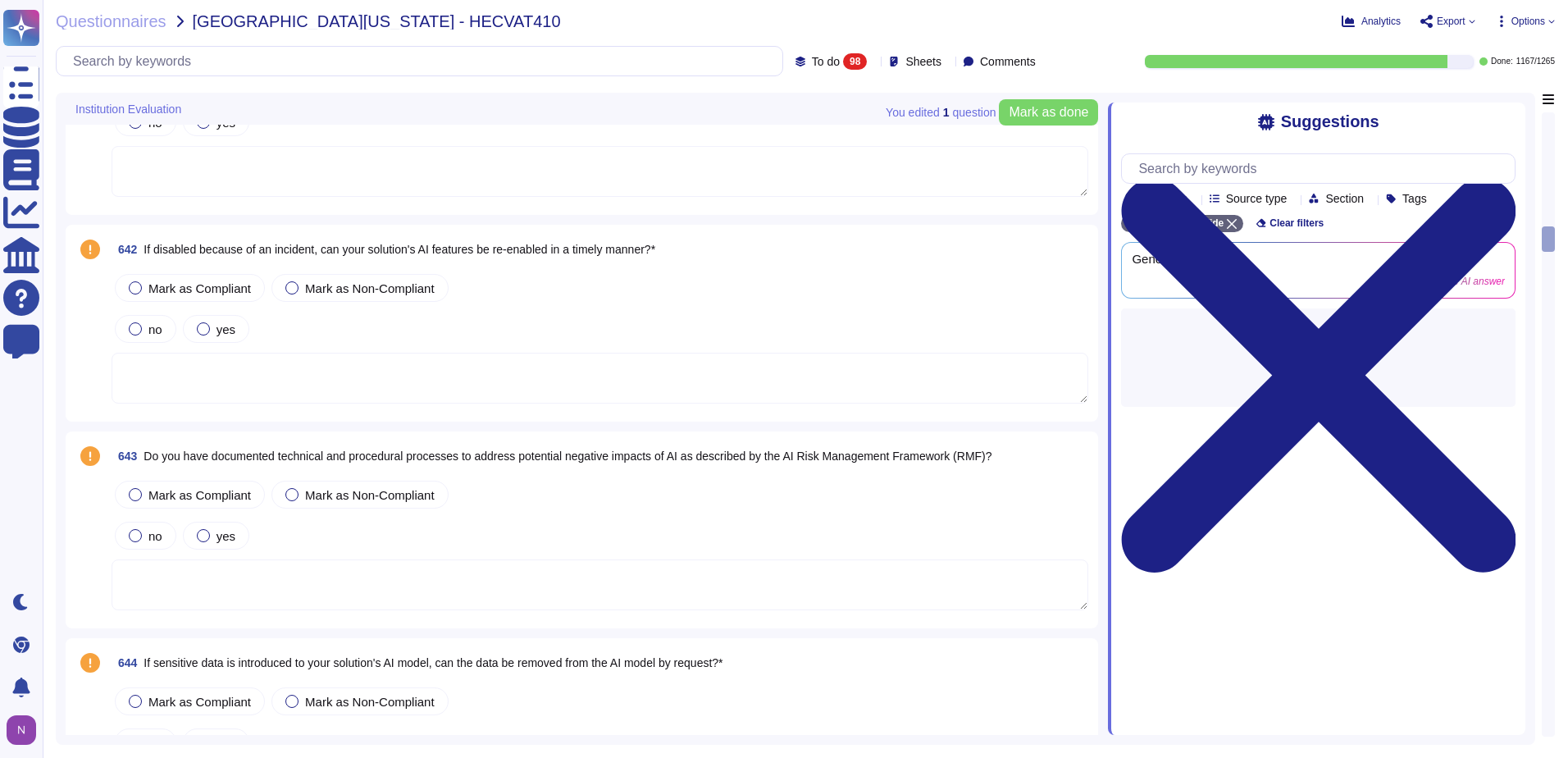
scroll to position [3526, 0]
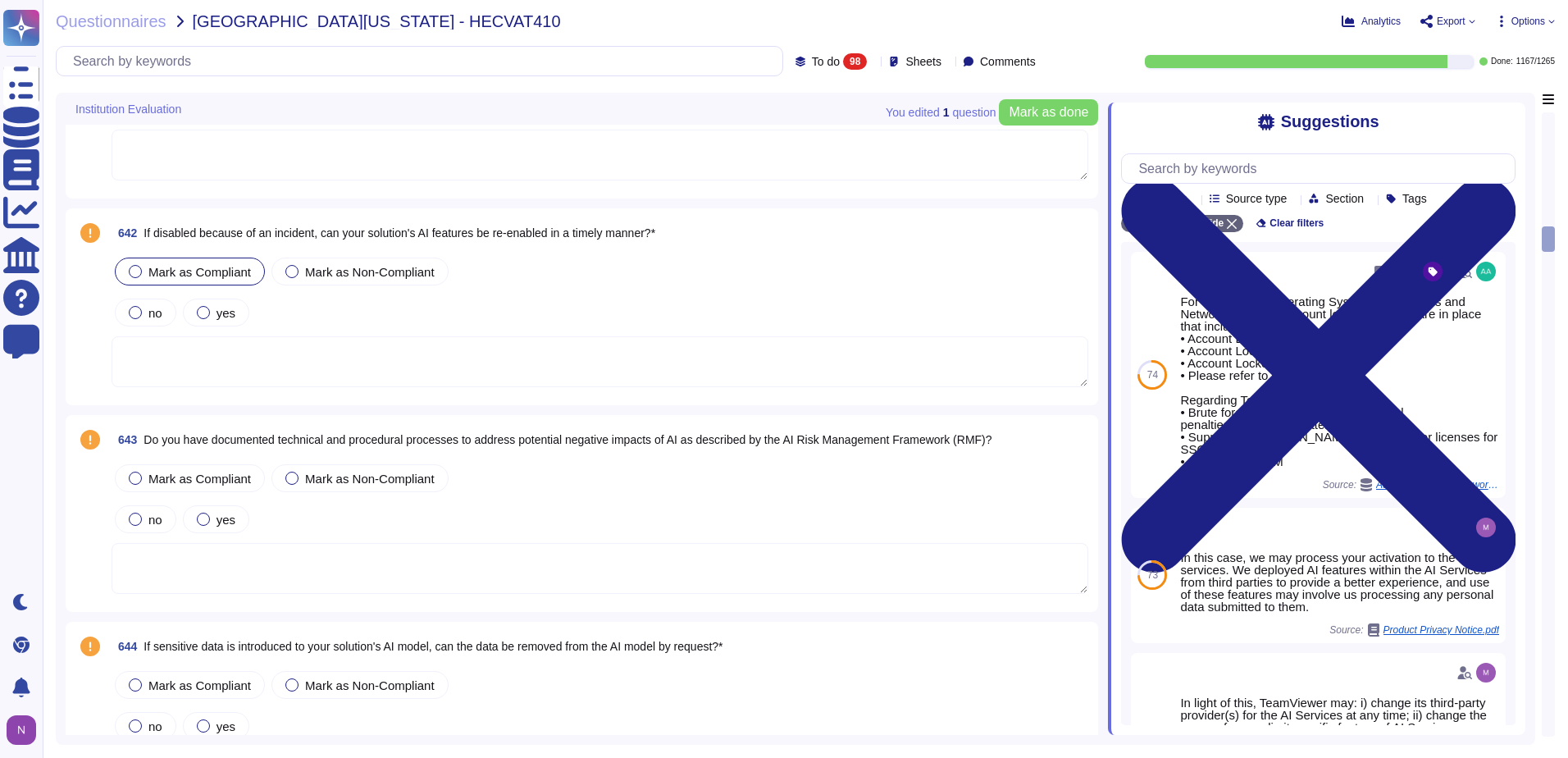
click at [162, 271] on span "Mark as Compliant" at bounding box center [199, 272] width 102 height 14
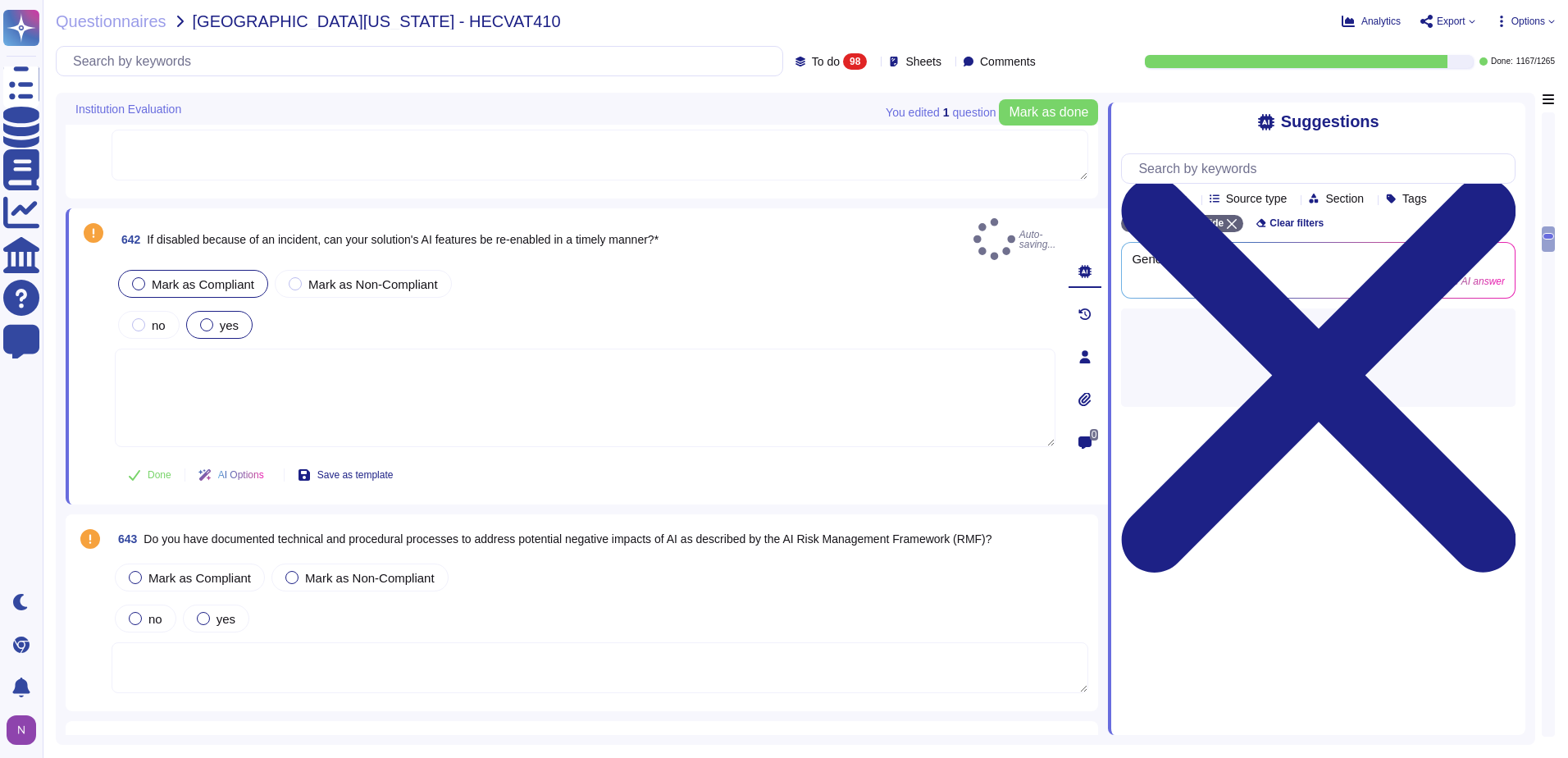
click at [209, 318] on div at bounding box center [206, 324] width 13 height 13
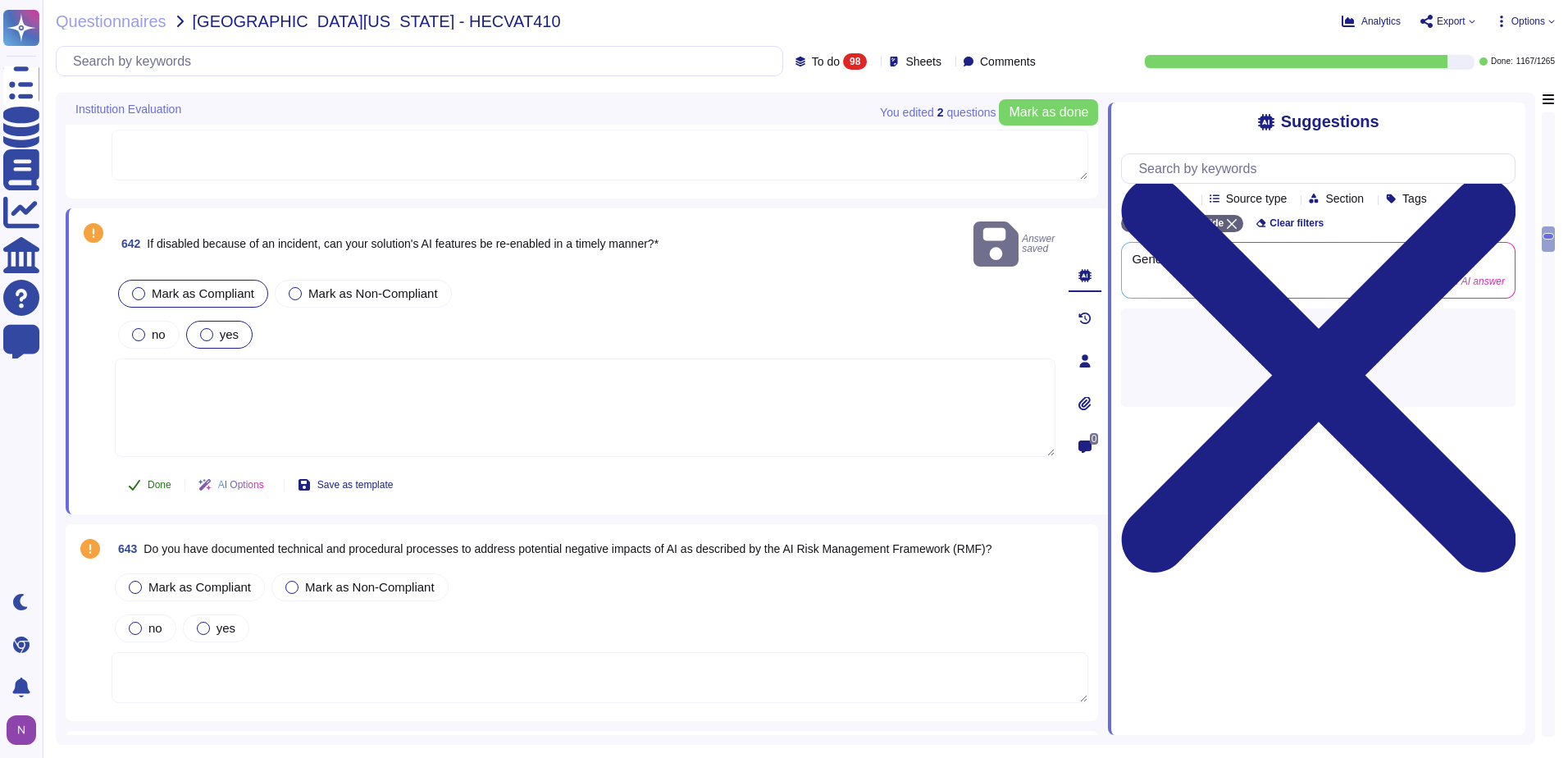
click at [135, 480] on icon at bounding box center [135, 485] width 12 height 11
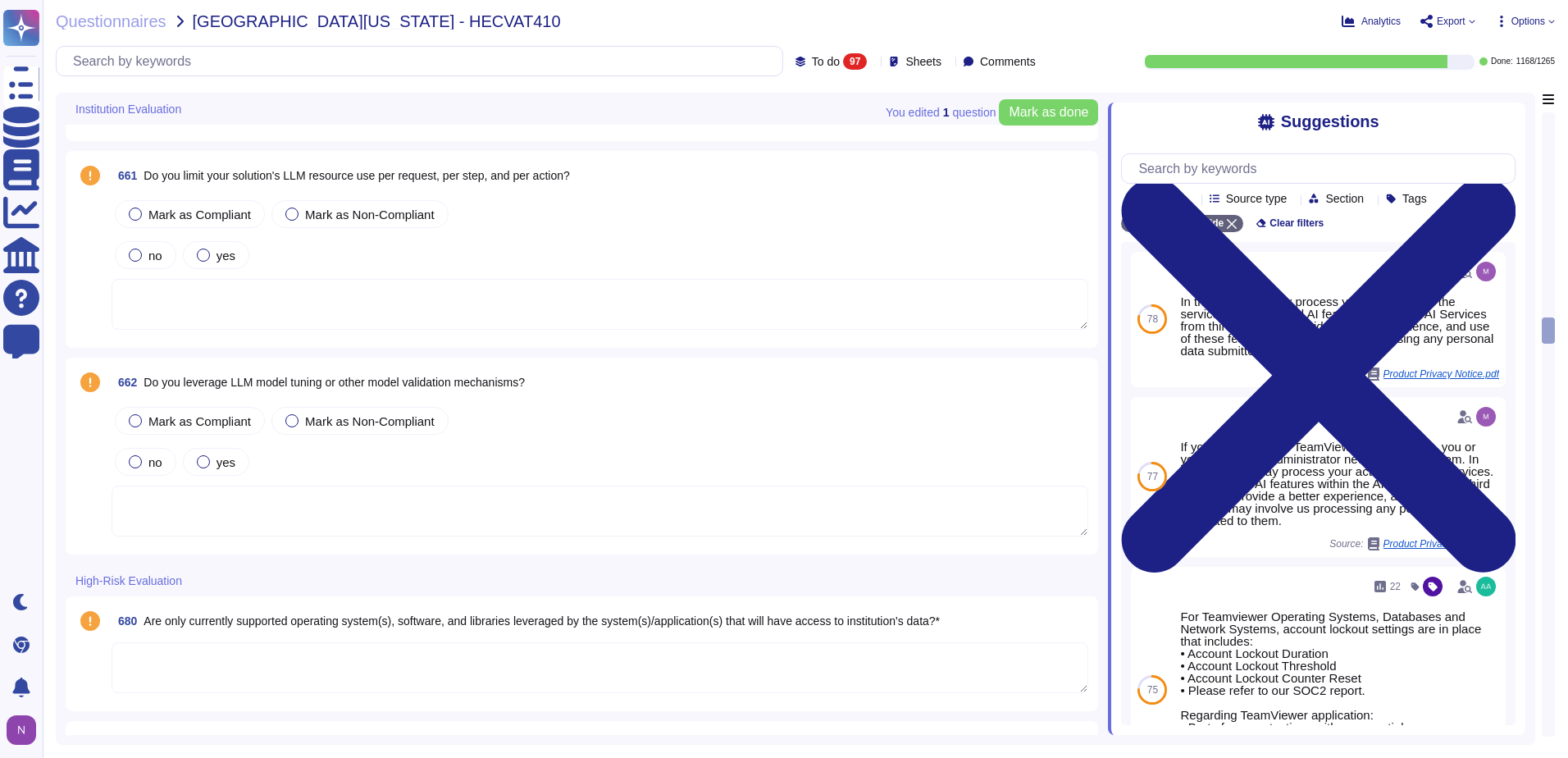
scroll to position [6559, 0]
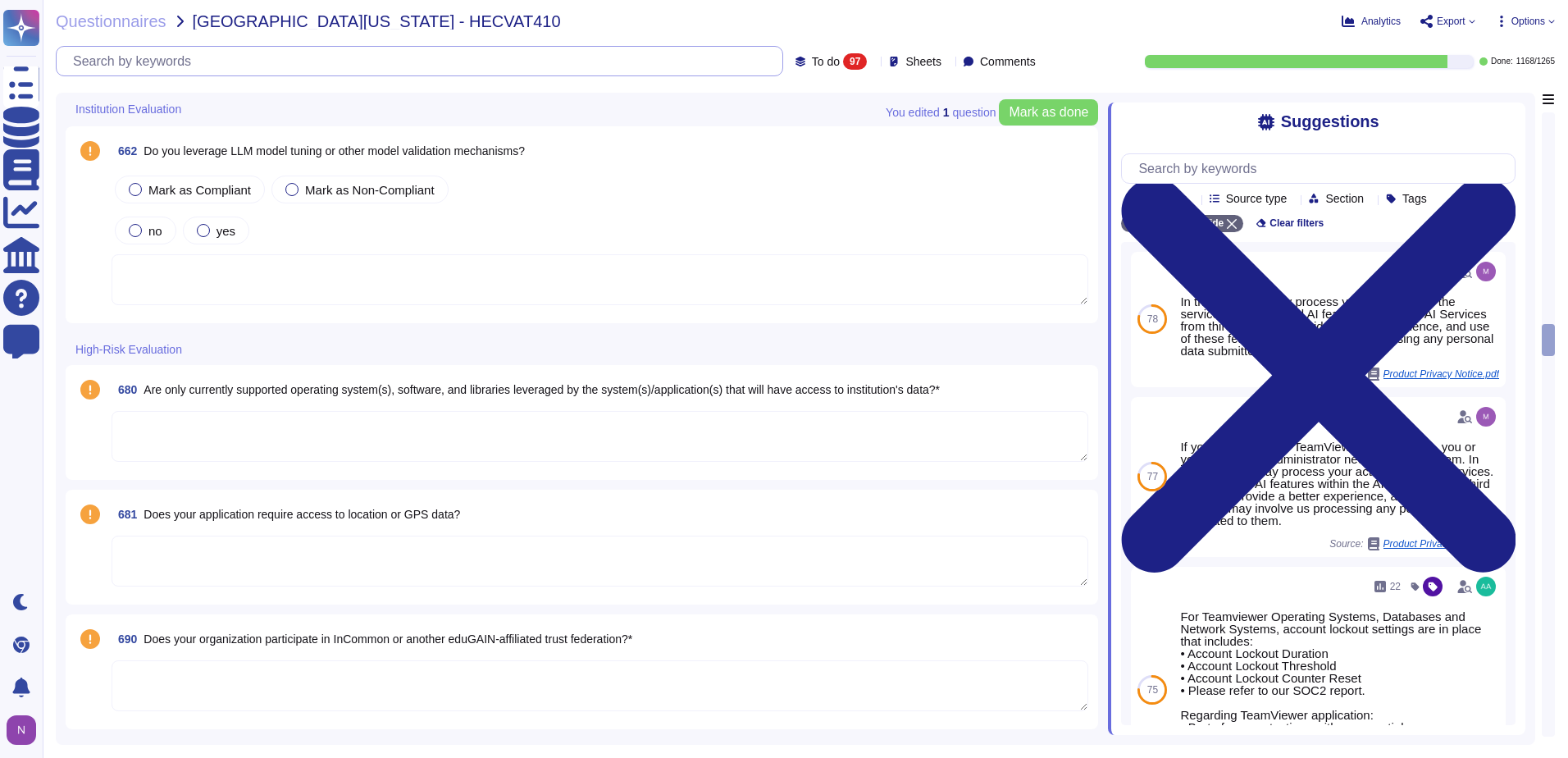
click at [500, 52] on input "text" at bounding box center [423, 61] width 718 height 28
click at [482, 57] on input "text" at bounding box center [423, 61] width 718 height 28
paste input "Is intrusion monitoring performed internally or by a third-party service?"
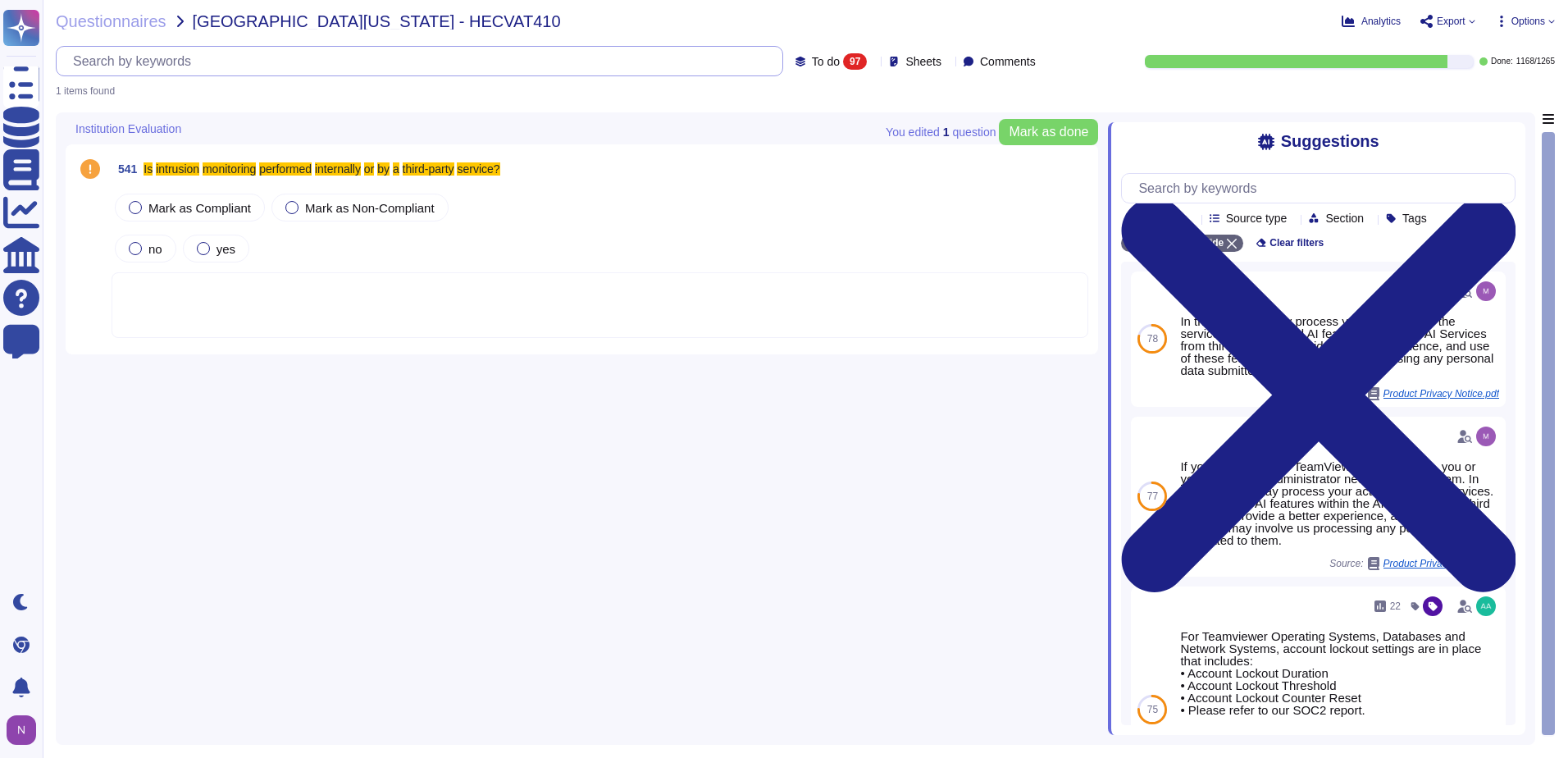
scroll to position [0, 0]
type input "Is intrusion monitoring performed internally or by a third-party service?"
click at [812, 56] on span "To do" at bounding box center [826, 62] width 27 height 12
click at [792, 102] on span "All" at bounding box center [789, 103] width 14 height 15
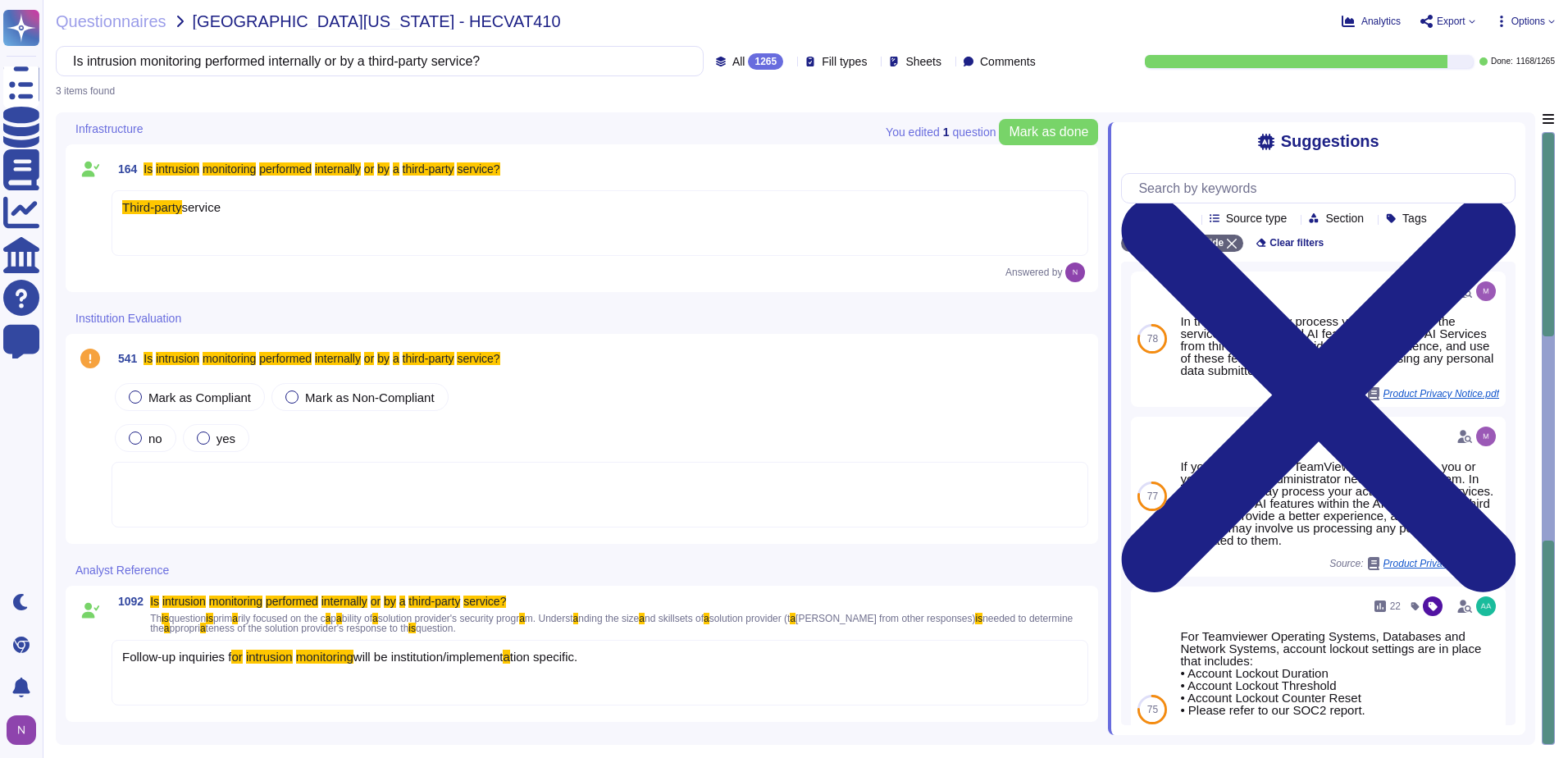
click at [266, 210] on div "Third-party service" at bounding box center [600, 223] width 977 height 66
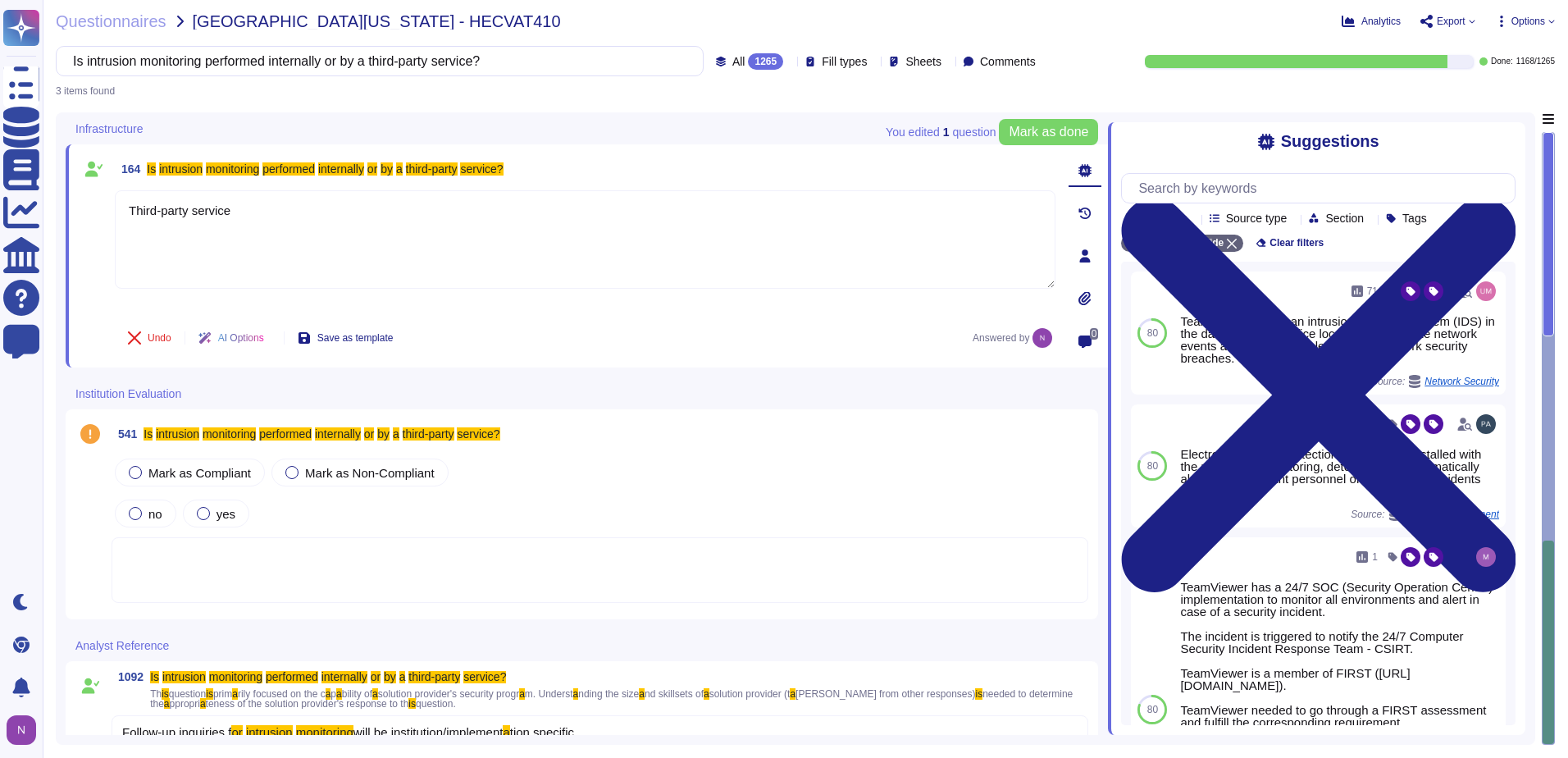
type textarea "Third-party service"
click at [172, 554] on div at bounding box center [600, 569] width 977 height 66
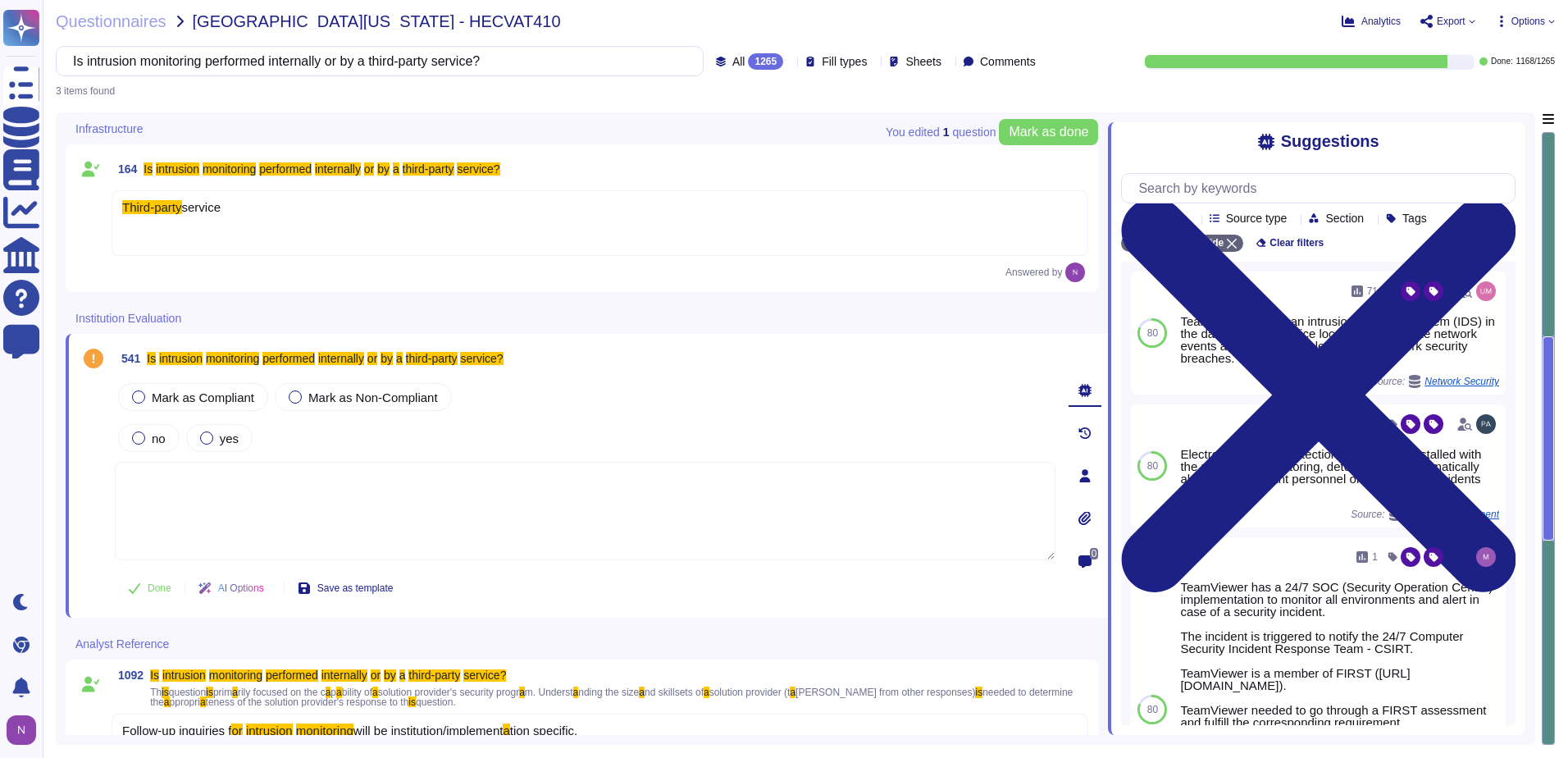
click at [251, 206] on div "Third-party service" at bounding box center [600, 223] width 977 height 66
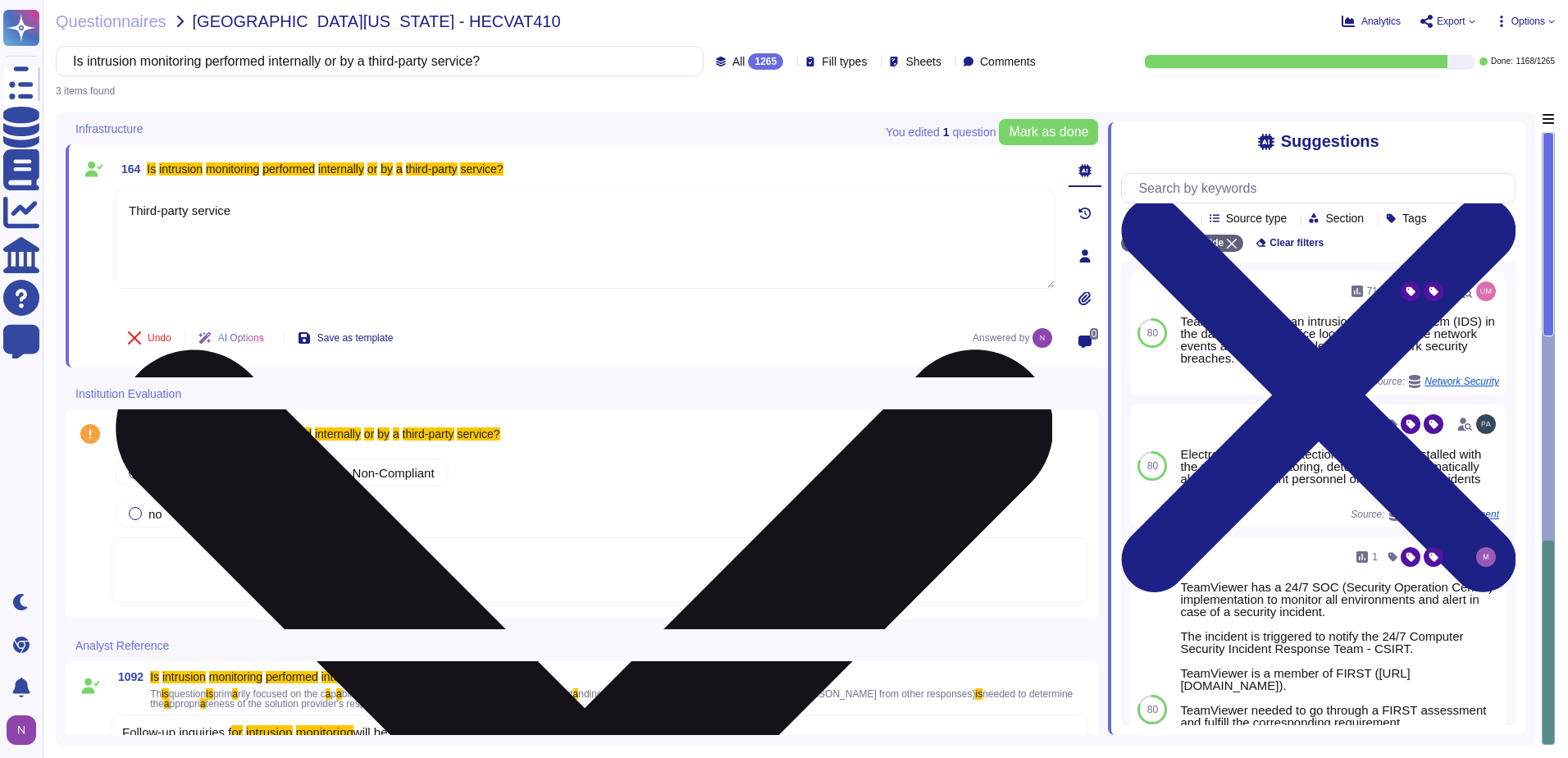
drag, startPoint x: 259, startPoint y: 216, endPoint x: 123, endPoint y: 216, distance: 136.0
click at [123, 216] on textarea "Third-party service" at bounding box center [585, 240] width 941 height 98
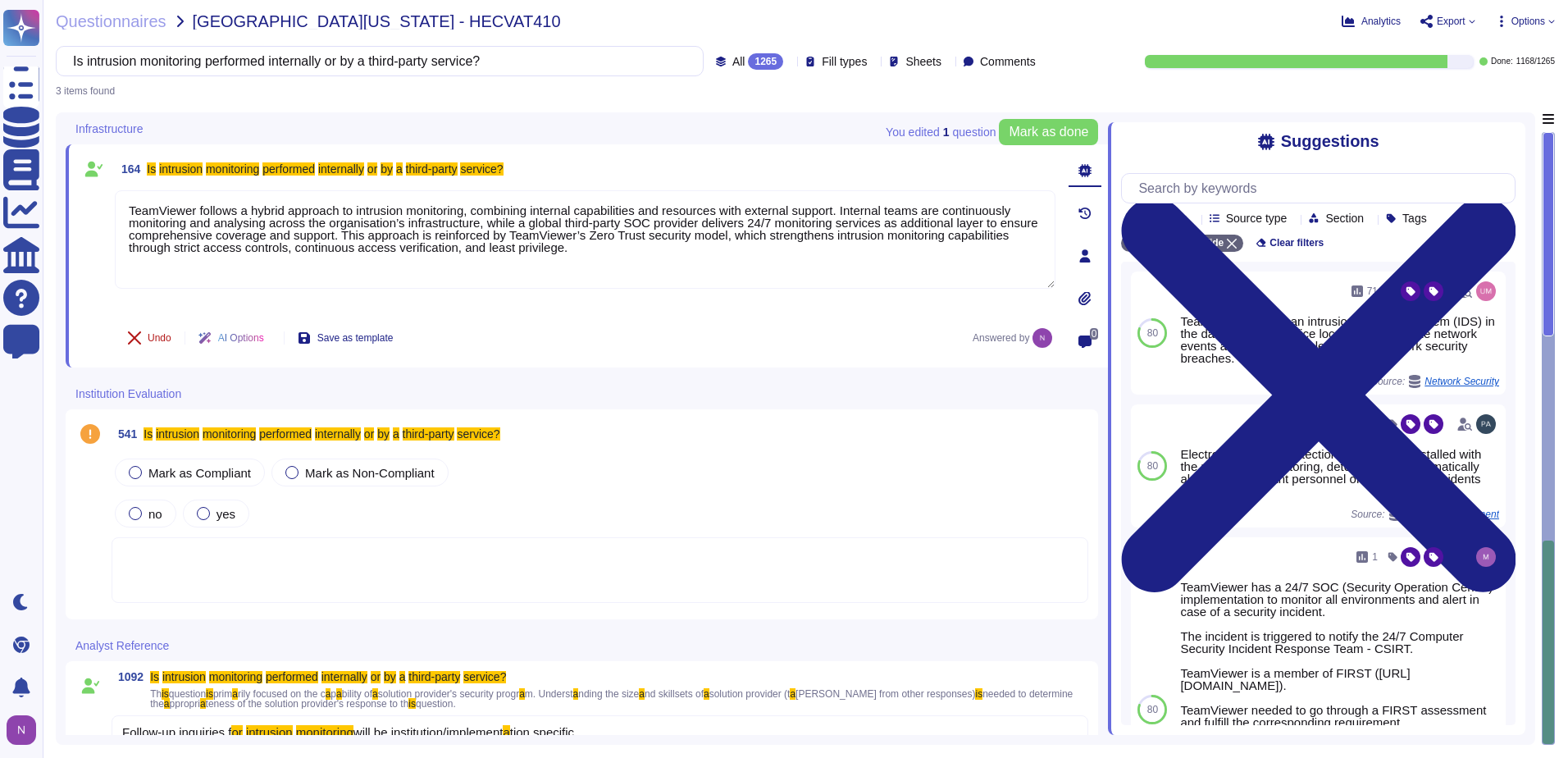
type textarea "TeamViewer follows a hybrid approach to intrusion monitoring, combining interna…"
click at [147, 336] on button "Undo" at bounding box center [149, 337] width 70 height 32
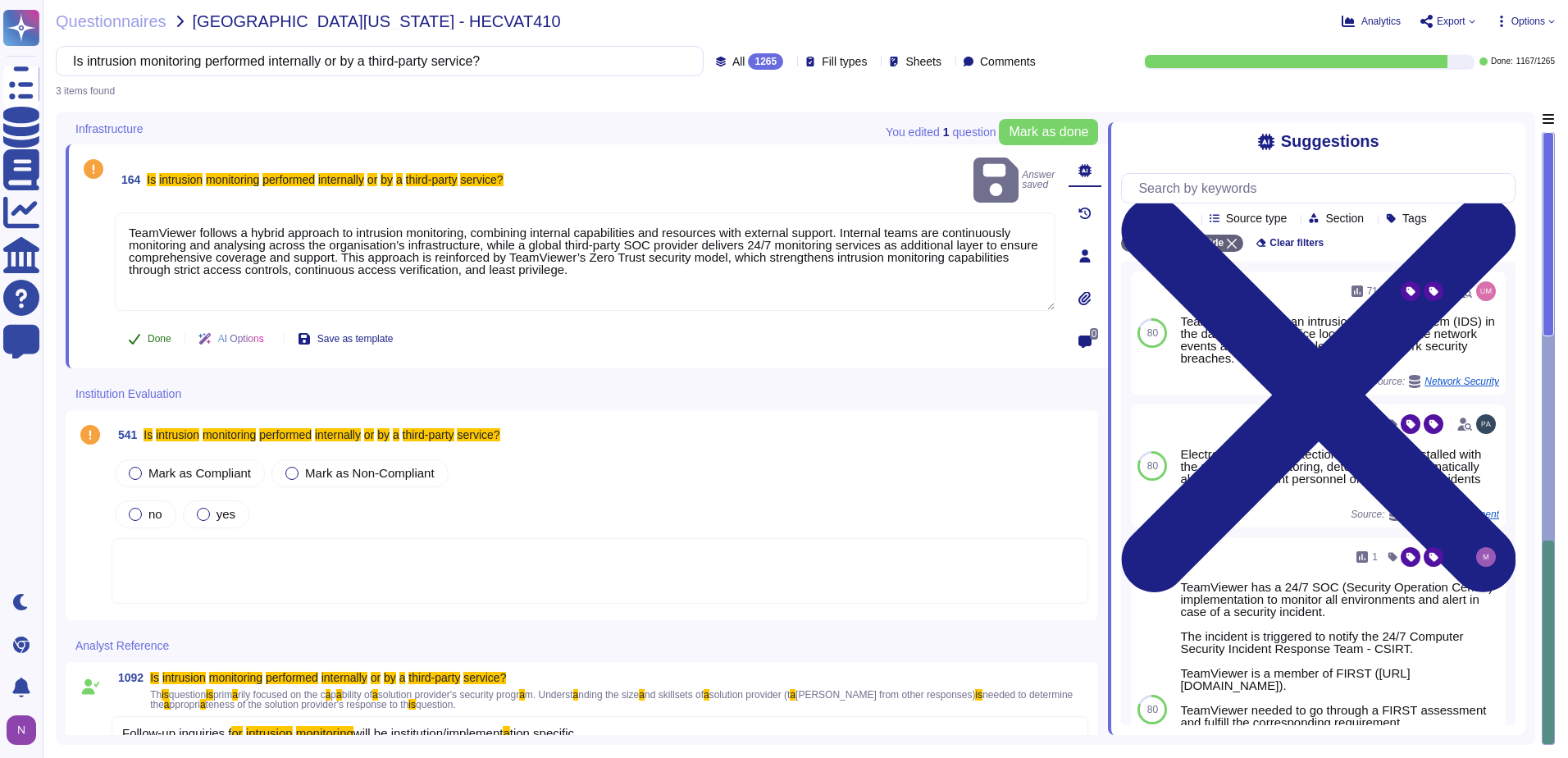
click at [162, 339] on span "Done" at bounding box center [159, 339] width 24 height 10
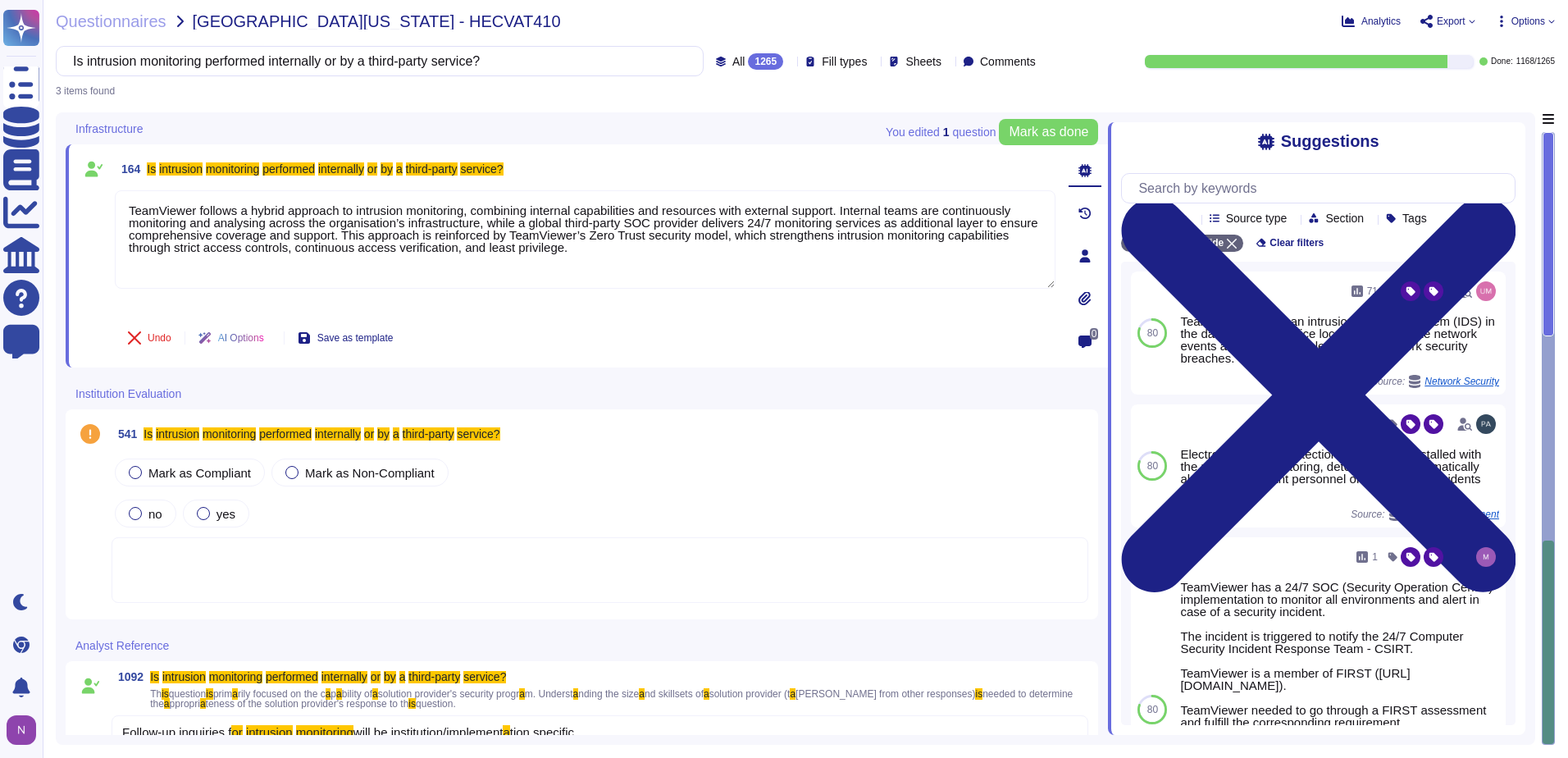
click at [181, 552] on div at bounding box center [600, 569] width 977 height 66
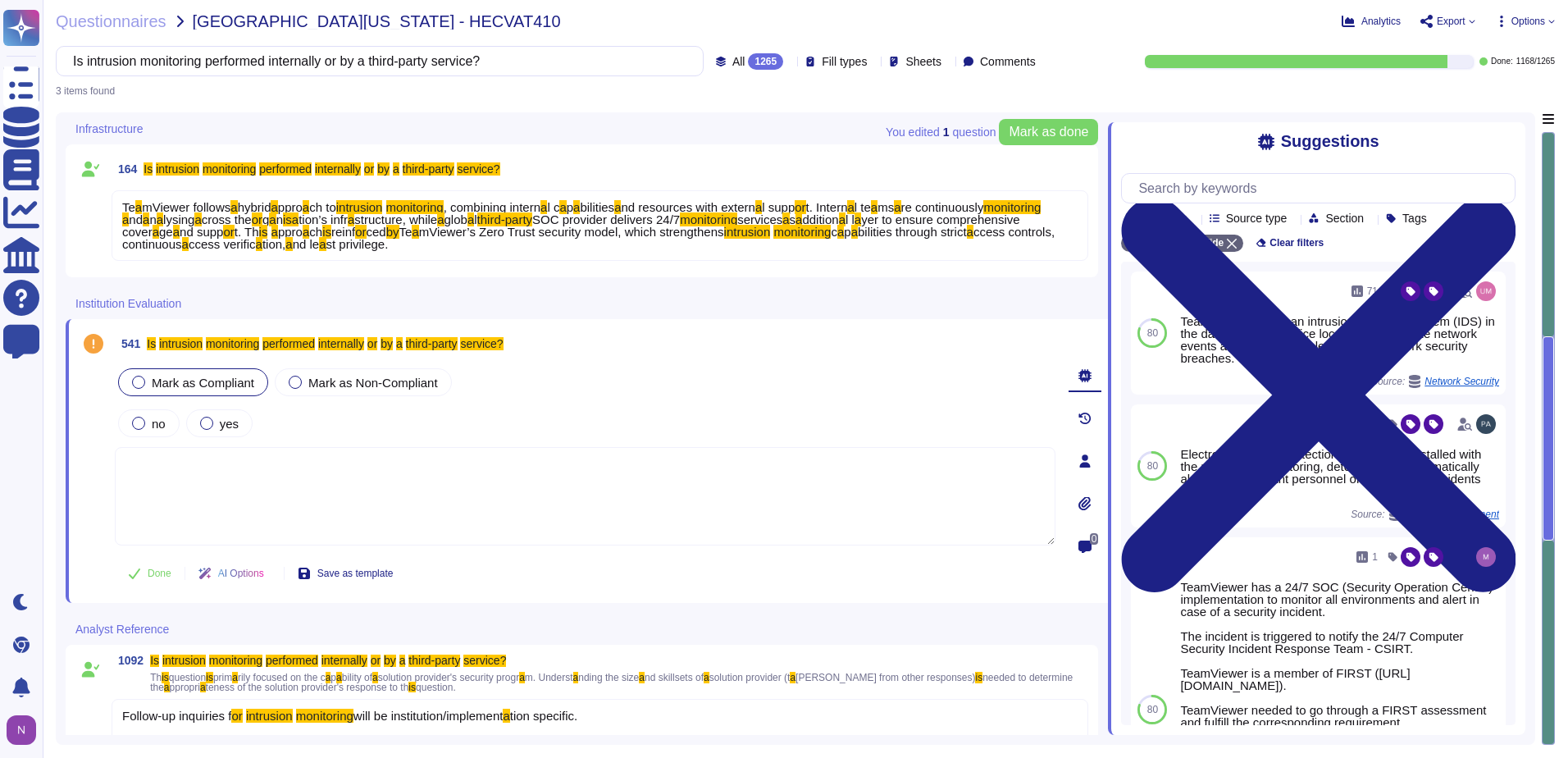
click at [177, 384] on span "Mark as Compliant" at bounding box center [202, 382] width 102 height 14
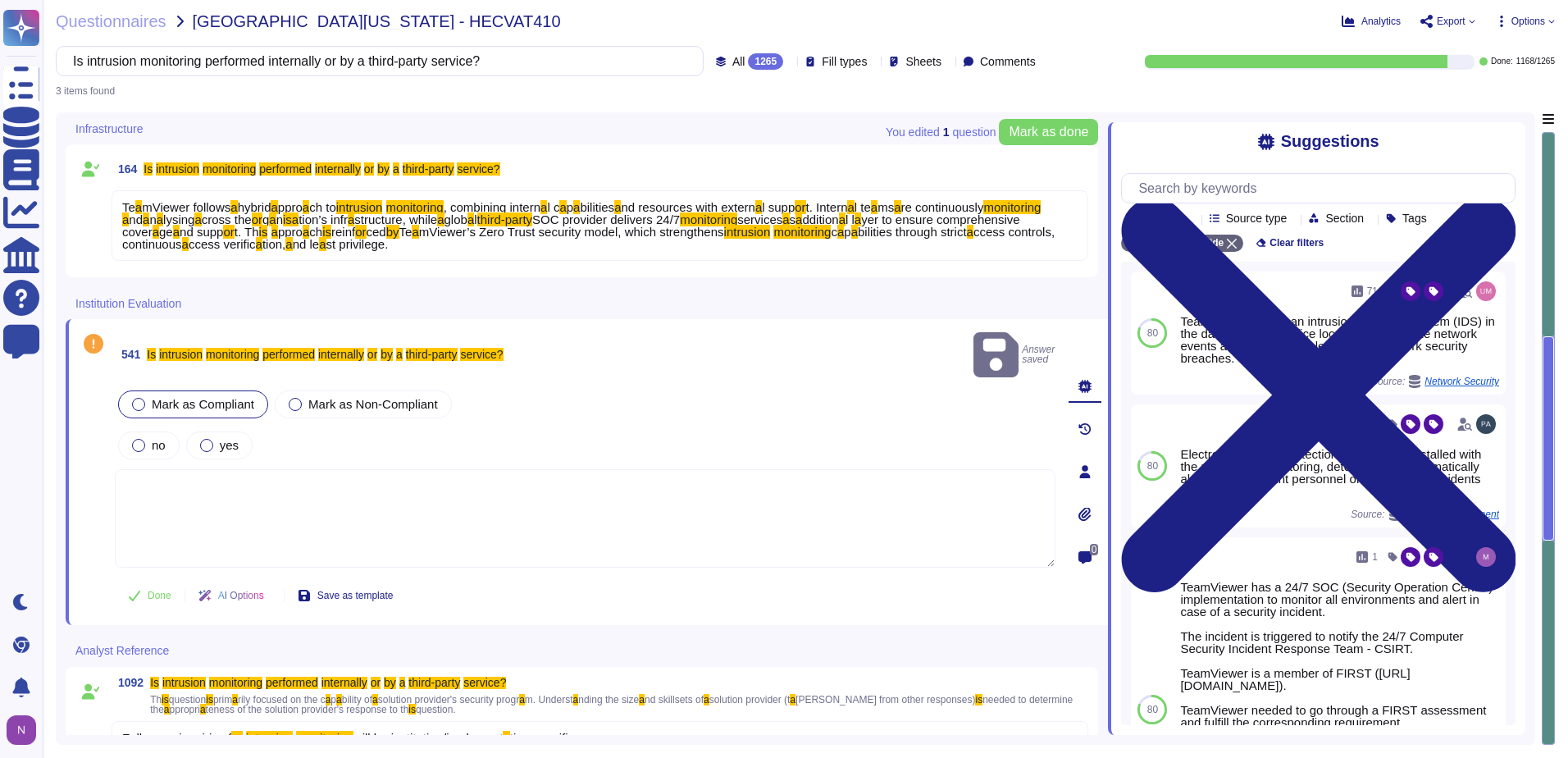
click at [187, 479] on textarea at bounding box center [585, 518] width 941 height 98
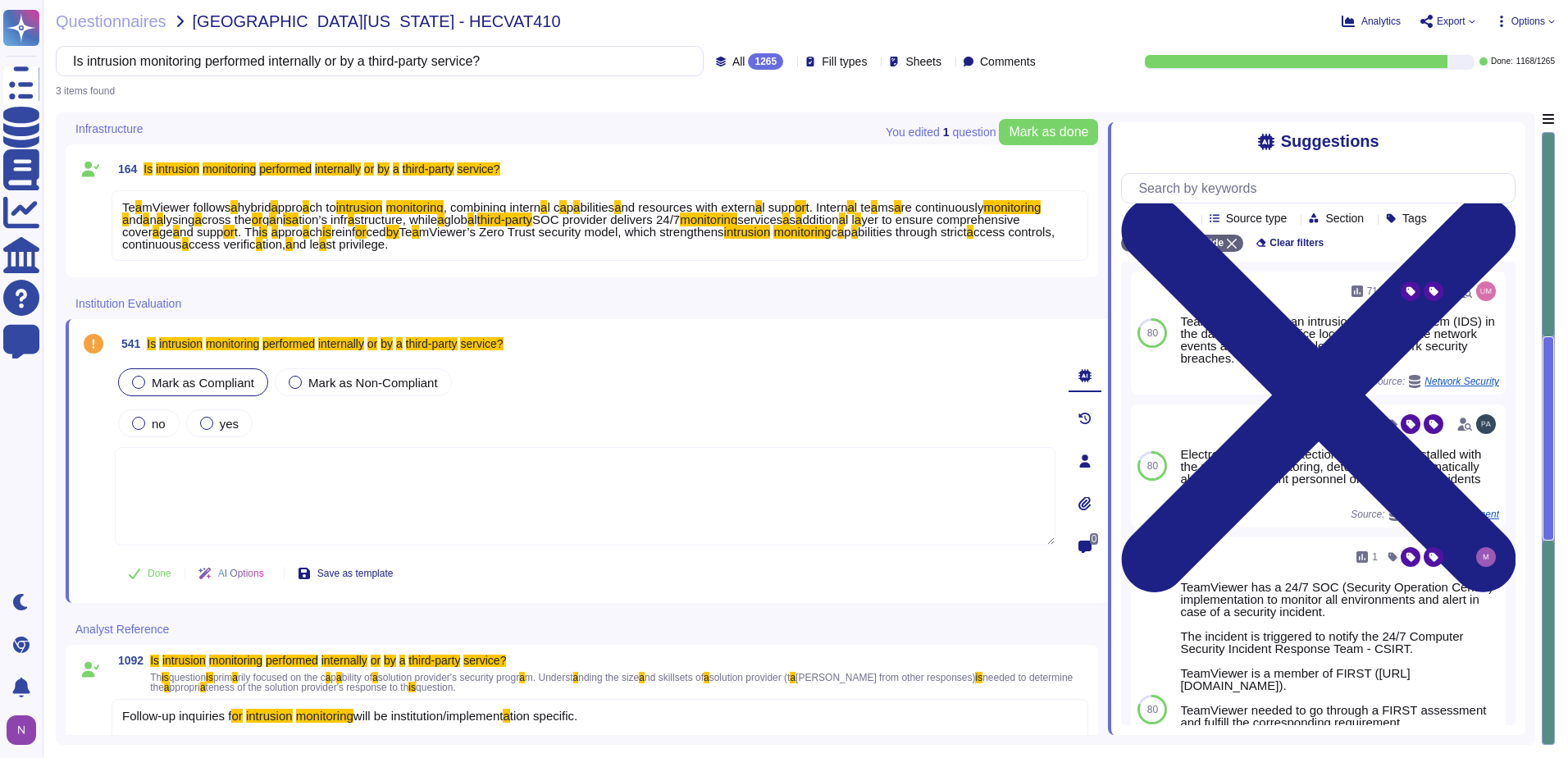
paste textarea "TeamViewer follows a hybrid approach to intrusion monitoring, combining interna…"
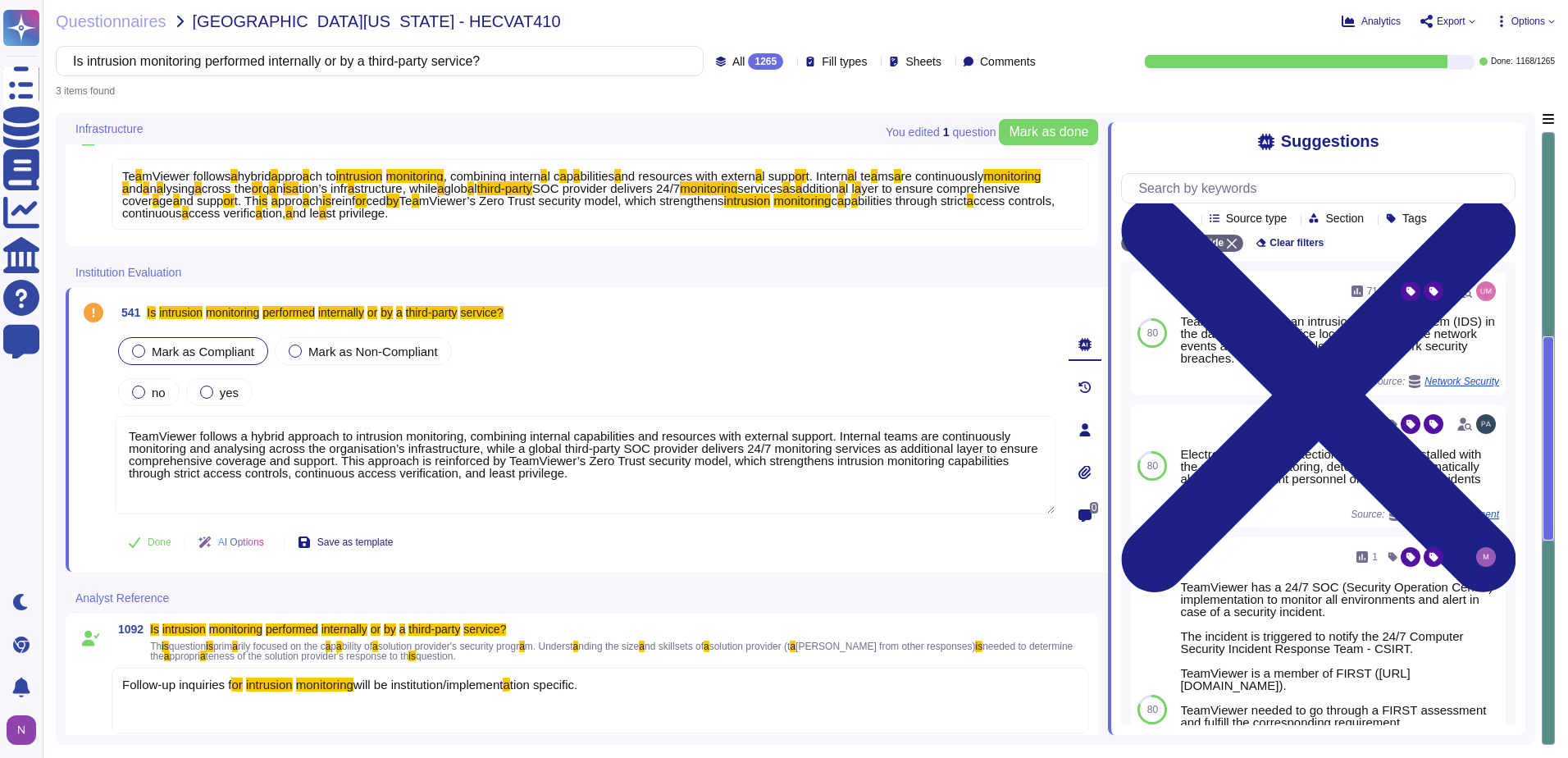
scroll to position [46, 0]
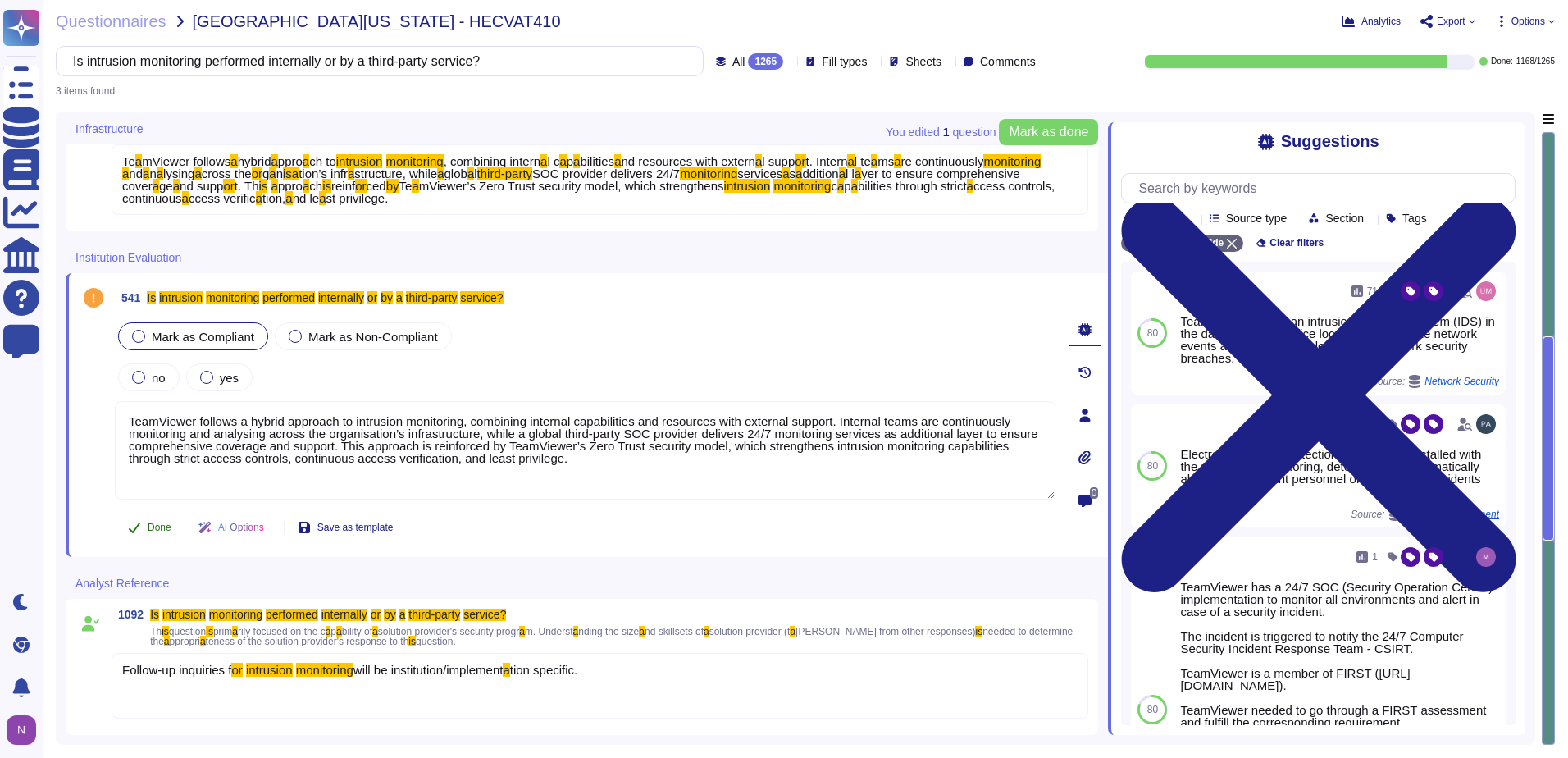
type textarea "TeamViewer follows a hybrid approach to intrusion monitoring, combining interna…"
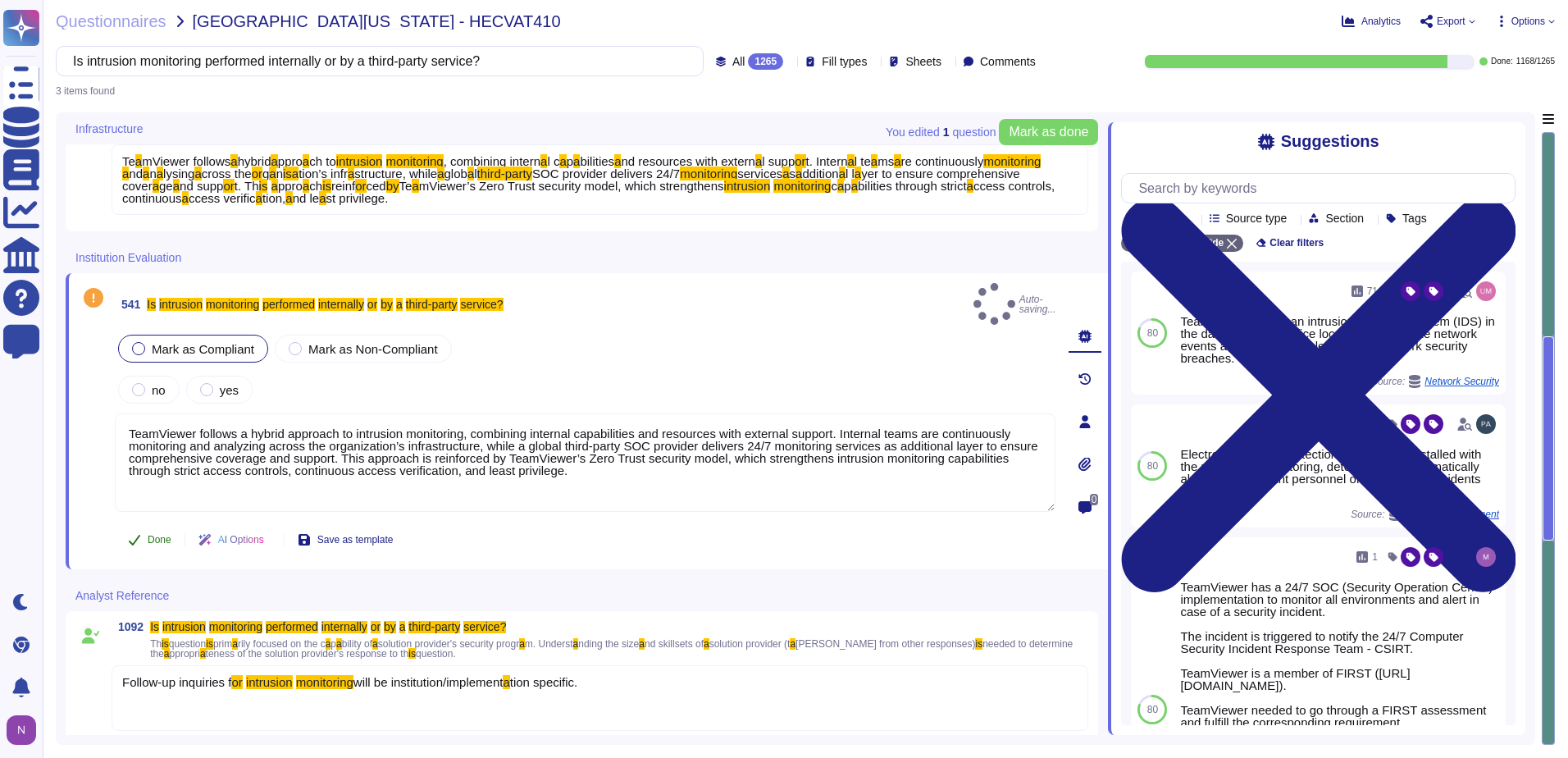
click at [162, 534] on span "Done" at bounding box center [159, 539] width 24 height 10
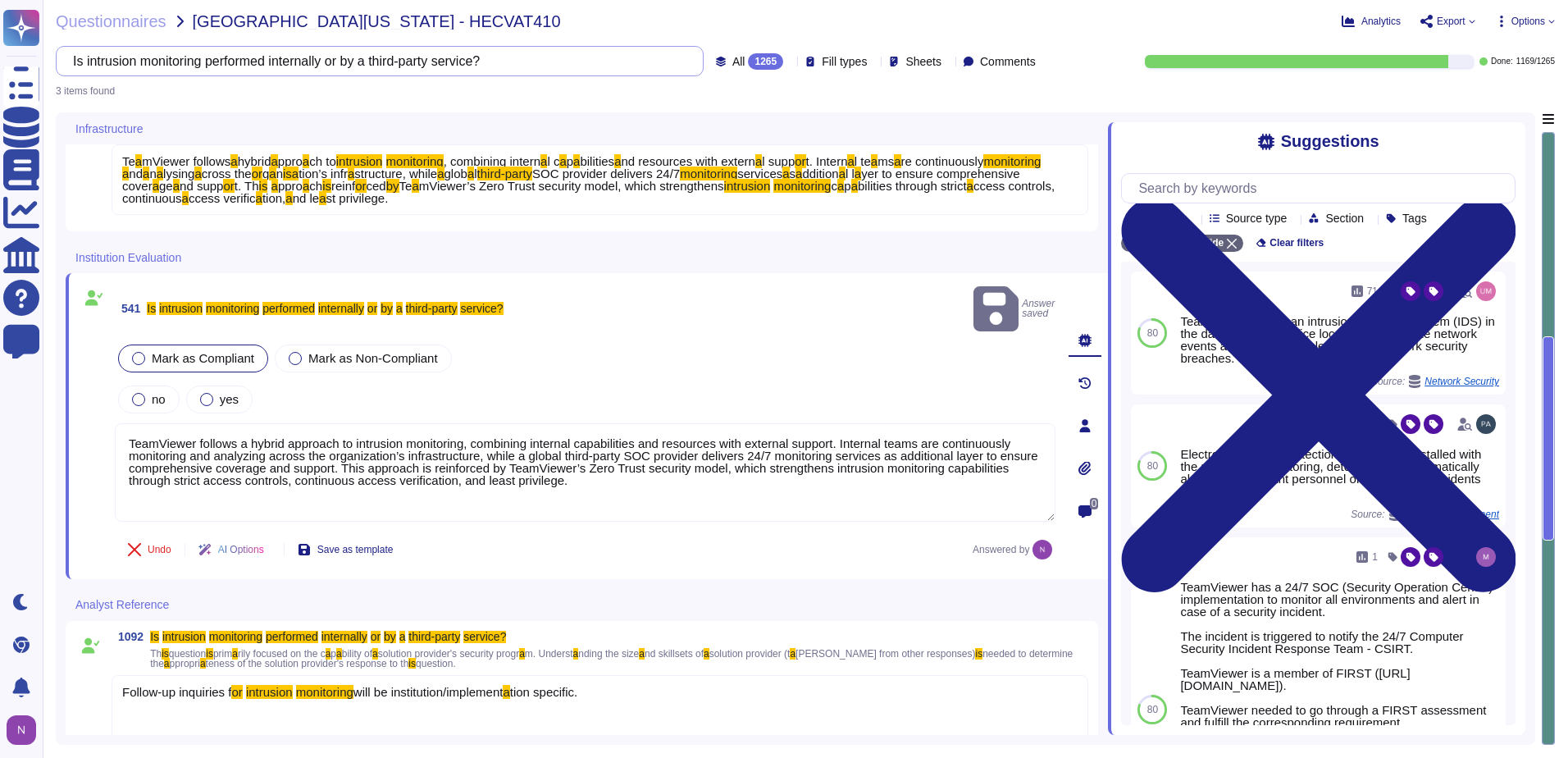
click at [480, 67] on input "Is intrusion monitoring performed internally or by a third-party service?" at bounding box center [375, 61] width 622 height 28
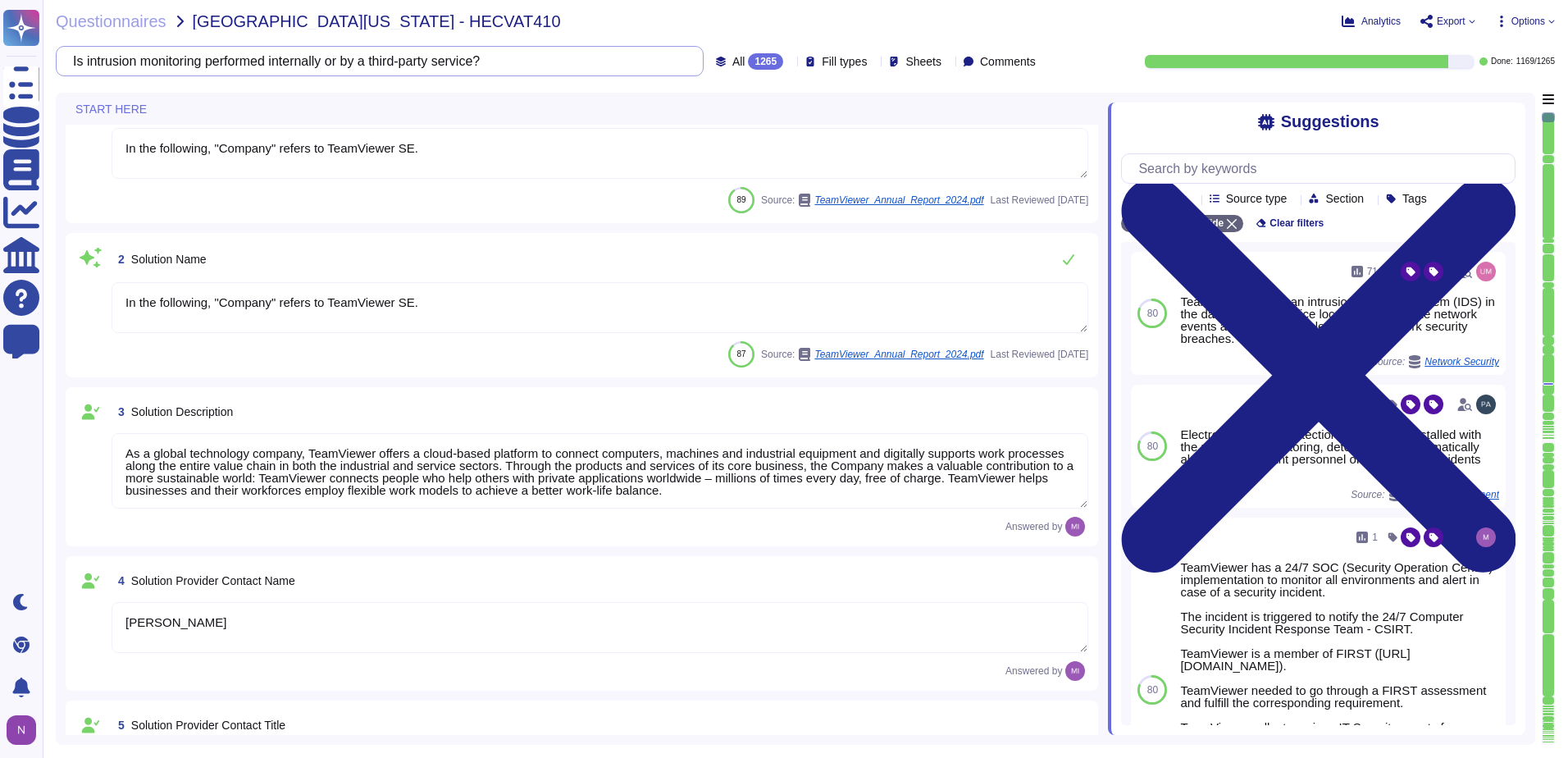
type textarea "[EMAIL_ADDRESS][DOMAIN_NAME]"
type textarea "1 727 647 3589"
type textarea "In the following, "Company" refers to TeamViewer SE."
type textarea "As a global technology company, TeamViewer offers a cloud-based platform to con…"
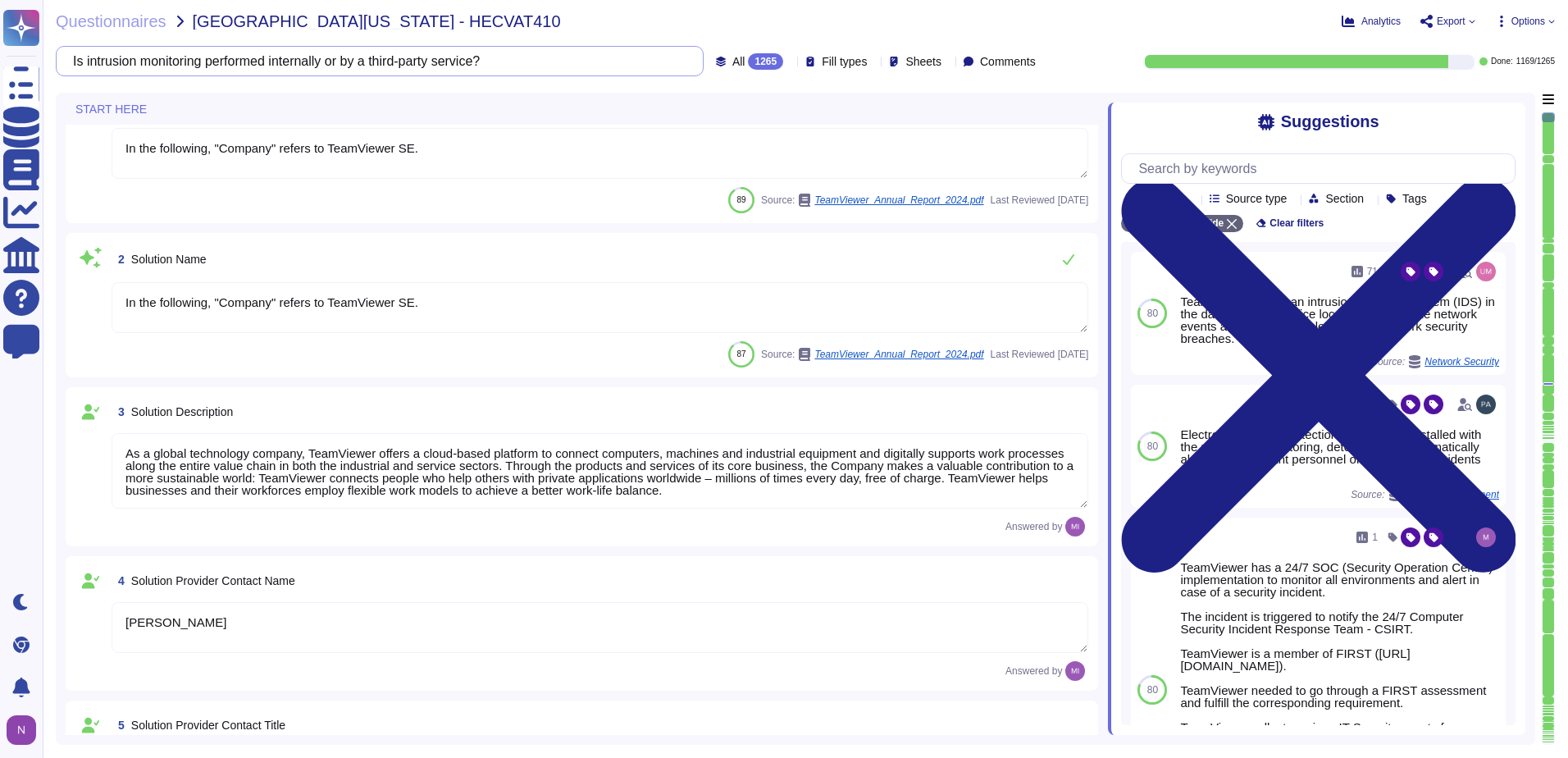
type textarea "[PERSON_NAME]"
type textarea "Account Executive"
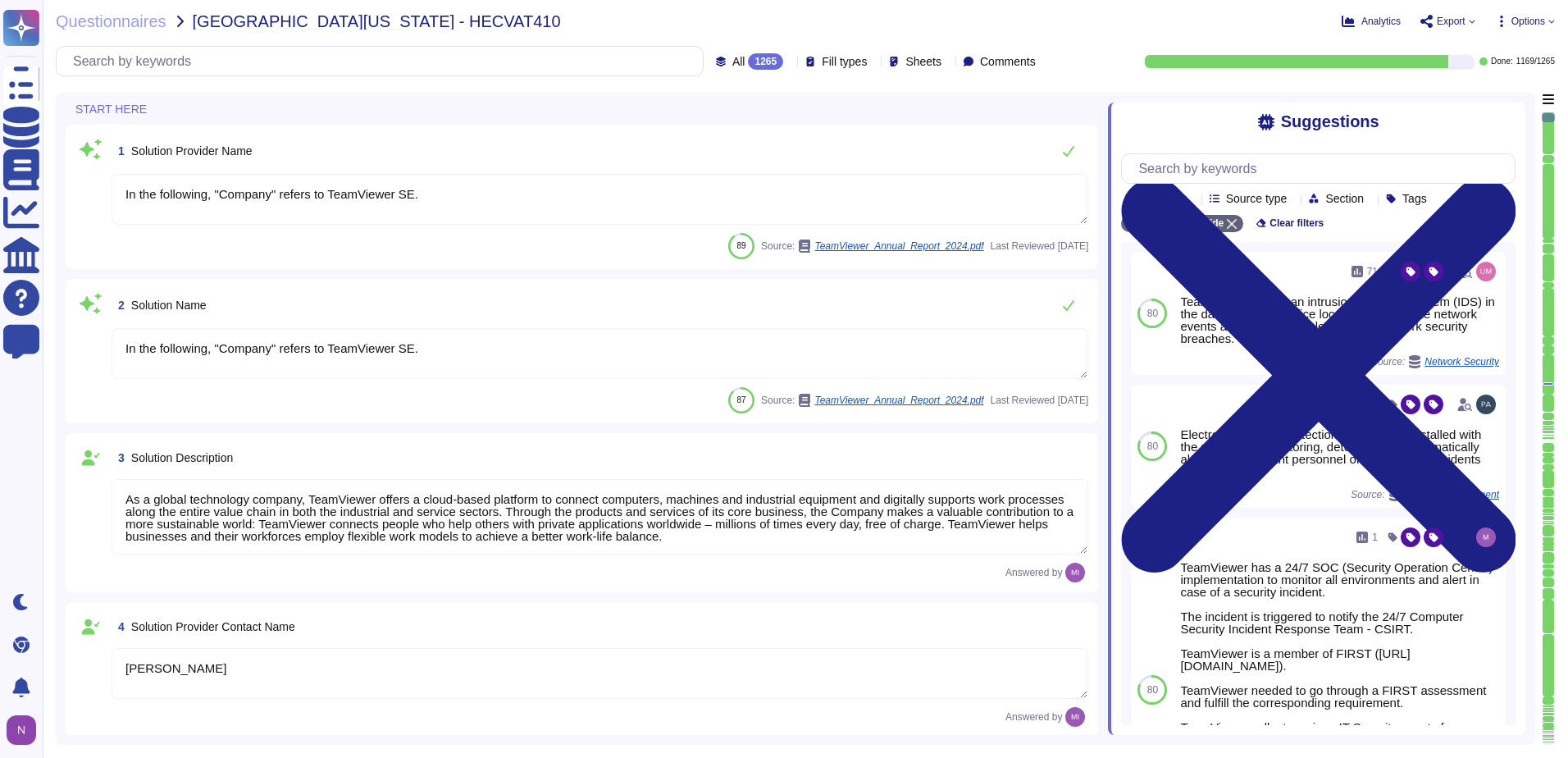
click at [748, 63] on div "1265" at bounding box center [766, 61] width 35 height 17
click at [716, 146] on span "To do" at bounding box center [711, 143] width 30 height 15
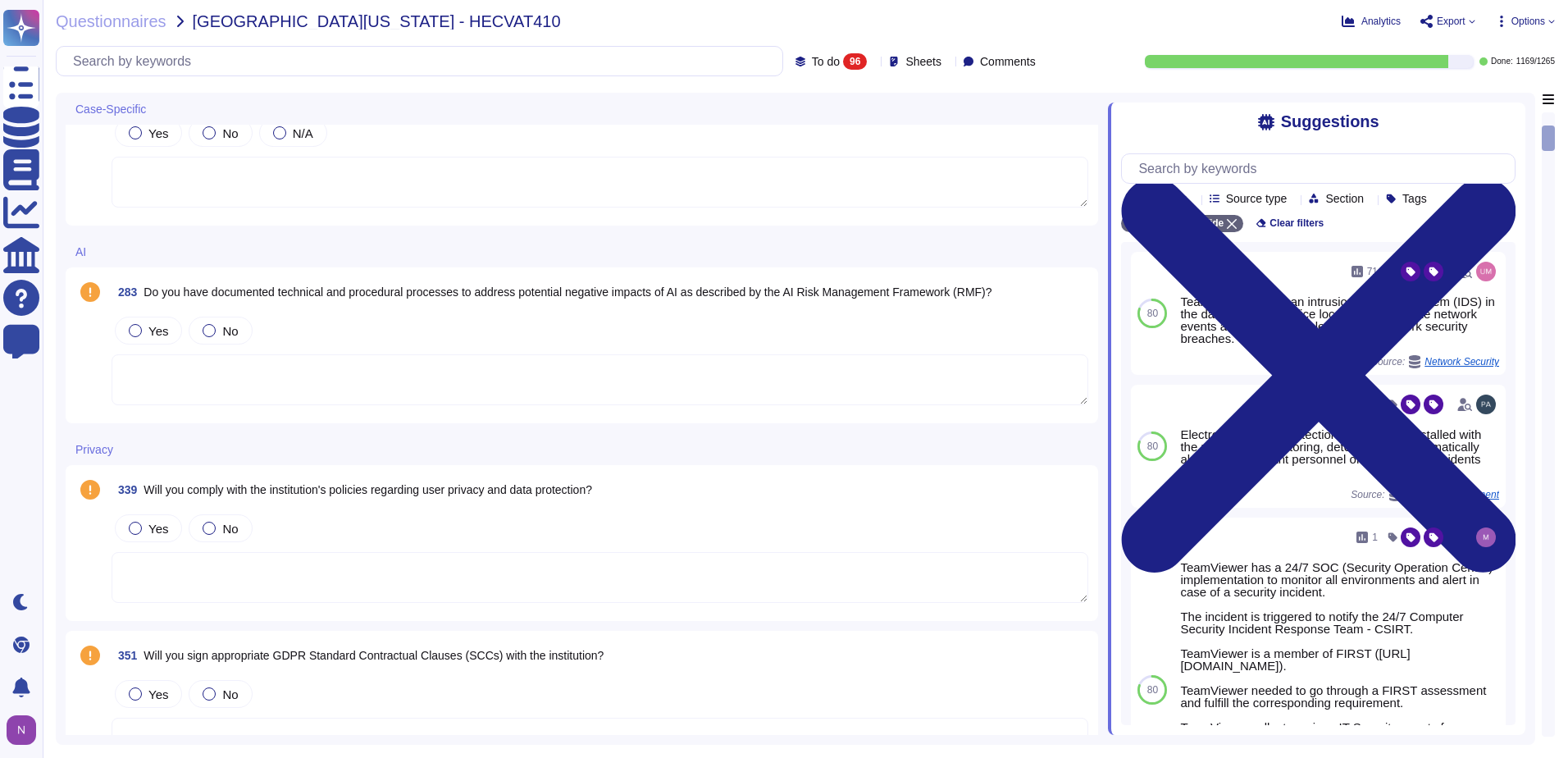
scroll to position [574, 0]
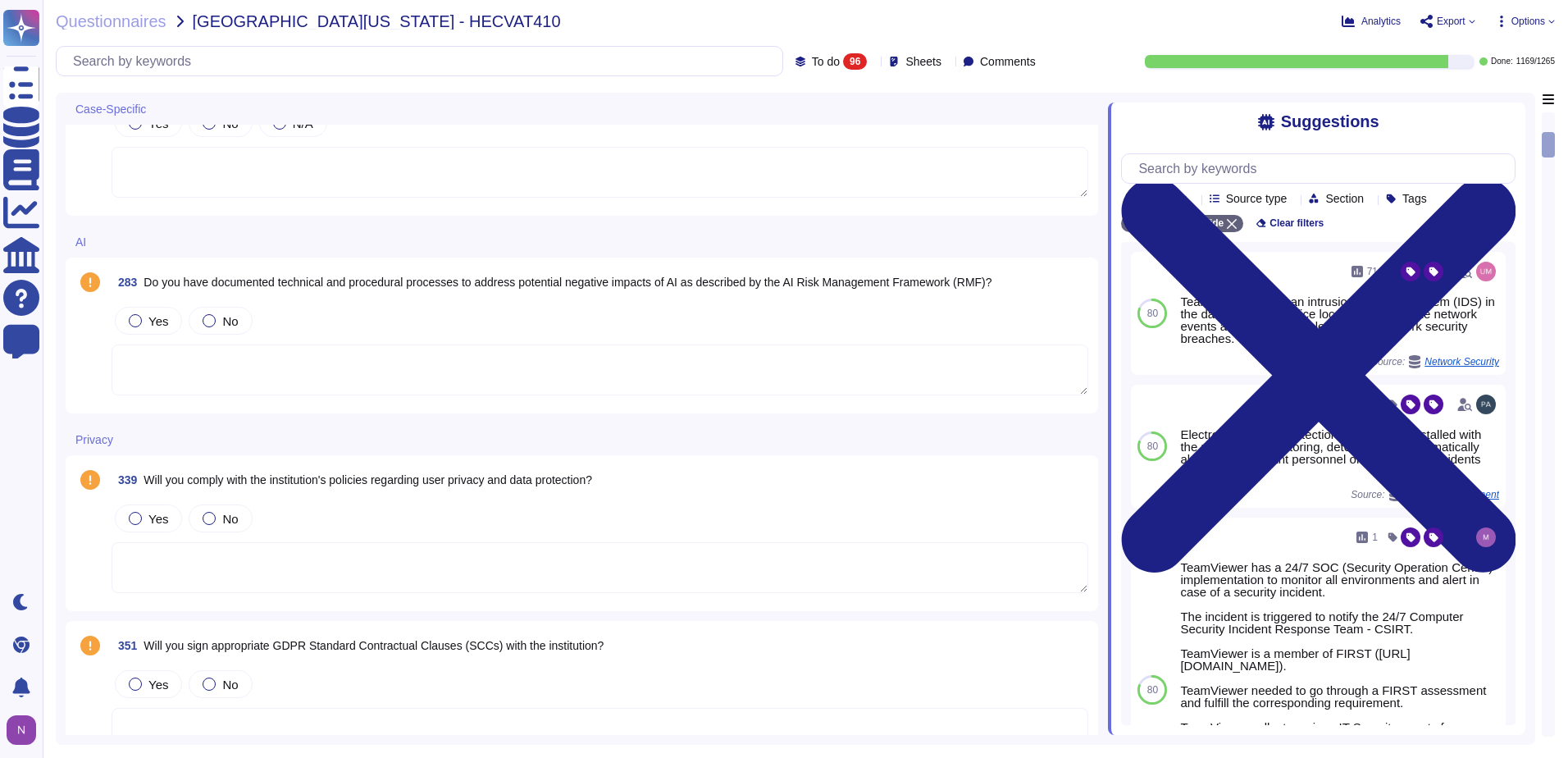
click at [922, 60] on div "Sheets" at bounding box center [918, 61] width 59 height 13
click at [892, 134] on div at bounding box center [891, 139] width 13 height 13
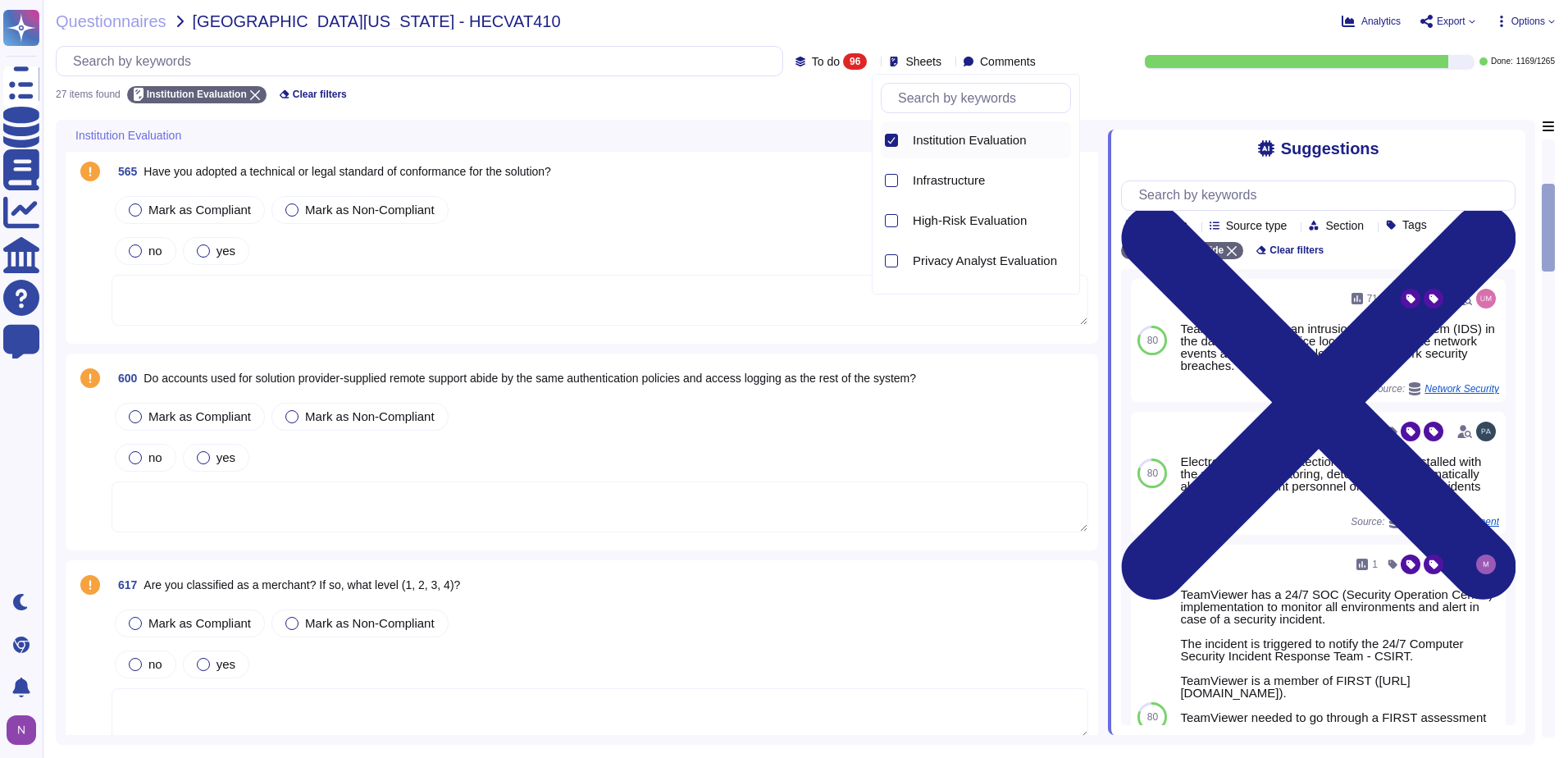
click at [594, 206] on div "Mark as Compliant [PERSON_NAME] as Non-Compliant" at bounding box center [600, 209] width 977 height 34
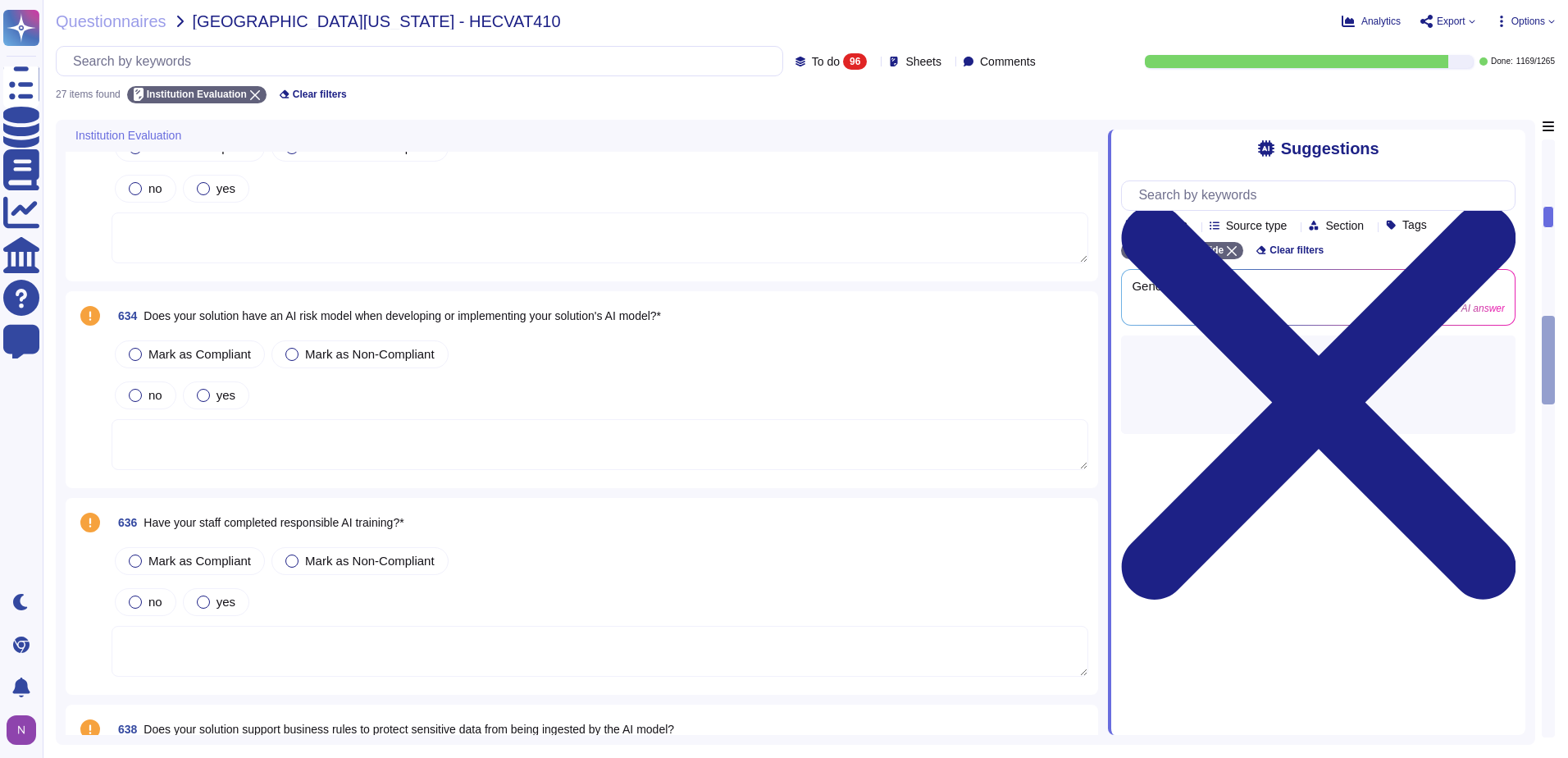
scroll to position [1722, 0]
